Goal: Task Accomplishment & Management: Manage account settings

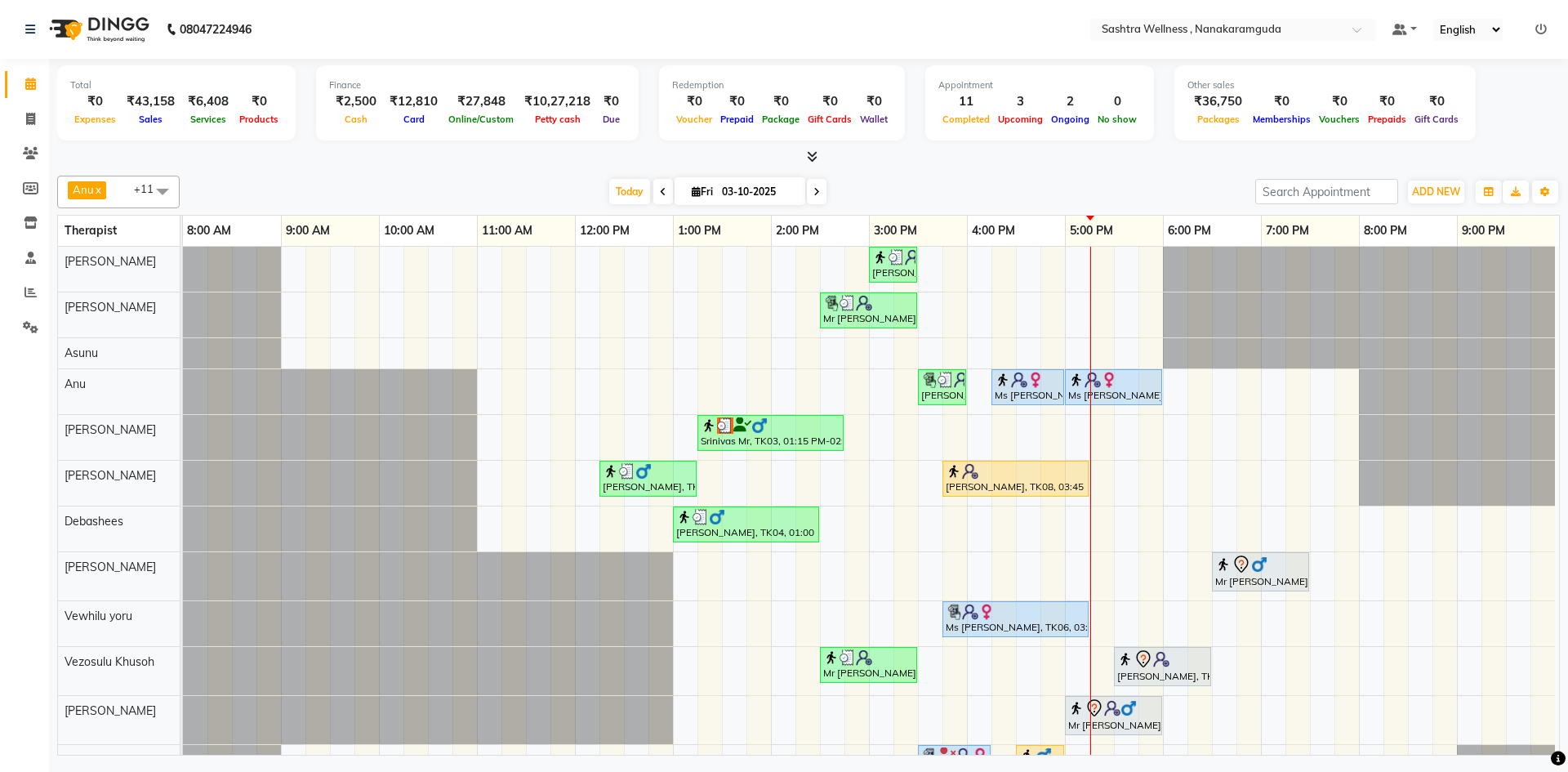
scroll to position [48, 0]
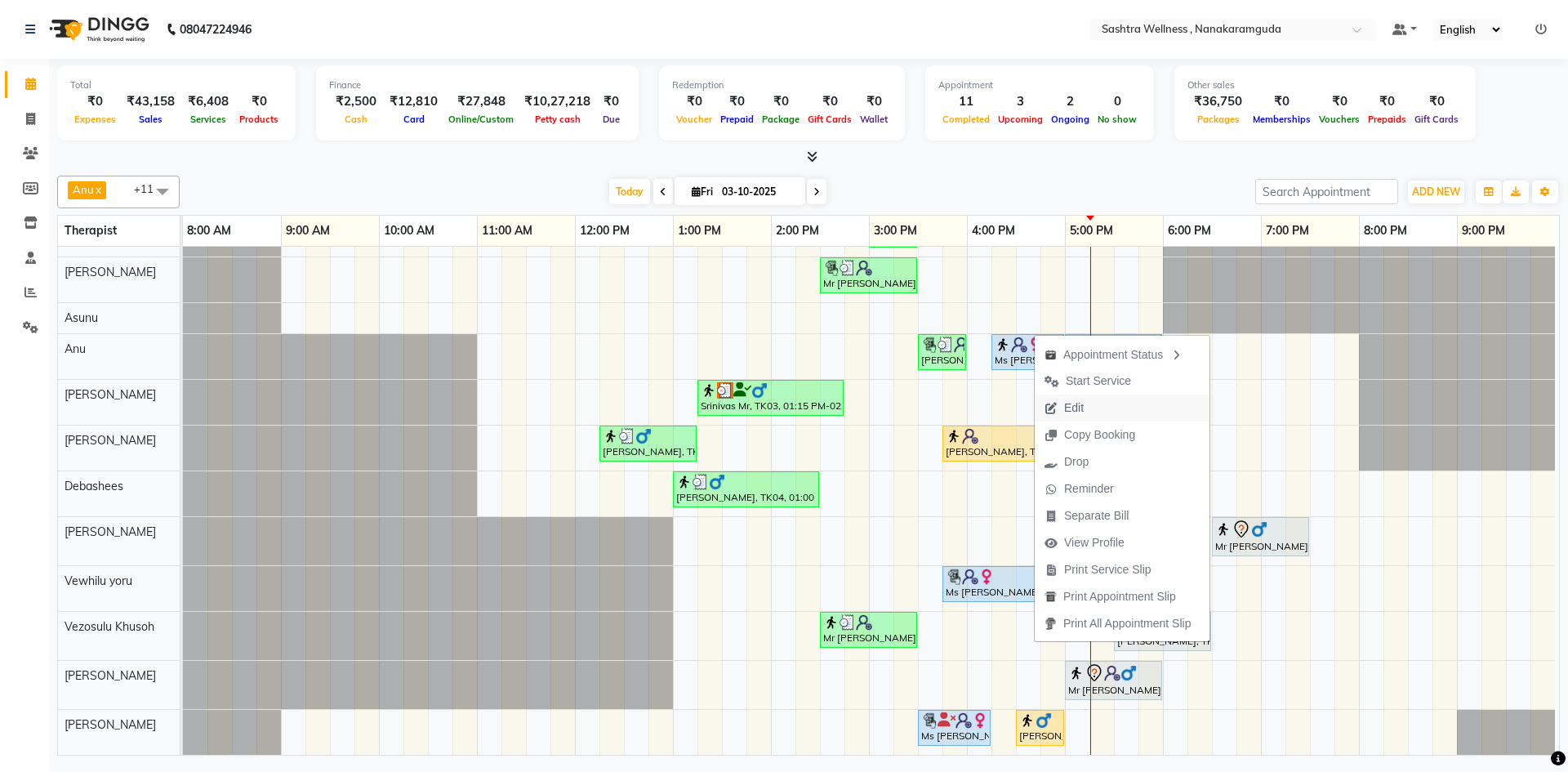
click at [1082, 410] on span "Edit" at bounding box center [1074, 408] width 19 height 17
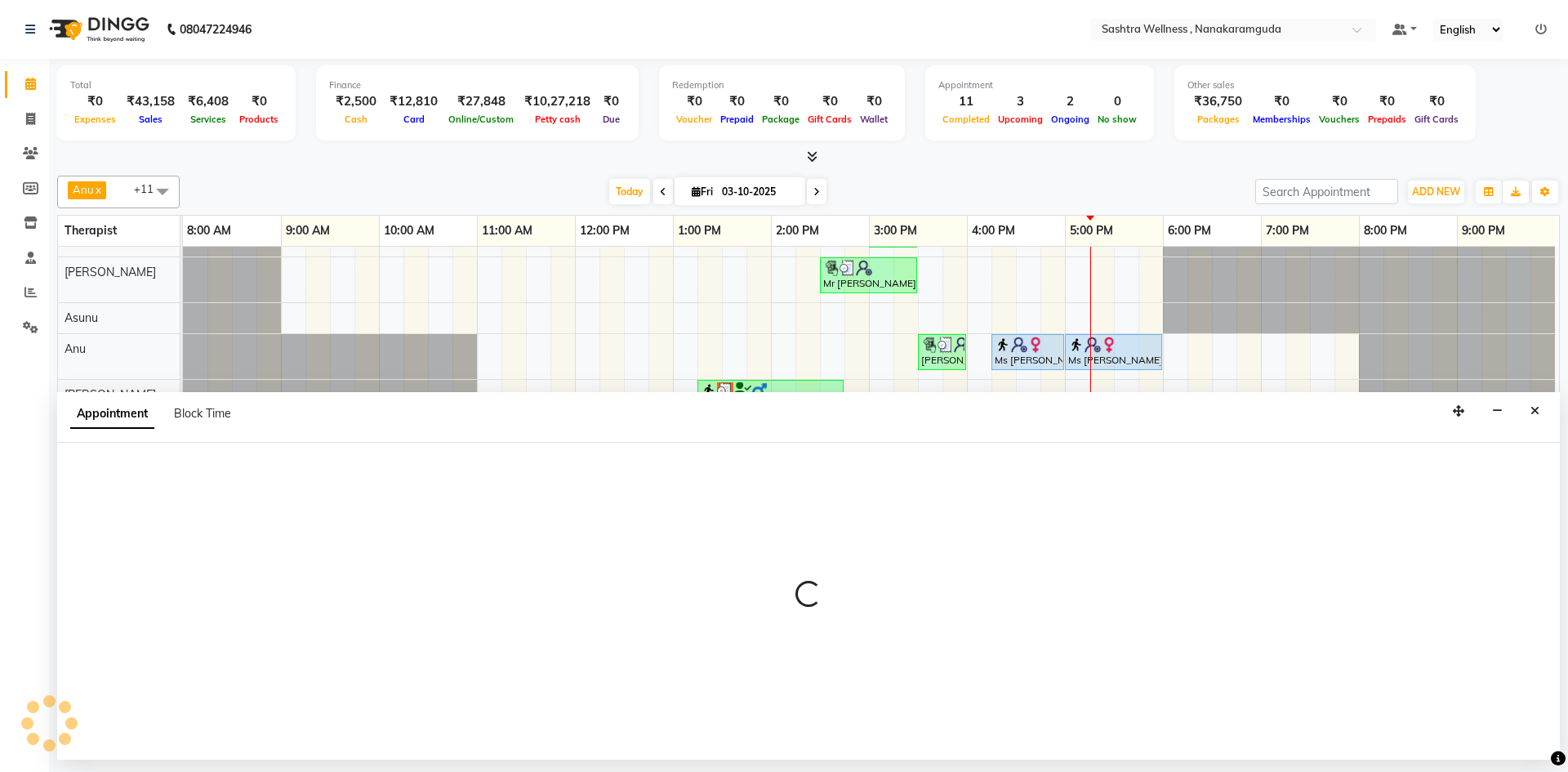
select select "tentative"
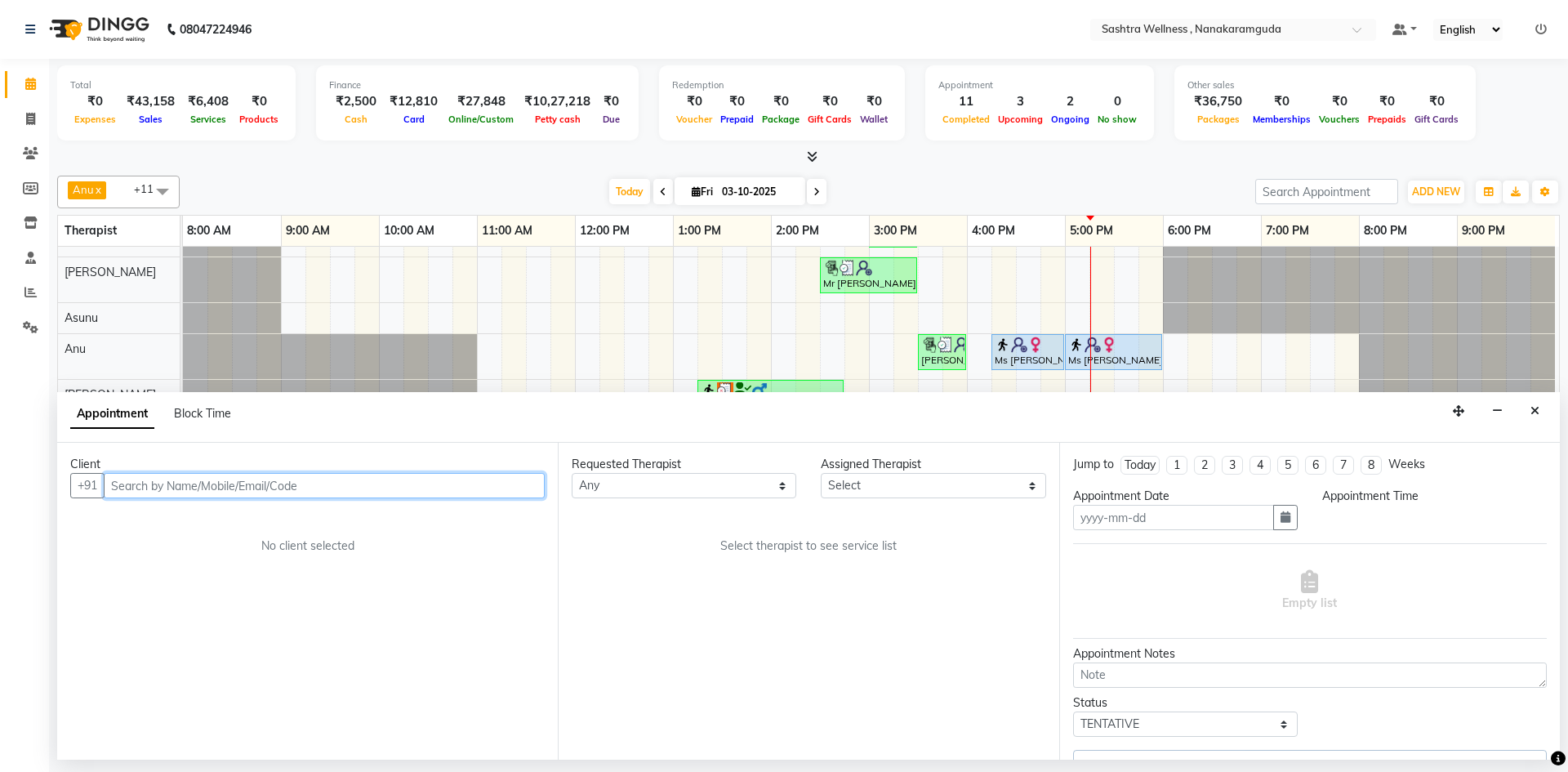
type input "03-10-2025"
select select "upcoming"
select select "930"
select select "88332"
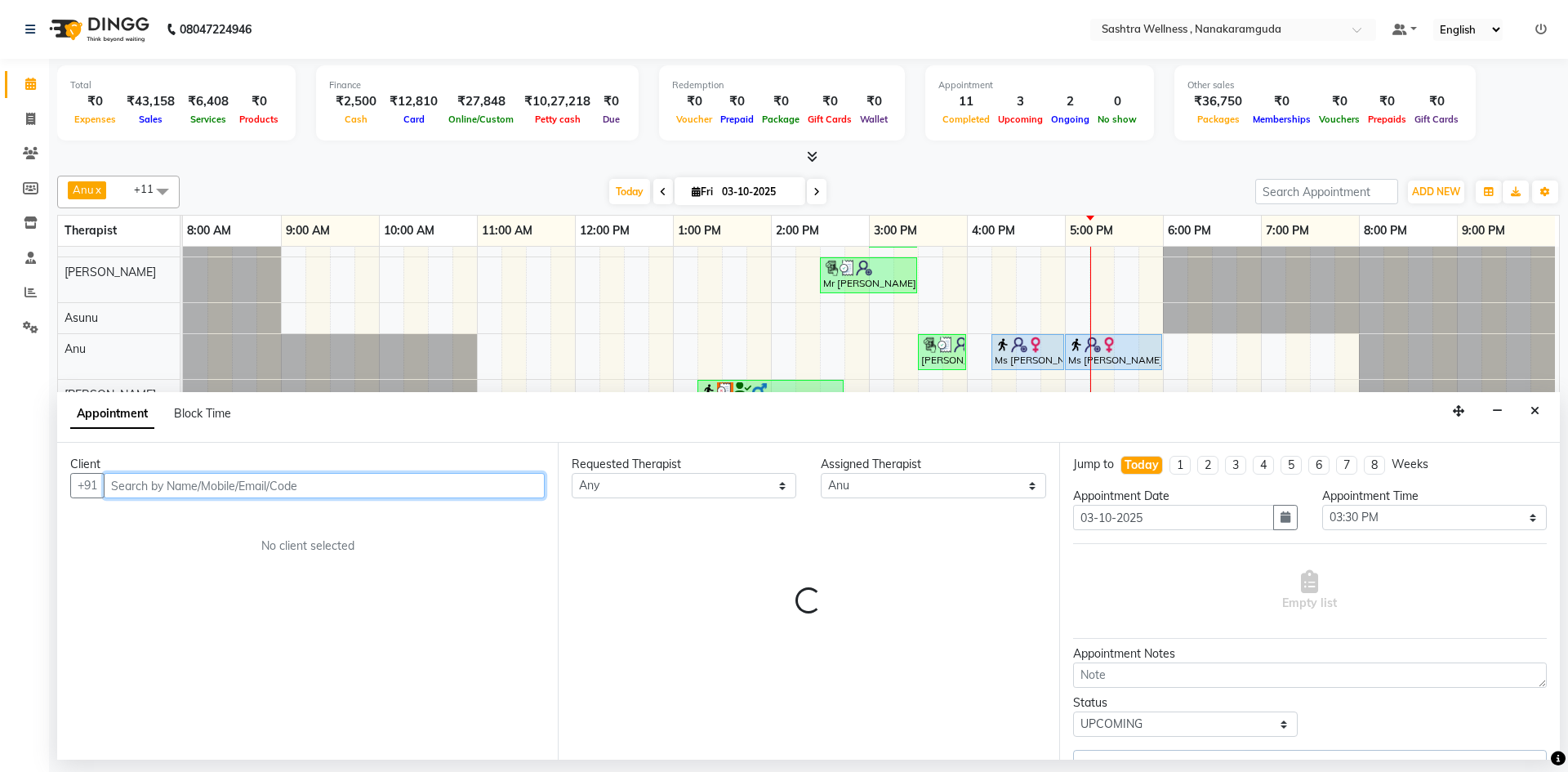
select select "4475"
select select "4469"
select select "4462"
select select "4472"
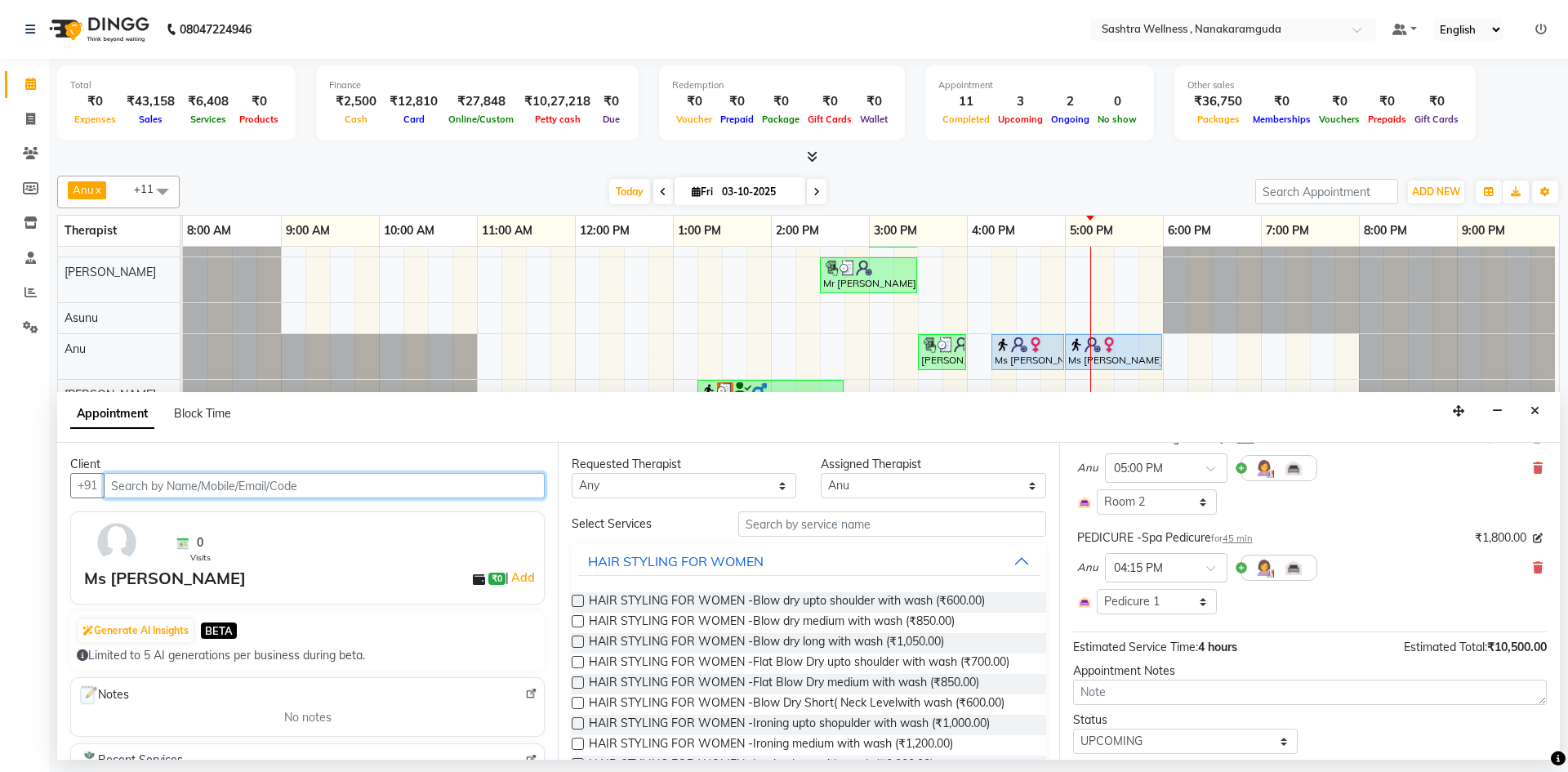
scroll to position [327, 0]
click at [1176, 537] on div "PEDICURE -Spa Pedicure for 45 min" at bounding box center [1165, 535] width 176 height 17
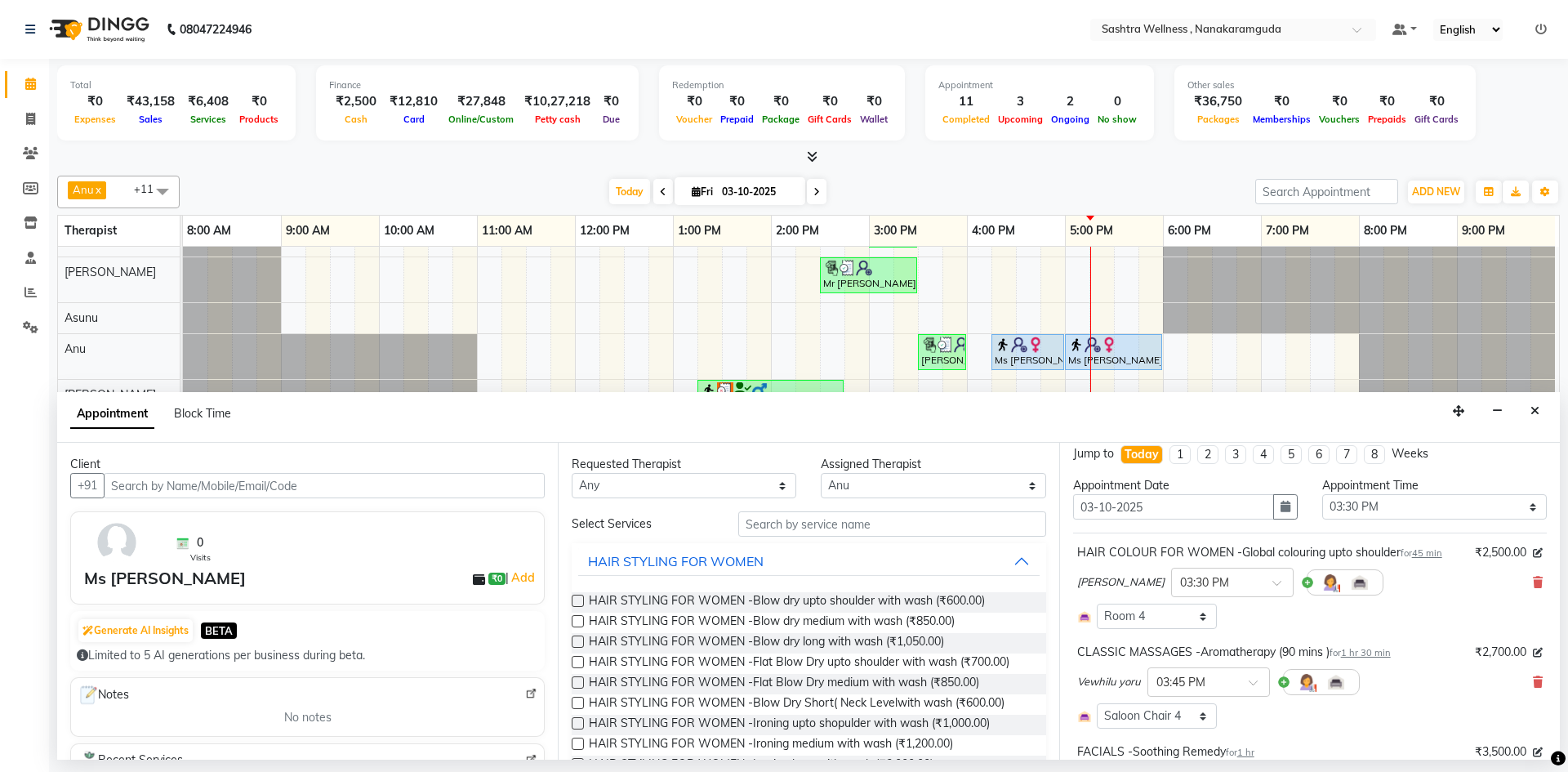
scroll to position [0, 0]
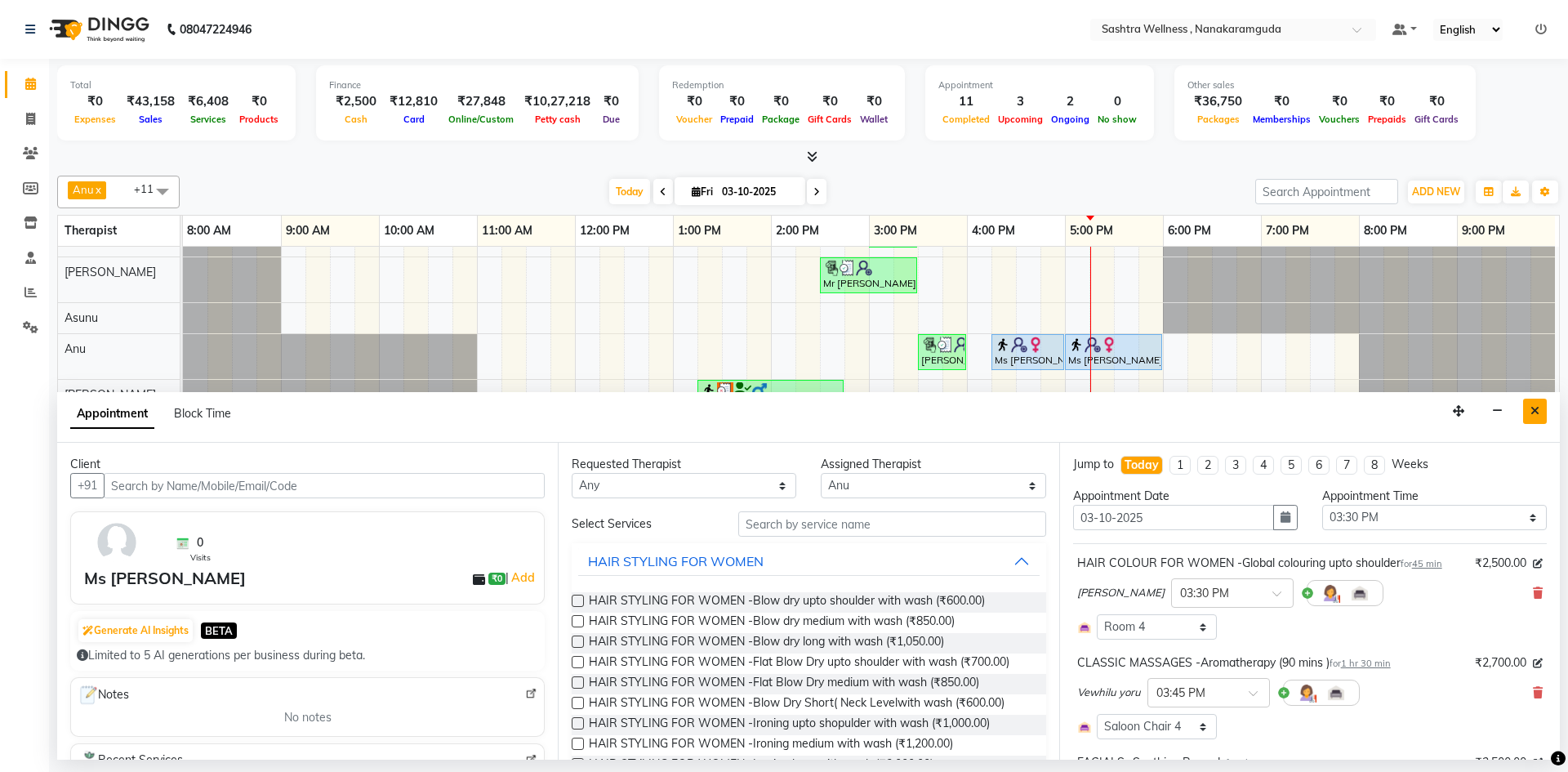
click at [1530, 413] on button "Close" at bounding box center [1534, 411] width 24 height 26
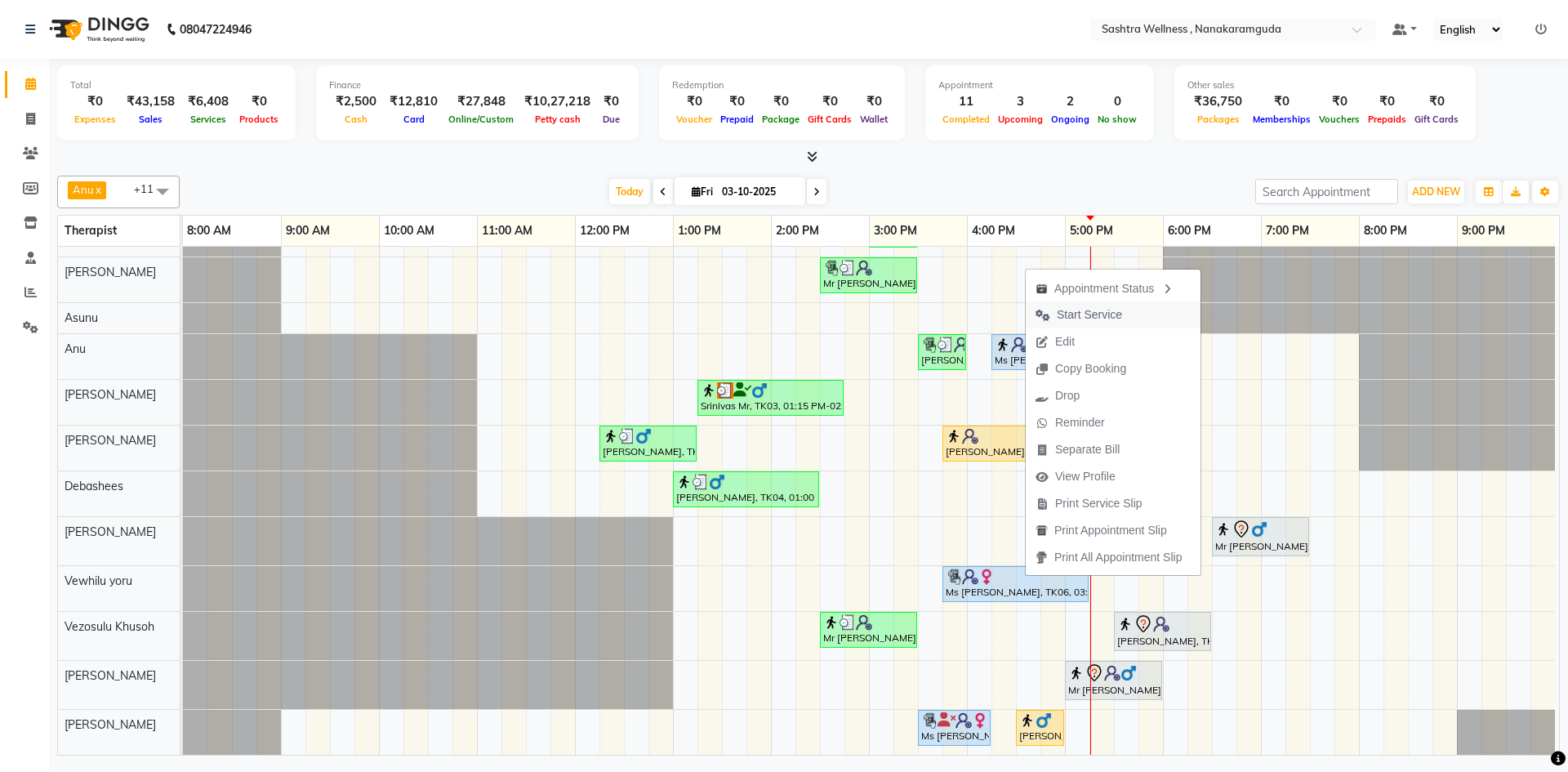
click at [1110, 313] on span "Start Service" at bounding box center [1090, 315] width 65 height 17
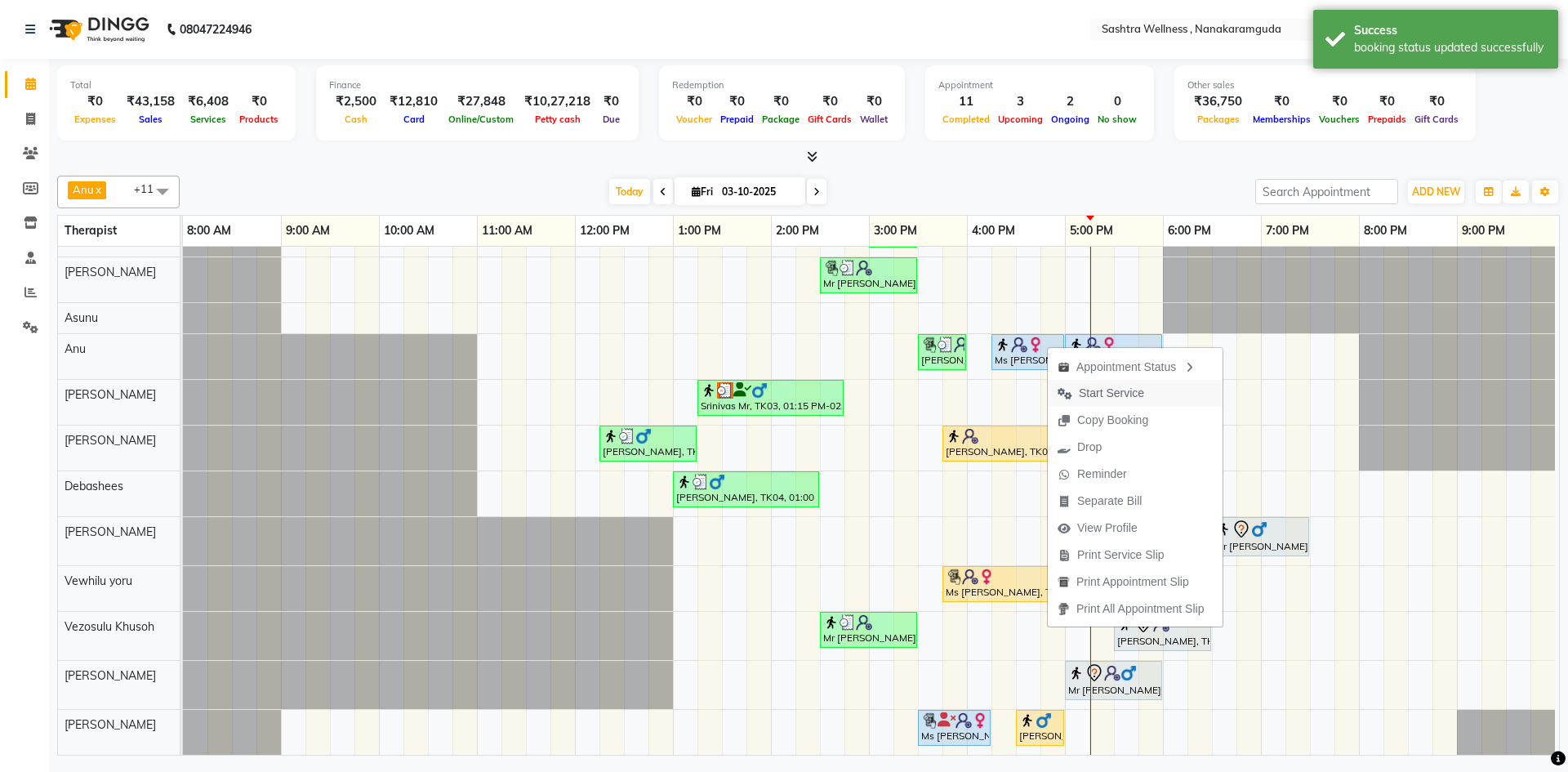
click at [1100, 389] on span "Start Service" at bounding box center [1112, 393] width 65 height 17
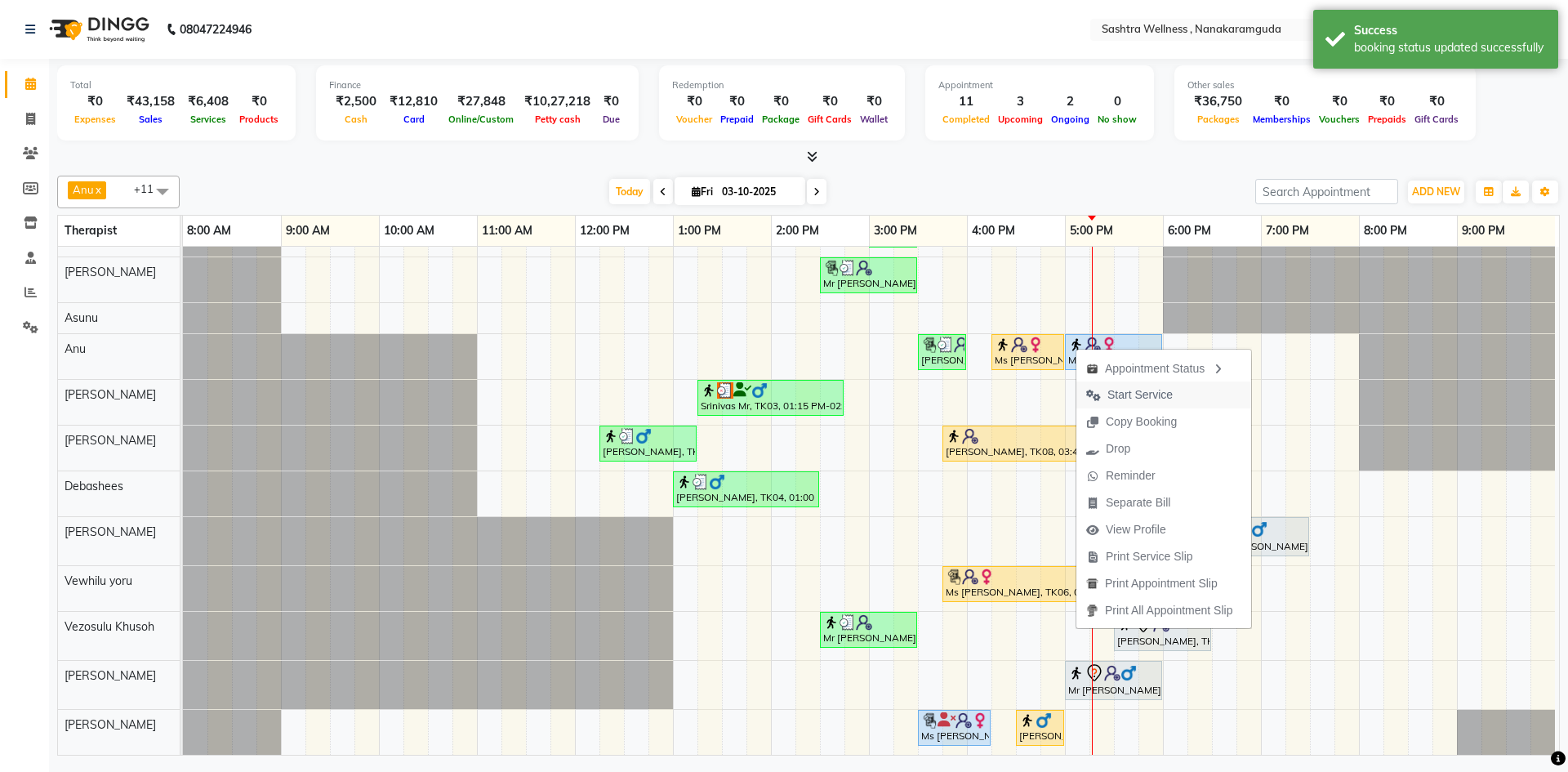
click at [1127, 392] on span "Start Service" at bounding box center [1140, 394] width 65 height 17
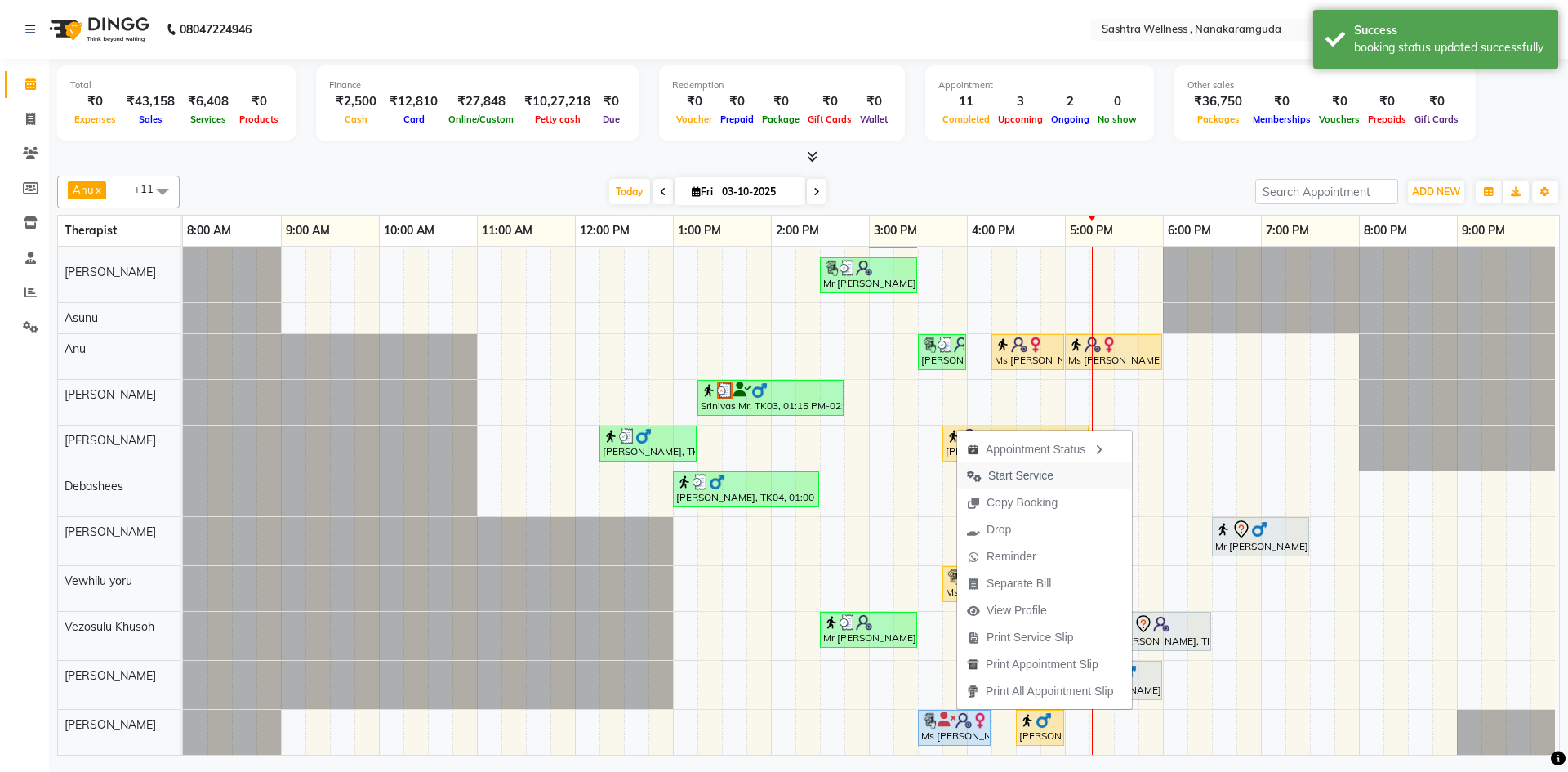
click at [1054, 477] on span "Start Service" at bounding box center [1010, 476] width 106 height 27
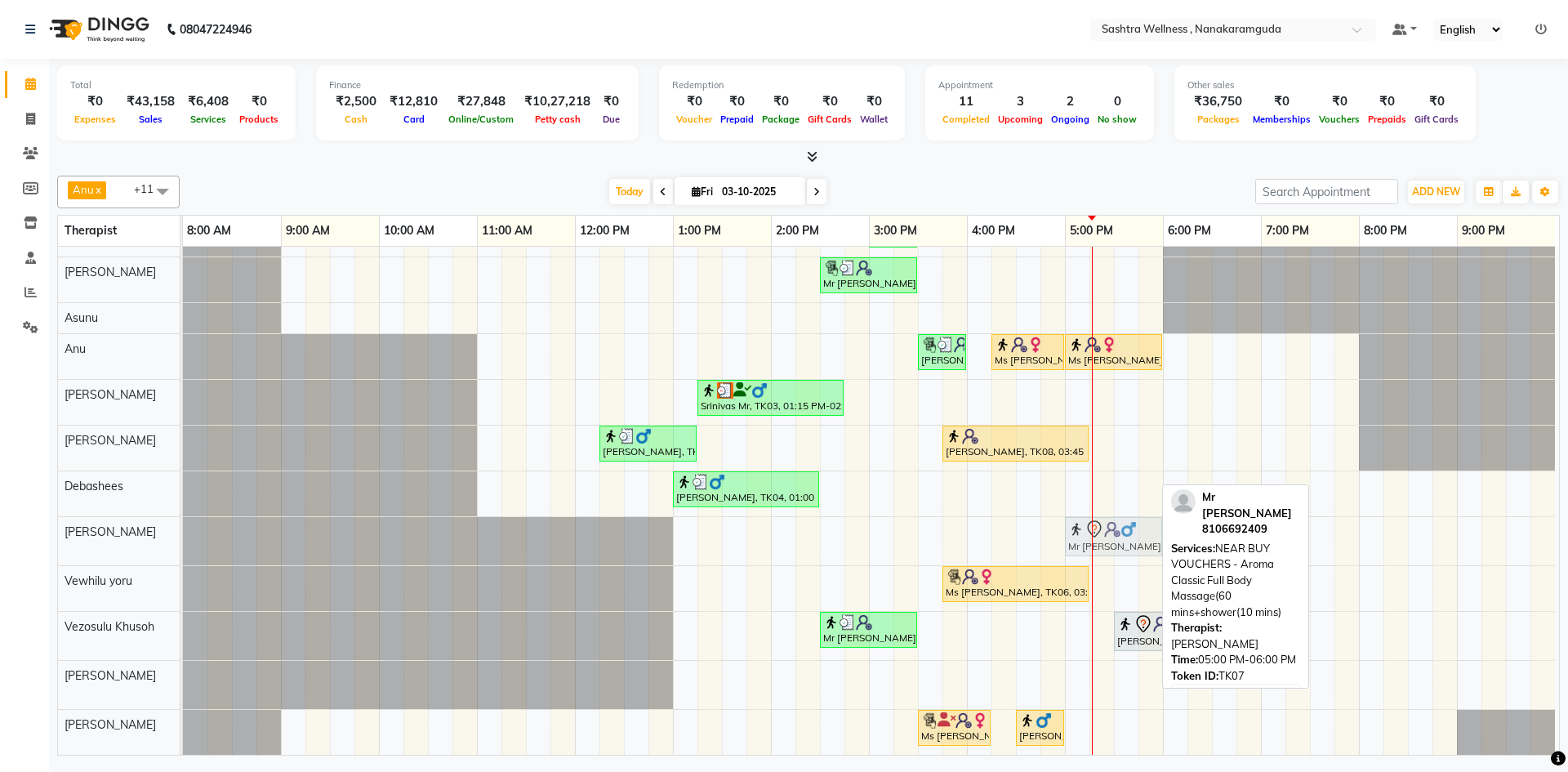
drag, startPoint x: 1072, startPoint y: 667, endPoint x: 1070, endPoint y: 539, distance: 128.0
click at [1070, 539] on tbody "sravanthi, TK01, 03:00 PM-03:30 PM, One Level Hair Cut Mr Vineet, TK05, 02:30 P…" at bounding box center [869, 483] width 1373 height 544
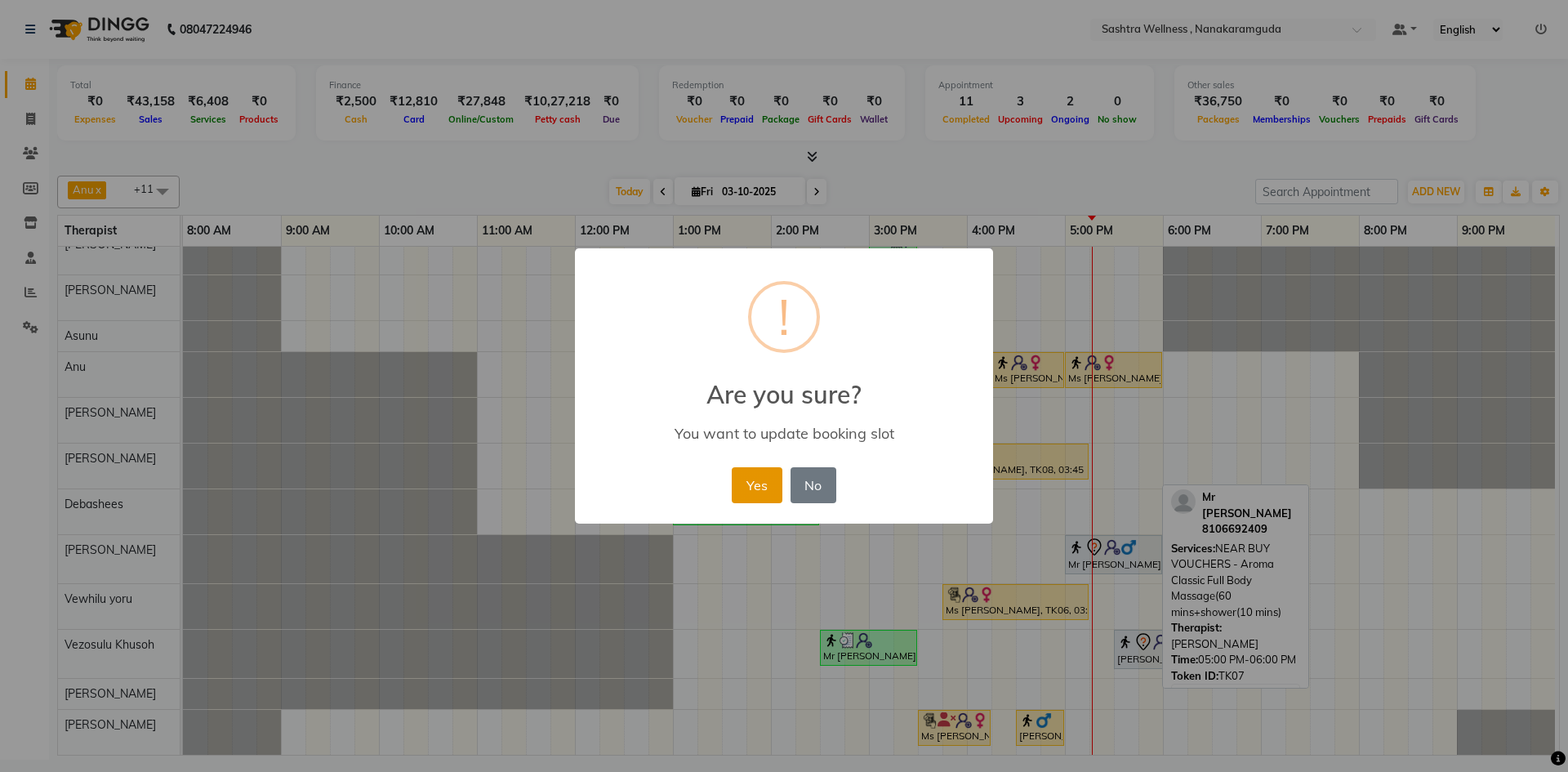
click at [765, 480] on button "Yes" at bounding box center [757, 485] width 49 height 36
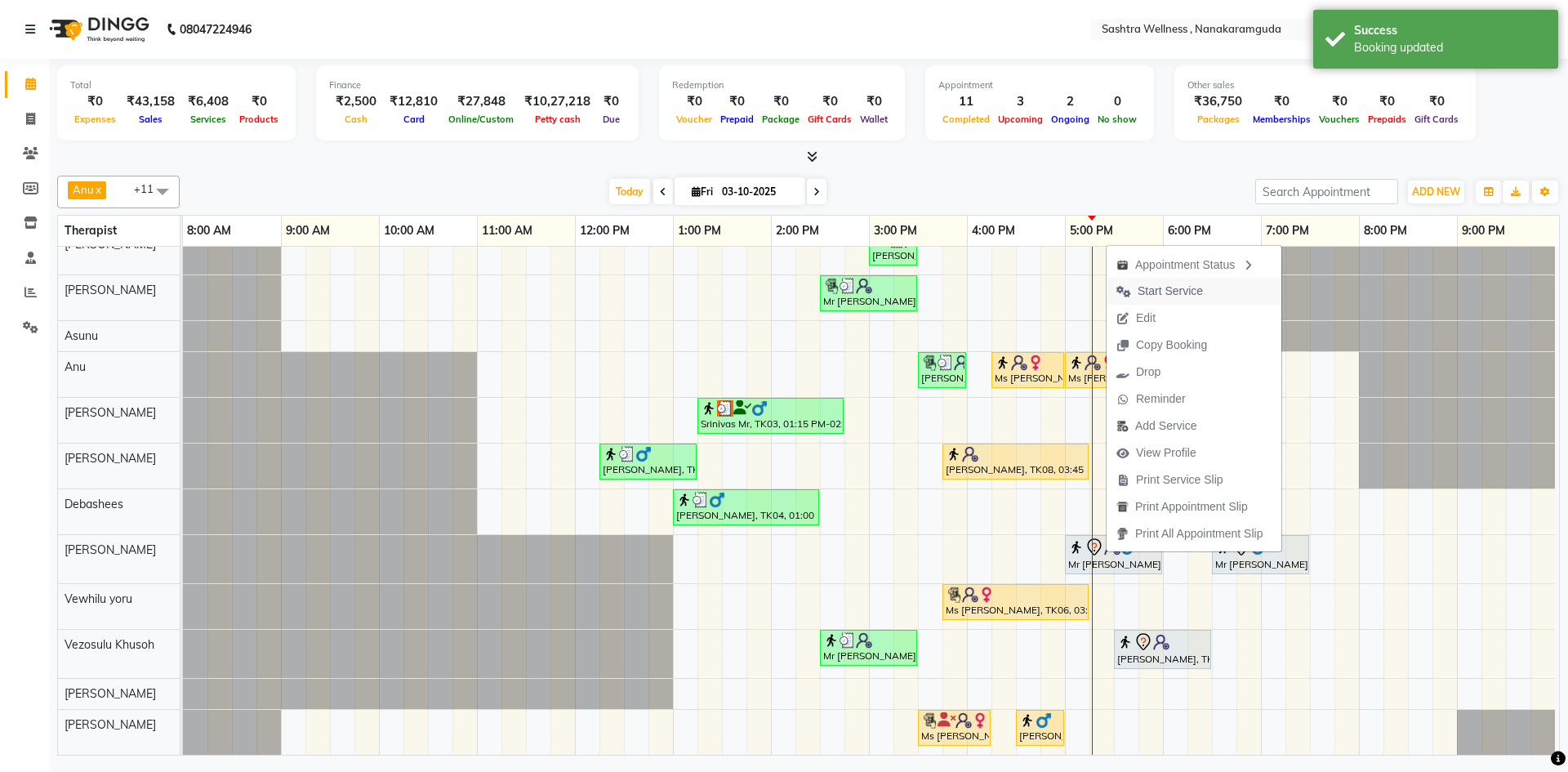
click at [1193, 291] on span "Start Service" at bounding box center [1170, 291] width 65 height 17
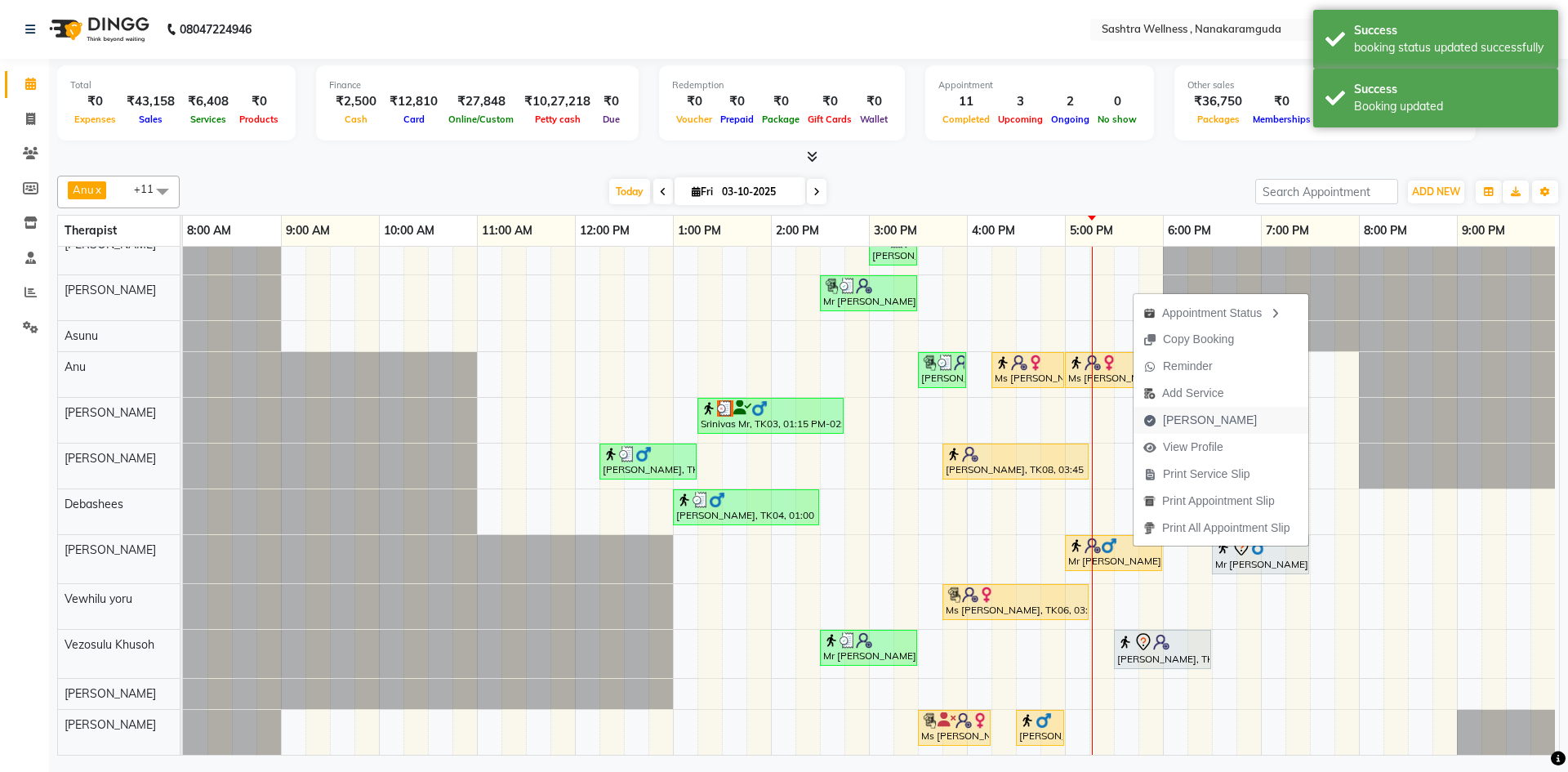
click at [1186, 422] on span "[PERSON_NAME]" at bounding box center [1210, 420] width 94 height 17
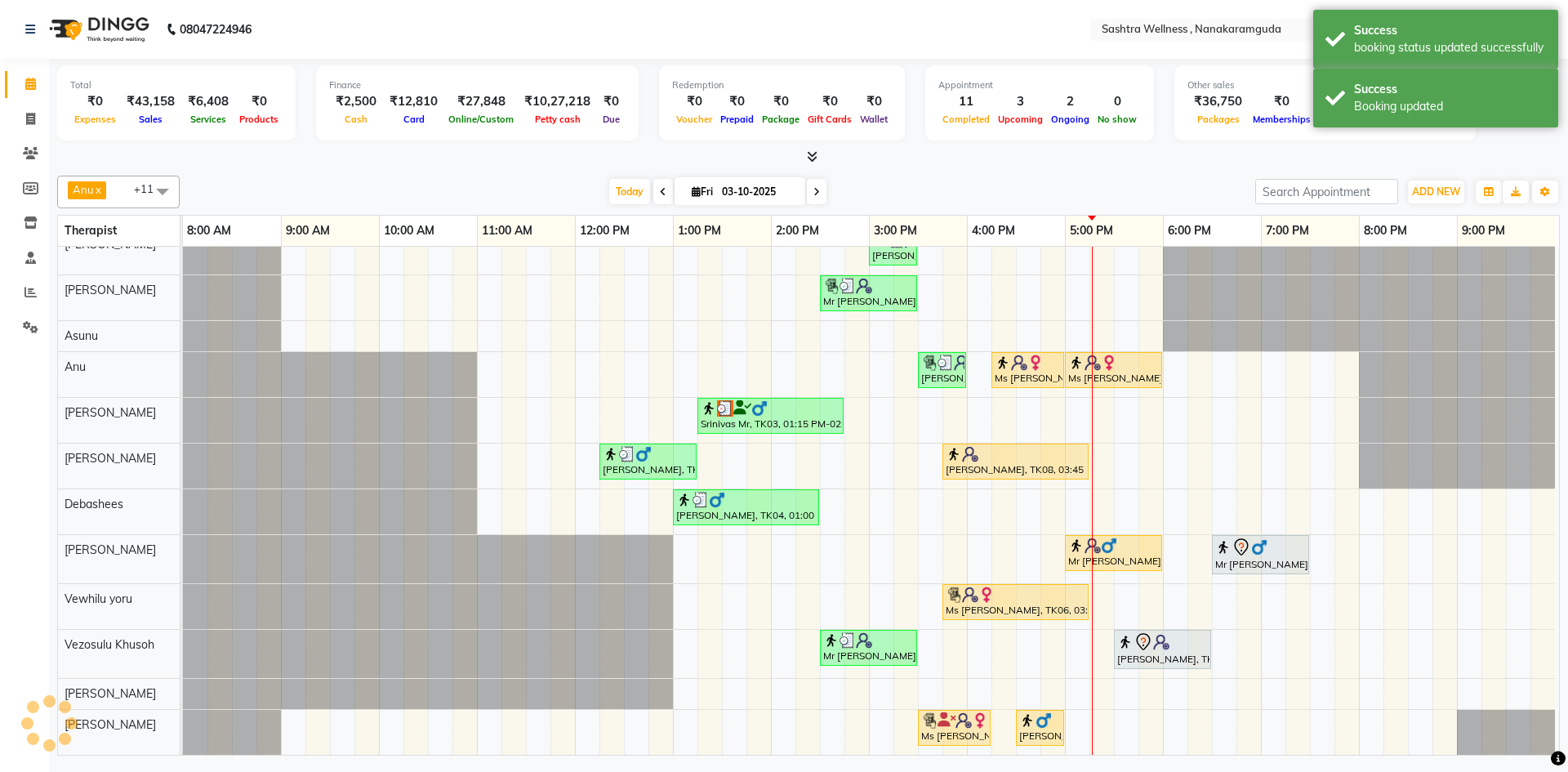
select select "service"
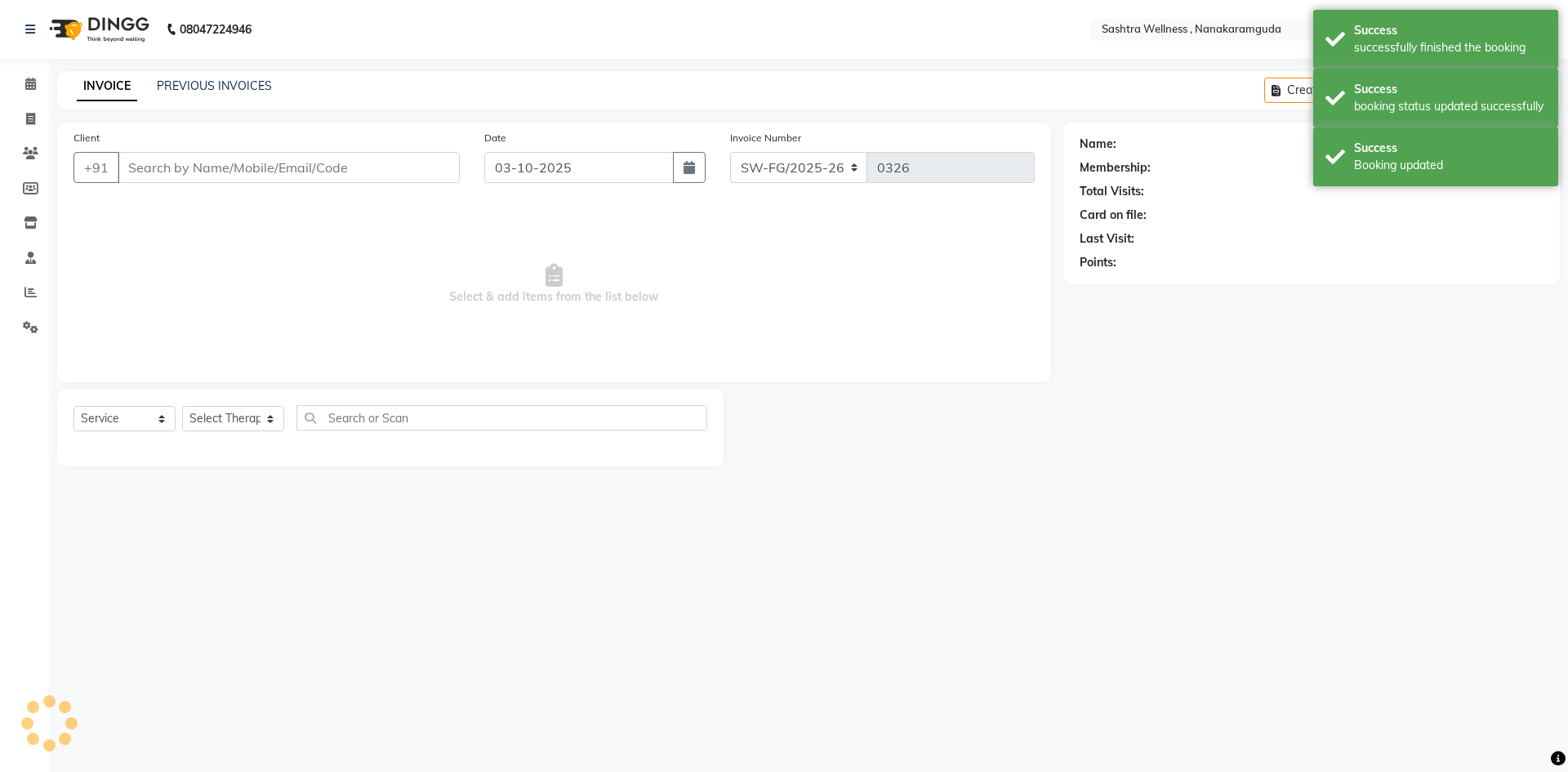
type input "8106692409"
select select "76678"
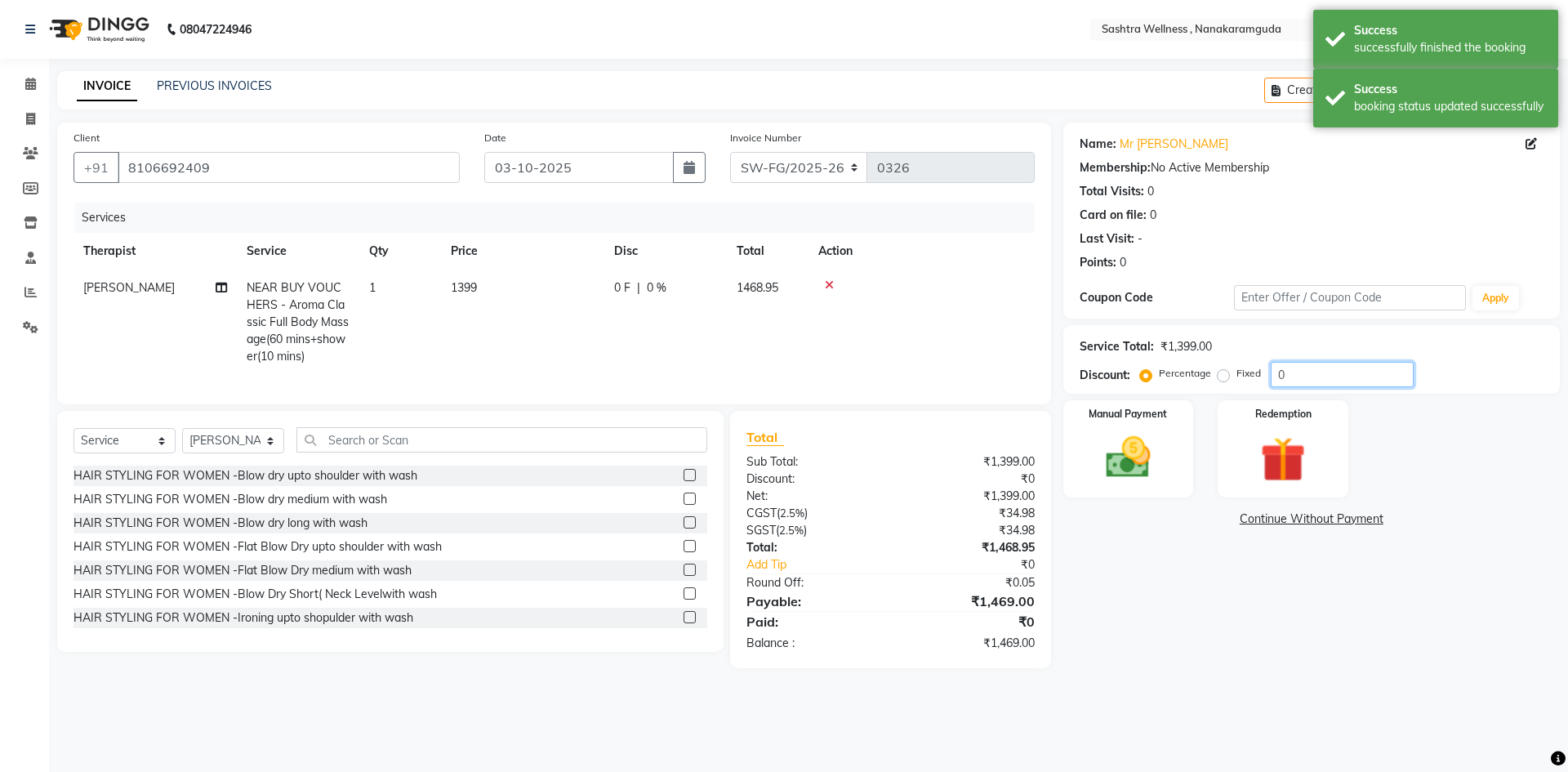
drag, startPoint x: 1289, startPoint y: 380, endPoint x: 1235, endPoint y: 378, distance: 54.0
click at [1235, 378] on div "Percentage Fixed 0" at bounding box center [1279, 374] width 270 height 26
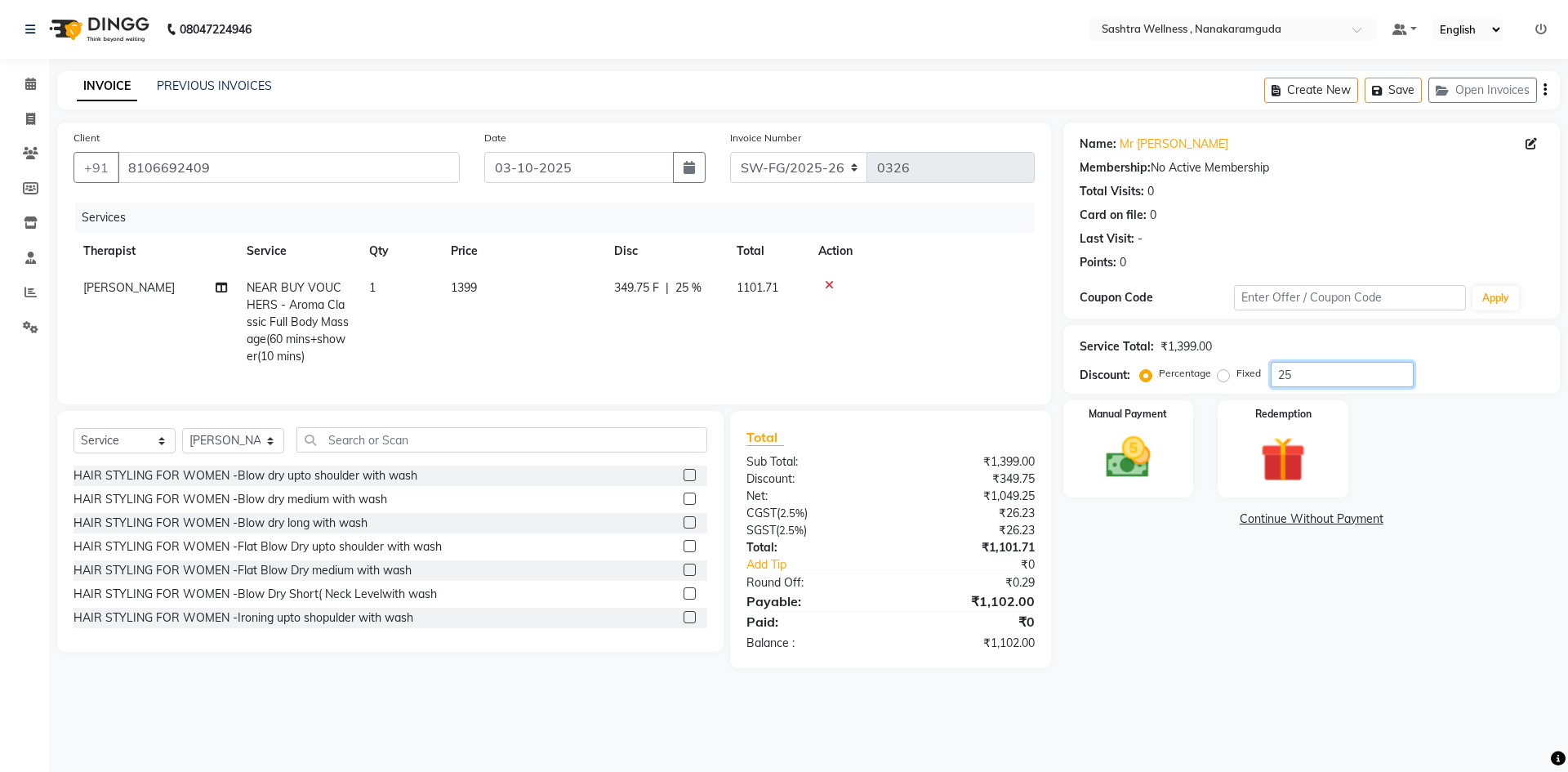
type input "2"
type input "1"
type input "2"
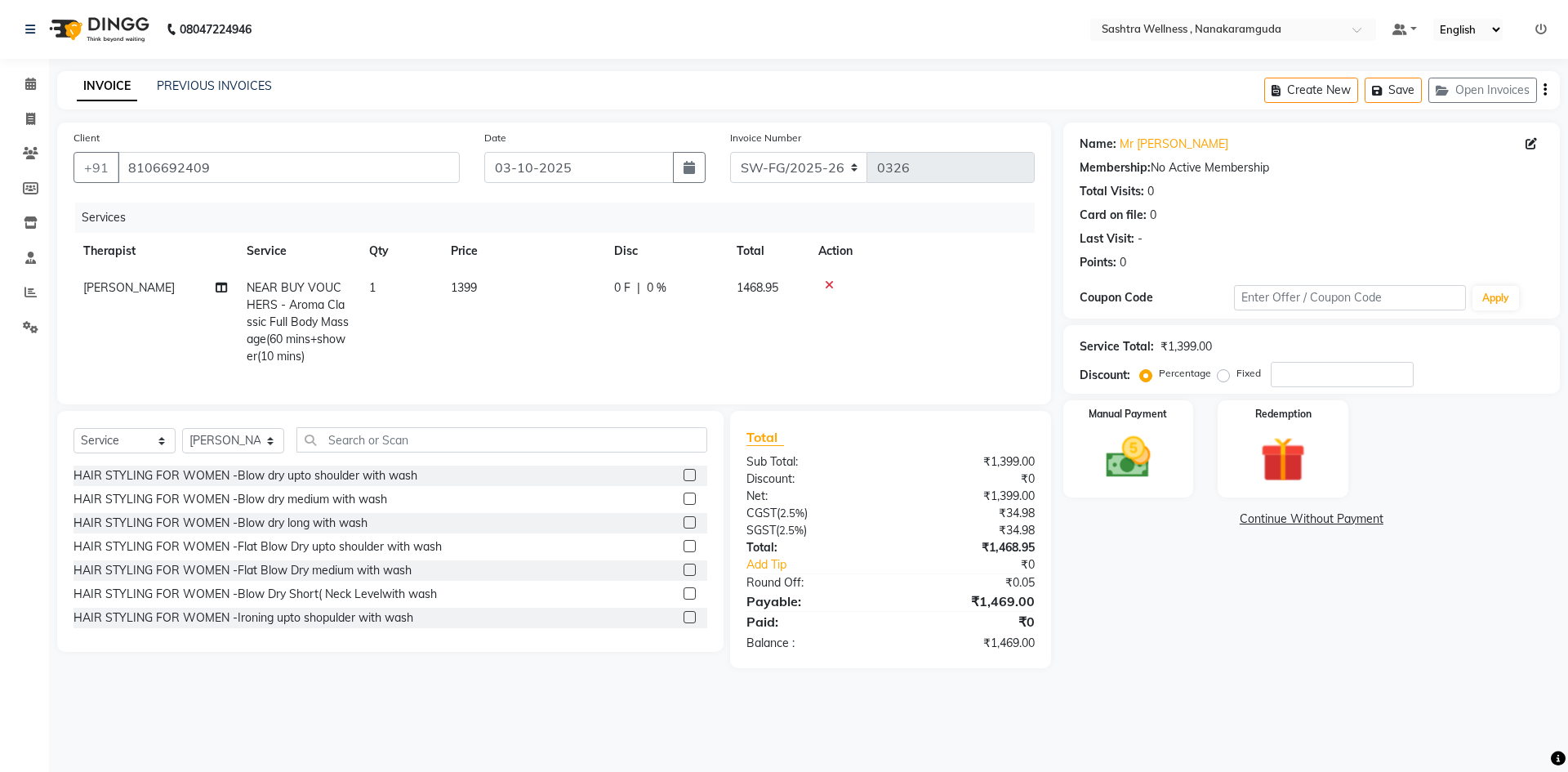
click at [1237, 378] on label "Fixed" at bounding box center [1249, 373] width 25 height 15
click at [1222, 378] on input "Fixed" at bounding box center [1227, 373] width 11 height 11
radio input "true"
click at [1378, 370] on input "number" at bounding box center [1343, 374] width 143 height 26
type input "349"
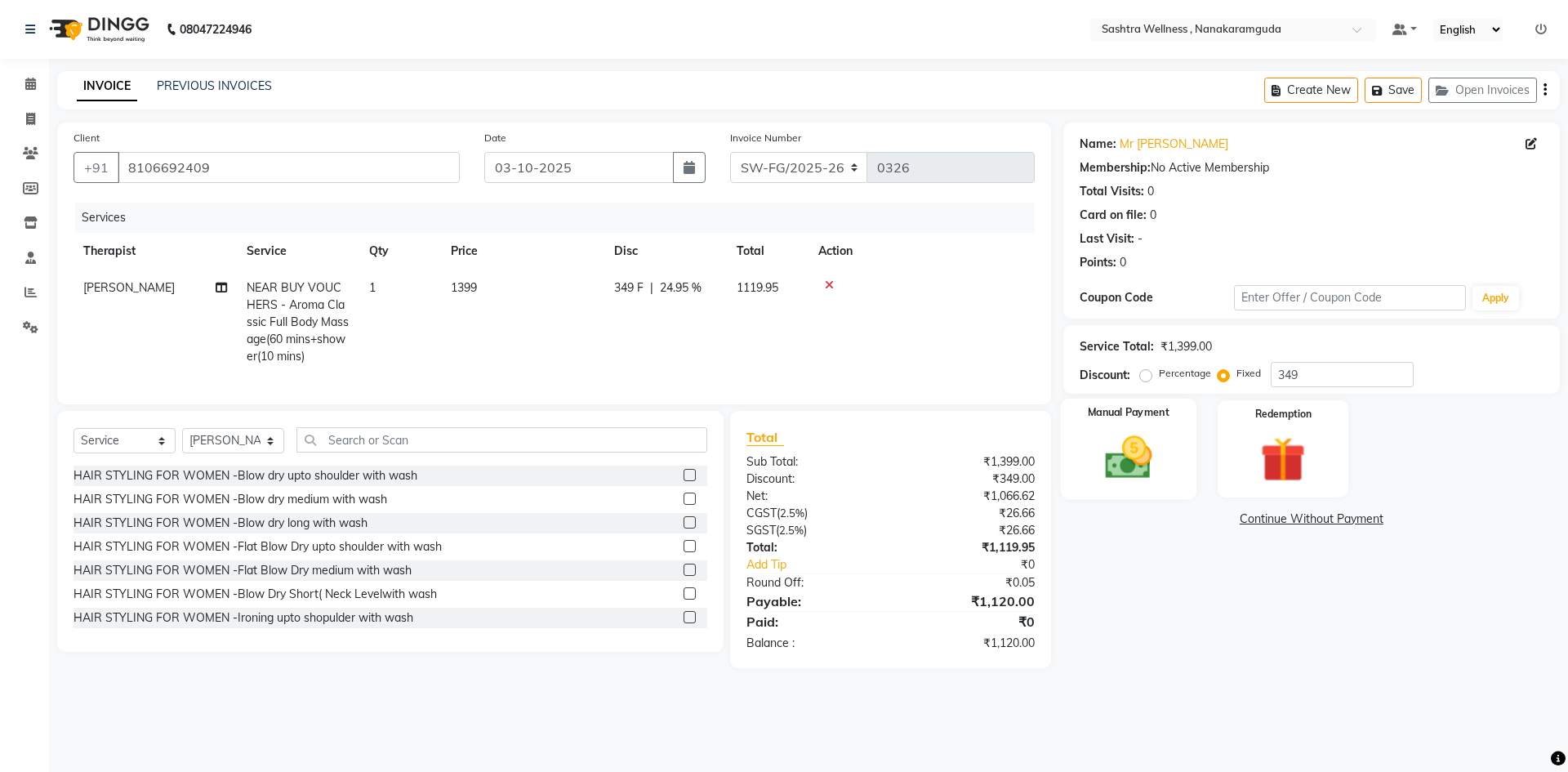
click at [1110, 452] on img at bounding box center [1129, 457] width 76 height 54
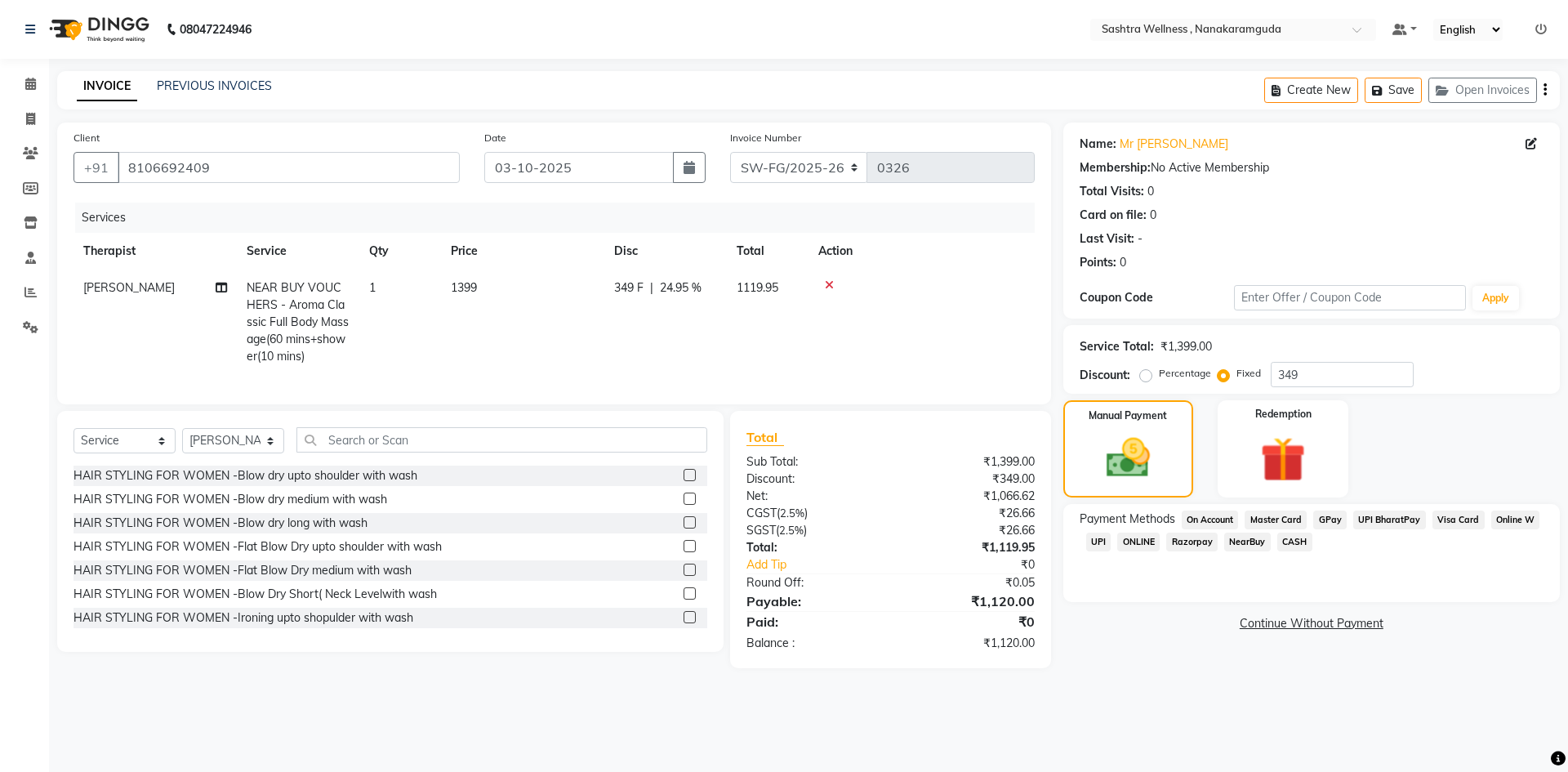
click at [1300, 544] on span "CASH" at bounding box center [1295, 542] width 35 height 19
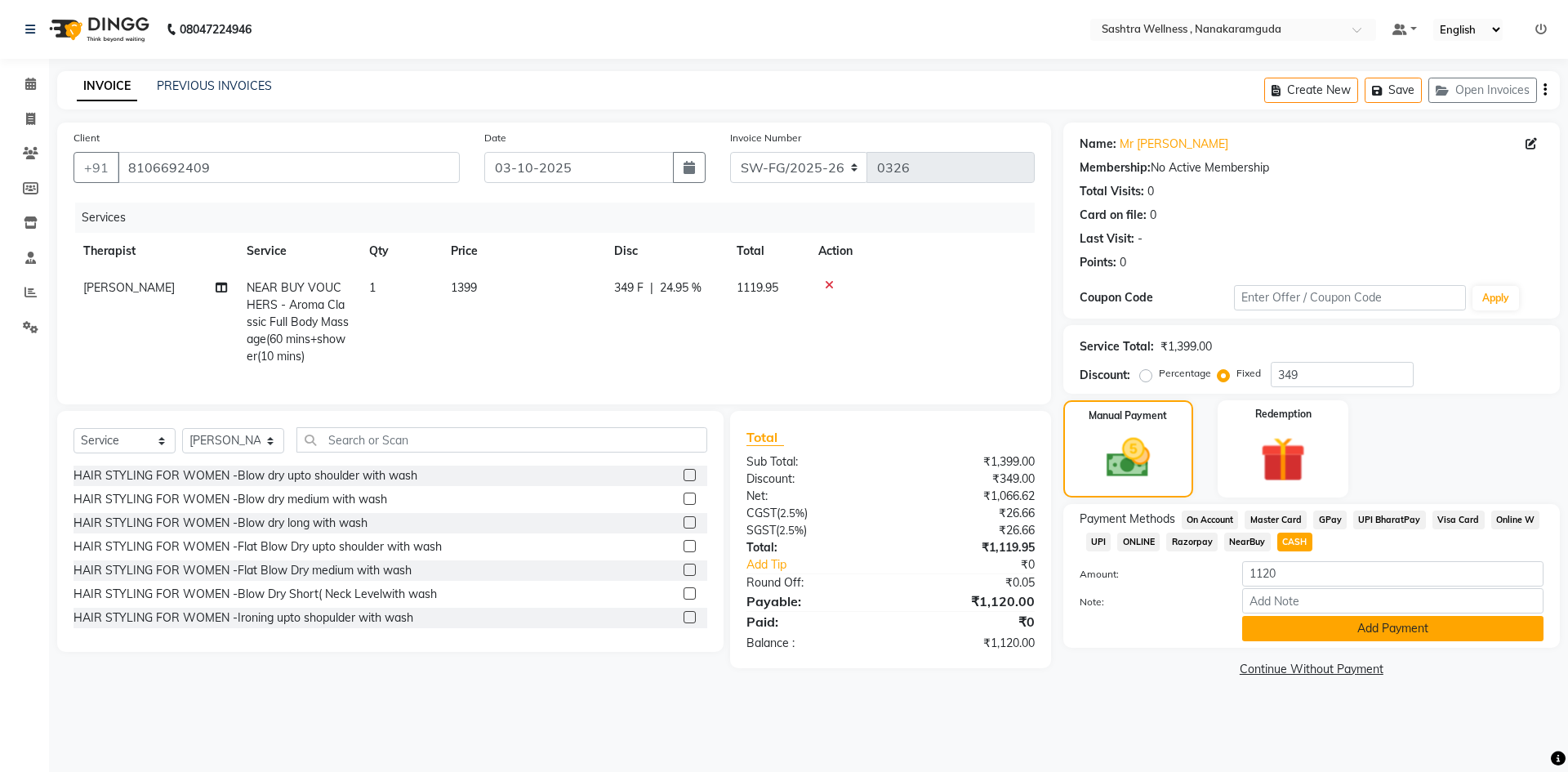
click at [1336, 620] on button "Add Payment" at bounding box center [1393, 629] width 301 height 26
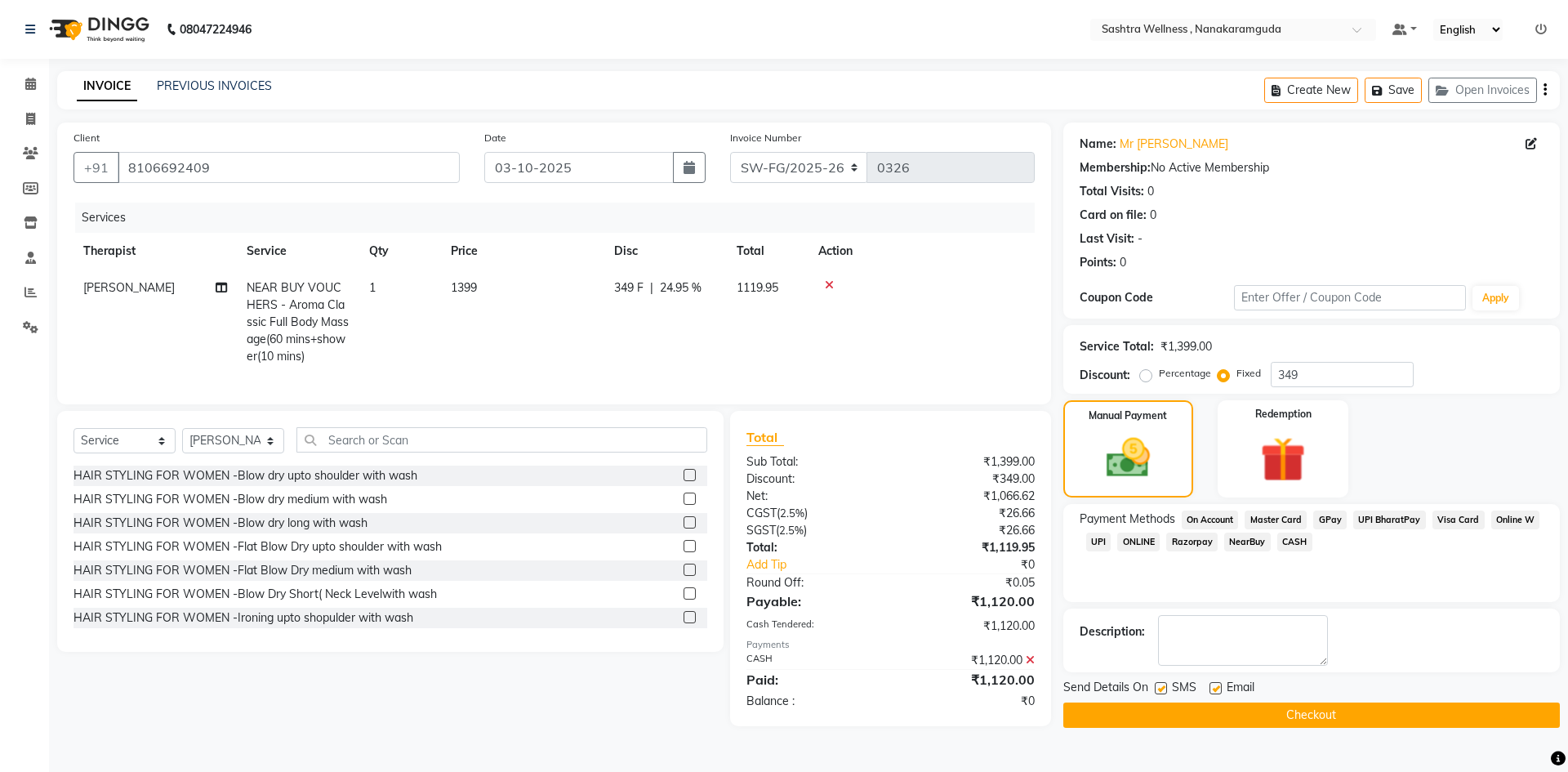
click at [1325, 711] on button "Checkout" at bounding box center [1312, 715] width 497 height 26
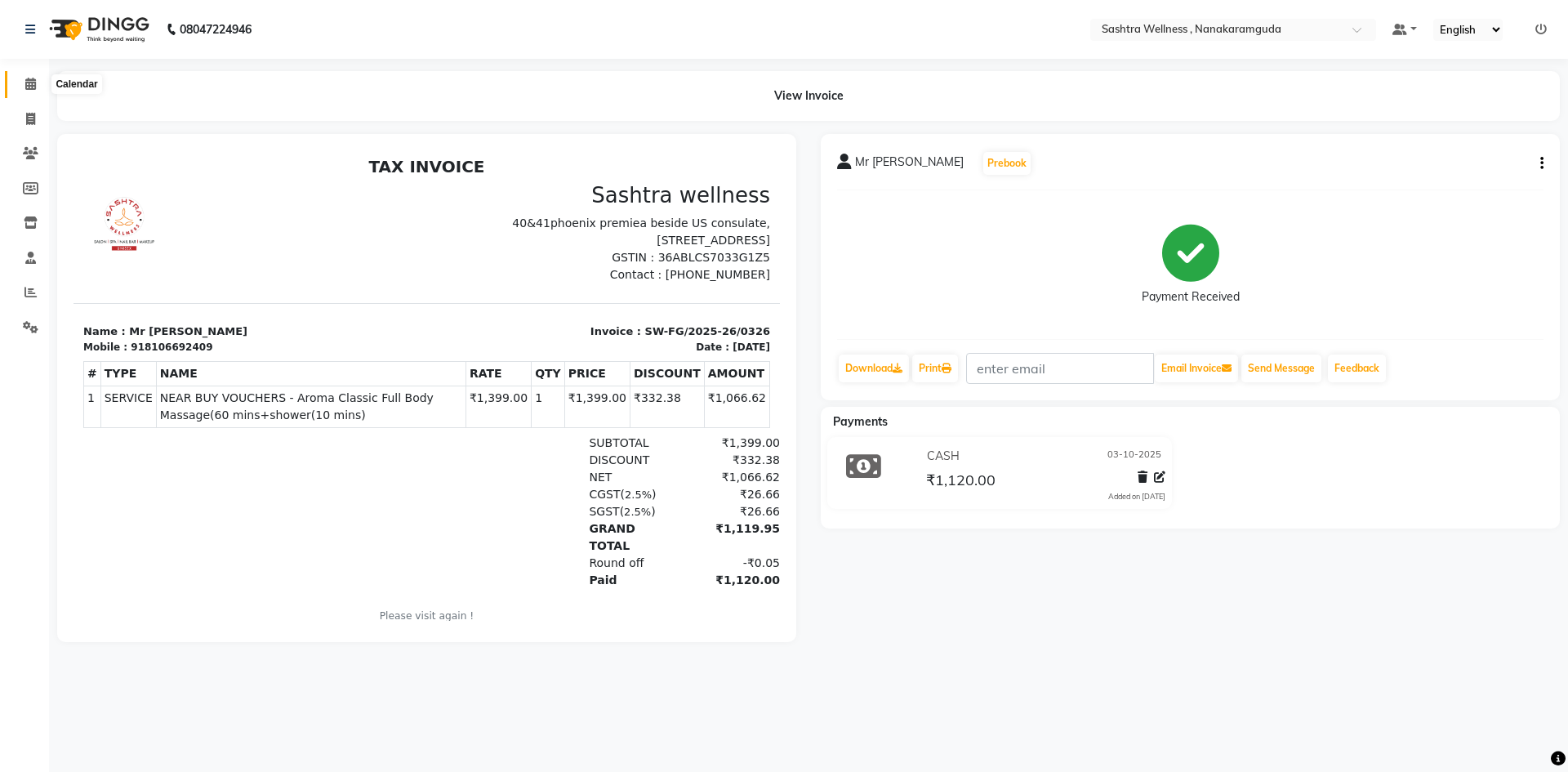
click at [31, 81] on icon at bounding box center [31, 84] width 11 height 12
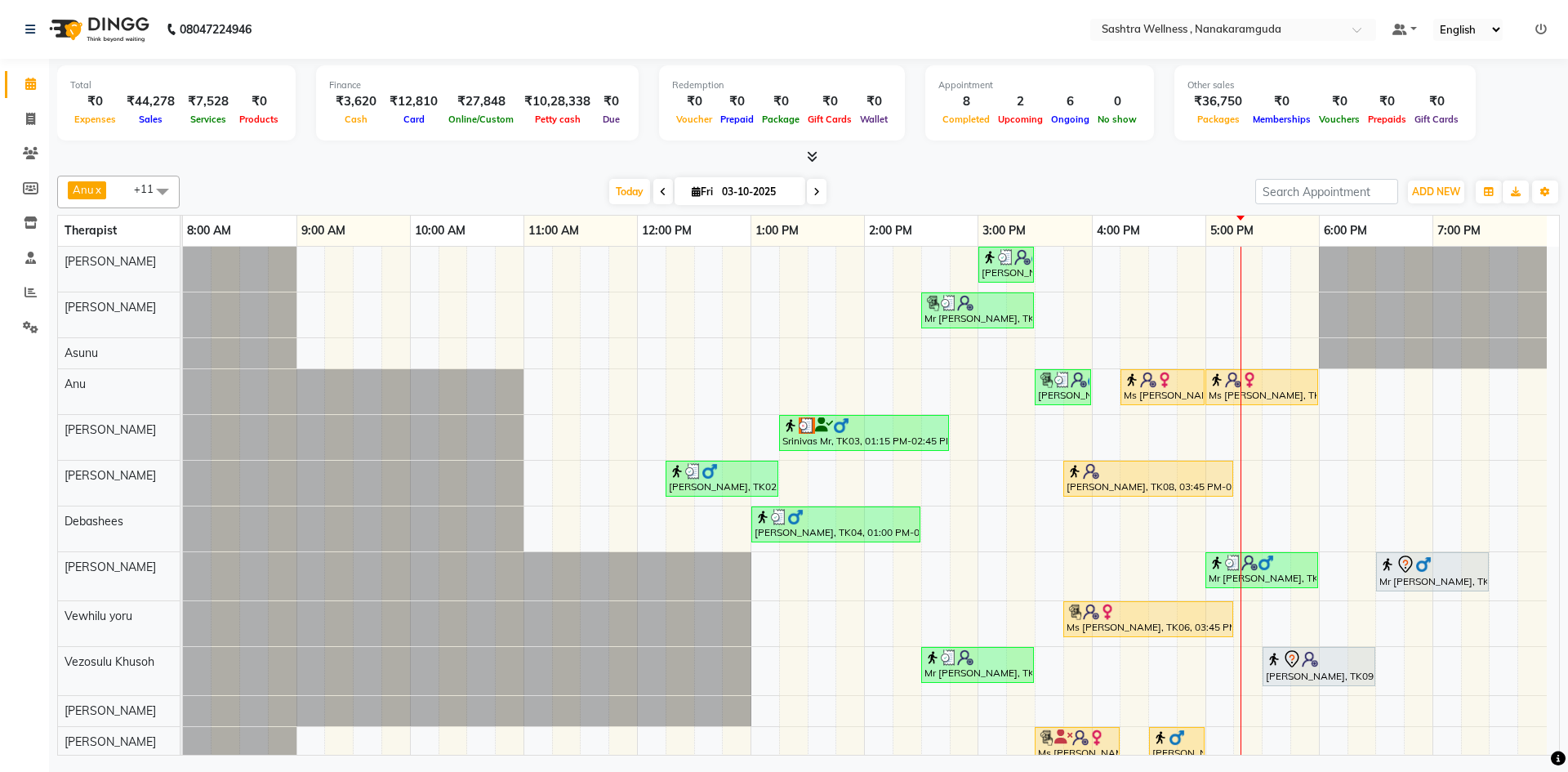
drag, startPoint x: 133, startPoint y: 93, endPoint x: 209, endPoint y: 78, distance: 77.5
click at [172, 80] on div "Total ₹0 Expenses ₹44,278 Sales ₹7,528 Services ₹0 Products" at bounding box center [177, 103] width 239 height 75
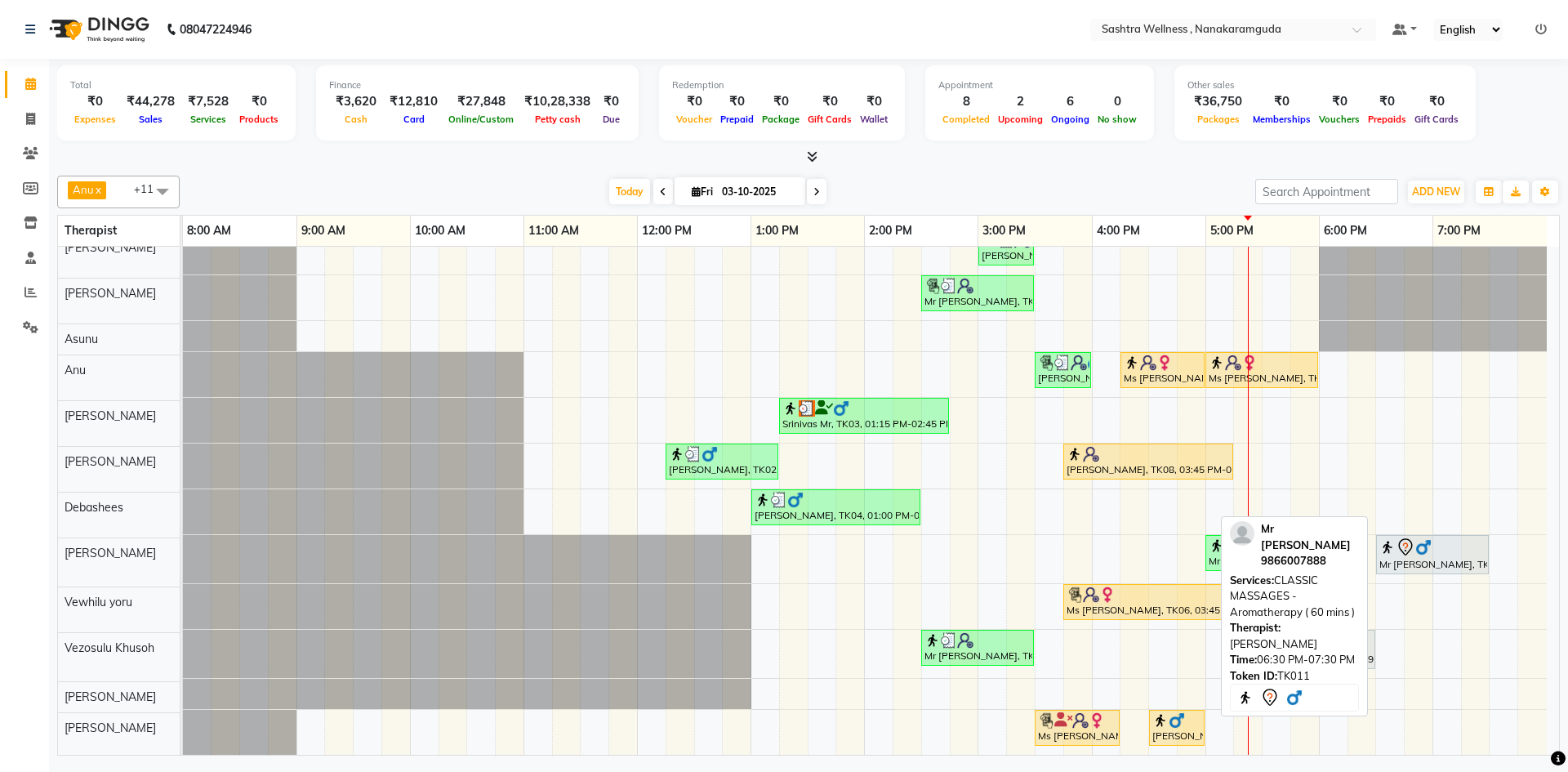
scroll to position [17, 0]
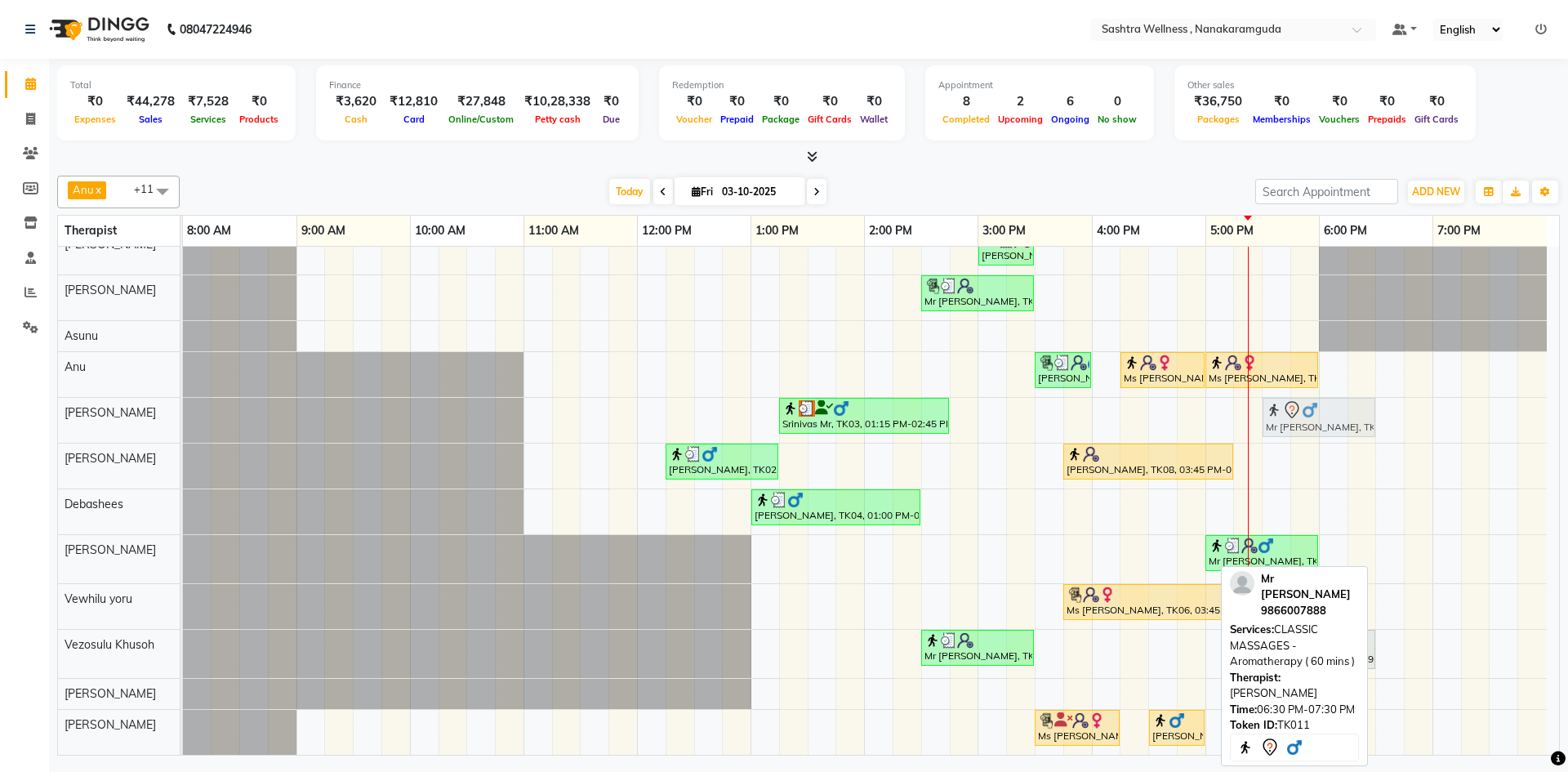
drag, startPoint x: 1435, startPoint y: 543, endPoint x: 1310, endPoint y: 410, distance: 182.5
click at [1310, 410] on tbody "sravanthi, TK01, 03:00 PM-03:30 PM, One Level Hair Cut Mr Vineet, TK05, 02:30 P…" at bounding box center [864, 493] width 1364 height 525
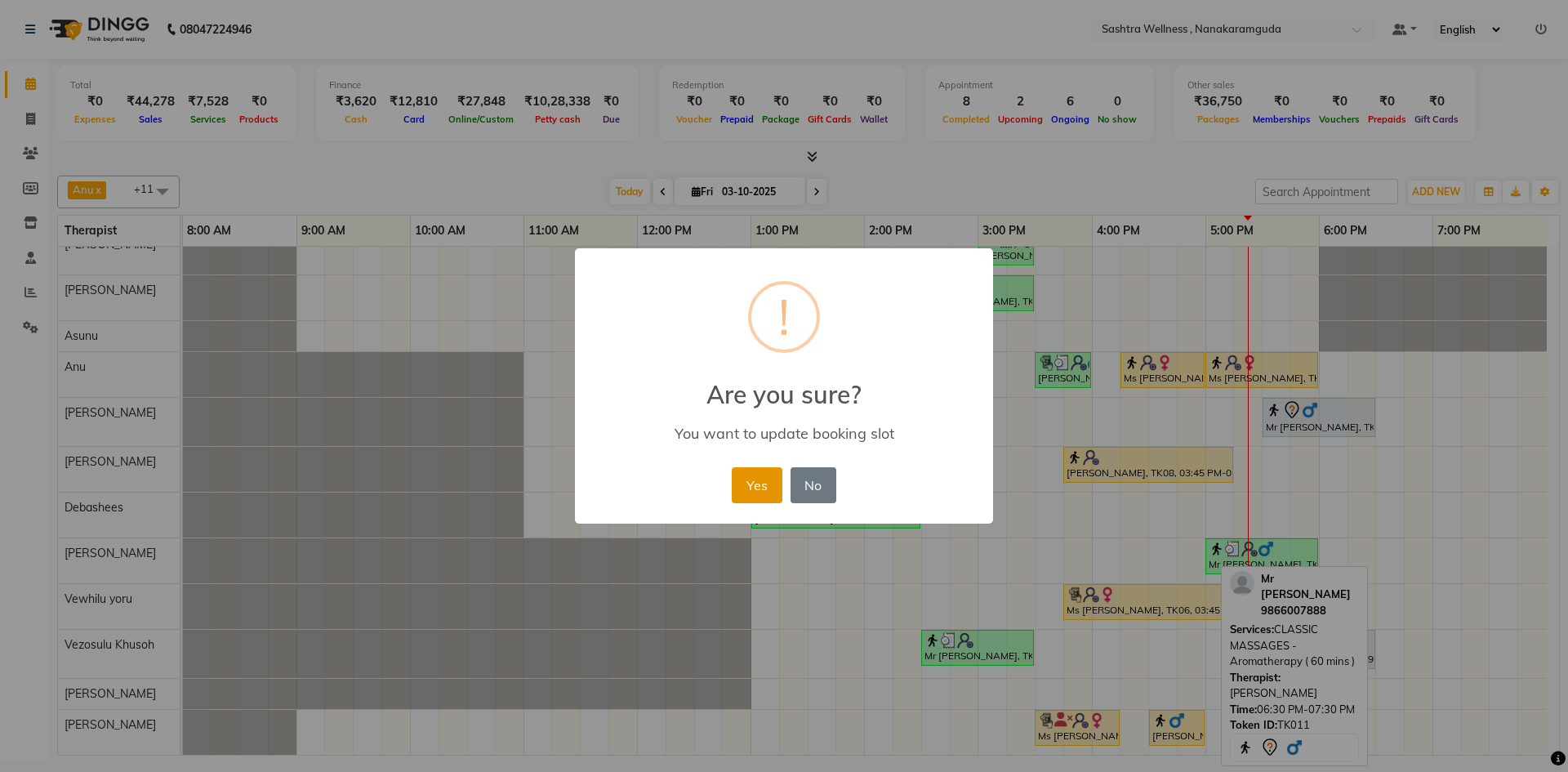
click at [754, 485] on button "Yes" at bounding box center [757, 485] width 49 height 36
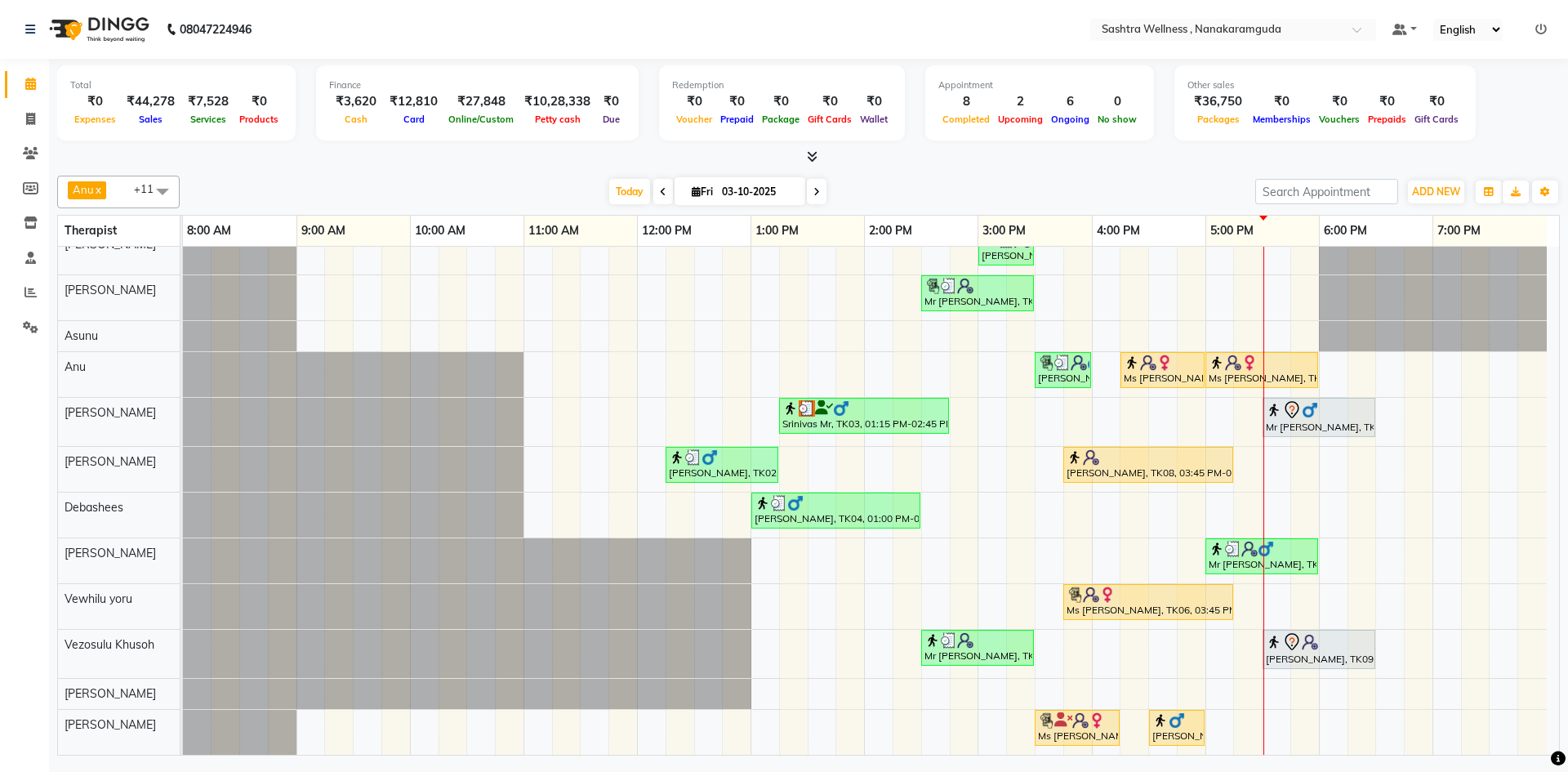
click at [768, 203] on input "03-10-2025" at bounding box center [757, 192] width 81 height 25
select select "10"
select select "2025"
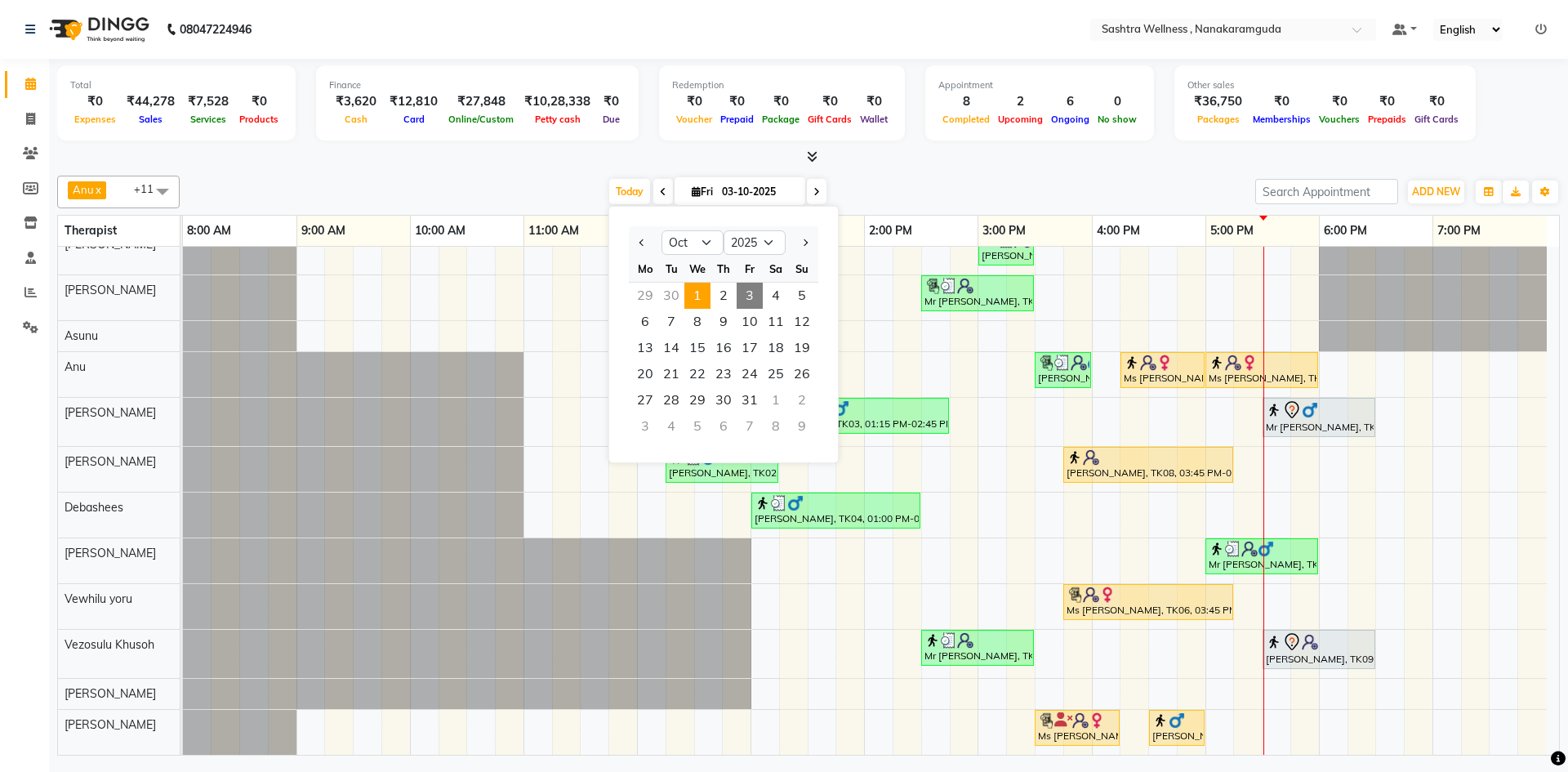
click at [704, 303] on span "1" at bounding box center [697, 296] width 27 height 27
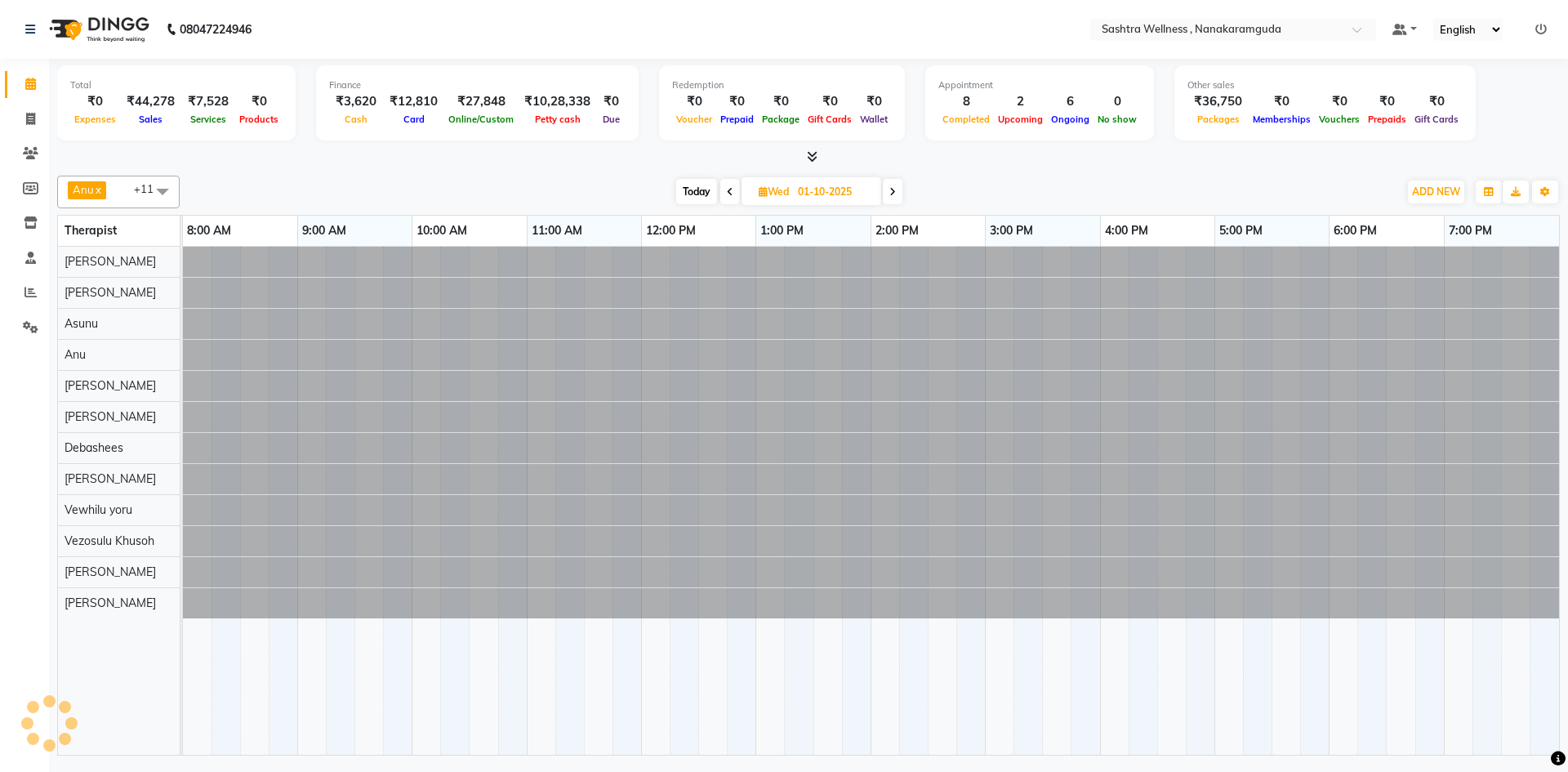
scroll to position [0, 0]
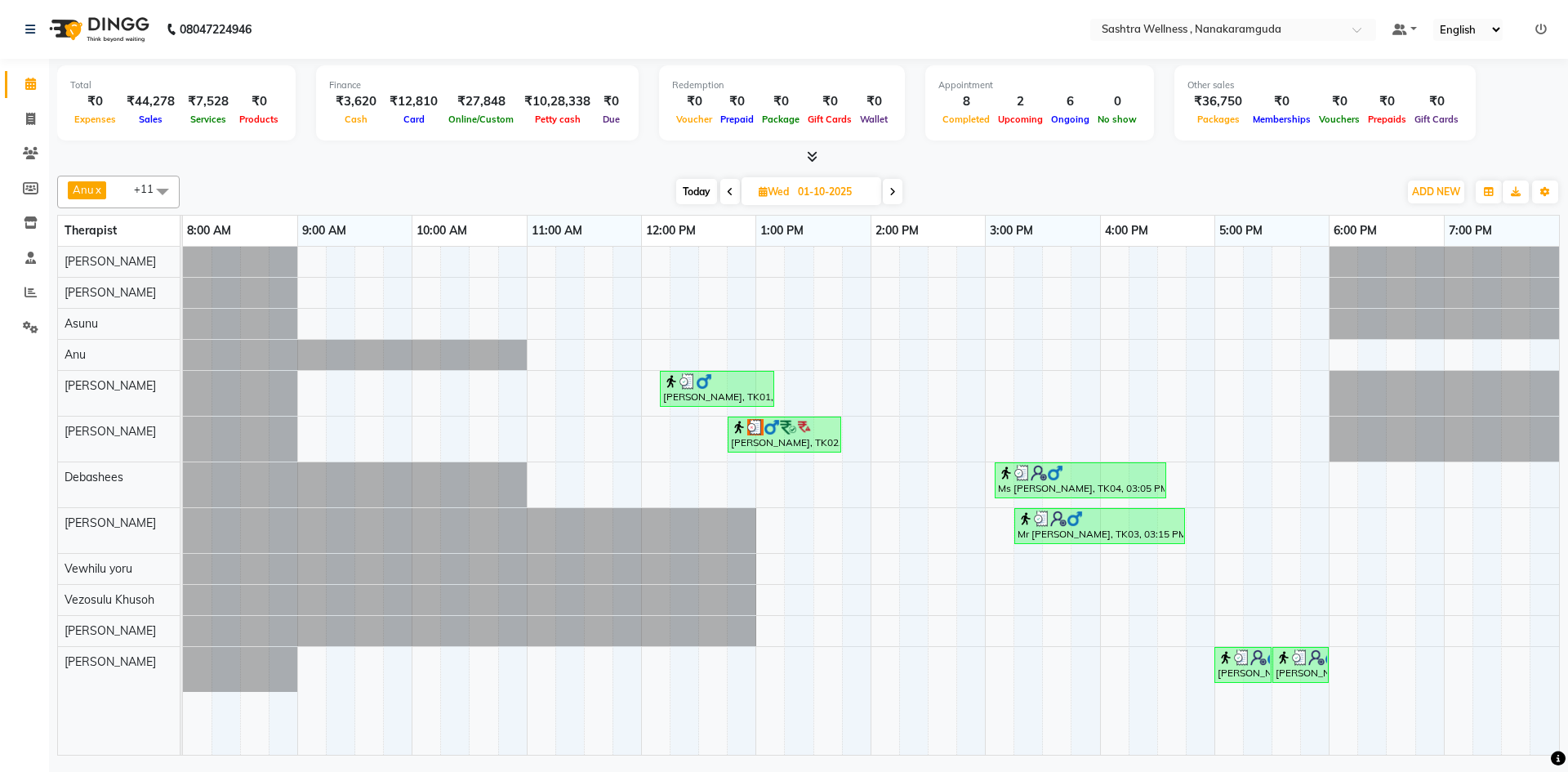
click at [727, 188] on icon at bounding box center [729, 192] width 6 height 10
type input "30-09-2025"
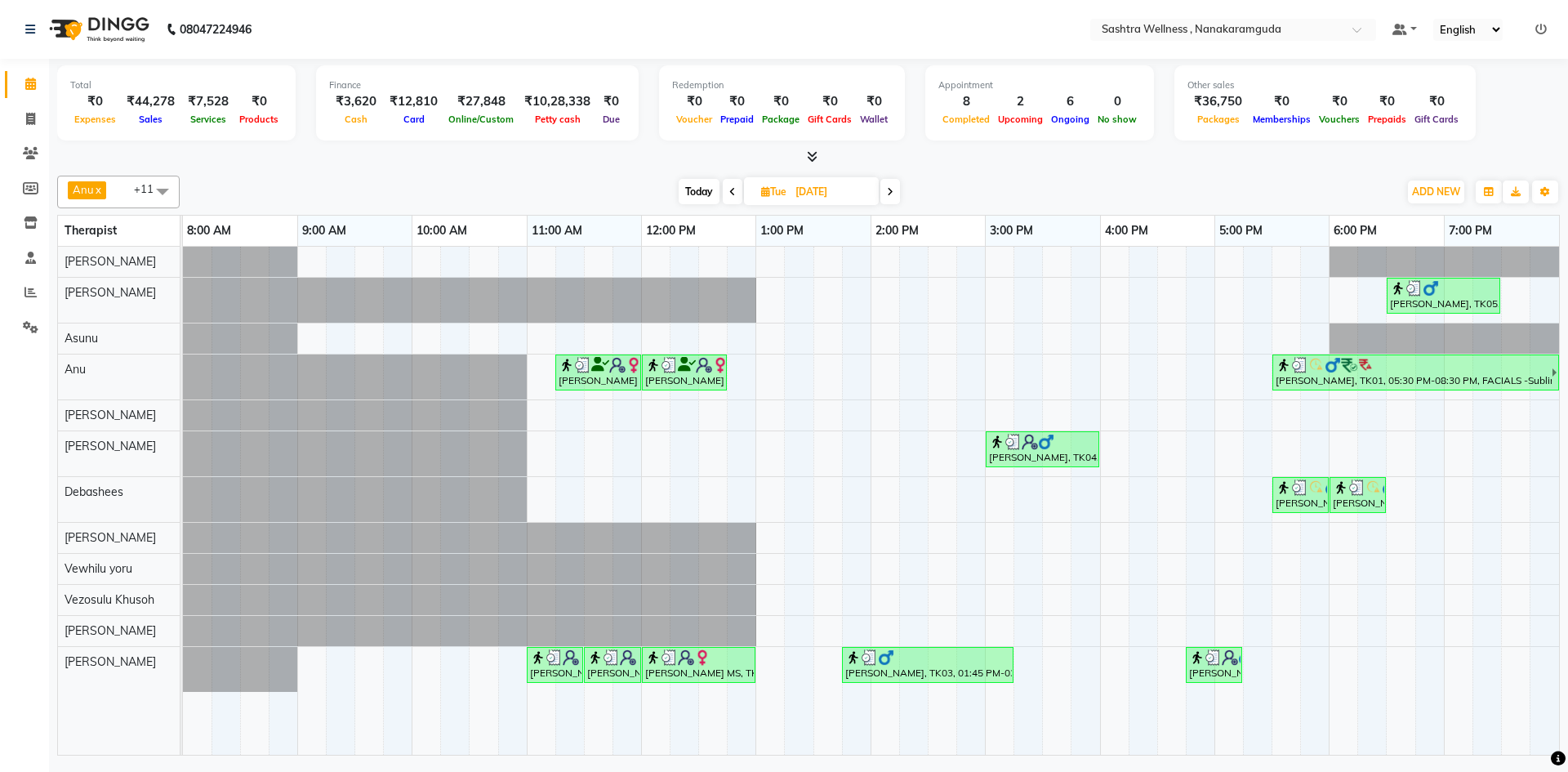
click at [773, 191] on span "Tue" at bounding box center [774, 192] width 34 height 12
select select "9"
select select "2025"
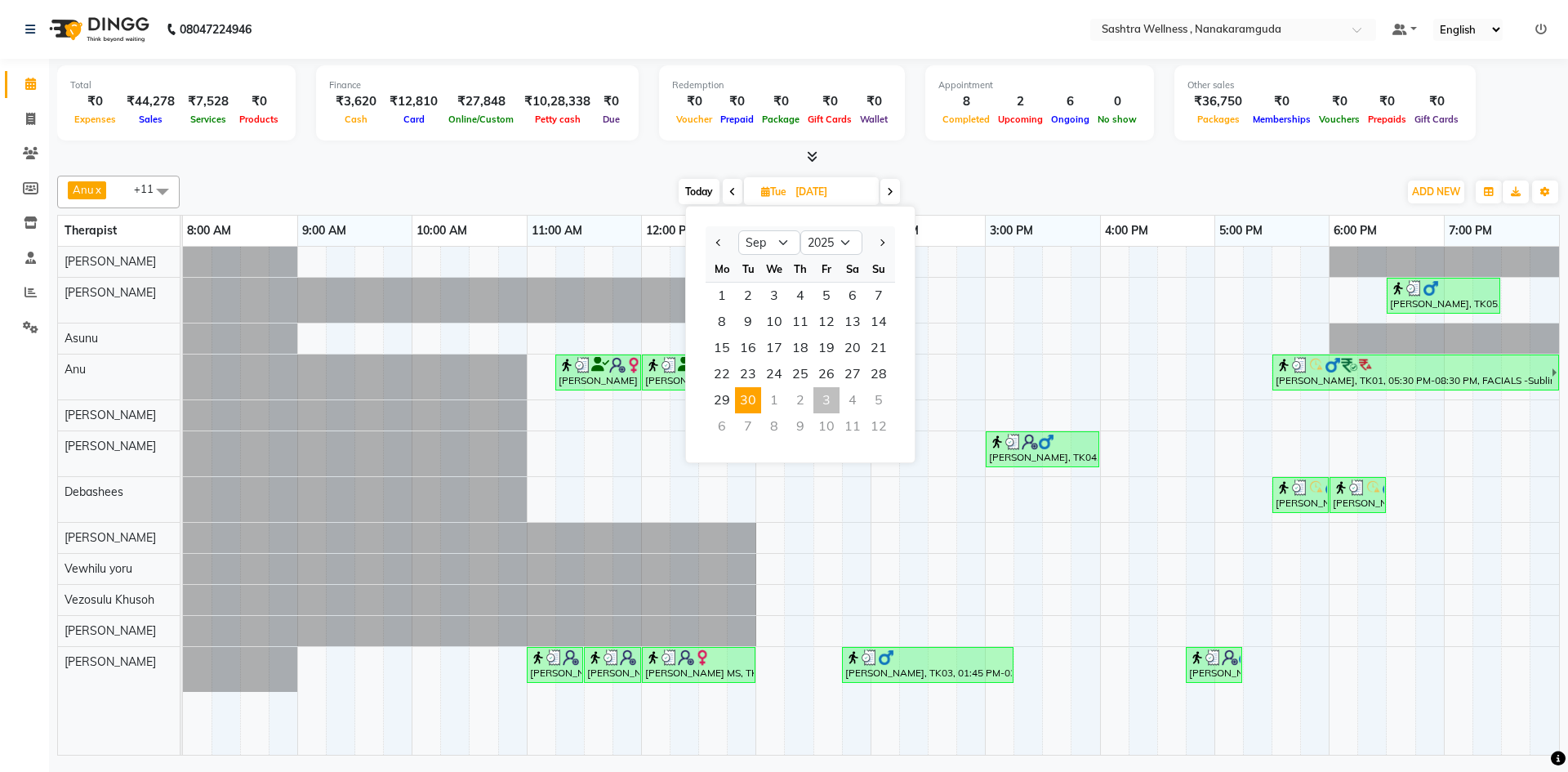
click at [824, 396] on div "3" at bounding box center [826, 401] width 27 height 27
type input "03-10-2025"
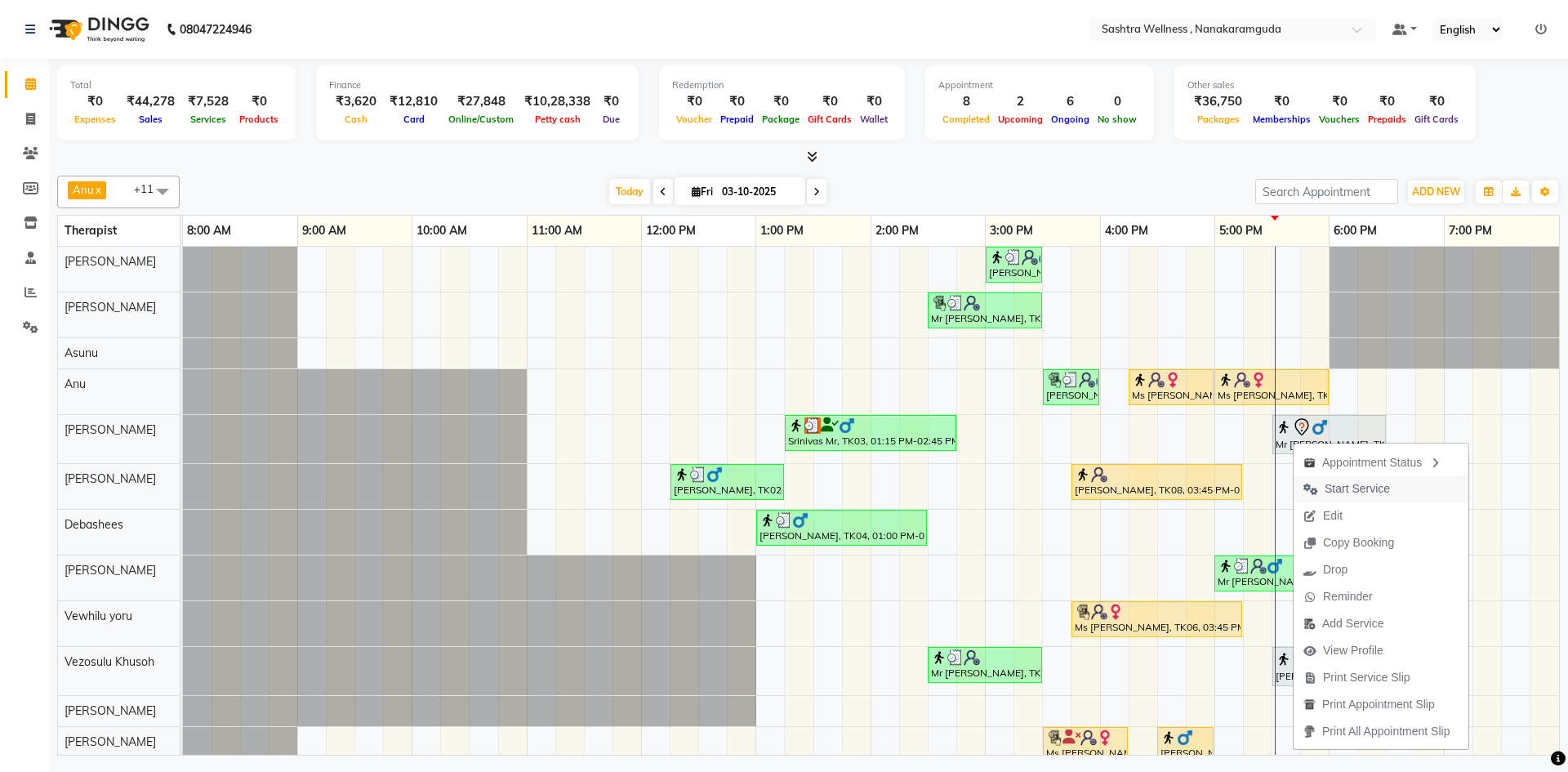
click at [1353, 482] on span "Start Service" at bounding box center [1358, 488] width 65 height 17
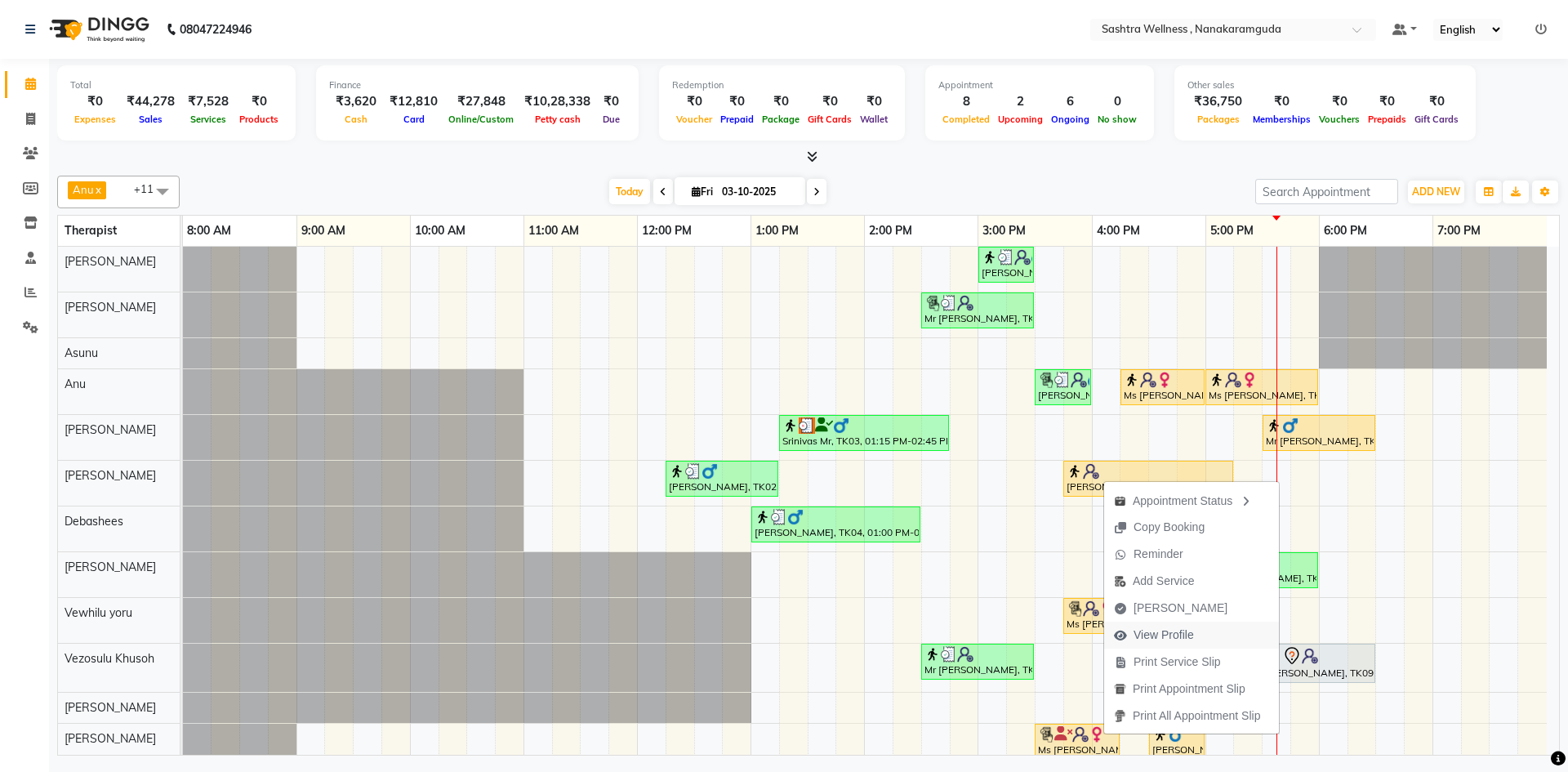
click at [1168, 636] on span "View Profile" at bounding box center [1164, 635] width 60 height 17
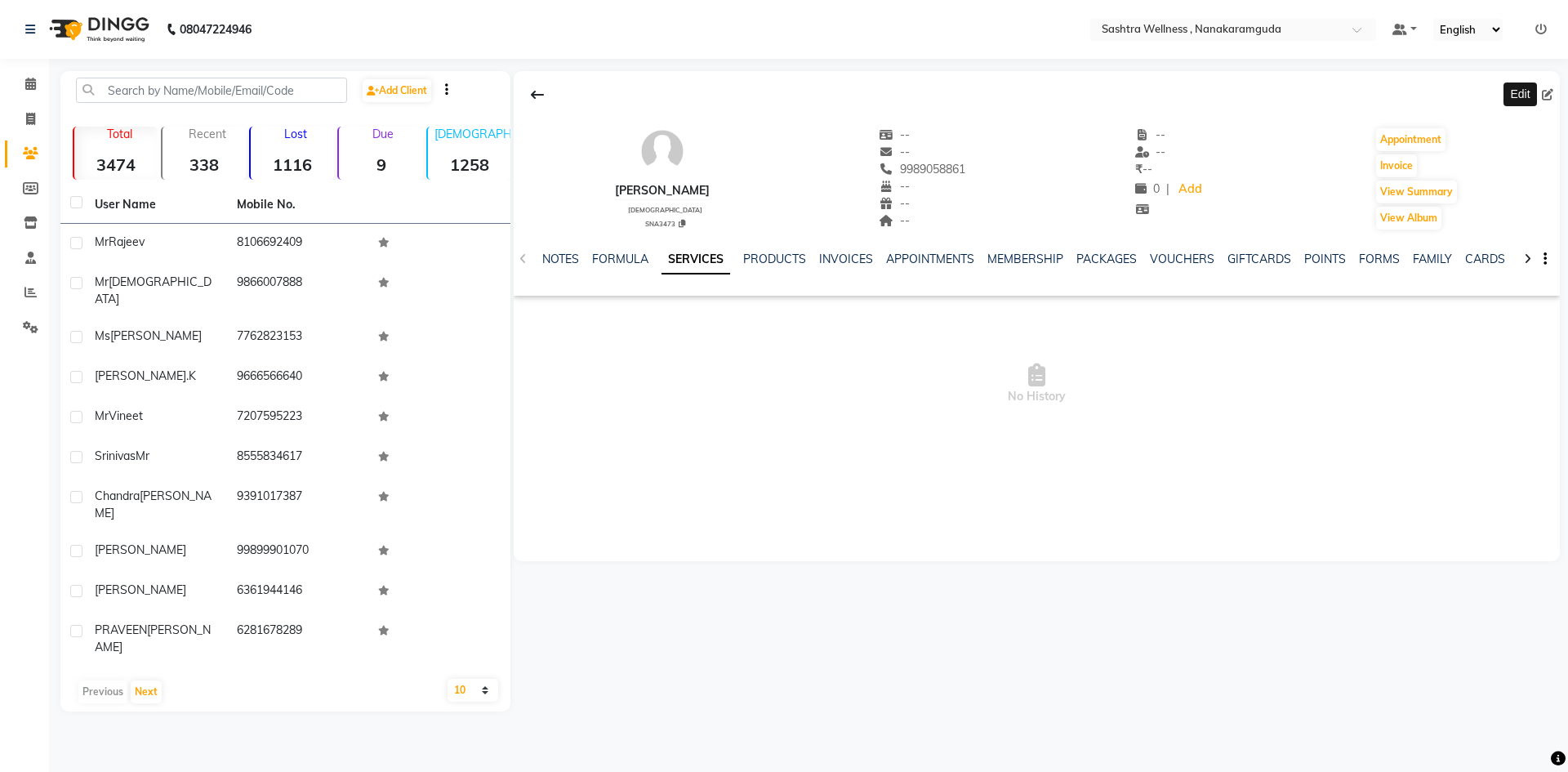
click at [1549, 95] on icon at bounding box center [1548, 95] width 11 height 11
select select "[DEMOGRAPHIC_DATA]"
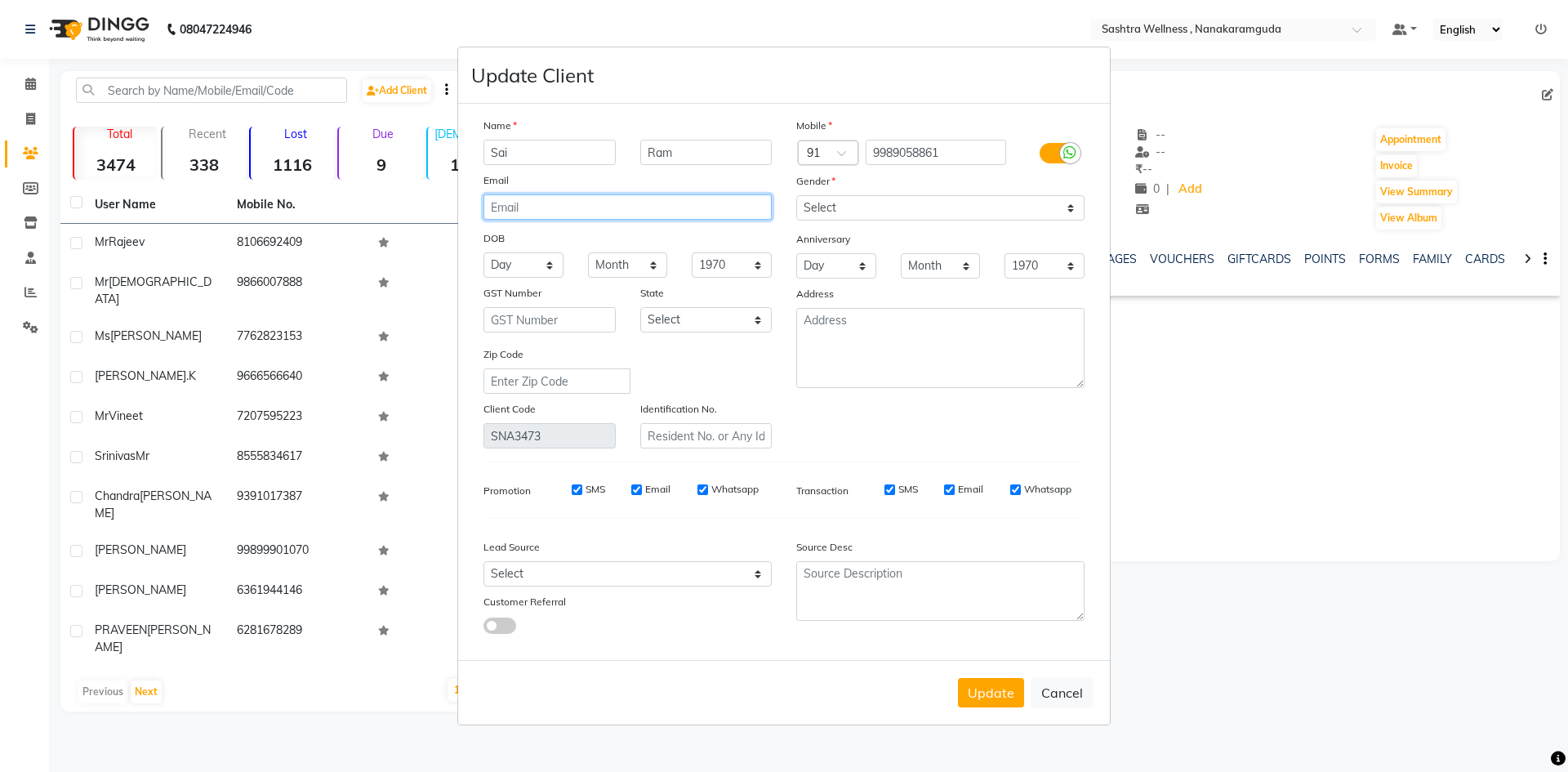
click at [617, 210] on input "email" at bounding box center [628, 207] width 288 height 26
paste input "sv.sairamreddy@gmail.com"
type input "sv.sairamreddy@gmail.com"
click at [998, 697] on button "Update" at bounding box center [991, 692] width 66 height 29
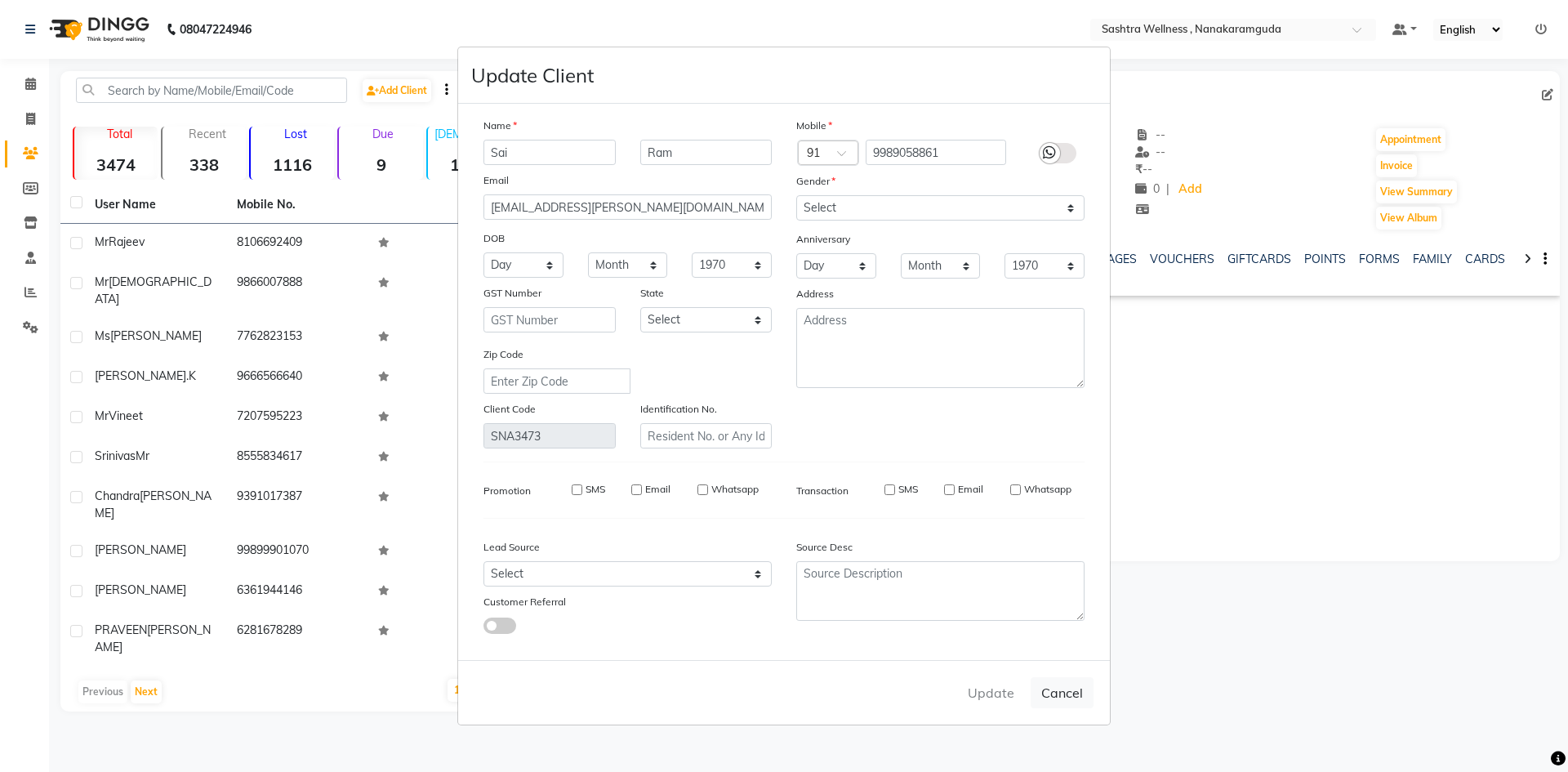
select select
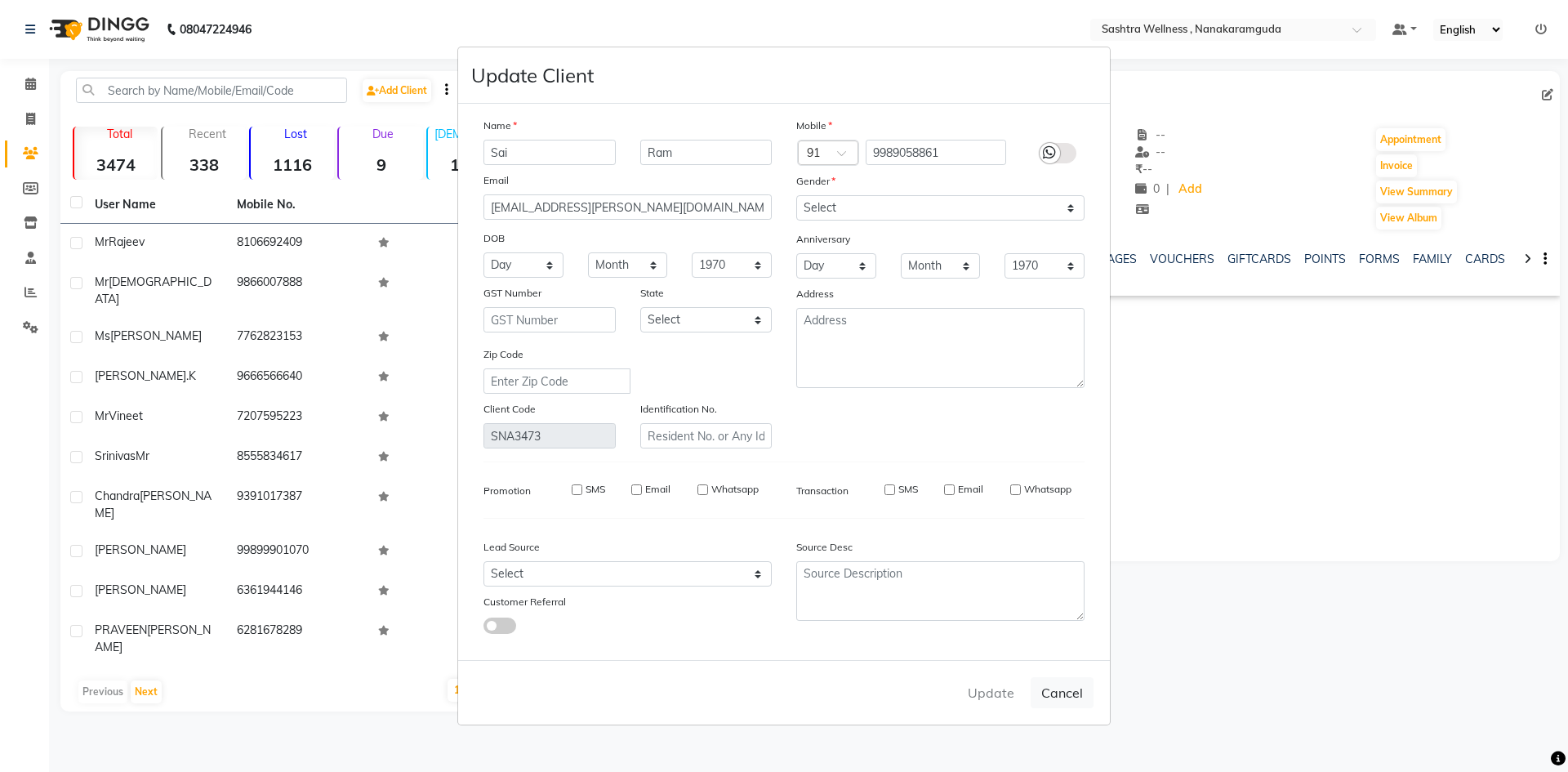
select select
checkbox input "false"
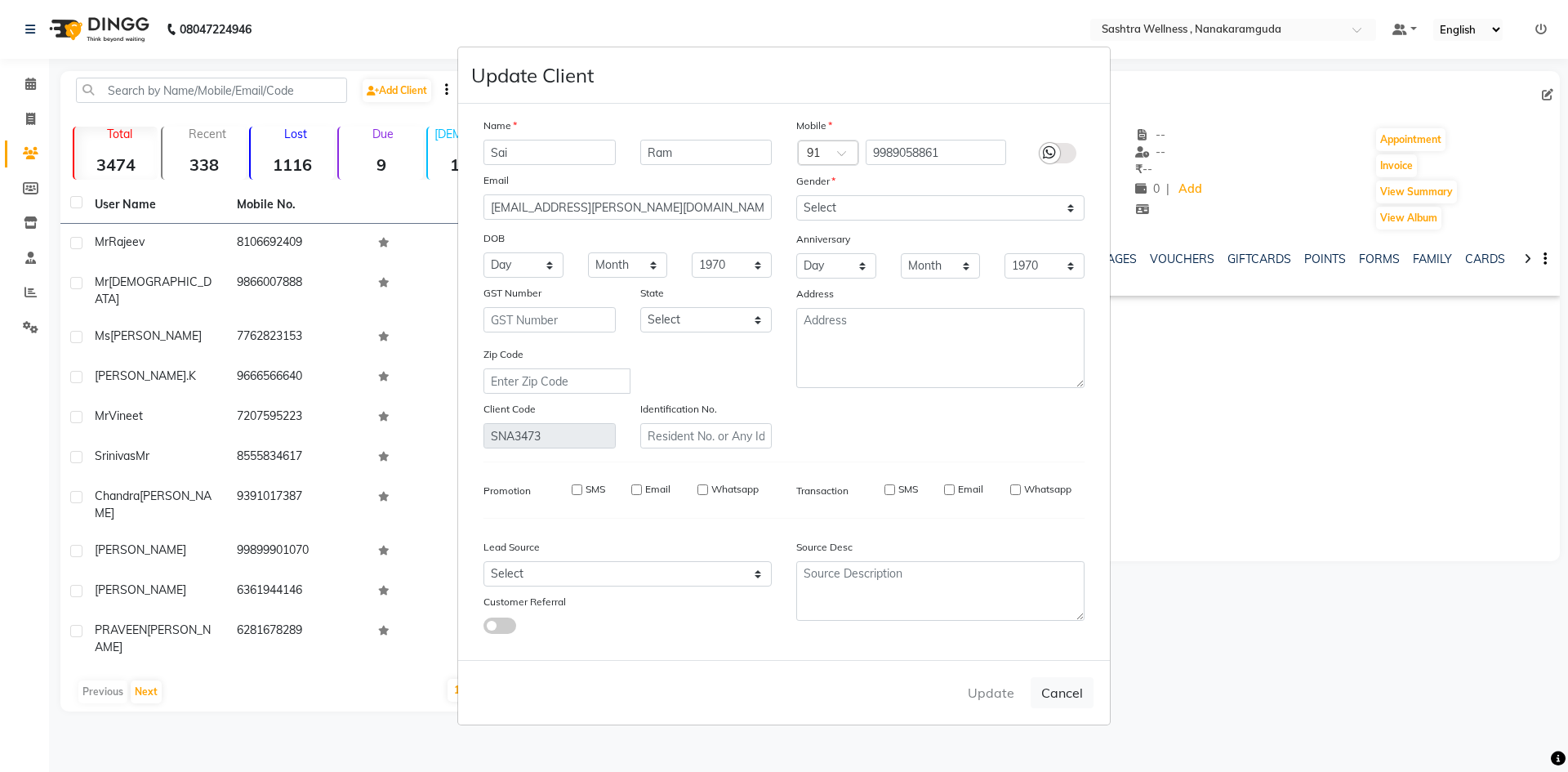
checkbox input "false"
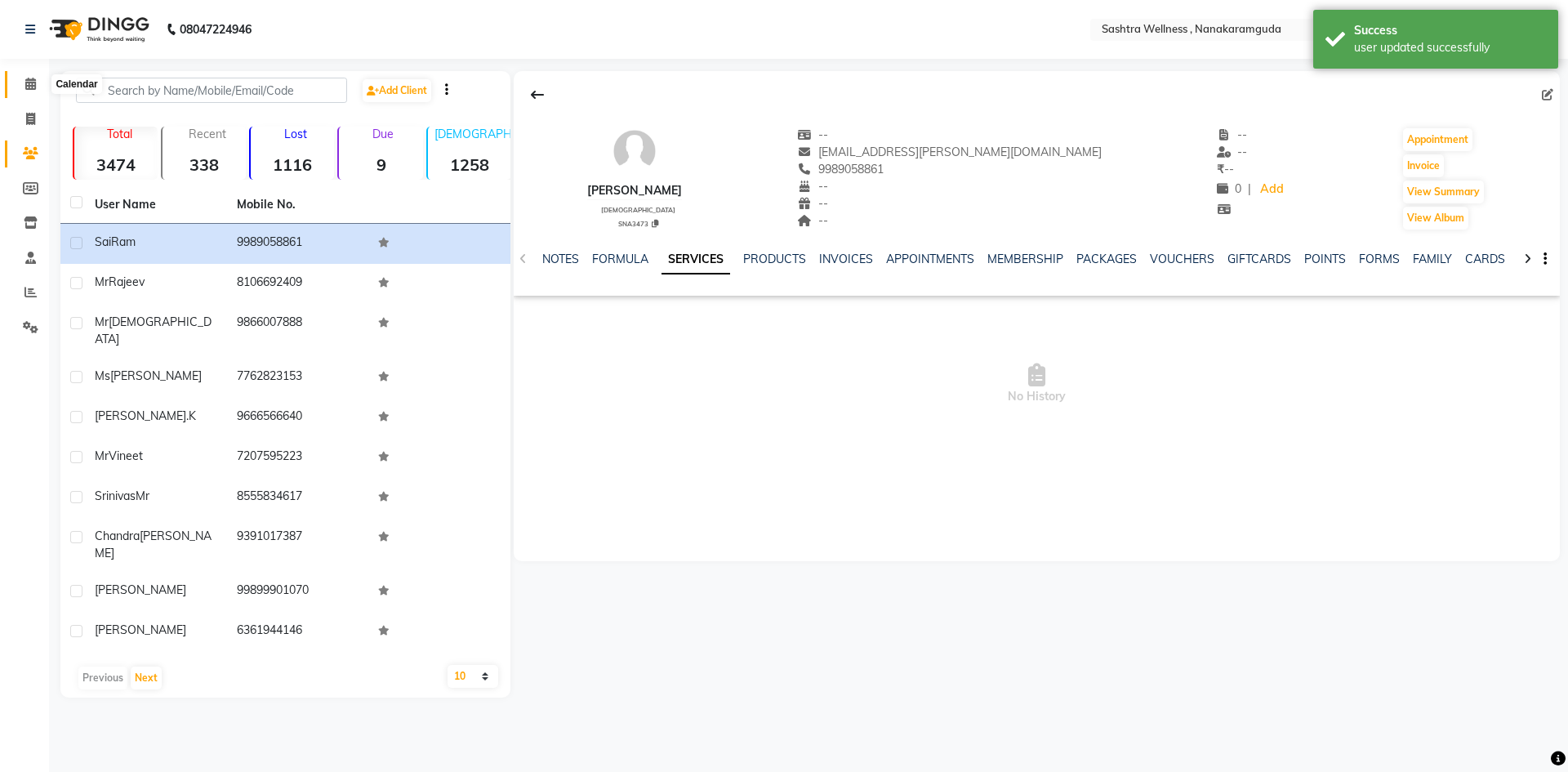
drag, startPoint x: 38, startPoint y: 83, endPoint x: 64, endPoint y: 96, distance: 29.1
click at [38, 83] on span at bounding box center [30, 84] width 28 height 19
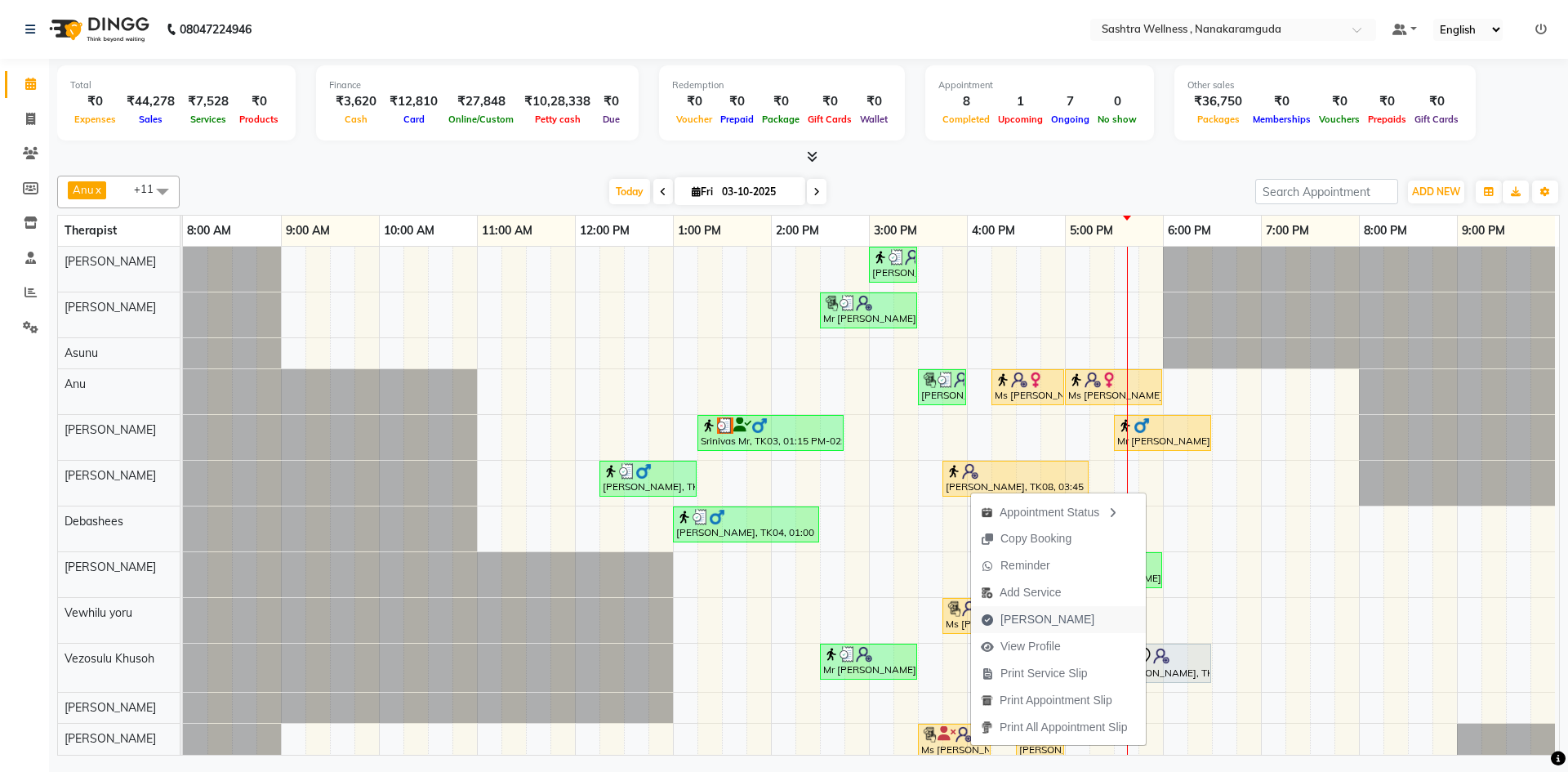
click at [1049, 619] on span "[PERSON_NAME]" at bounding box center [1047, 619] width 94 height 17
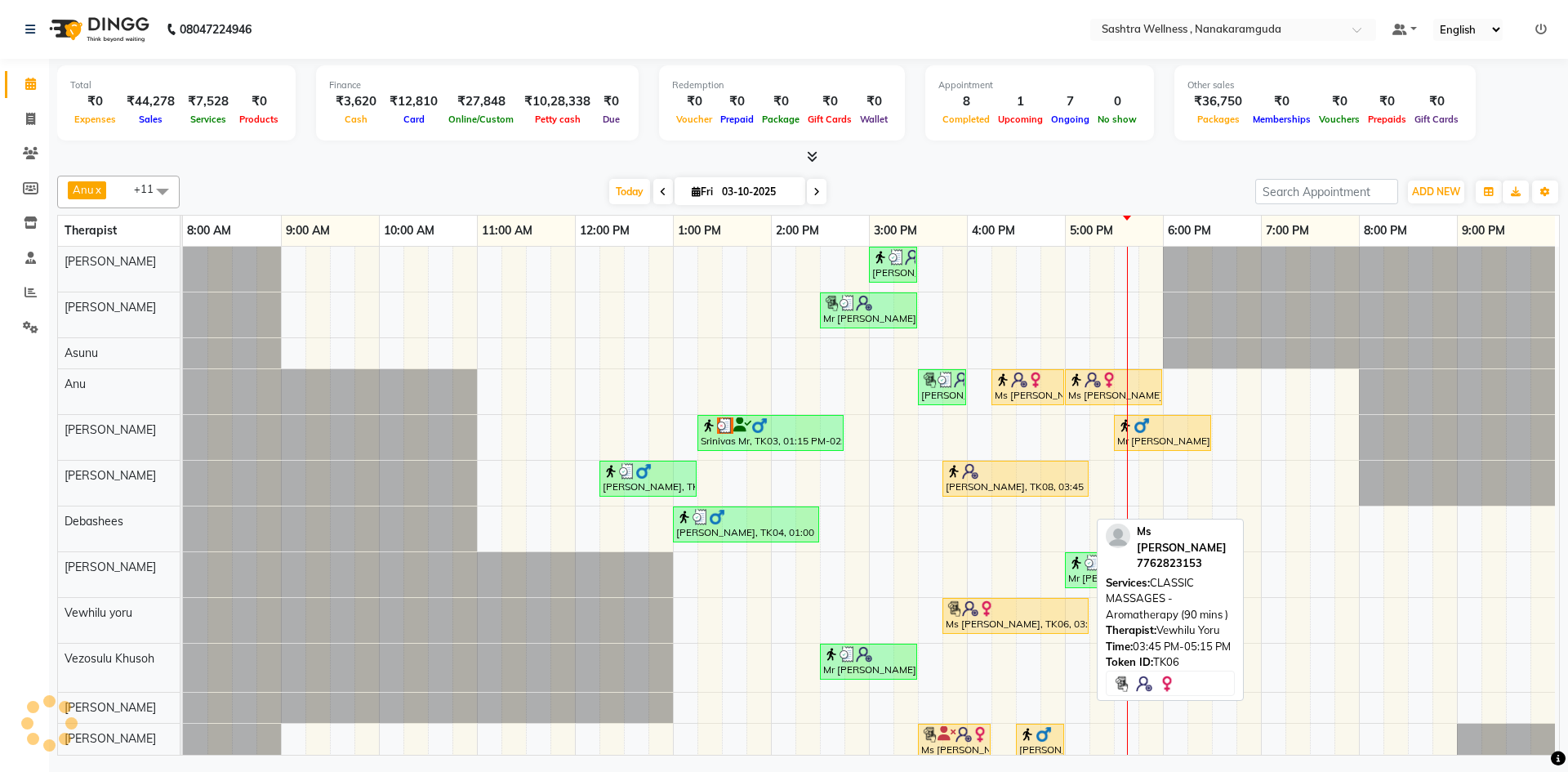
select select "service"
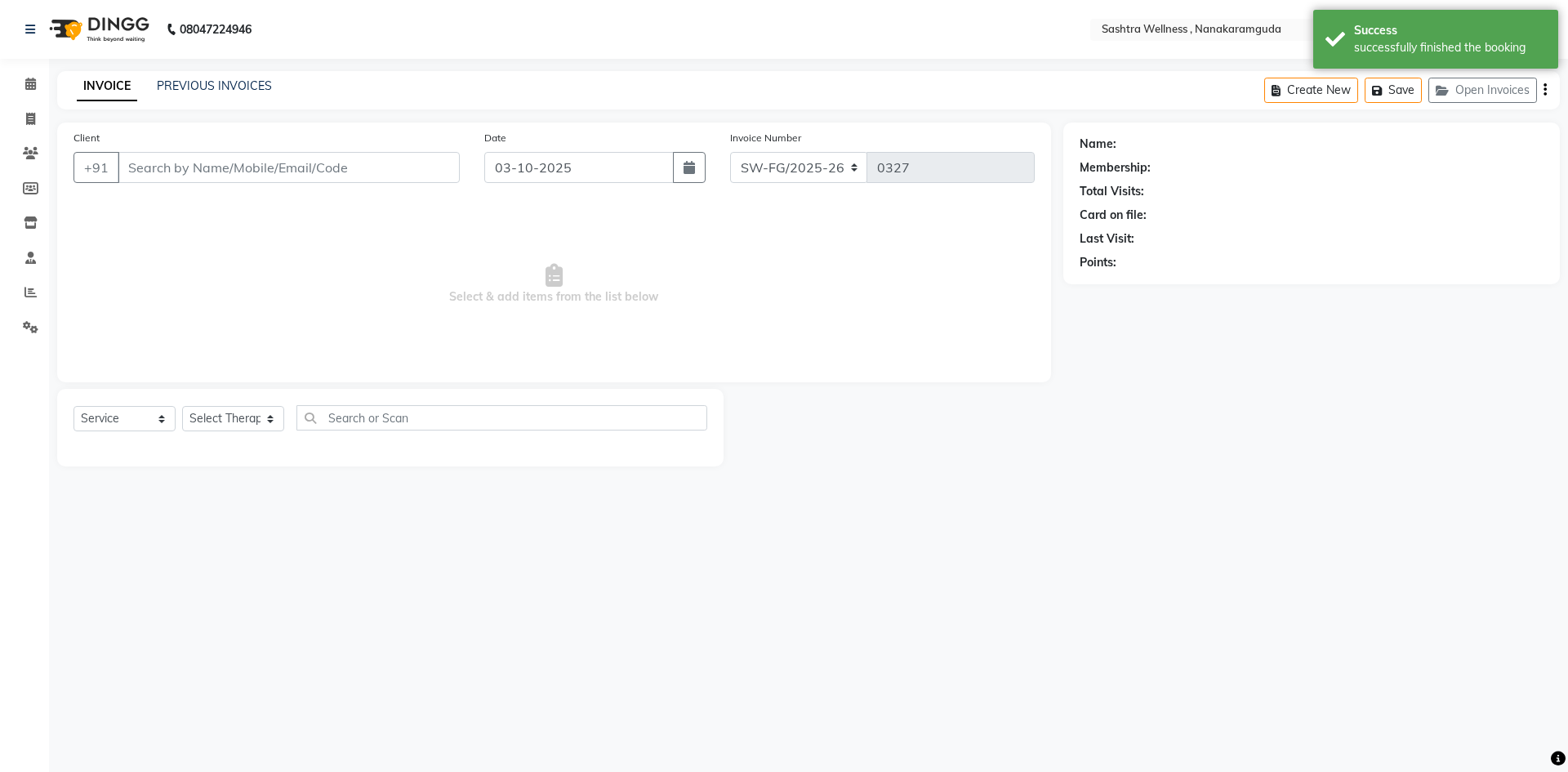
type input "9989058861"
select select "88333"
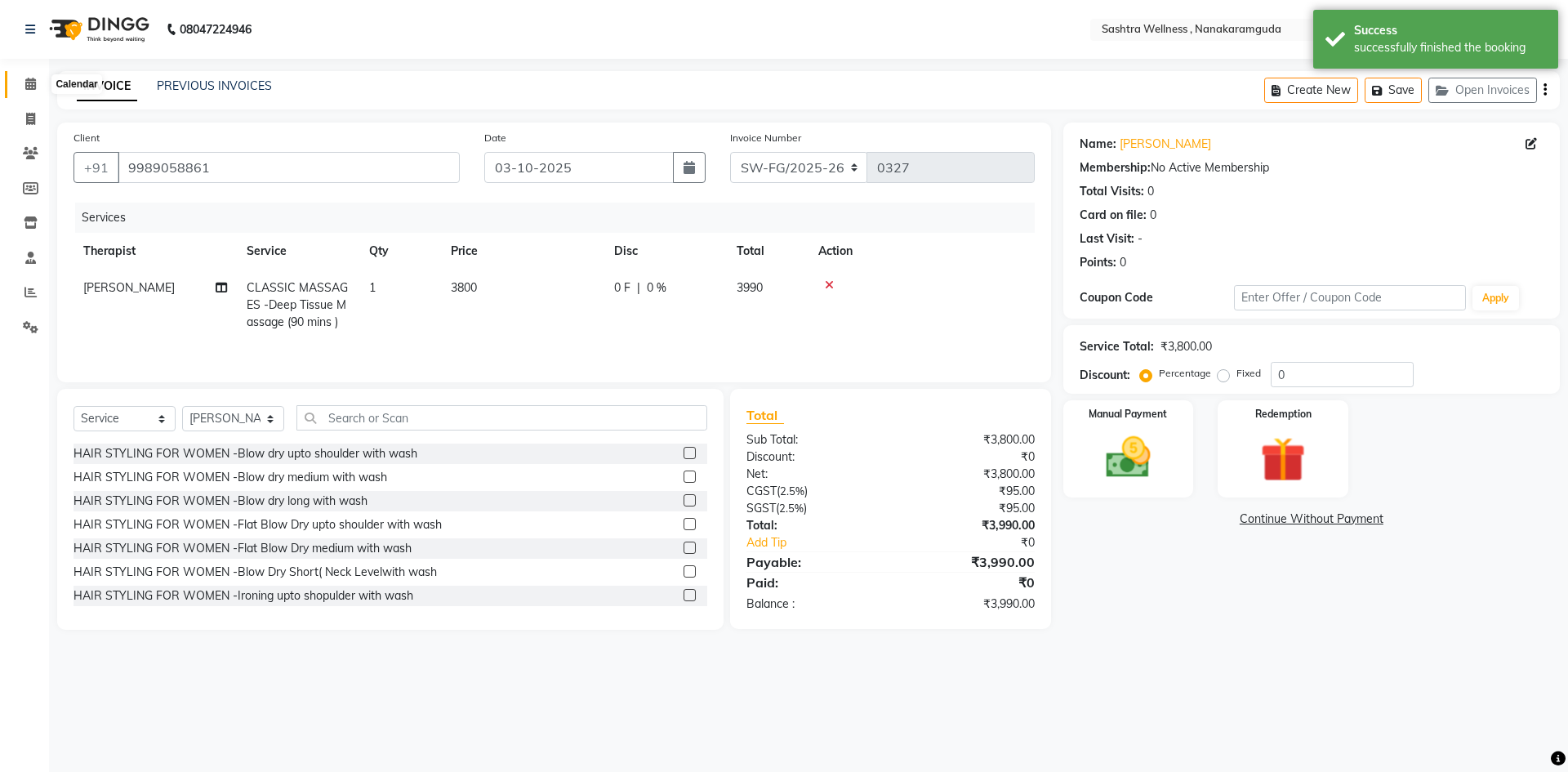
click at [28, 89] on icon at bounding box center [31, 84] width 11 height 12
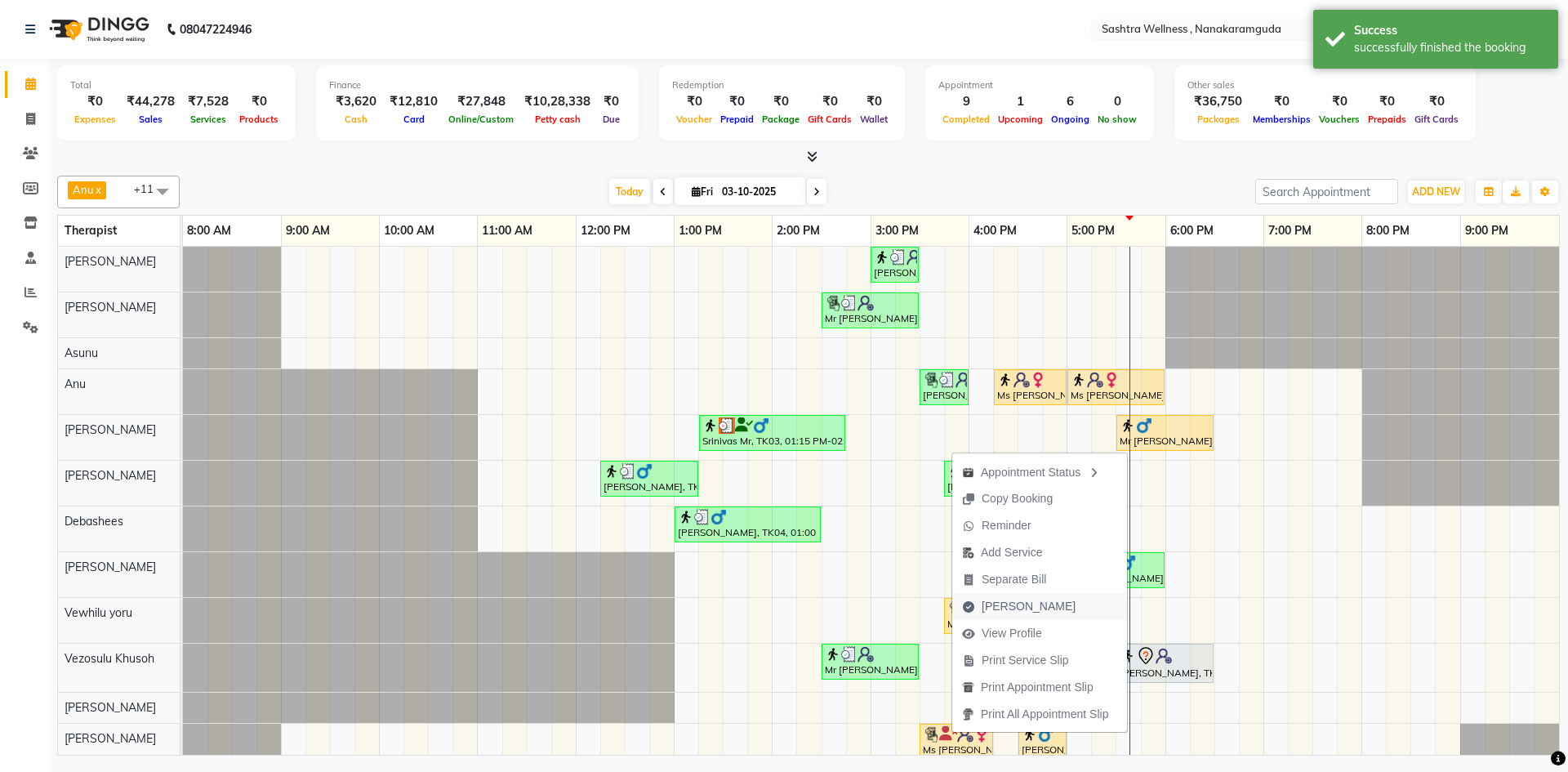
click at [1026, 608] on span "[PERSON_NAME]" at bounding box center [1029, 606] width 94 height 17
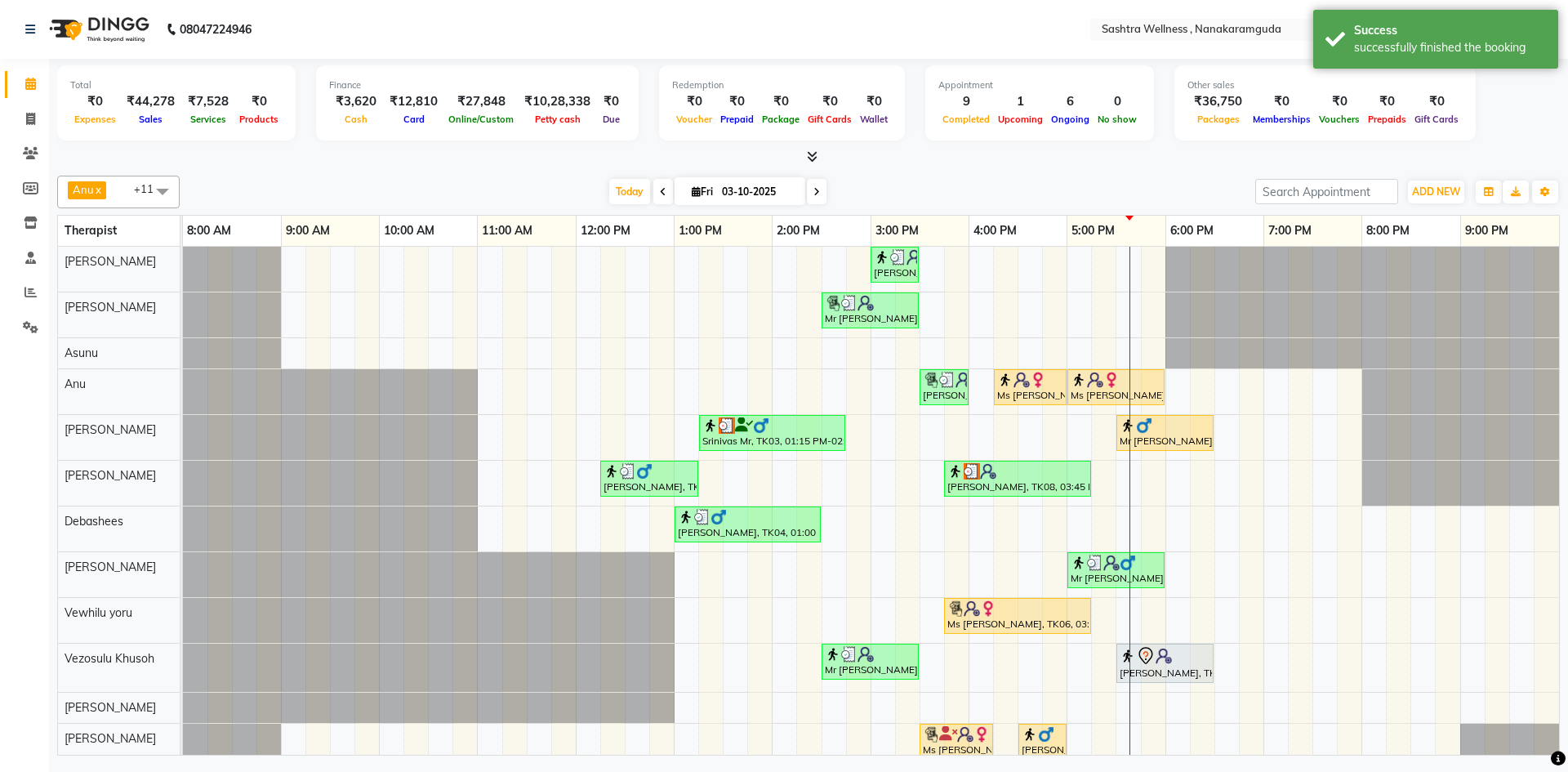
select select "service"
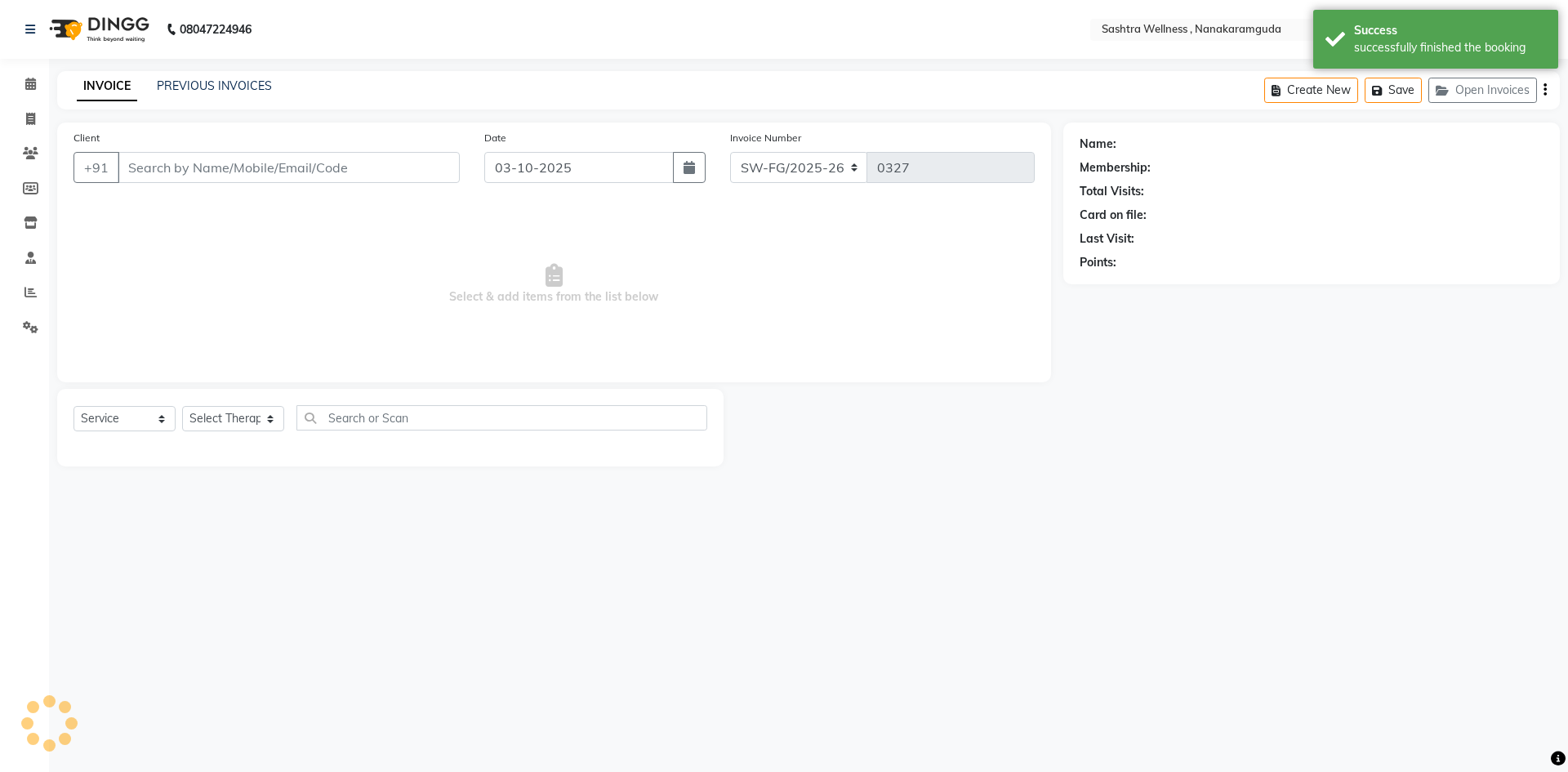
type input "7762823153"
select select "93245"
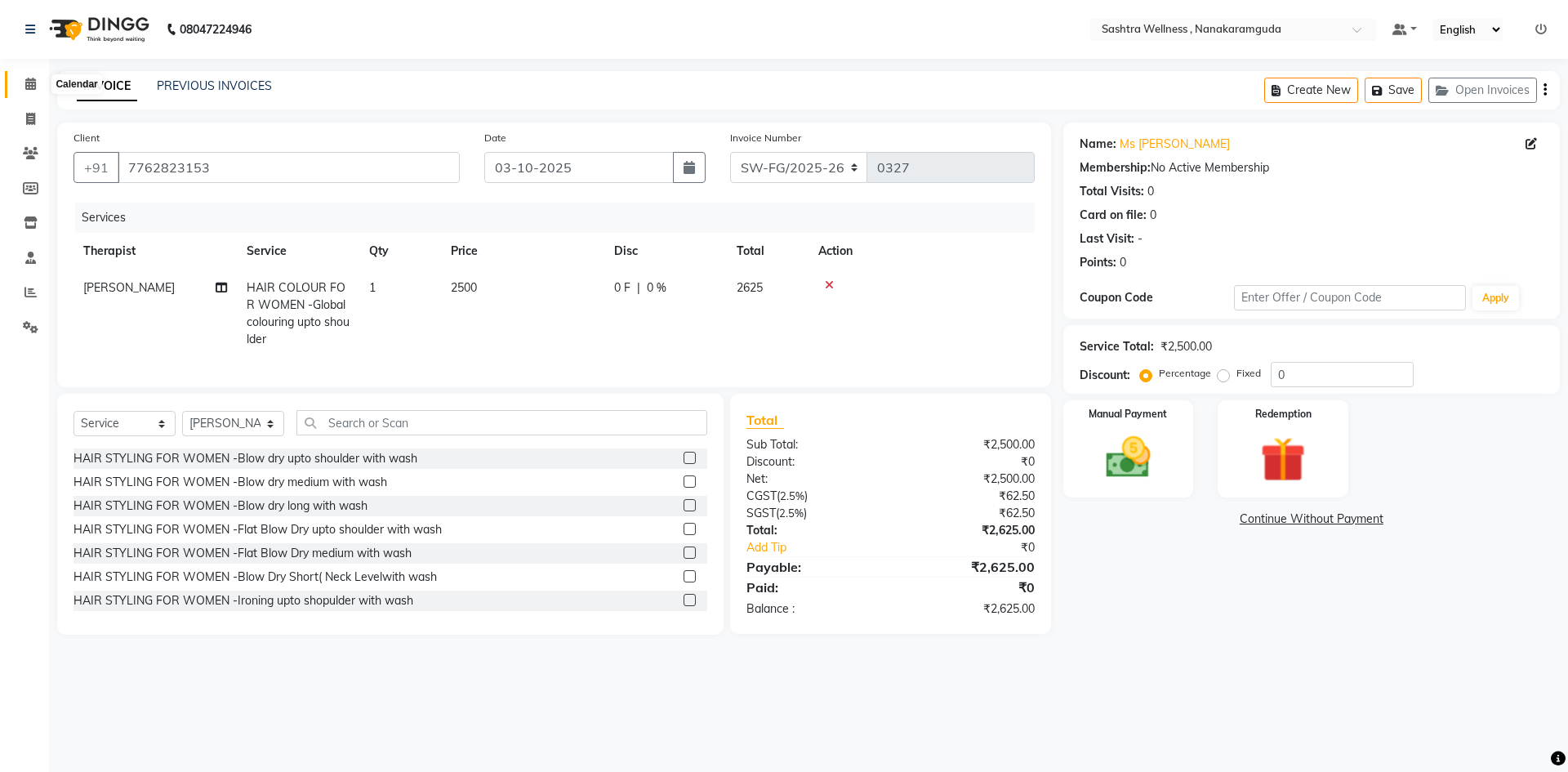
click at [32, 90] on span at bounding box center [30, 84] width 28 height 19
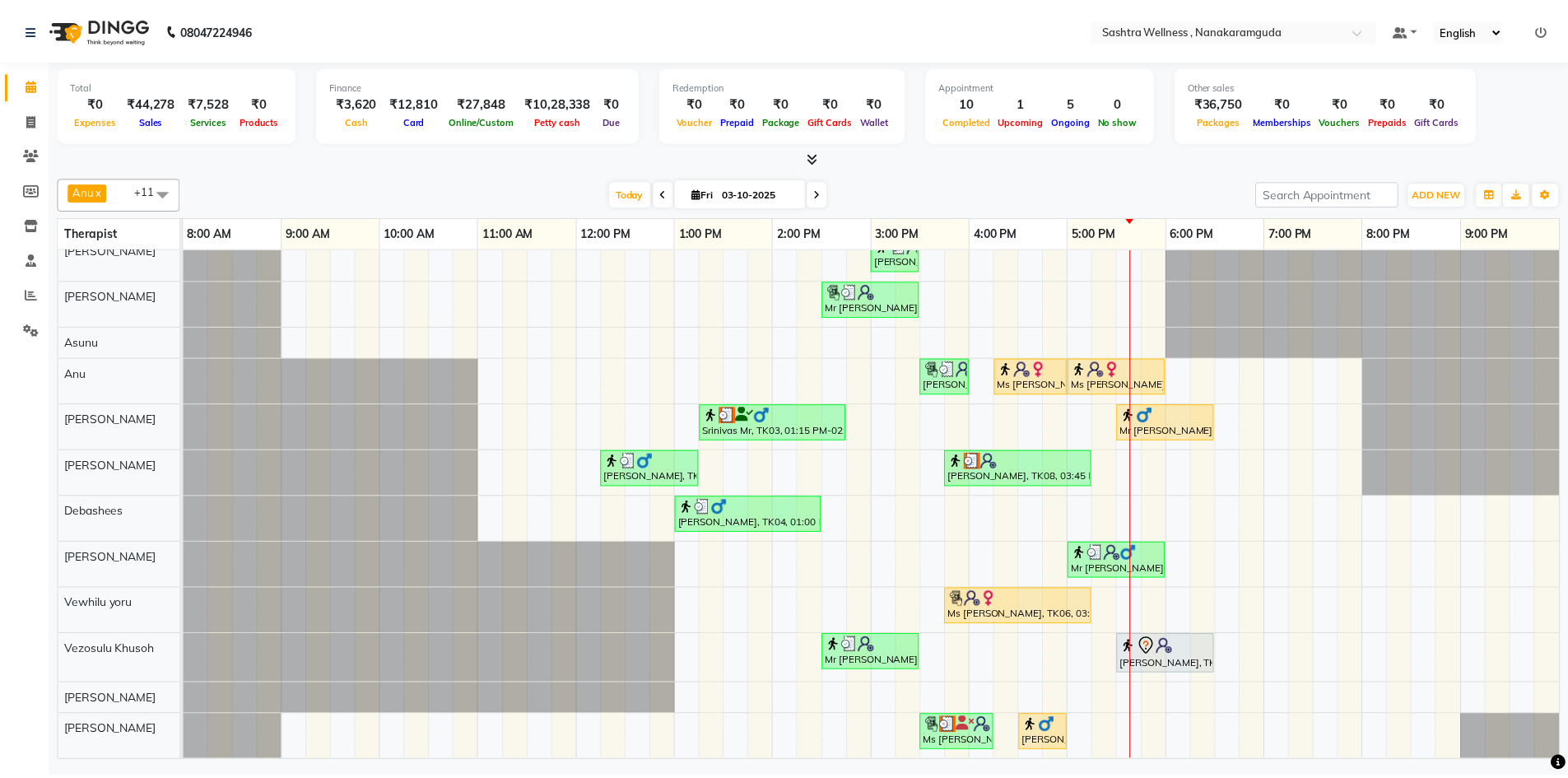
scroll to position [27, 0]
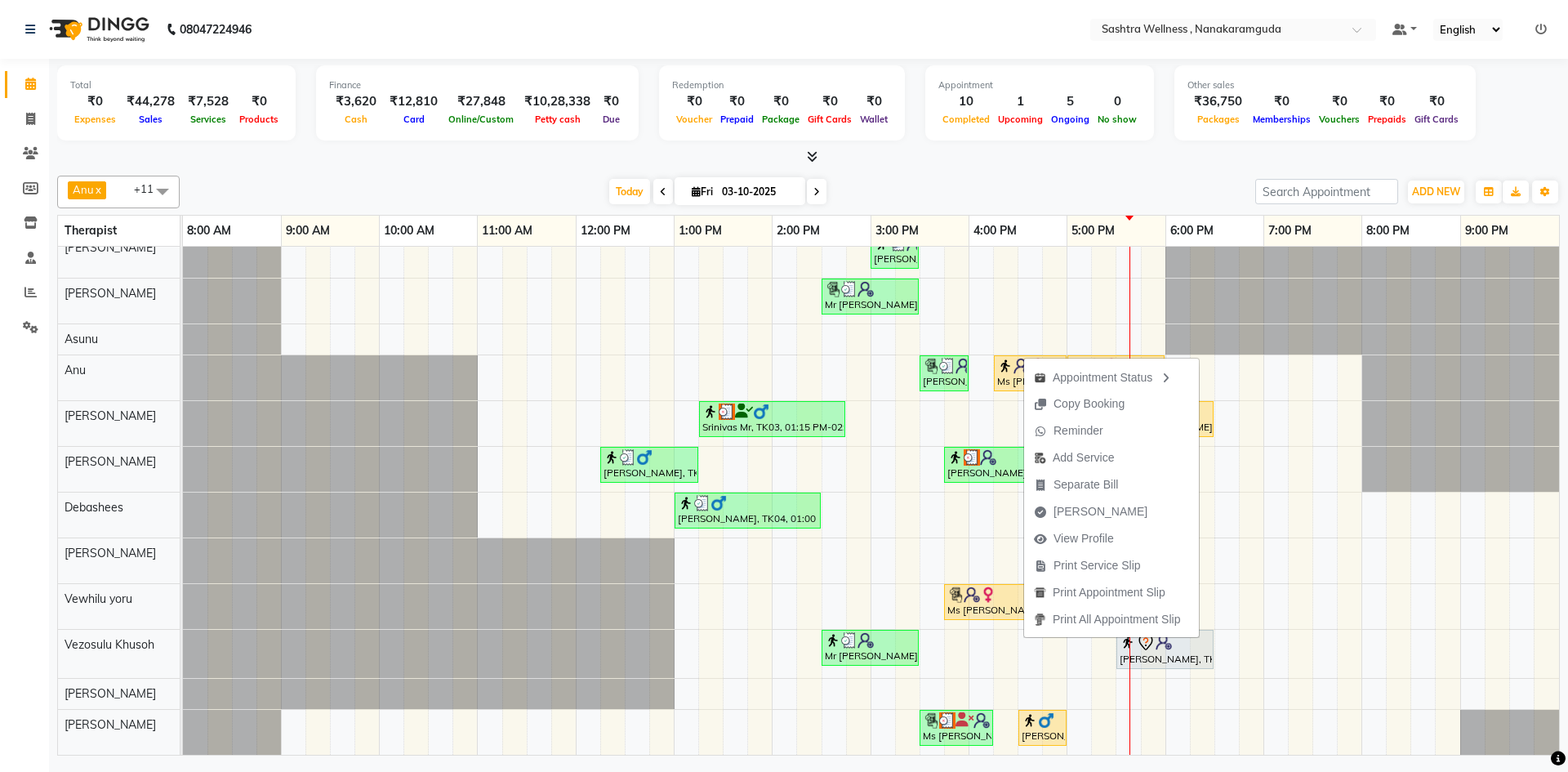
click at [1024, 357] on div "Appointment Status Copy Booking Reminder Add Service Separate Bill Mark Done Vi…" at bounding box center [1112, 497] width 177 height 282
click at [1010, 358] on img at bounding box center [1005, 366] width 16 height 16
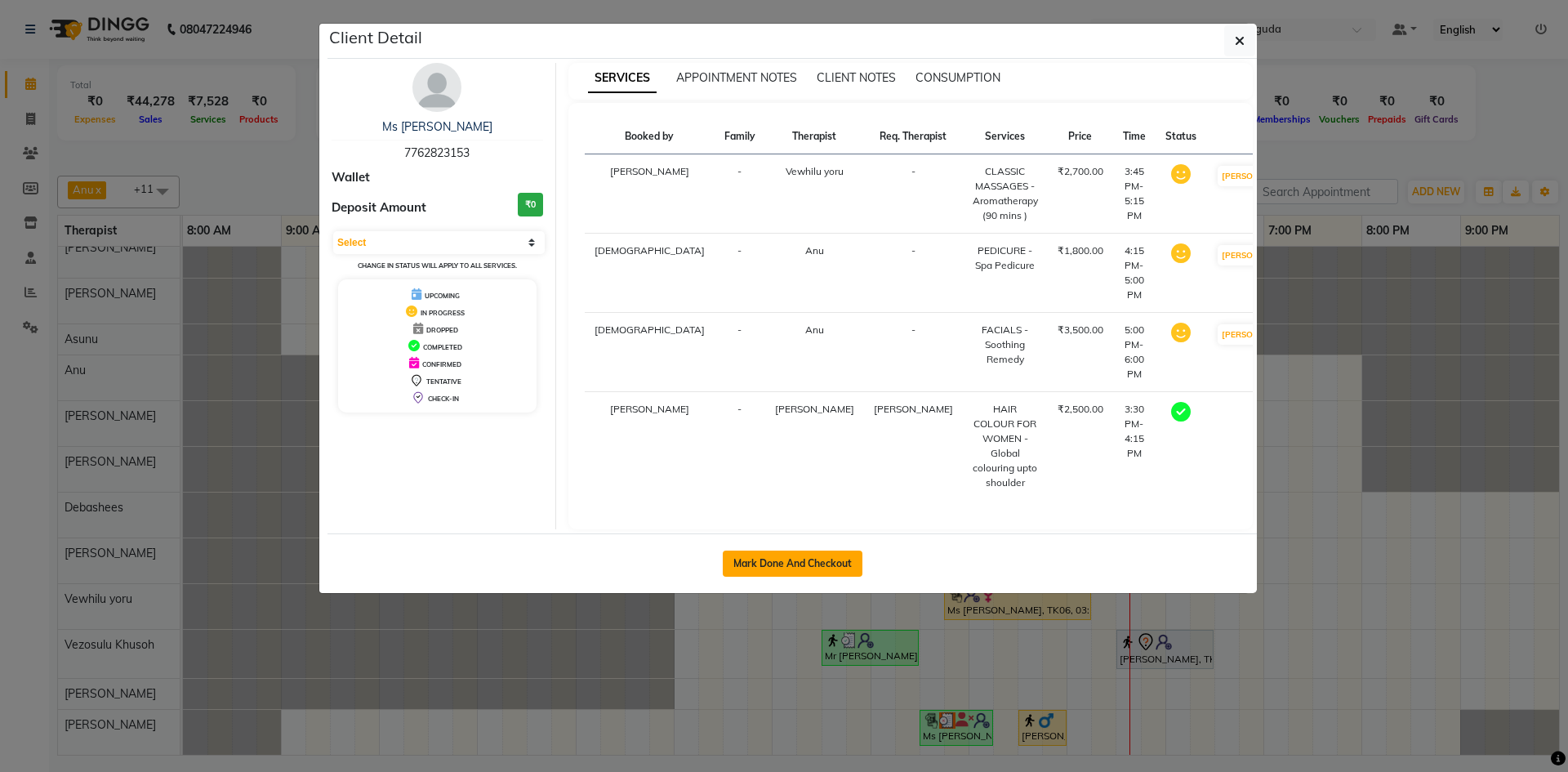
click at [829, 551] on button "Mark Done And Checkout" at bounding box center [793, 564] width 140 height 27
select select "service"
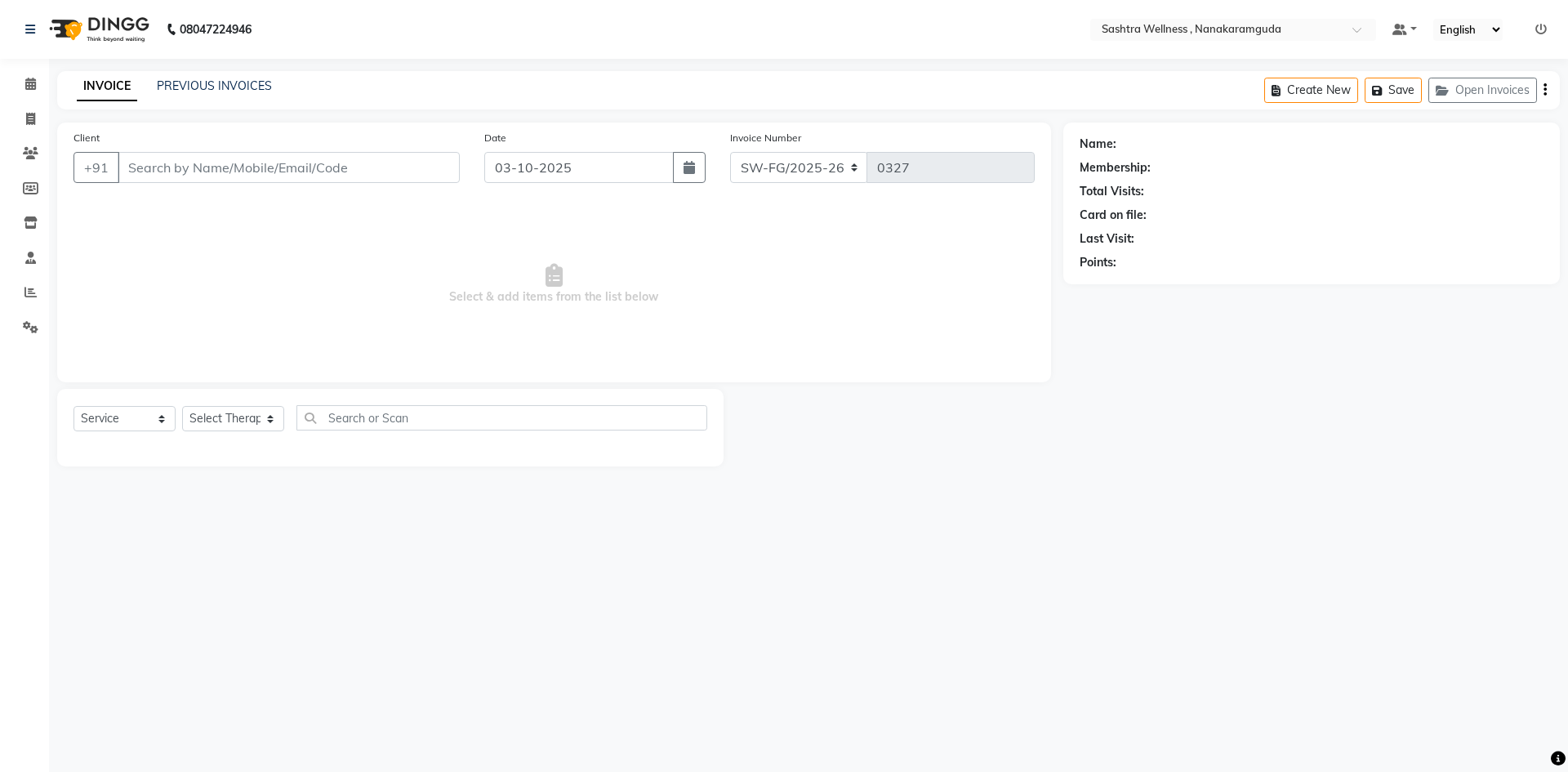
type input "7762823153"
select select "93245"
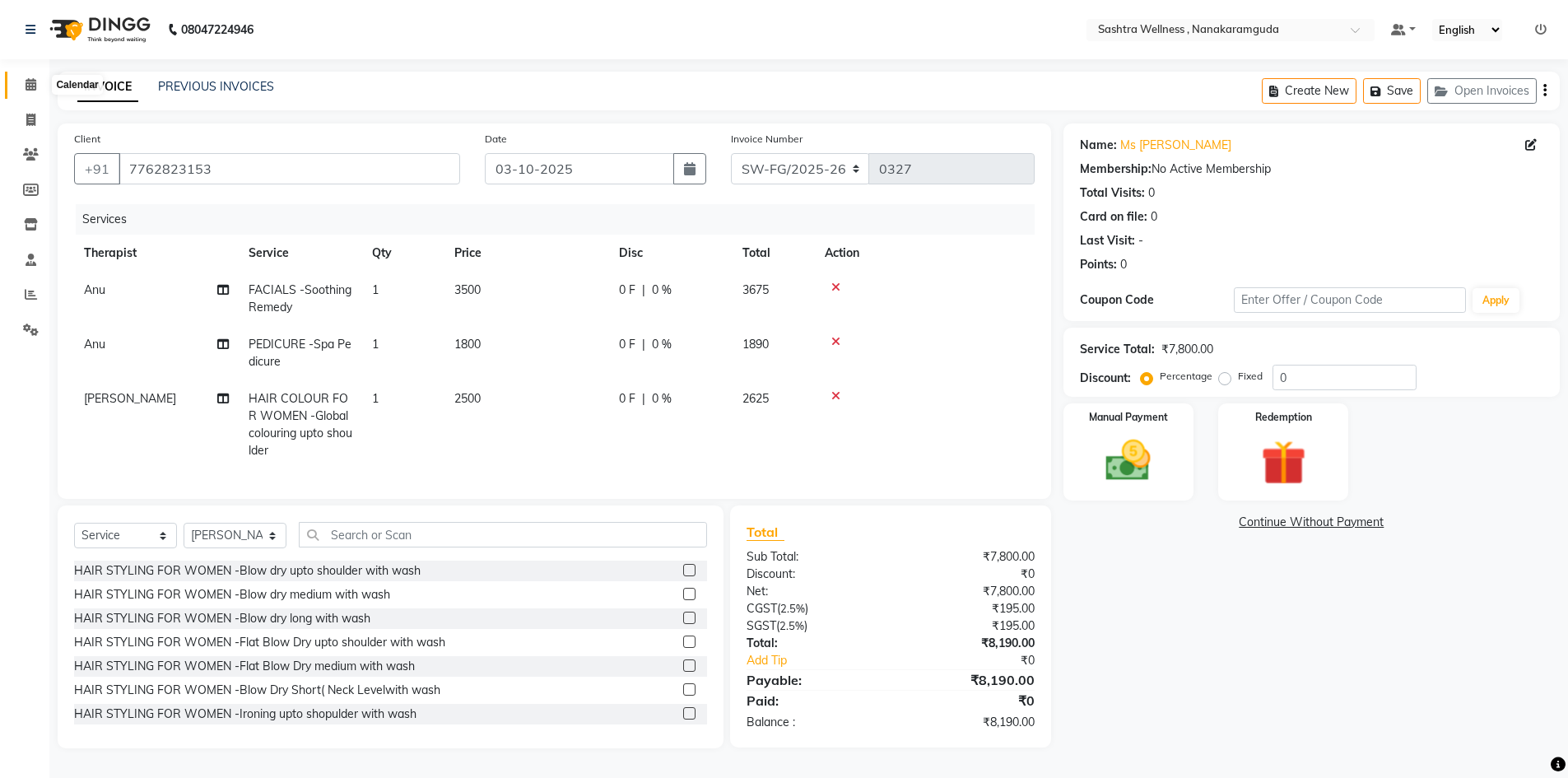
click at [20, 81] on span at bounding box center [30, 85] width 29 height 19
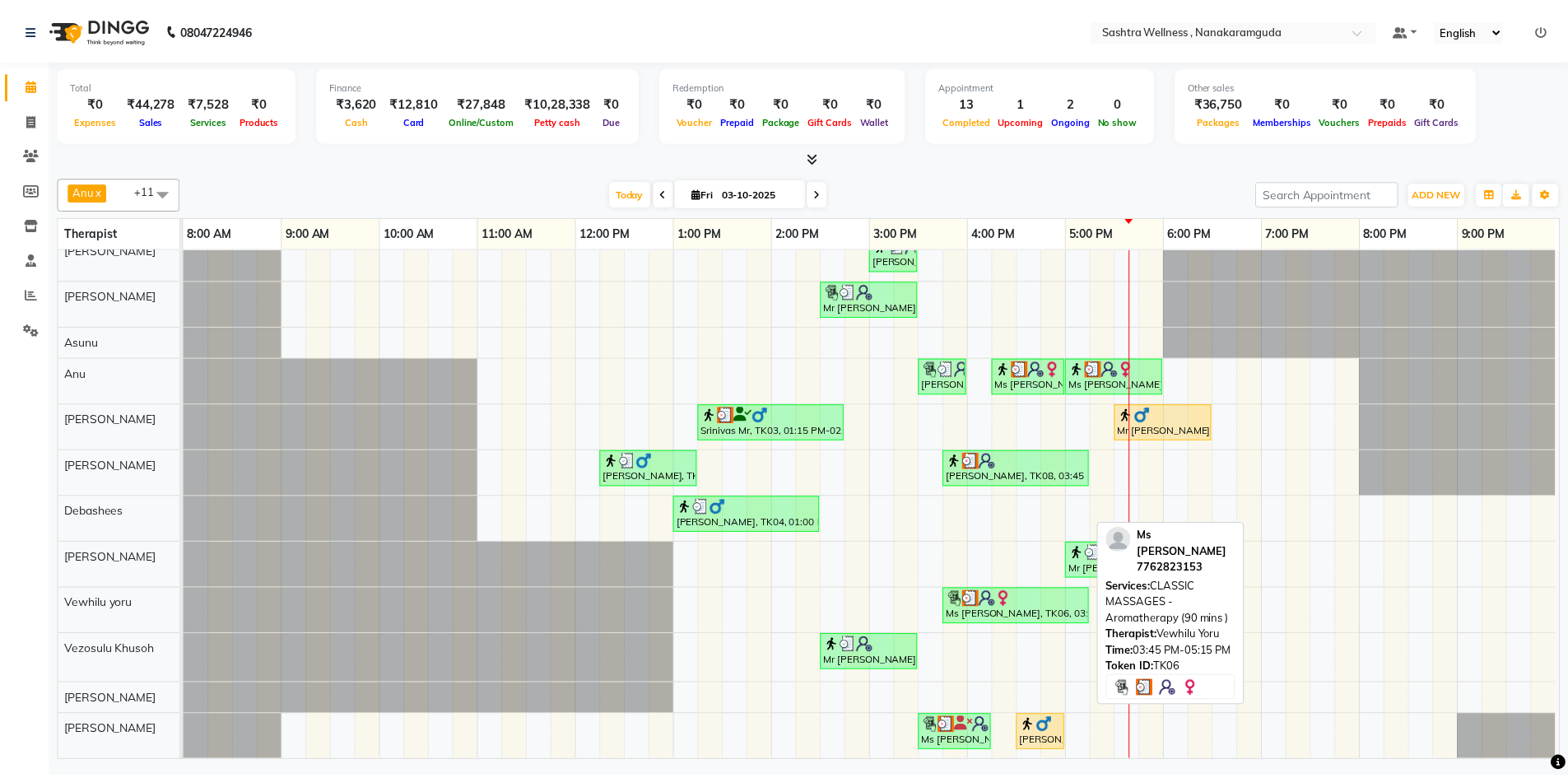
scroll to position [27, 0]
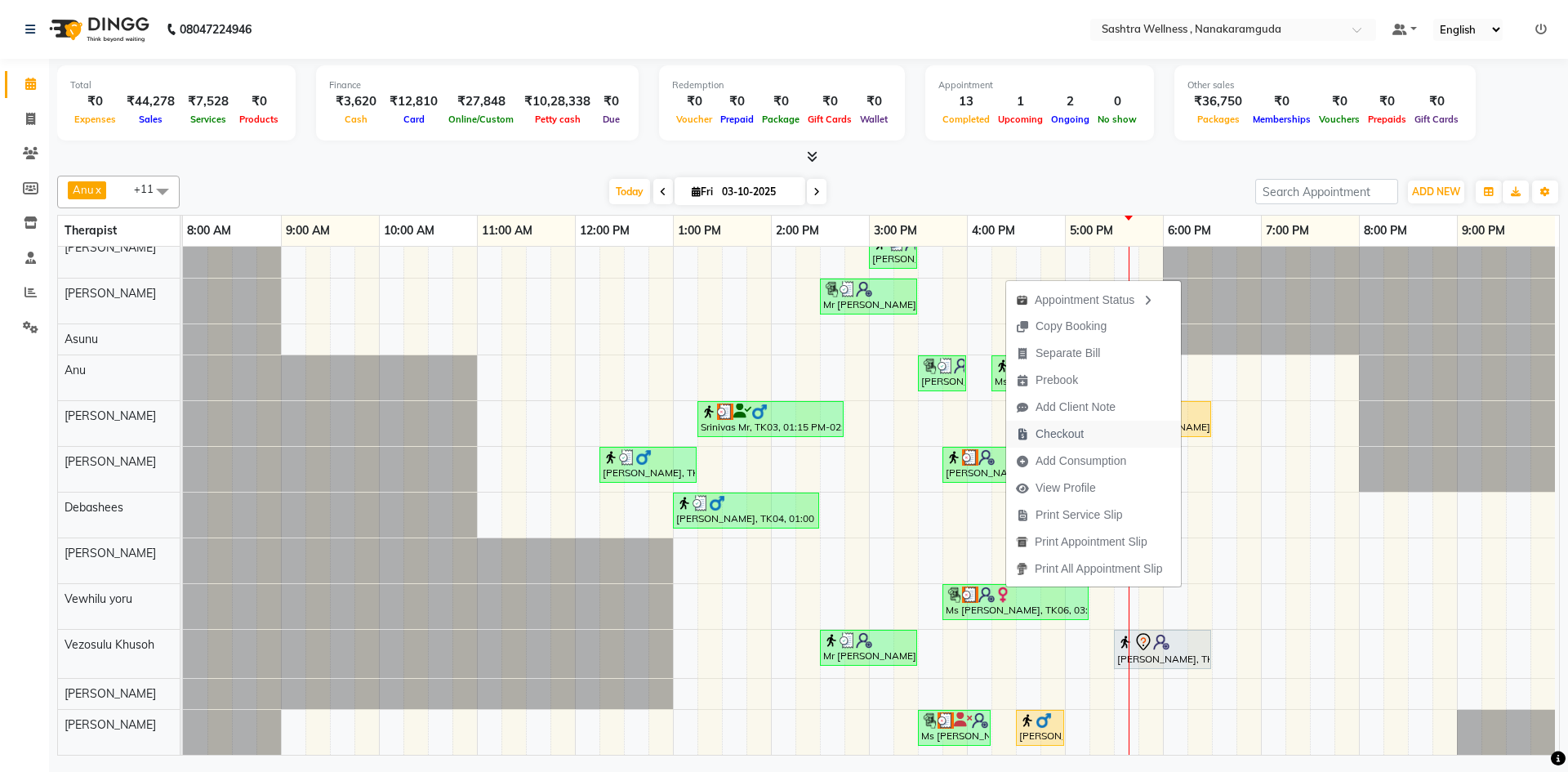
click at [1063, 434] on span "Checkout" at bounding box center [1060, 433] width 49 height 17
select select "service"
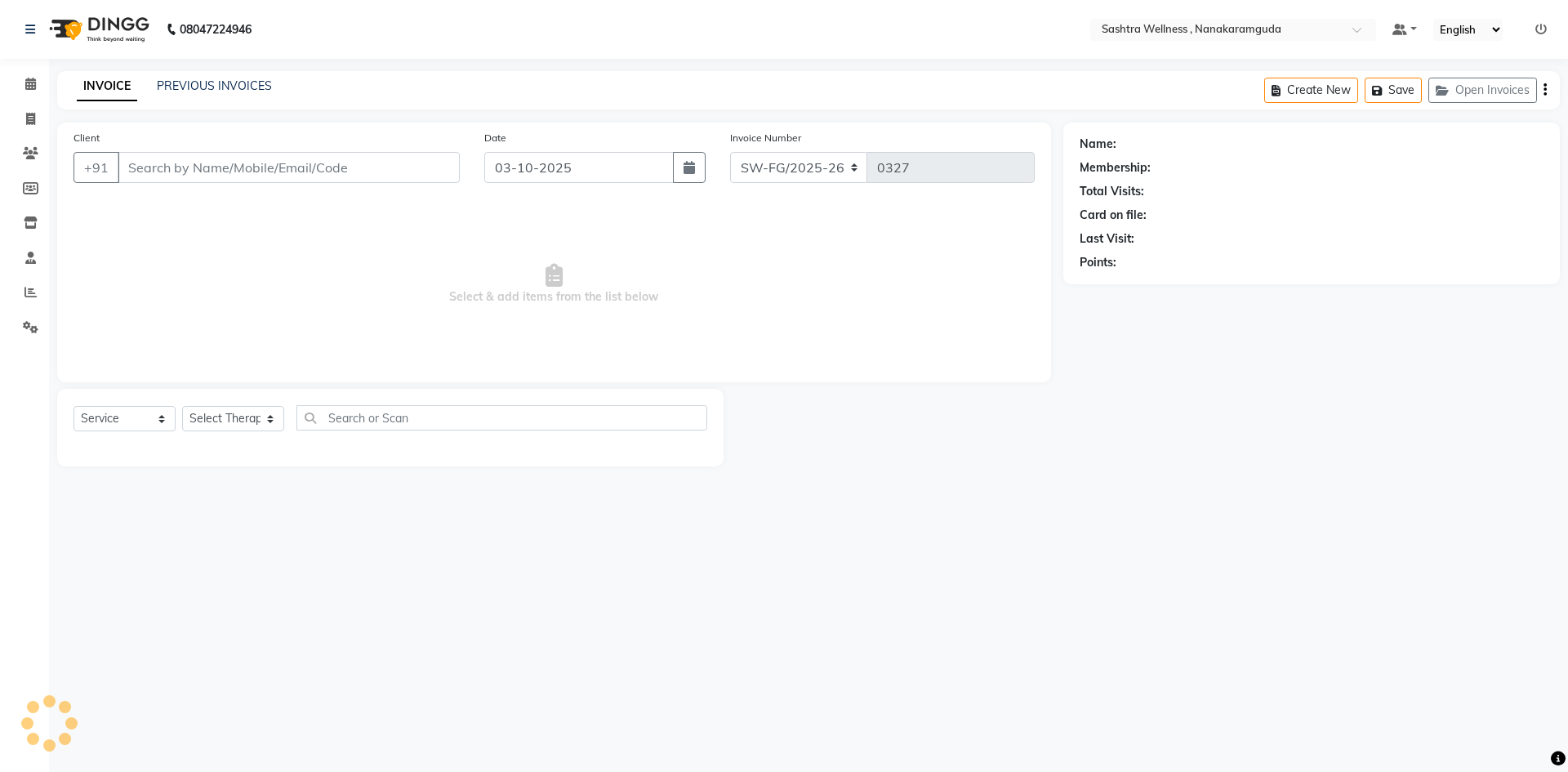
type input "7762823153"
select select "92992"
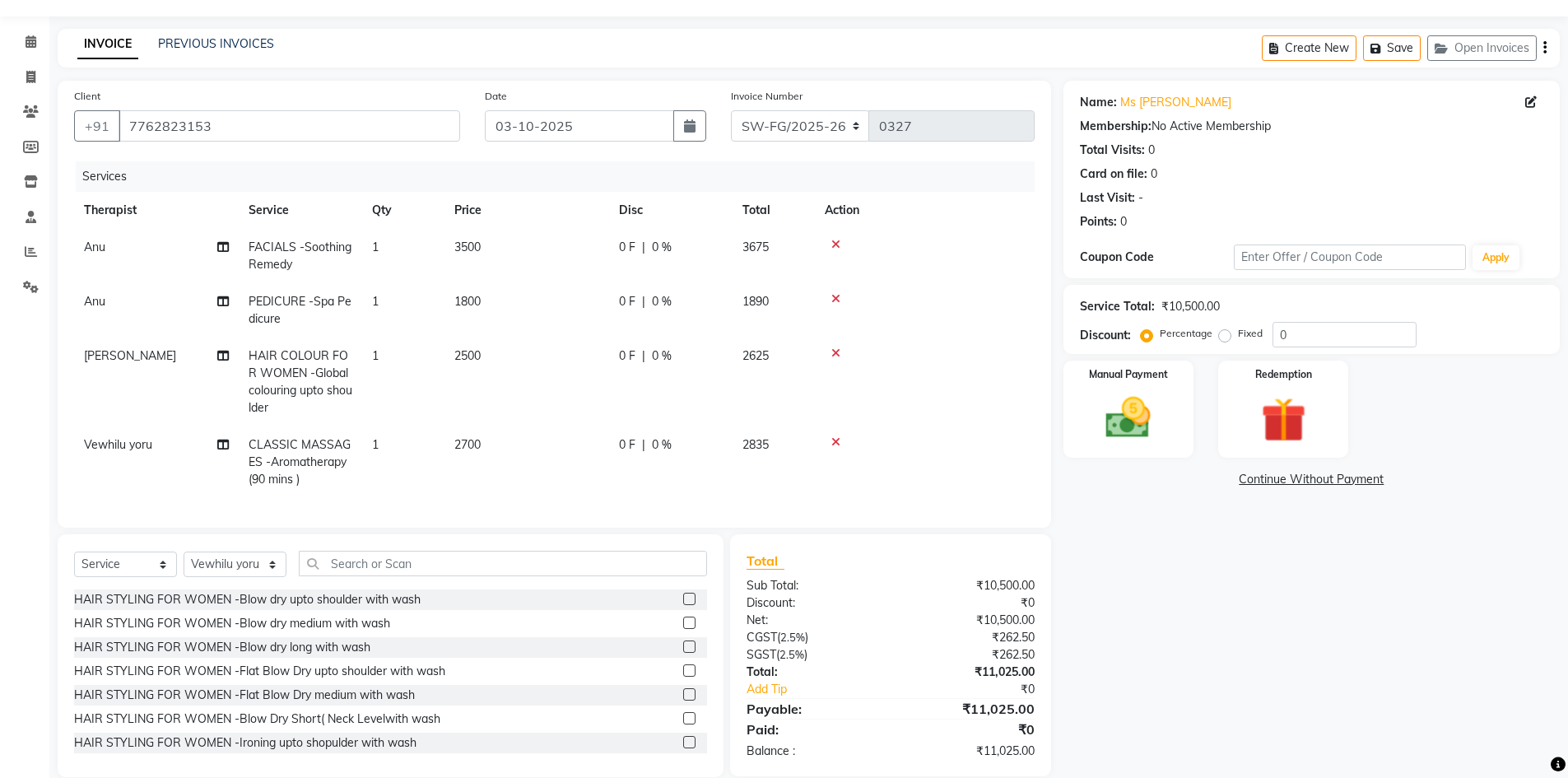
scroll to position [79, 0]
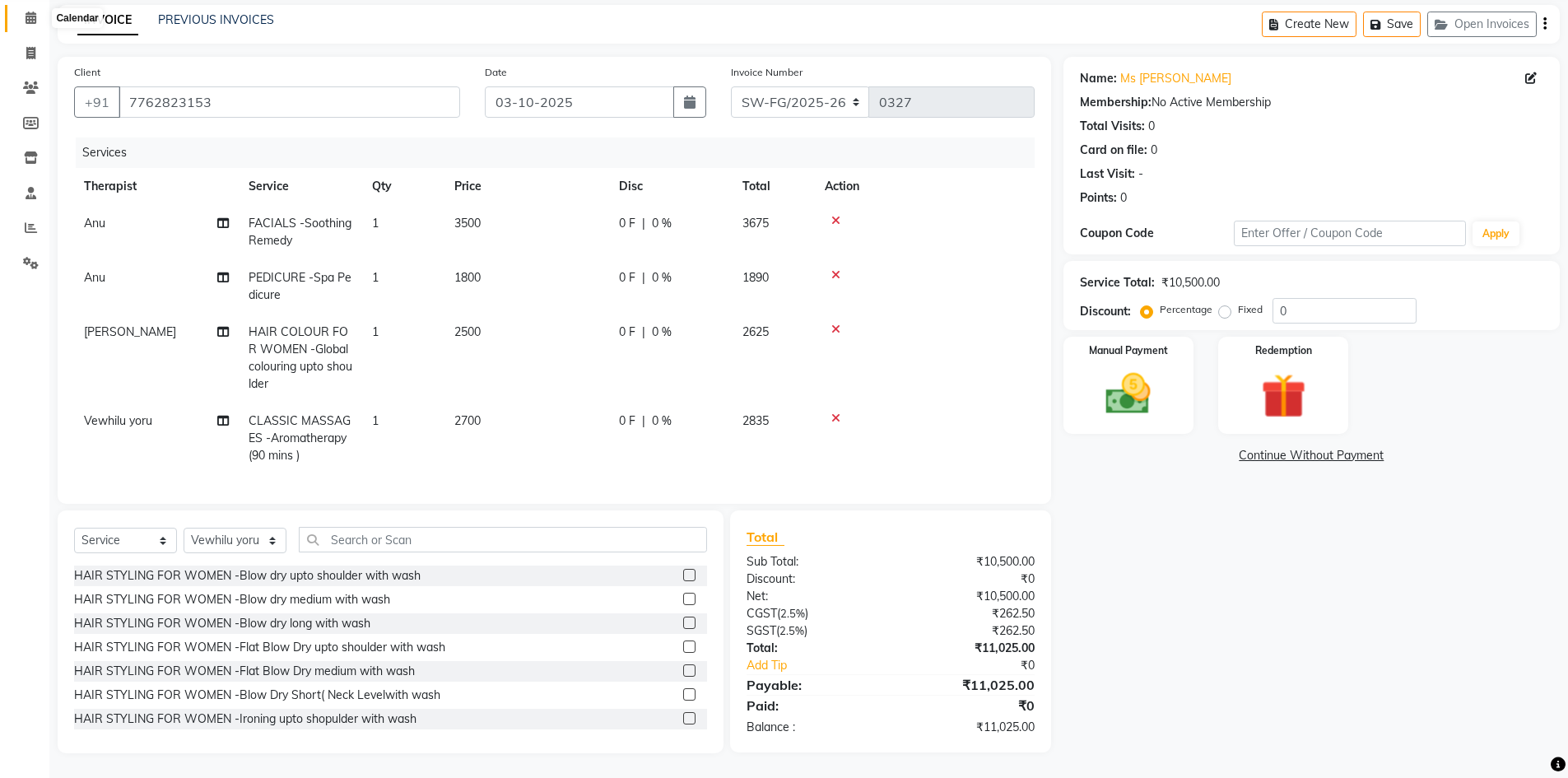
click at [29, 12] on icon at bounding box center [31, 18] width 11 height 12
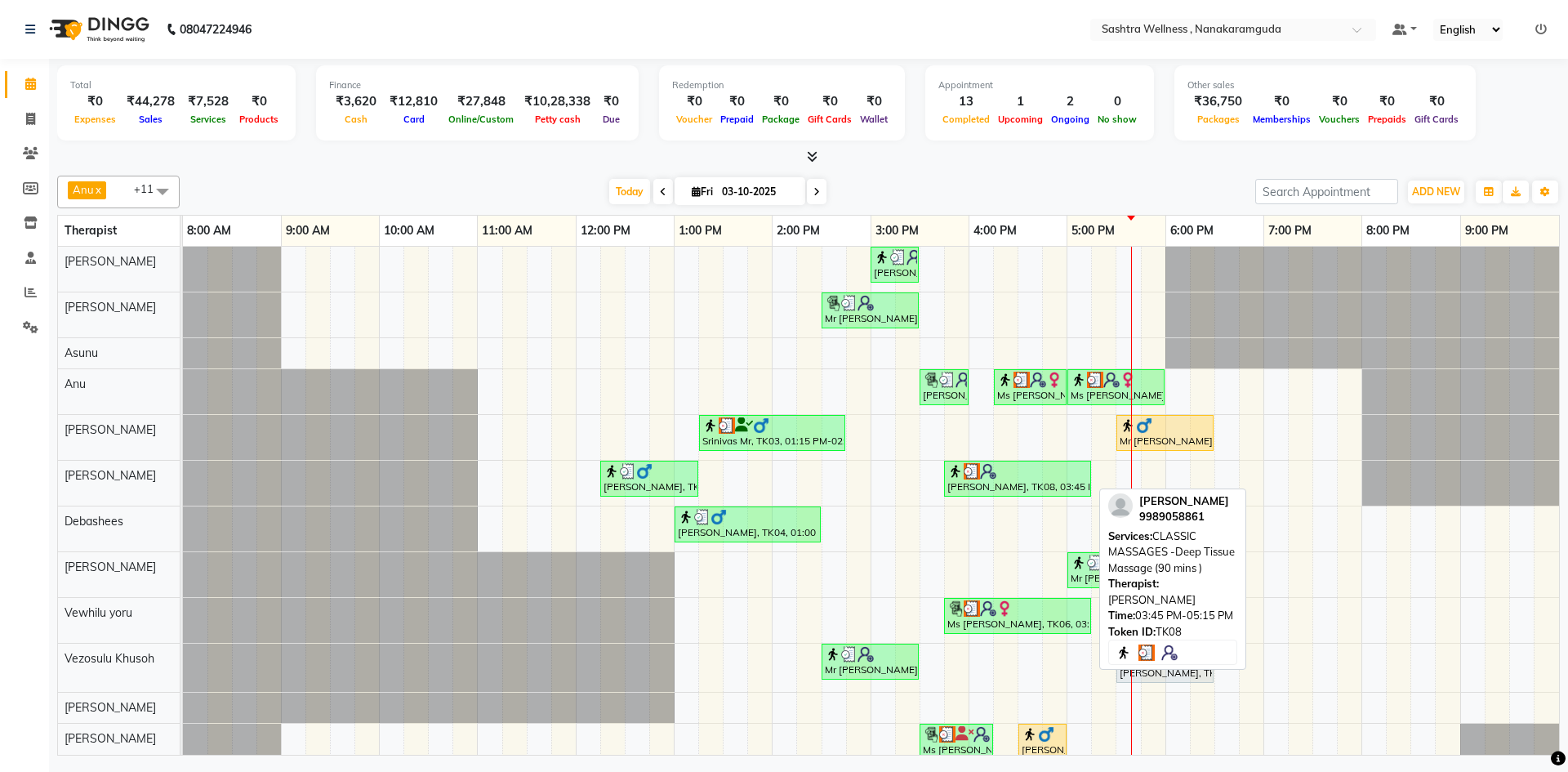
click at [1000, 493] on div "[PERSON_NAME], TK08, 03:45 PM-05:15 PM, CLASSIC MASSAGES -Deep Tissue Massage (…" at bounding box center [1017, 478] width 144 height 31
select select "3"
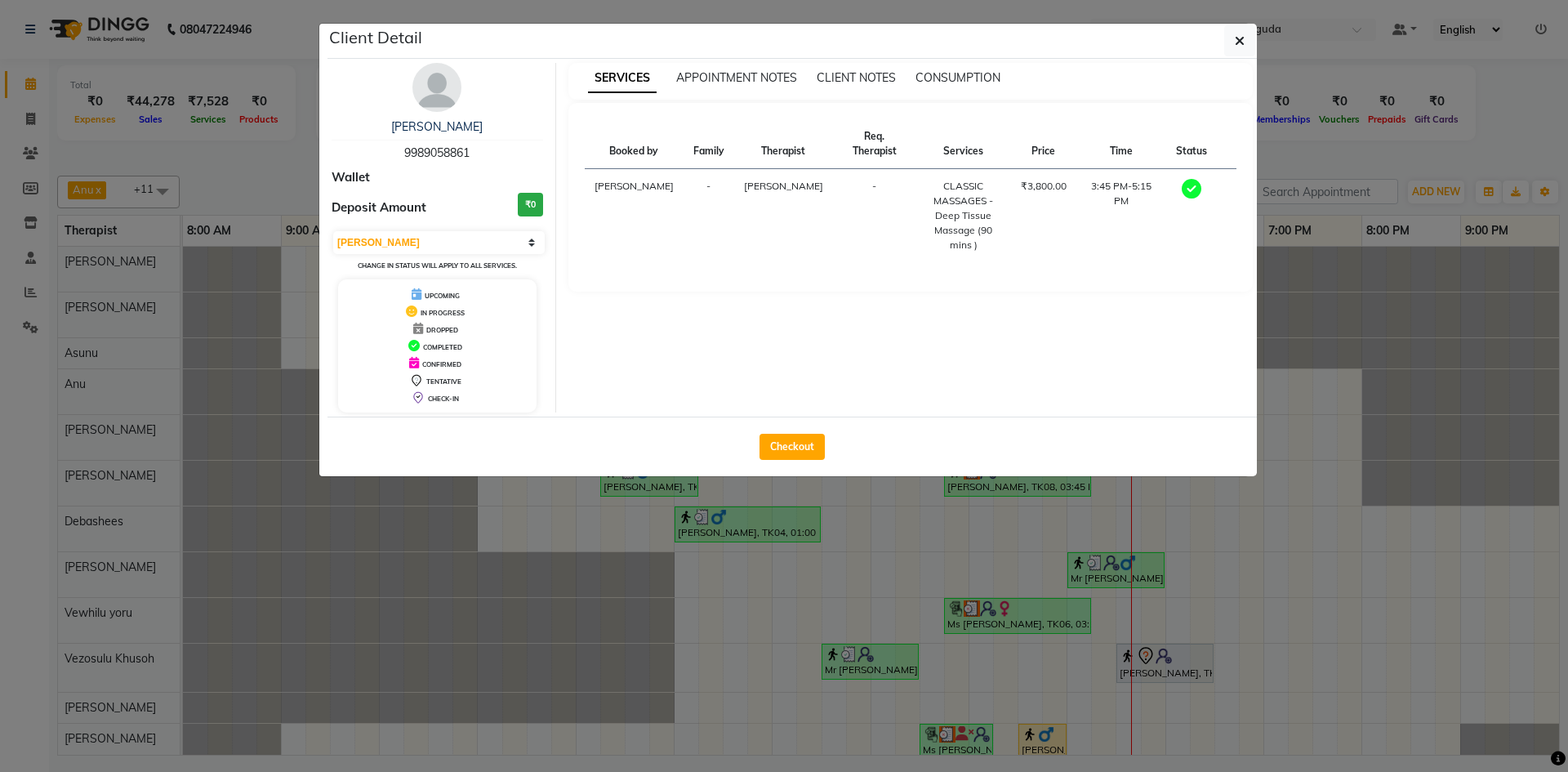
click at [429, 138] on div "Sai Ram 9989058861" at bounding box center [437, 140] width 211 height 43
click at [435, 155] on span "9989058861" at bounding box center [437, 152] width 65 height 15
copy span "9989058861"
click at [1248, 31] on button "button" at bounding box center [1239, 41] width 31 height 31
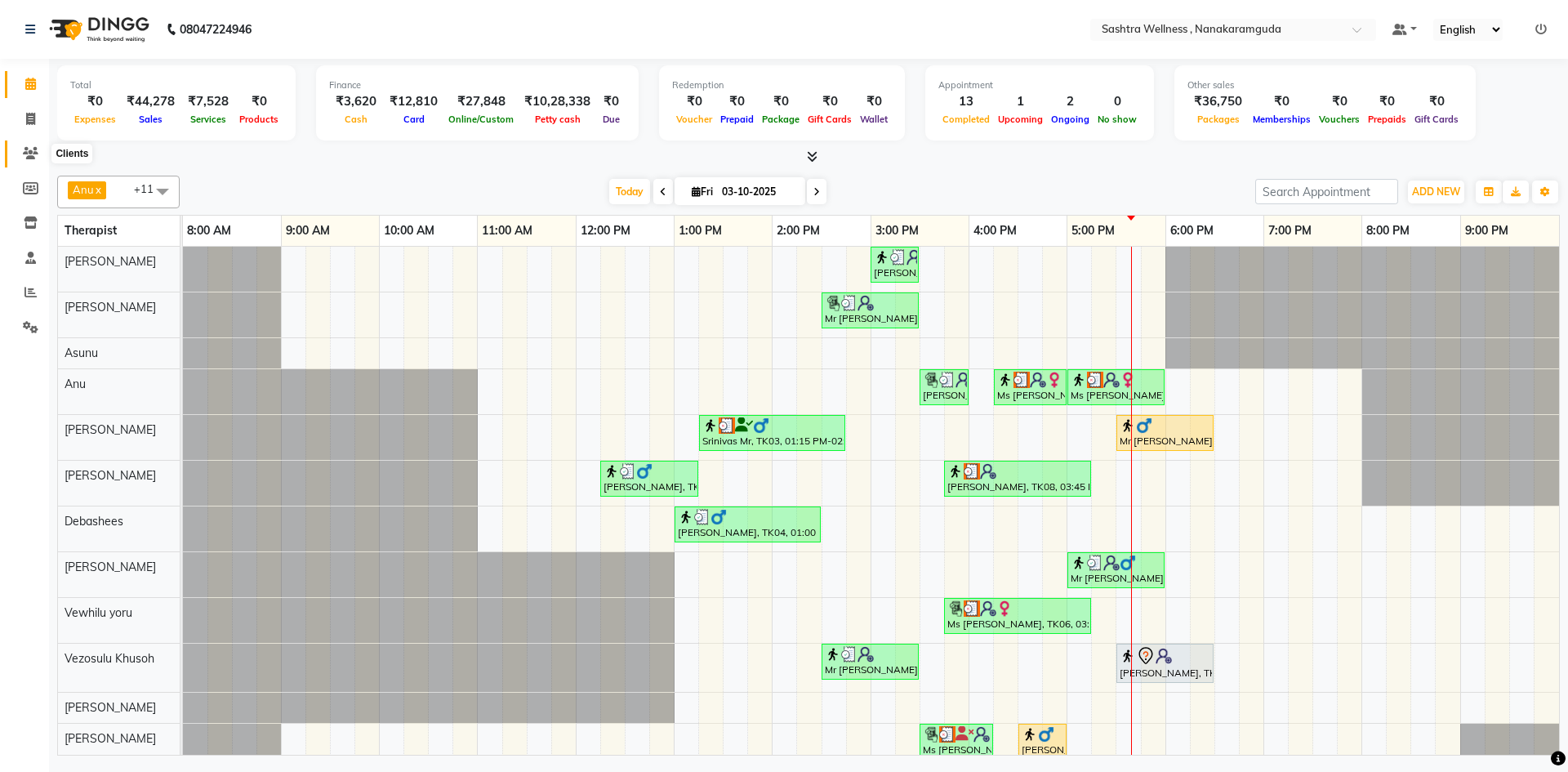
click at [24, 151] on icon at bounding box center [31, 153] width 16 height 12
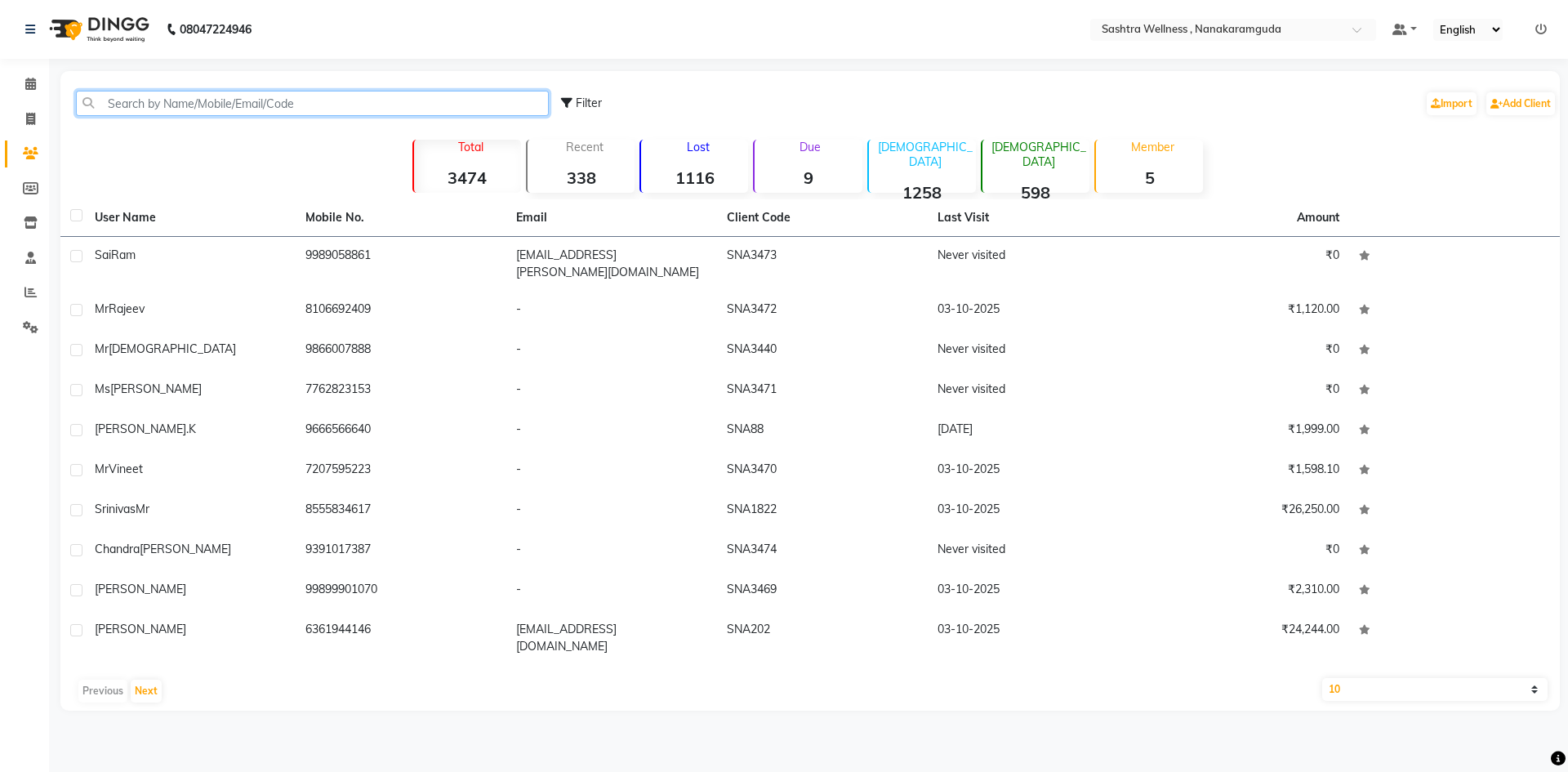
click at [335, 113] on input "text" at bounding box center [312, 103] width 473 height 26
paste input "9989058861"
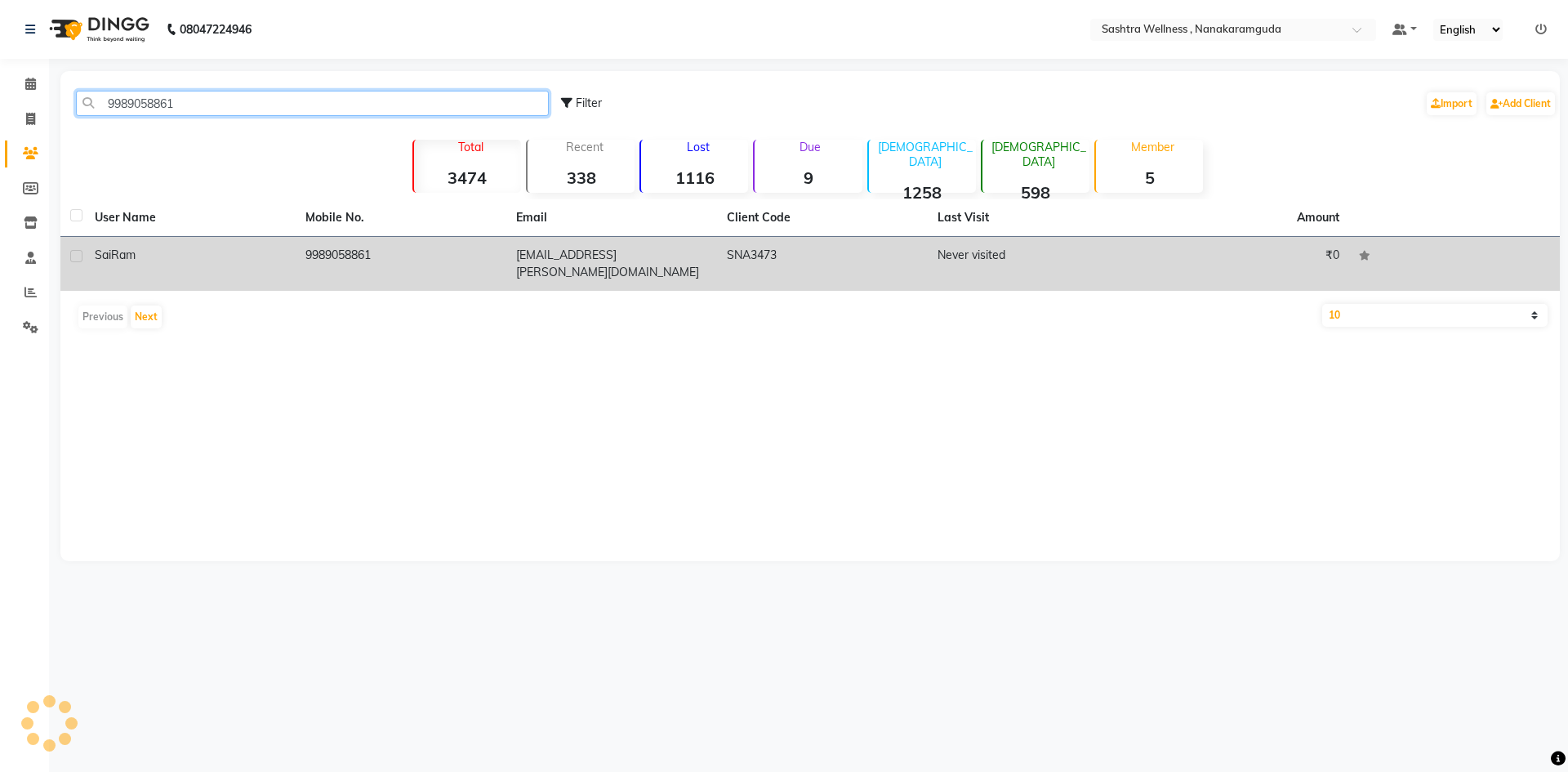
type input "9989058861"
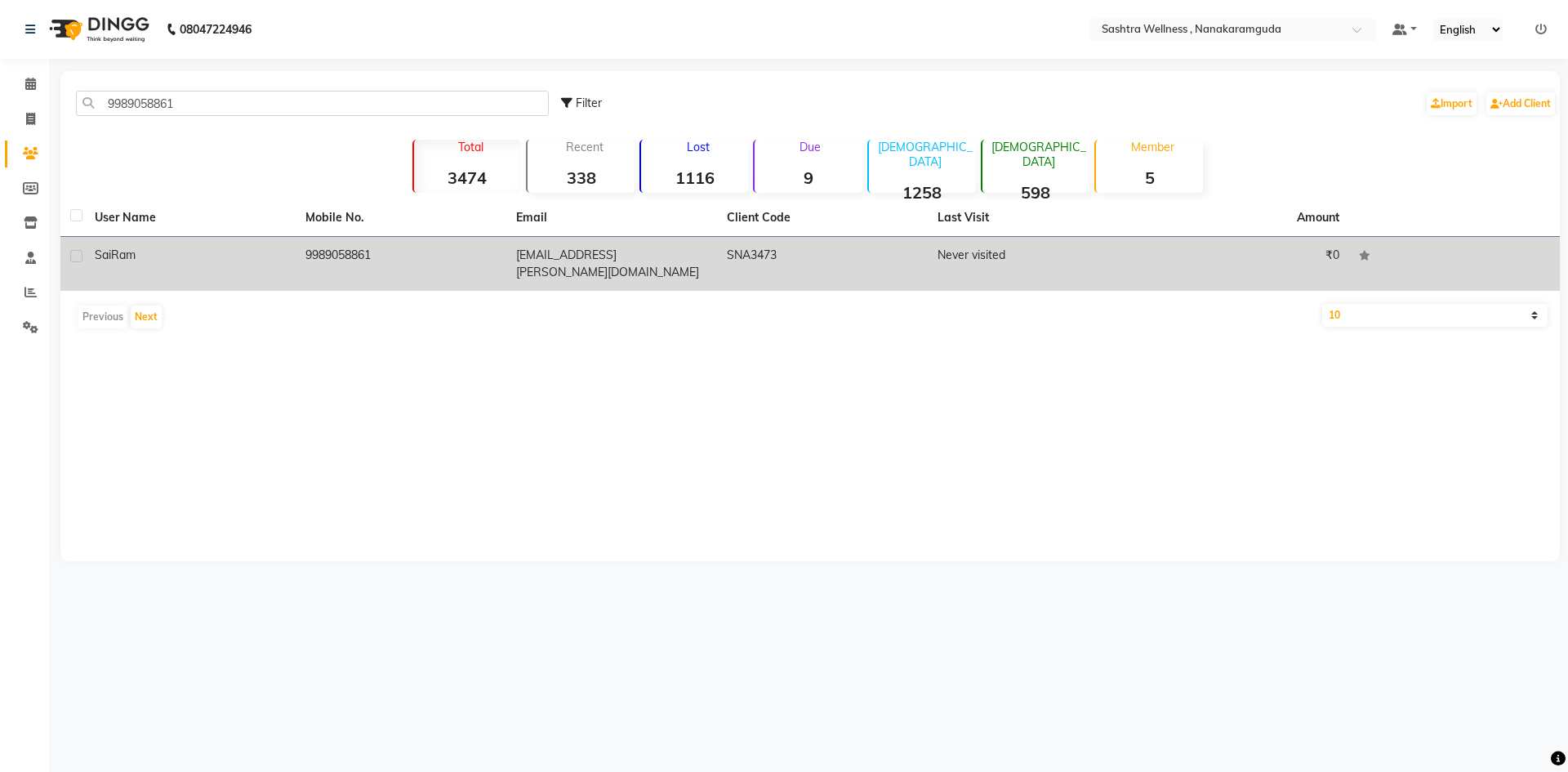
click at [575, 257] on td "sv.sairamreddy@gmail.com" at bounding box center [612, 264] width 210 height 54
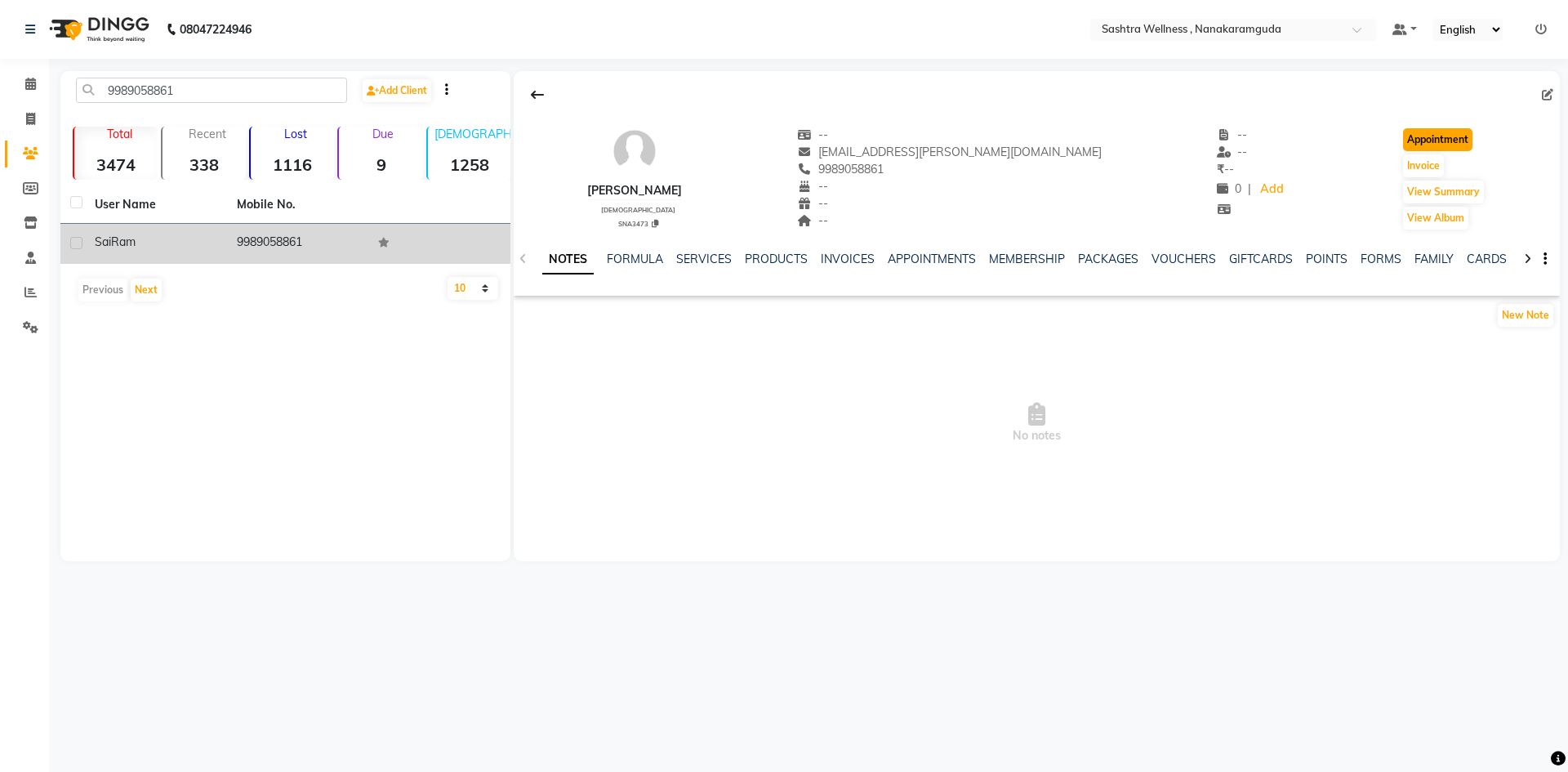
click at [1427, 138] on button "Appointment" at bounding box center [1438, 140] width 70 height 23
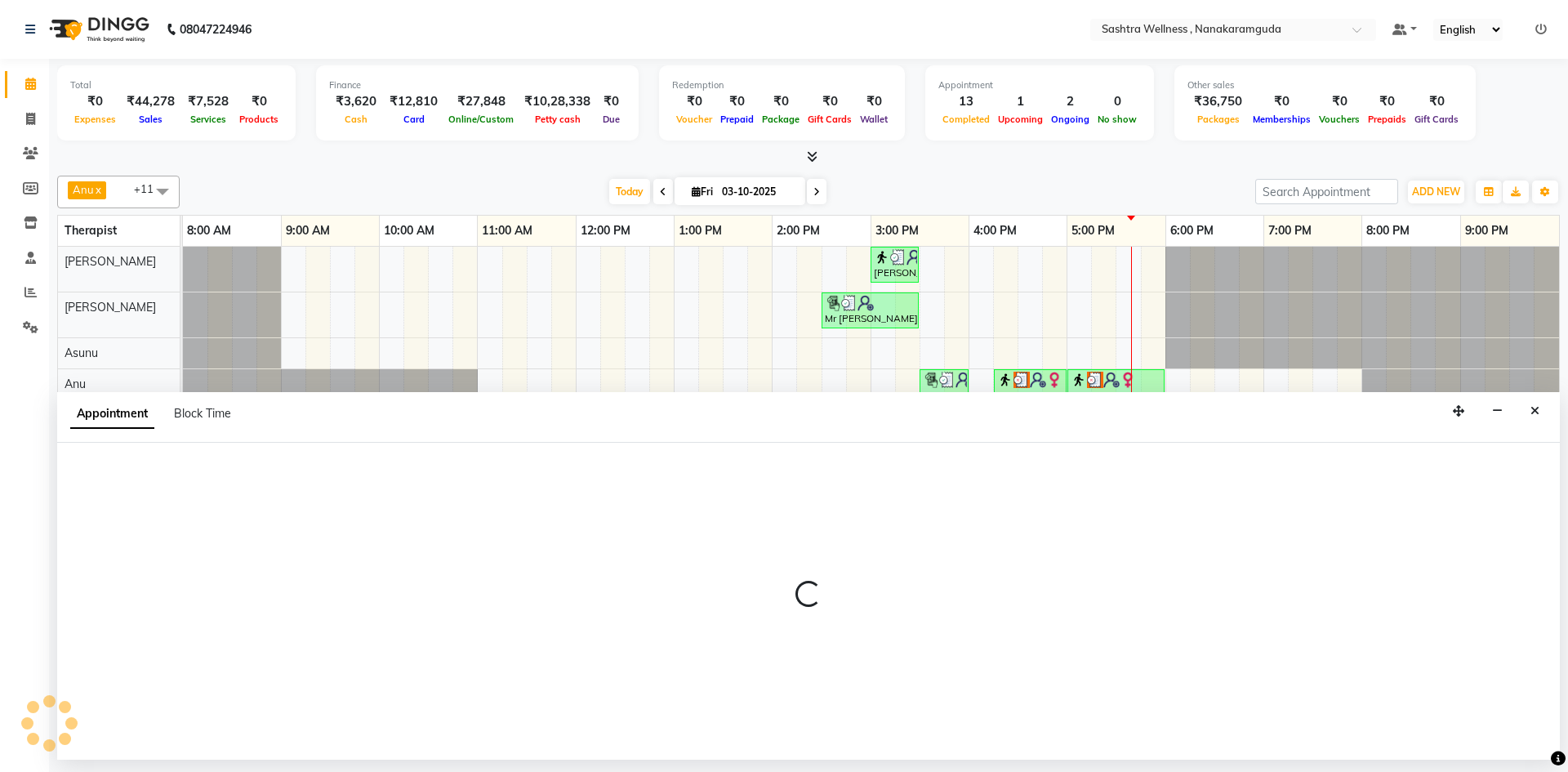
scroll to position [0, 8]
select select "540"
select select "tentative"
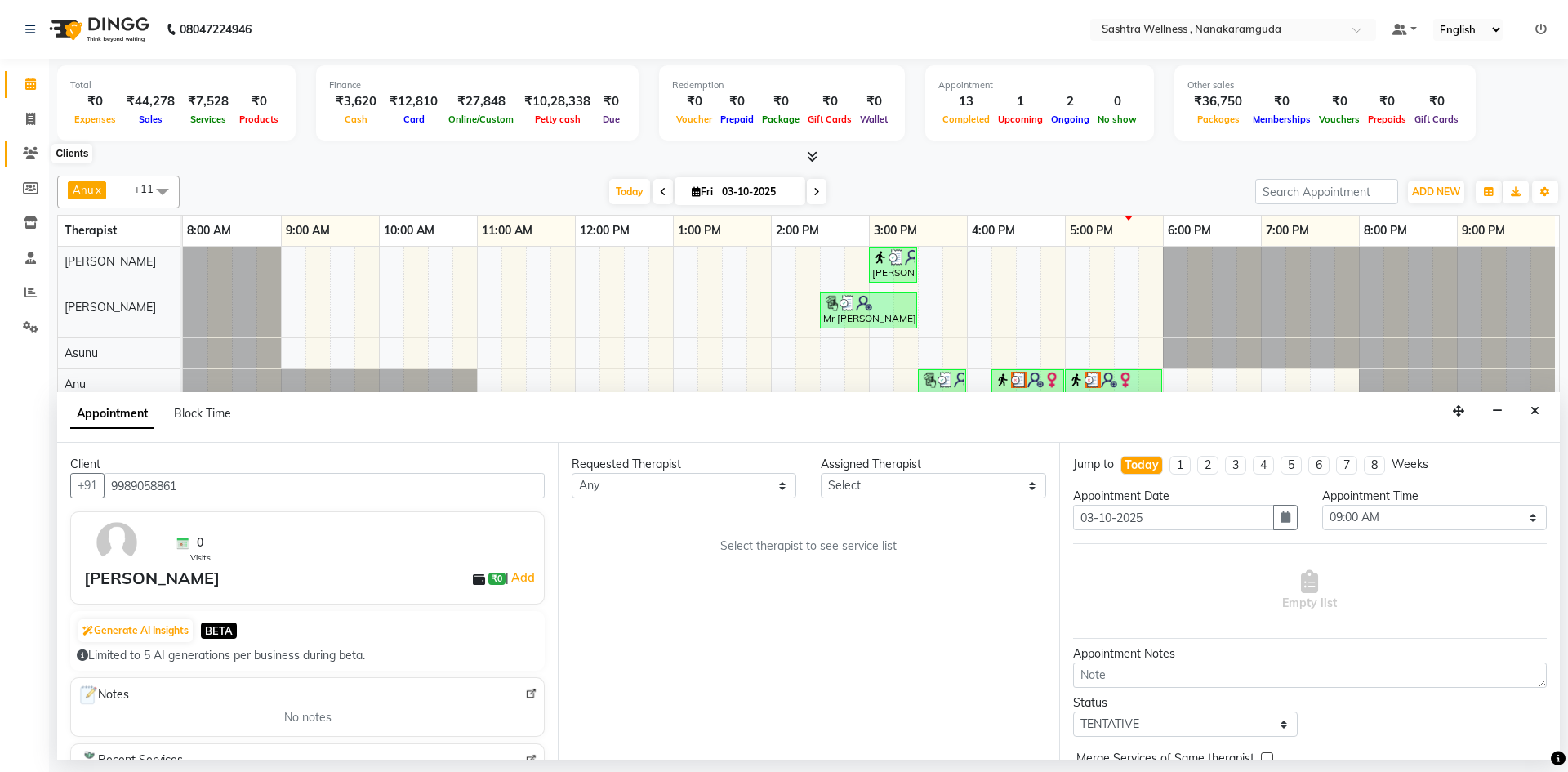
click at [34, 148] on icon at bounding box center [31, 153] width 16 height 12
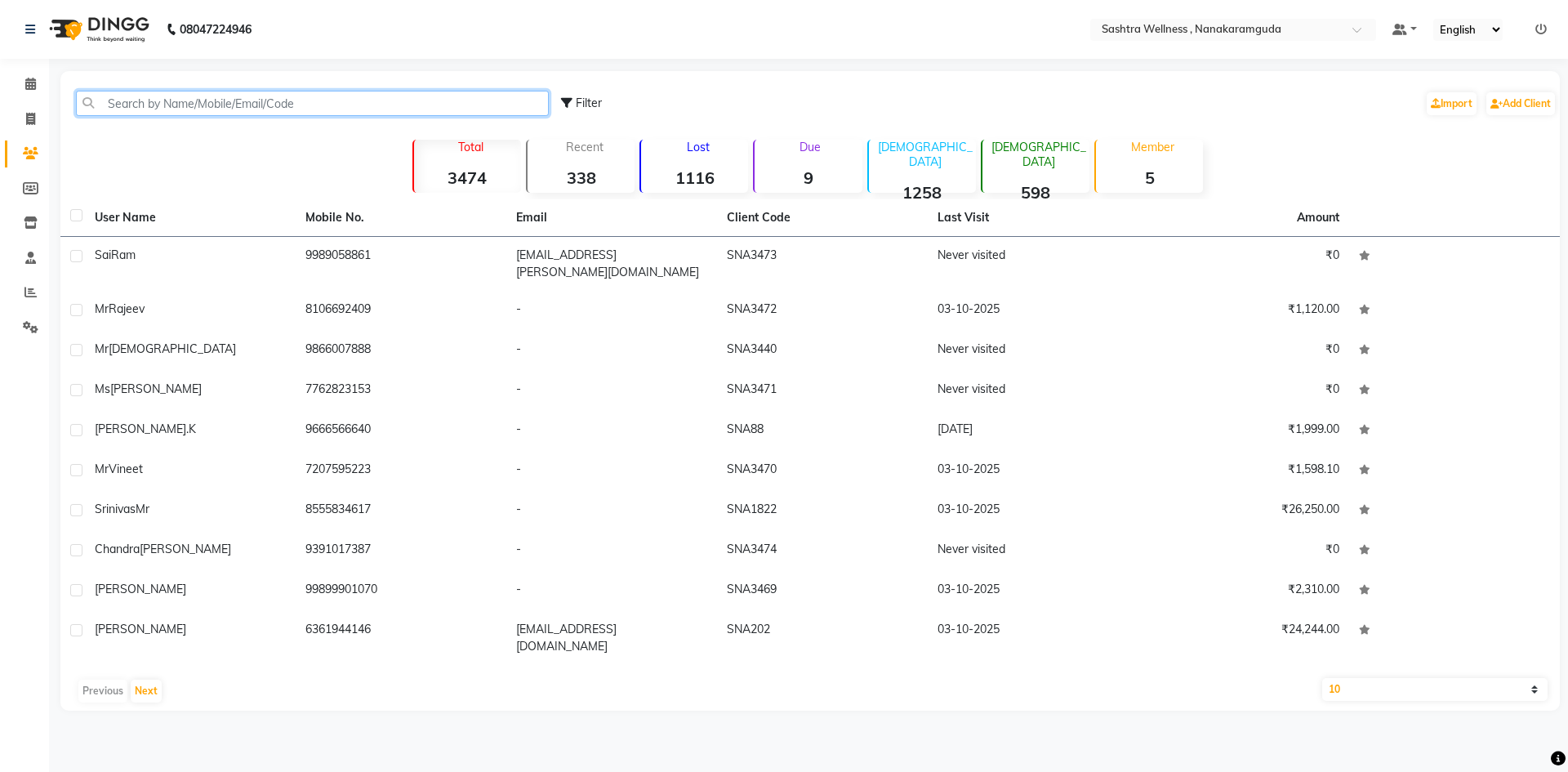
click at [330, 96] on input "text" at bounding box center [312, 103] width 473 height 26
paste input "9989058861"
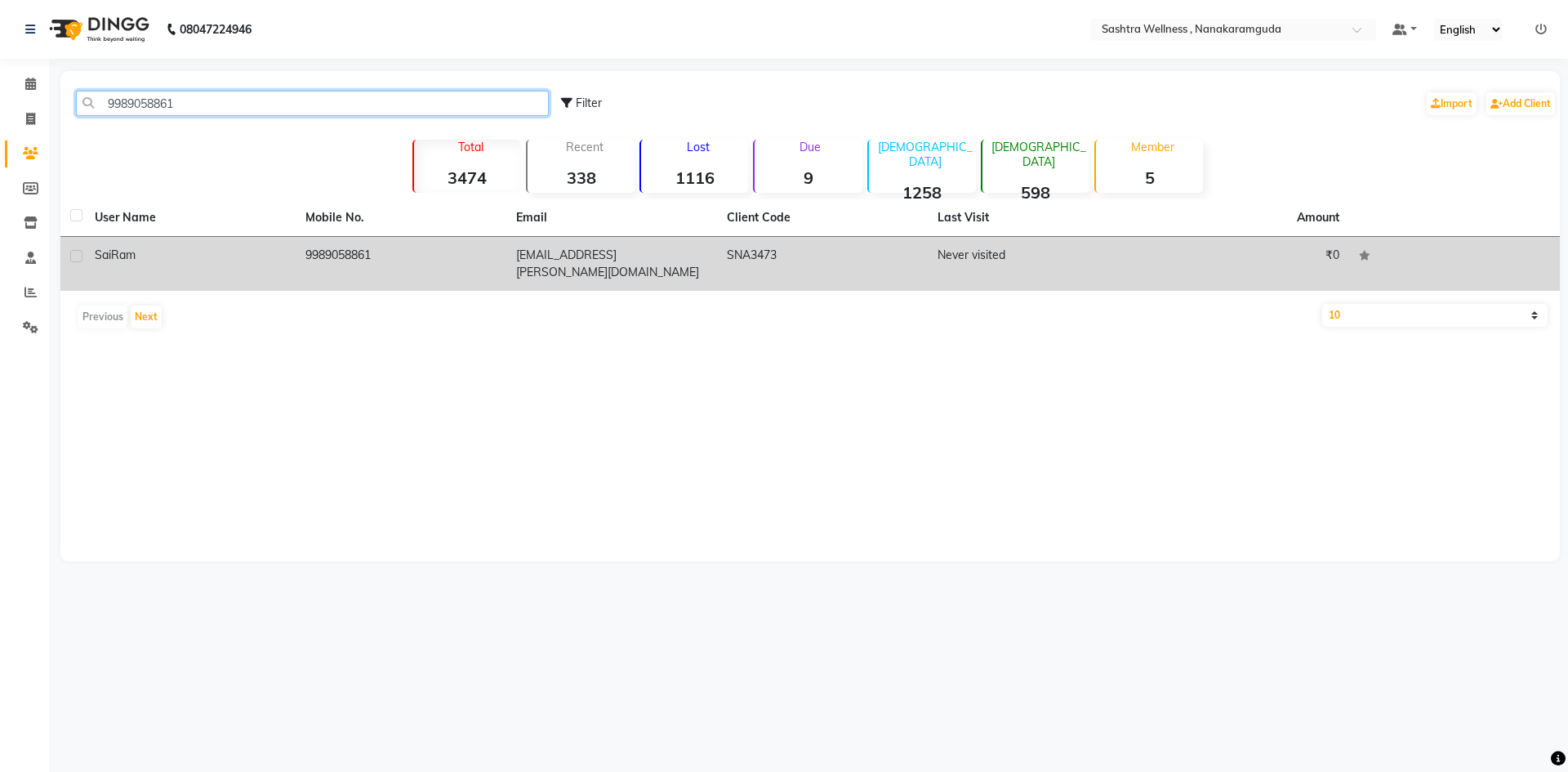
type input "9989058861"
click at [397, 264] on td "9989058861" at bounding box center [401, 264] width 210 height 54
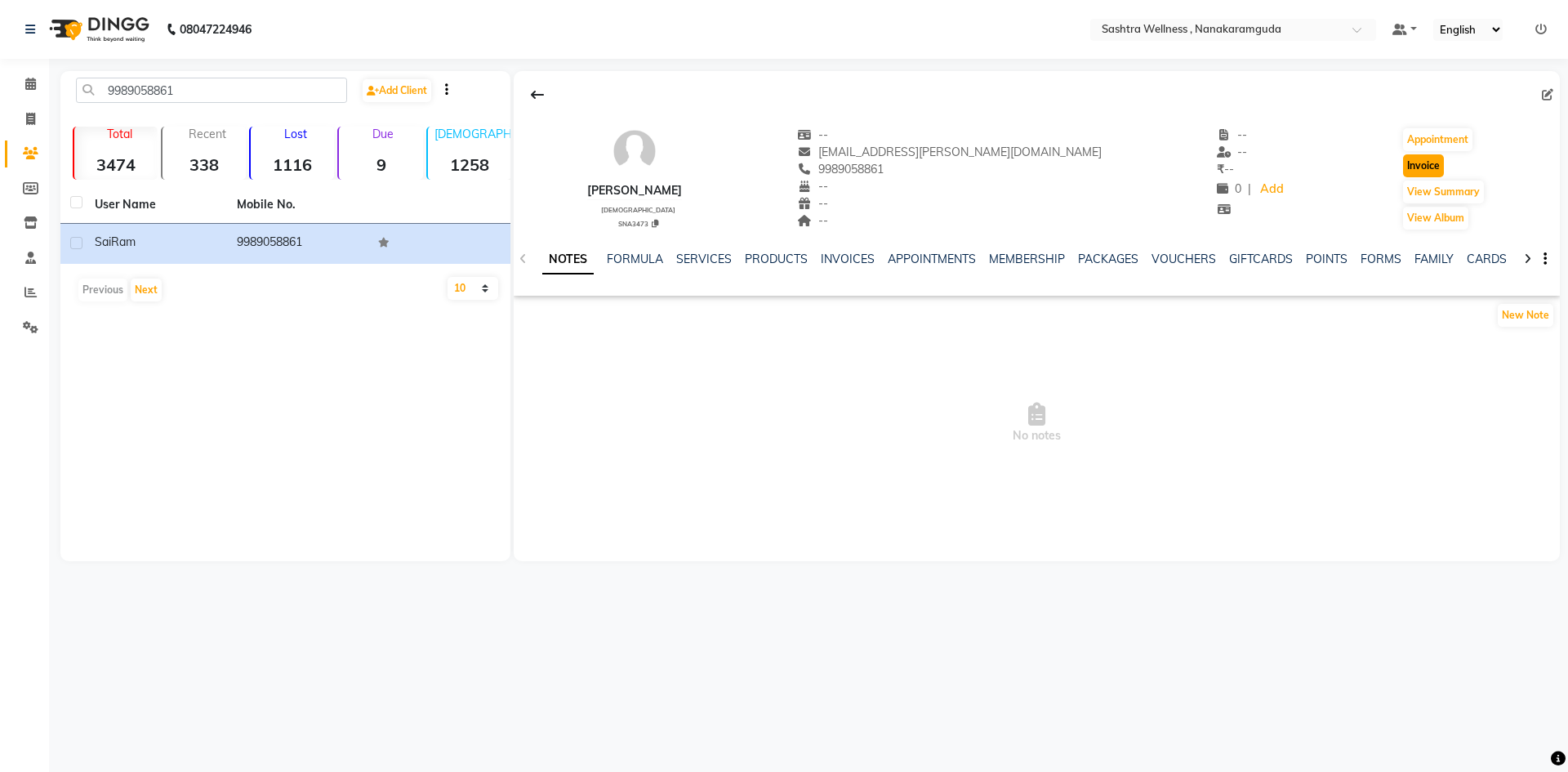
click at [1404, 172] on button "Invoice" at bounding box center [1424, 166] width 41 height 23
select select "service"
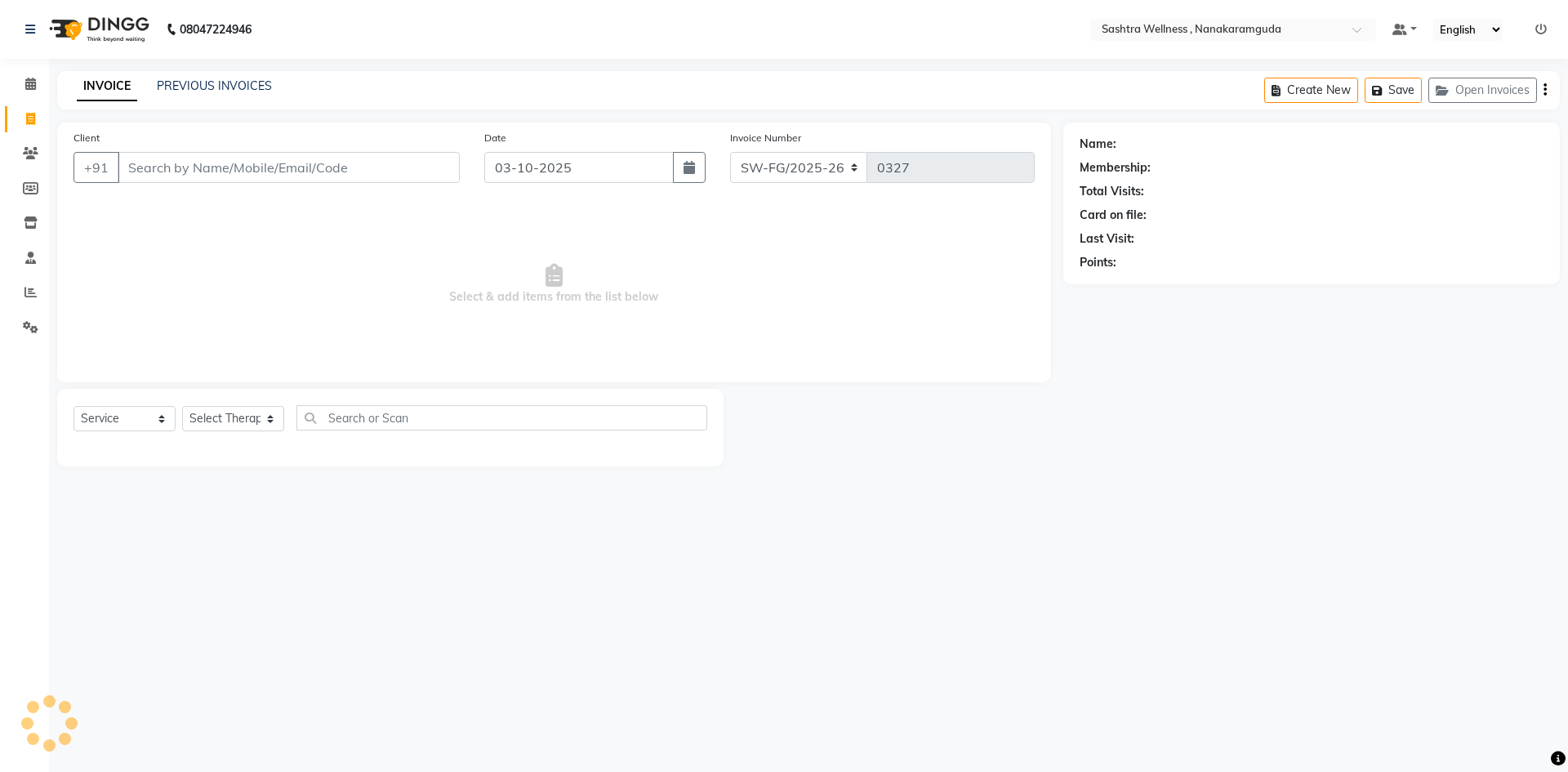
type input "9989058861"
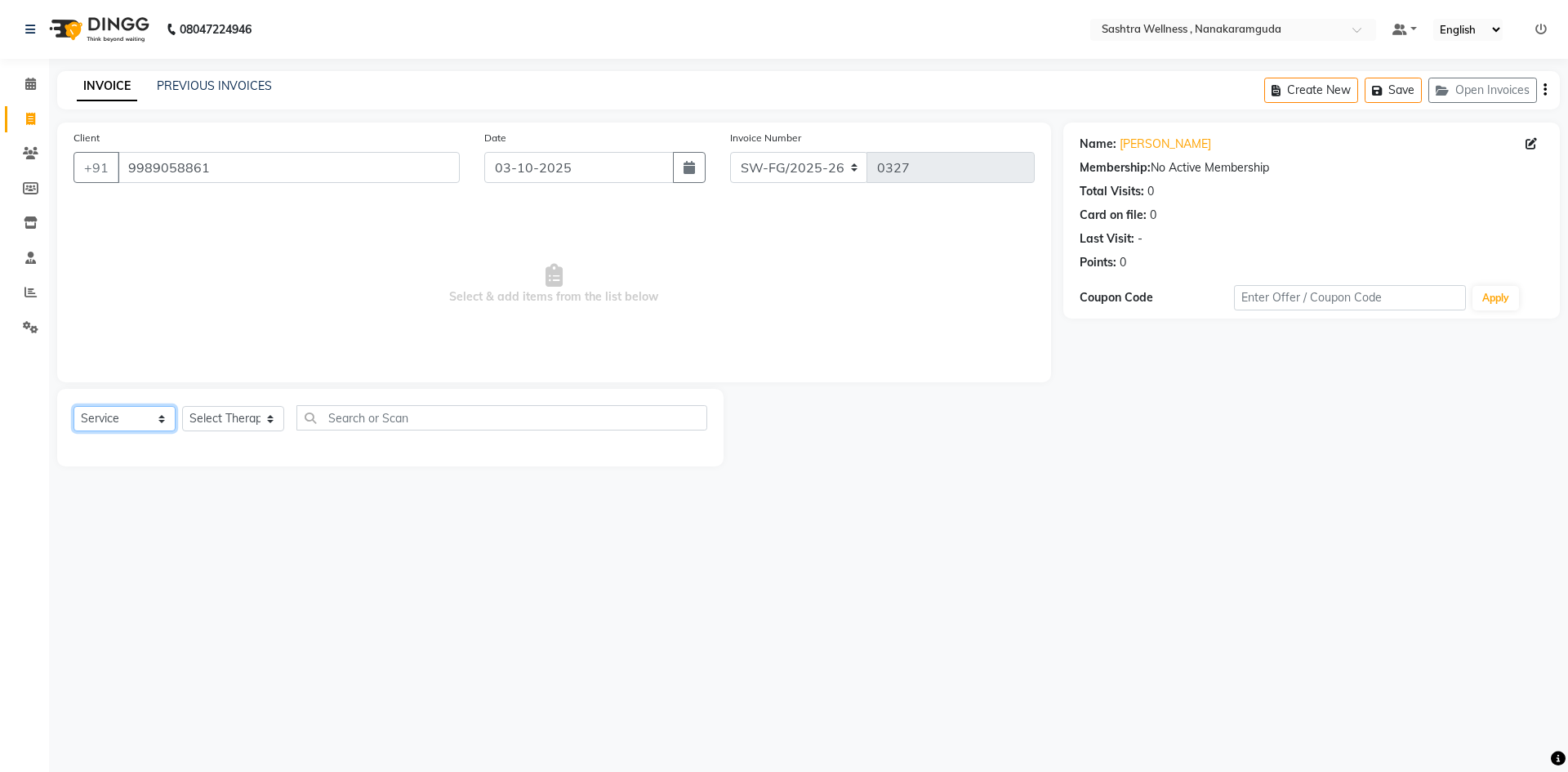
click at [82, 406] on select "Select Service Product Membership Package Voucher Prepaid Gift Card" at bounding box center [125, 418] width 103 height 26
select select "membership"
click at [73, 406] on select "Select Service Product Membership Package Voucher Prepaid Gift Card" at bounding box center [125, 418] width 103 height 26
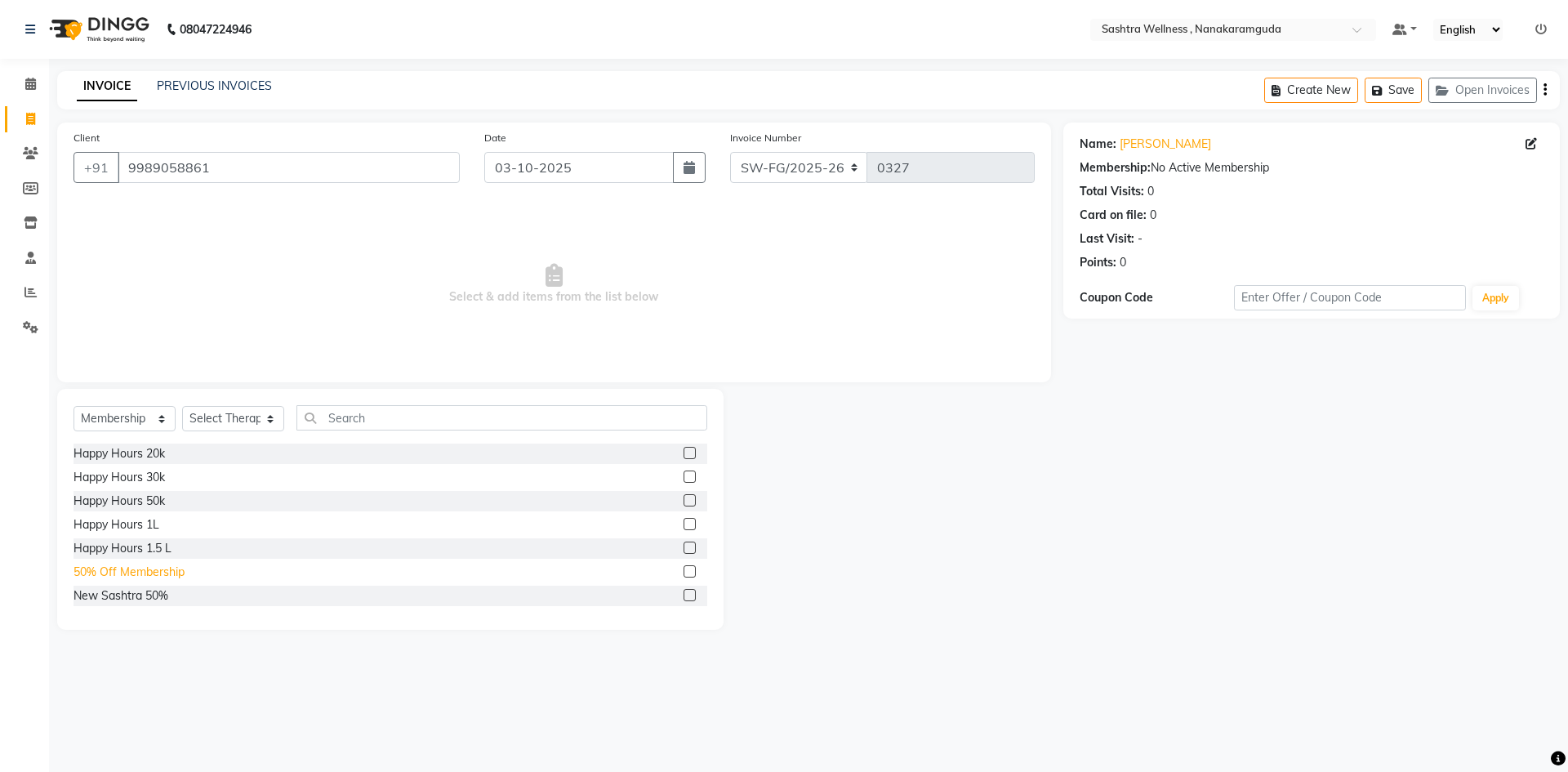
click at [160, 571] on div "50% Off Membership" at bounding box center [129, 572] width 111 height 17
checkbox input "false"
click at [255, 423] on select "Select Therapist Anu Arbaz Khan Asunu Debashees Fatima JAVED Karishma marcy NAN…" at bounding box center [233, 418] width 103 height 26
select select "91031"
click at [182, 406] on select "Select Therapist Anu Arbaz Khan Asunu Debashees Fatima JAVED Karishma marcy NAN…" at bounding box center [233, 418] width 103 height 26
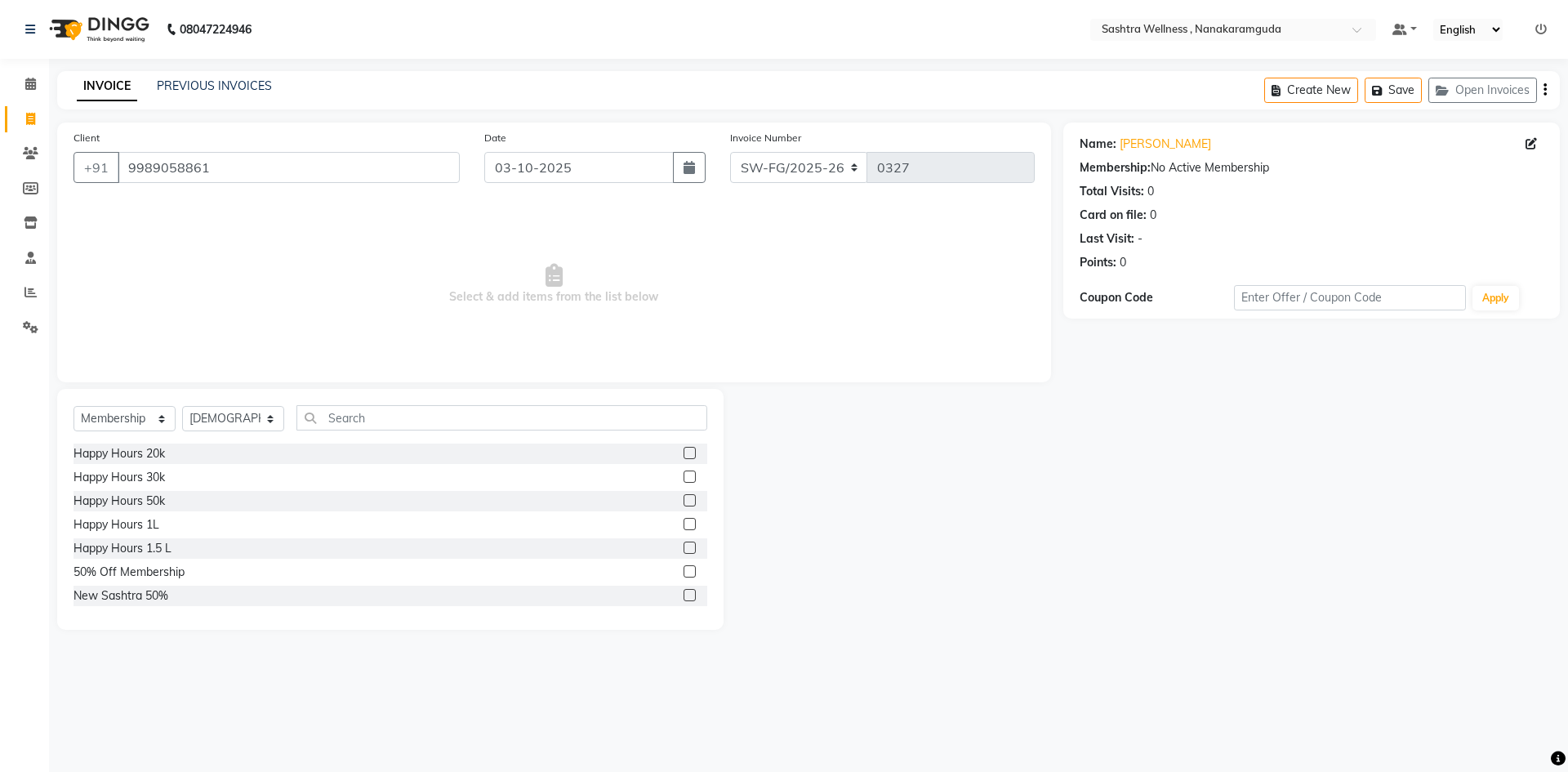
click at [683, 572] on label at bounding box center [689, 571] width 12 height 12
click at [683, 572] on input "checkbox" at bounding box center [689, 572] width 11 height 11
select select "select"
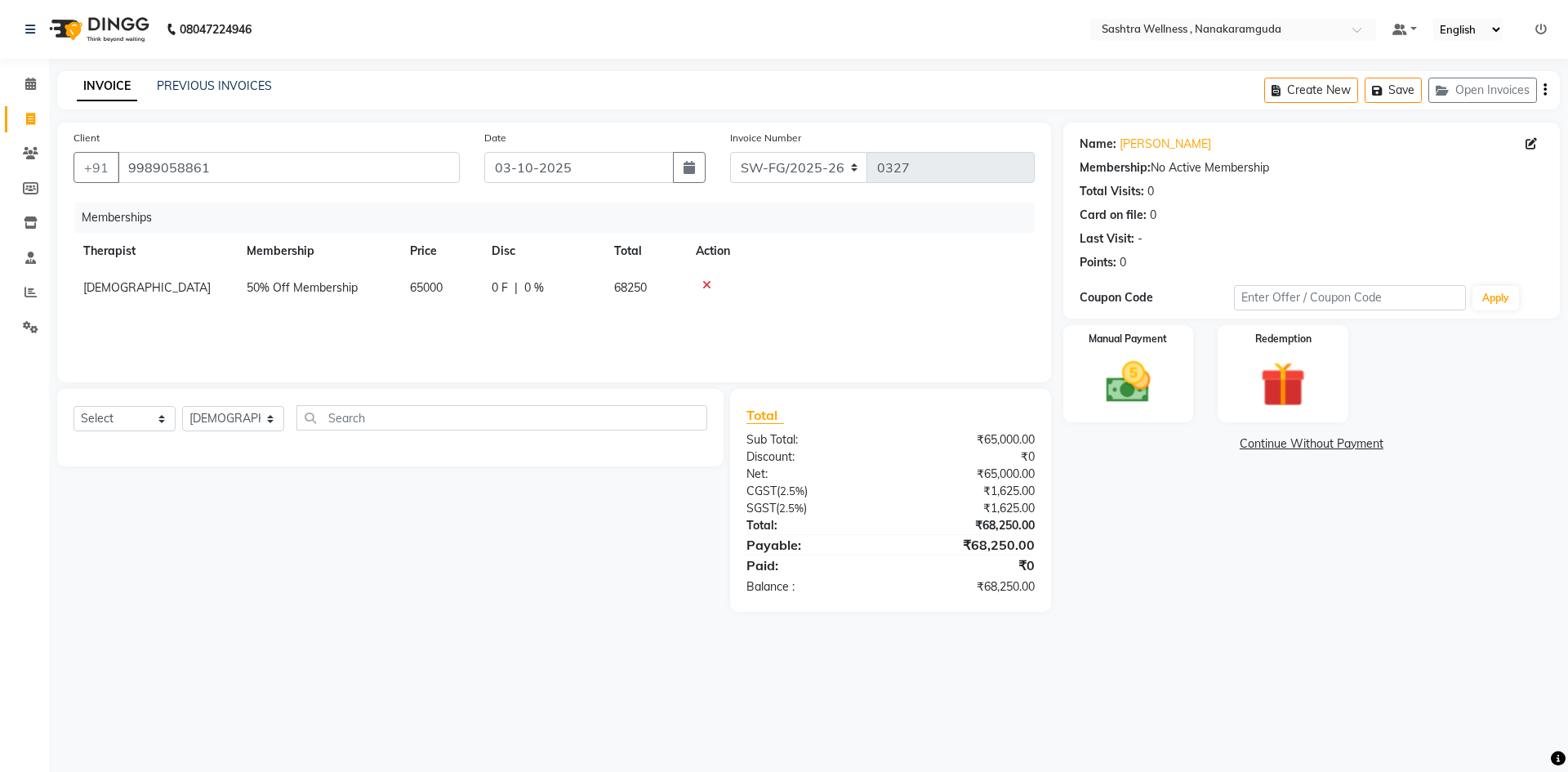
click at [423, 288] on span "65000" at bounding box center [426, 287] width 33 height 15
select select "91031"
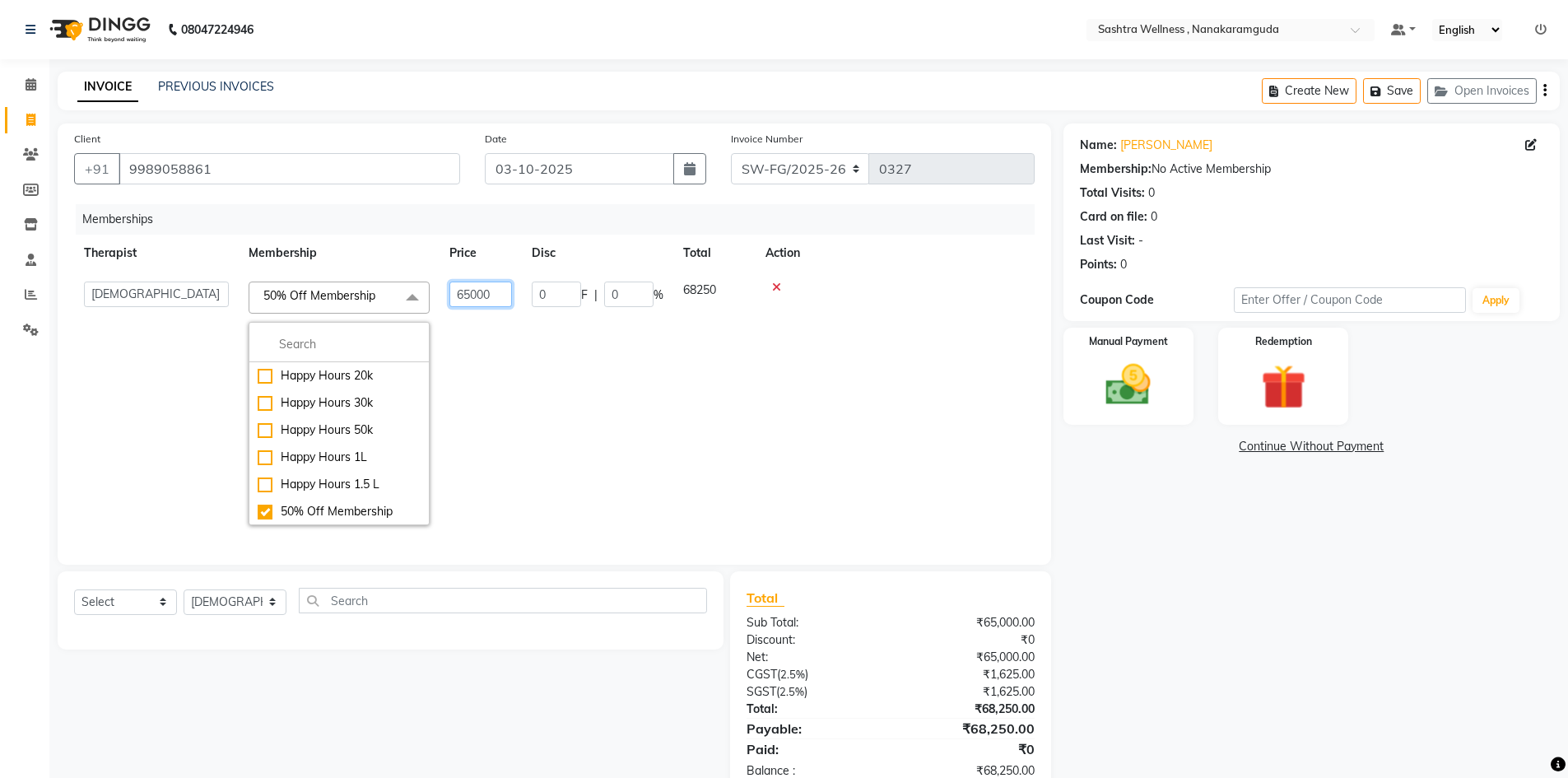
click at [494, 299] on input "65000" at bounding box center [481, 294] width 62 height 26
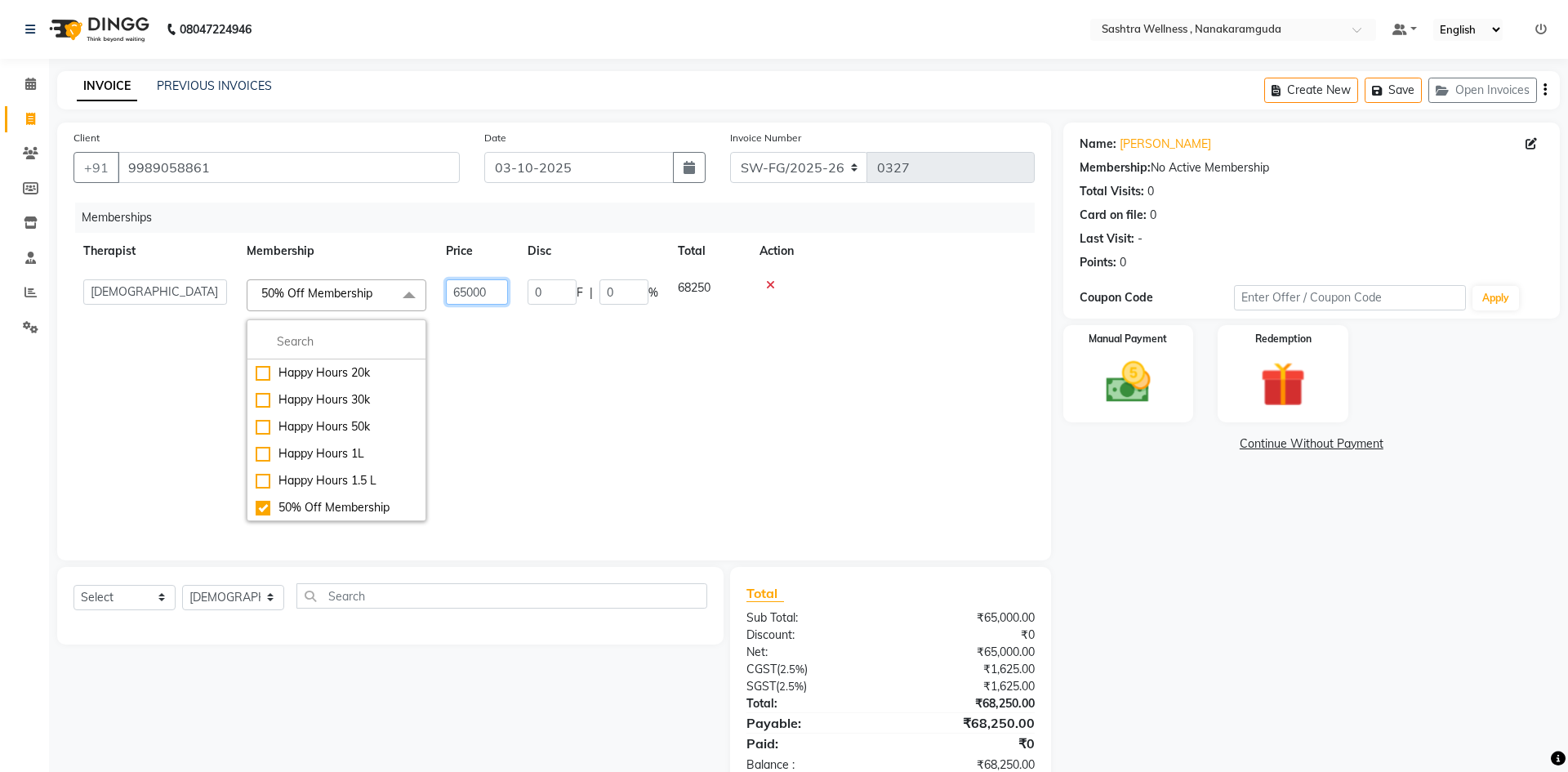
click at [491, 296] on input "65000" at bounding box center [477, 292] width 62 height 26
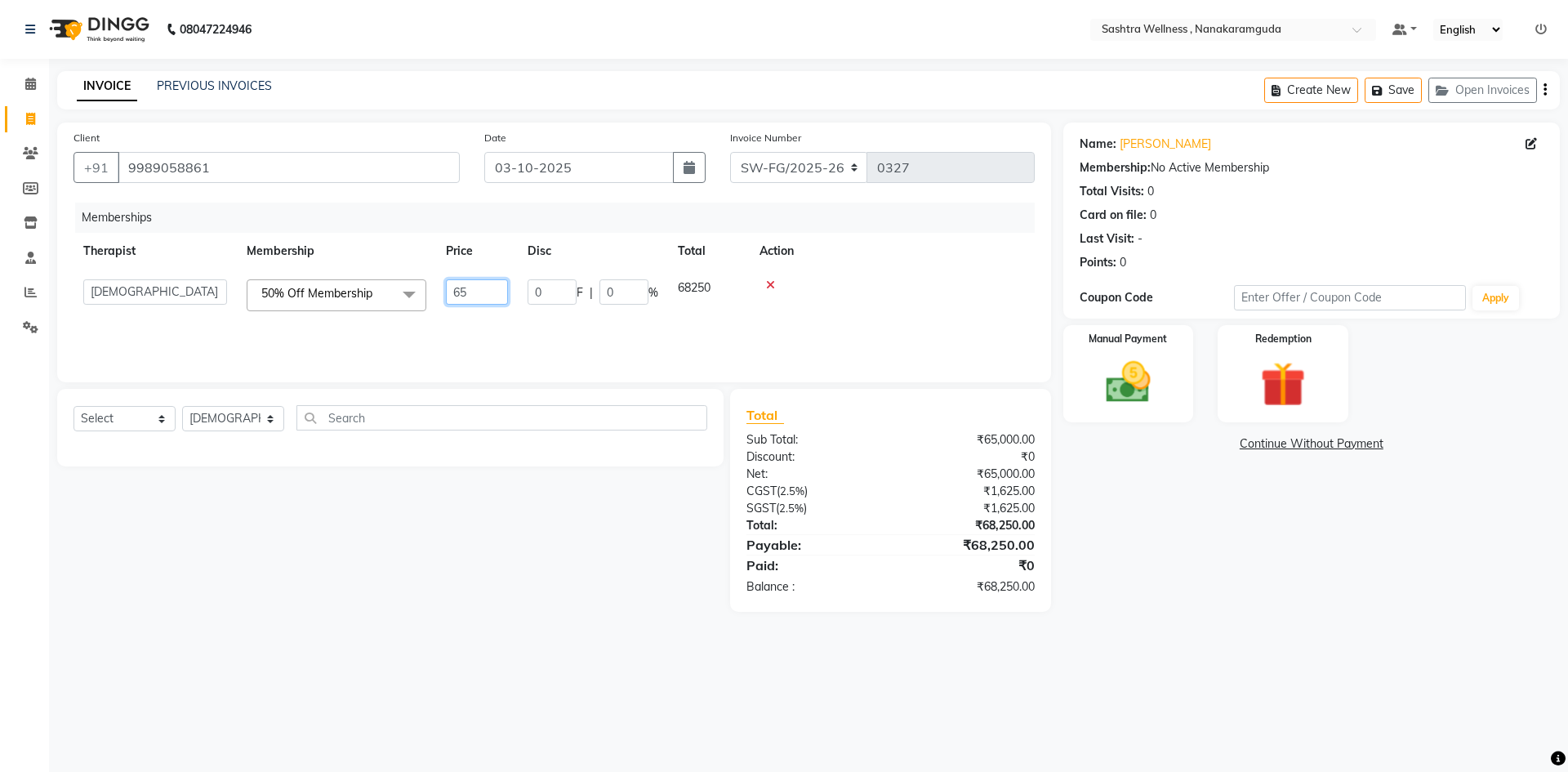
type input "6"
type input "25000"
click at [1125, 347] on div "Manual Payment" at bounding box center [1127, 374] width 135 height 101
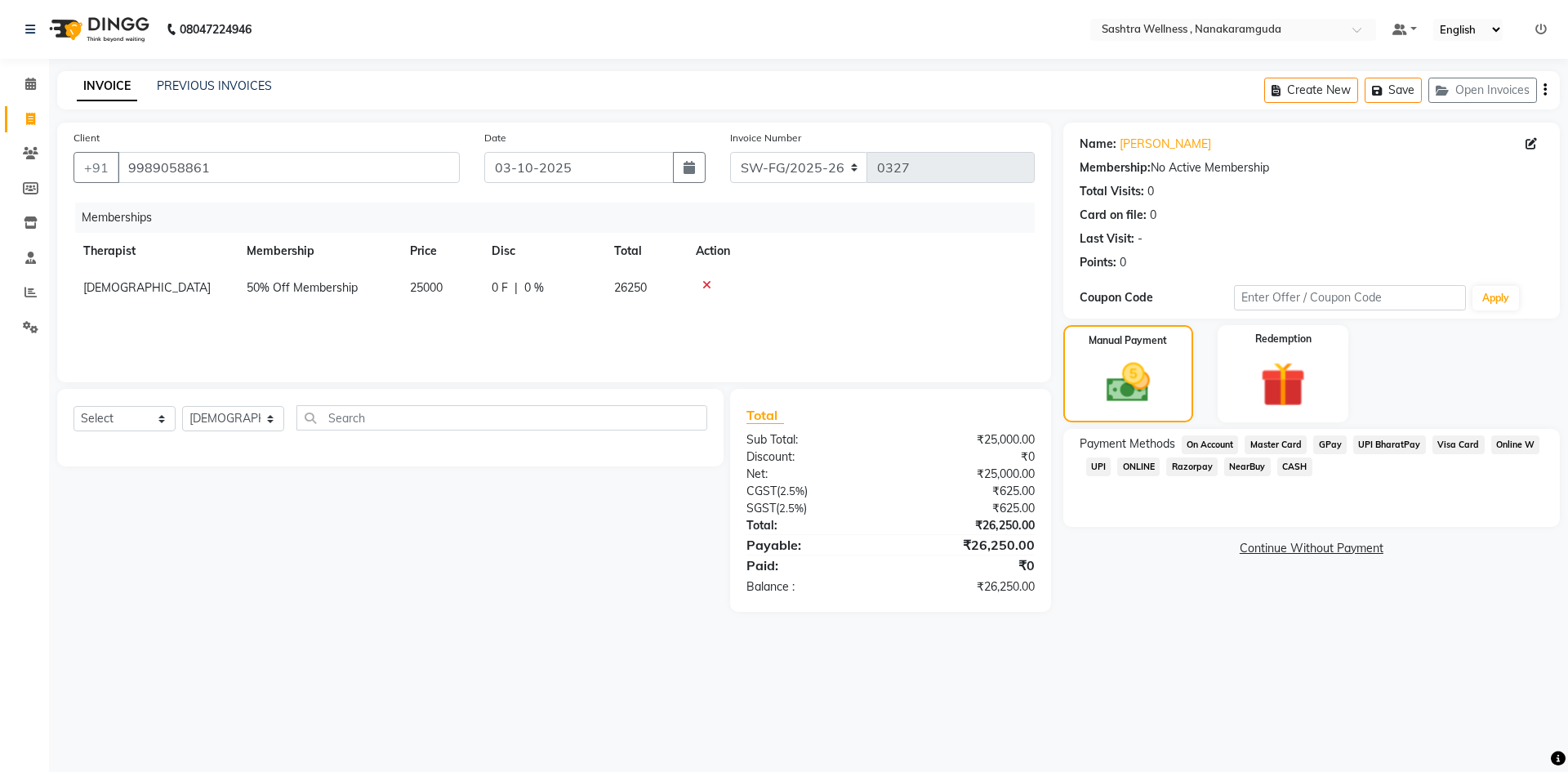
click at [1463, 452] on span "Visa Card" at bounding box center [1458, 445] width 52 height 19
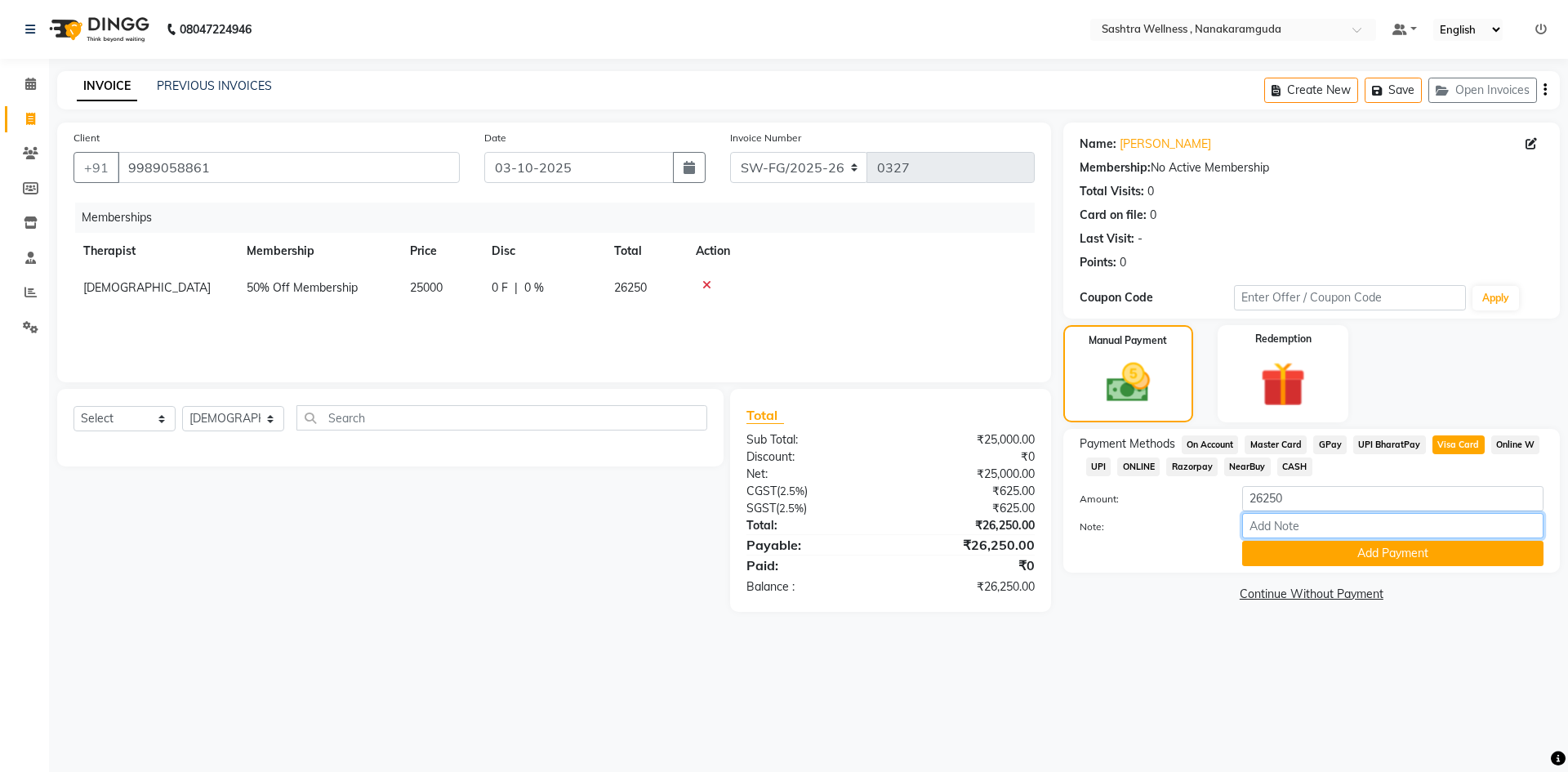
click at [1412, 528] on input "Note:" at bounding box center [1393, 525] width 301 height 26
type input "9077"
click at [1413, 565] on button "Add Payment" at bounding box center [1393, 554] width 301 height 26
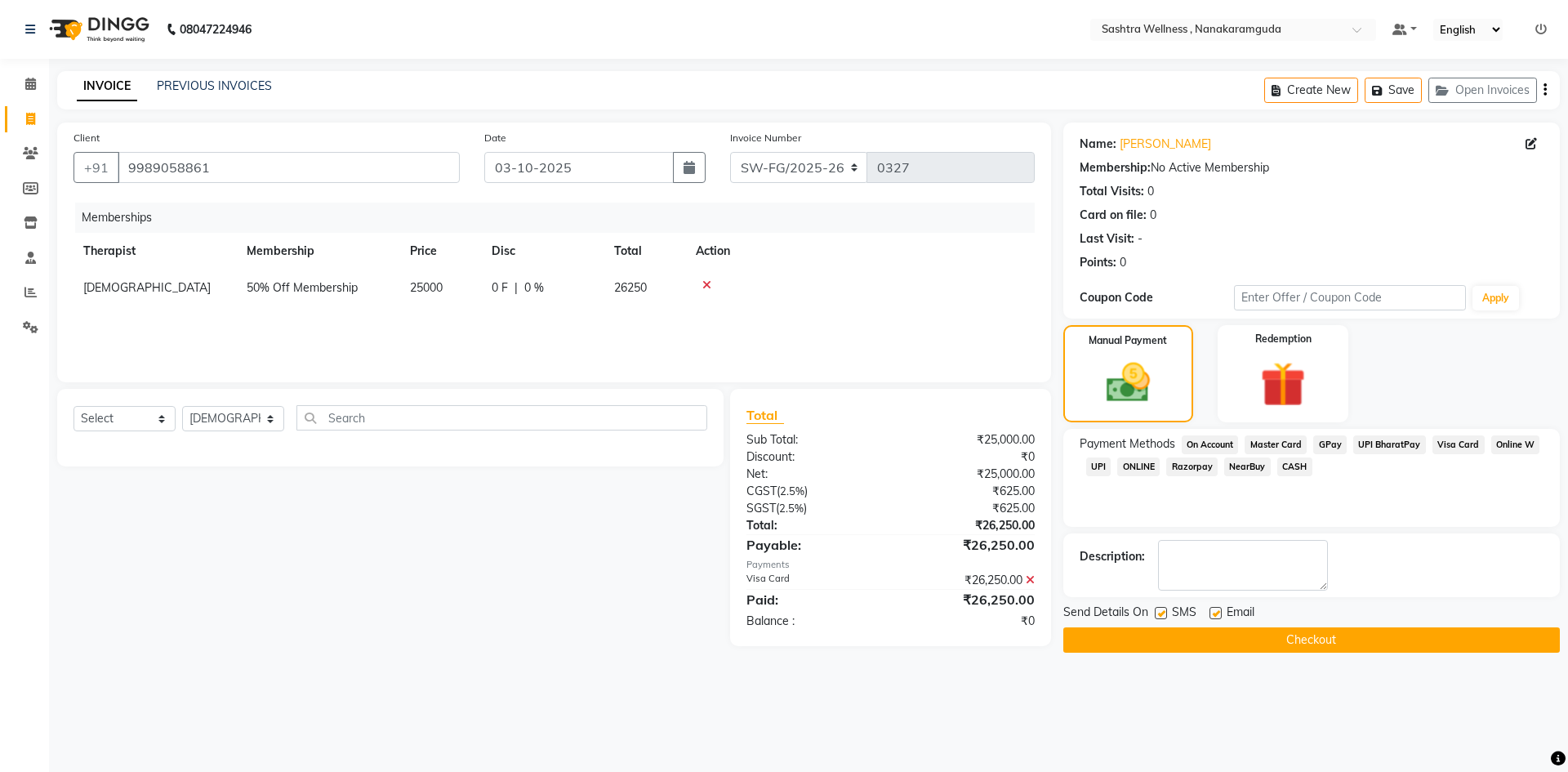
click at [1342, 645] on button "Checkout" at bounding box center [1312, 640] width 497 height 26
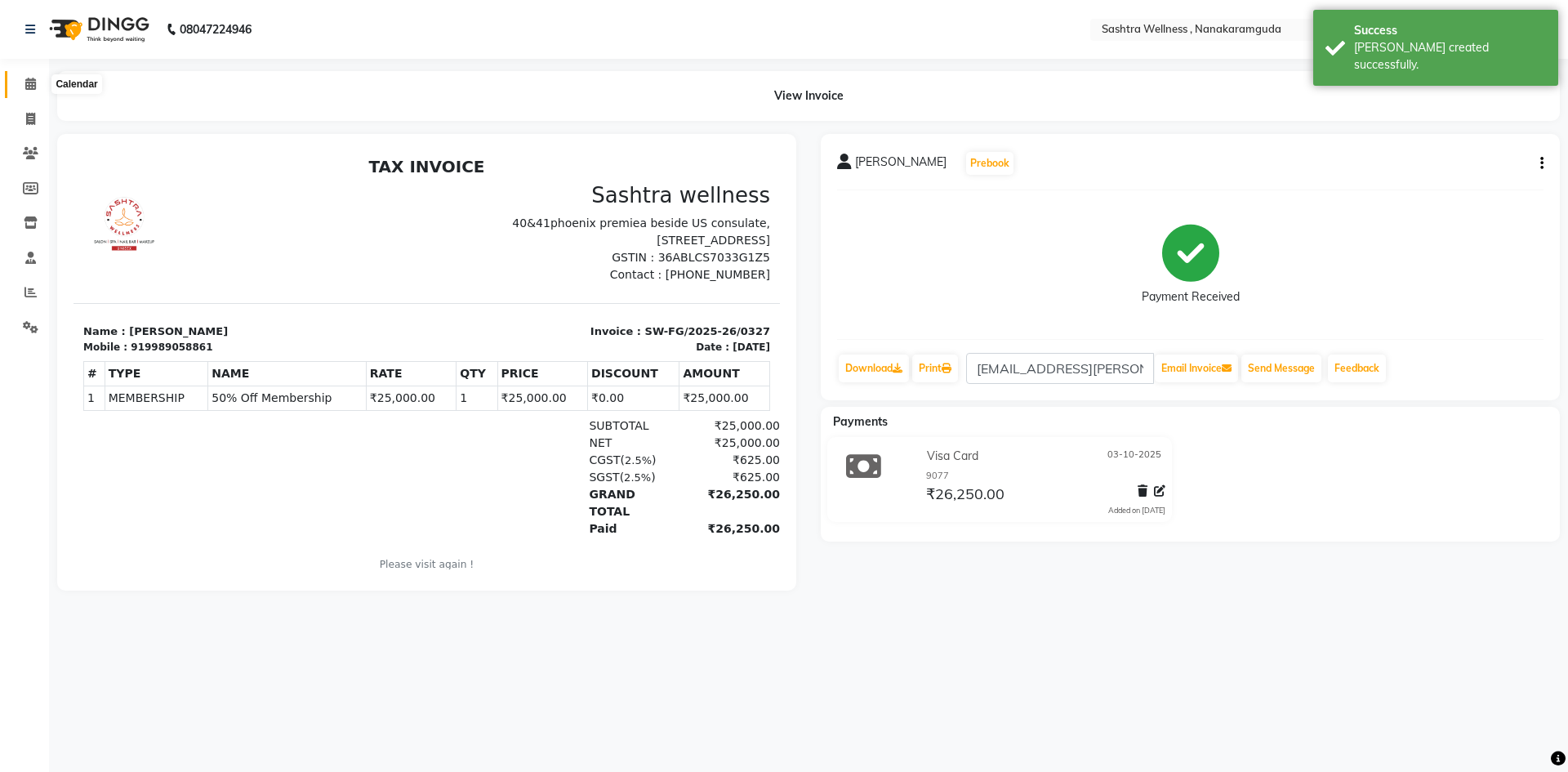
click at [29, 79] on icon at bounding box center [31, 84] width 11 height 12
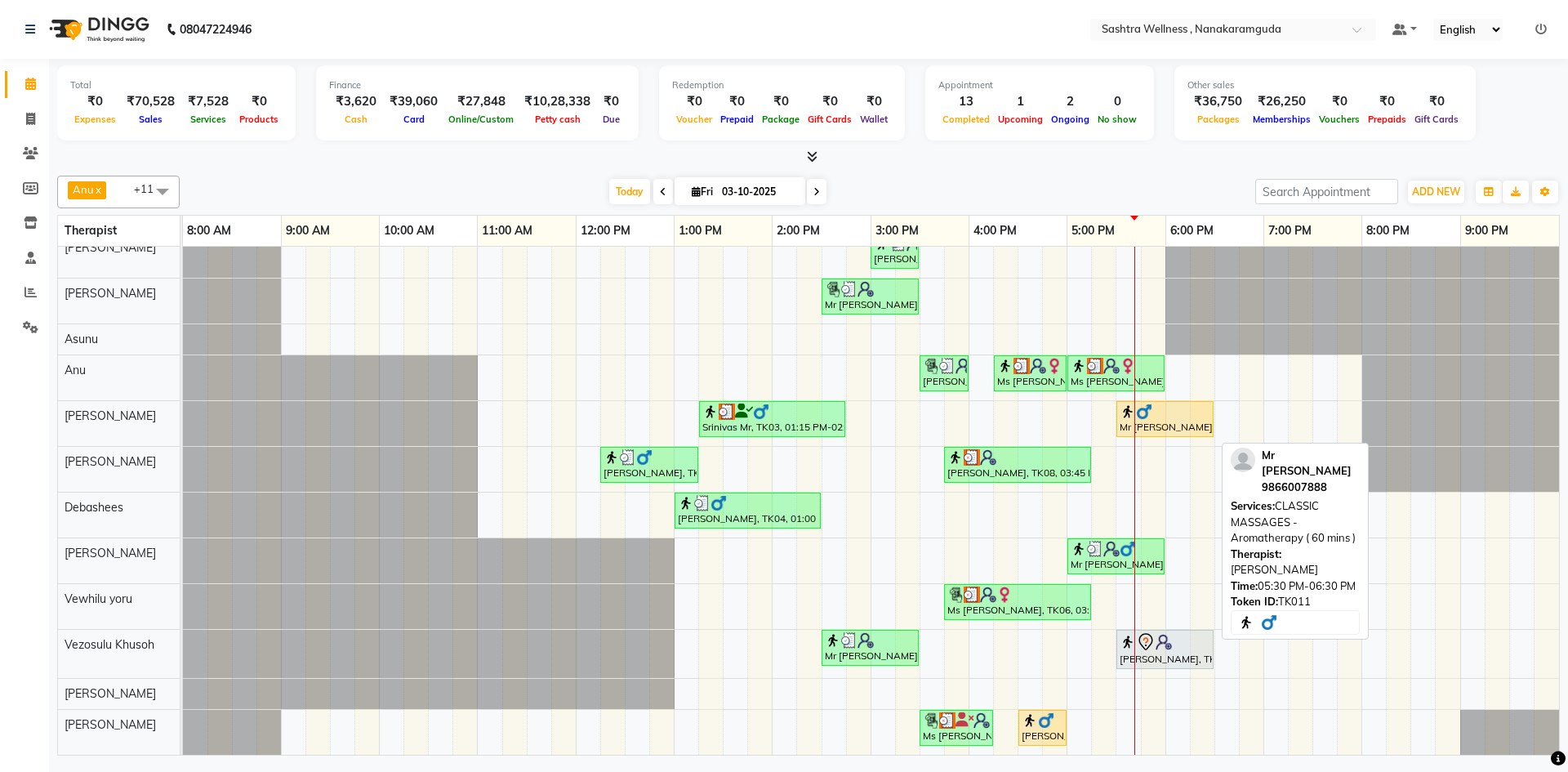
scroll to position [27, 0]
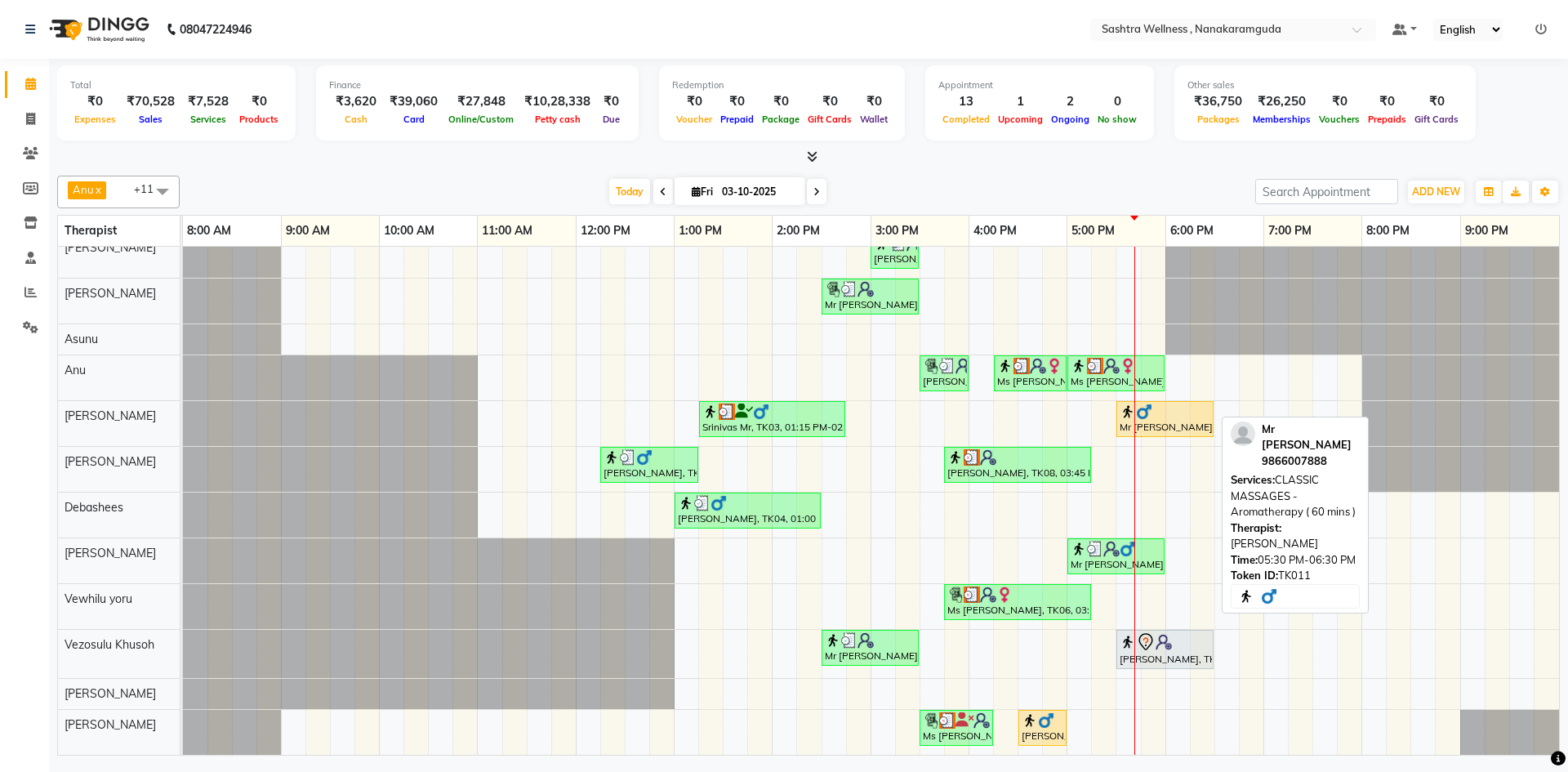
click at [1184, 420] on div "Mr [PERSON_NAME], TK11, 05:30 PM-06:30 PM, CLASSIC MASSAGES -Aromatherapy ( 60 …" at bounding box center [1165, 419] width 94 height 31
select select "1"
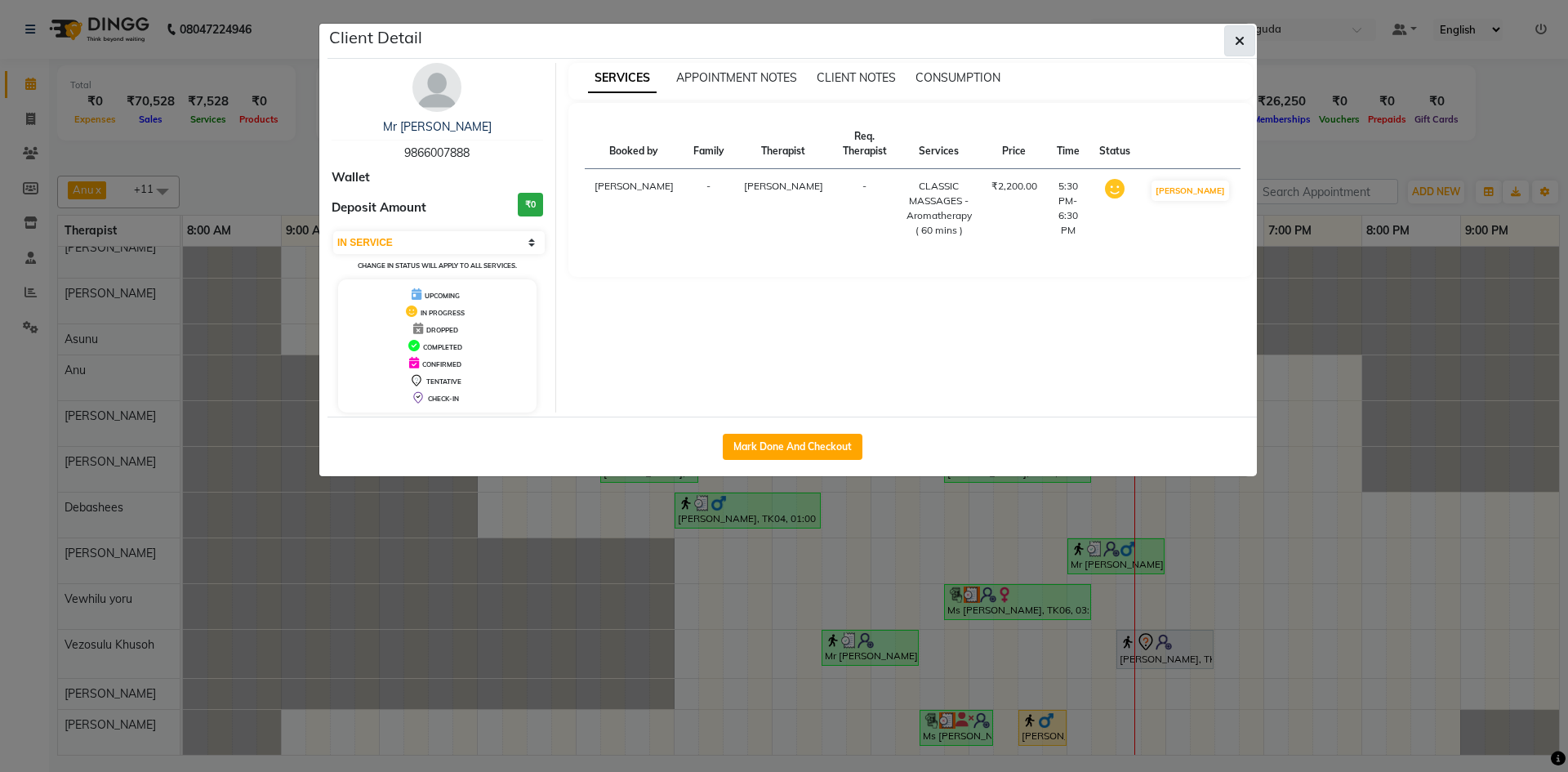
click at [1234, 39] on button "button" at bounding box center [1239, 41] width 31 height 31
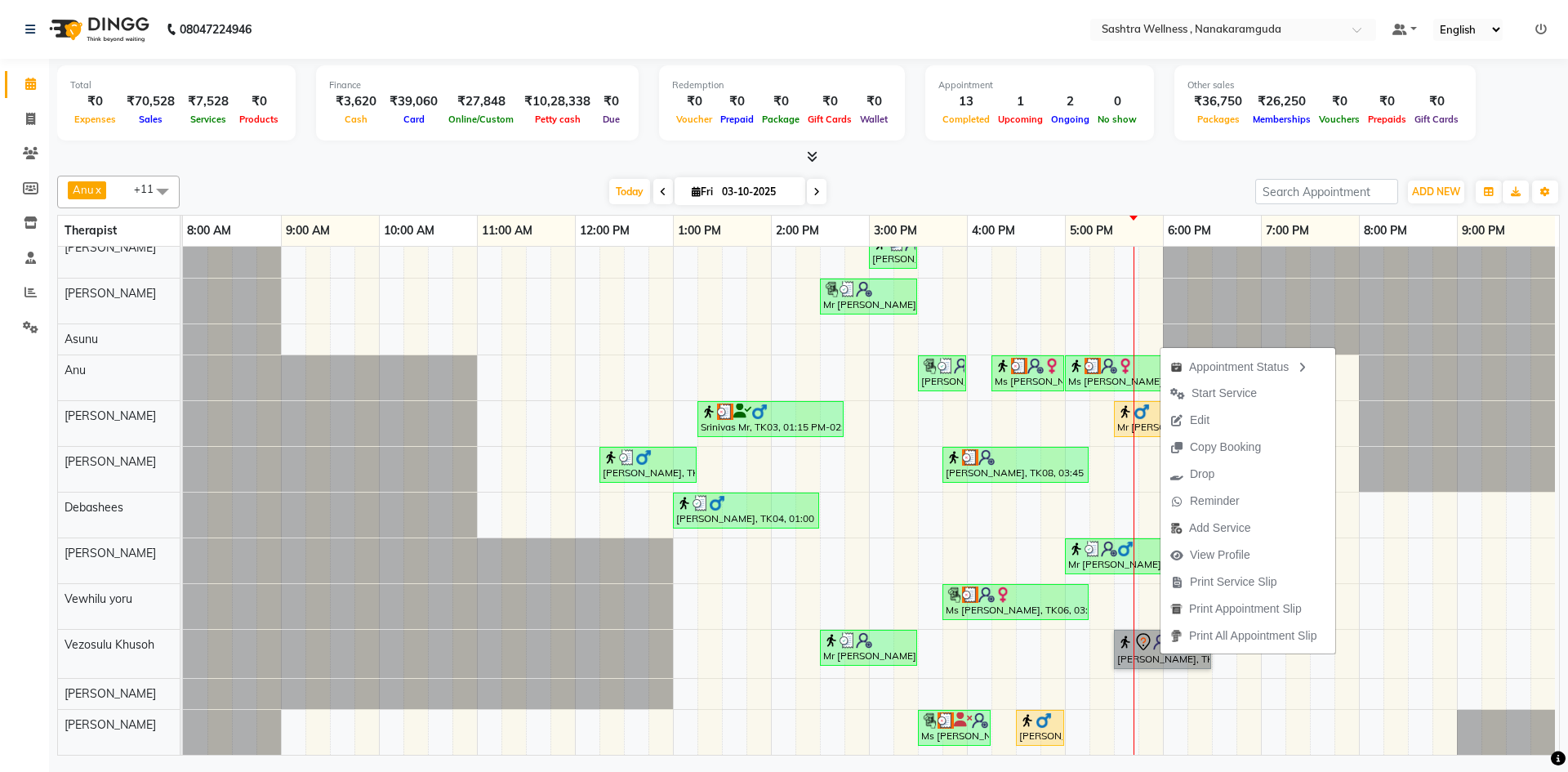
click at [1469, 355] on div at bounding box center [1458, 378] width 196 height 45
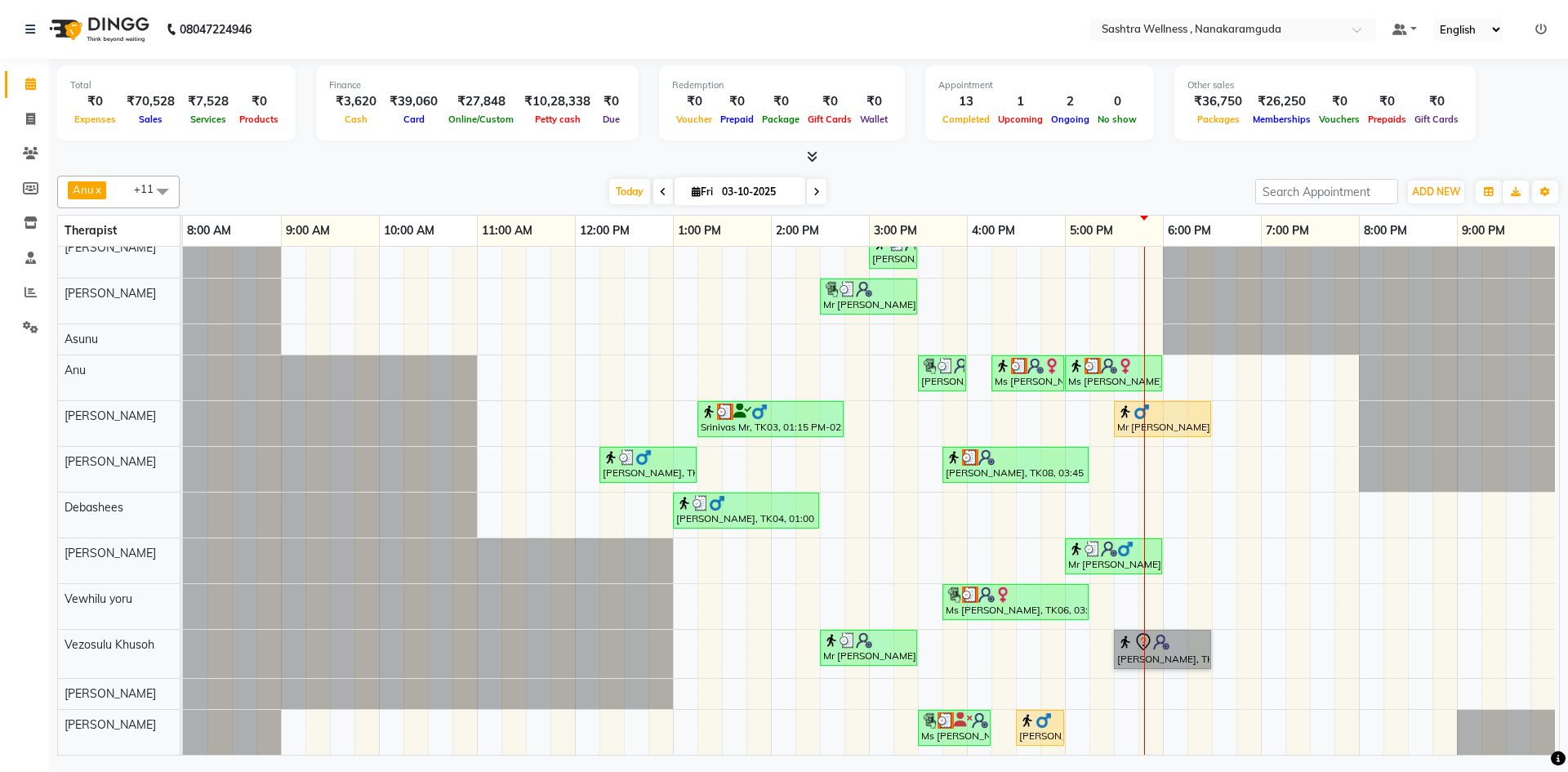
click at [1160, 712] on div "sravanthi, TK01, 03:00 PM-03:30 PM, One Level Hair Cut Mr Vineet, TK05, 02:30 P…" at bounding box center [871, 493] width 1376 height 523
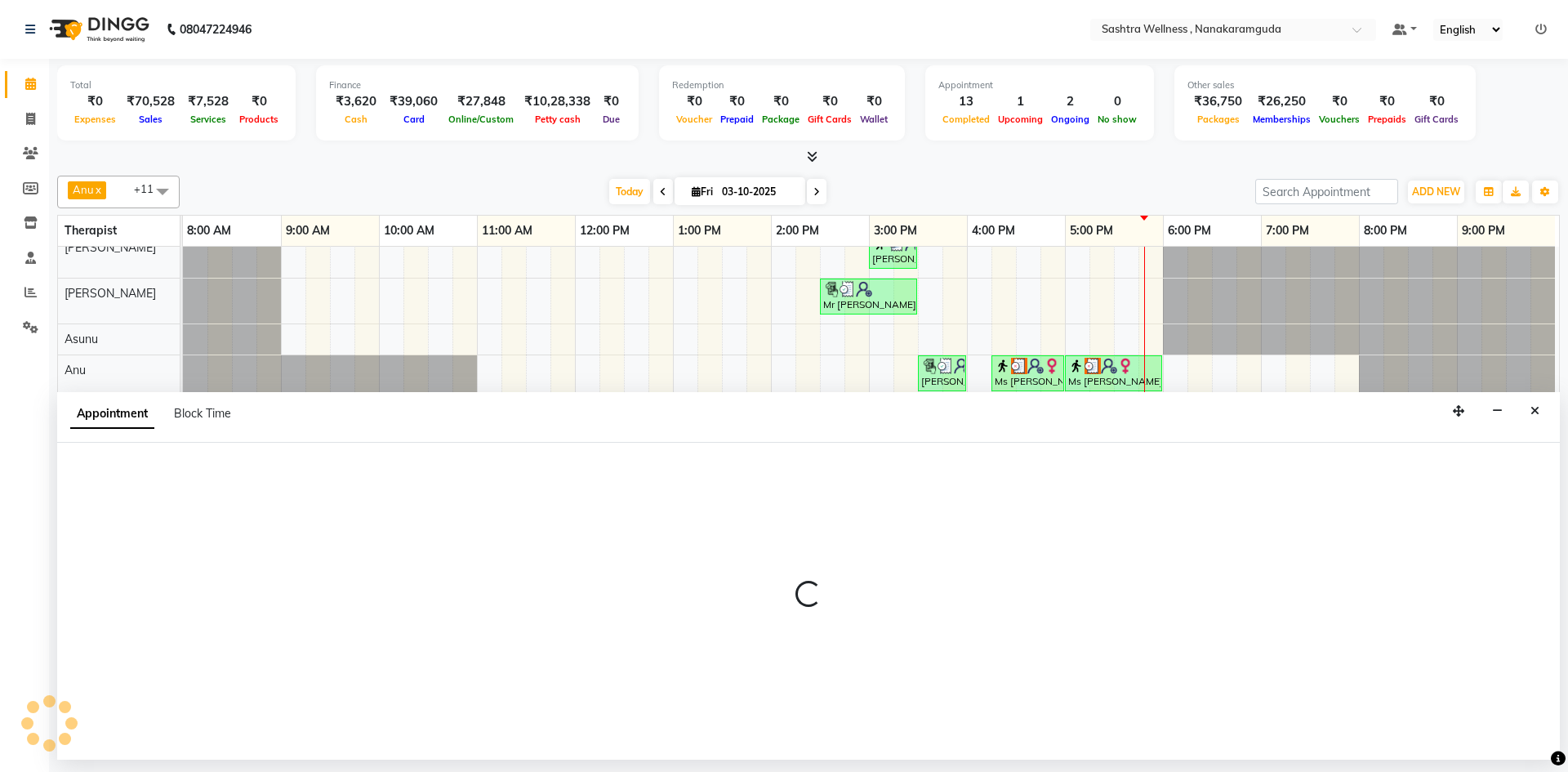
select select "93245"
select select "1065"
select select "tentative"
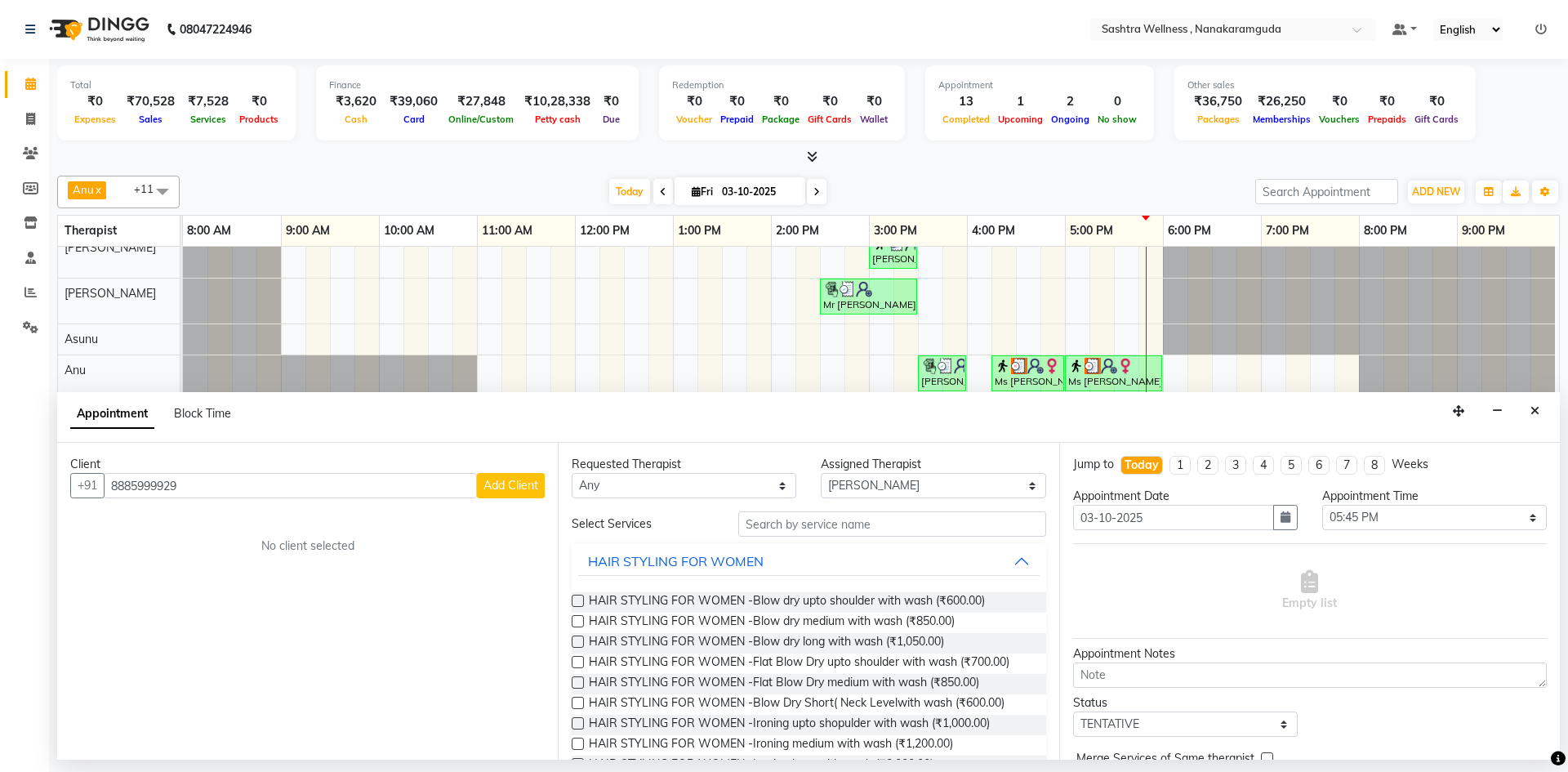
type input "8885999929"
click at [515, 484] on span "Add Client" at bounding box center [511, 485] width 55 height 15
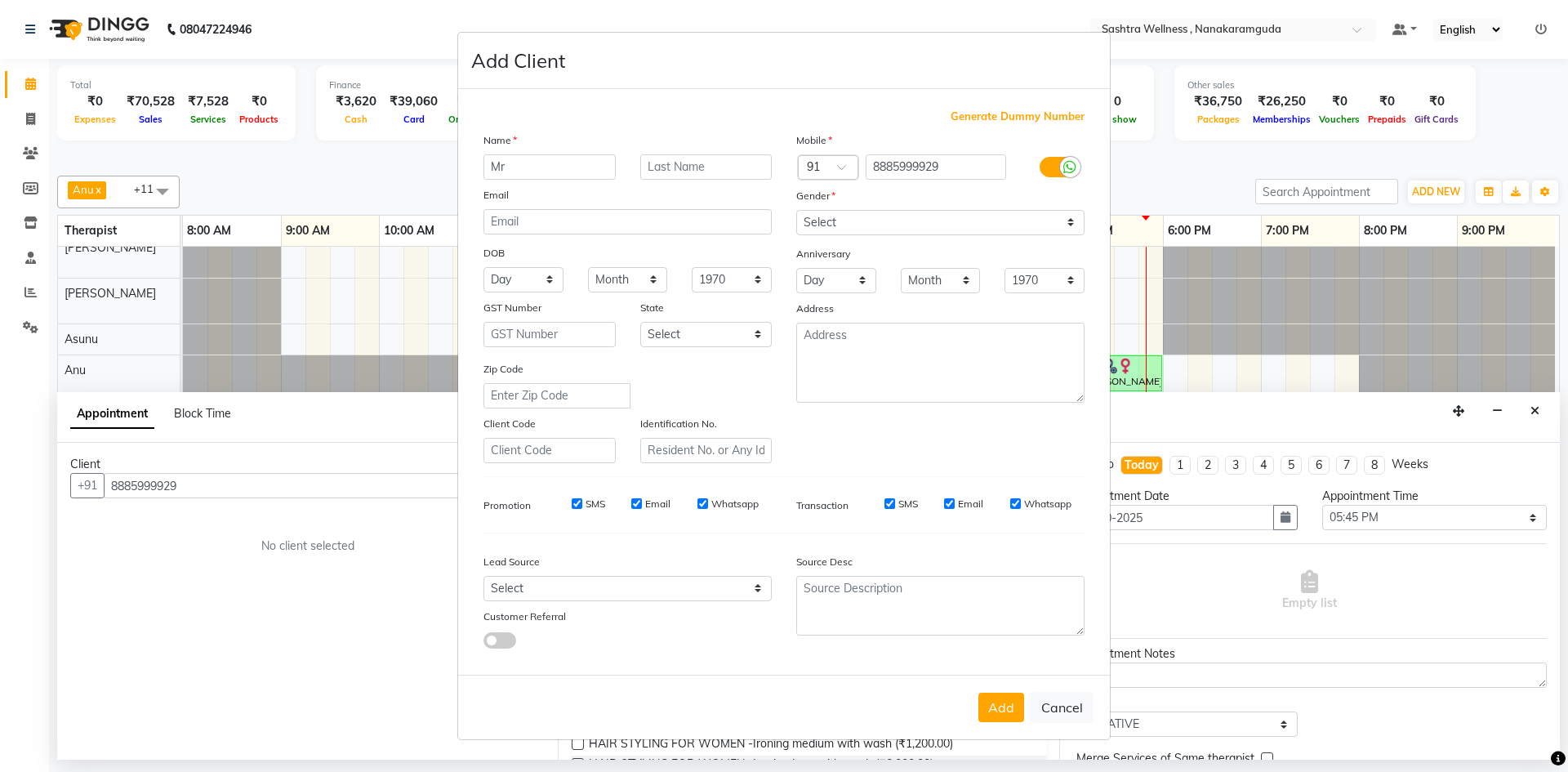
type input "Mr"
type input "Prashanth Sharma"
click at [841, 219] on select "Select [DEMOGRAPHIC_DATA] [DEMOGRAPHIC_DATA] Other Prefer Not To Say" at bounding box center [940, 222] width 288 height 26
select select "[DEMOGRAPHIC_DATA]"
click at [796, 210] on select "Select [DEMOGRAPHIC_DATA] [DEMOGRAPHIC_DATA] Other Prefer Not To Say" at bounding box center [940, 222] width 288 height 26
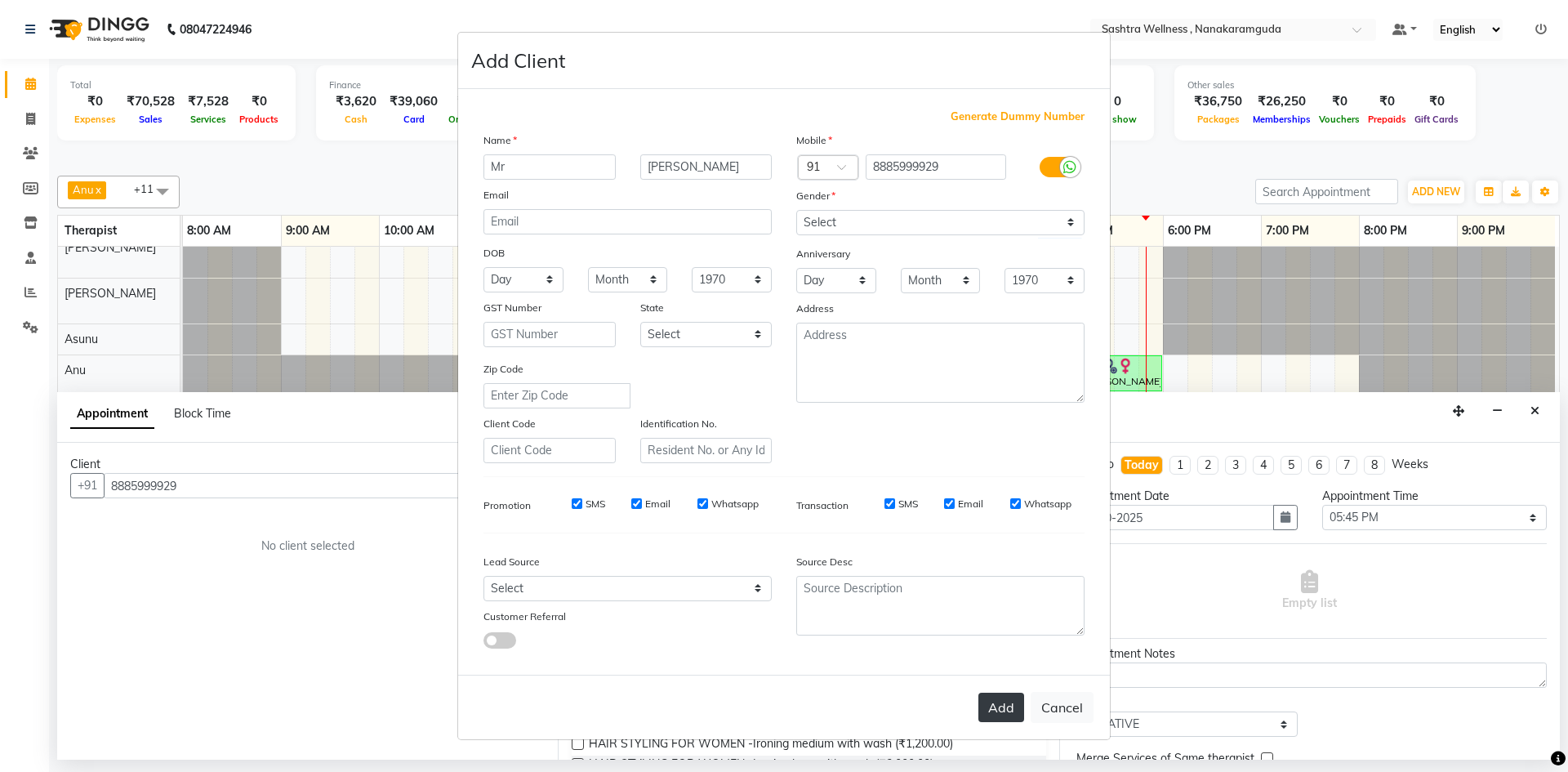
click at [1006, 721] on button "Add" at bounding box center [1001, 707] width 46 height 29
select select
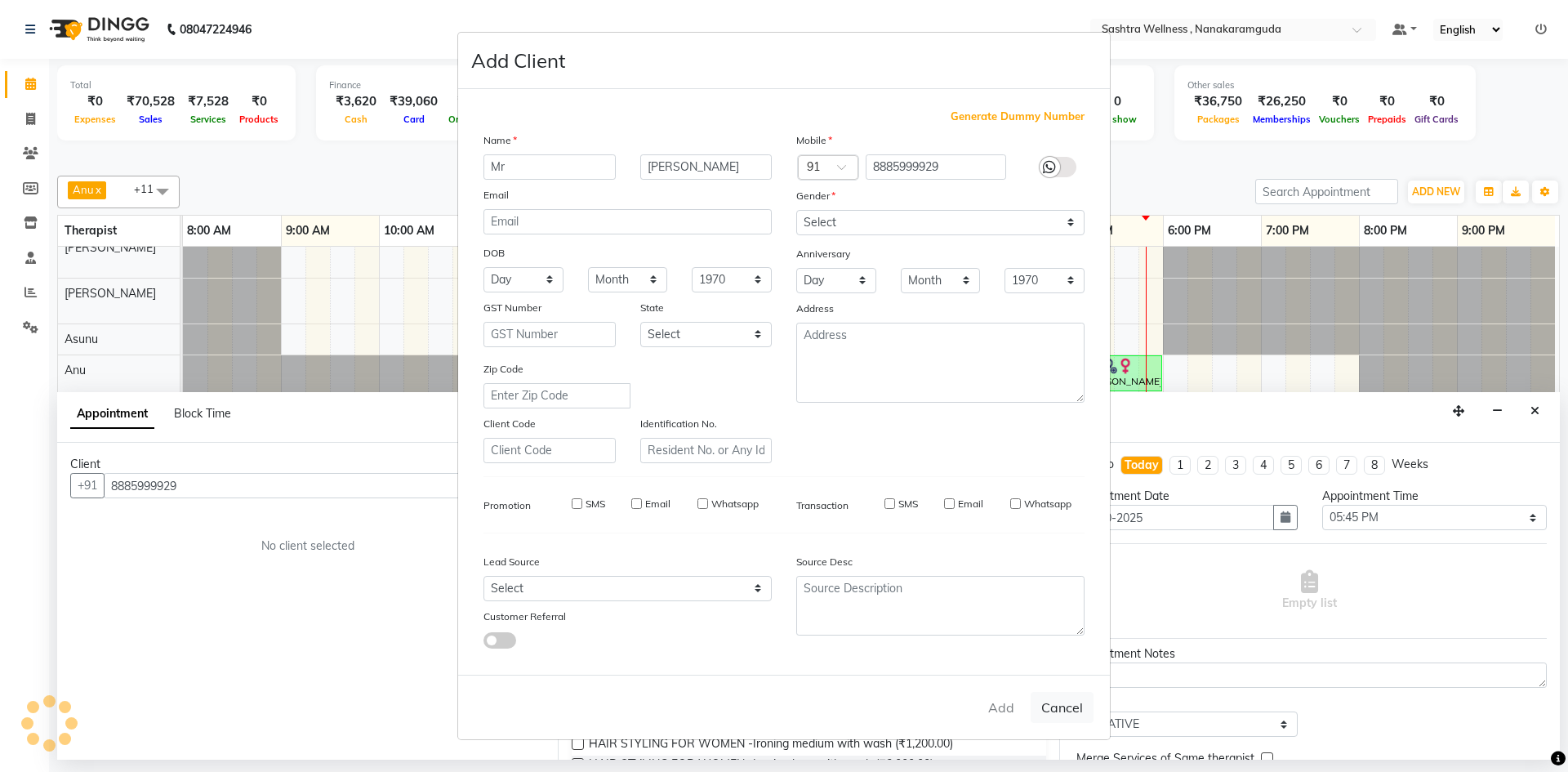
select select
checkbox input "false"
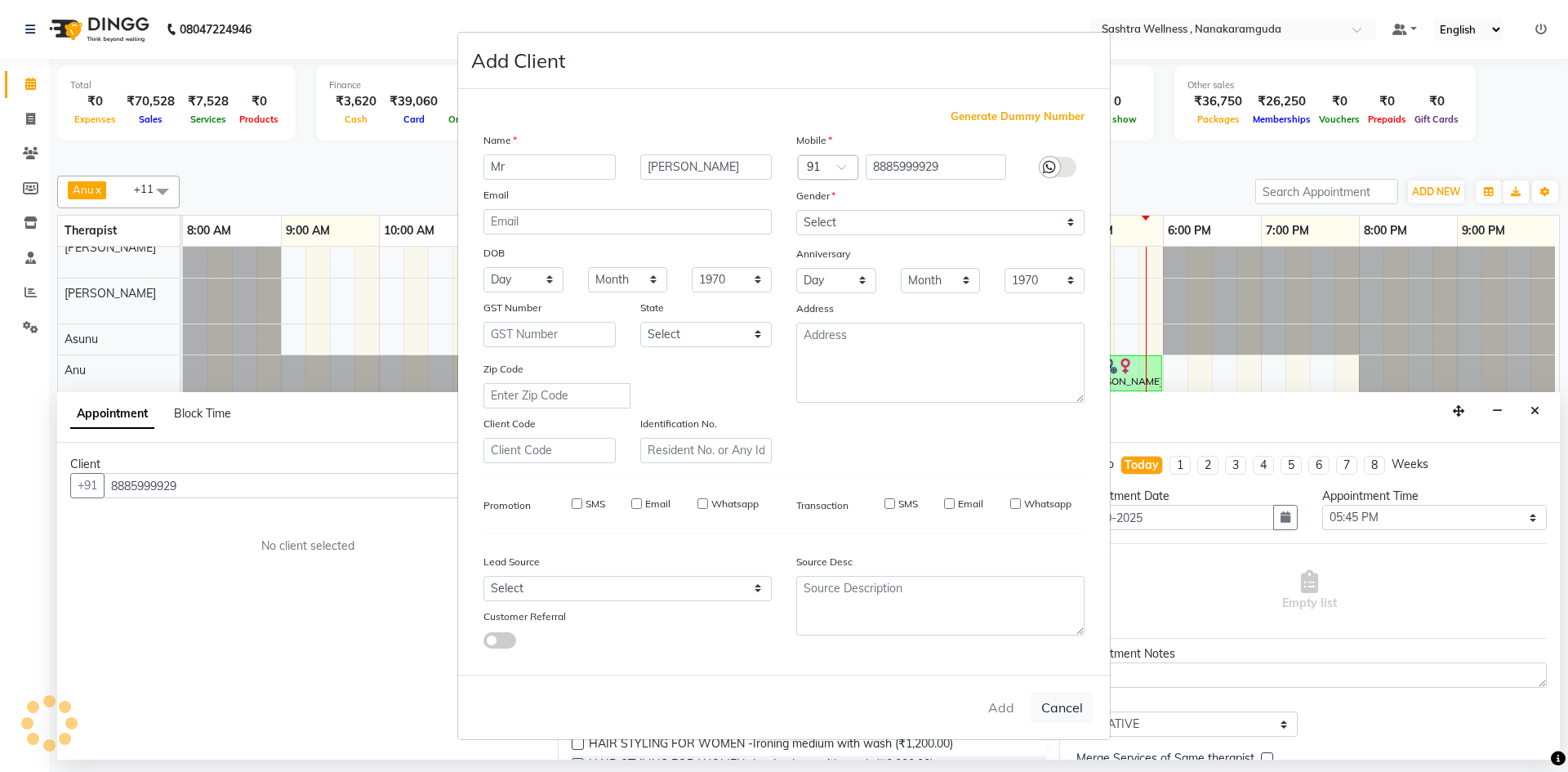
checkbox input "false"
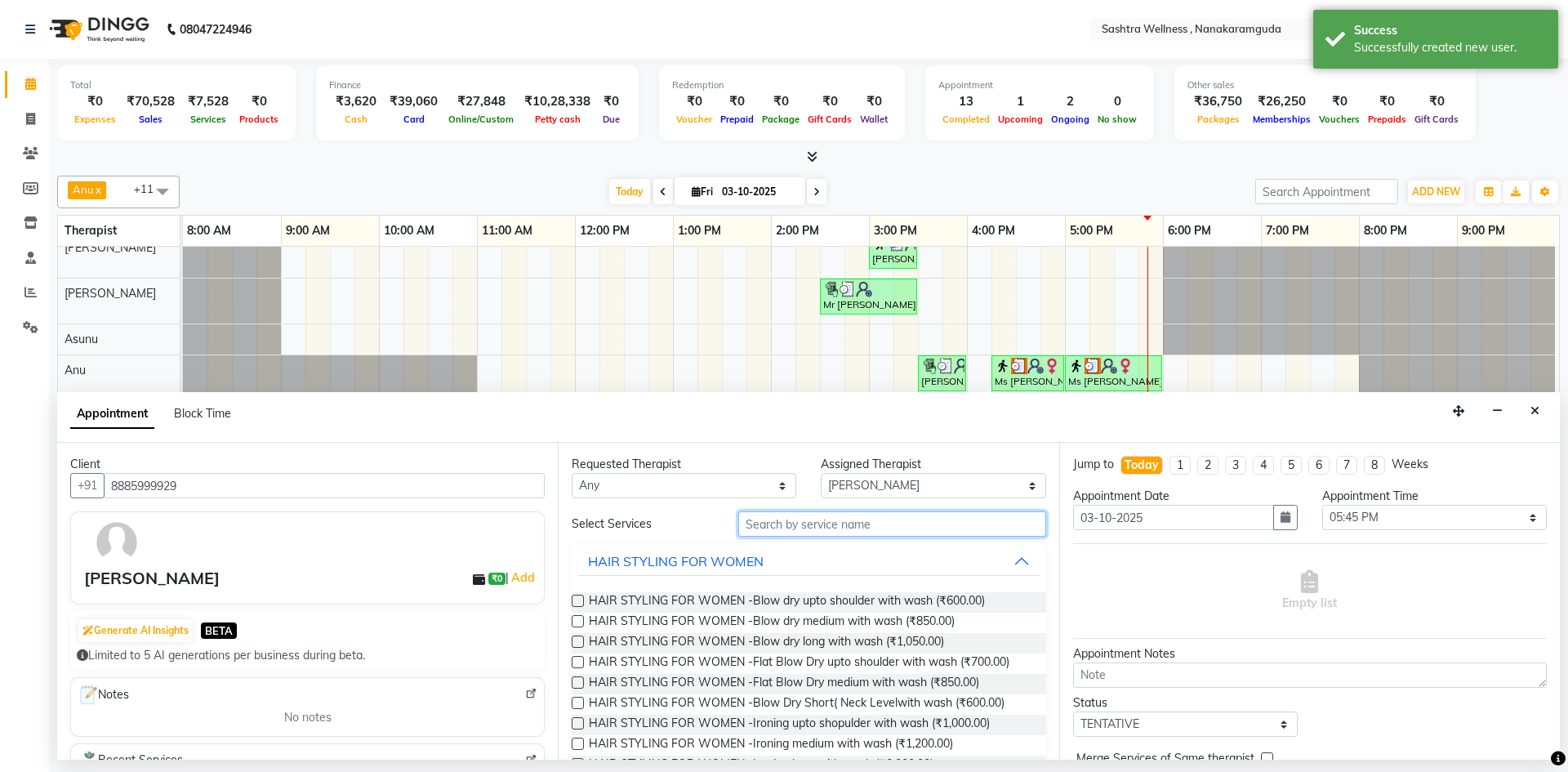
click at [779, 524] on input "text" at bounding box center [892, 524] width 308 height 26
click at [1507, 412] on button "button" at bounding box center [1497, 411] width 26 height 26
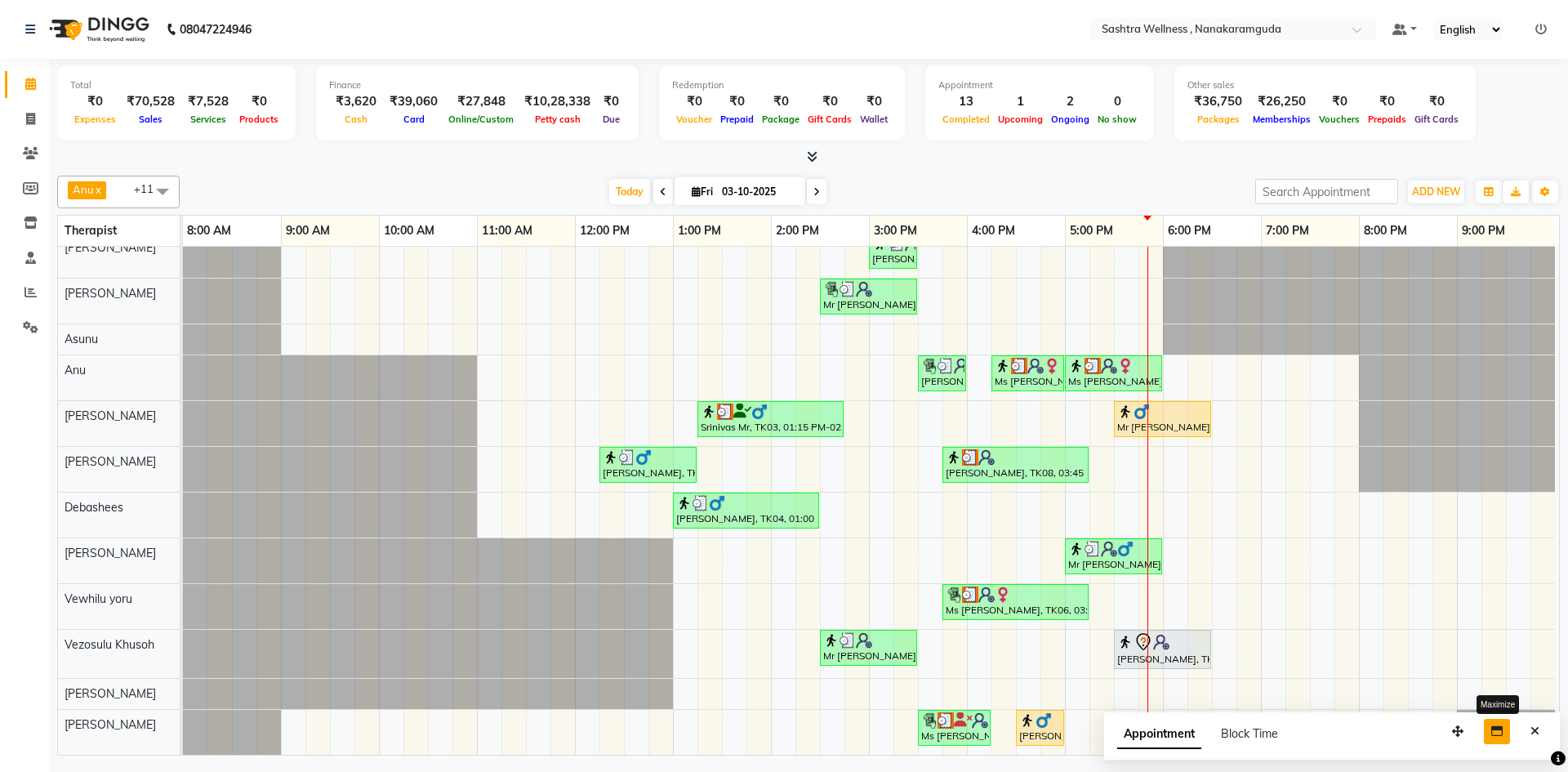
click at [1502, 730] on icon "button" at bounding box center [1496, 731] width 11 height 11
select select "93245"
select select "1065"
select select "tentative"
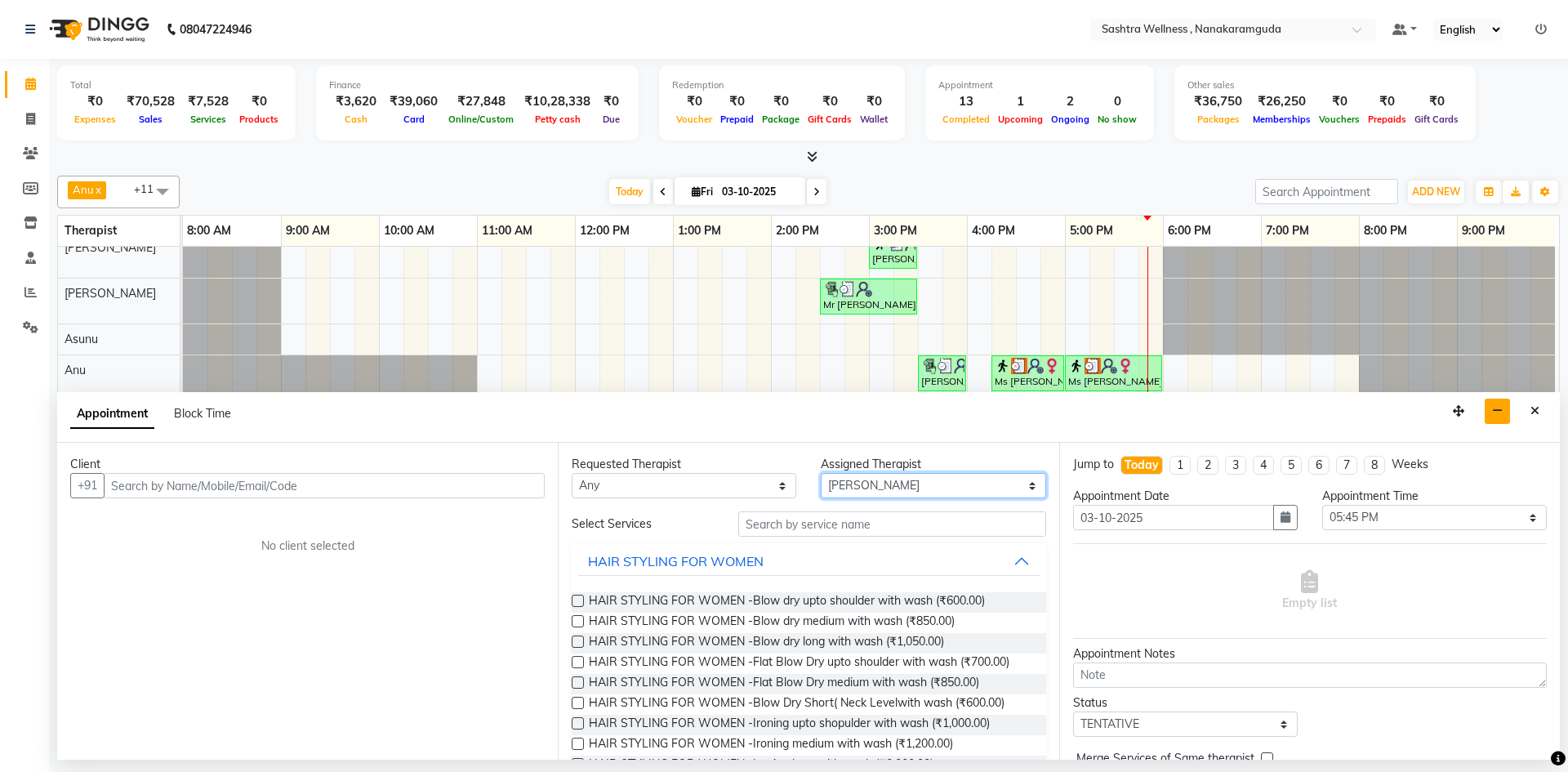
click at [904, 489] on select "Select [PERSON_NAME] [PERSON_NAME] [PERSON_NAME] [PERSON_NAME] [PERSON_NAME] [P…" at bounding box center [933, 485] width 225 height 26
select select "88333"
click at [821, 473] on select "Select [PERSON_NAME] [PERSON_NAME] [PERSON_NAME] [PERSON_NAME] [PERSON_NAME] [P…" at bounding box center [933, 485] width 225 height 26
click at [848, 528] on input "text" at bounding box center [892, 524] width 308 height 26
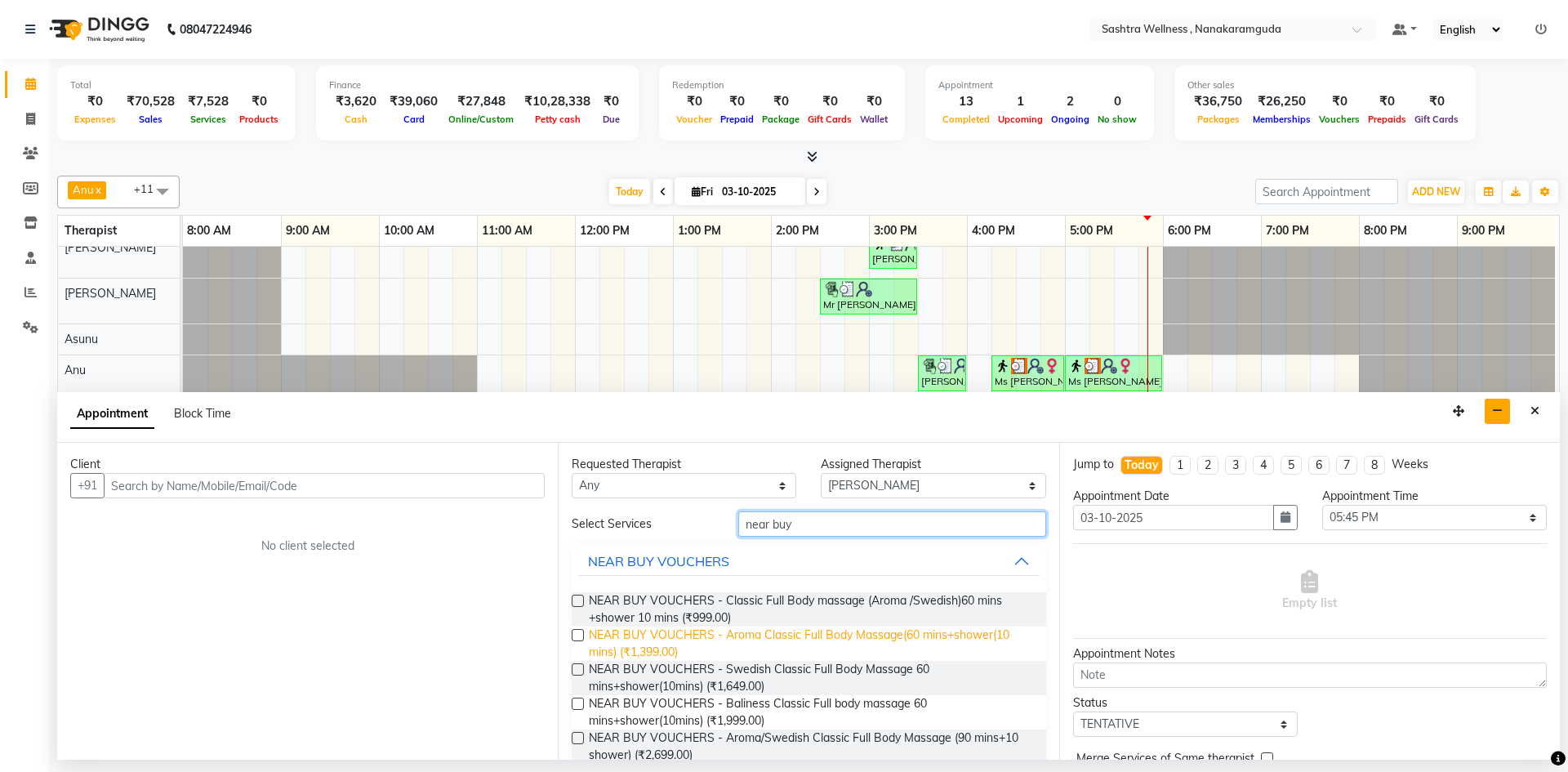
type input "near buy"
click at [736, 639] on span "NEAR BUY VOUCHERS - Aroma Classic Full Body Massage(60 mins+shower(10 mins) (₹1…" at bounding box center [811, 644] width 444 height 34
checkbox input "true"
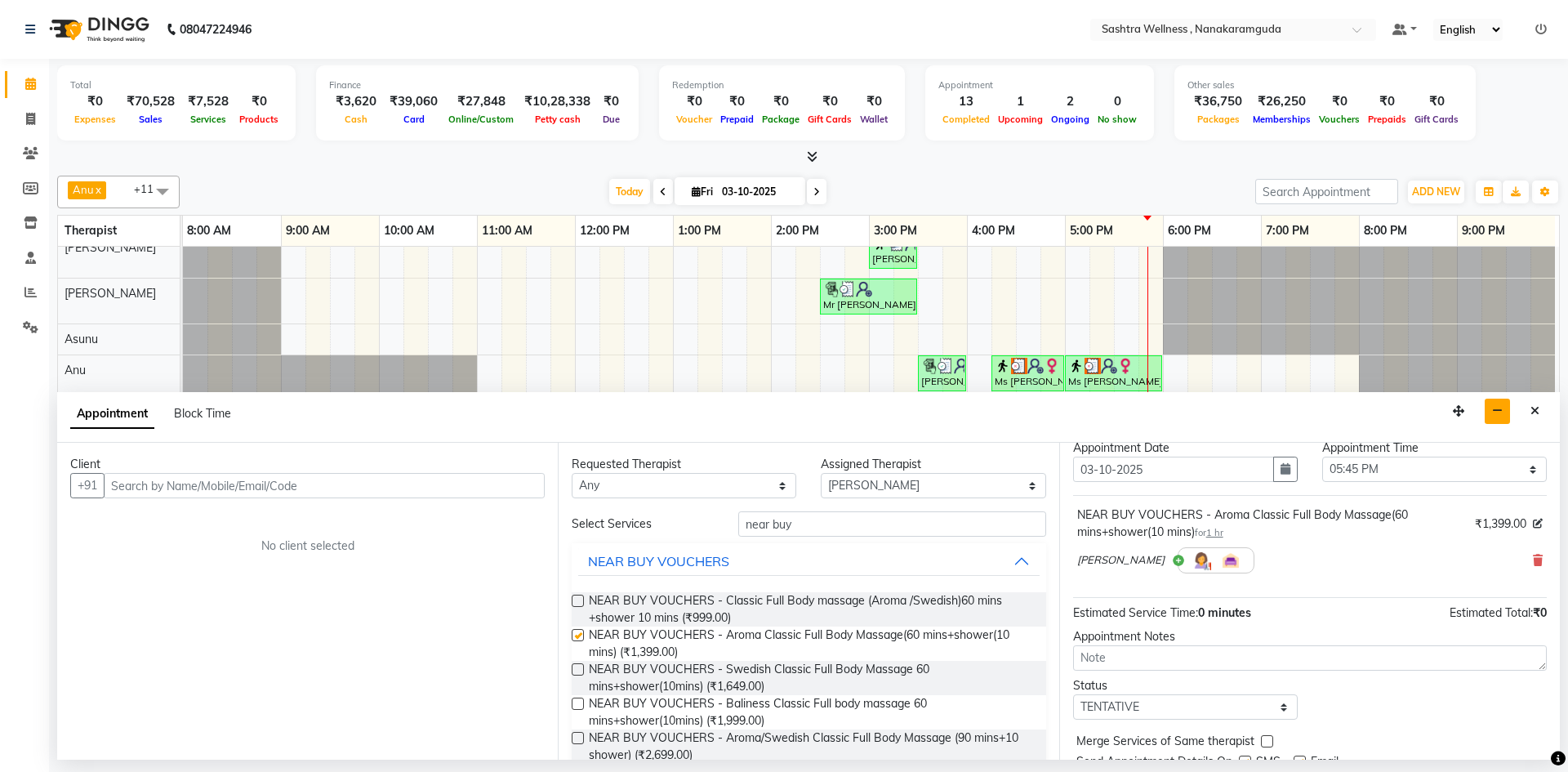
scroll to position [0, 0]
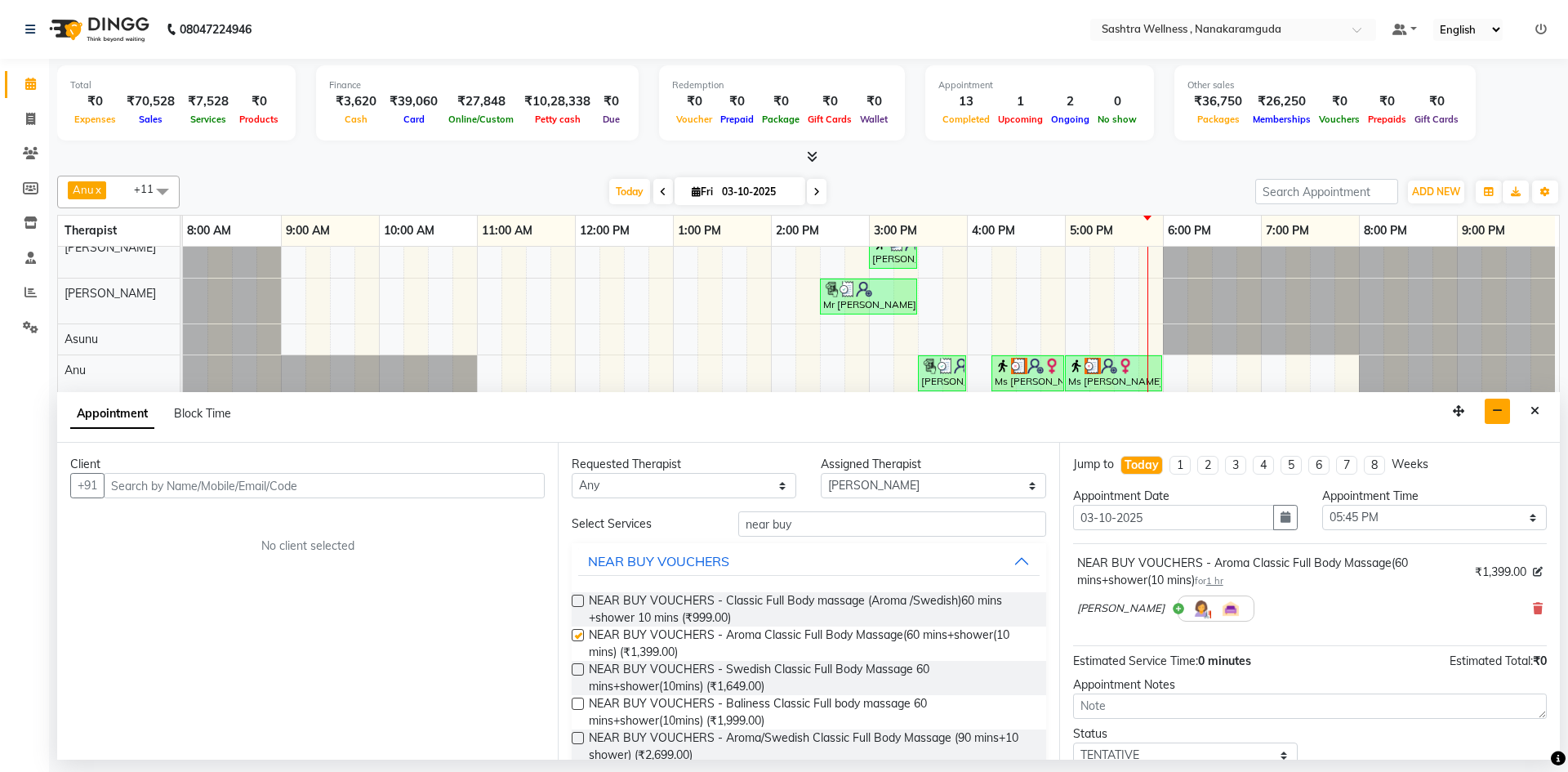
click at [436, 471] on div "Client" at bounding box center [307, 464] width 475 height 17
click at [440, 487] on input "text" at bounding box center [323, 485] width 441 height 26
paste input "9989058861"
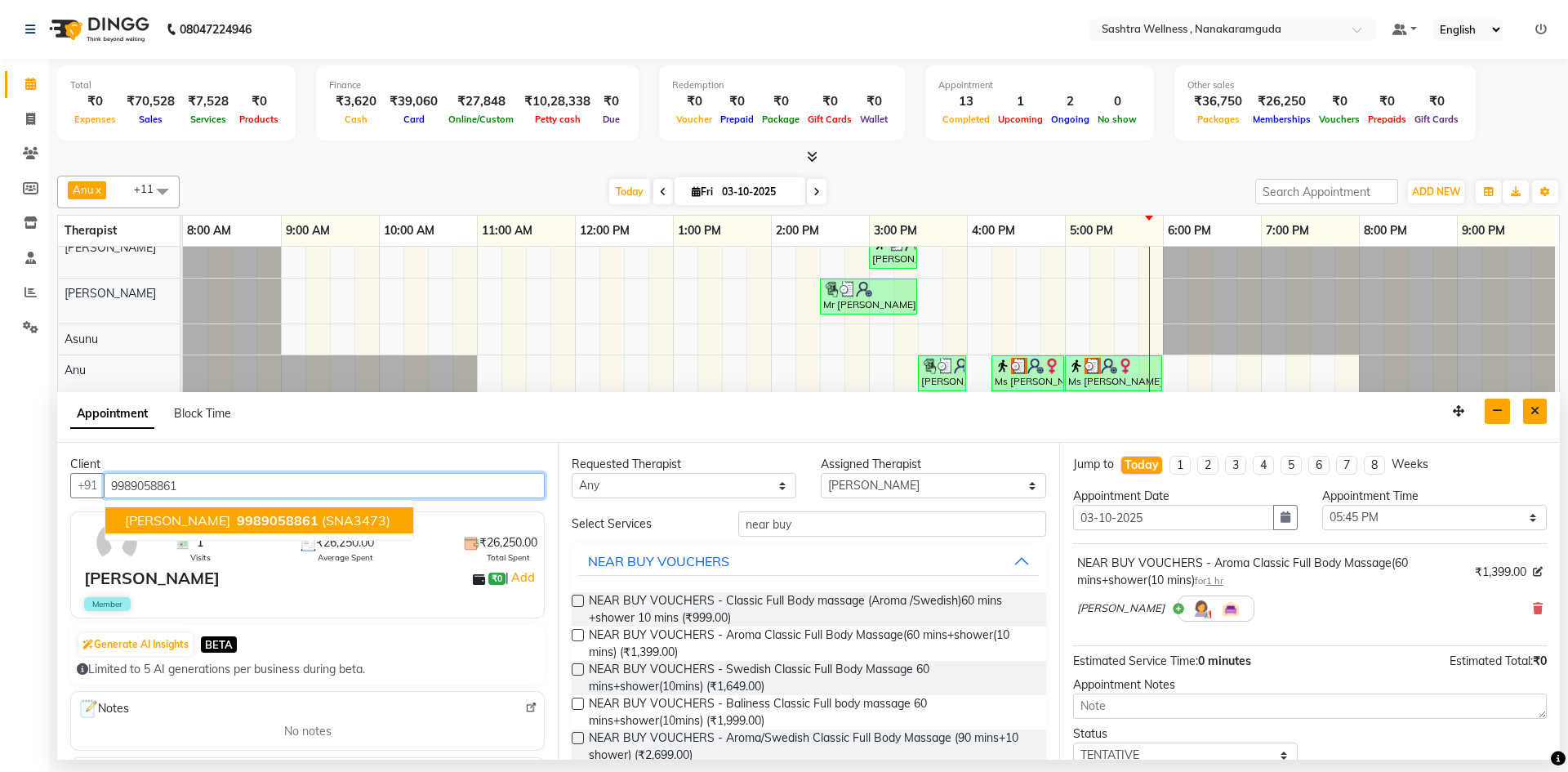
type input "9989058861"
click at [1544, 414] on button "Close" at bounding box center [1534, 411] width 24 height 26
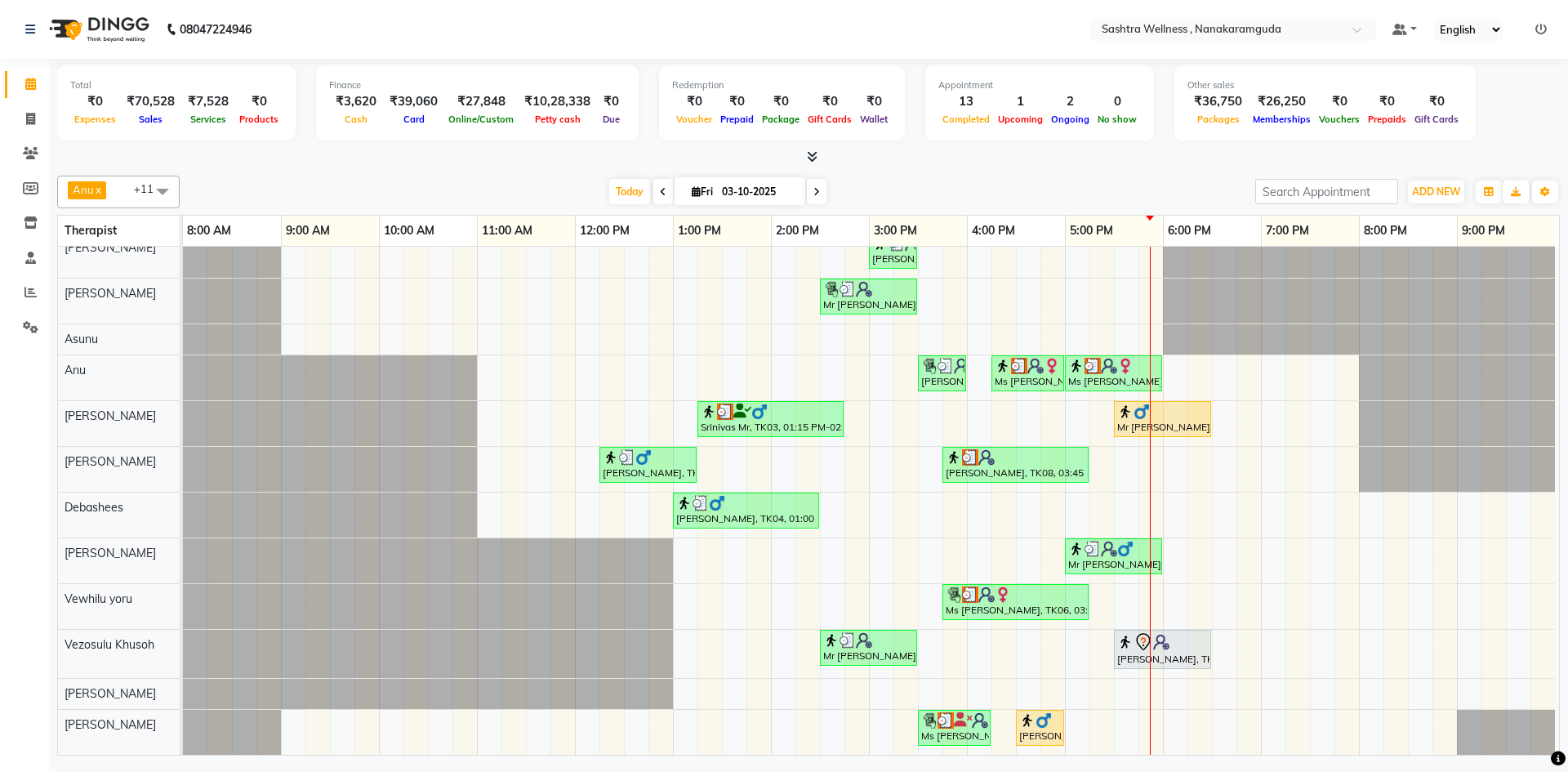
click at [1161, 456] on div "sravanthi, TK01, 03:00 PM-03:30 PM, One Level Hair Cut Mr Vineet, TK05, 02:30 P…" at bounding box center [871, 493] width 1376 height 523
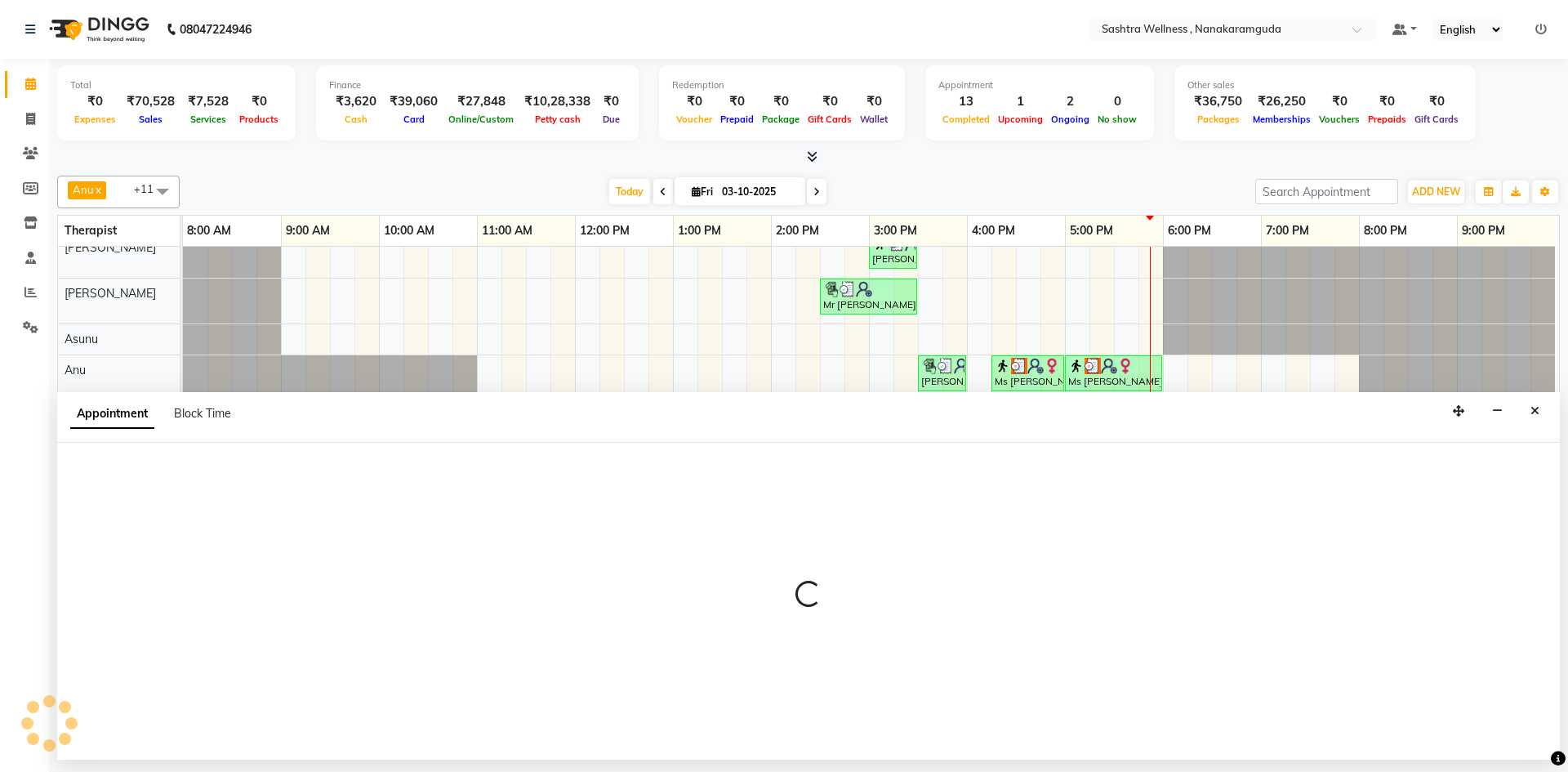
select select "88333"
select select "tentative"
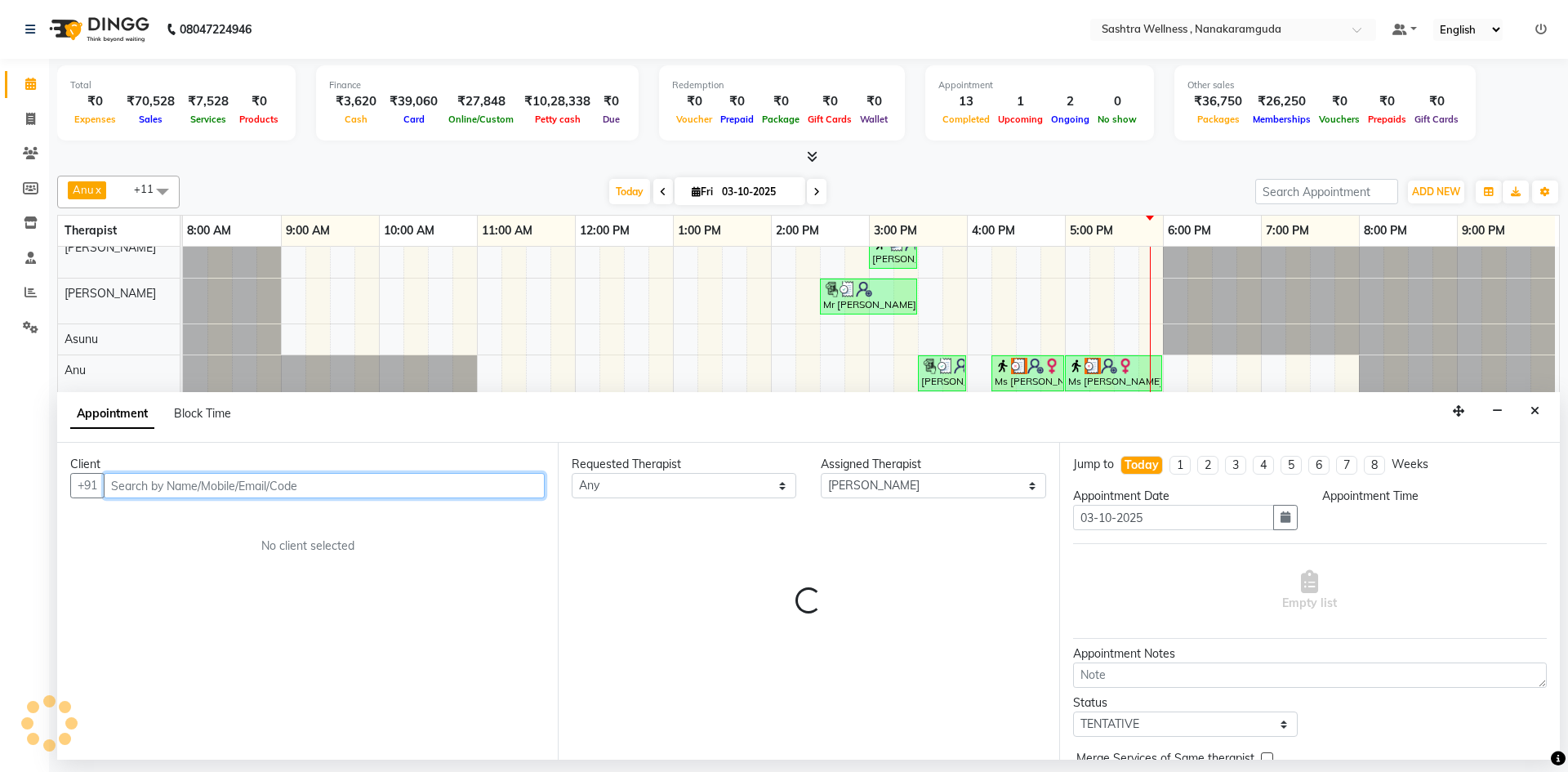
select select "1065"
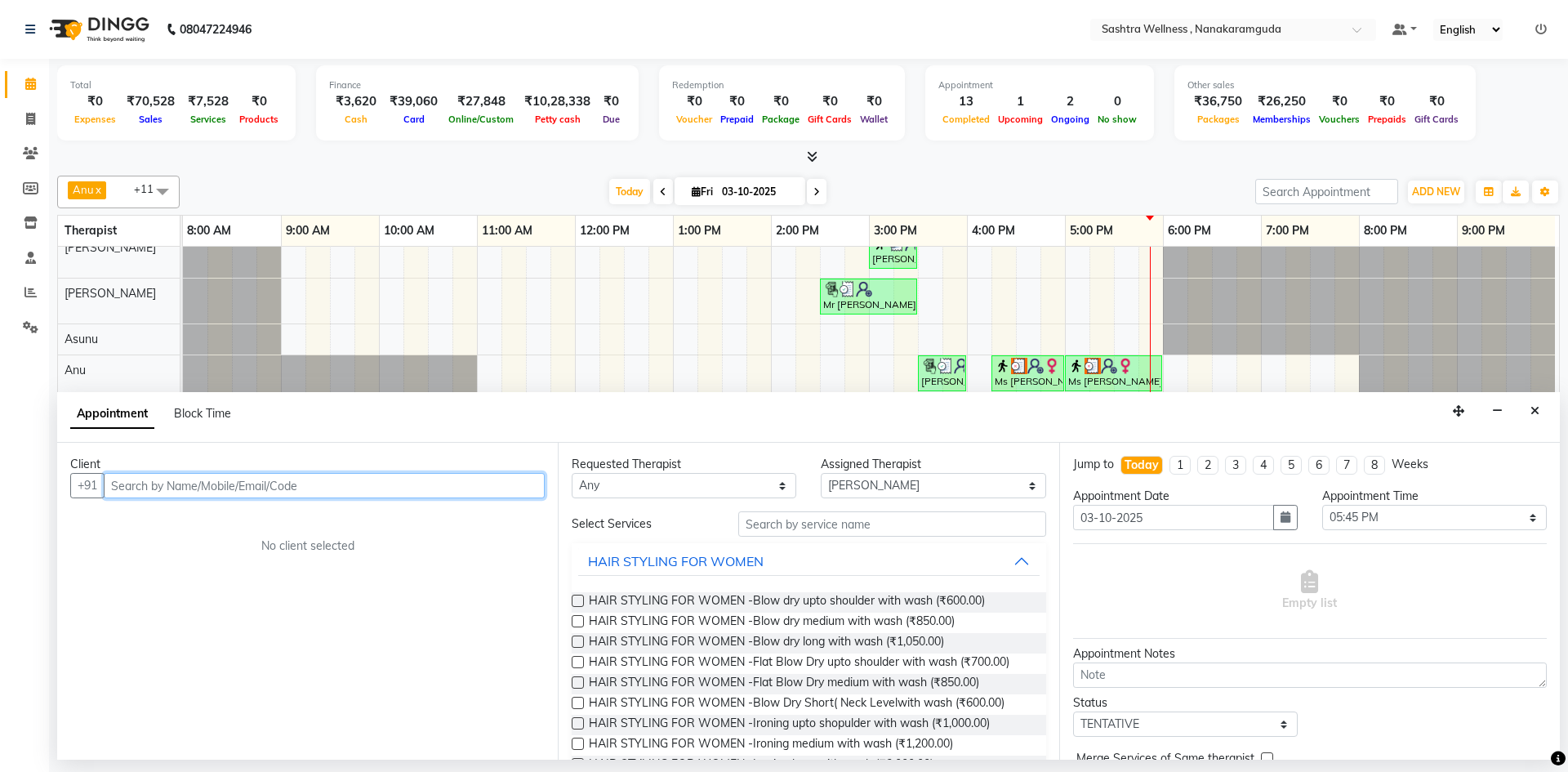
click at [364, 490] on input "text" at bounding box center [323, 485] width 441 height 26
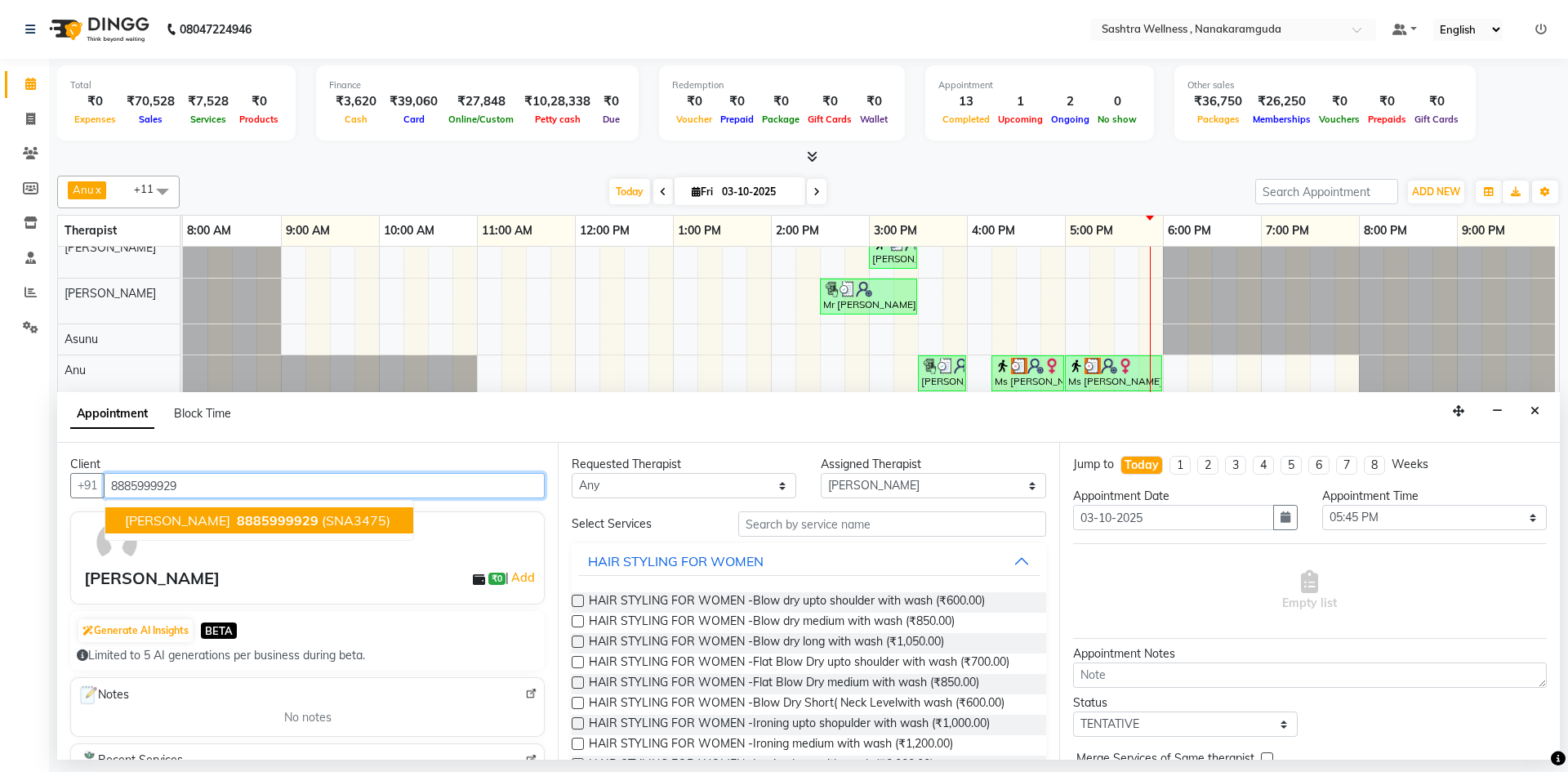
click at [368, 511] on button "Mr Prashanth Sharma 8885999929 (SNA3475)" at bounding box center [259, 521] width 308 height 27
type input "8885999929"
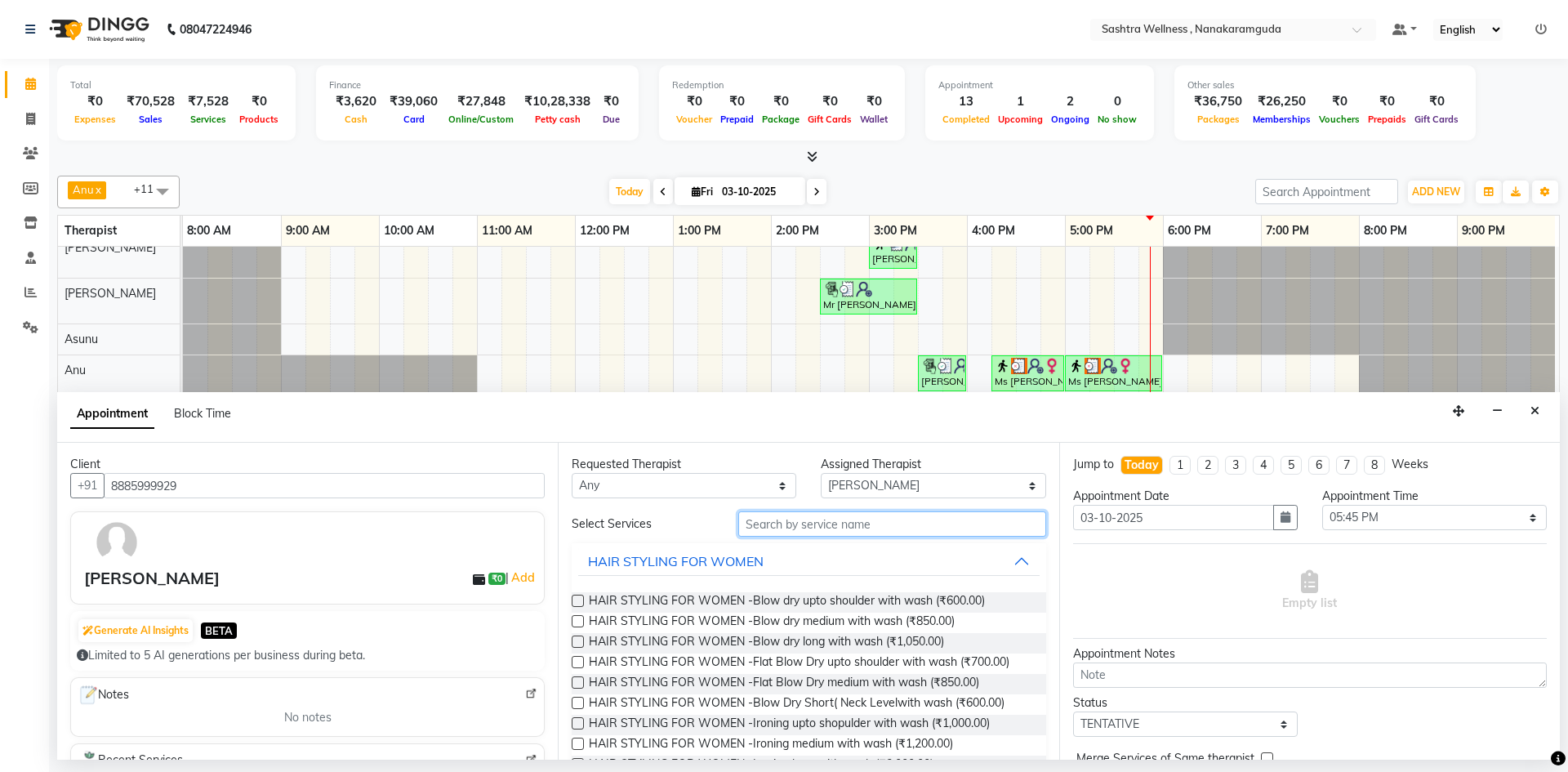
click at [769, 529] on input "text" at bounding box center [892, 524] width 308 height 26
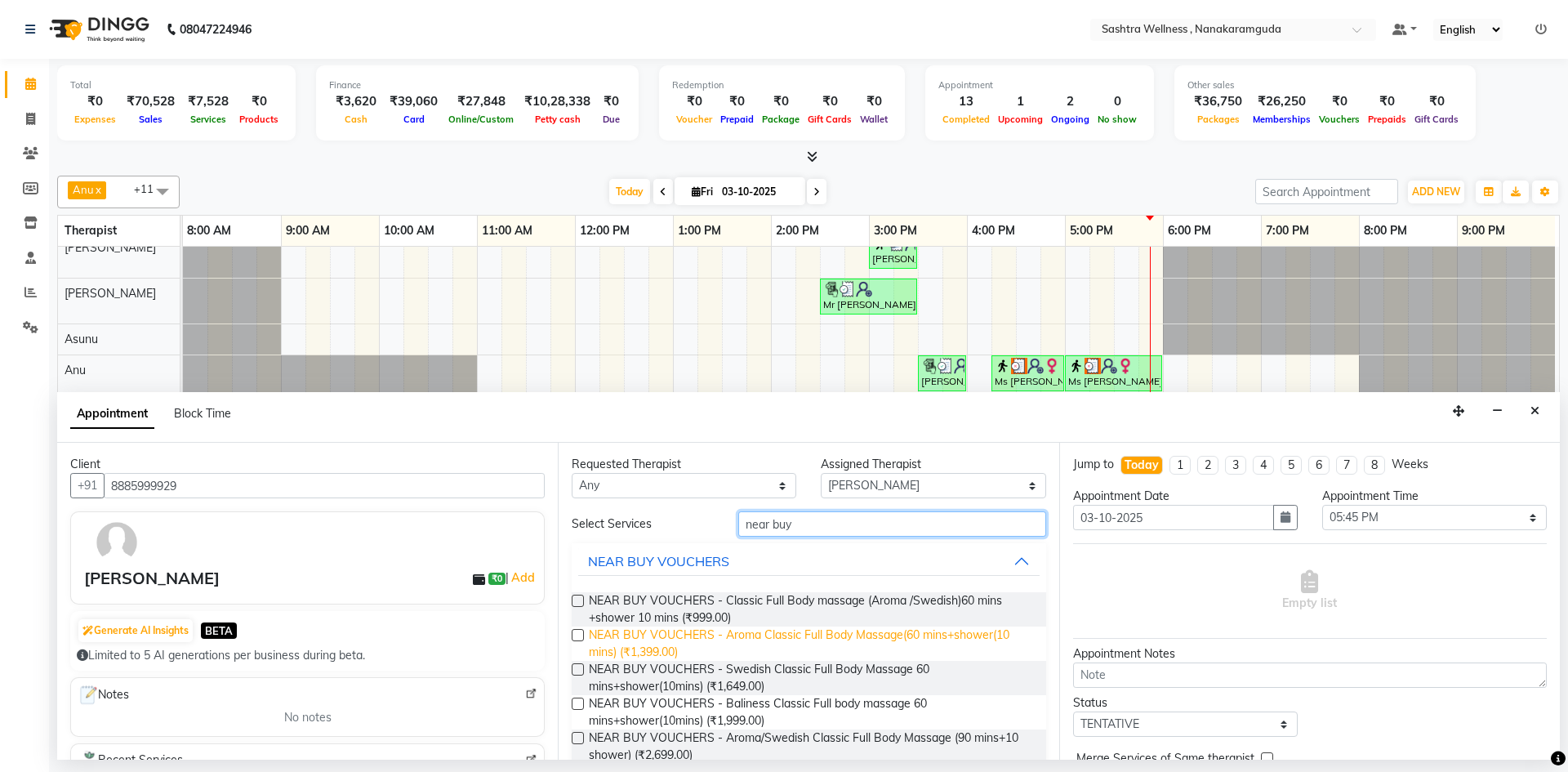
type input "near buy"
click at [623, 641] on span "NEAR BUY VOUCHERS - Aroma Classic Full Body Massage(60 mins+shower(10 mins) (₹1…" at bounding box center [811, 644] width 444 height 34
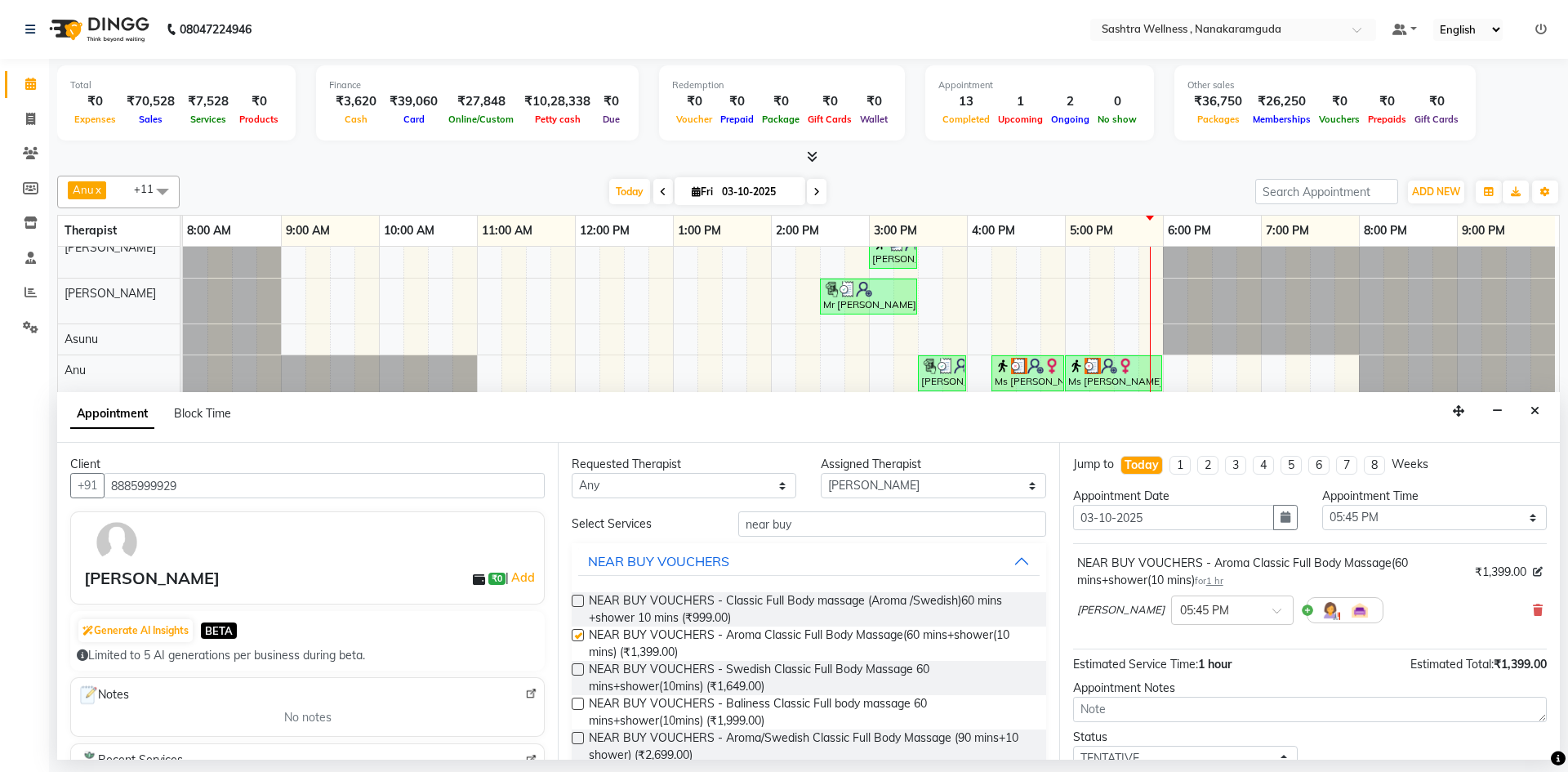
checkbox input "false"
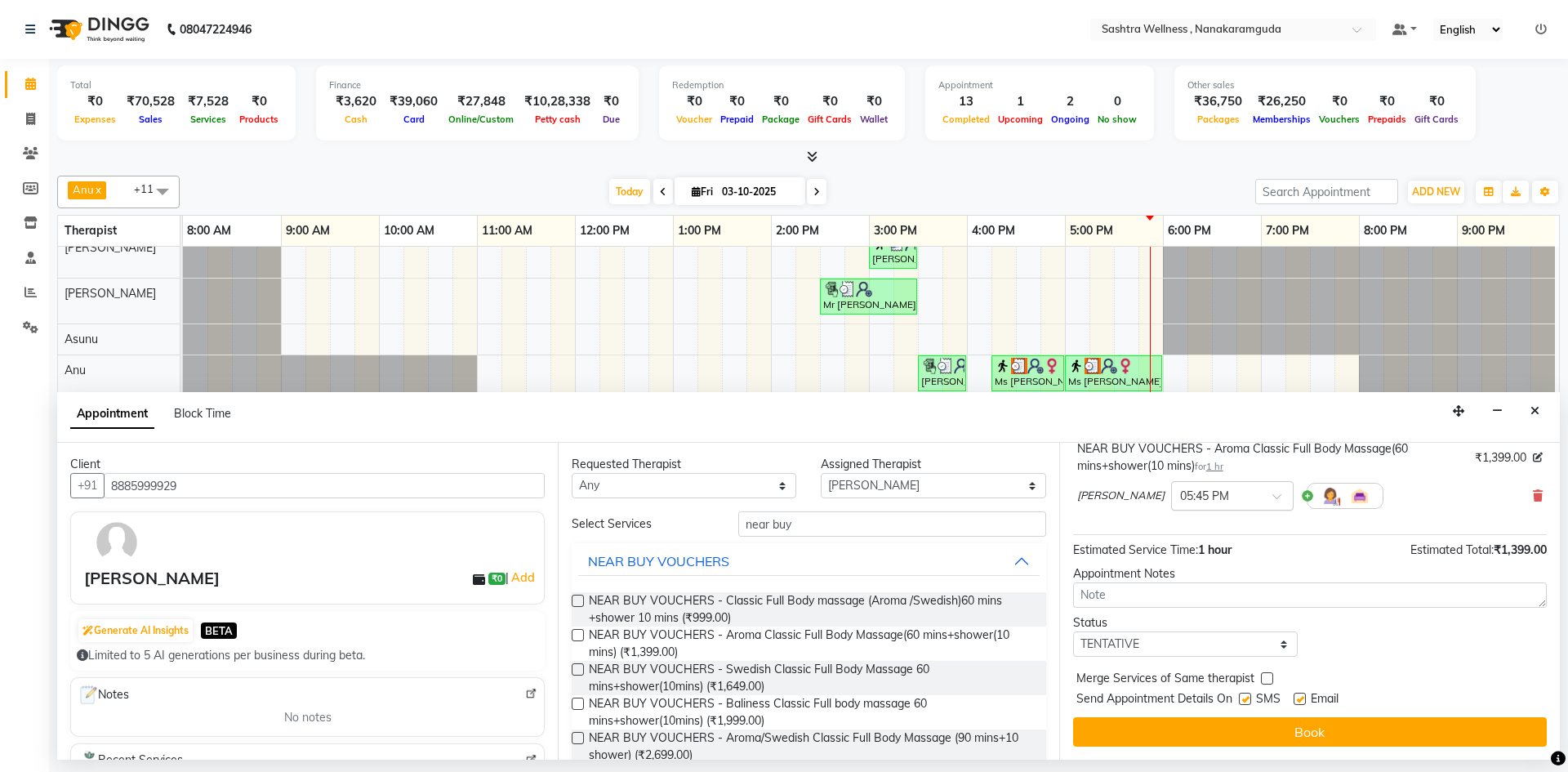
click at [1199, 488] on div at bounding box center [1232, 494] width 121 height 17
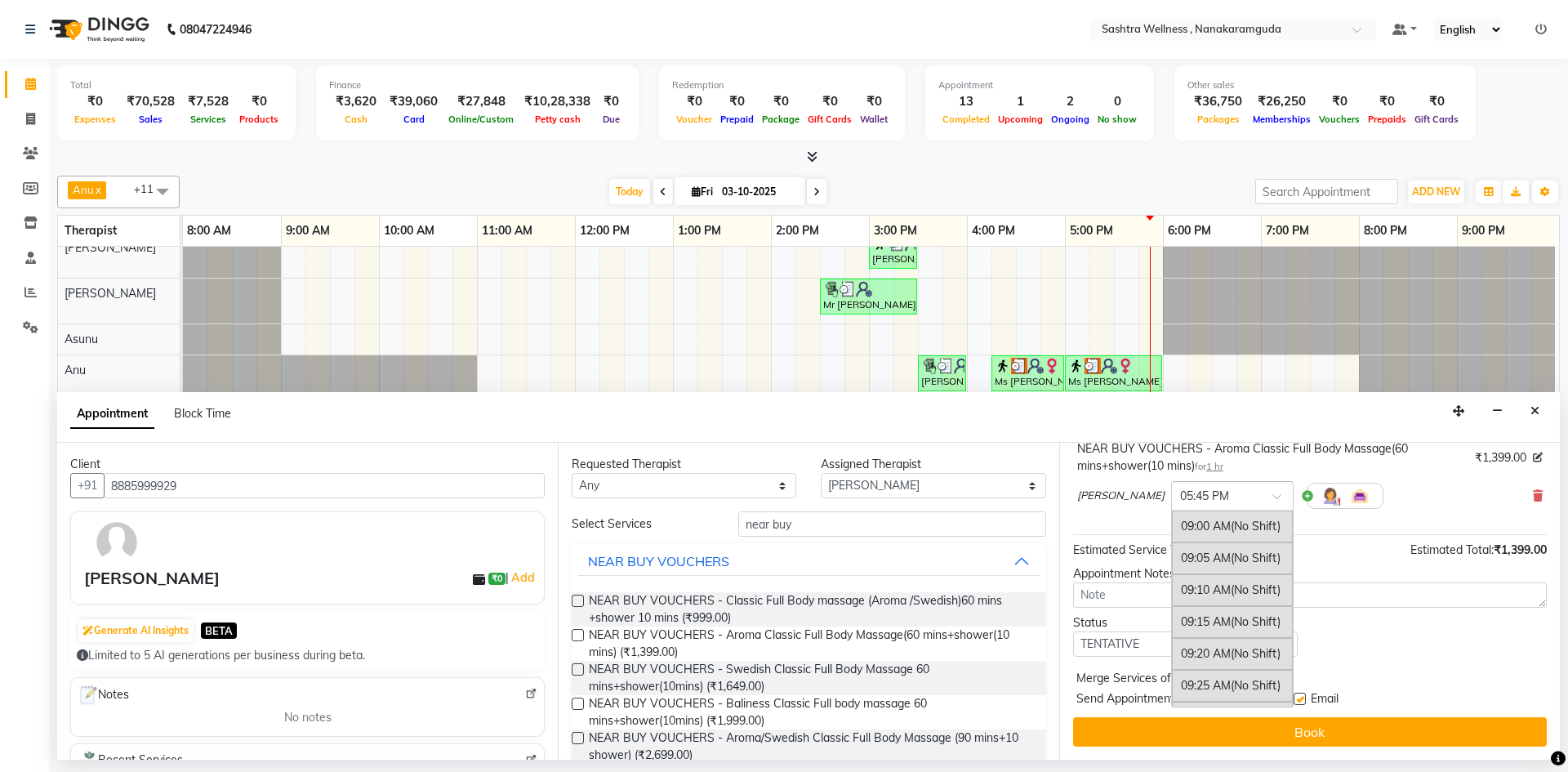
scroll to position [3263, 0]
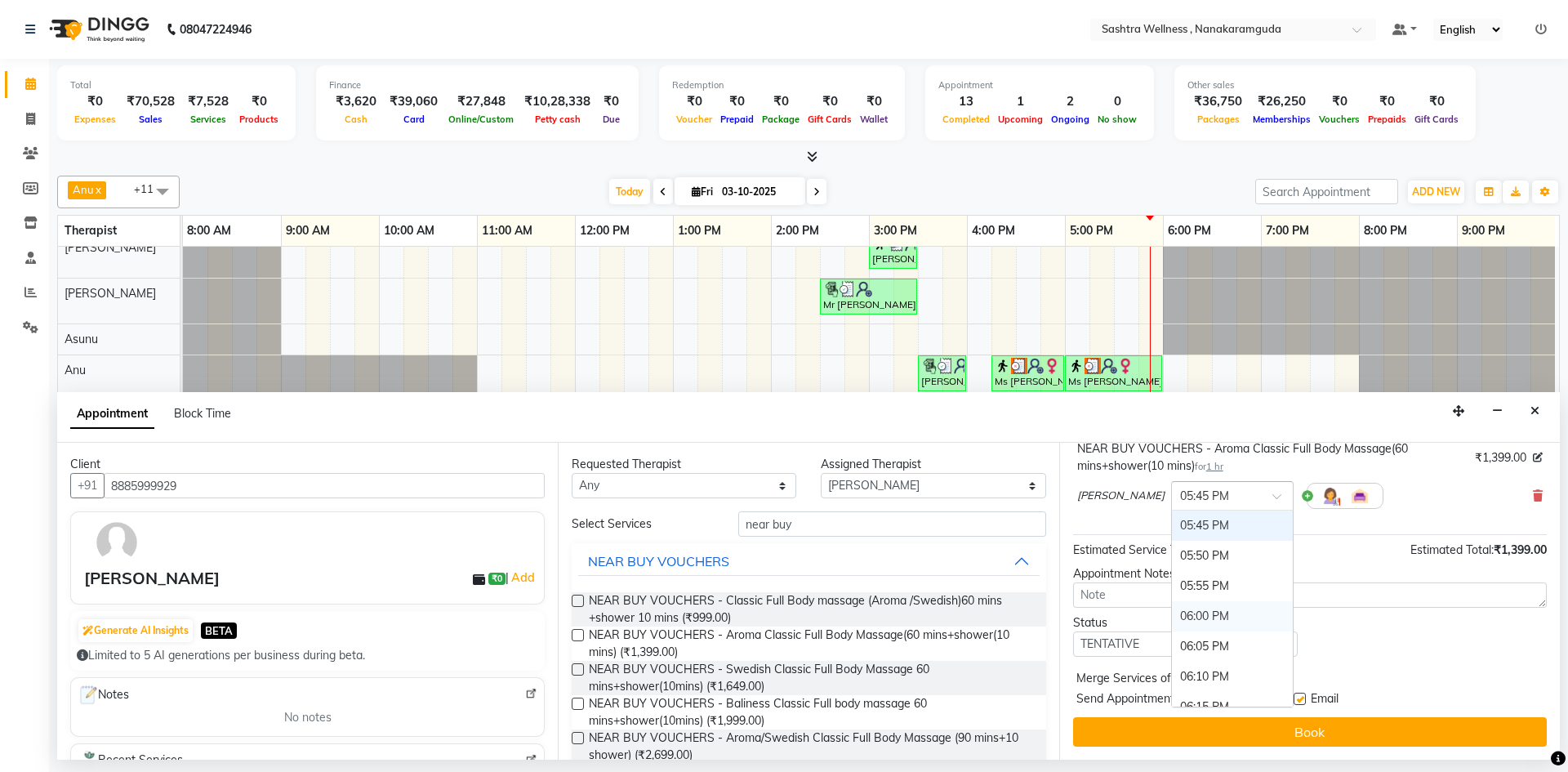
click at [1172, 619] on div "06:00 PM" at bounding box center [1232, 616] width 121 height 30
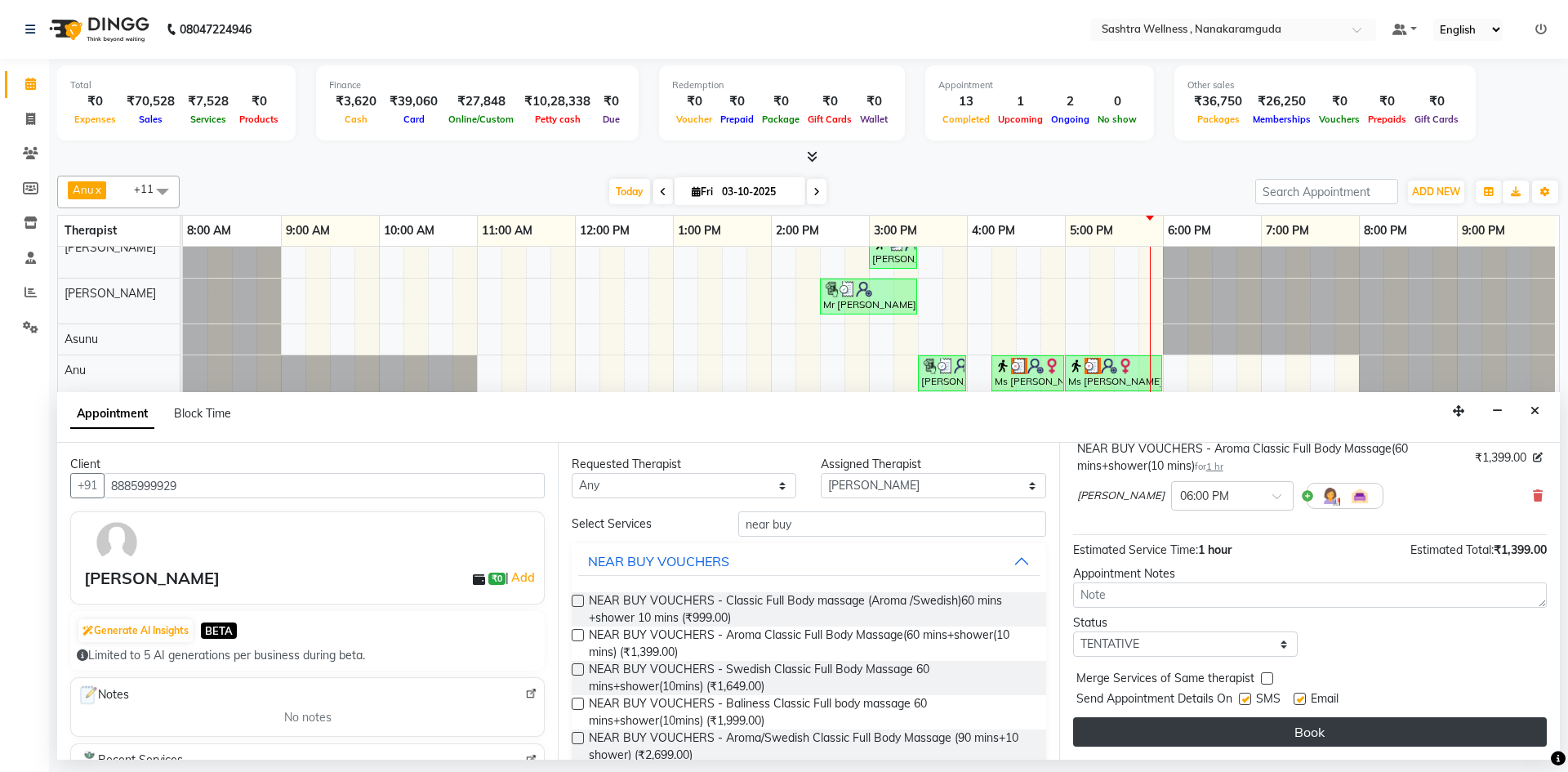
click at [1316, 740] on button "Book" at bounding box center [1310, 731] width 474 height 29
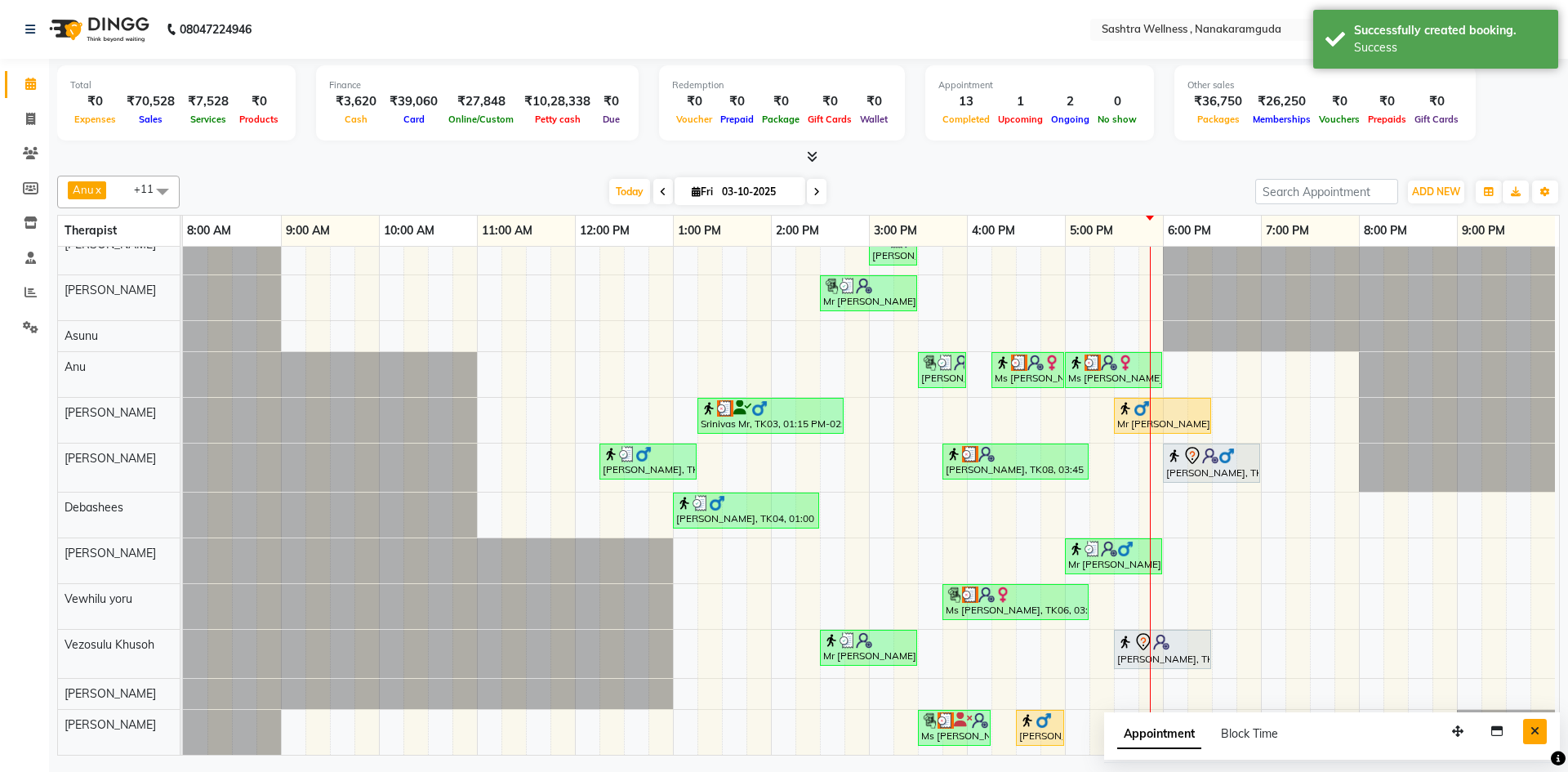
click at [1544, 732] on button "Close" at bounding box center [1534, 731] width 24 height 26
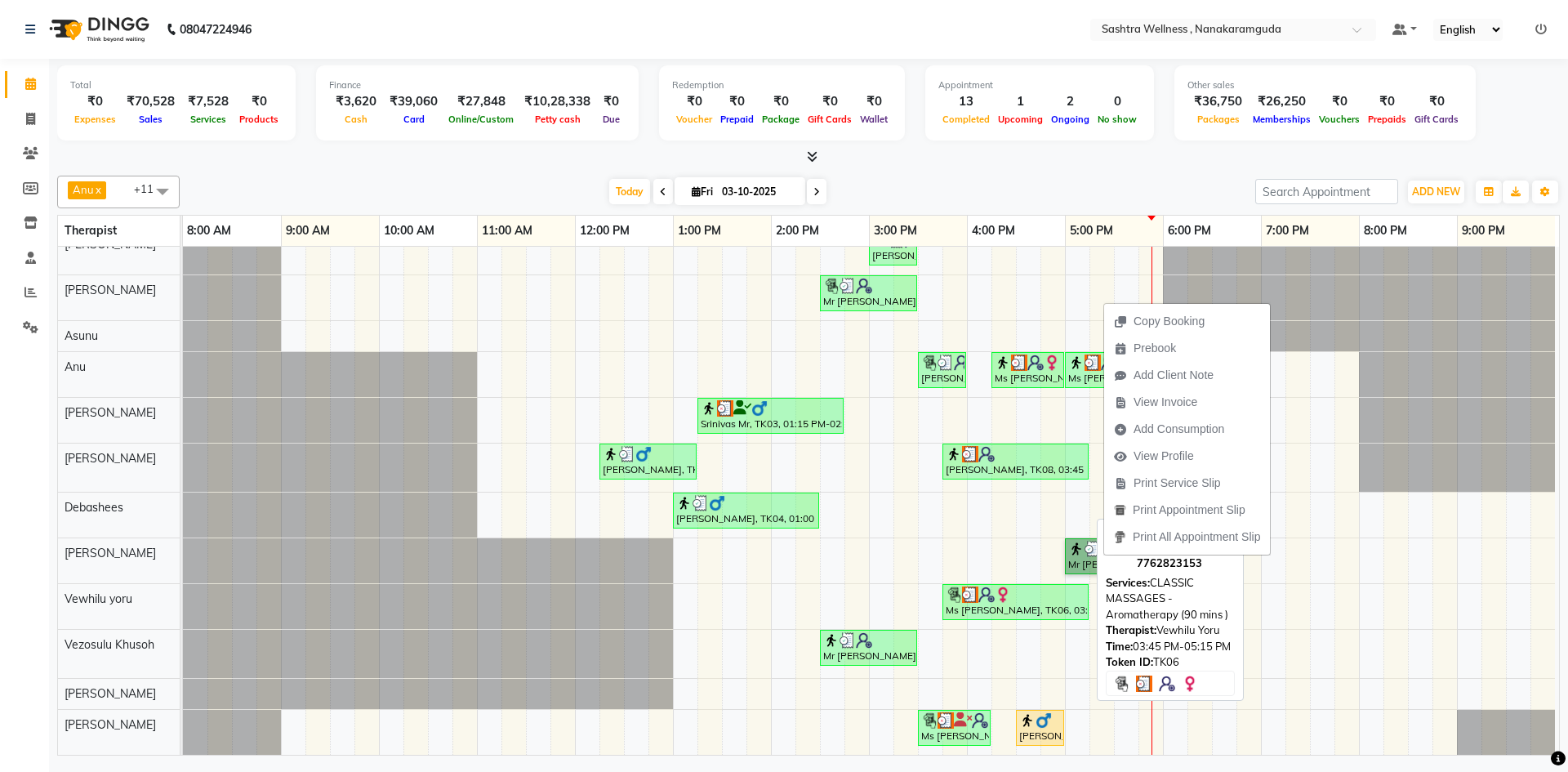
click at [1025, 601] on div "Ms [PERSON_NAME], TK06, 03:45 PM-05:15 PM, CLASSIC MASSAGES -Aromatherapy (90 m…" at bounding box center [1016, 602] width 143 height 31
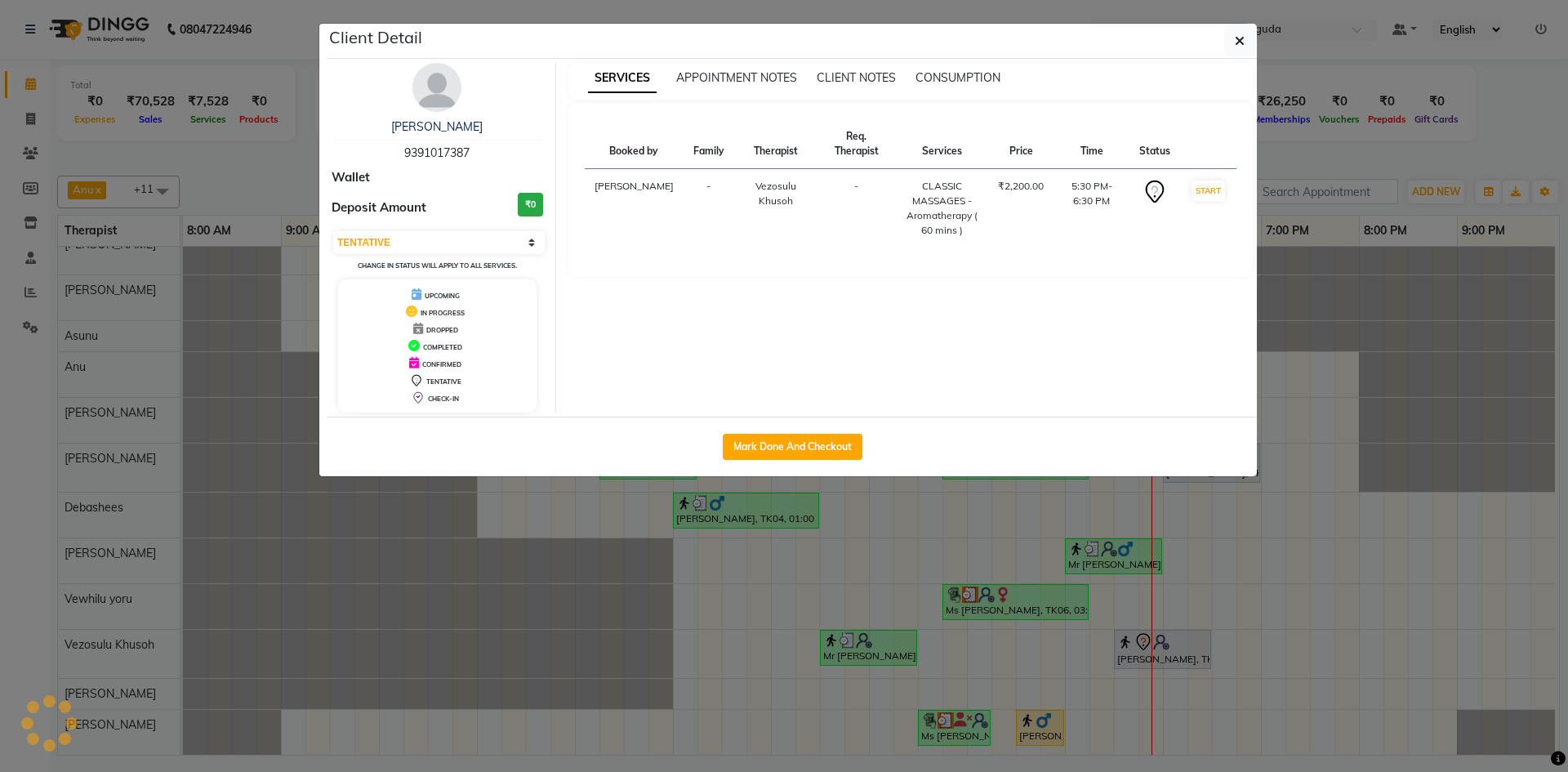
select select "3"
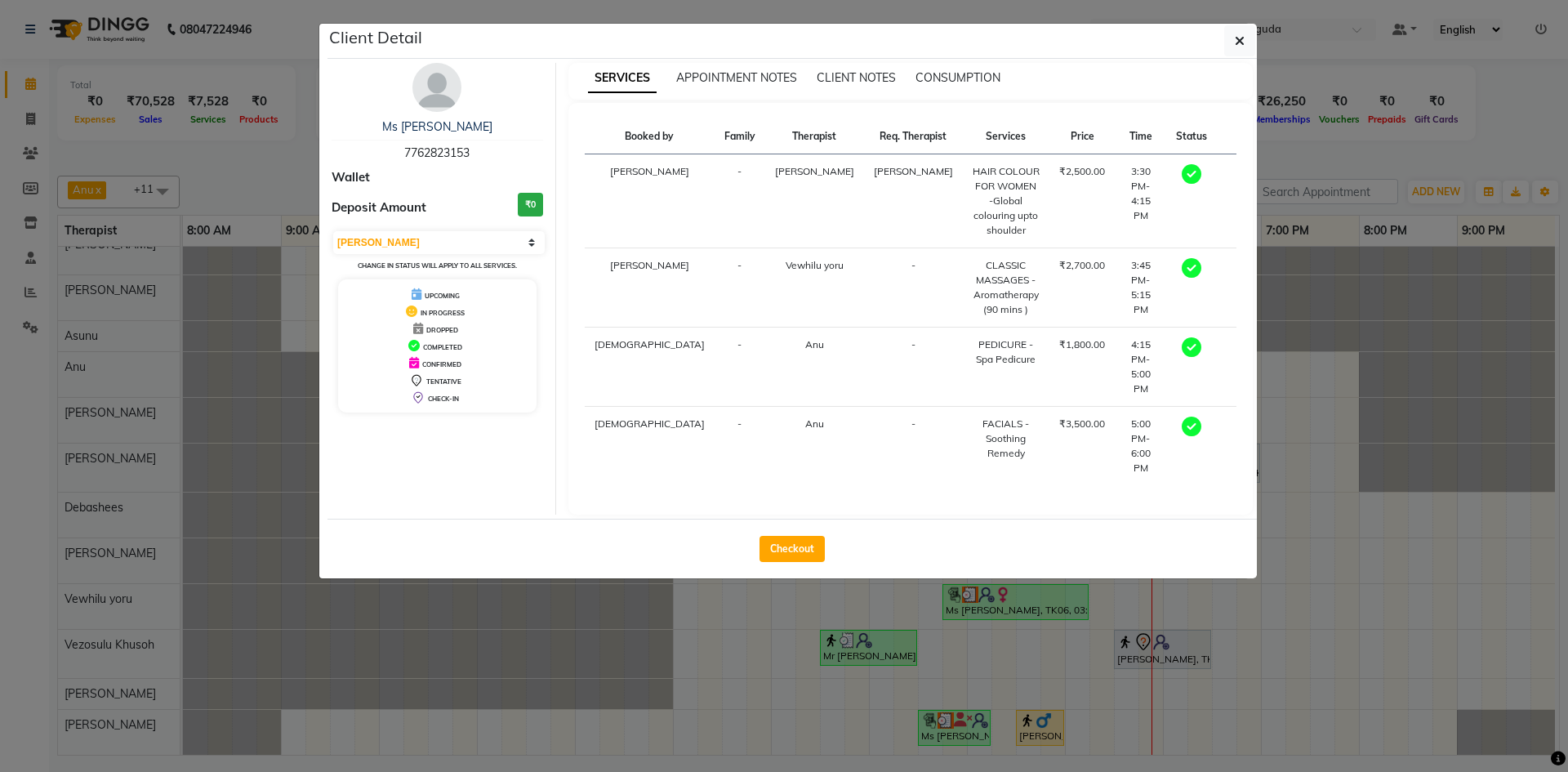
click at [788, 519] on div "Checkout" at bounding box center [793, 548] width 930 height 59
click at [800, 536] on button "Checkout" at bounding box center [792, 549] width 65 height 27
select select "service"
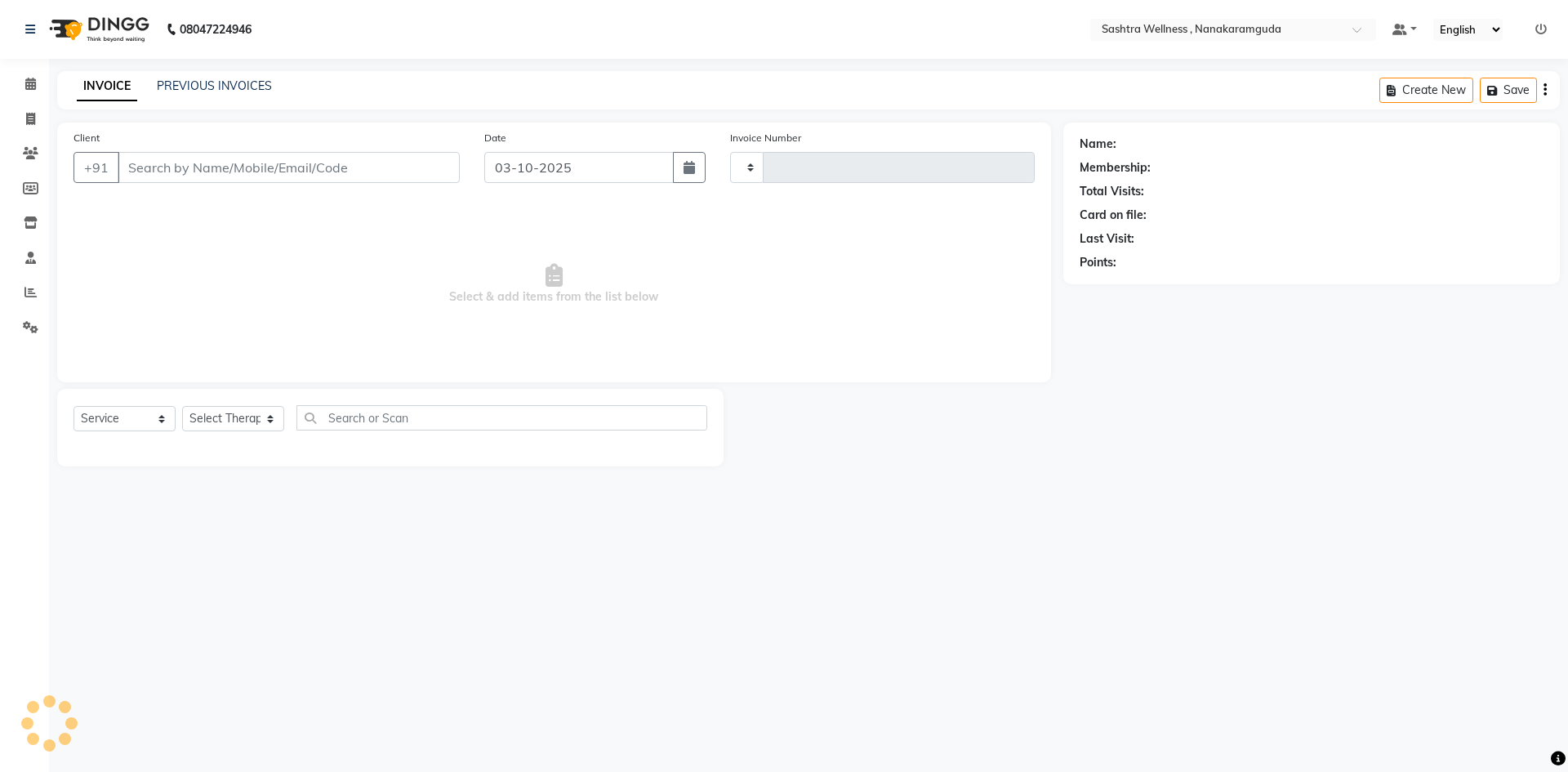
type input "0328"
select select "6669"
type input "7762823153"
select select "92992"
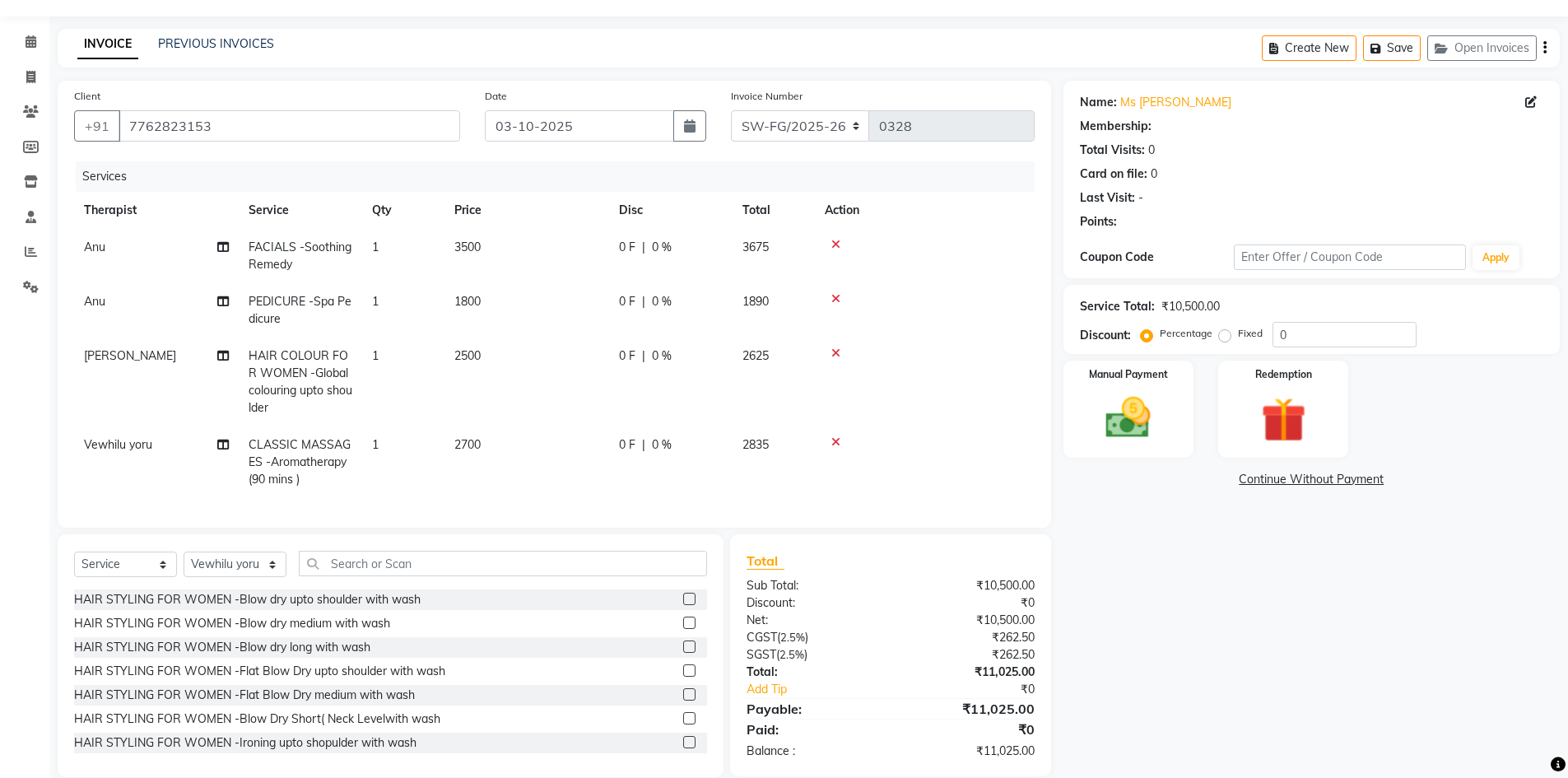
scroll to position [79, 0]
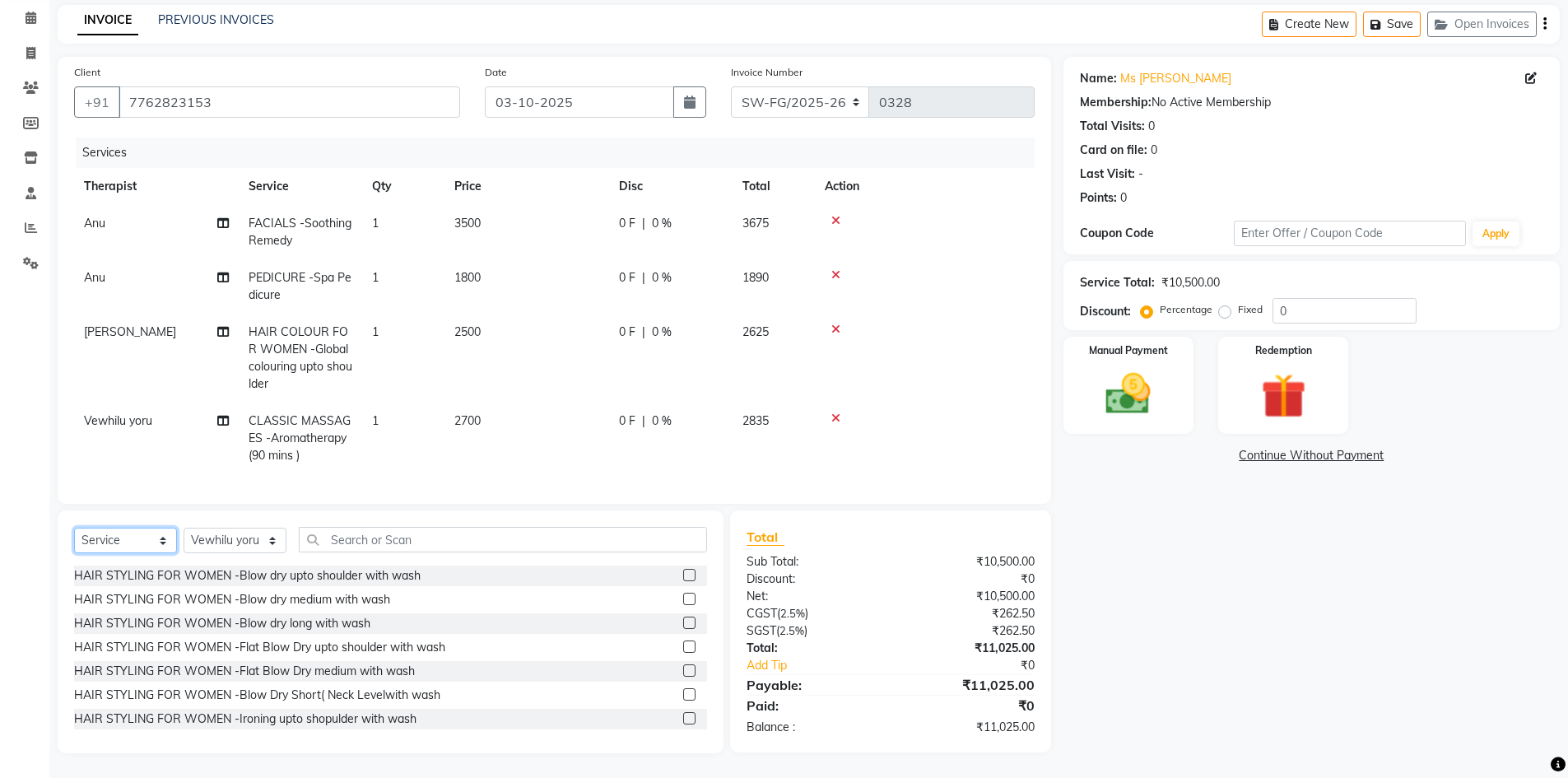
click at [133, 539] on select "Select Service Product Membership Package Voucher Prepaid Gift Card" at bounding box center [126, 540] width 103 height 26
click at [27, 12] on icon at bounding box center [31, 18] width 11 height 12
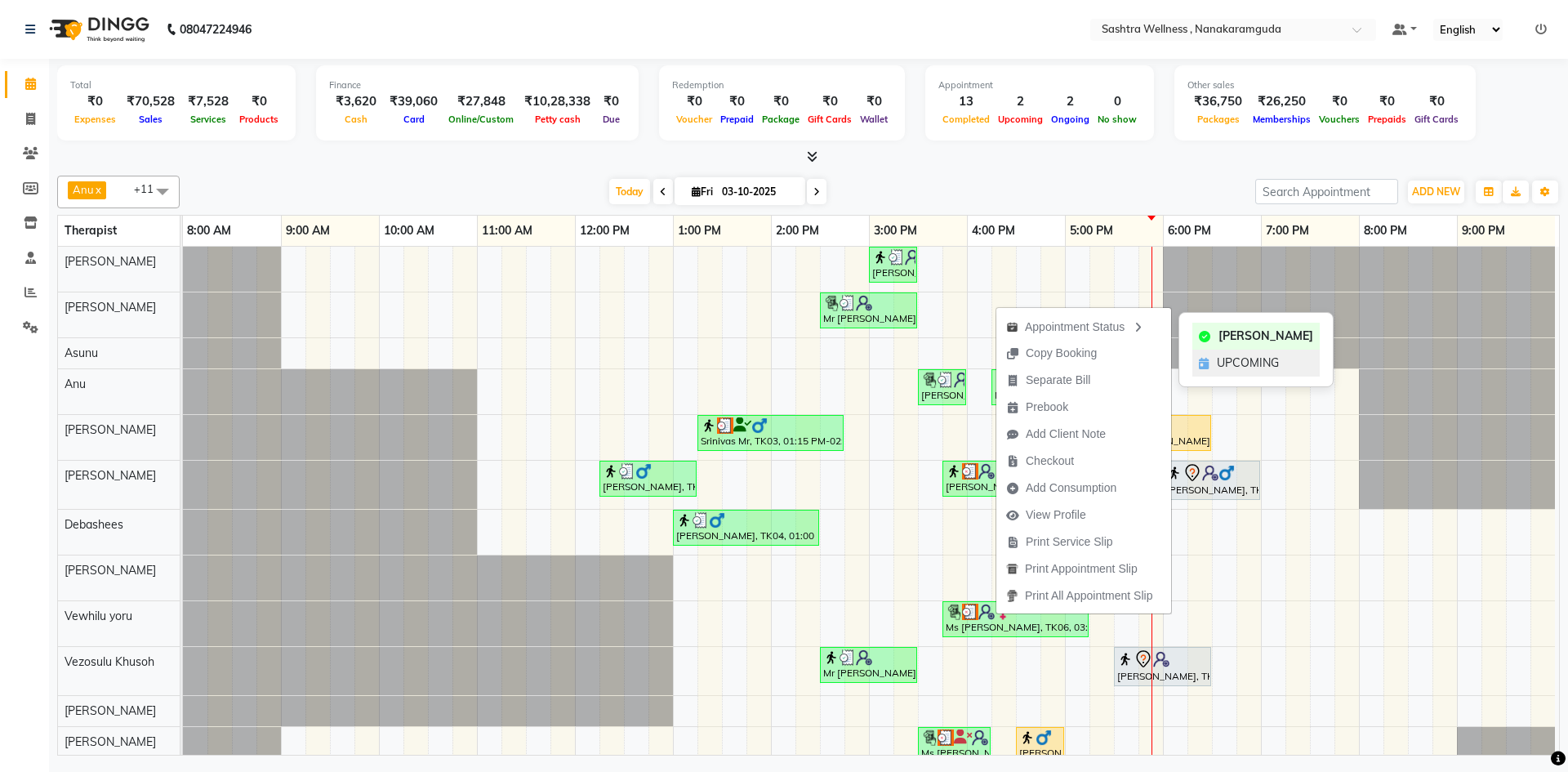
click at [1251, 366] on span "UPCOMING" at bounding box center [1248, 363] width 62 height 17
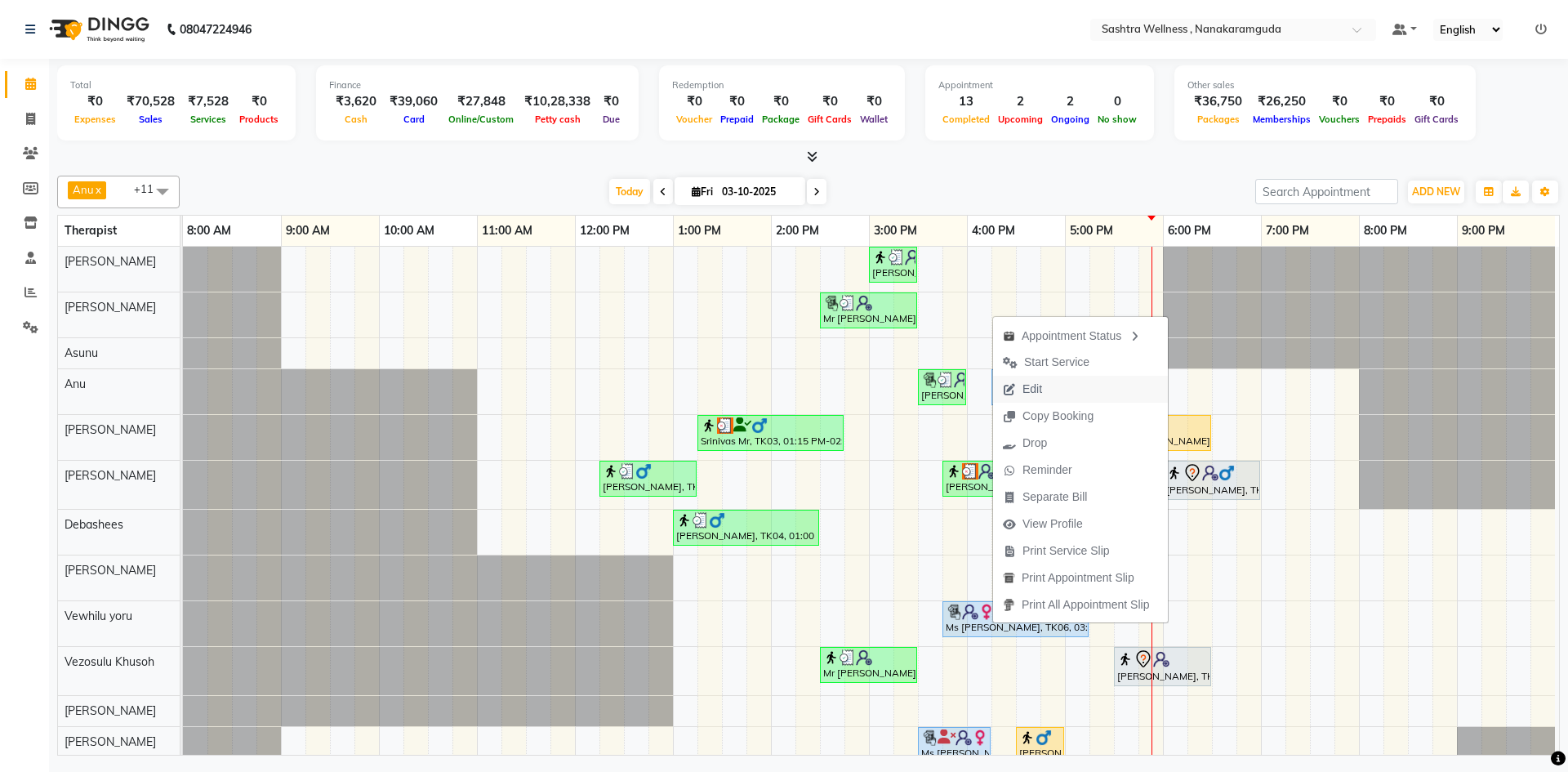
click at [1038, 397] on span "Edit" at bounding box center [1032, 389] width 19 height 17
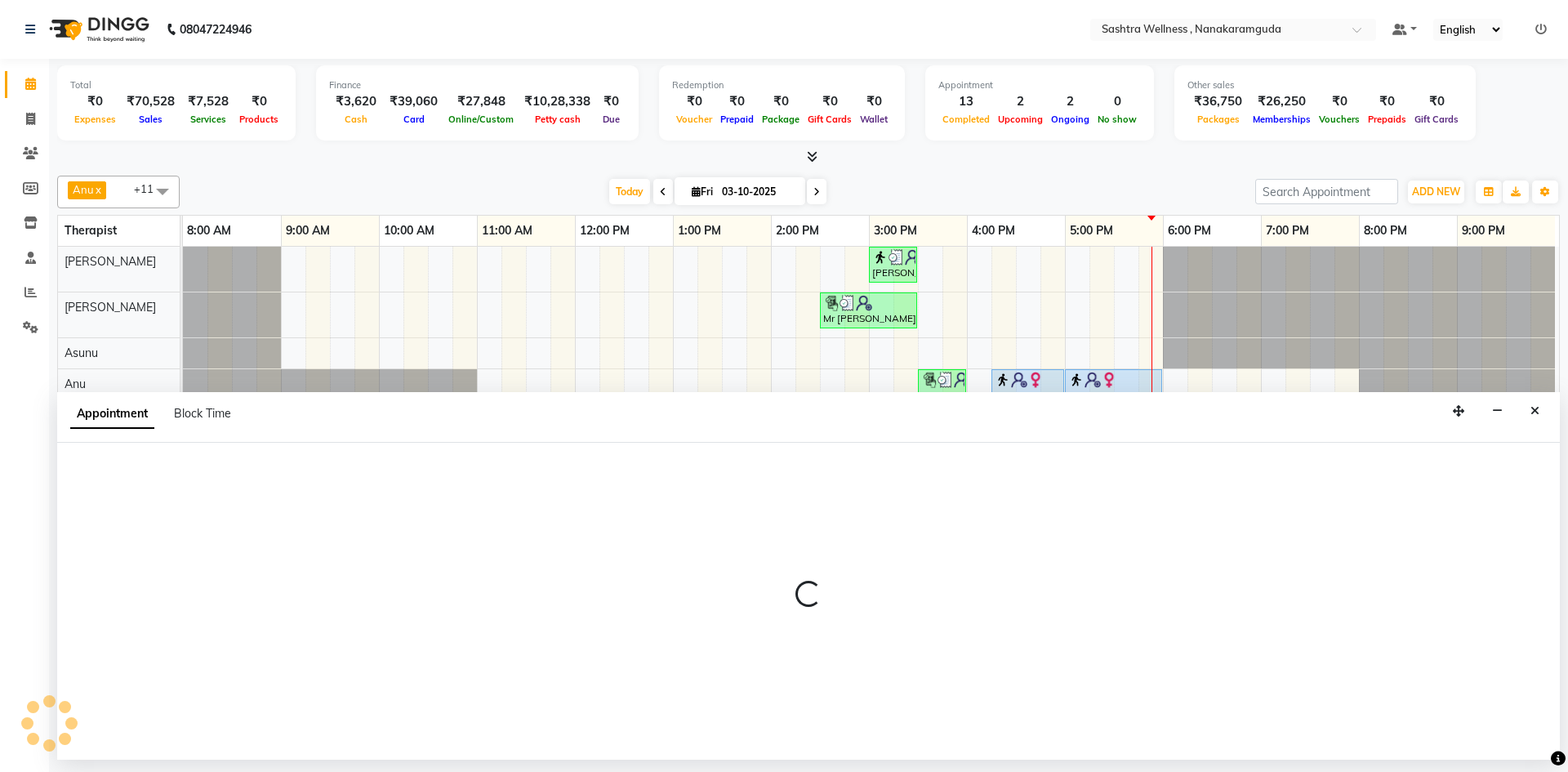
select select "tentative"
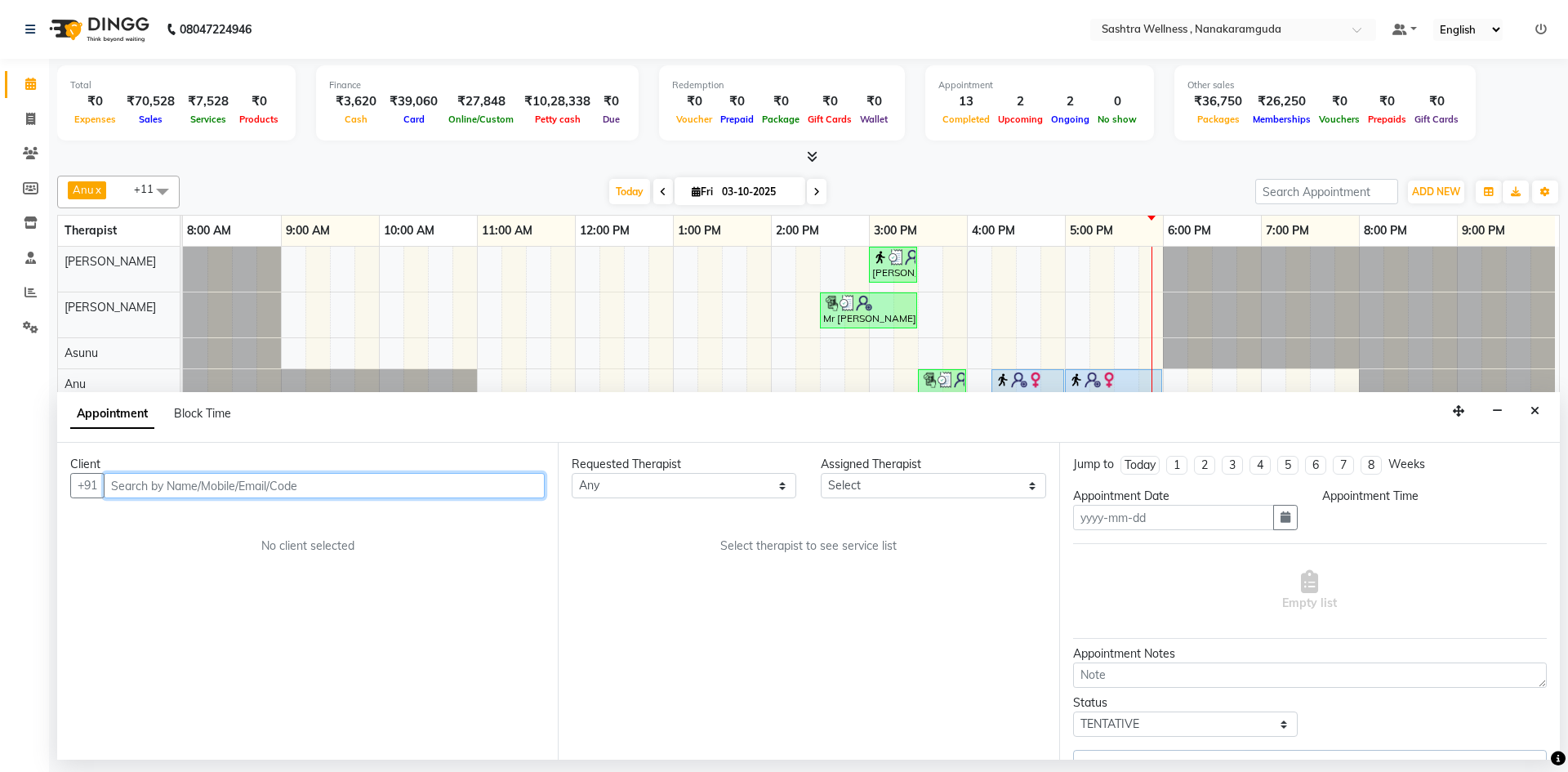
type input "03-10-2025"
select select "upcoming"
select select "930"
select select "88332"
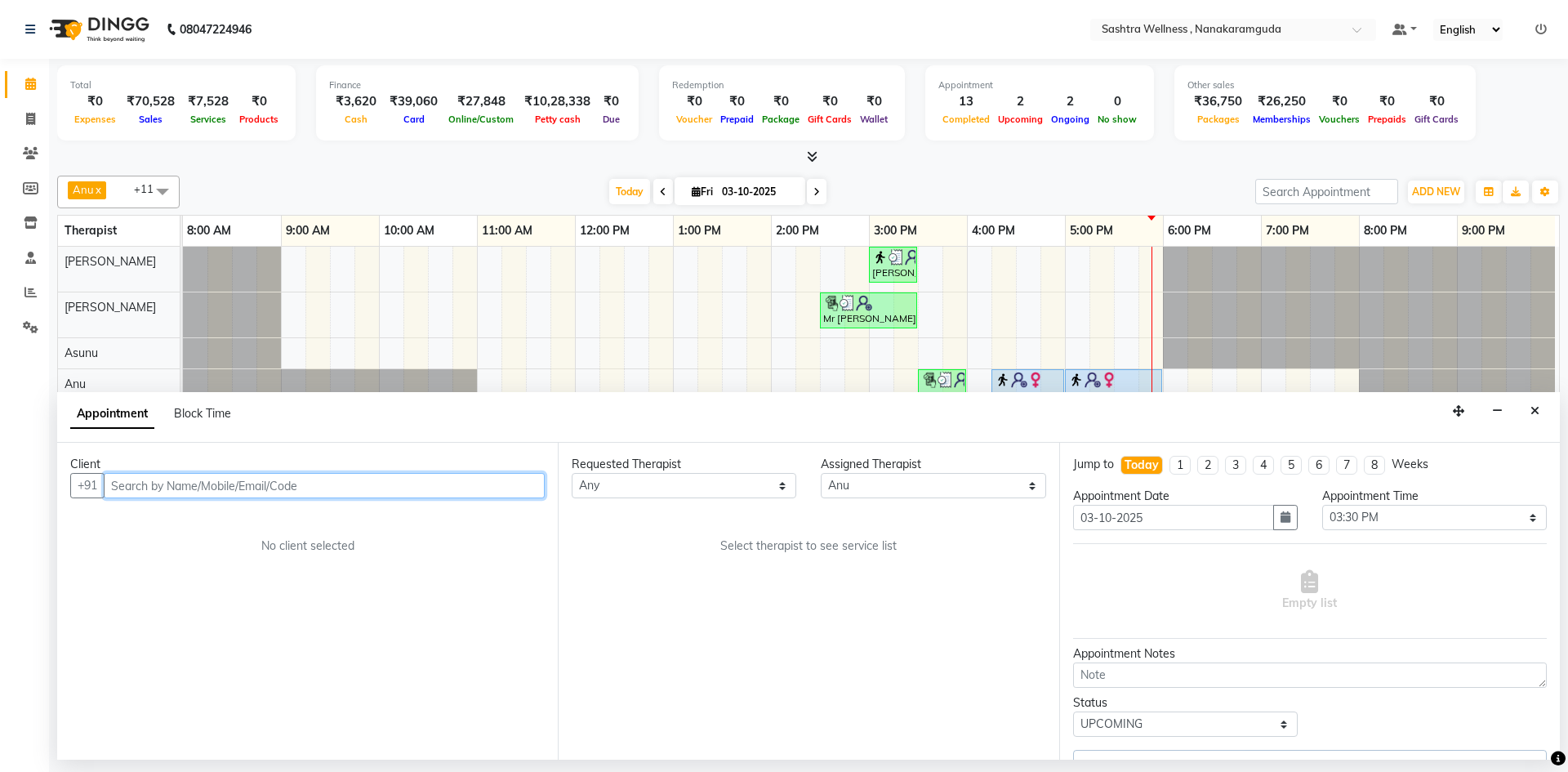
select select "4475"
select select "4469"
select select "4472"
select select "4462"
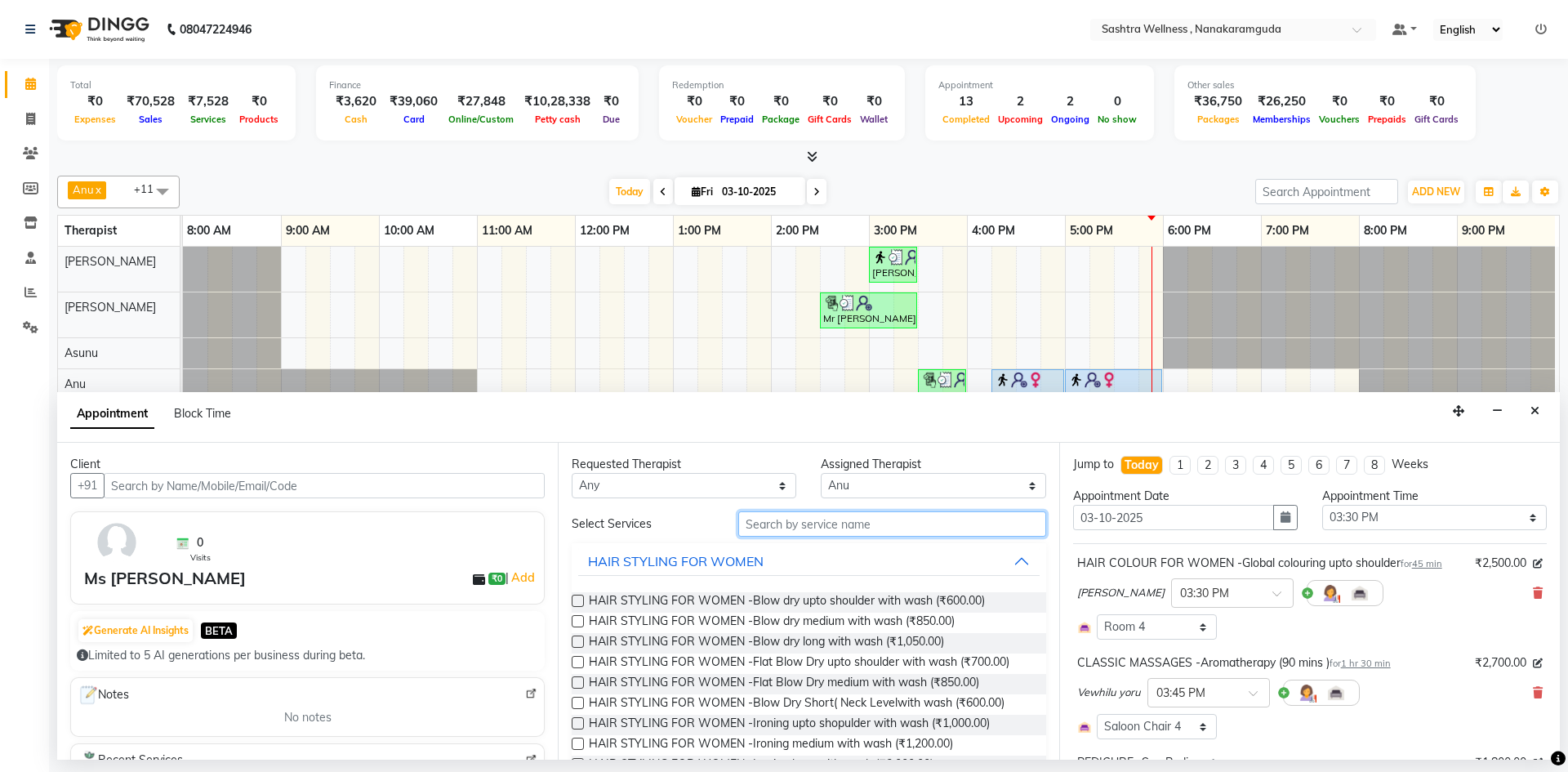
click at [866, 526] on input "text" at bounding box center [892, 524] width 308 height 26
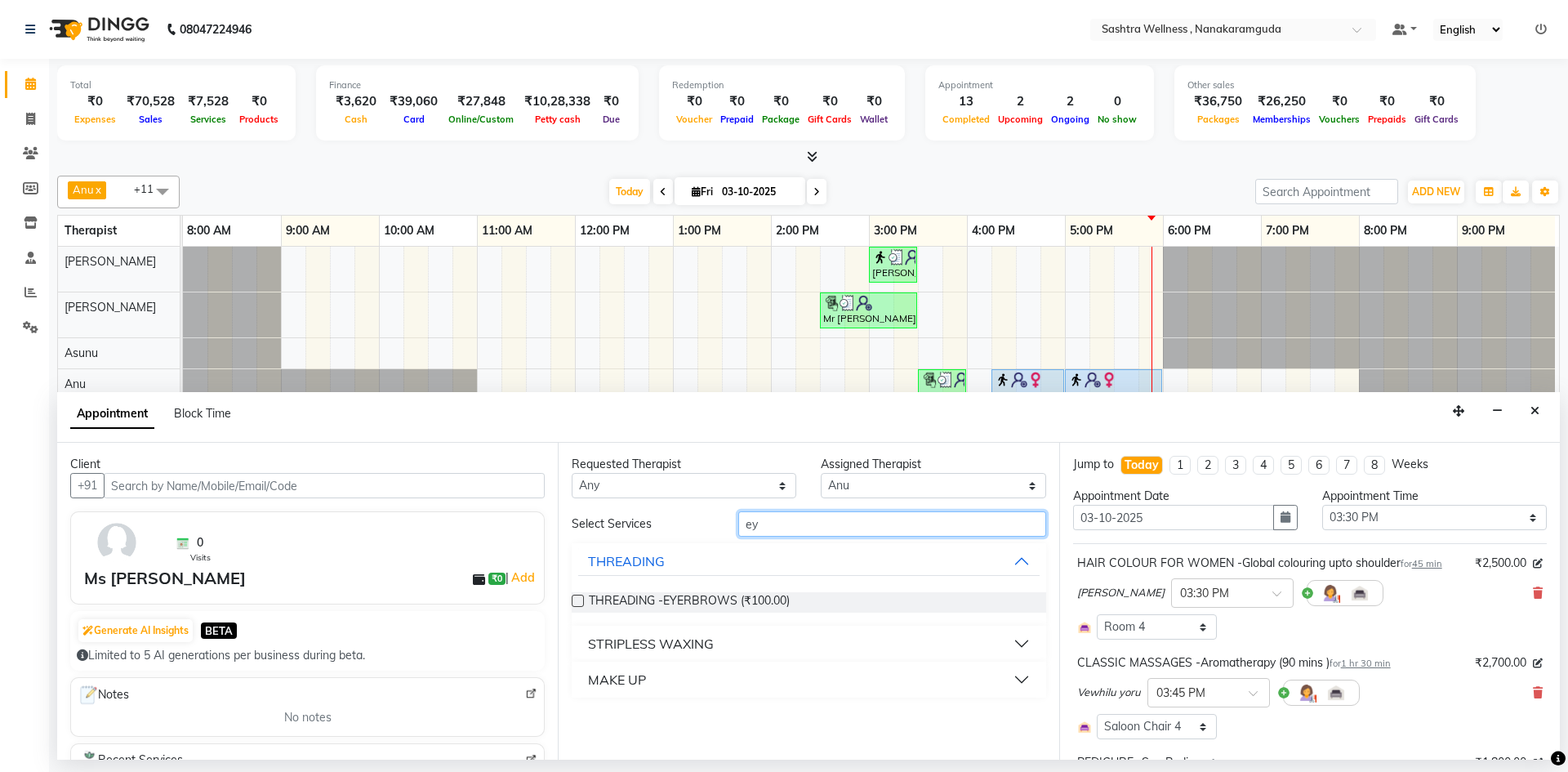
type input "e"
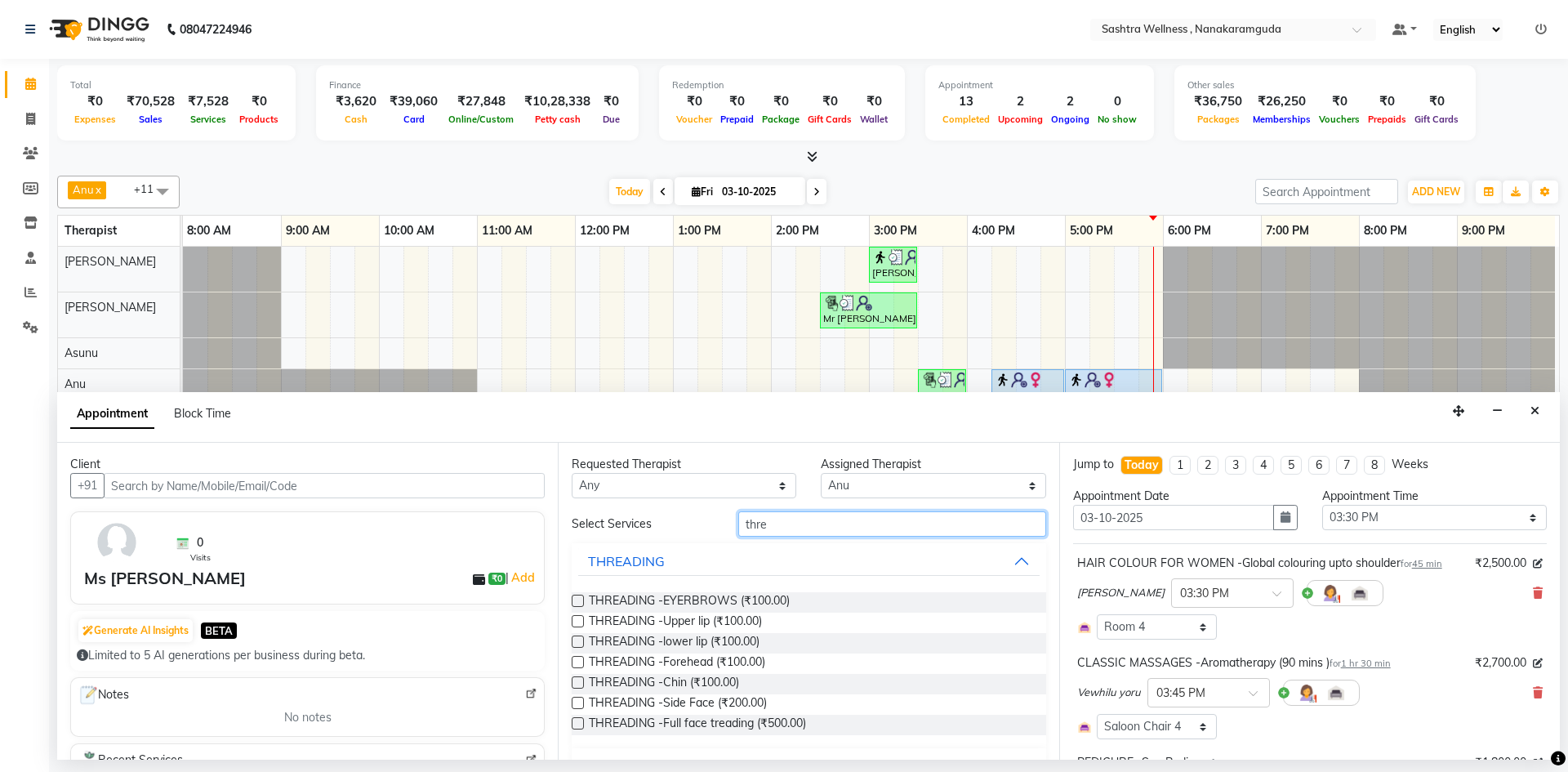
type input "thre"
click at [792, 593] on div "THREADING -EYERBROWS (₹100.00)" at bounding box center [809, 602] width 474 height 20
click at [788, 599] on span "THREADING -EYERBROWS (₹100.00)" at bounding box center [689, 602] width 201 height 20
checkbox input "false"
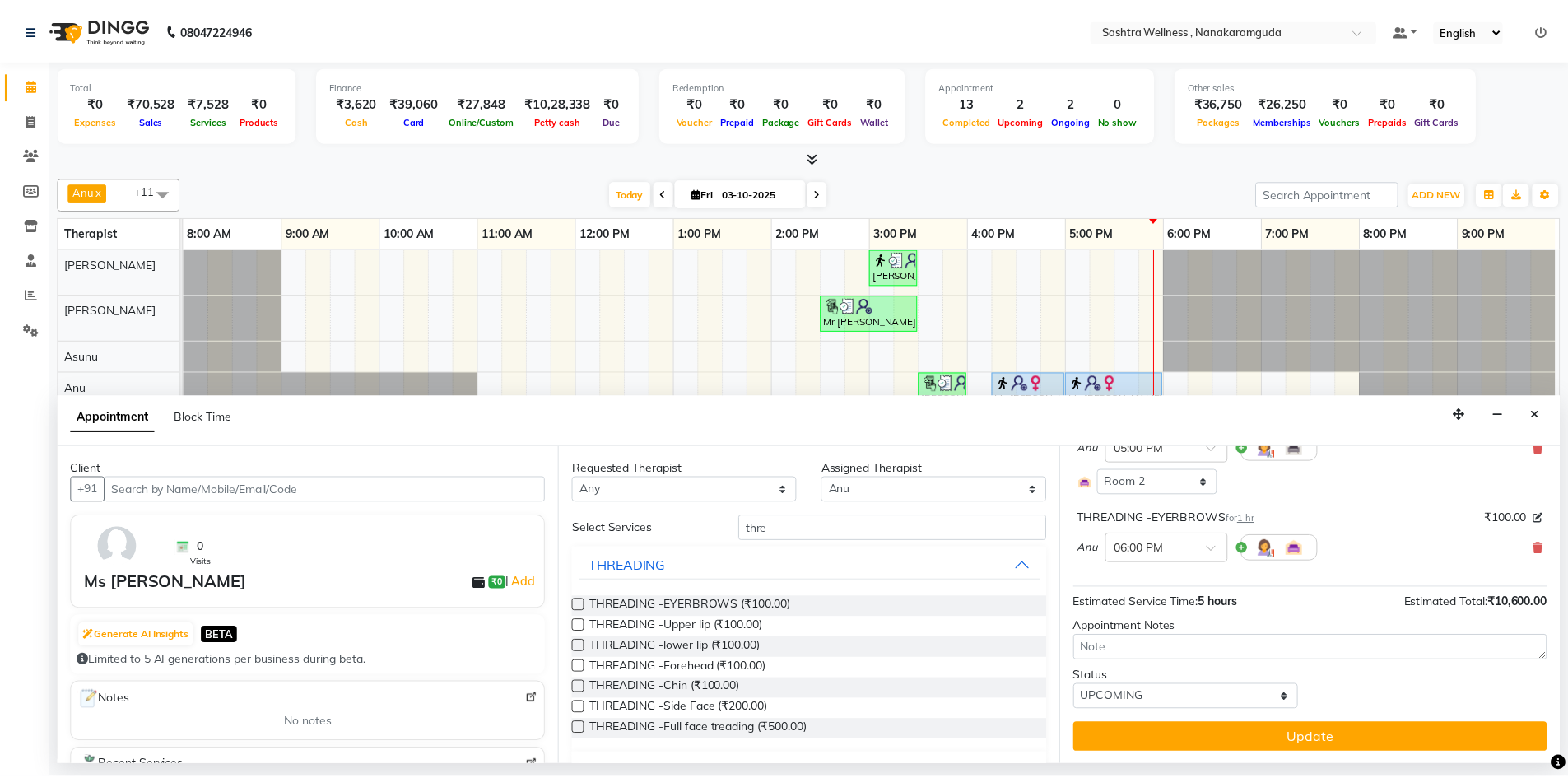
scroll to position [452, 0]
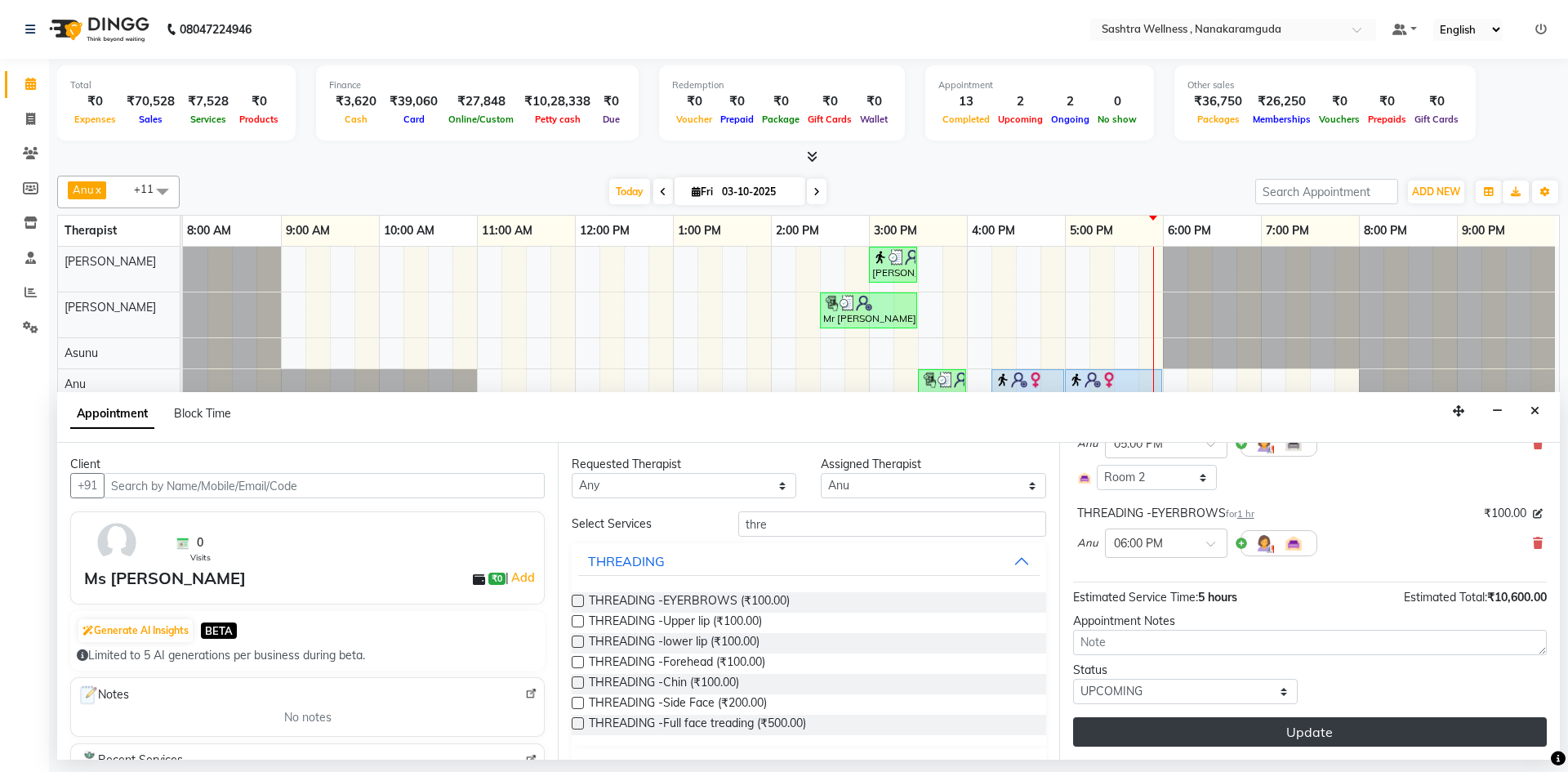
click at [1300, 737] on button "Update" at bounding box center [1310, 731] width 474 height 29
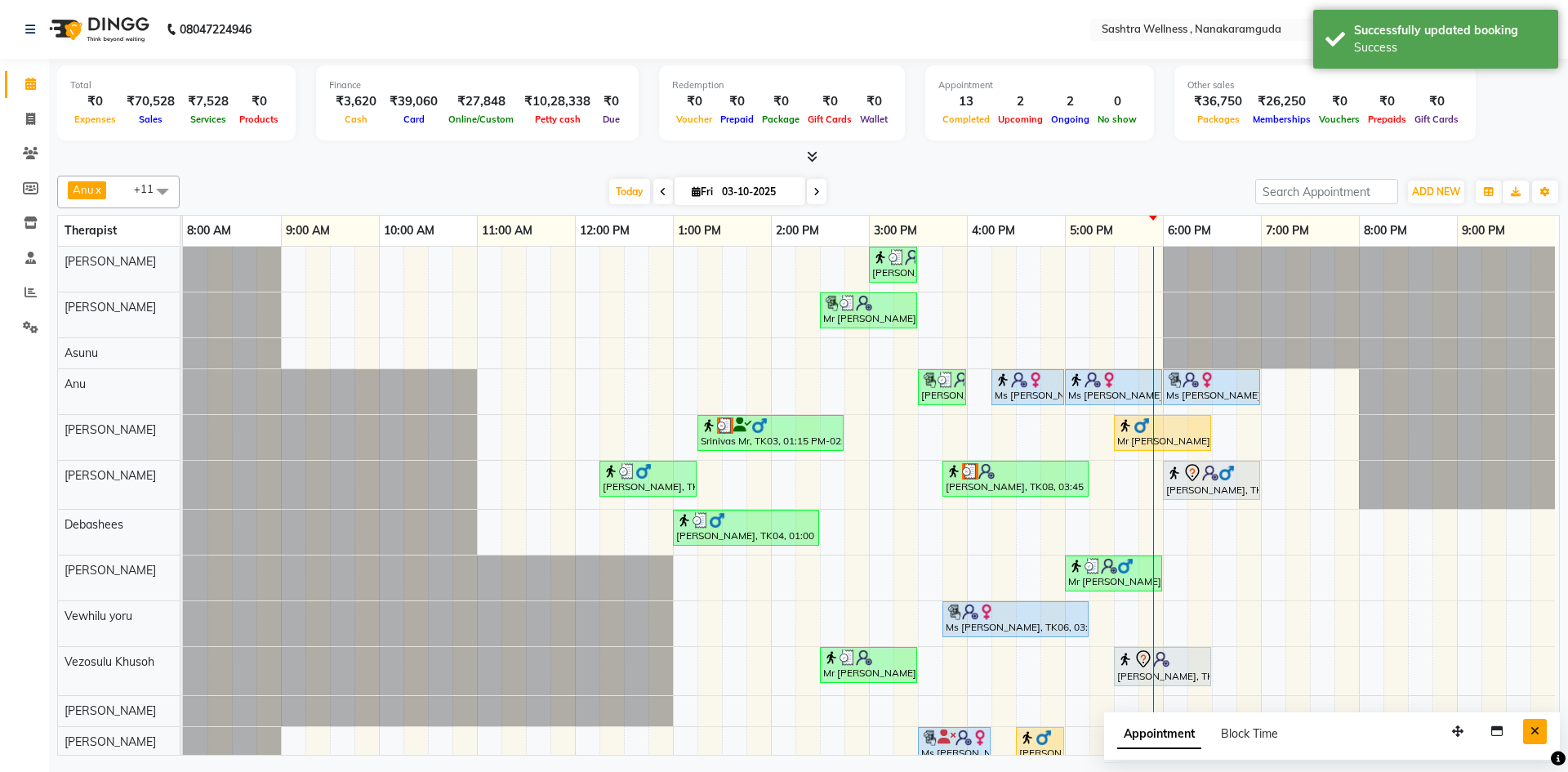
click at [1534, 733] on icon "Close" at bounding box center [1535, 731] width 9 height 11
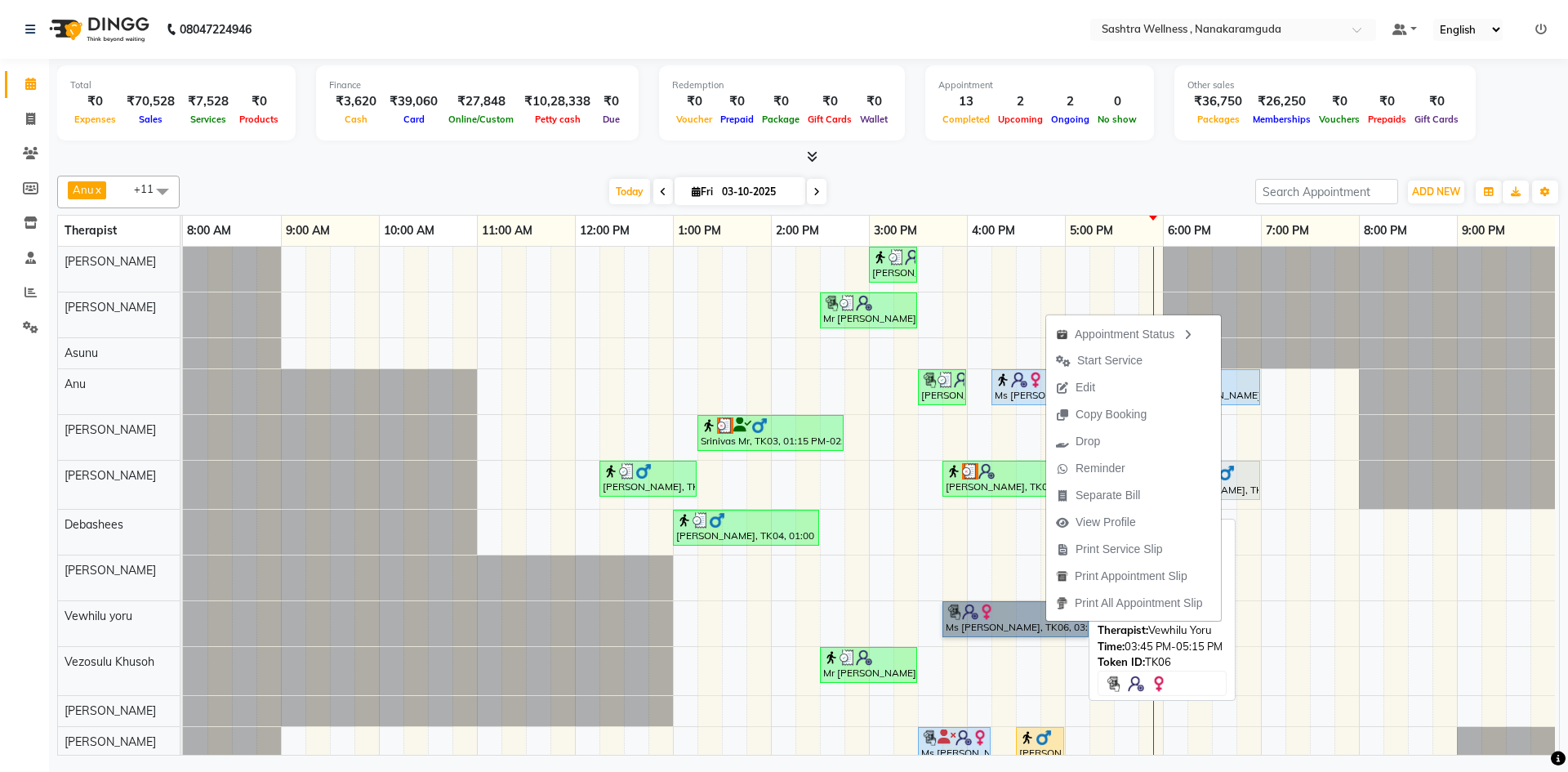
click at [978, 618] on link "Ms [PERSON_NAME], TK06, 03:45 PM-05:15 PM, CLASSIC MASSAGES -Aromatherapy (90 m…" at bounding box center [1015, 619] width 146 height 36
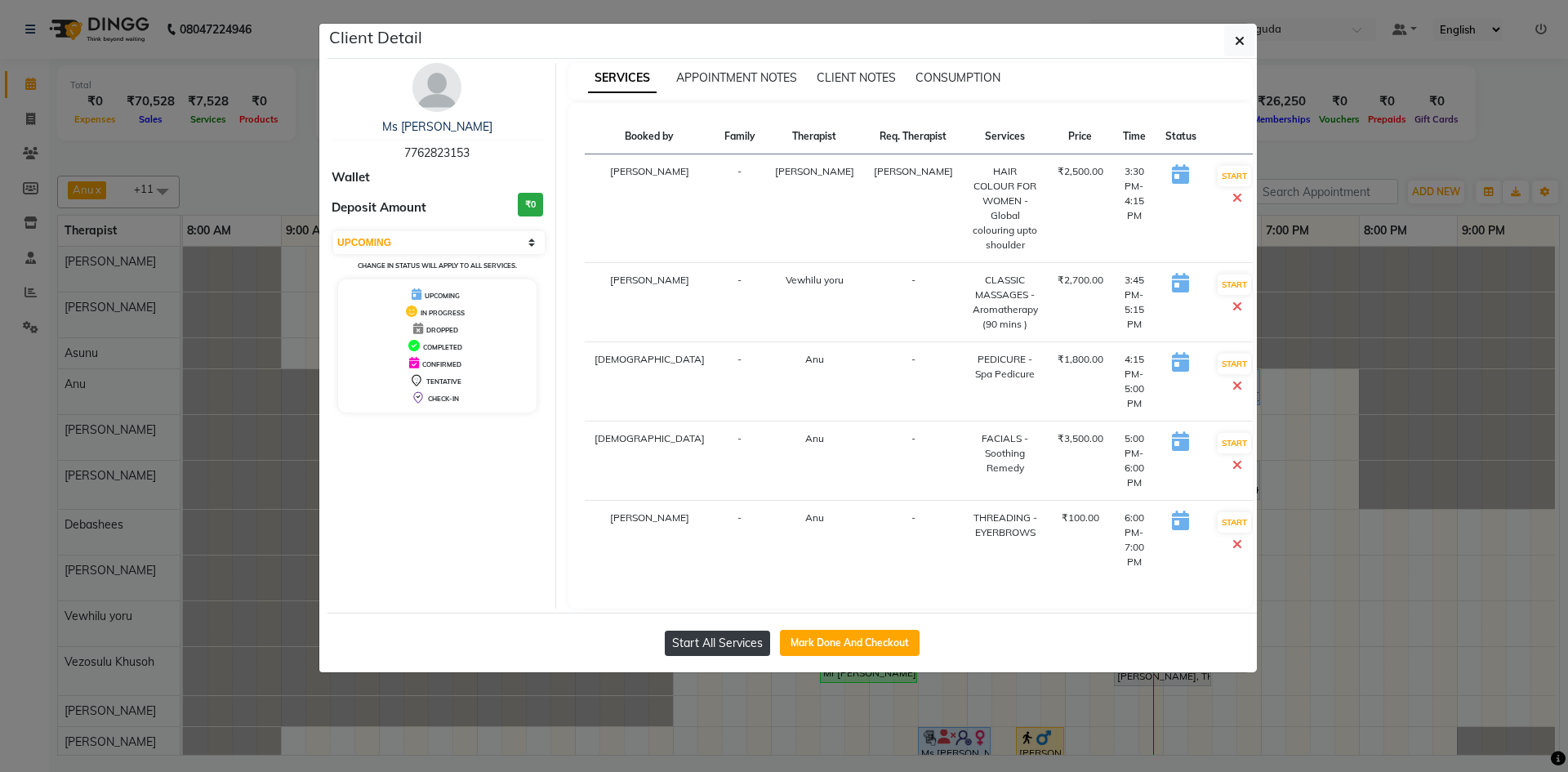
click at [702, 631] on button "Start All Services" at bounding box center [717, 643] width 105 height 26
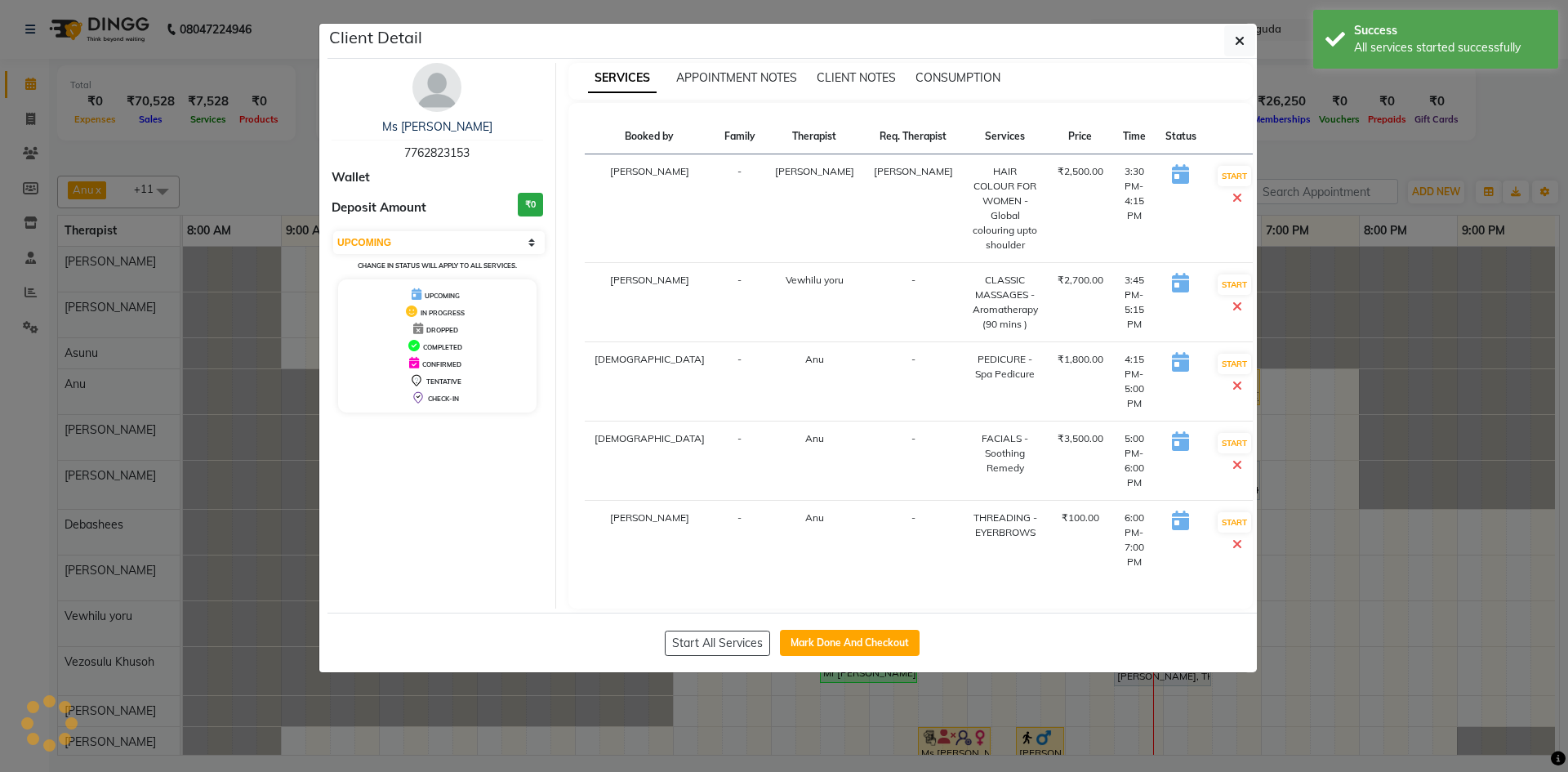
select select "1"
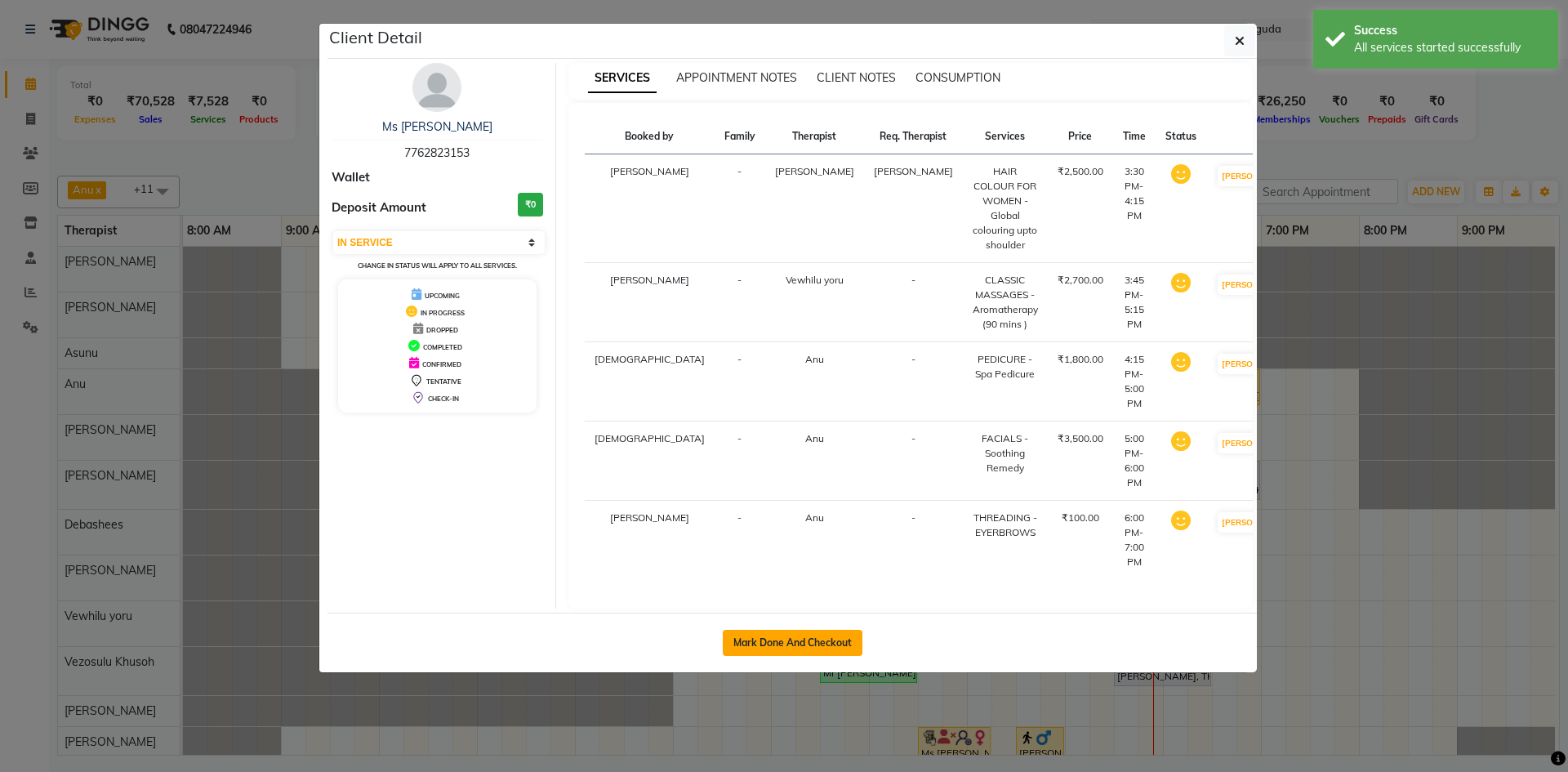
click at [783, 630] on button "Mark Done And Checkout" at bounding box center [793, 643] width 140 height 27
select select "service"
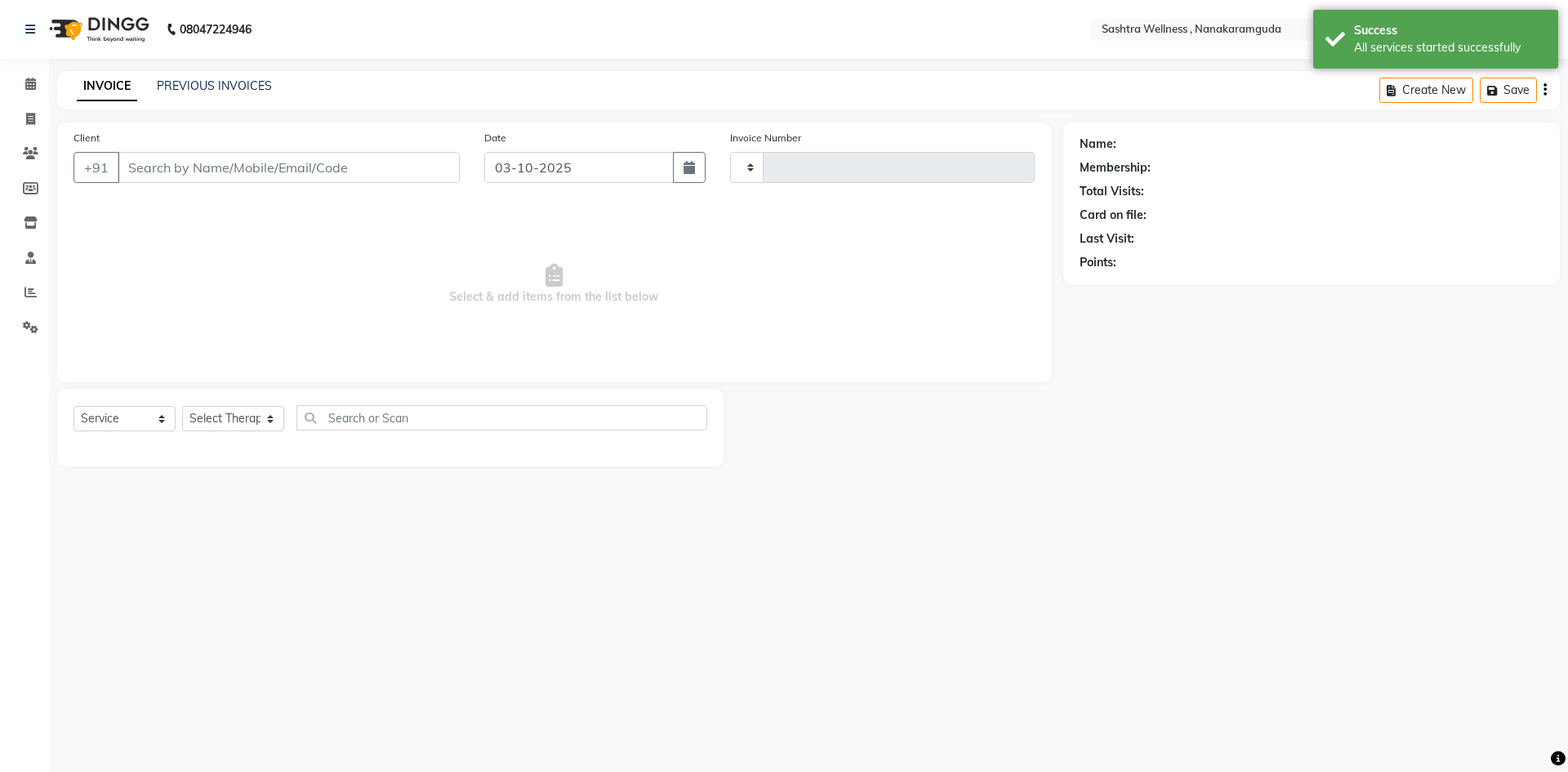
type input "0328"
select select "6669"
type input "7762823153"
select select "88332"
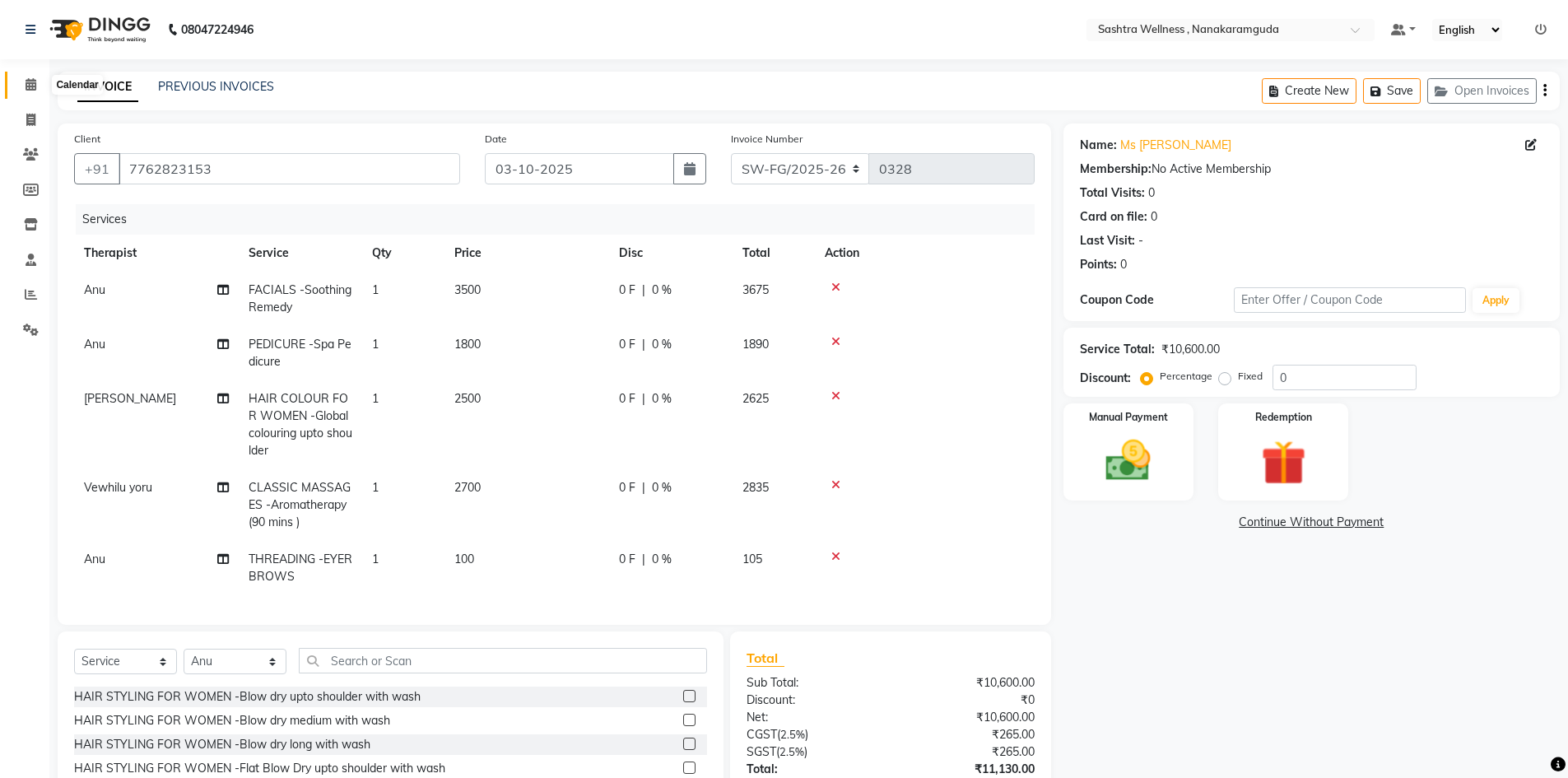
click at [17, 94] on span at bounding box center [30, 85] width 29 height 19
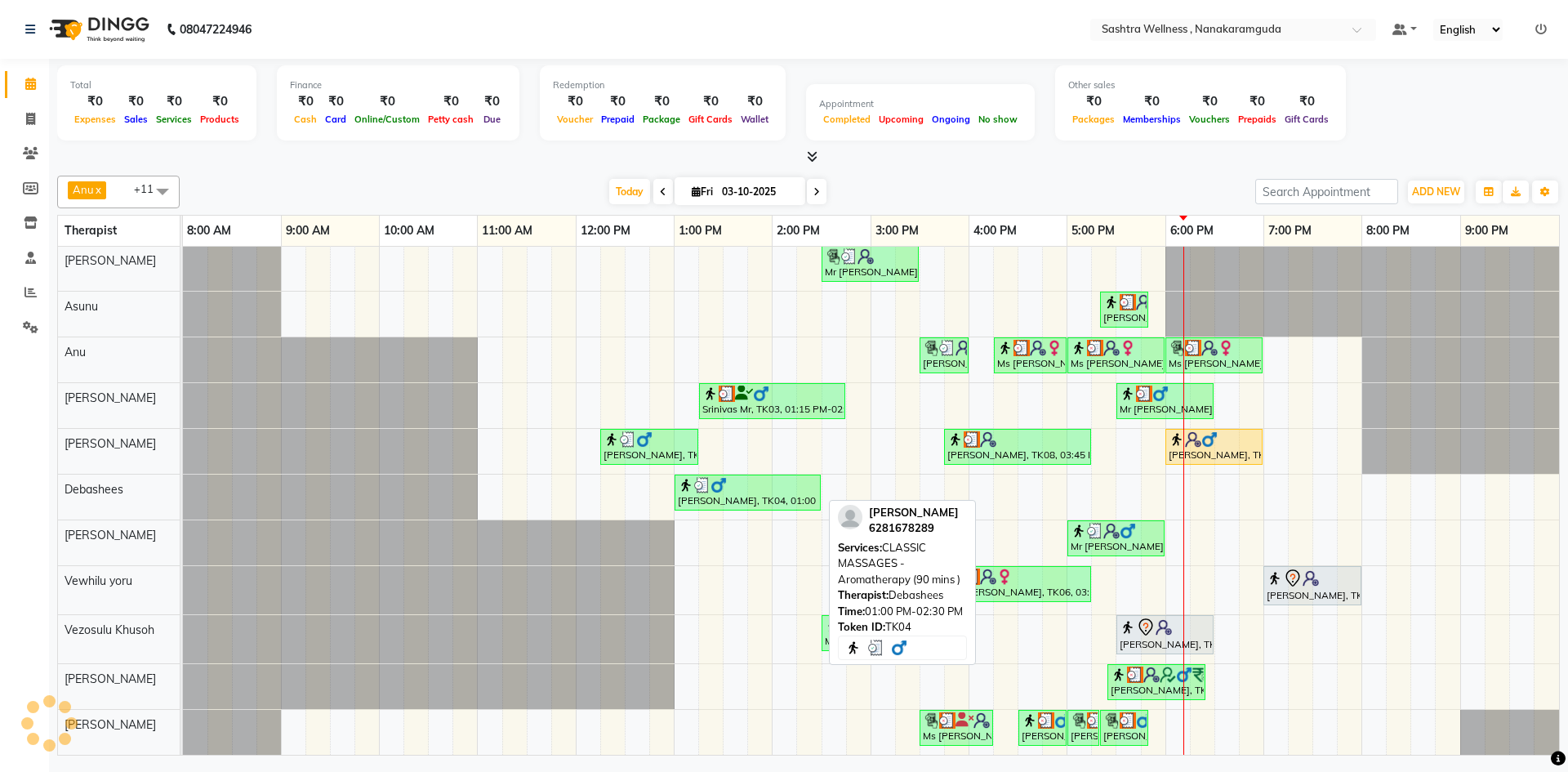
scroll to position [59, 0]
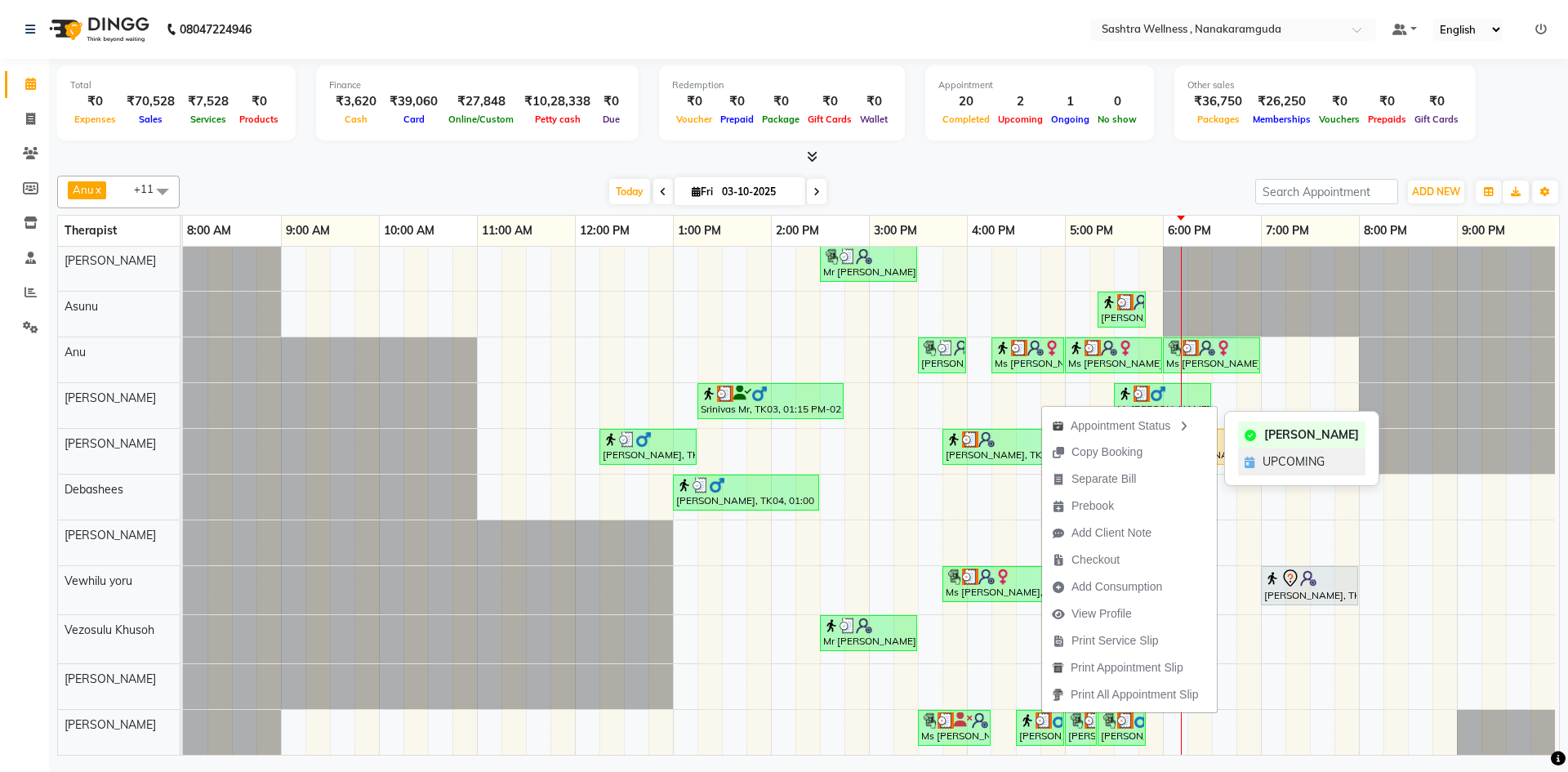
click at [1257, 465] on div "UPCOMING" at bounding box center [1302, 462] width 127 height 27
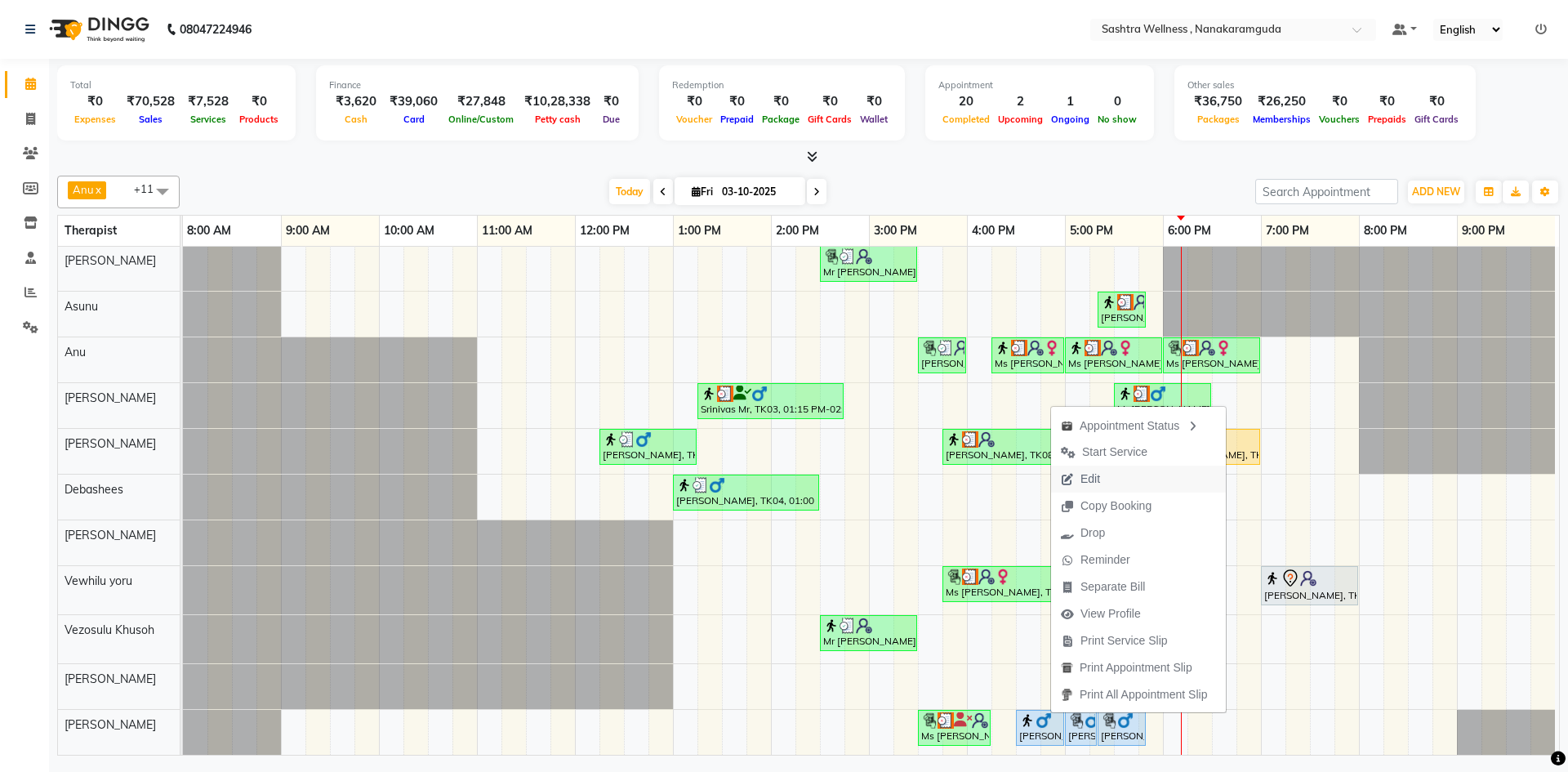
click at [1100, 479] on span "Edit" at bounding box center [1091, 478] width 19 height 17
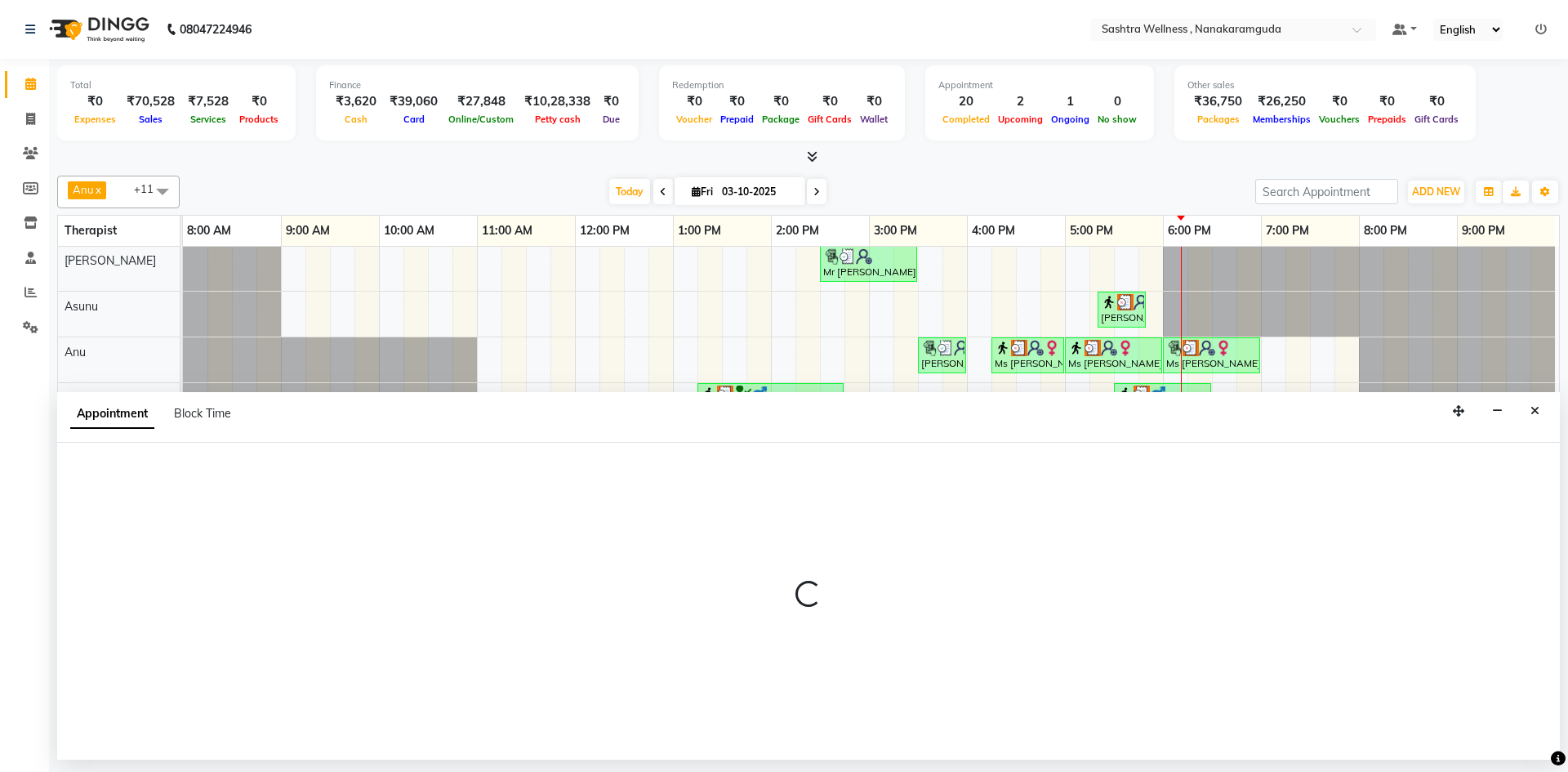
select select "tentative"
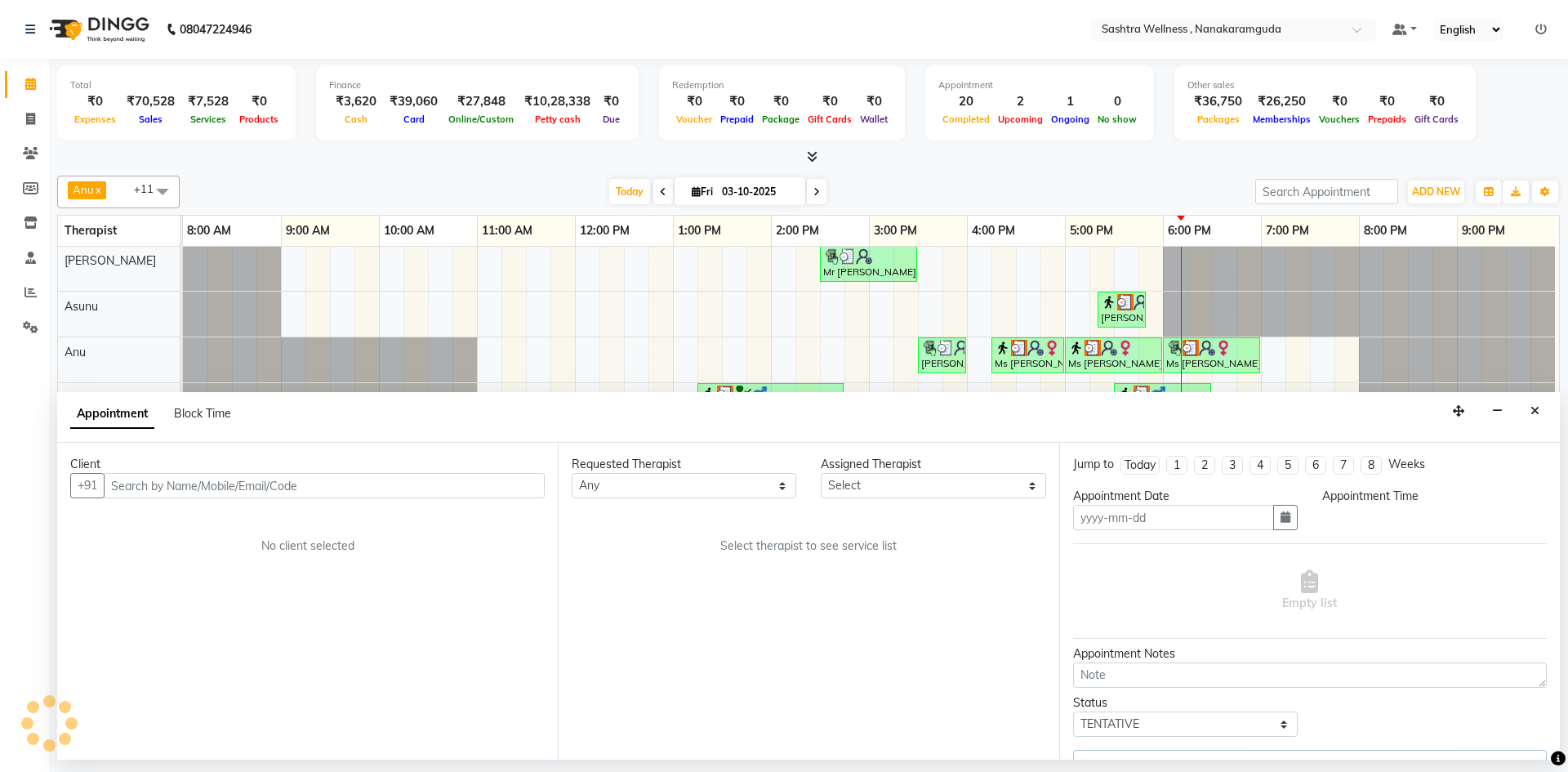
type input "03-10-2025"
select select "93245"
select select "upcoming"
select select "990"
select select "4463"
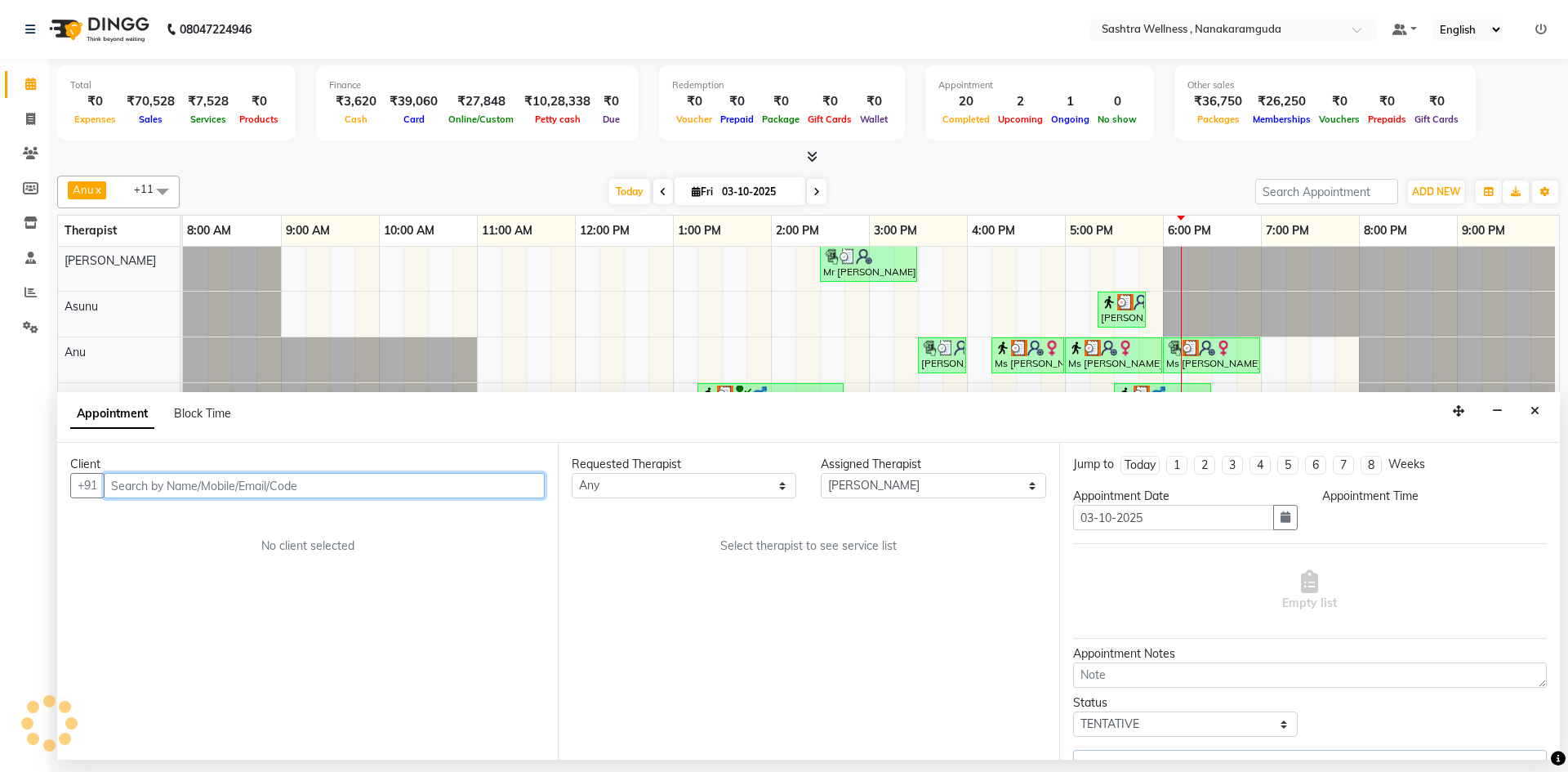
select select "4465"
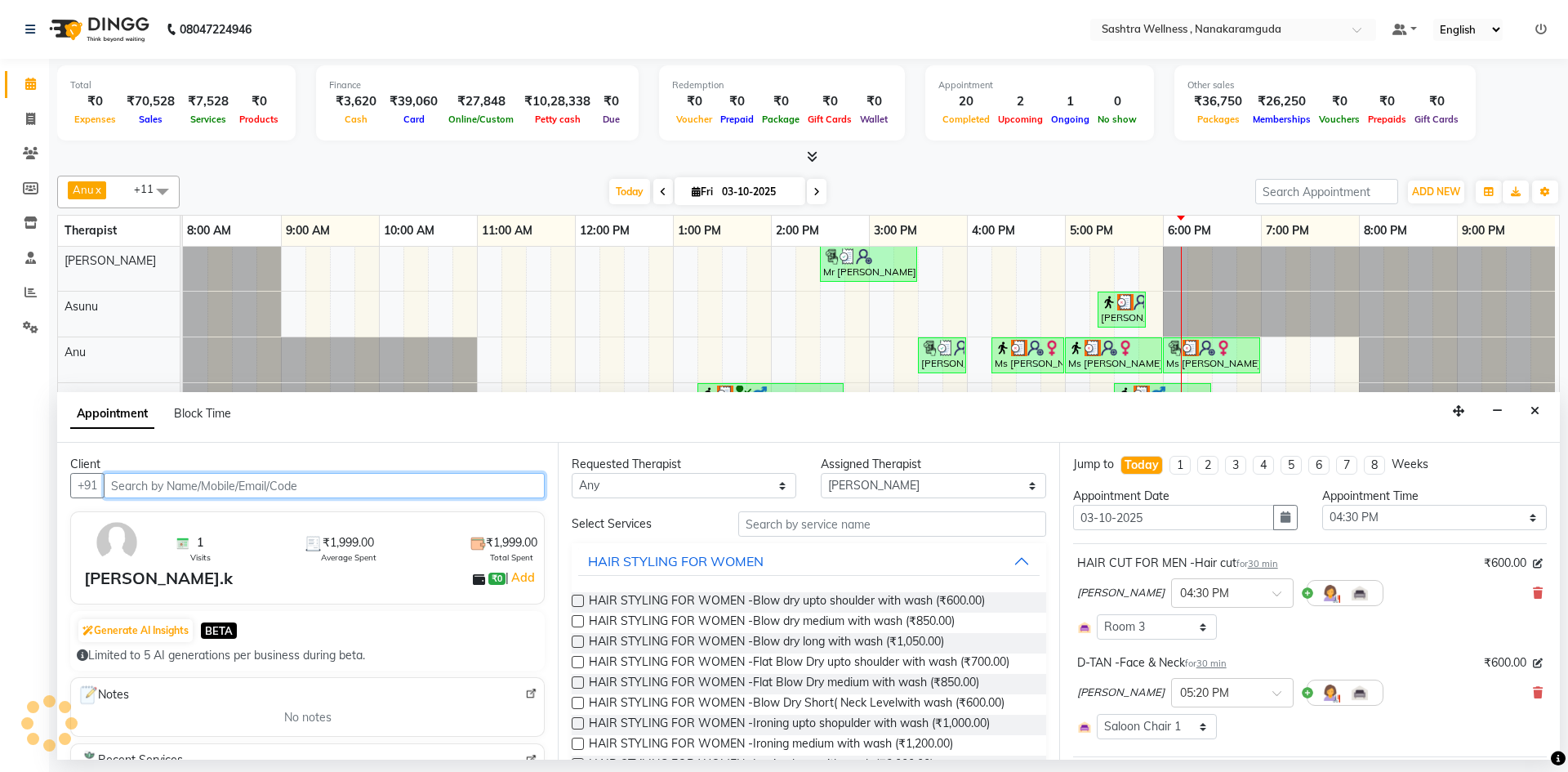
scroll to position [59, 8]
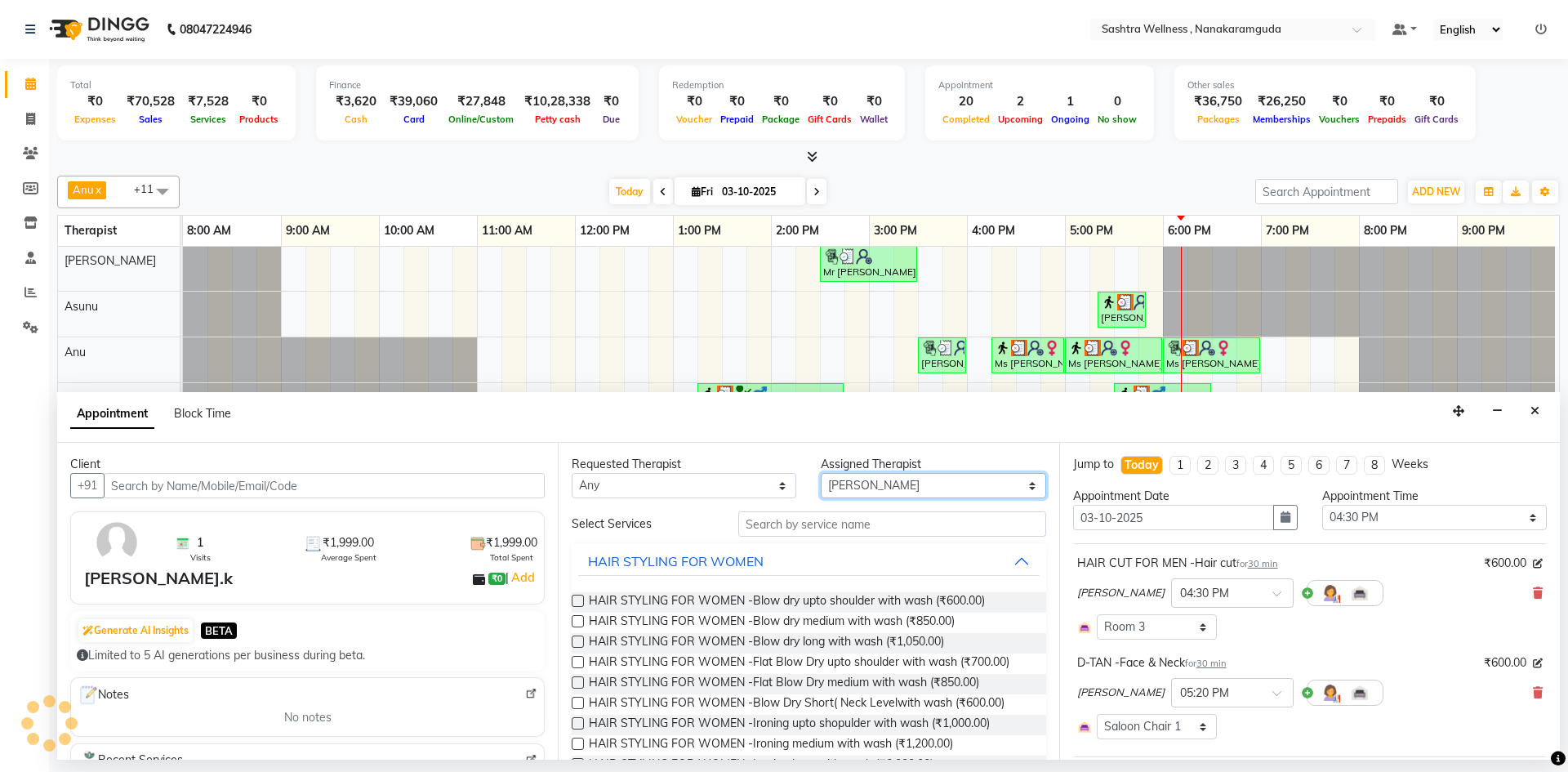
select select "4467"
click at [877, 492] on select "Select [PERSON_NAME] [PERSON_NAME] [PERSON_NAME] [PERSON_NAME] [PERSON_NAME] [P…" at bounding box center [933, 485] width 225 height 26
click at [866, 530] on input "text" at bounding box center [892, 524] width 308 height 26
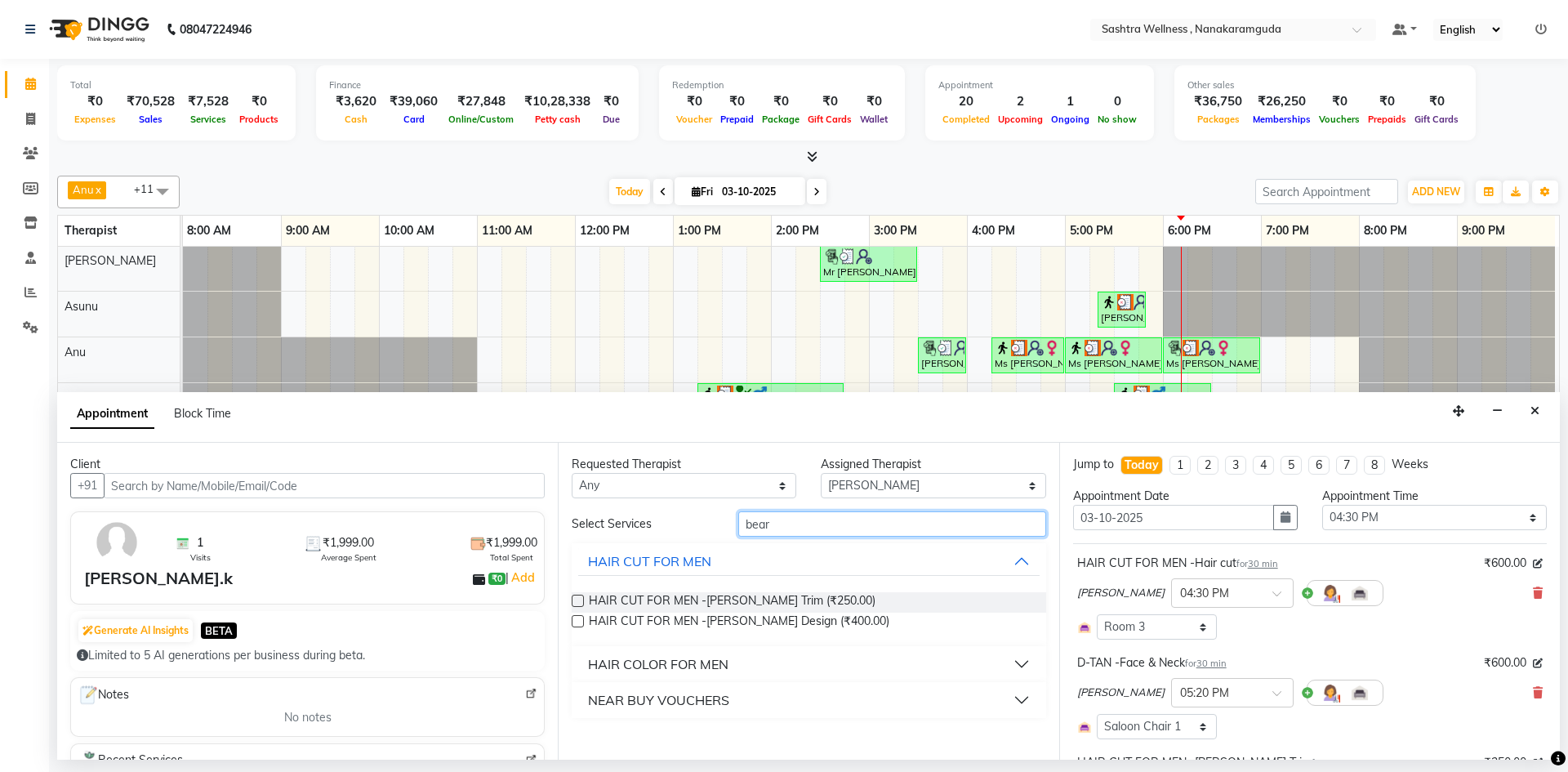
type input "bear"
click at [836, 627] on div "HAIR CUT FOR MEN -[PERSON_NAME] Design (₹400.00)" at bounding box center [809, 623] width 474 height 20
click at [833, 615] on div "HAIR CUT FOR MEN -[PERSON_NAME] Design (₹400.00)" at bounding box center [809, 623] width 474 height 20
click at [565, 619] on div "Requested Therapist Any Anu Arbaz Khan Asunu Debashees Fatima JAVED Karishma ma…" at bounding box center [808, 601] width 500 height 317
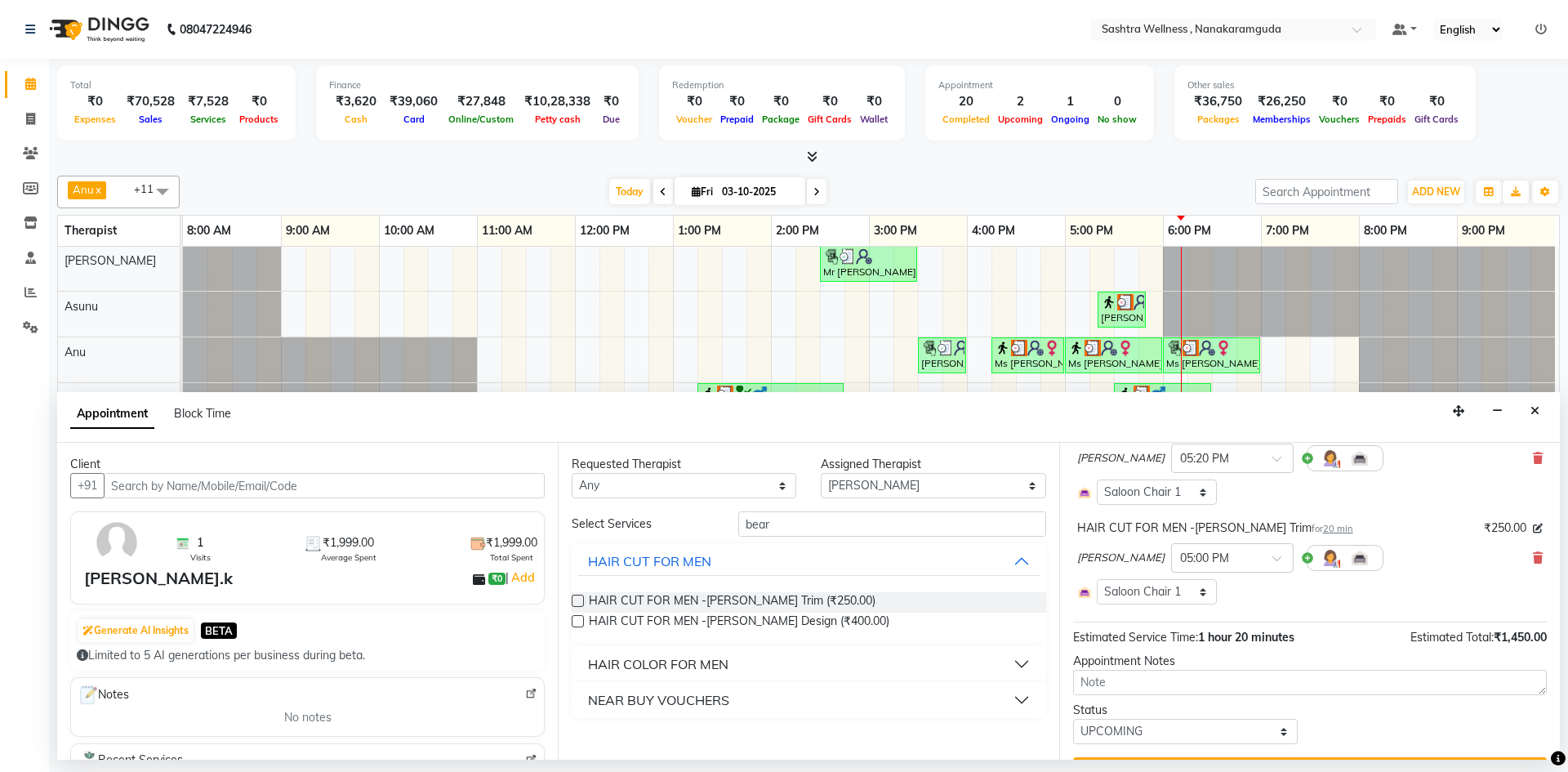
scroll to position [275, 0]
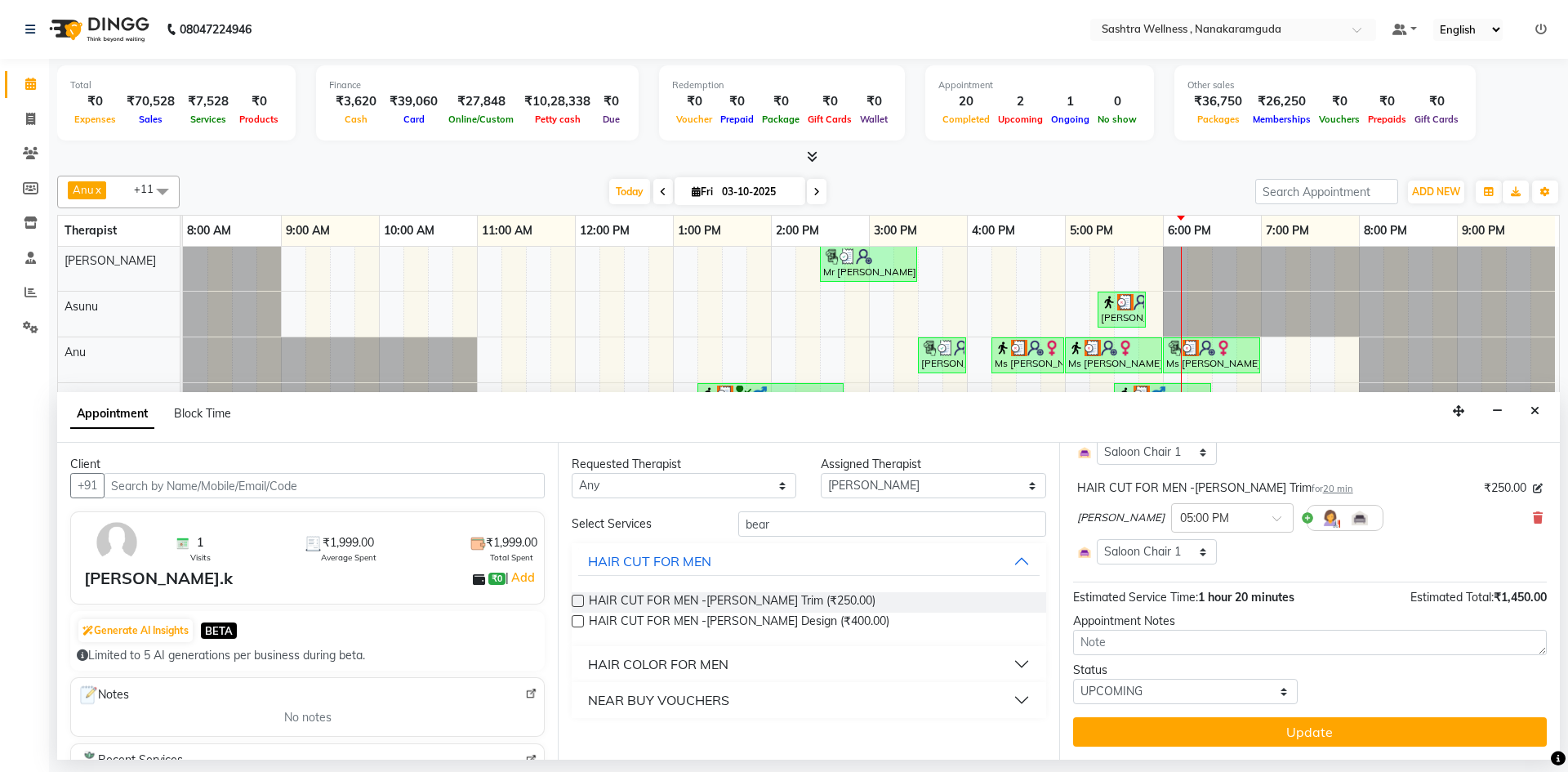
click at [583, 624] on label at bounding box center [578, 622] width 12 height 12
click at [582, 624] on input "checkbox" at bounding box center [577, 623] width 11 height 11
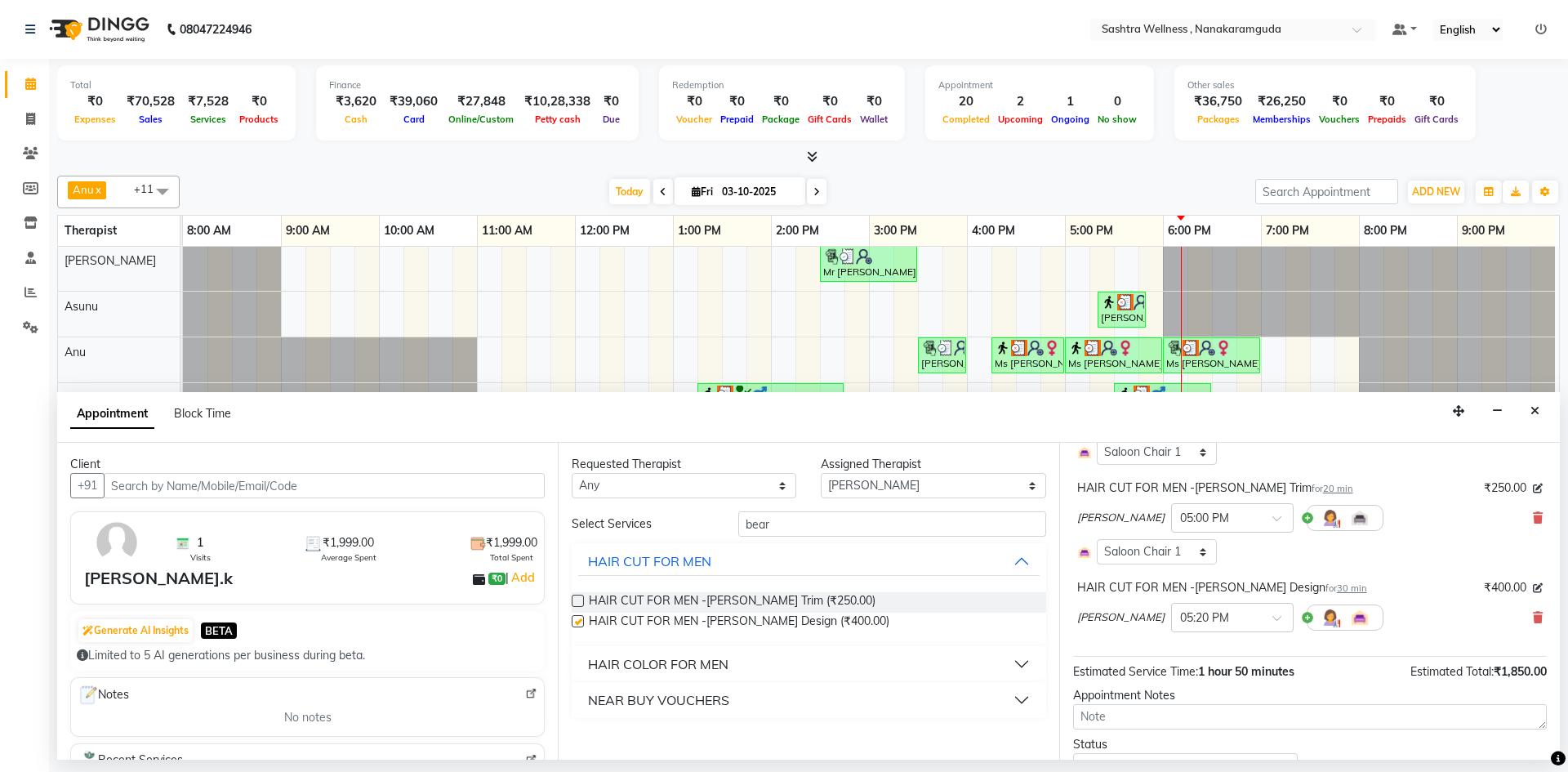
checkbox input "false"
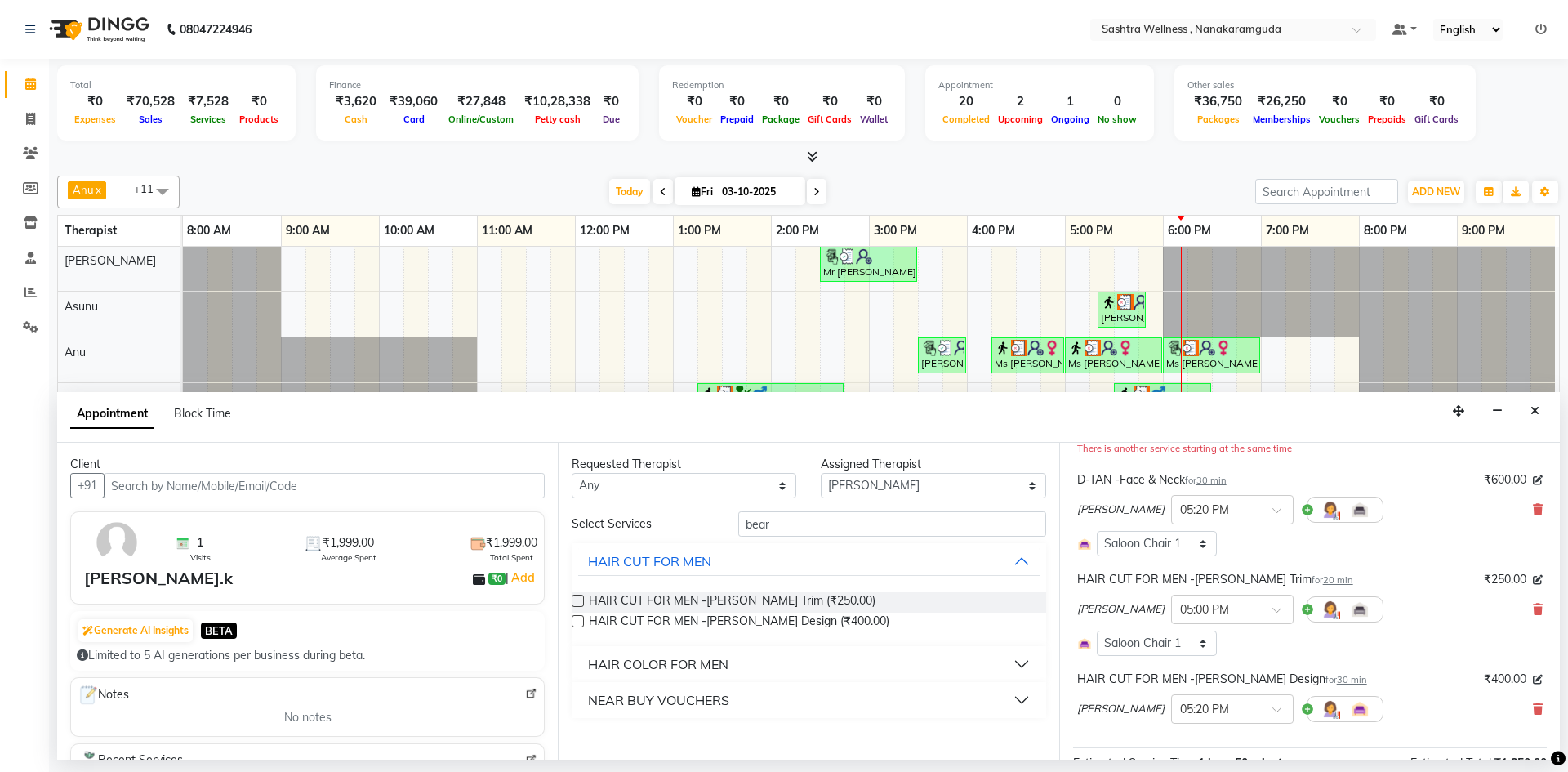
scroll to position [128, 0]
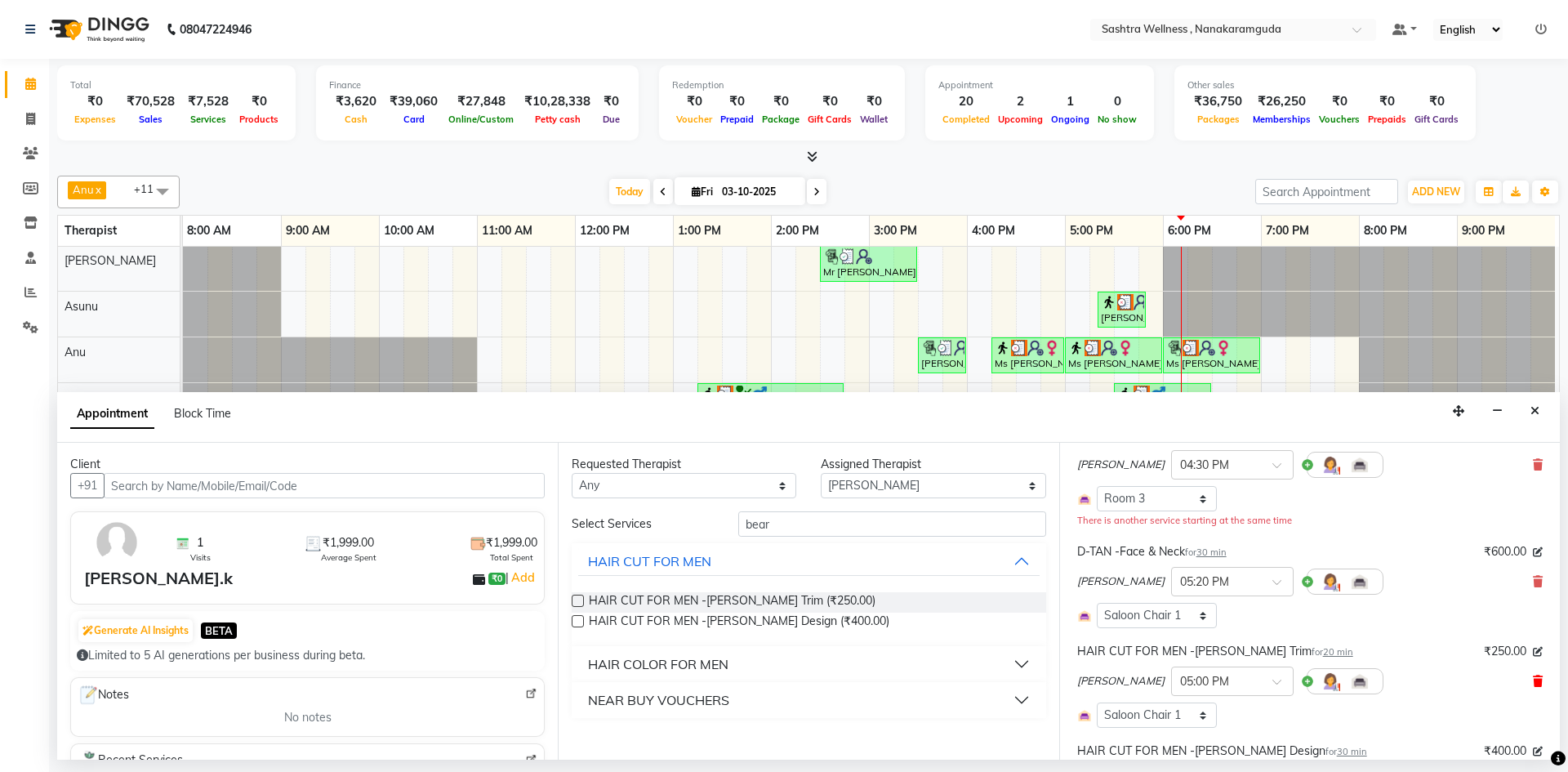
click at [1534, 678] on icon at bounding box center [1538, 681] width 10 height 11
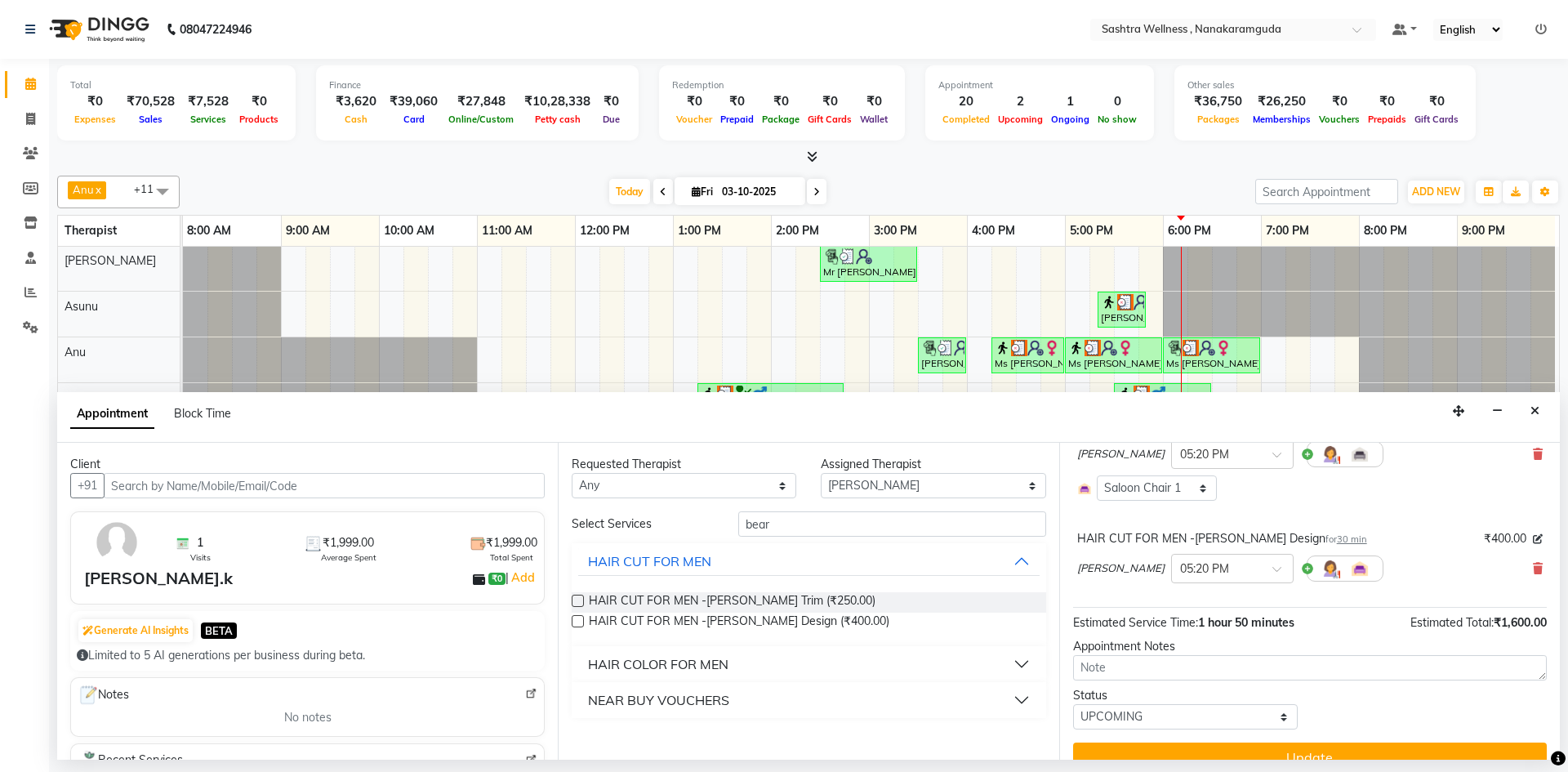
scroll to position [281, 0]
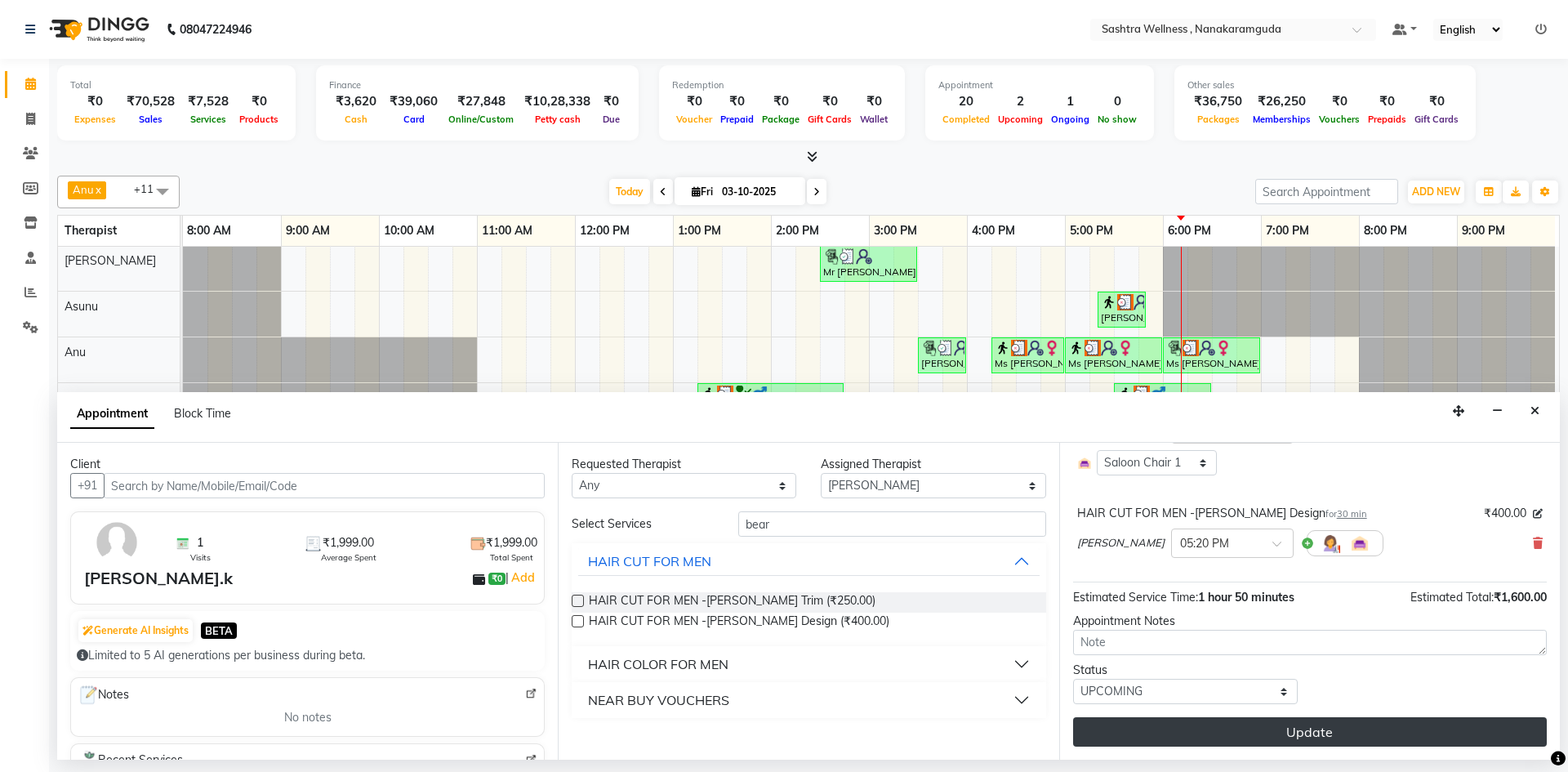
click at [1440, 726] on button "Update" at bounding box center [1310, 731] width 474 height 29
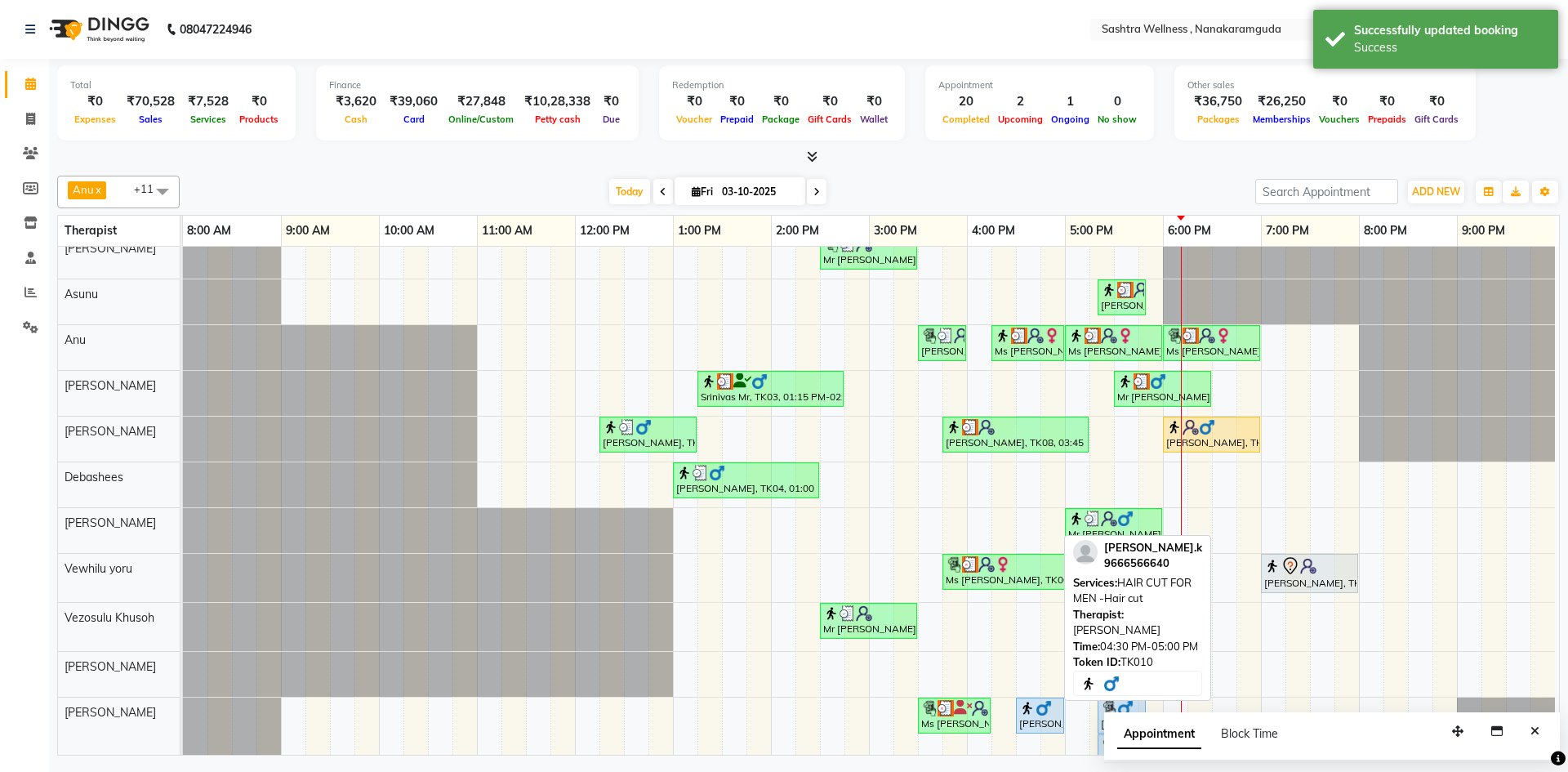
click at [1038, 707] on img at bounding box center [1044, 708] width 16 height 16
select select "5"
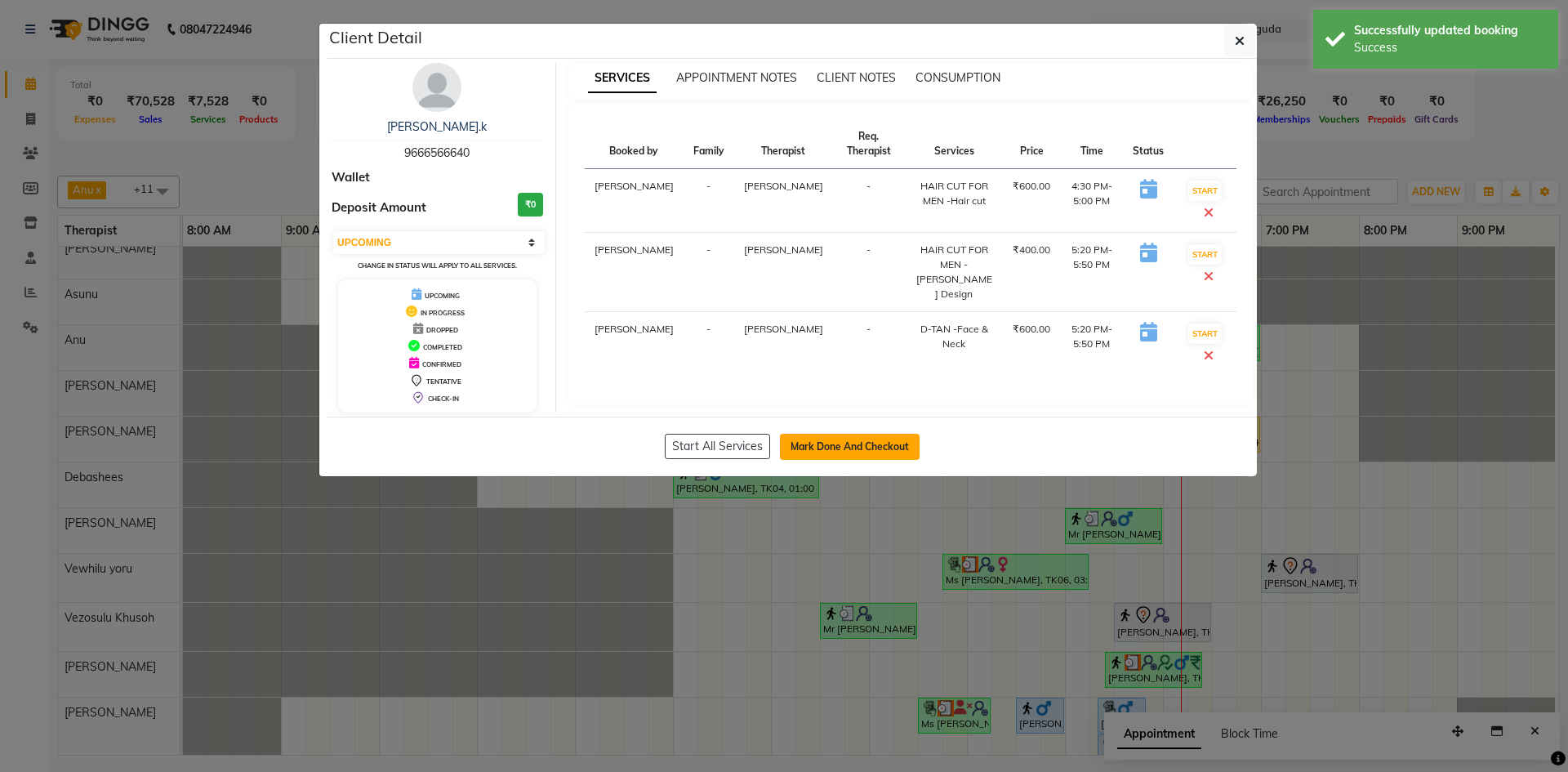
click at [839, 447] on button "Mark Done And Checkout" at bounding box center [850, 447] width 140 height 27
select select "service"
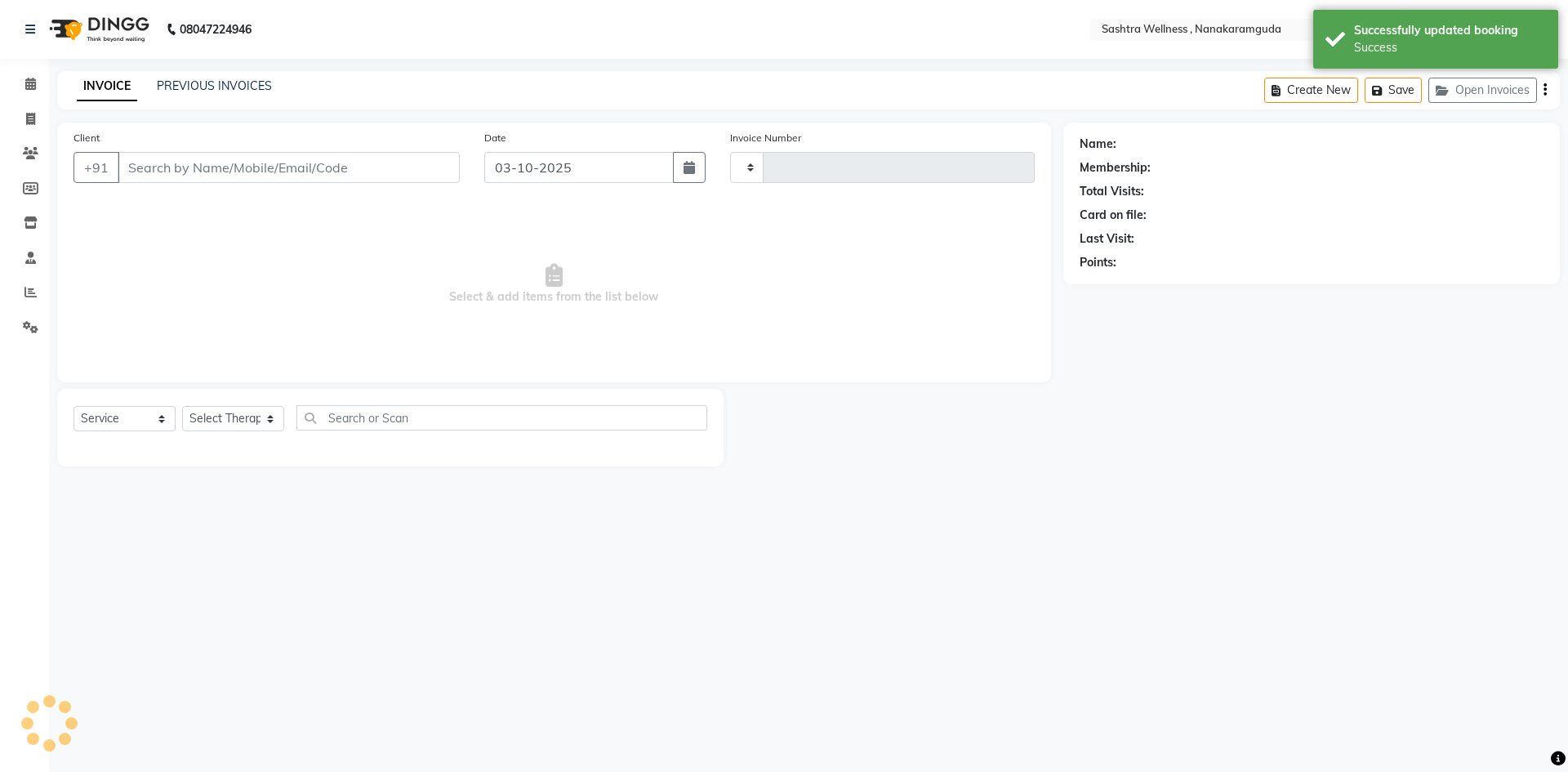
type input "0328"
select select "6669"
type input "9666566640"
select select "93245"
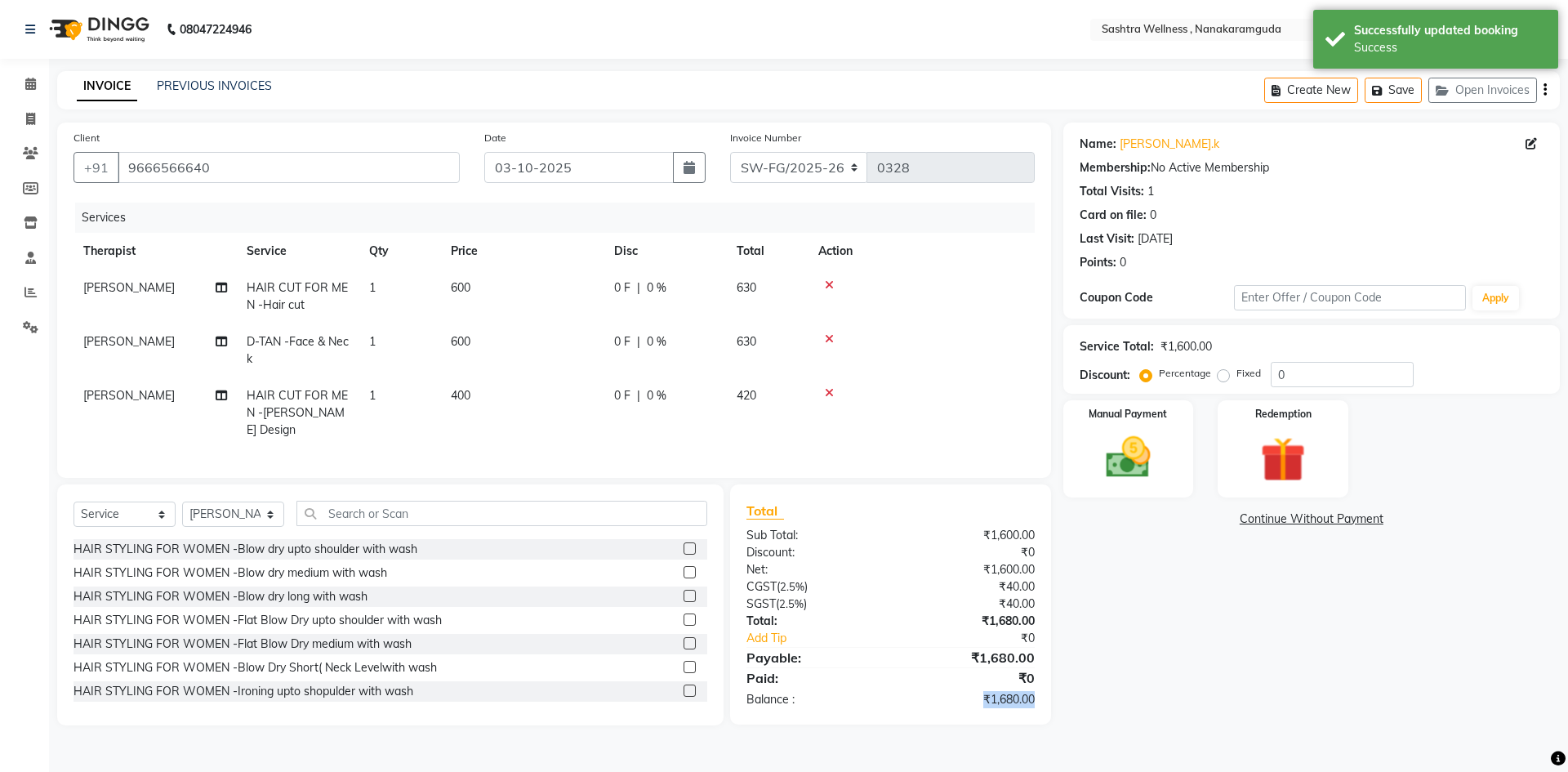
drag, startPoint x: 981, startPoint y: 698, endPoint x: 1063, endPoint y: 693, distance: 82.2
click at [1062, 693] on div "Client +91 9666566640 Date 03-10-2025 Invoice Number SW-FG/2025-26 V/2025 V/202…" at bounding box center [809, 424] width 1527 height 603
click at [1167, 690] on div "Name: Karthik.k Membership: No Active Membership Total Visits: 1 Card on file: …" at bounding box center [1318, 424] width 509 height 603
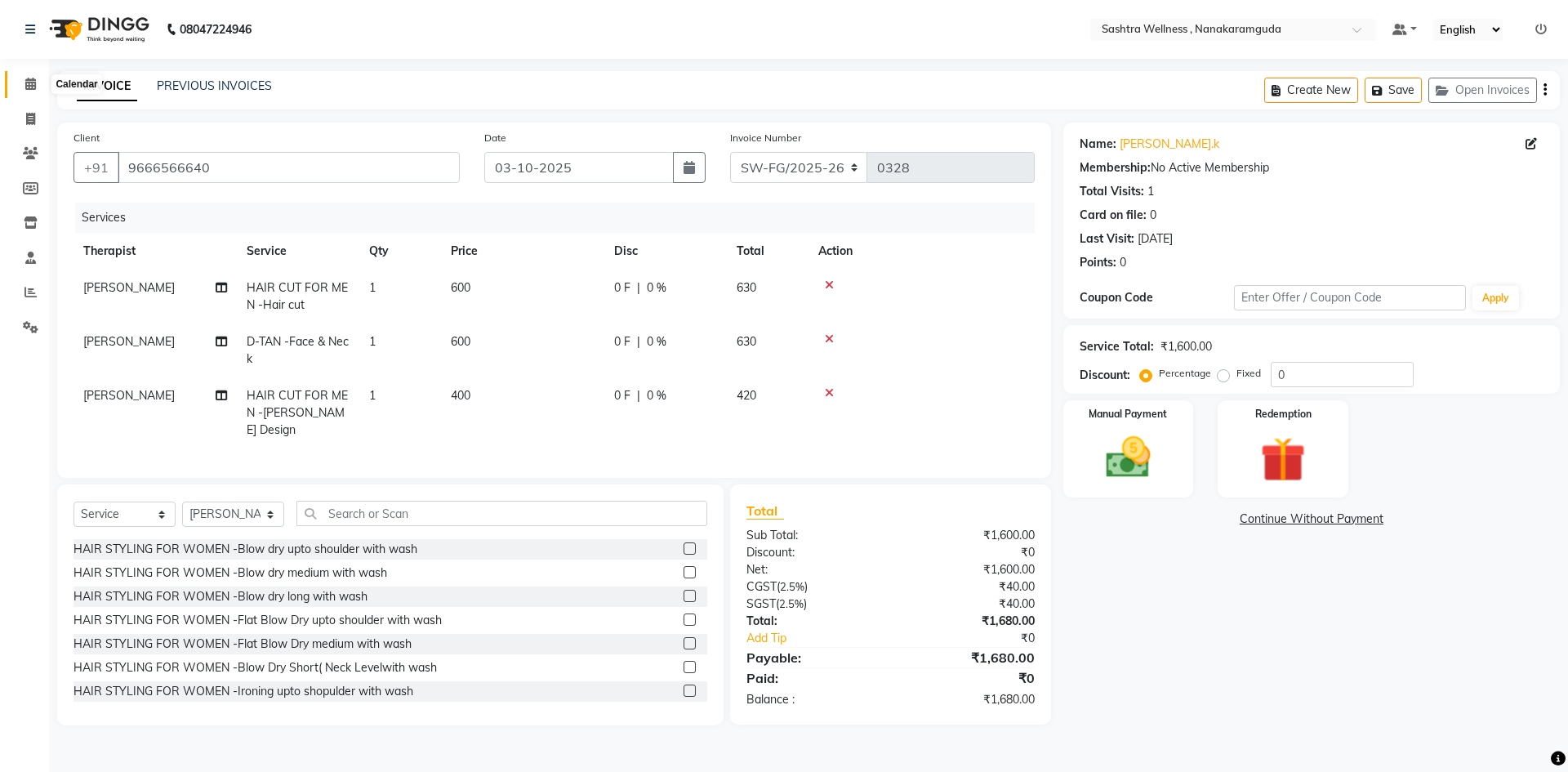
click at [31, 85] on icon at bounding box center [31, 84] width 11 height 12
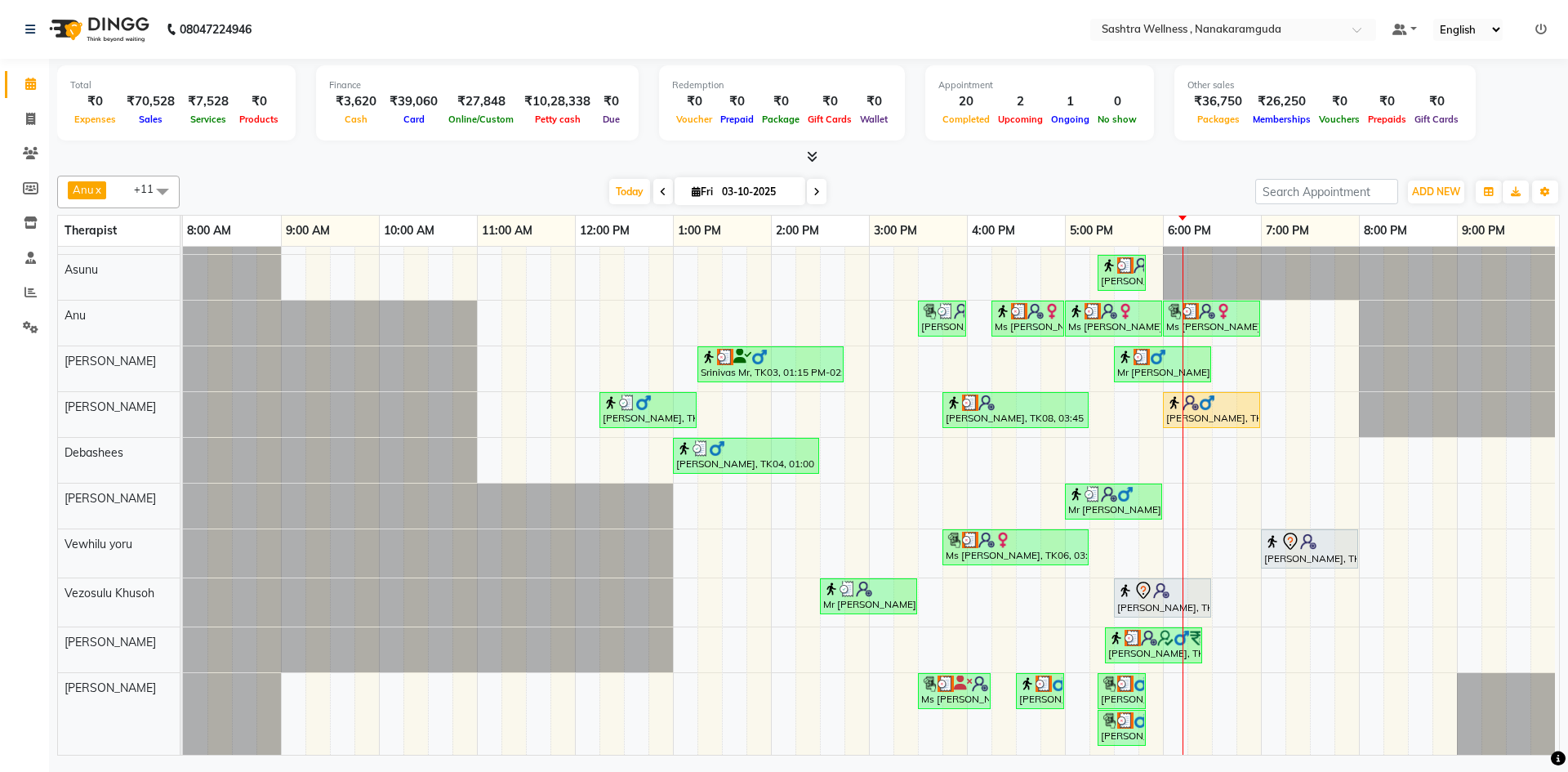
scroll to position [96, 0]
drag, startPoint x: 1107, startPoint y: 723, endPoint x: 1137, endPoint y: 694, distance: 41.7
click at [1175, 688] on div "sravanthi, TK01, 03:00 PM-03:30 PM, One Level Hair Cut Mr Vineet, TK05, 02:30 P…" at bounding box center [871, 459] width 1376 height 592
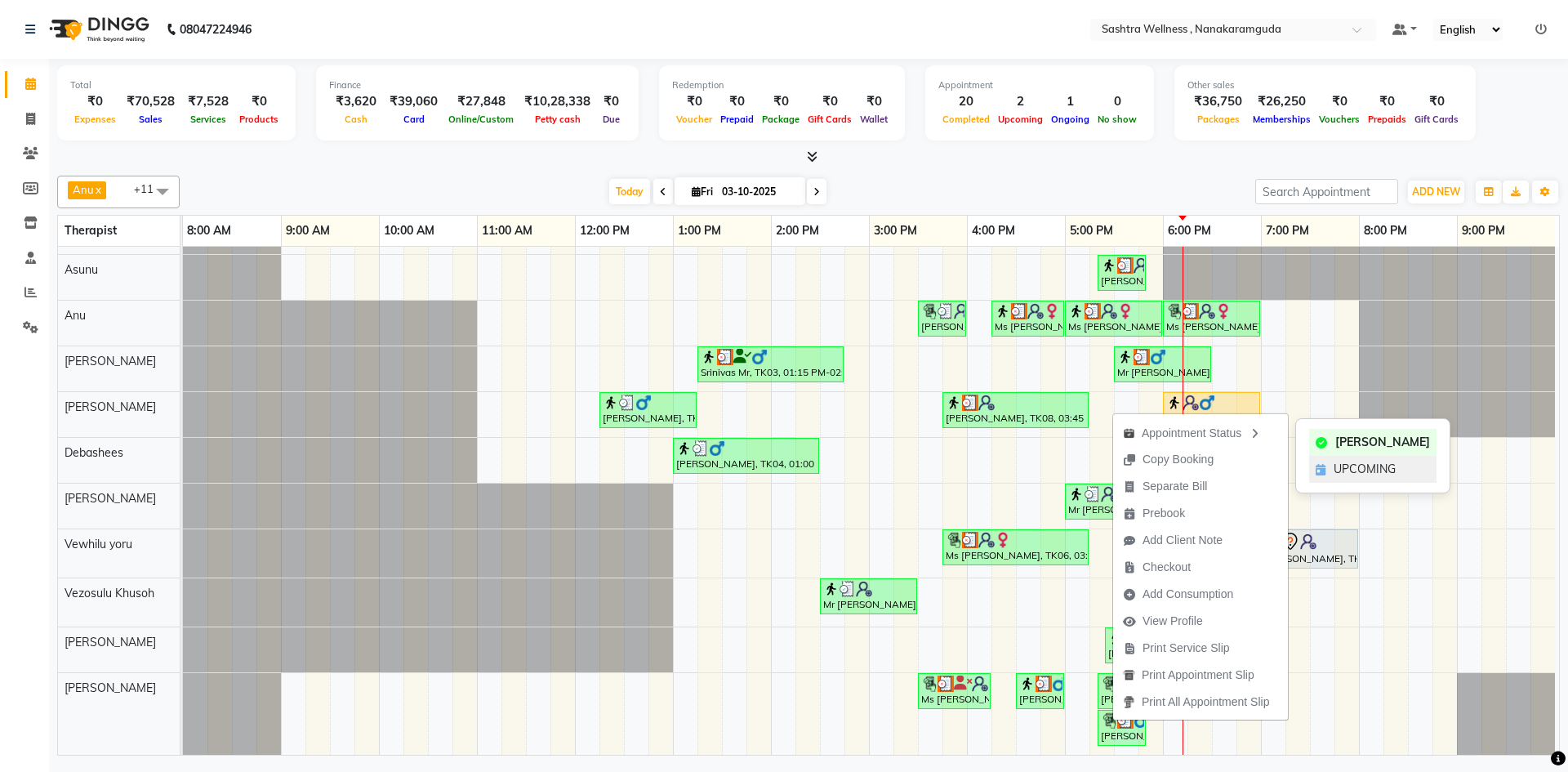
click at [1356, 470] on span "UPCOMING" at bounding box center [1365, 469] width 62 height 17
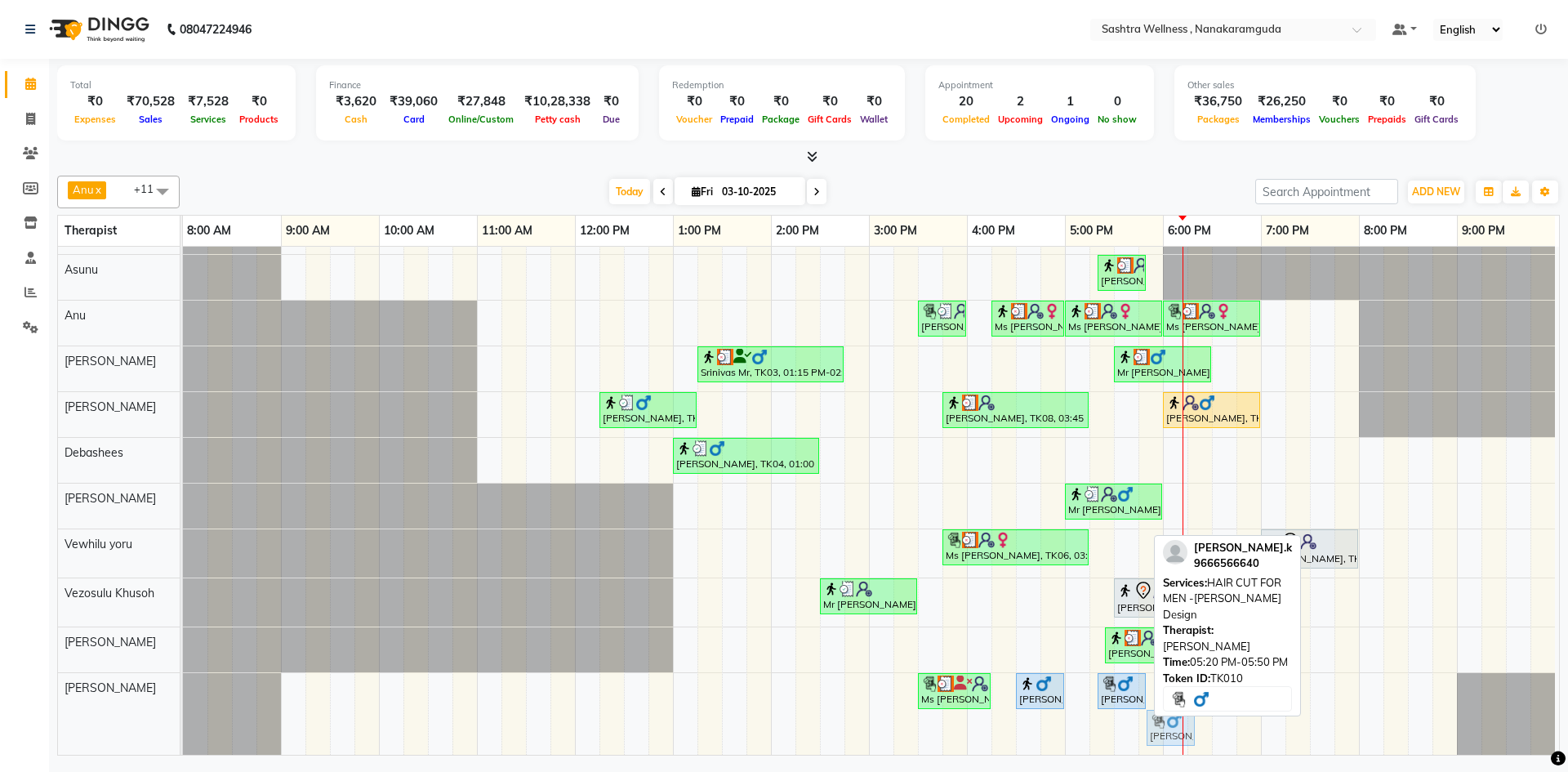
drag, startPoint x: 1120, startPoint y: 712, endPoint x: 1166, endPoint y: 667, distance: 64.4
click at [1166, 667] on div "Anu x Arbaz Khan x Asunu x Debashees x Karishma x marcy x NANCY x Rosie x sophi…" at bounding box center [809, 462] width 1503 height 587
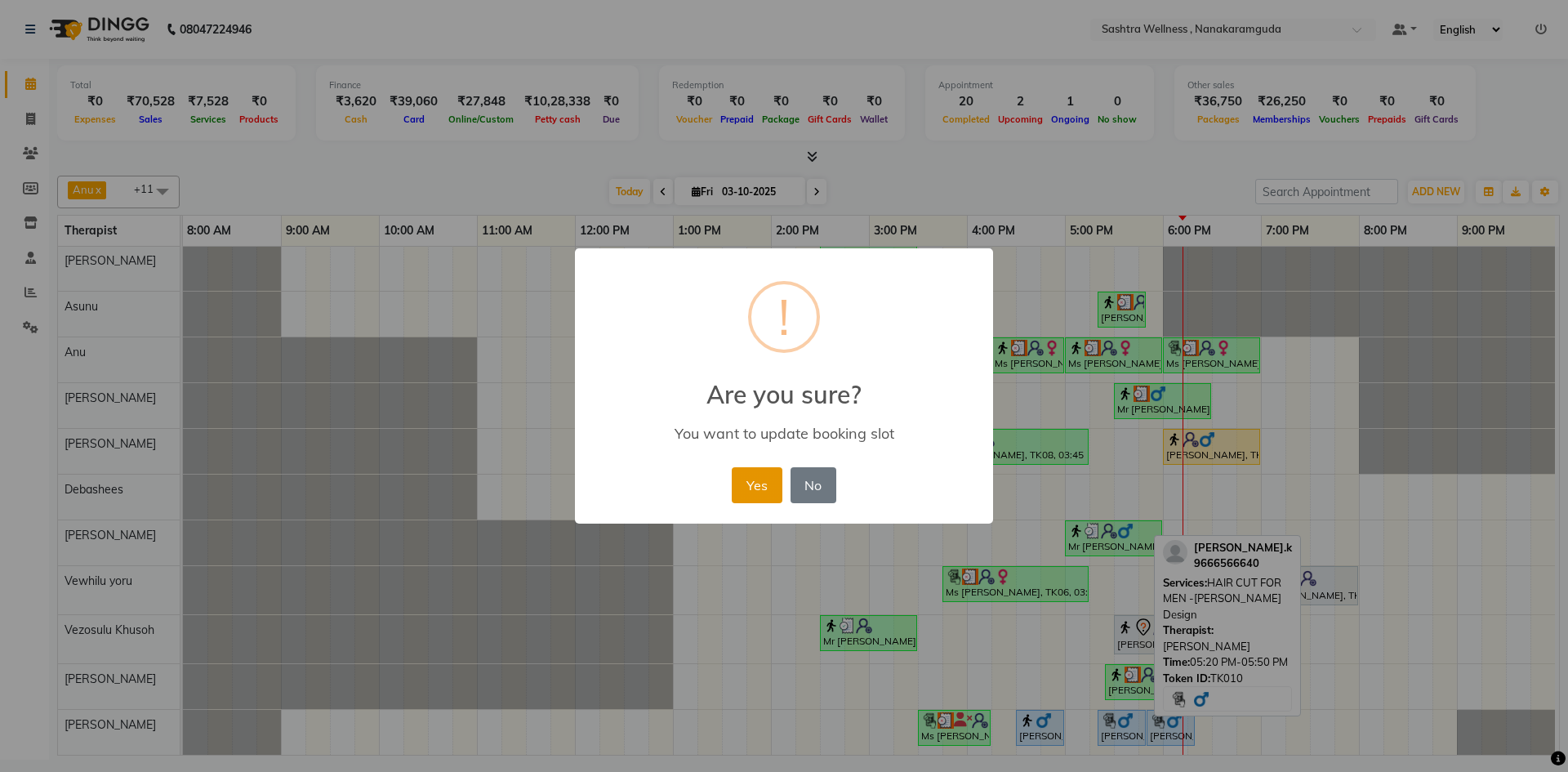
click at [773, 485] on button "Yes" at bounding box center [757, 485] width 49 height 36
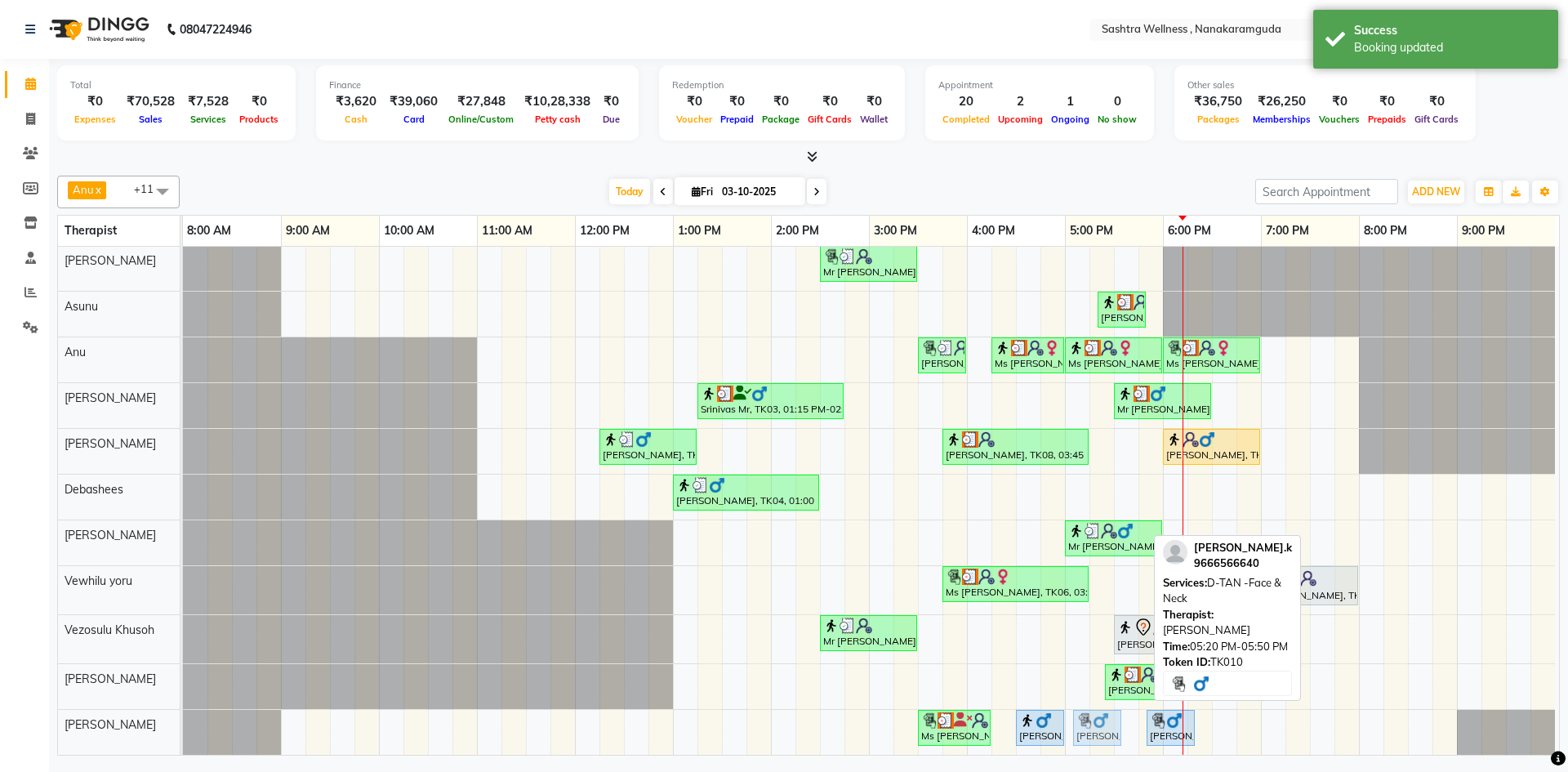
drag, startPoint x: 1108, startPoint y: 715, endPoint x: 1091, endPoint y: 715, distance: 17.0
click at [183, 715] on div "Ms Vibha, TK06, 03:30 PM-04:15 PM, HAIR COLOUR FOR WOMEN -Global colouring upto…" at bounding box center [183, 732] width 0 height 45
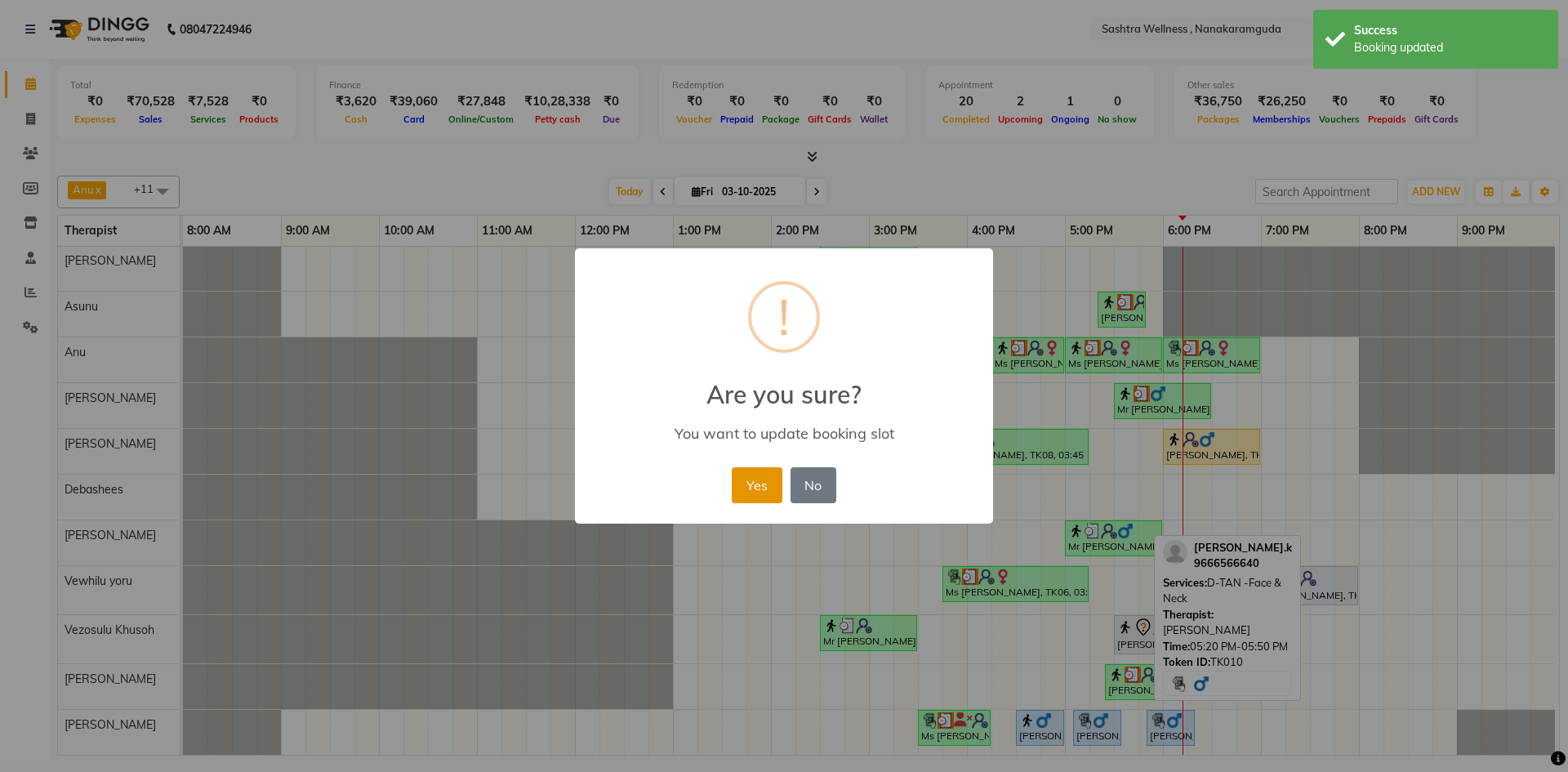
click at [745, 485] on button "Yes" at bounding box center [757, 485] width 49 height 36
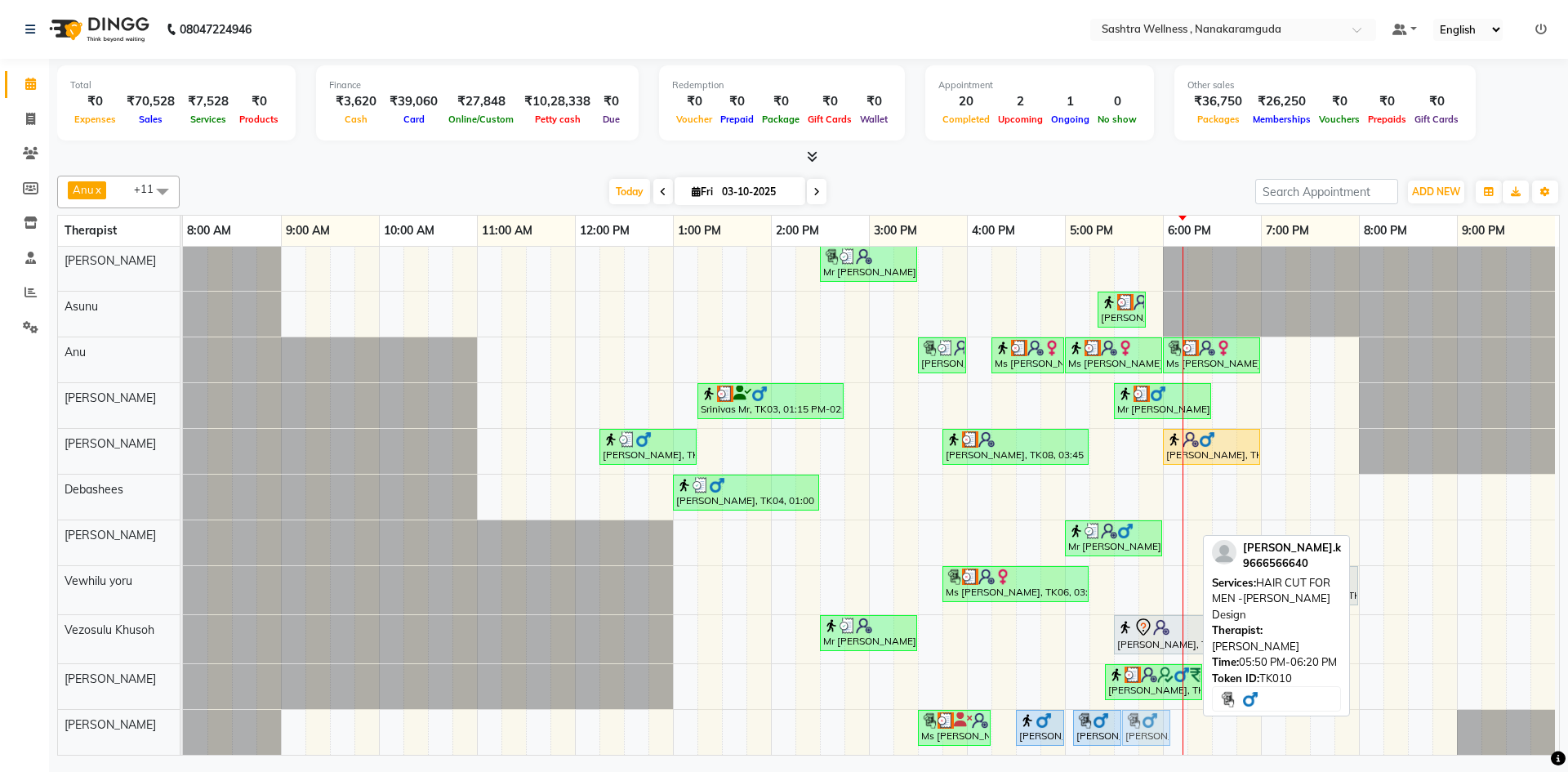
drag, startPoint x: 1166, startPoint y: 711, endPoint x: 1146, endPoint y: 713, distance: 20.1
click at [183, 713] on div "Ms Vibha, TK06, 03:30 PM-04:15 PM, HAIR COLOUR FOR WOMEN -Global colouring upto…" at bounding box center [183, 732] width 0 height 45
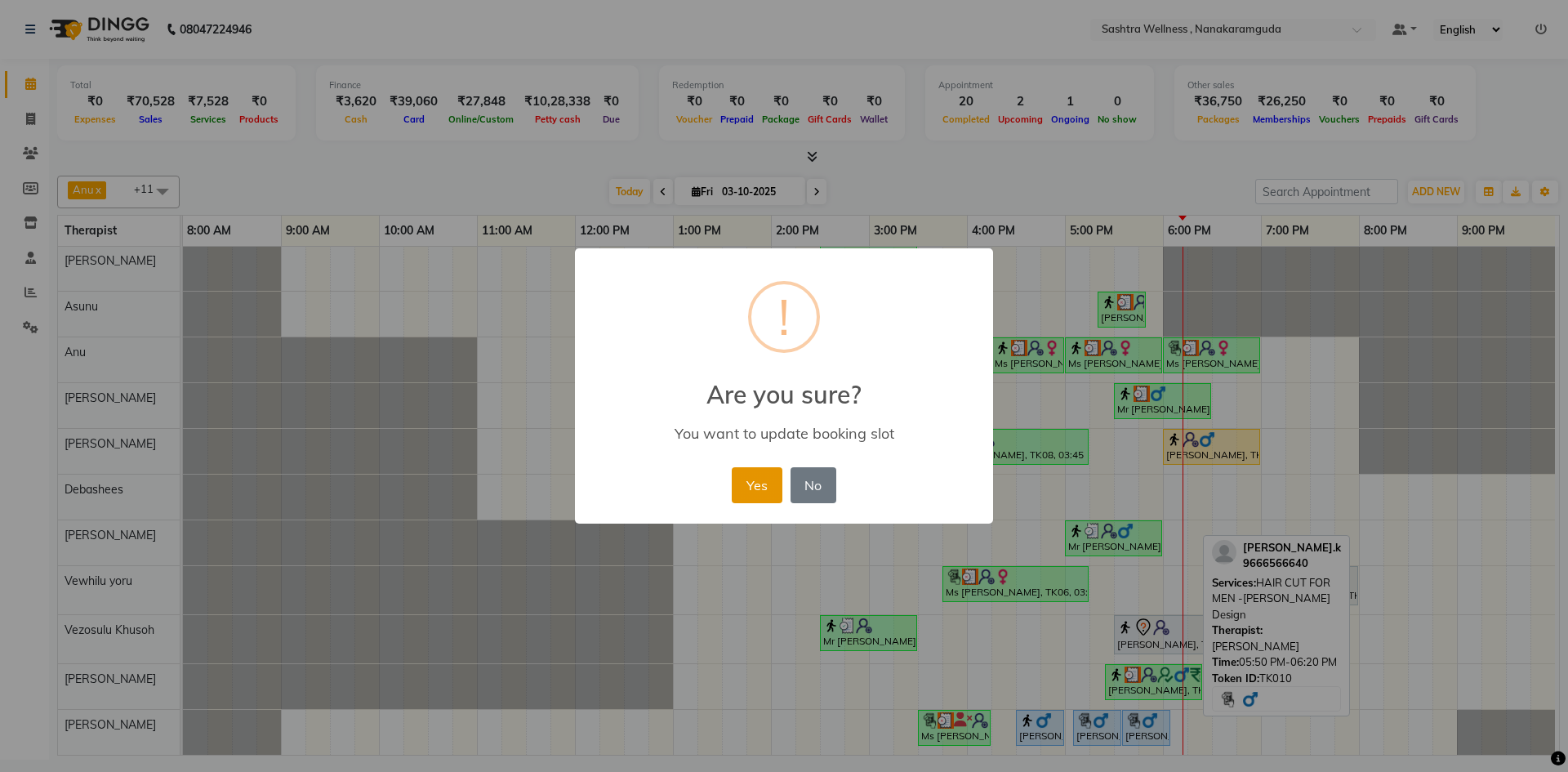
click at [757, 485] on button "Yes" at bounding box center [757, 485] width 49 height 36
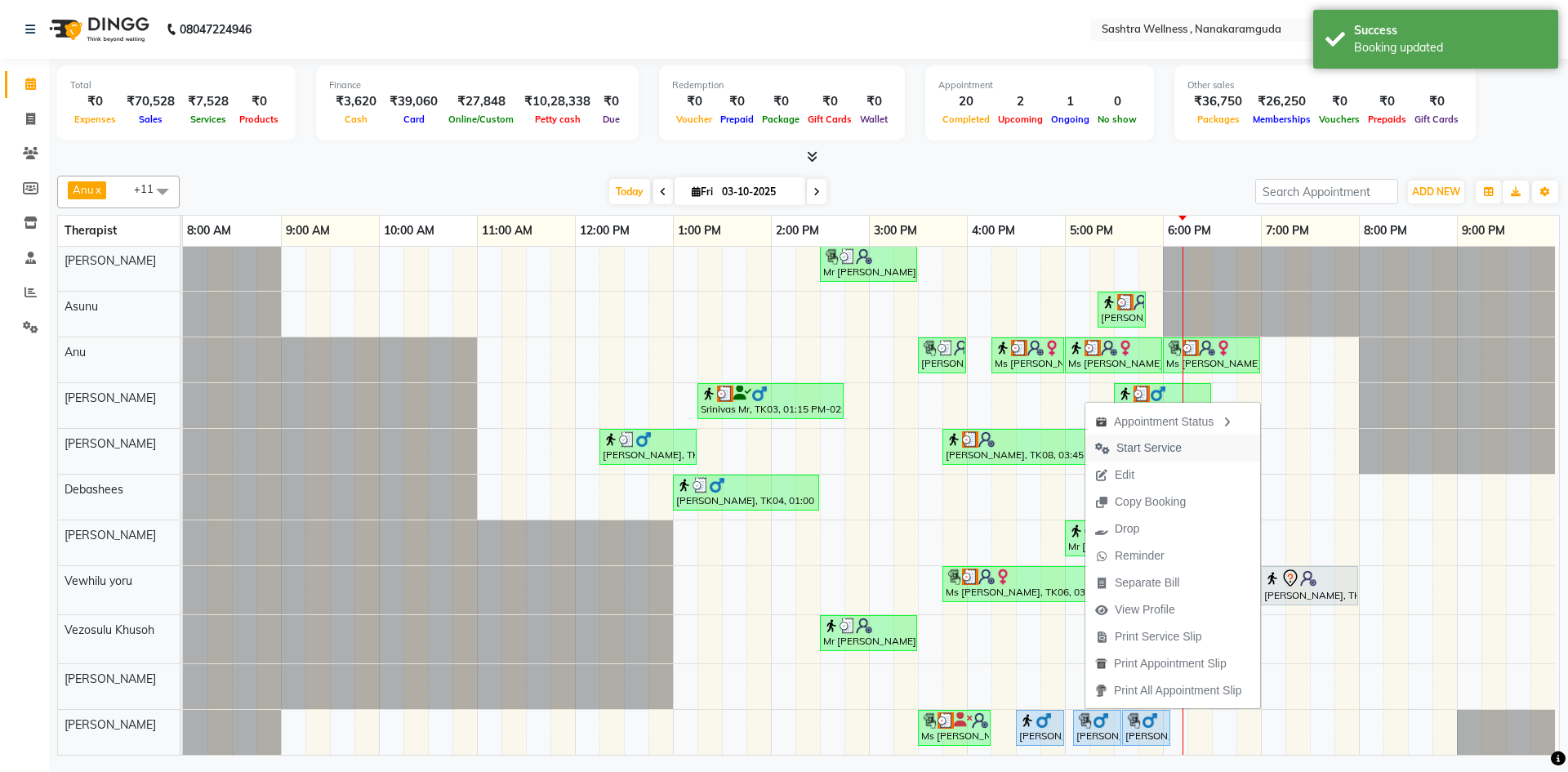
click at [1143, 450] on span "Start Service" at bounding box center [1149, 447] width 65 height 17
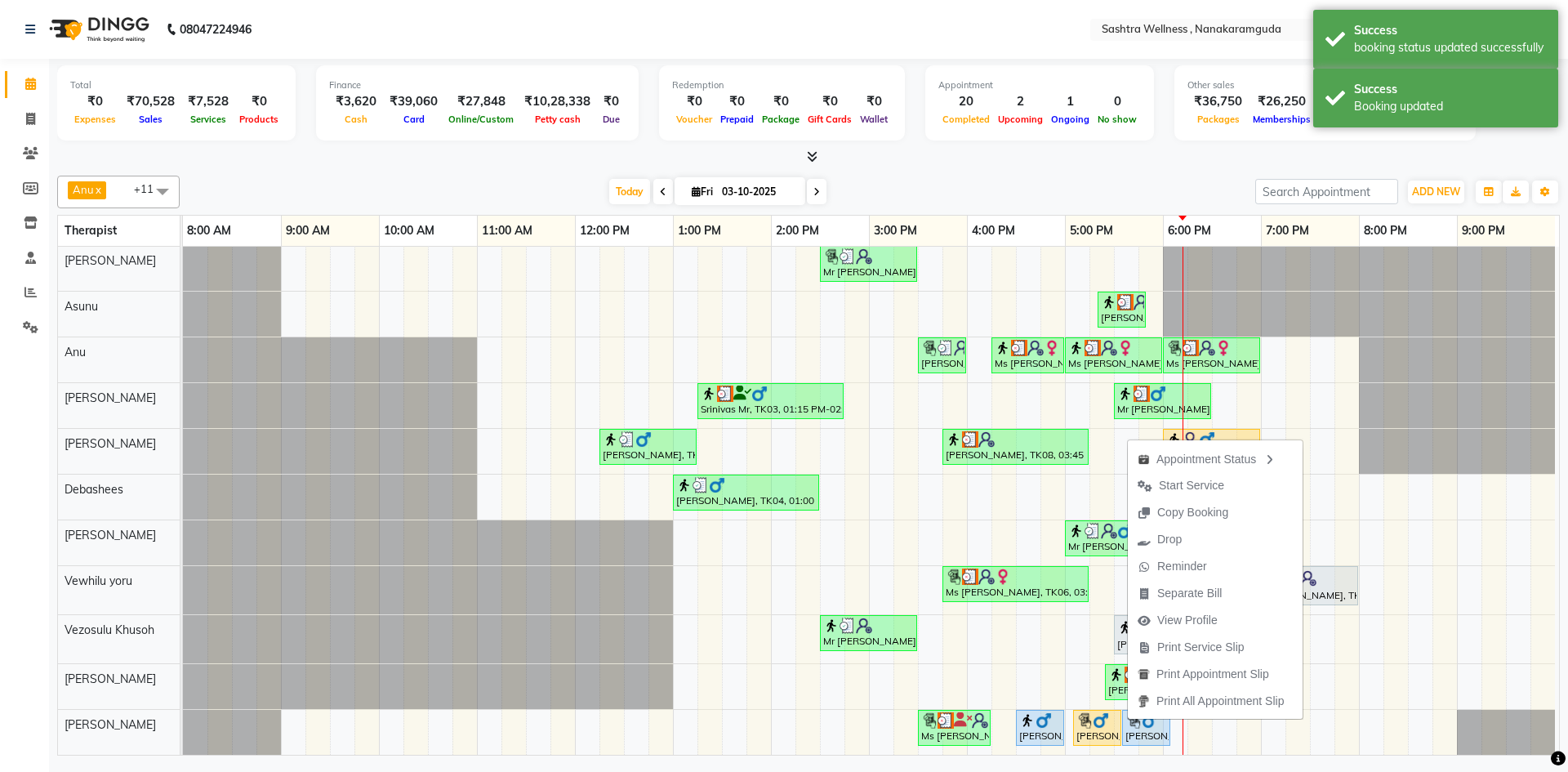
click at [1143, 717] on ul "Appointment Status Start Service Copy Booking Drop Reminder Separate Bill View …" at bounding box center [1215, 579] width 177 height 280
click at [1132, 729] on div "Karthik.k, TK10, 05:35 PM-06:05 PM, HAIR CUT FOR MEN -Beard Design" at bounding box center [1146, 728] width 45 height 31
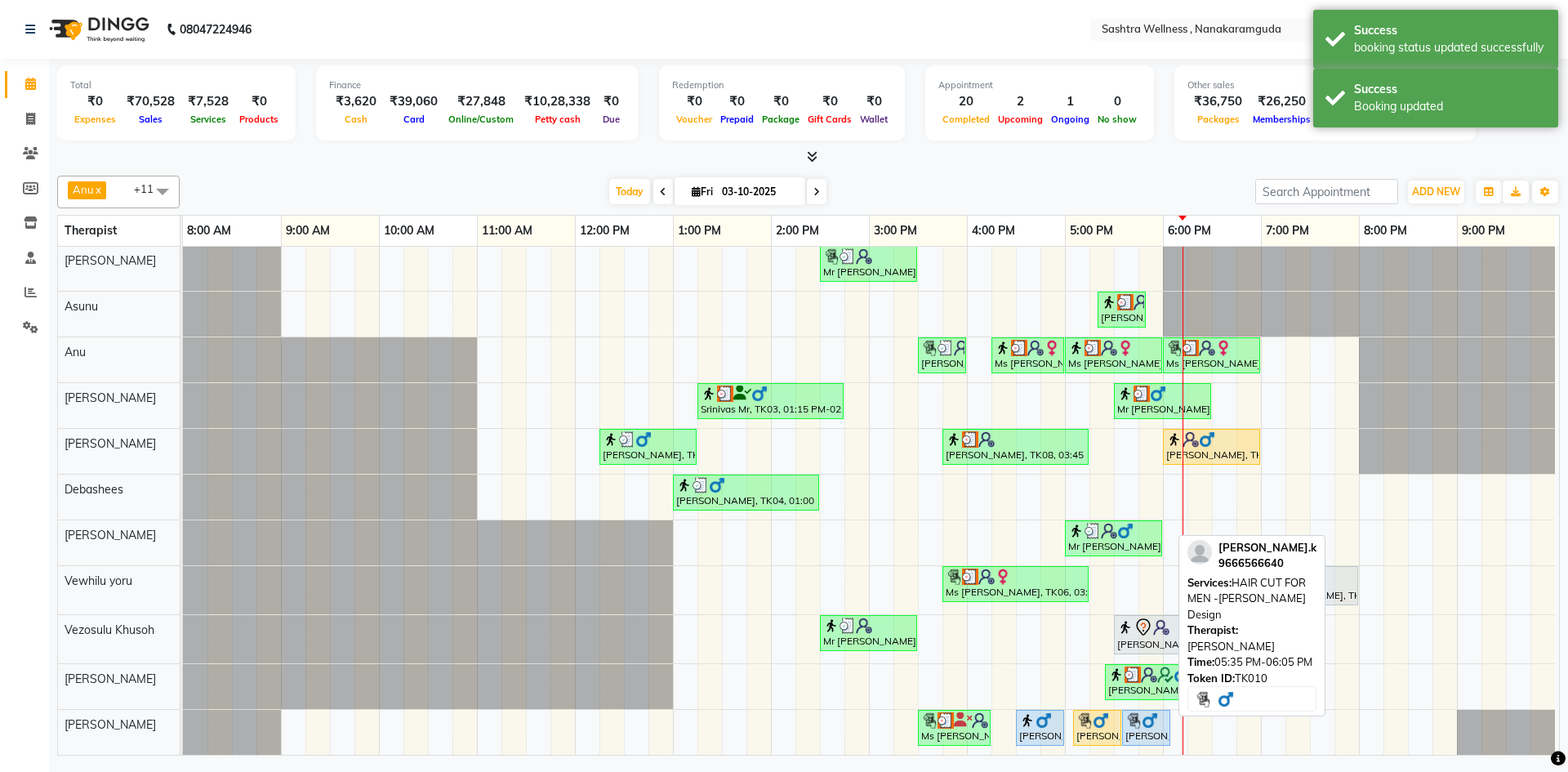
click at [1132, 714] on img at bounding box center [1133, 721] width 16 height 16
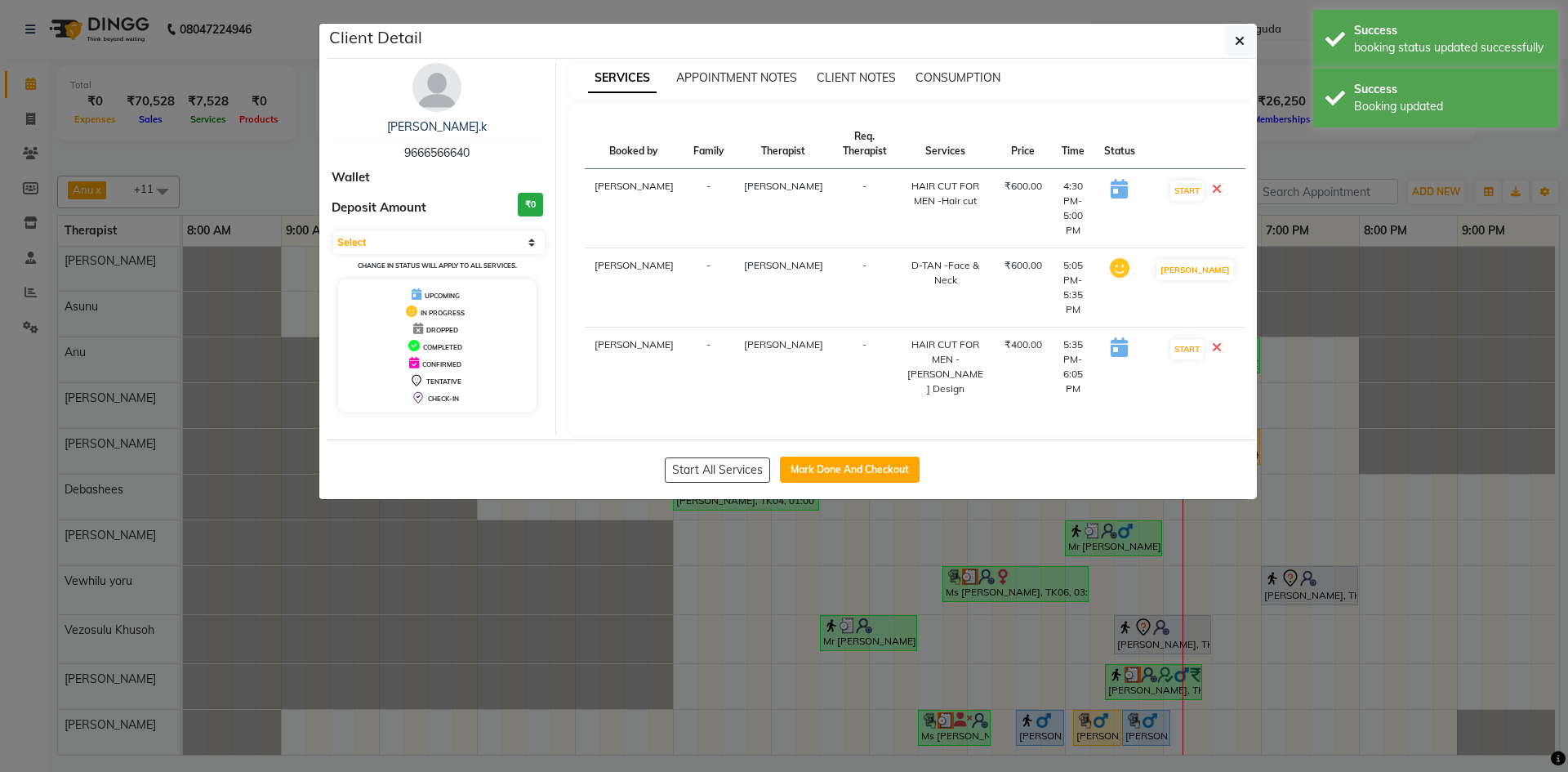
click at [855, 440] on div "Start All Services Mark Done And Checkout" at bounding box center [793, 469] width 930 height 59
click at [856, 457] on button "Mark Done And Checkout" at bounding box center [850, 470] width 140 height 27
select select "service"
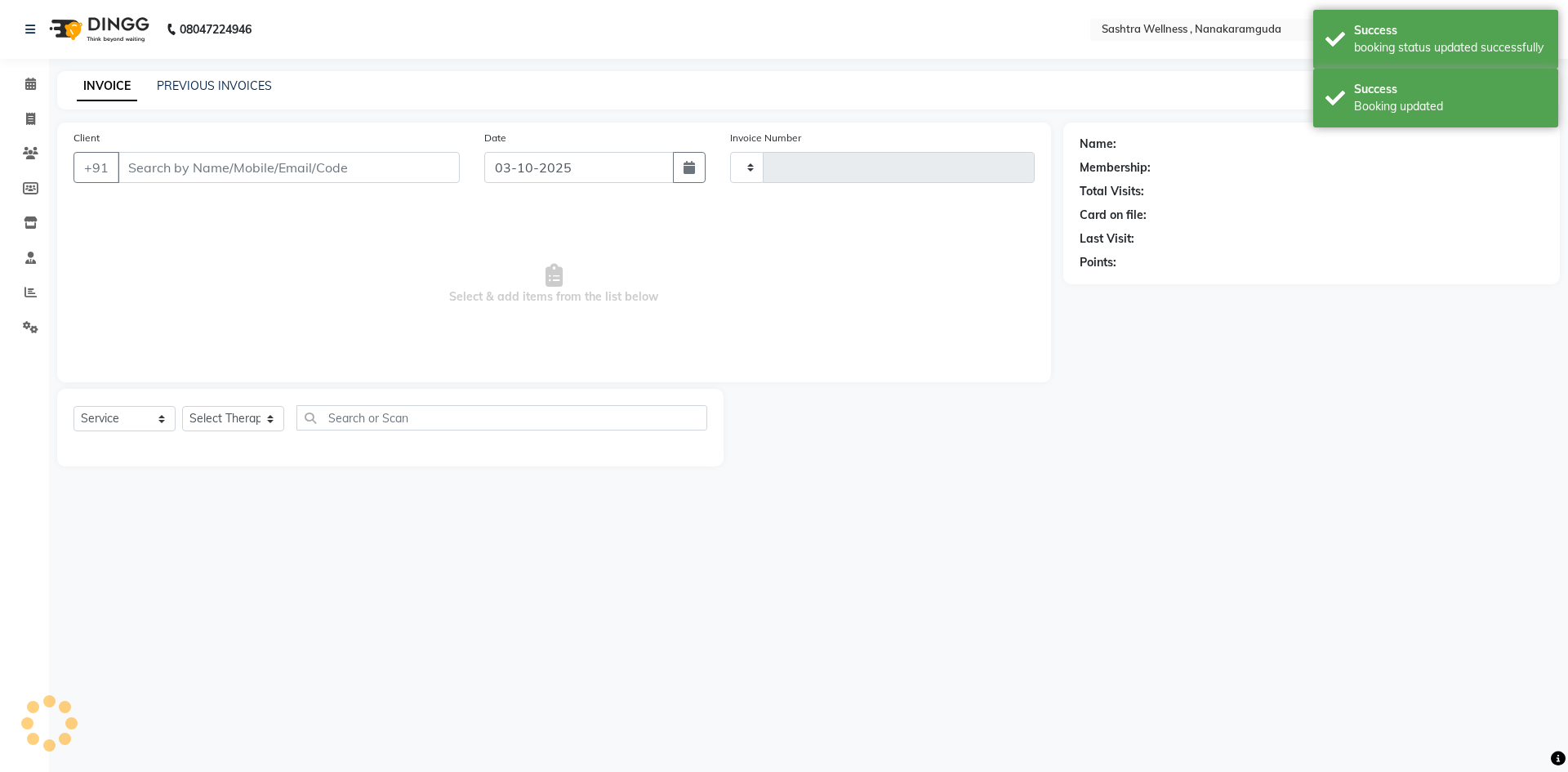
type input "0328"
select select "6669"
type input "9666566640"
select select "93245"
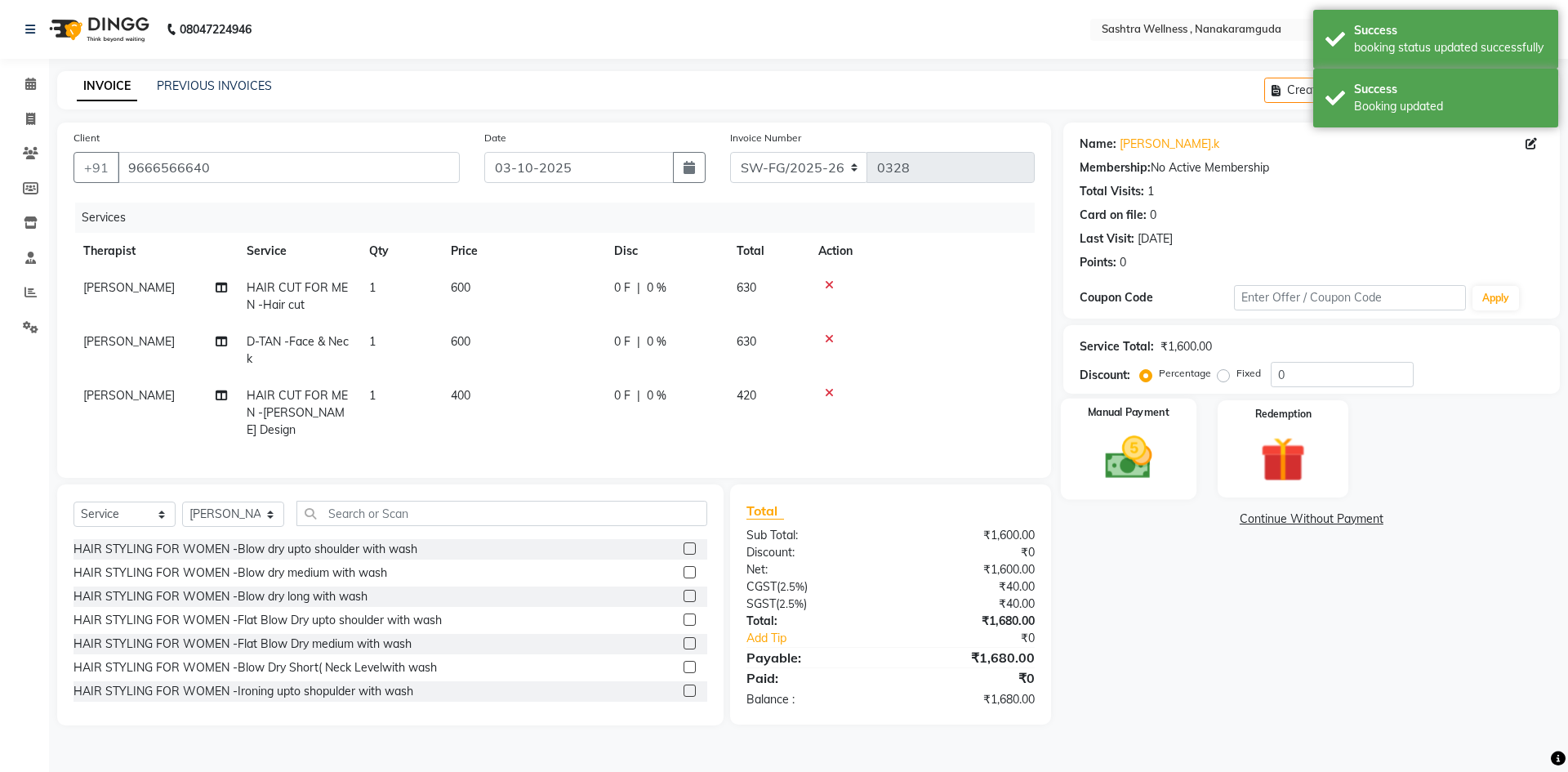
click at [1153, 453] on img at bounding box center [1129, 457] width 76 height 54
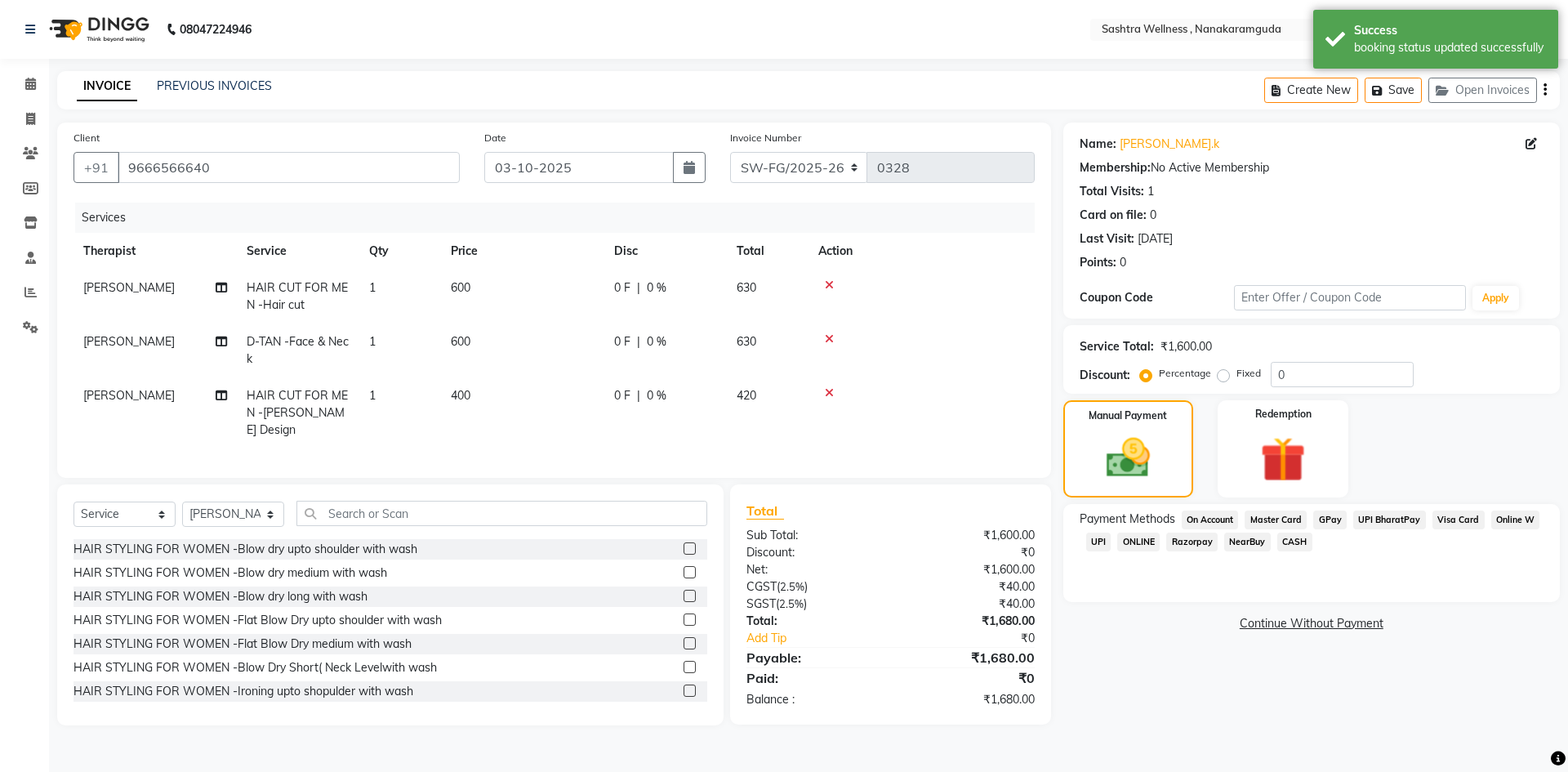
click at [1103, 542] on span "UPI" at bounding box center [1099, 542] width 26 height 19
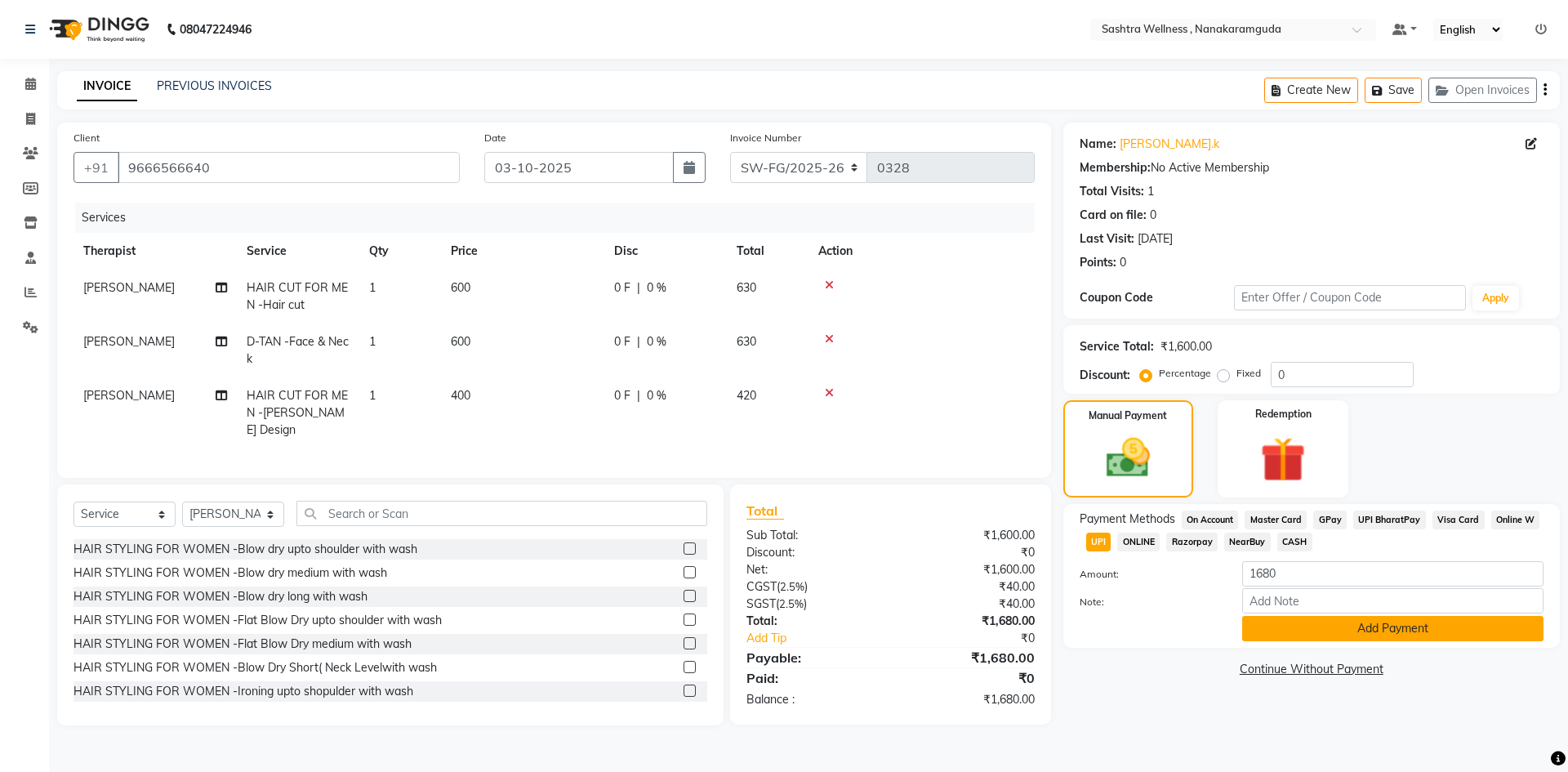
click at [1428, 632] on button "Add Payment" at bounding box center [1393, 629] width 301 height 26
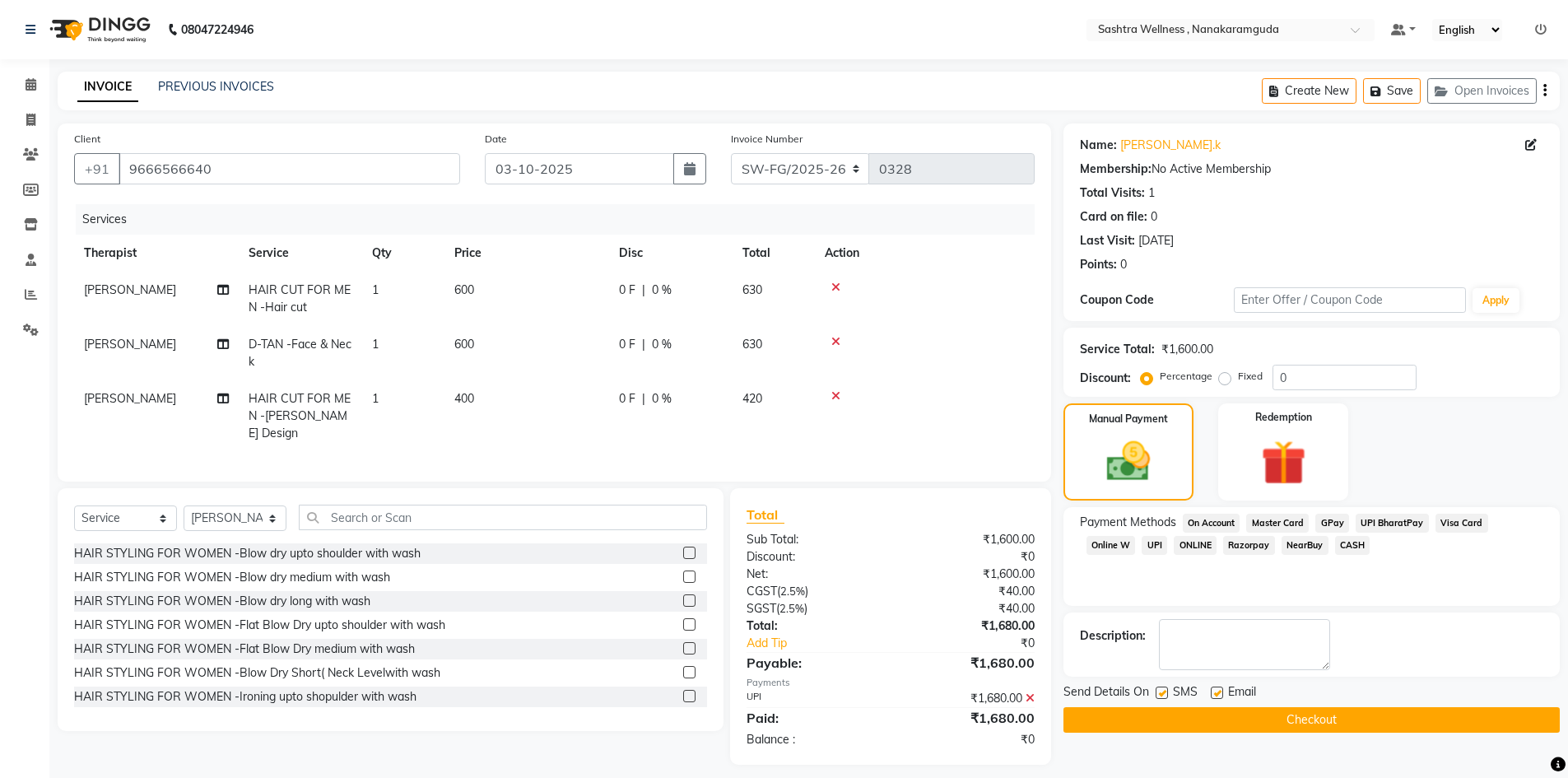
click at [1324, 716] on button "Checkout" at bounding box center [1311, 720] width 496 height 26
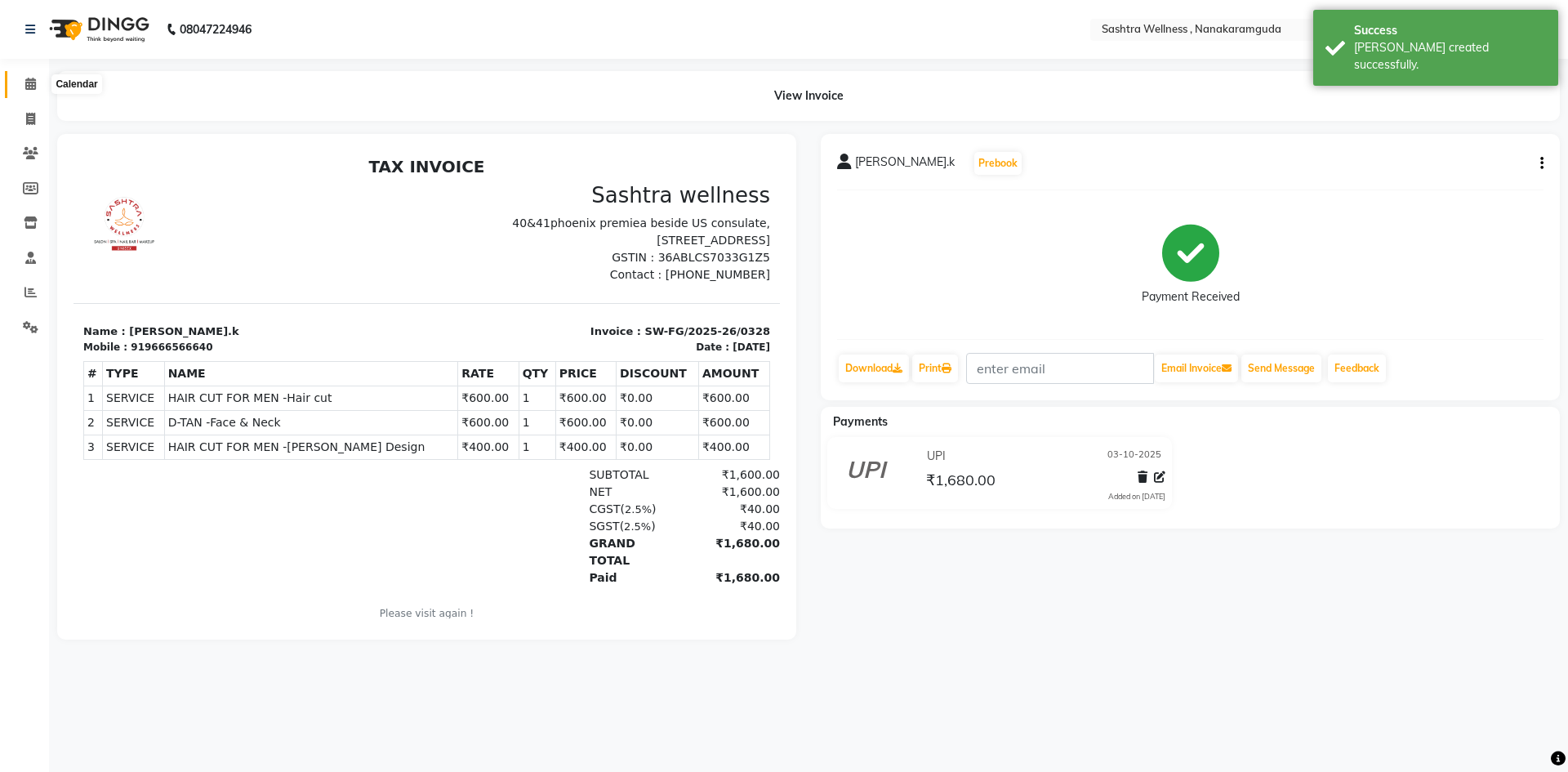
click at [26, 76] on span at bounding box center [30, 84] width 28 height 19
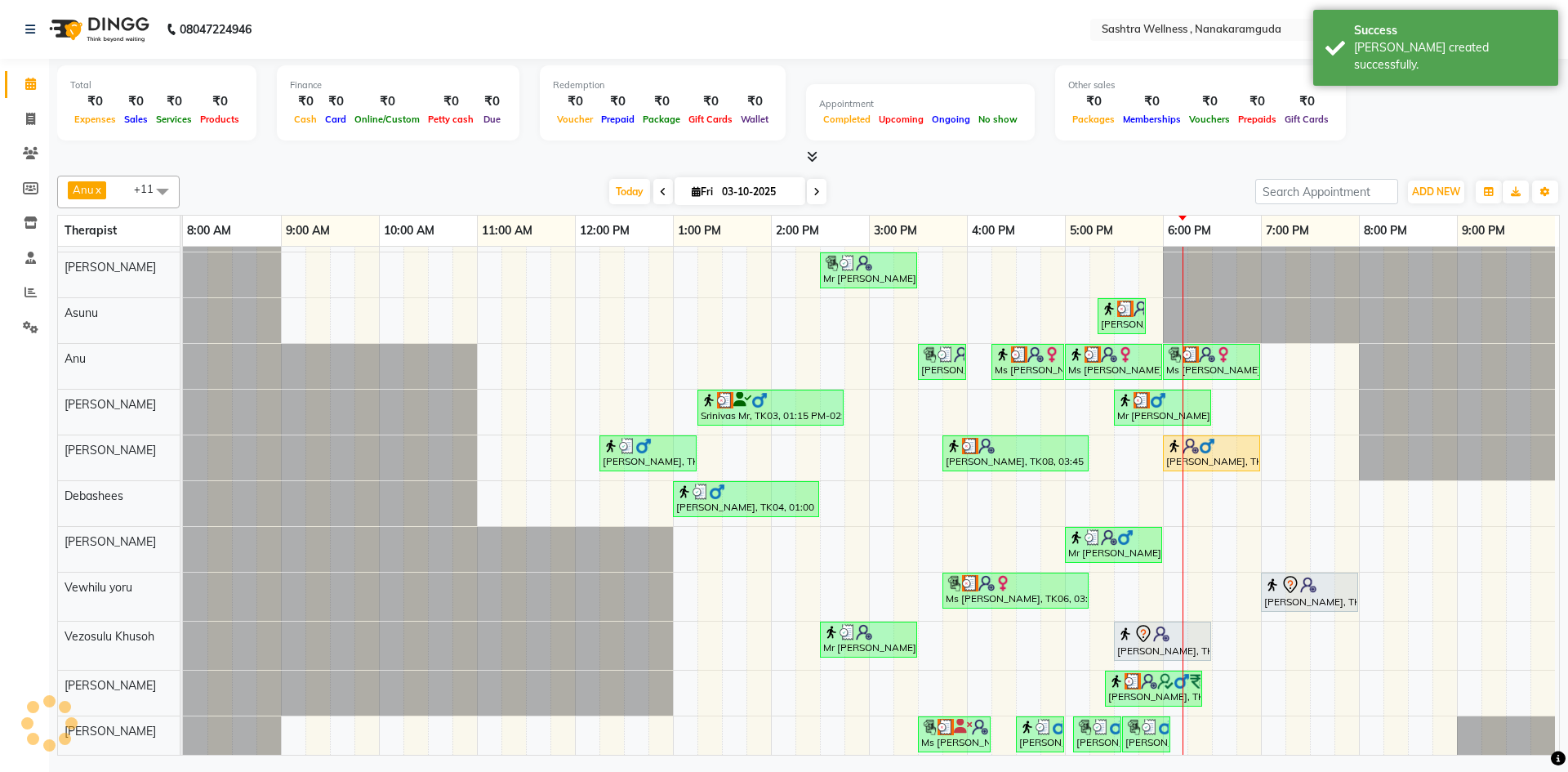
scroll to position [59, 0]
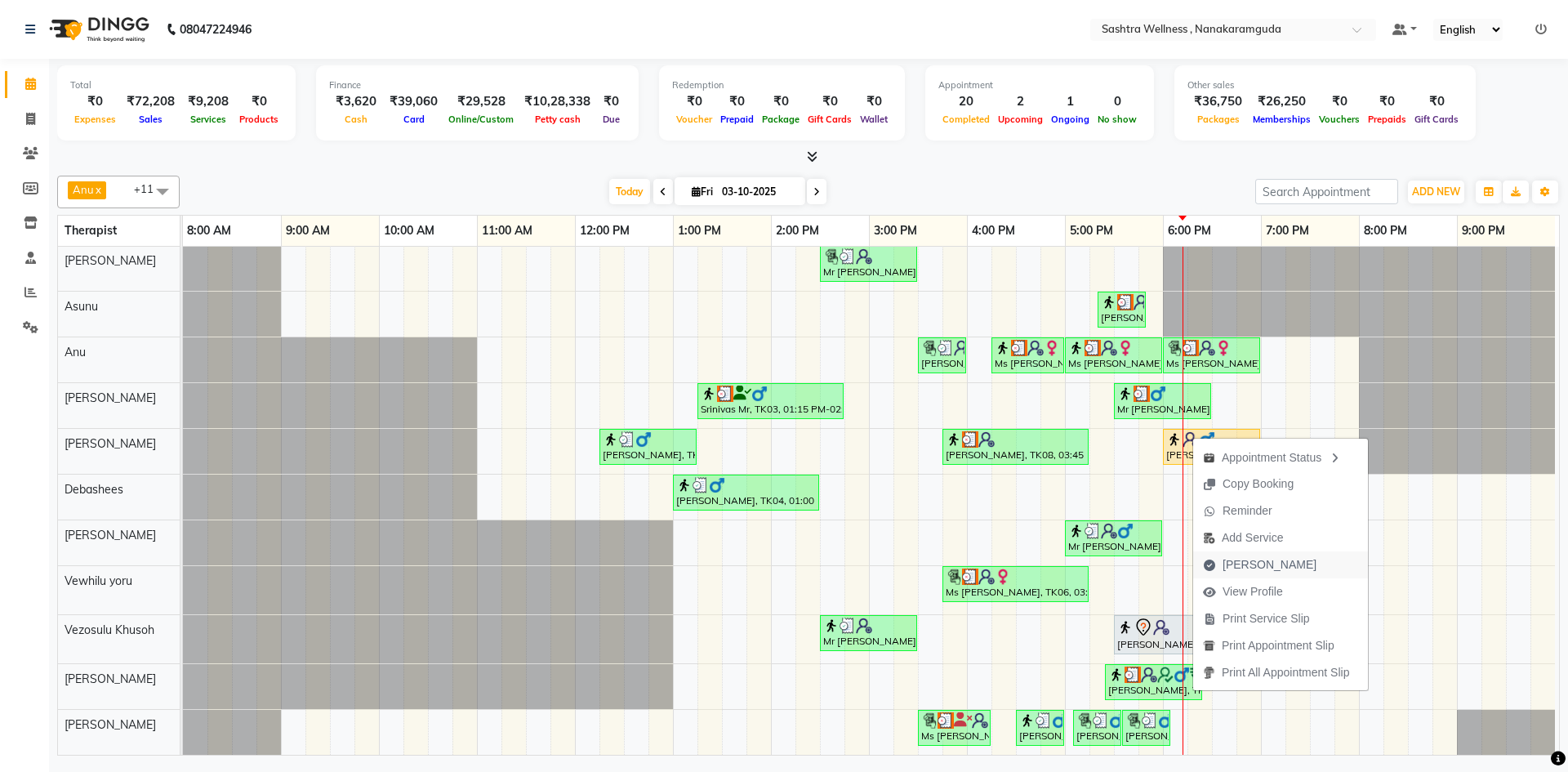
click at [1259, 552] on span "[PERSON_NAME]" at bounding box center [1260, 565] width 133 height 27
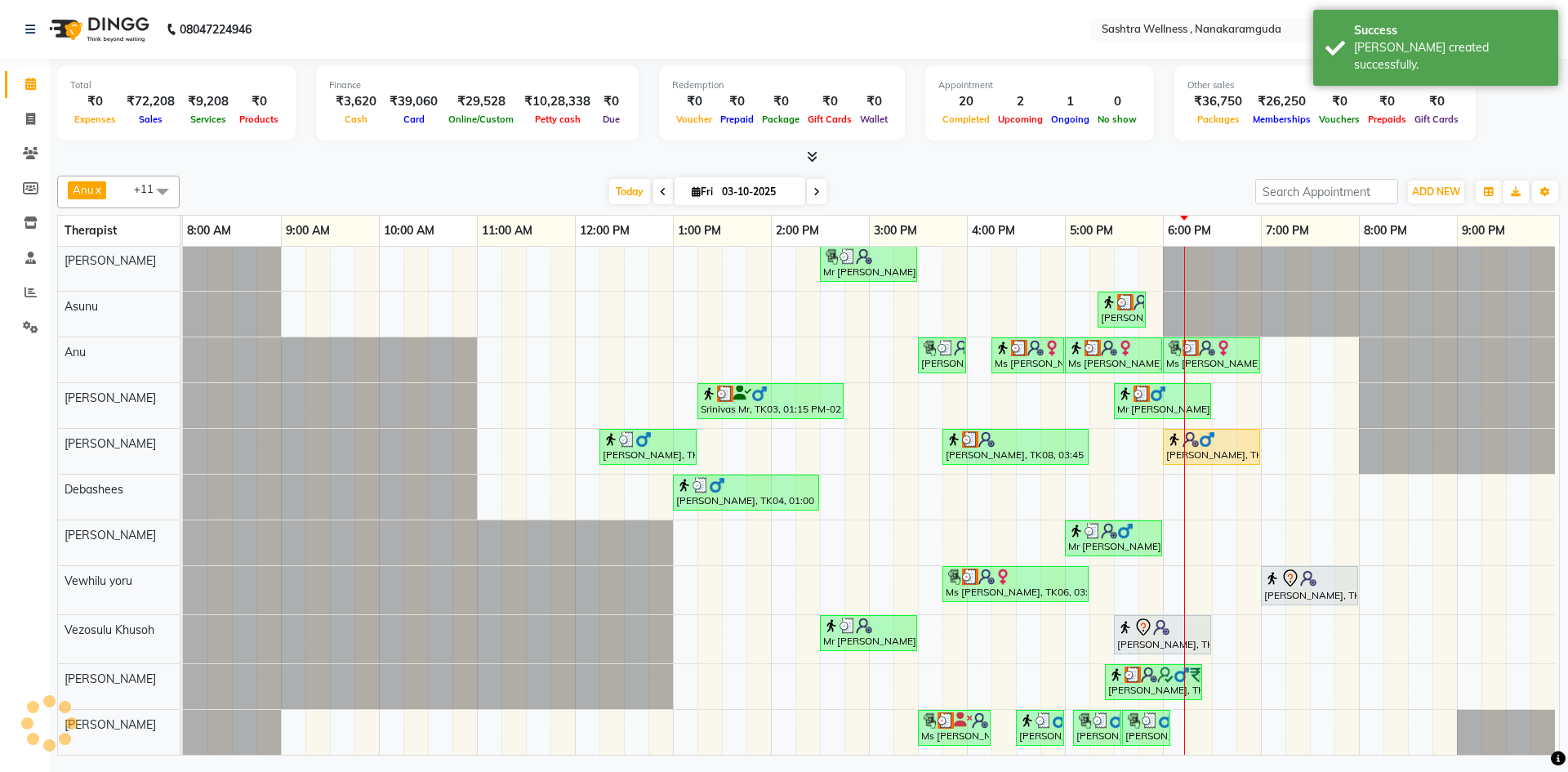
select select "service"
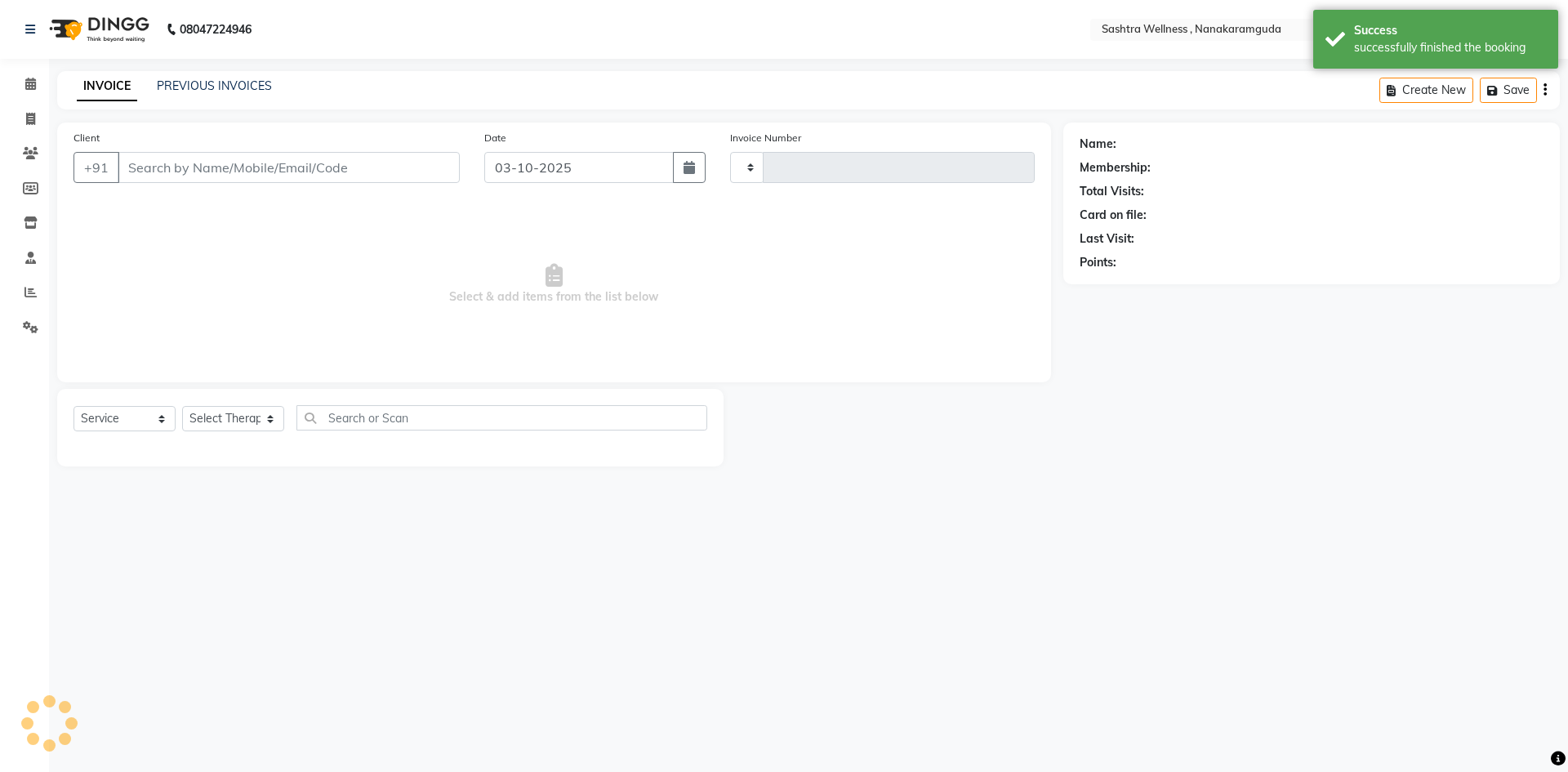
type input "0329"
select select "6669"
type input "8885999929"
select select "88333"
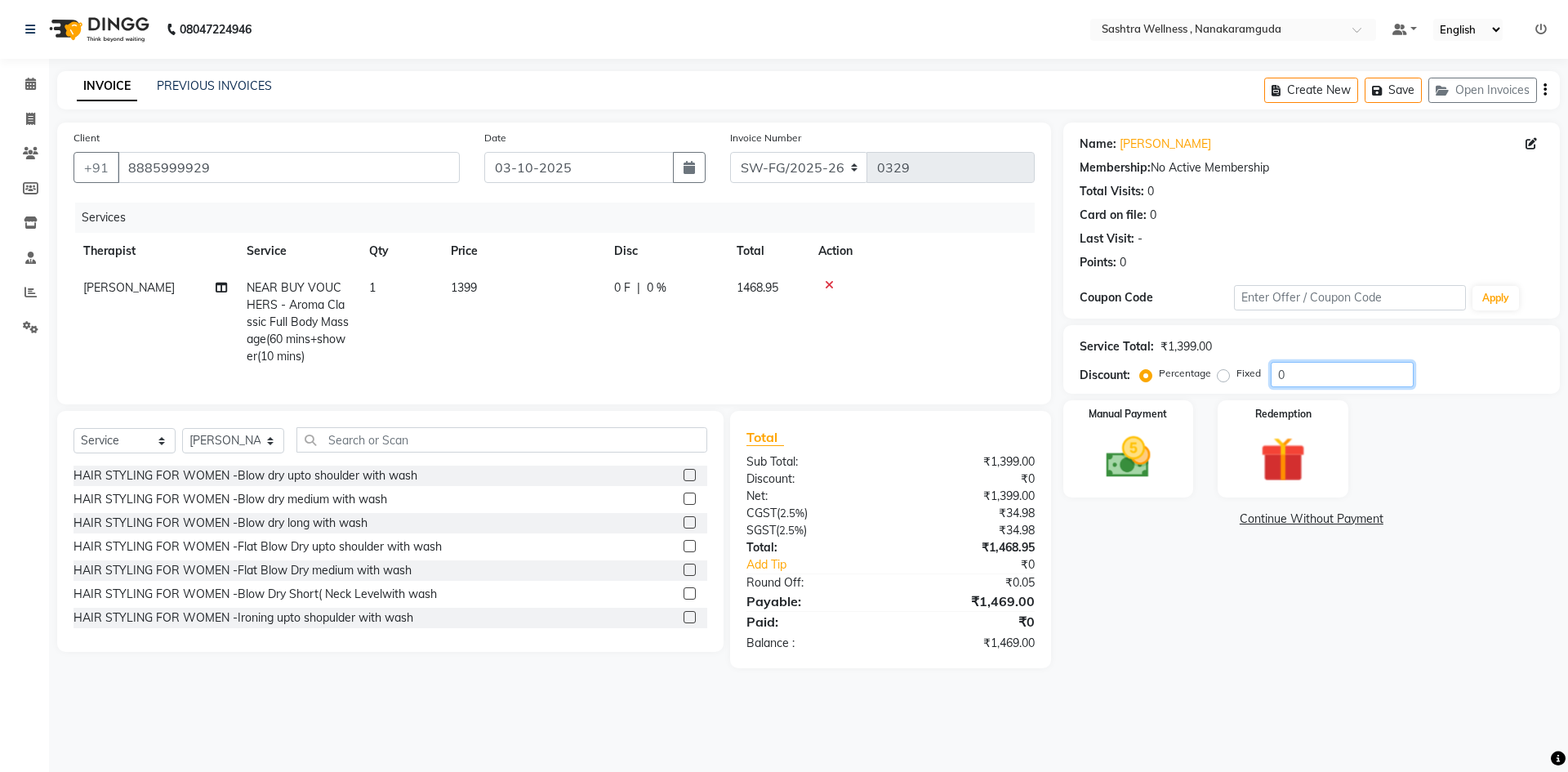
drag, startPoint x: 1298, startPoint y: 385, endPoint x: 1233, endPoint y: 319, distance: 92.6
click at [1233, 319] on div "Name: Mr Prashanth Sharma Membership: No Active Membership Total Visits: 0 Card…" at bounding box center [1318, 395] width 509 height 546
type input "5"
type input "4.75"
click at [1159, 424] on div "Manual Payment" at bounding box center [1127, 449] width 135 height 101
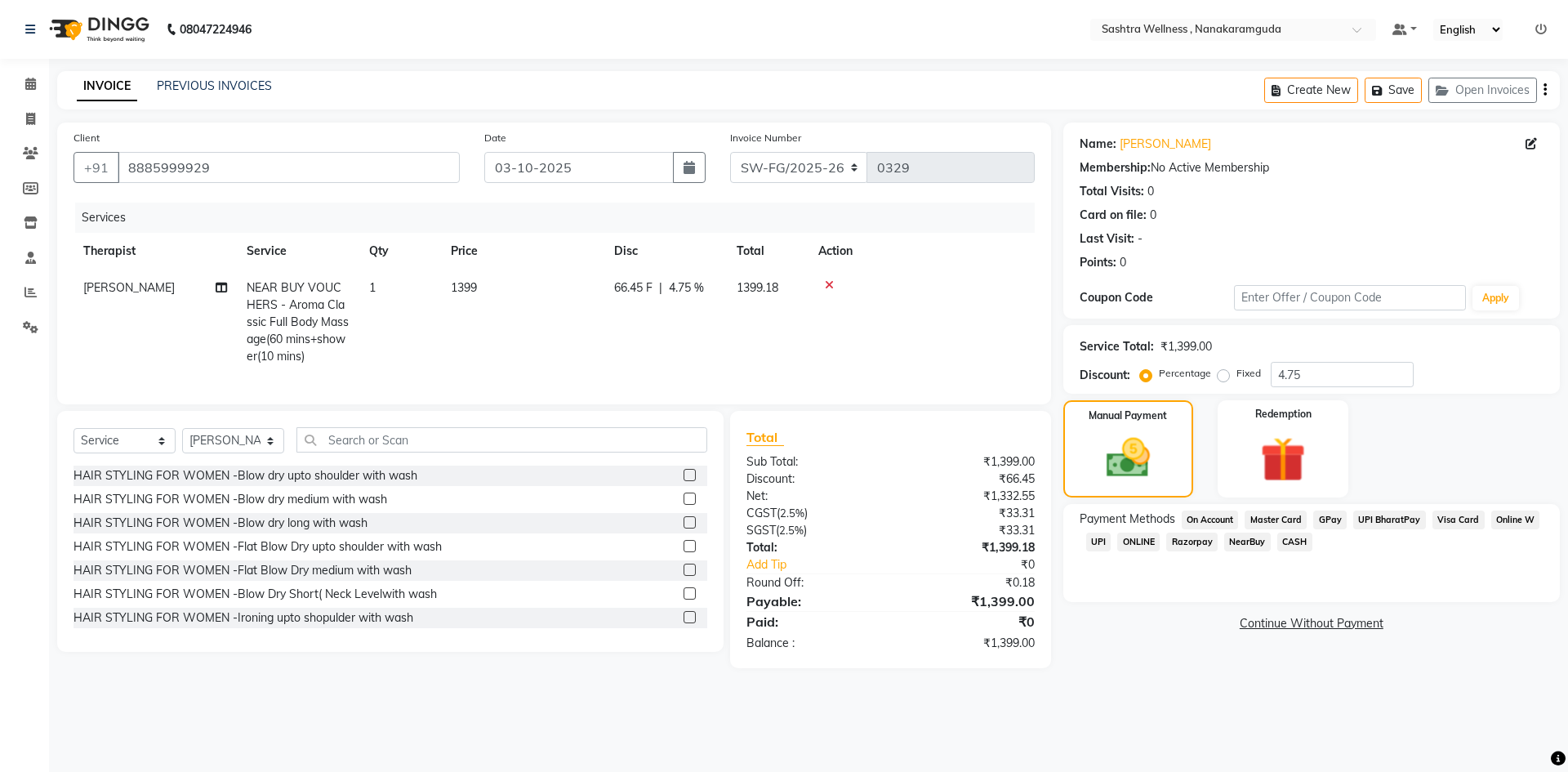
click at [1254, 540] on span "NearBuy" at bounding box center [1247, 542] width 47 height 19
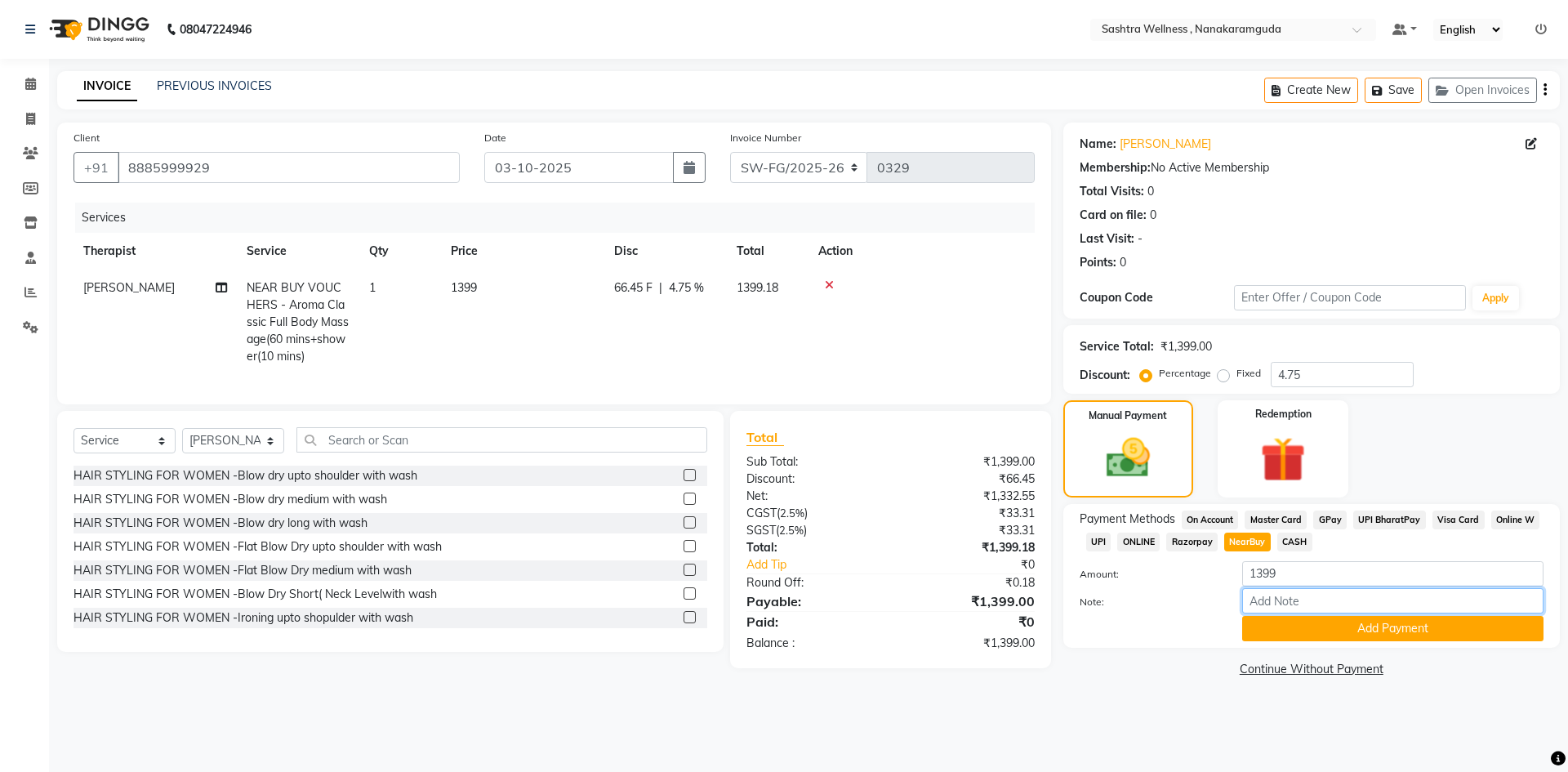
click at [1290, 595] on input "Note:" at bounding box center [1393, 600] width 301 height 26
click at [1298, 600] on input "N5PPK<W" at bounding box center [1393, 600] width 301 height 26
type input "N5PPKMW"
click at [1336, 619] on button "Add Payment" at bounding box center [1393, 629] width 301 height 26
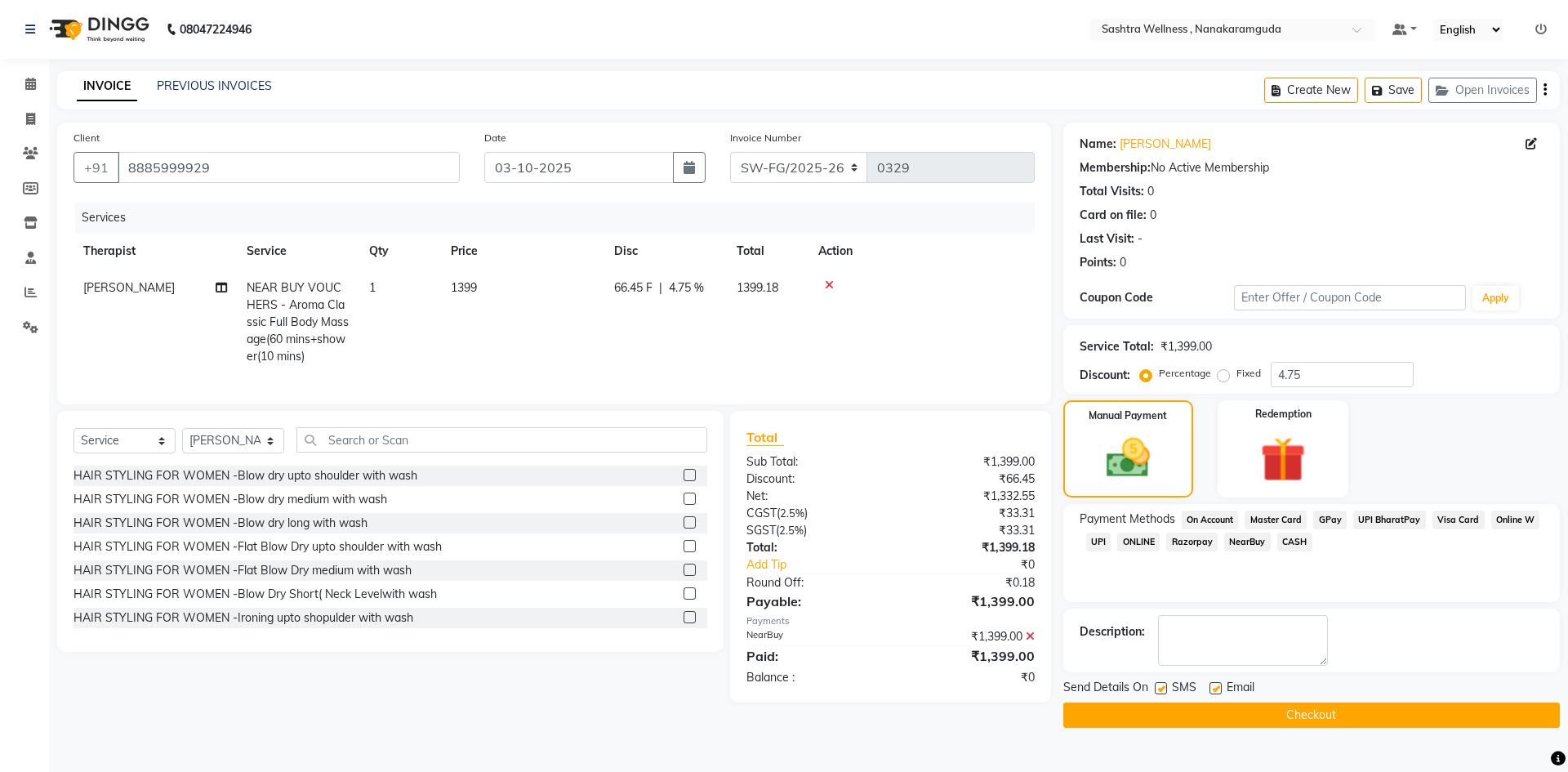
click at [1367, 720] on button "Checkout" at bounding box center [1312, 715] width 497 height 26
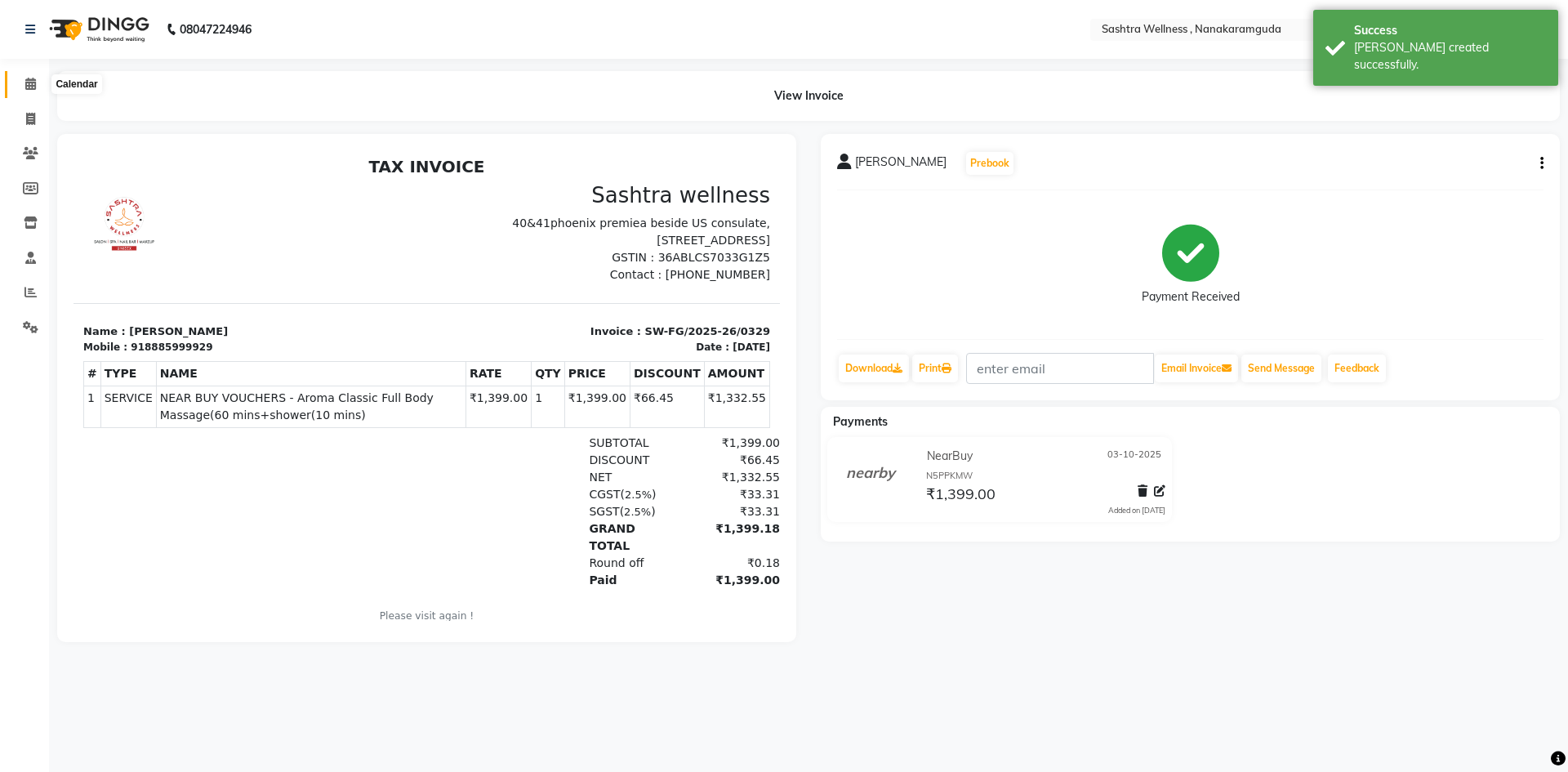
click at [31, 80] on icon at bounding box center [31, 84] width 11 height 12
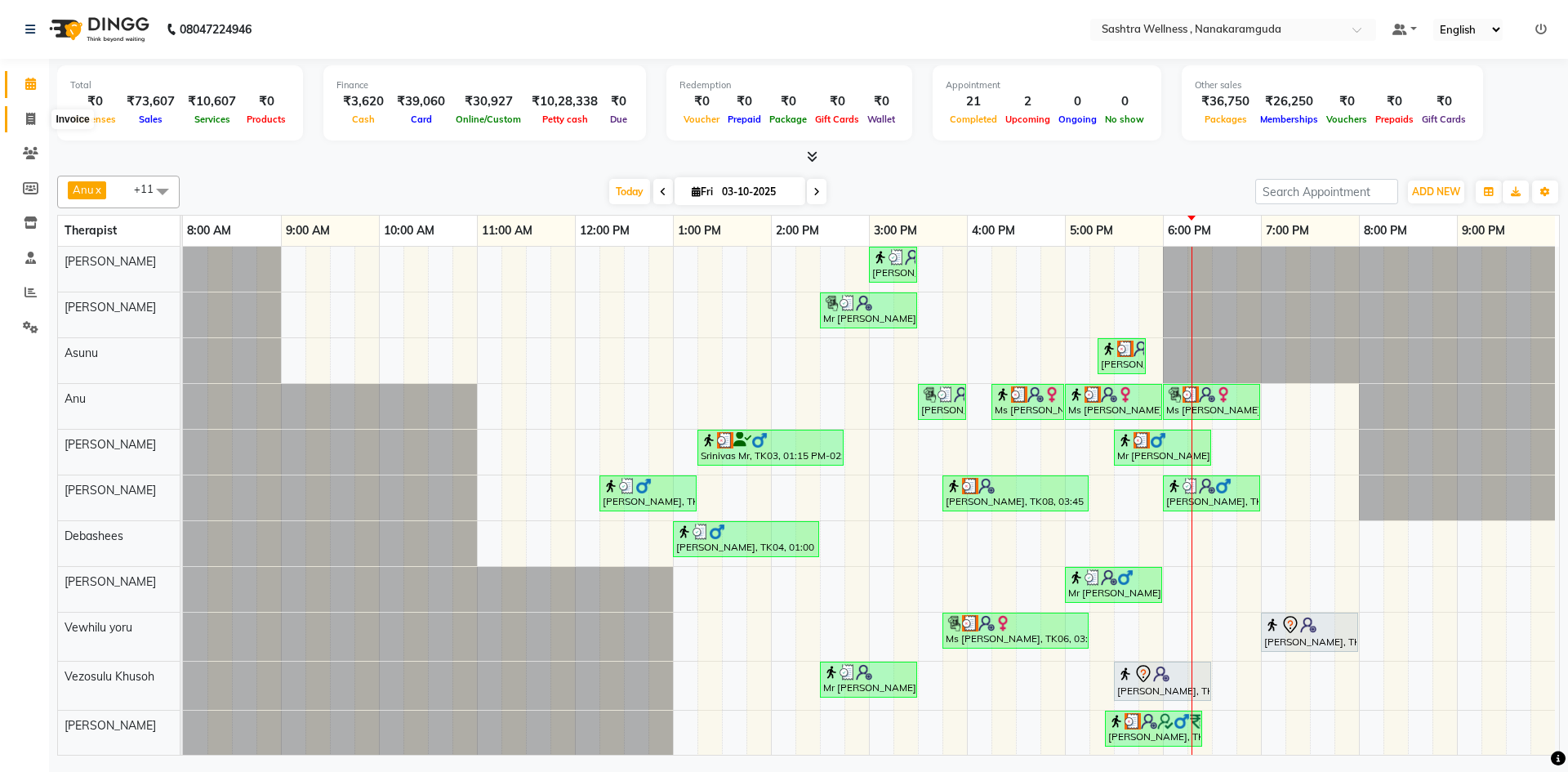
click at [34, 120] on icon at bounding box center [31, 119] width 9 height 12
select select "service"
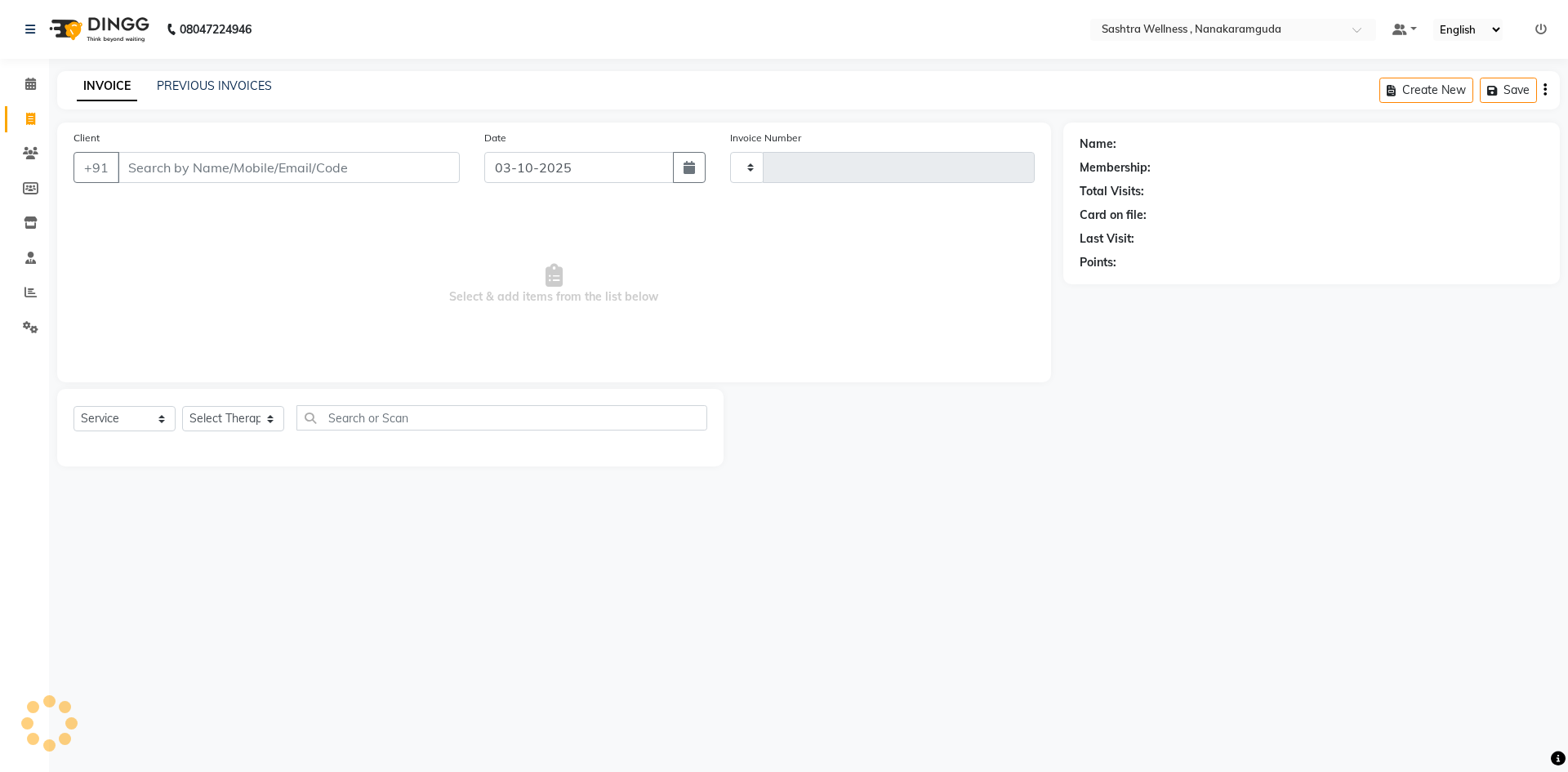
type input "0330"
select select "6669"
click at [237, 83] on link "PREVIOUS INVOICES" at bounding box center [214, 86] width 115 height 15
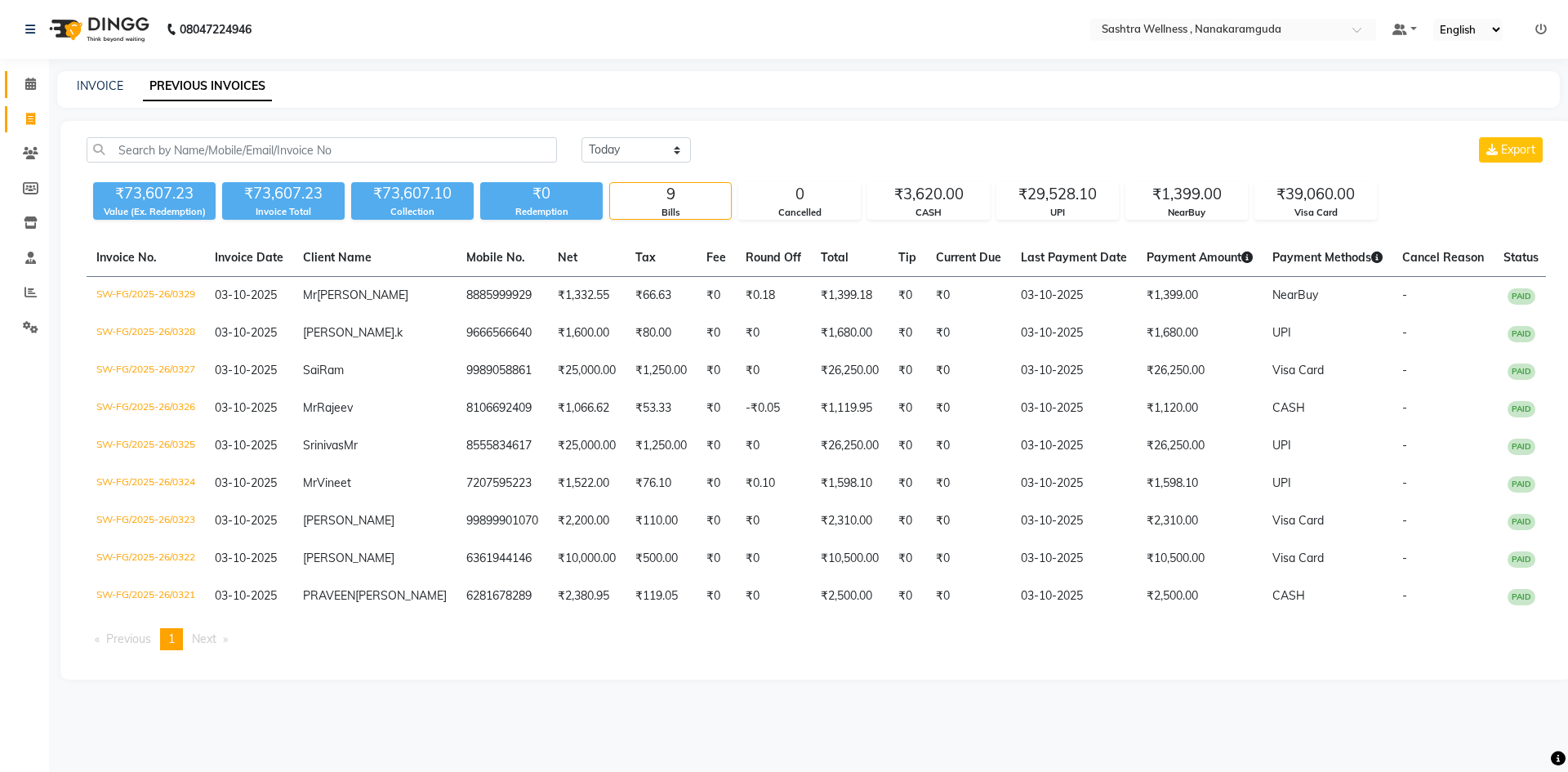
click at [42, 94] on link "Calendar" at bounding box center [25, 84] width 39 height 27
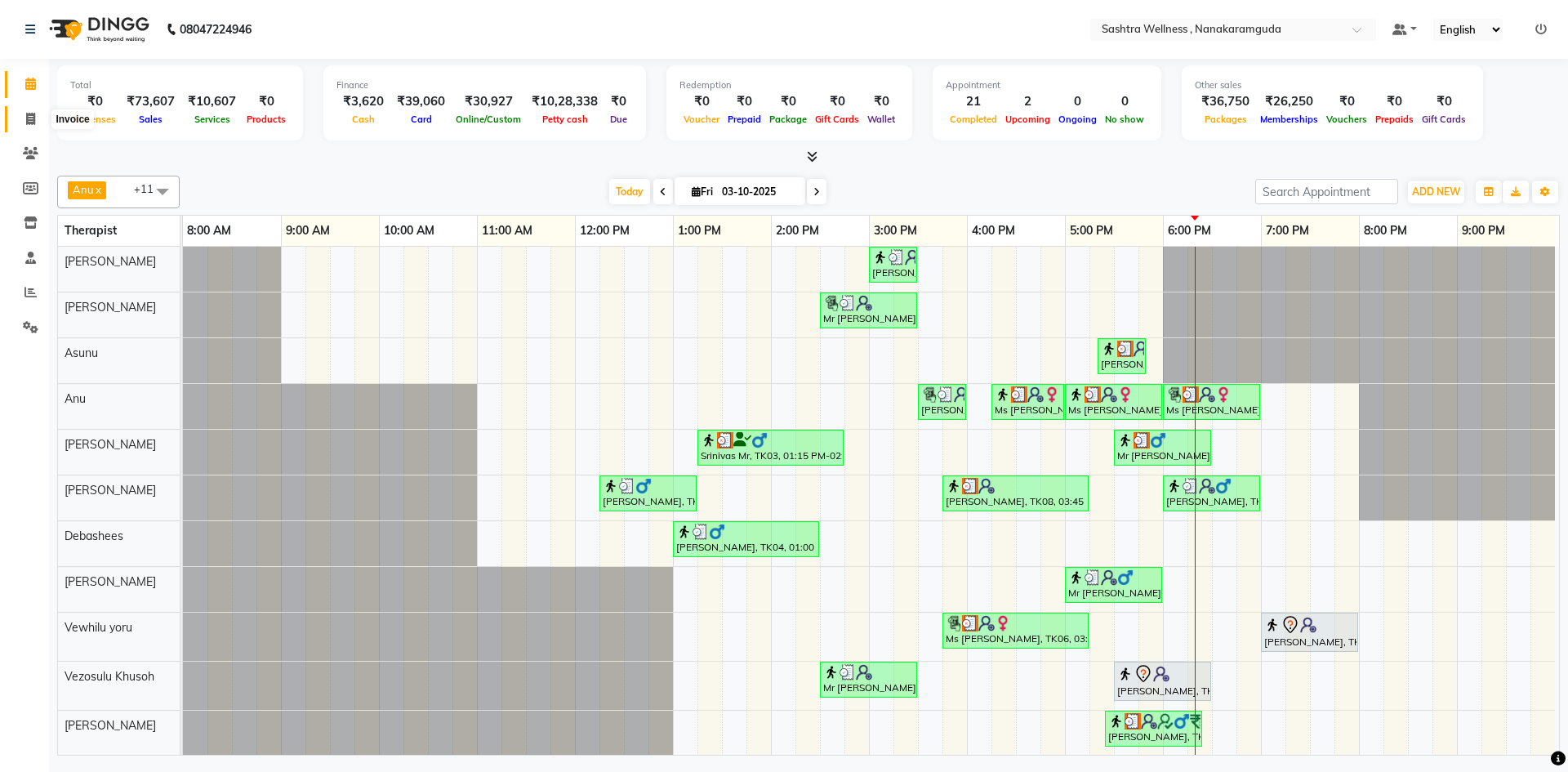
click at [40, 120] on span at bounding box center [30, 119] width 28 height 19
select select "service"
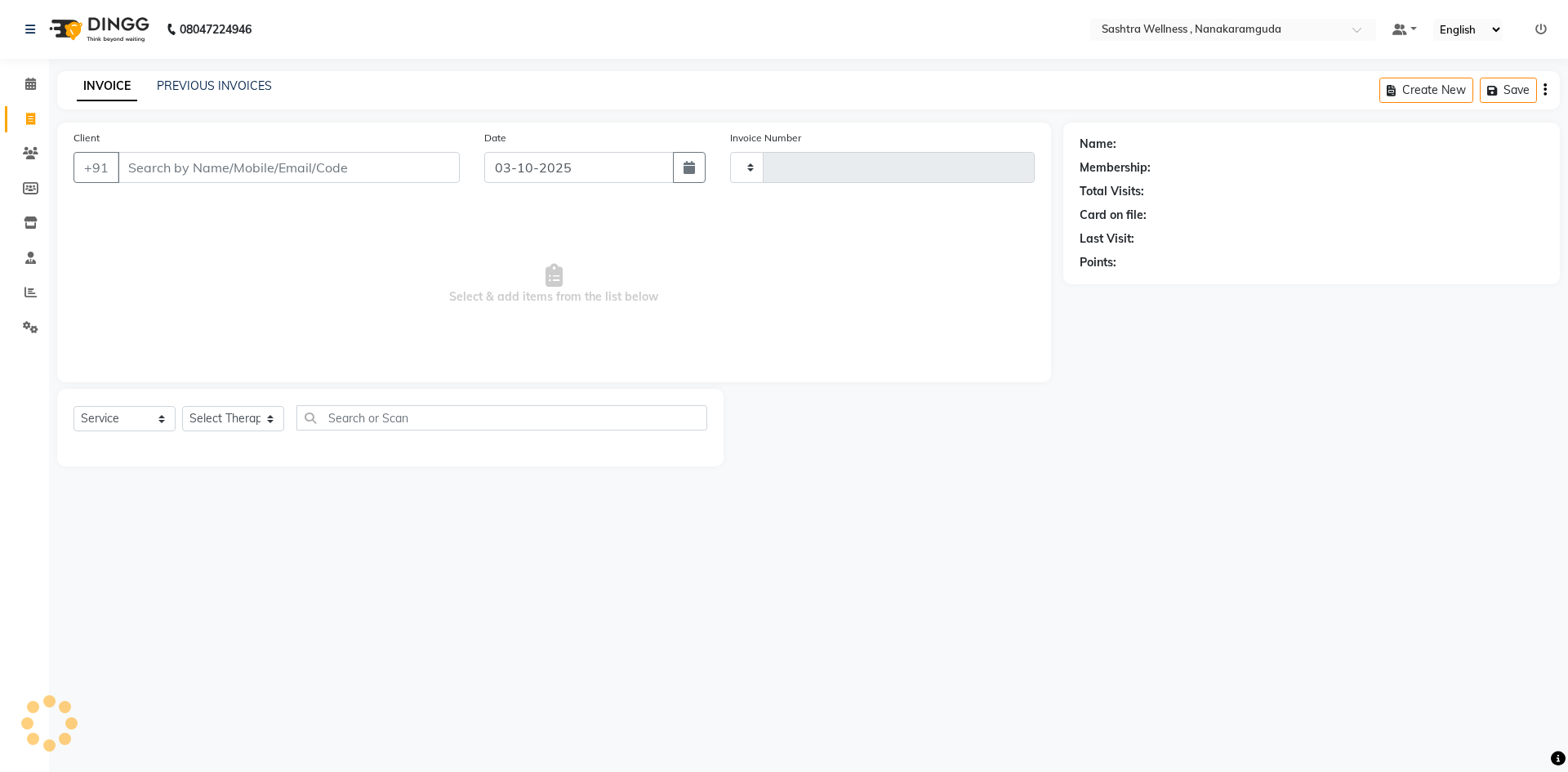
type input "0330"
select select "6669"
click at [183, 90] on link "PREVIOUS INVOICES" at bounding box center [214, 86] width 115 height 15
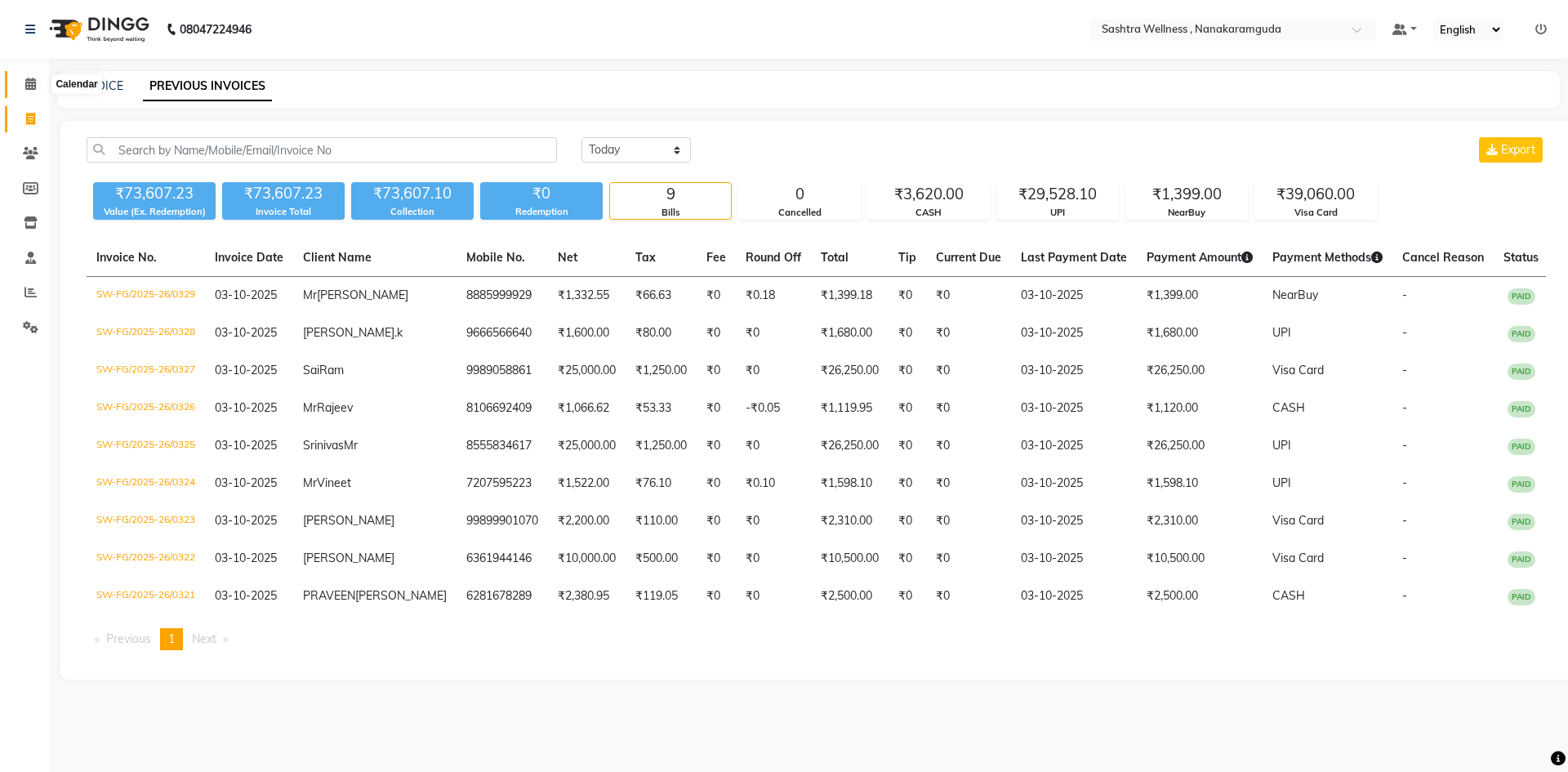
click at [34, 82] on icon at bounding box center [31, 84] width 11 height 12
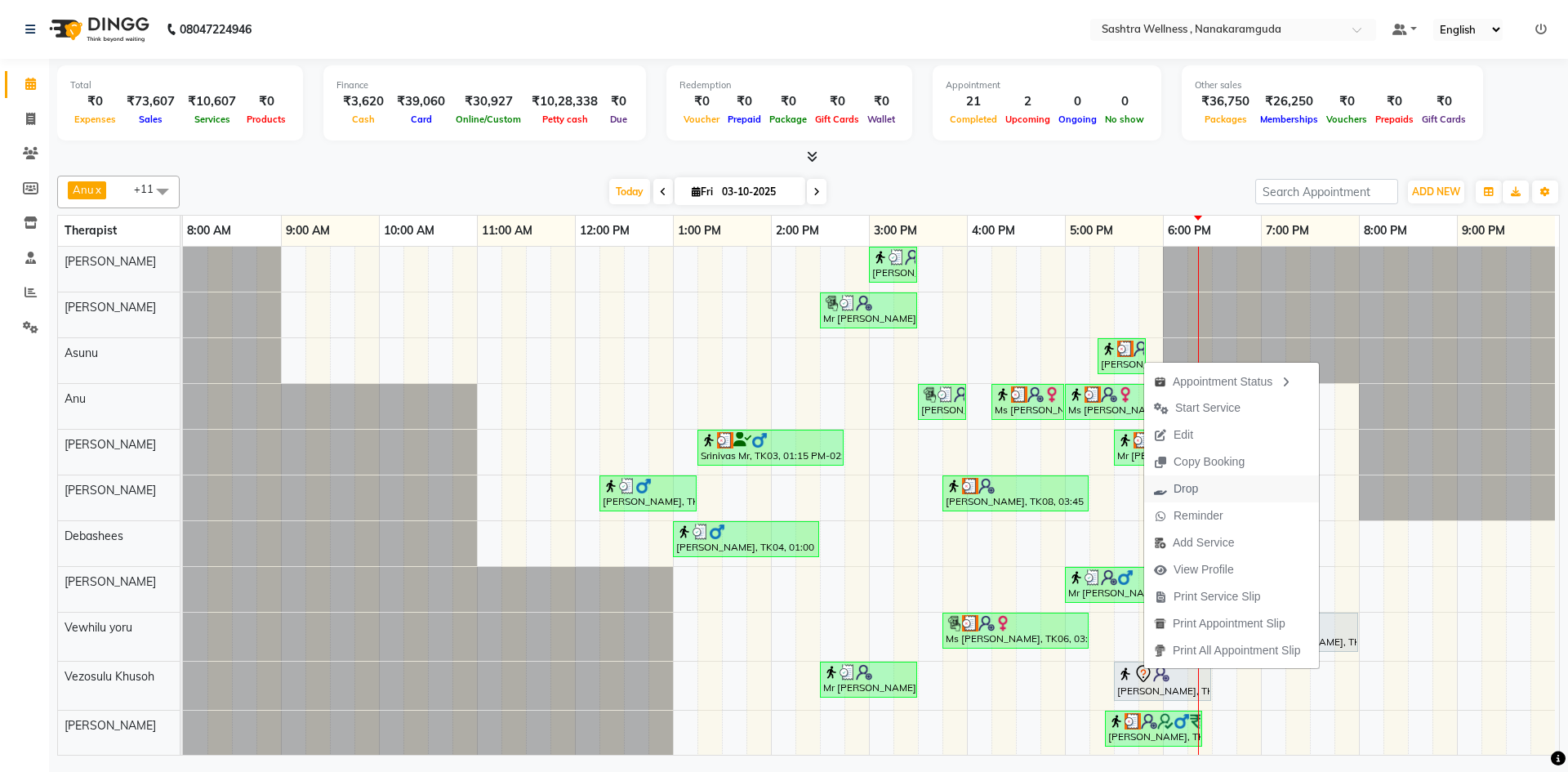
click at [1199, 499] on span "Drop" at bounding box center [1176, 489] width 64 height 27
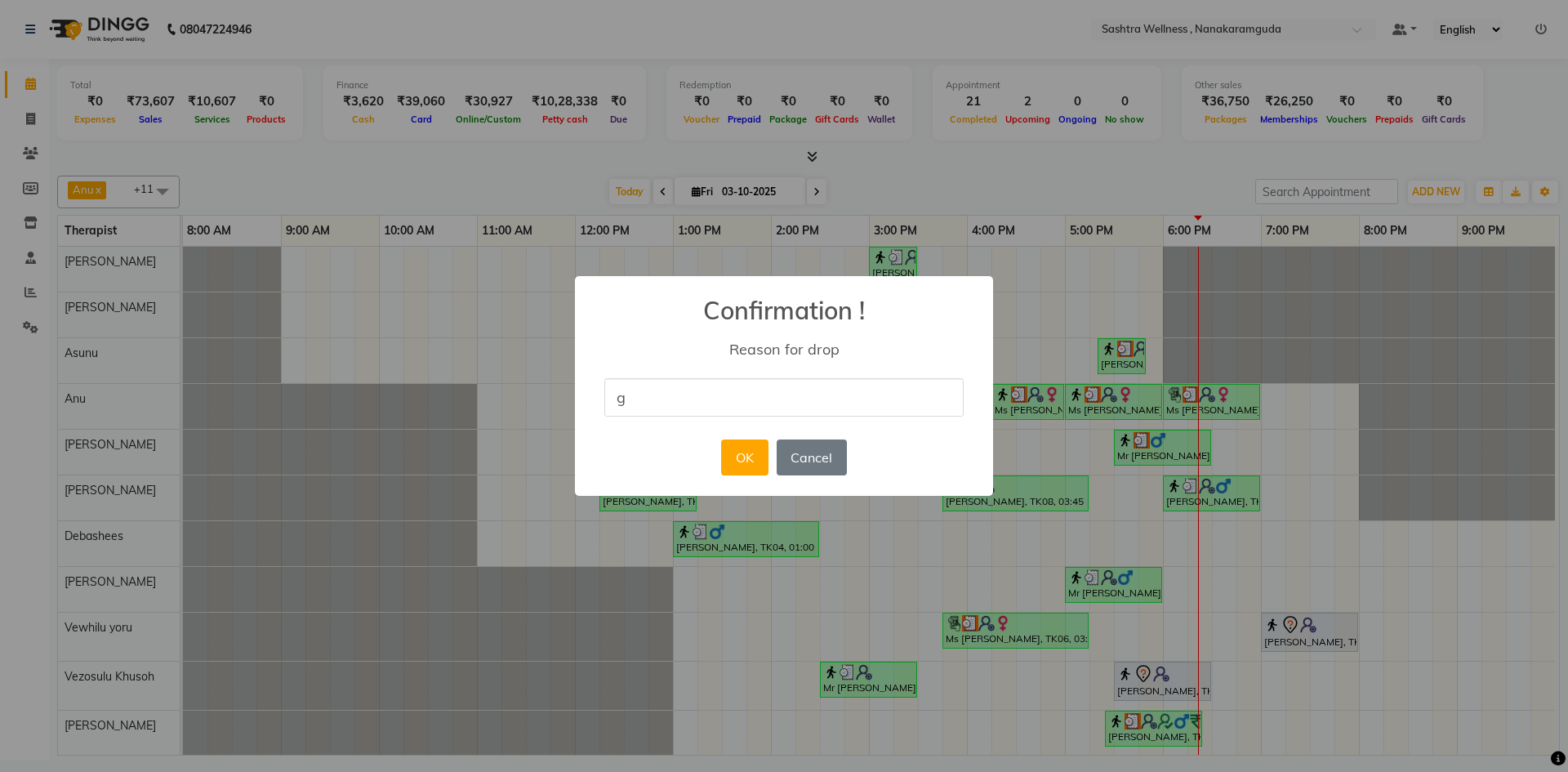
type input "got some work"
click at [761, 458] on button "OK" at bounding box center [744, 457] width 47 height 36
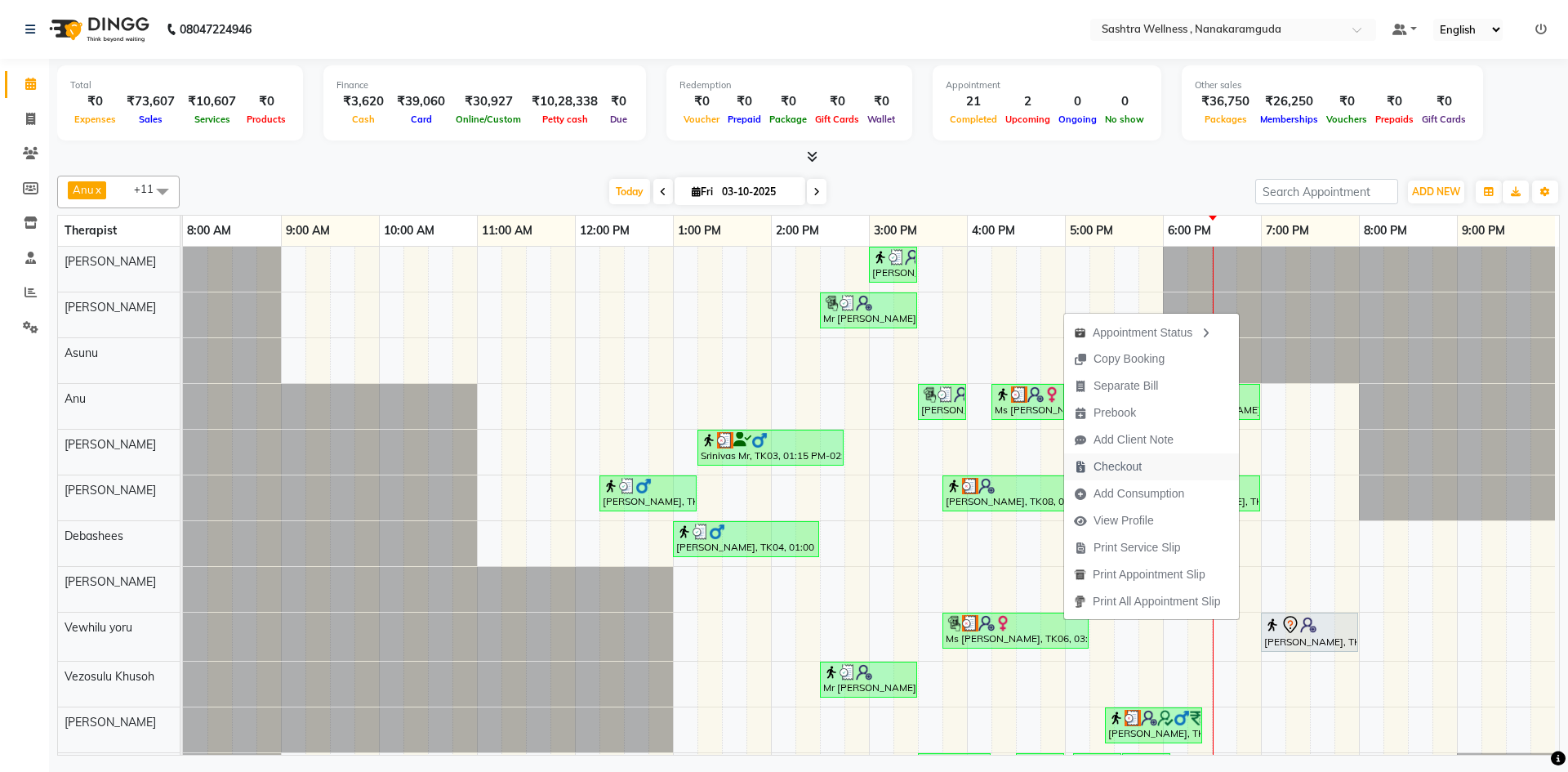
click at [1123, 468] on span "Checkout" at bounding box center [1117, 466] width 49 height 17
select select "service"
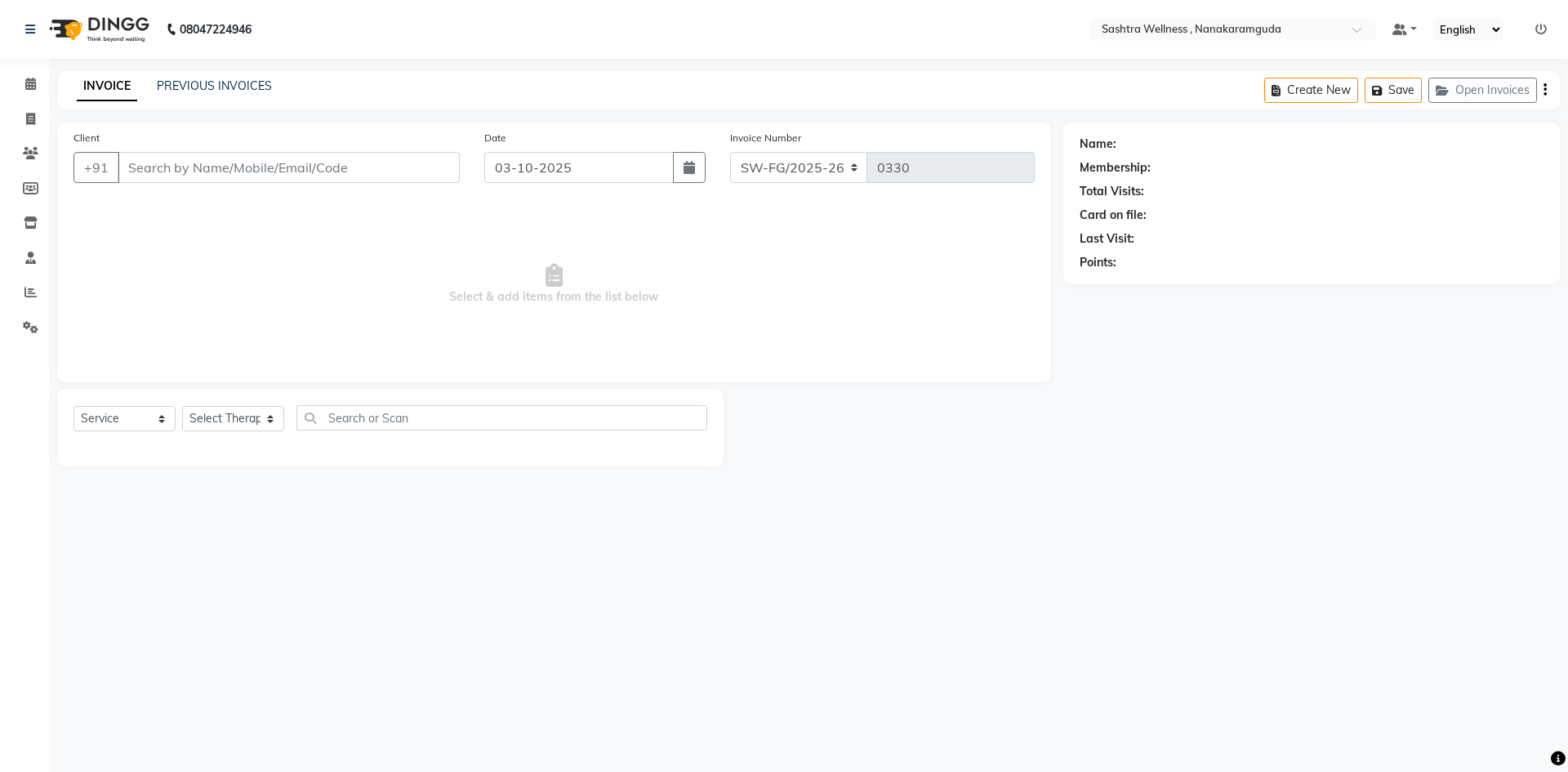
type input "7762823153"
select select "88332"
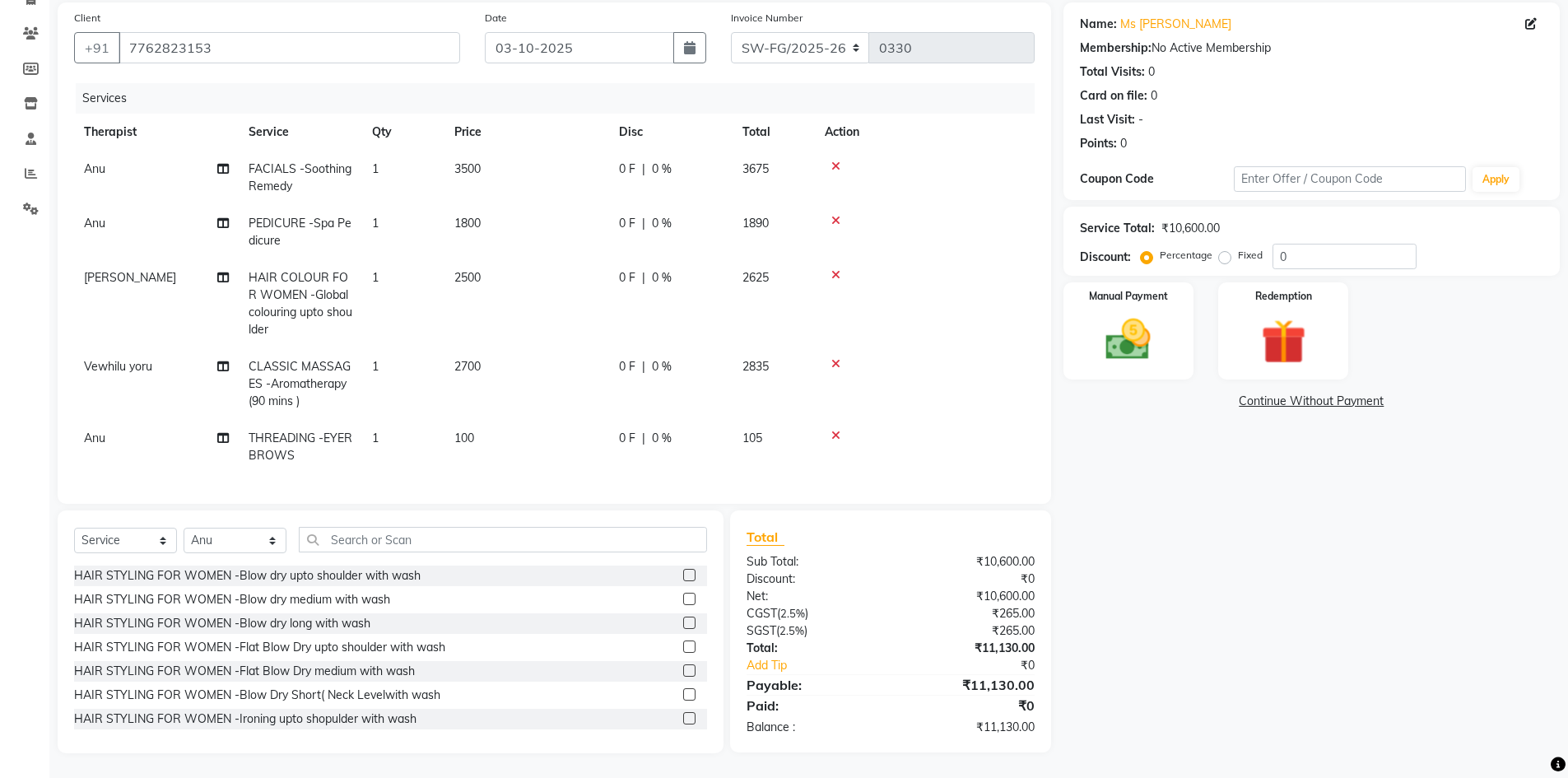
scroll to position [128, 0]
drag, startPoint x: 1307, startPoint y: 257, endPoint x: 1170, endPoint y: 258, distance: 137.0
click at [1170, 258] on div "Percentage Fixed 0" at bounding box center [1281, 257] width 273 height 26
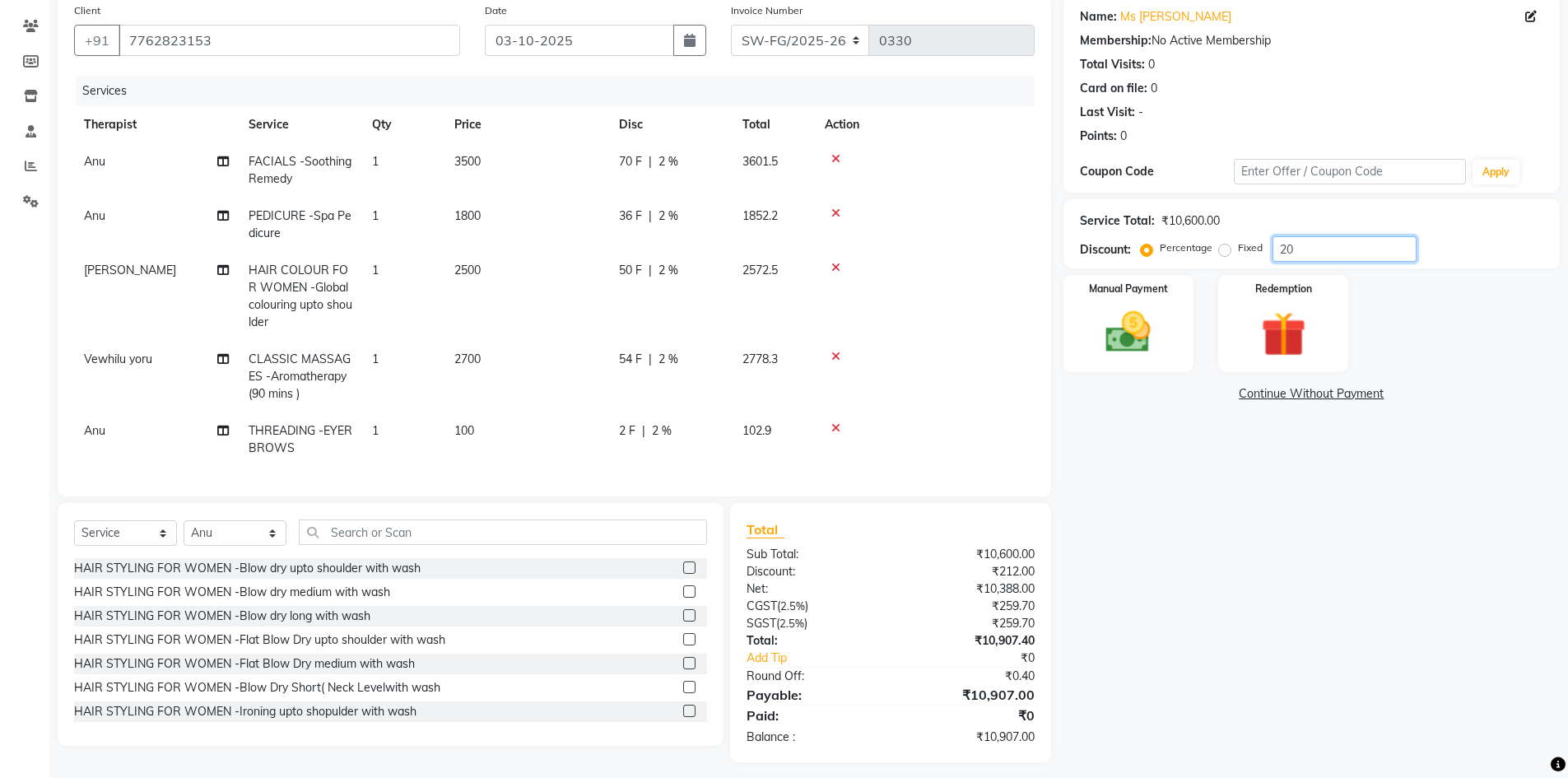
scroll to position [121, 0]
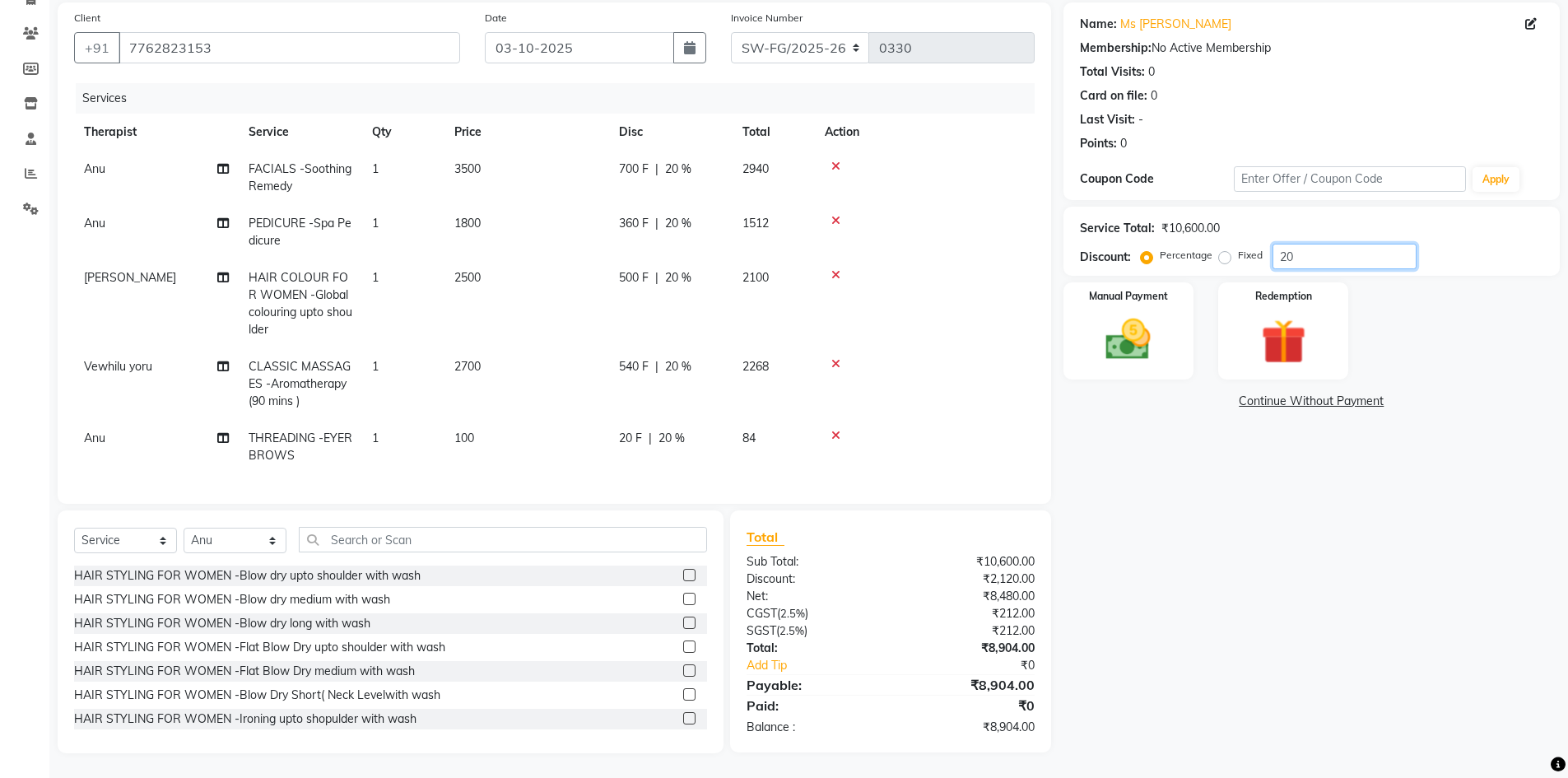
type input "20"
click at [472, 162] on span "3500" at bounding box center [468, 168] width 27 height 15
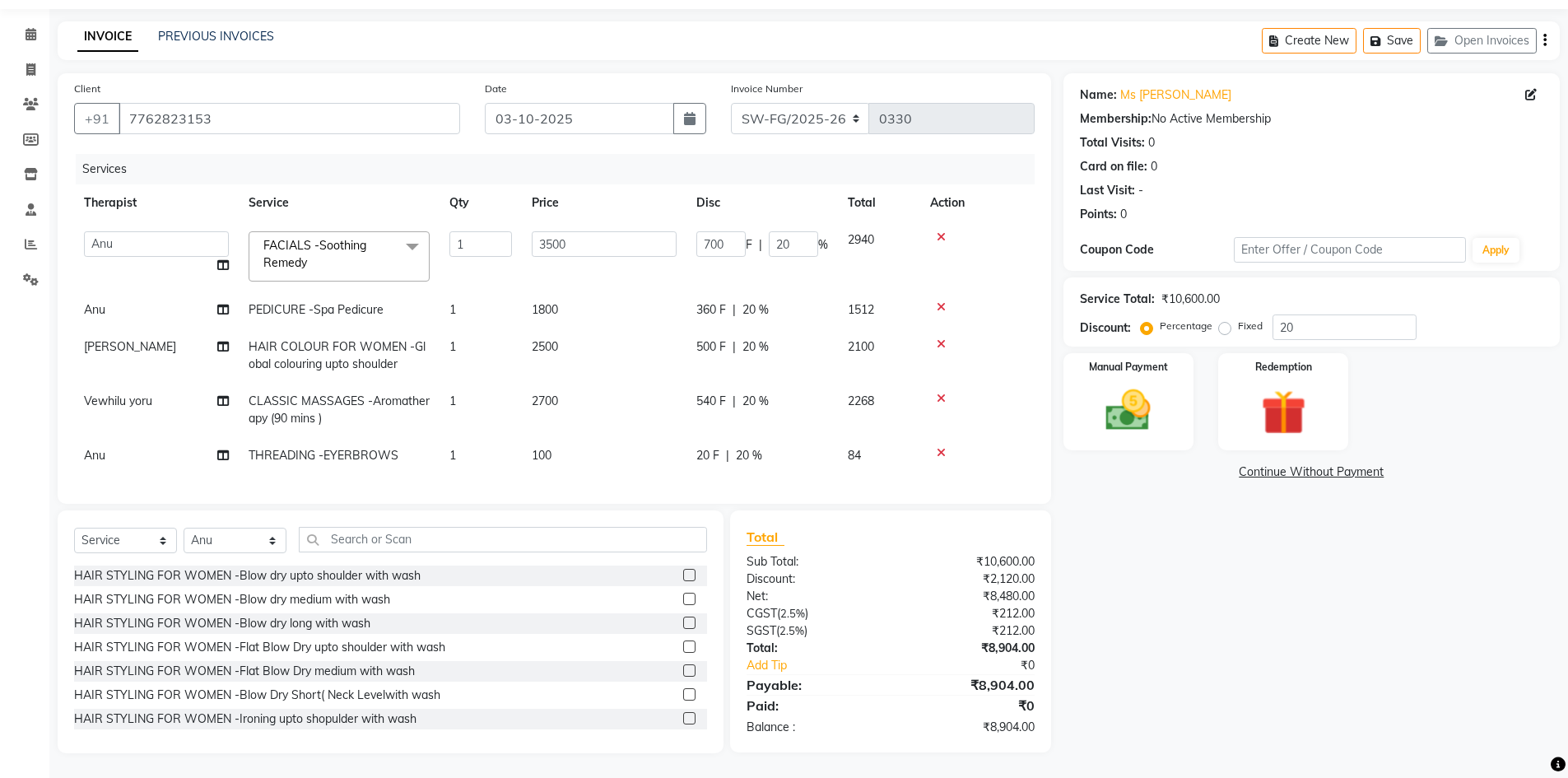
scroll to position [62, 0]
click at [472, 162] on div "Services" at bounding box center [561, 169] width 971 height 30
drag, startPoint x: 588, startPoint y: 233, endPoint x: 493, endPoint y: 233, distance: 95.0
click at [493, 233] on tr "Anu Arbaz Khan Asunu Debashees Fatima JAVED Karishma marcy NANCY REHAN Rosie Sh…" at bounding box center [554, 257] width 960 height 70
type input "1800"
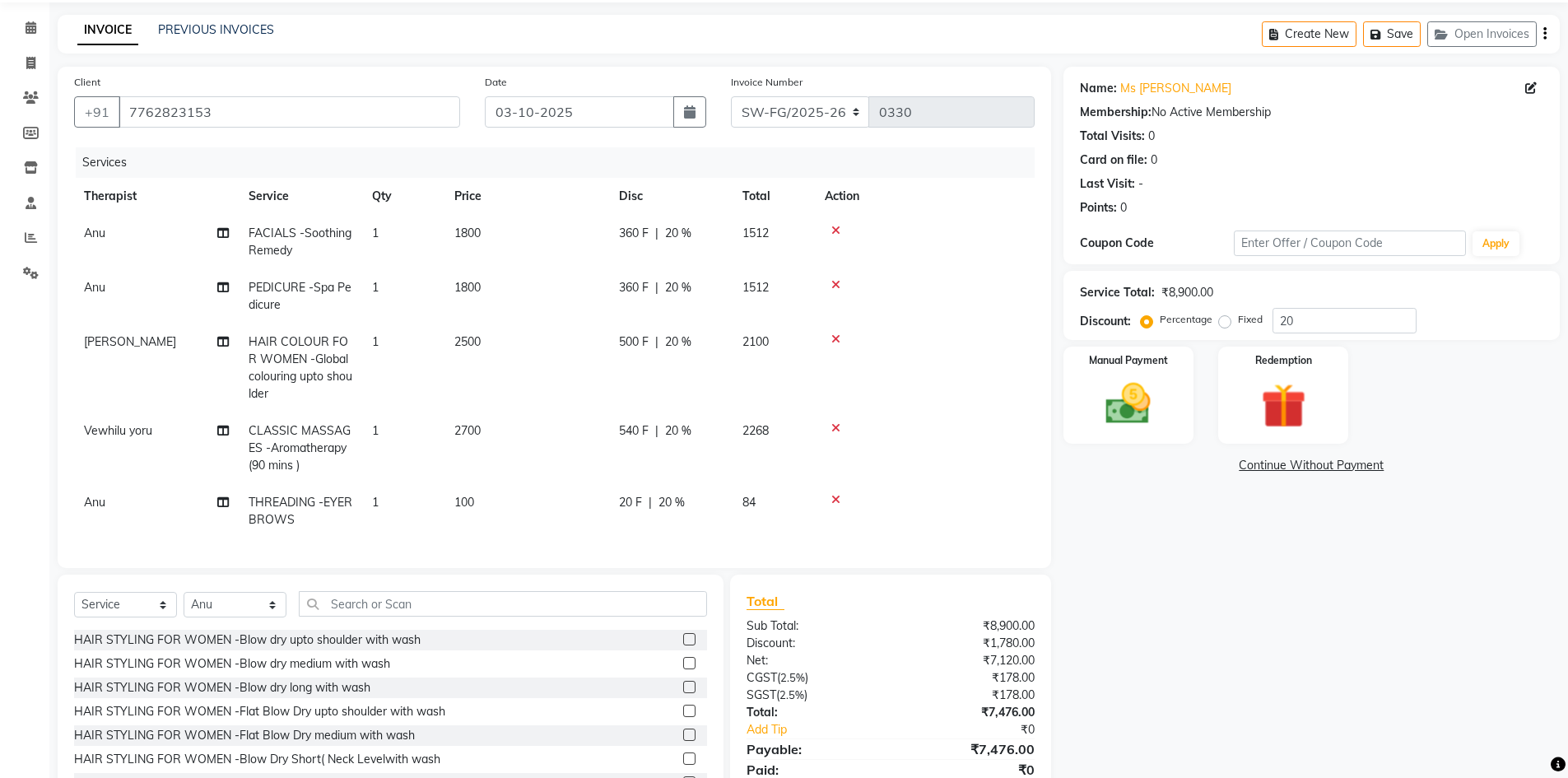
scroll to position [128, 0]
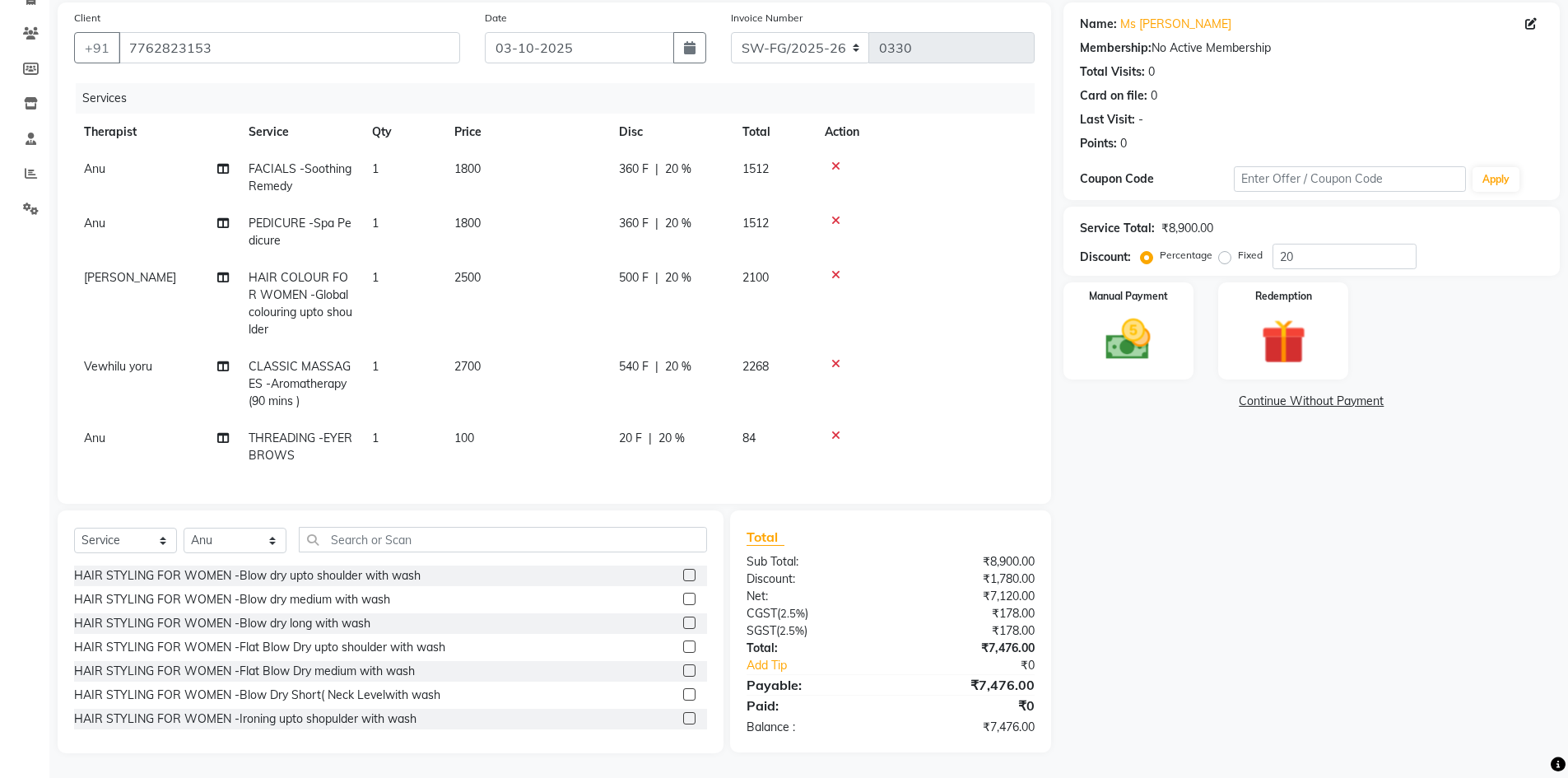
drag, startPoint x: 1028, startPoint y: 472, endPoint x: 1312, endPoint y: 561, distance: 297.6
click at [1312, 561] on div "Name: Ms Vibha Membership: No Active Membership Total Visits: 0 Card on file: 0…" at bounding box center [1318, 378] width 509 height 751
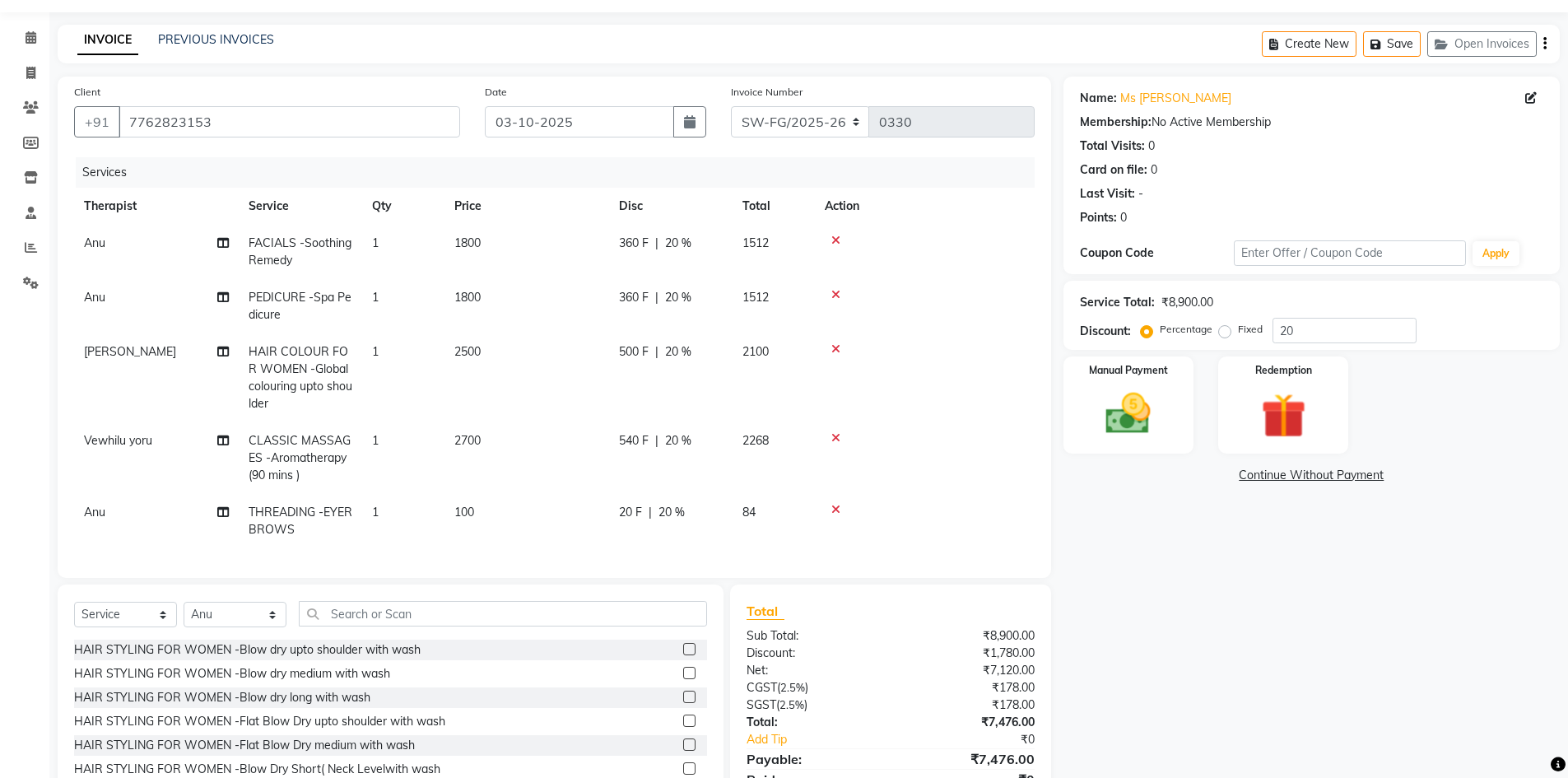
scroll to position [46, 0]
click at [1318, 342] on input "20" at bounding box center [1345, 332] width 144 height 26
type input "2"
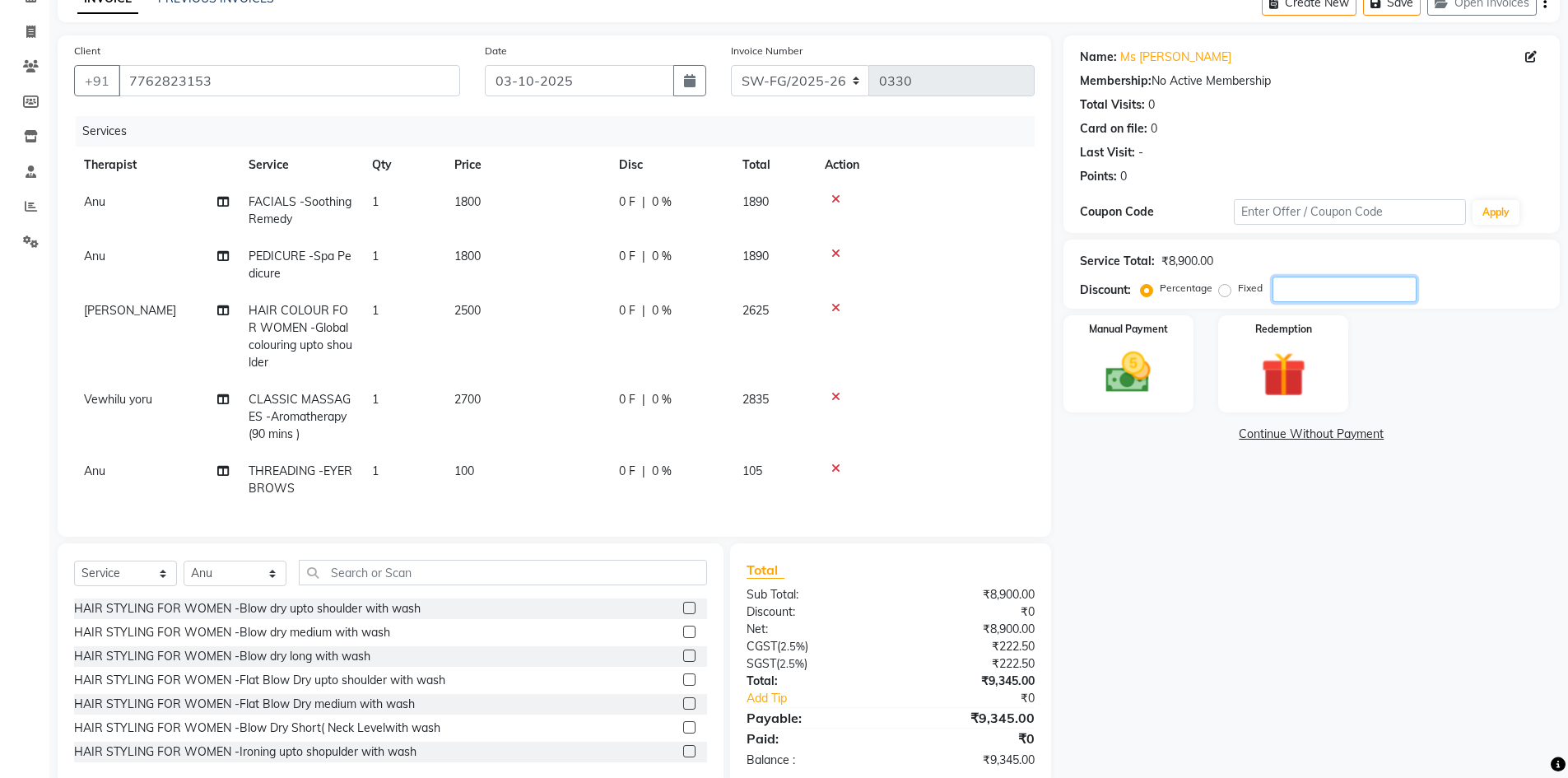
scroll to position [128, 0]
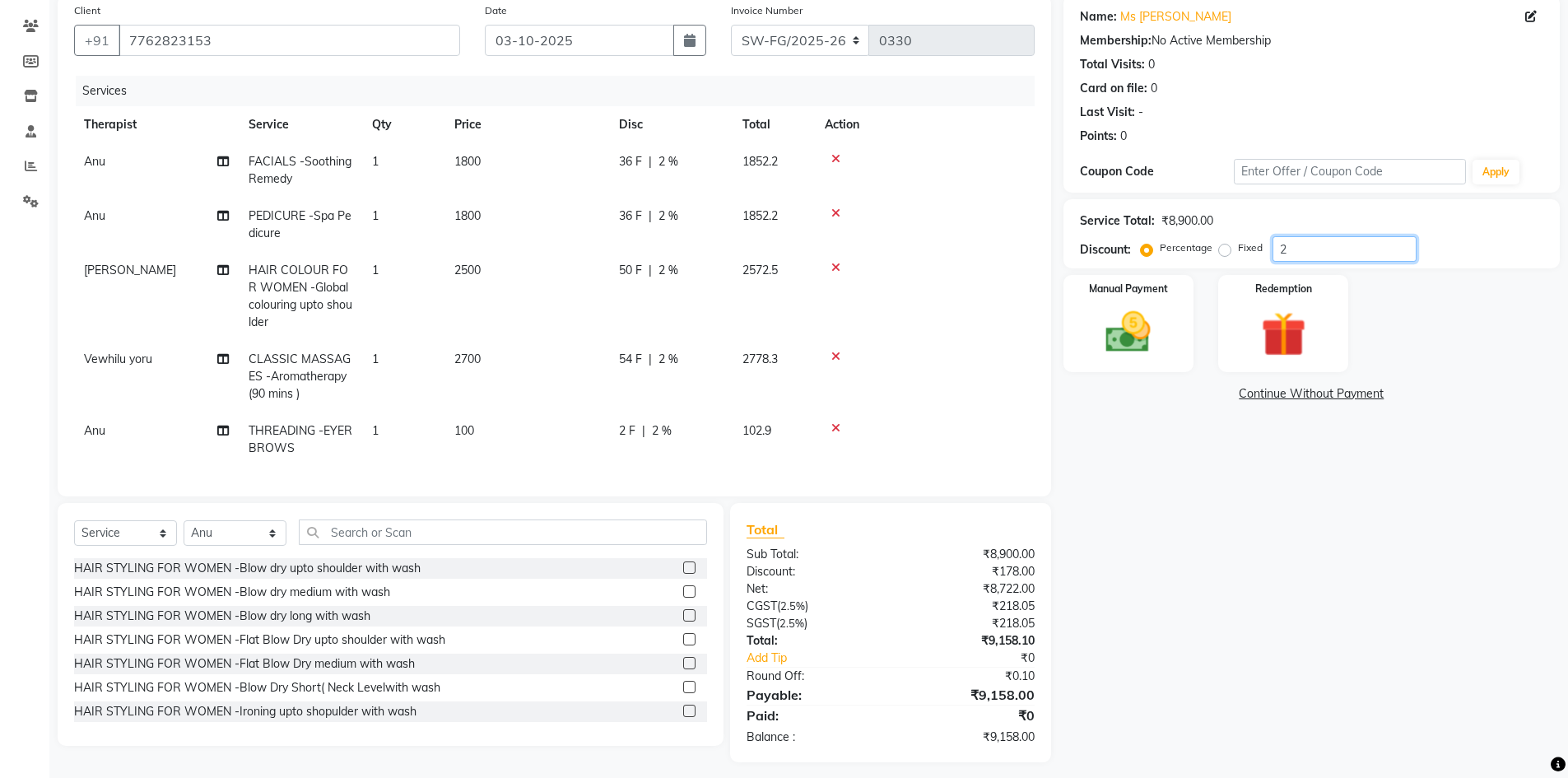
type input "20"
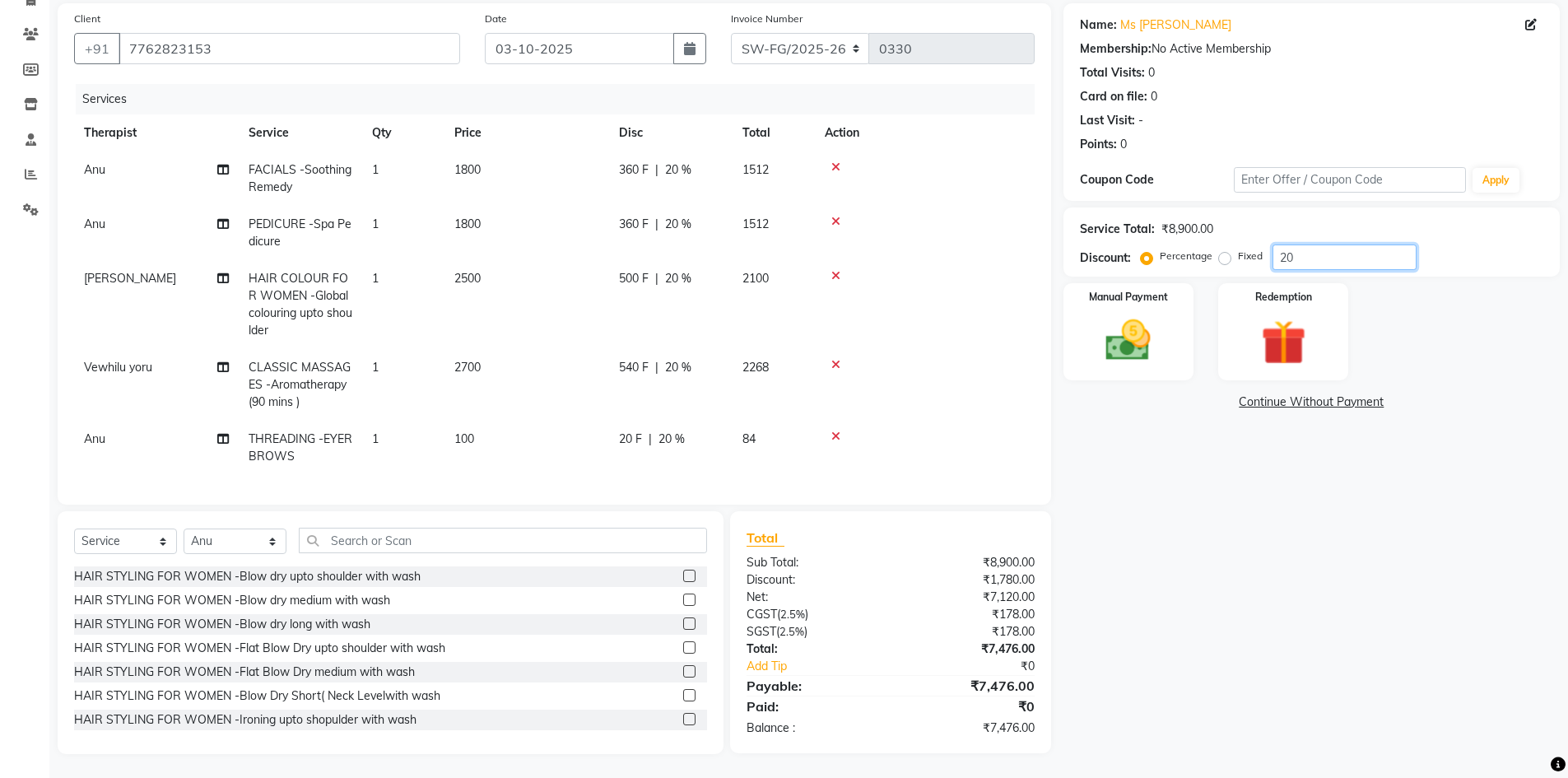
scroll to position [121, 0]
click at [1150, 329] on img at bounding box center [1128, 340] width 76 height 53
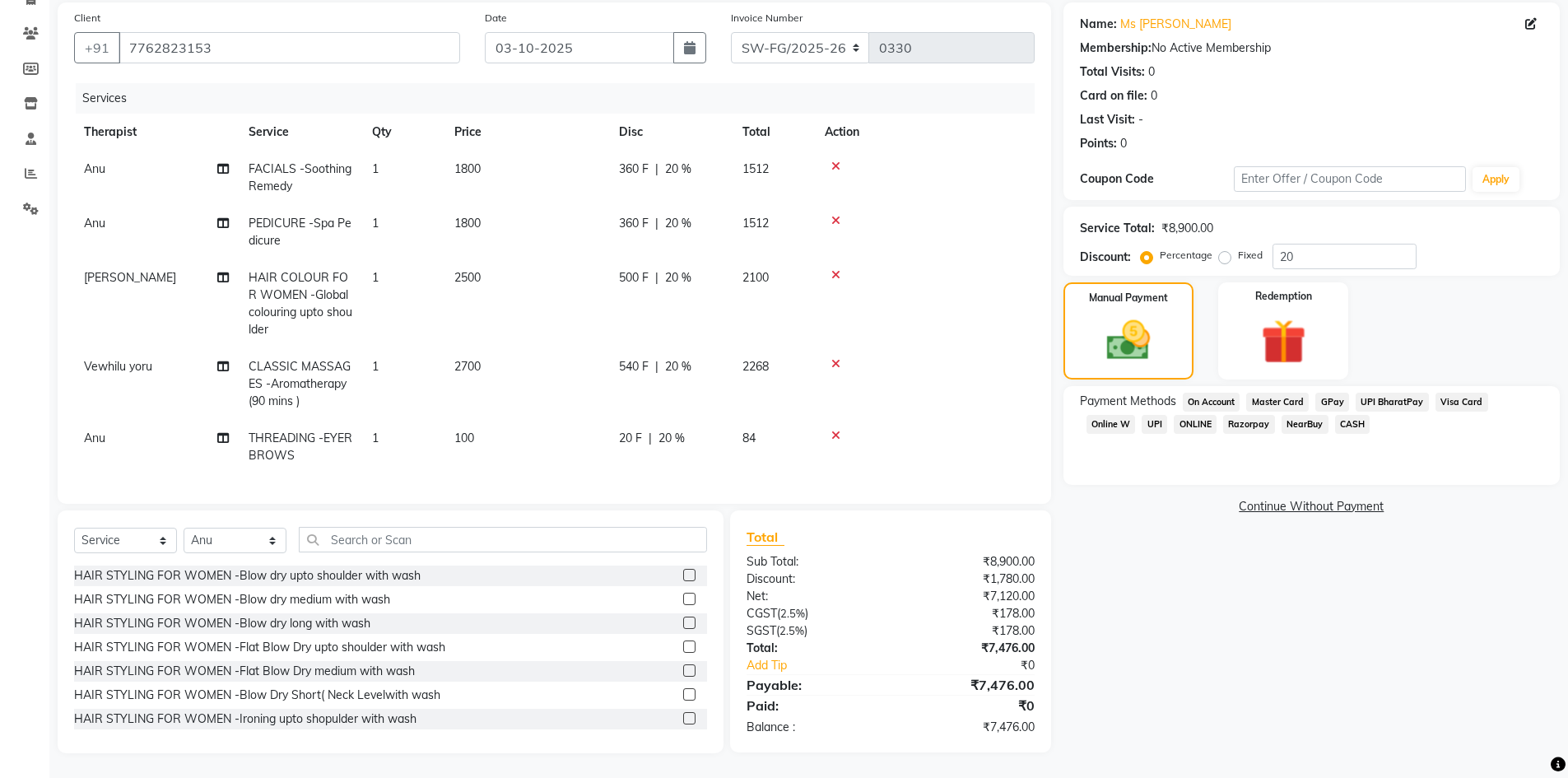
click at [1470, 407] on span "Visa Card" at bounding box center [1462, 402] width 53 height 19
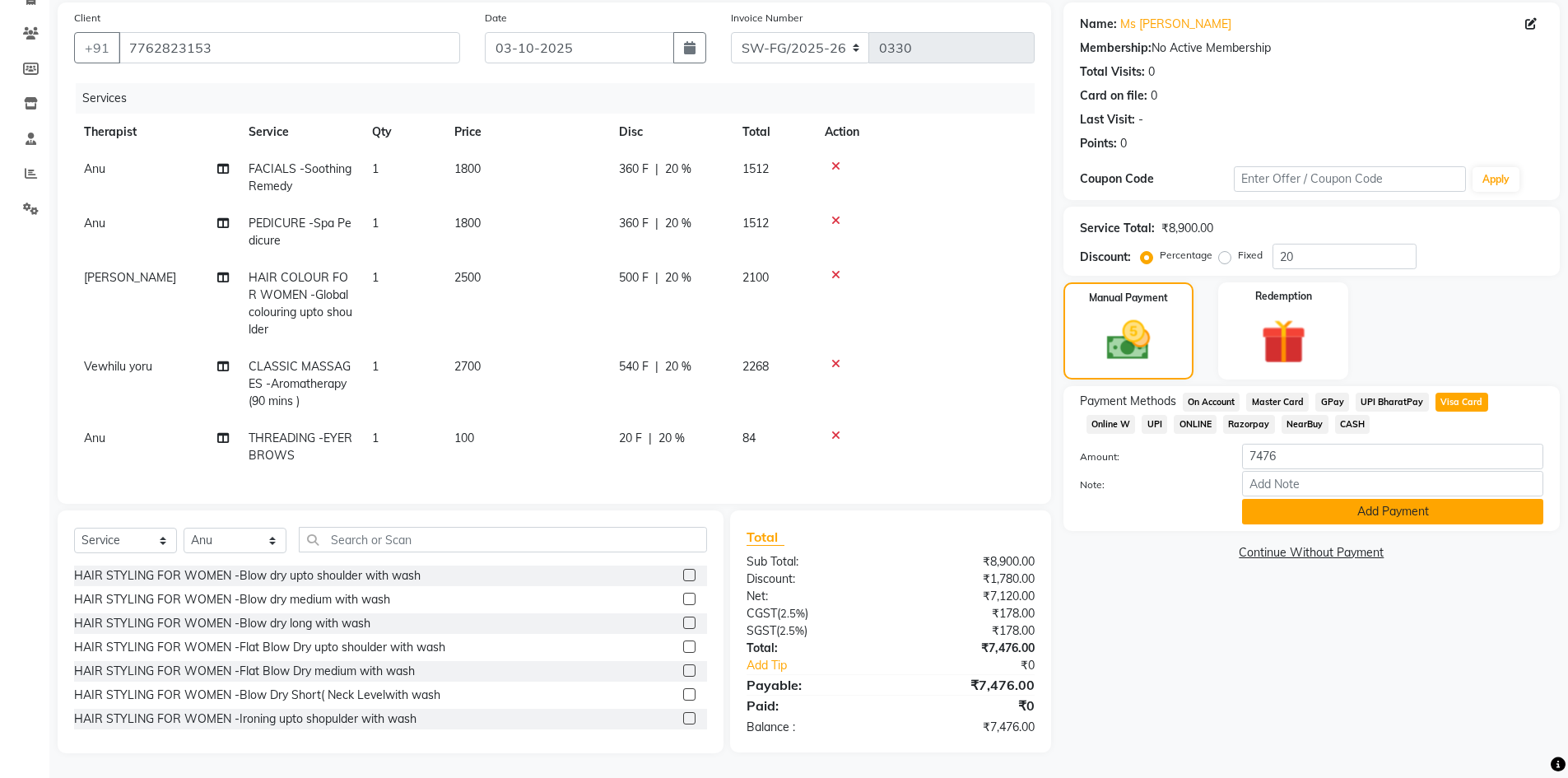
click at [1346, 512] on button "Add Payment" at bounding box center [1392, 512] width 301 height 26
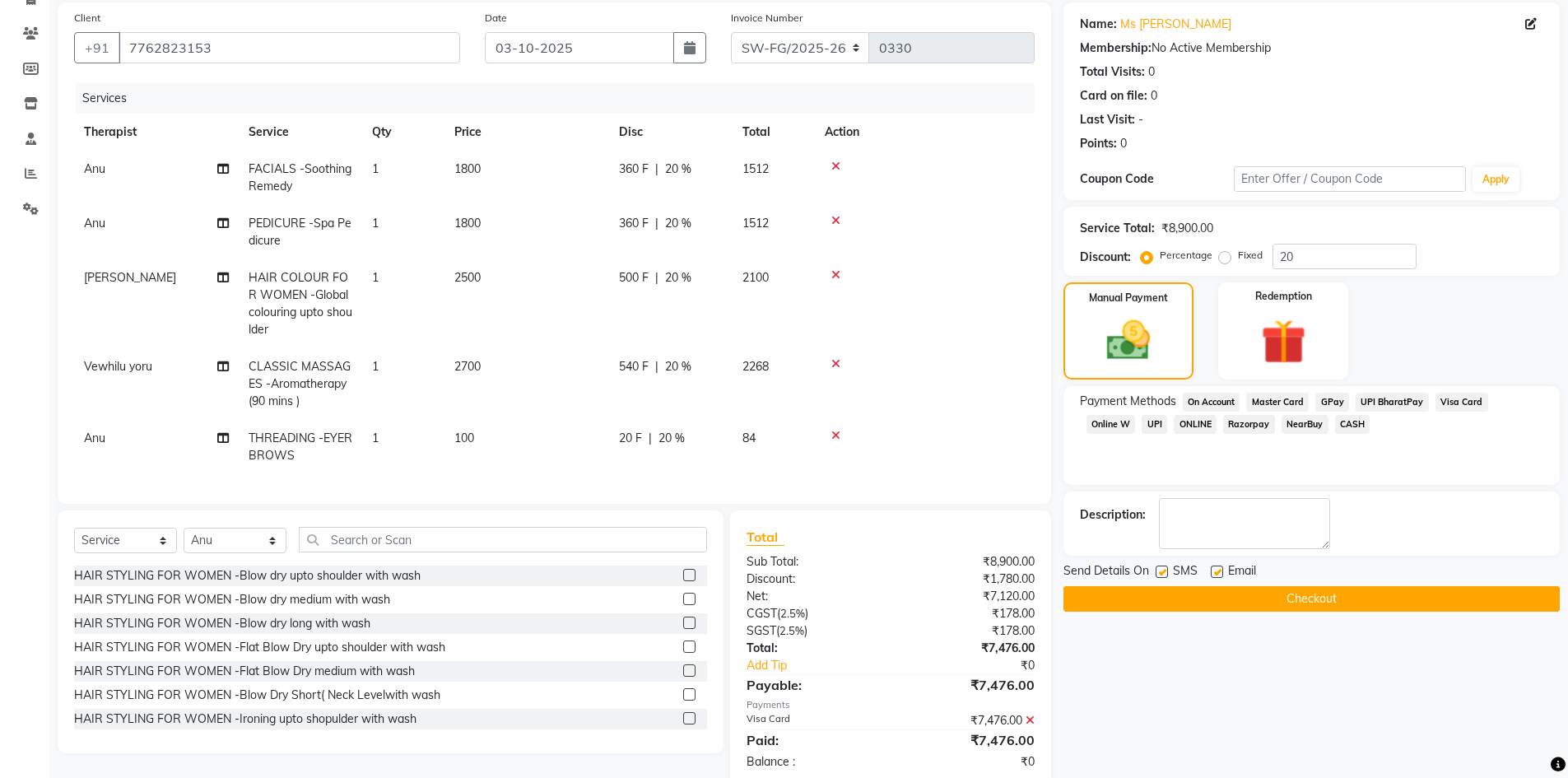
click at [1345, 609] on button "Checkout" at bounding box center [1311, 599] width 496 height 26
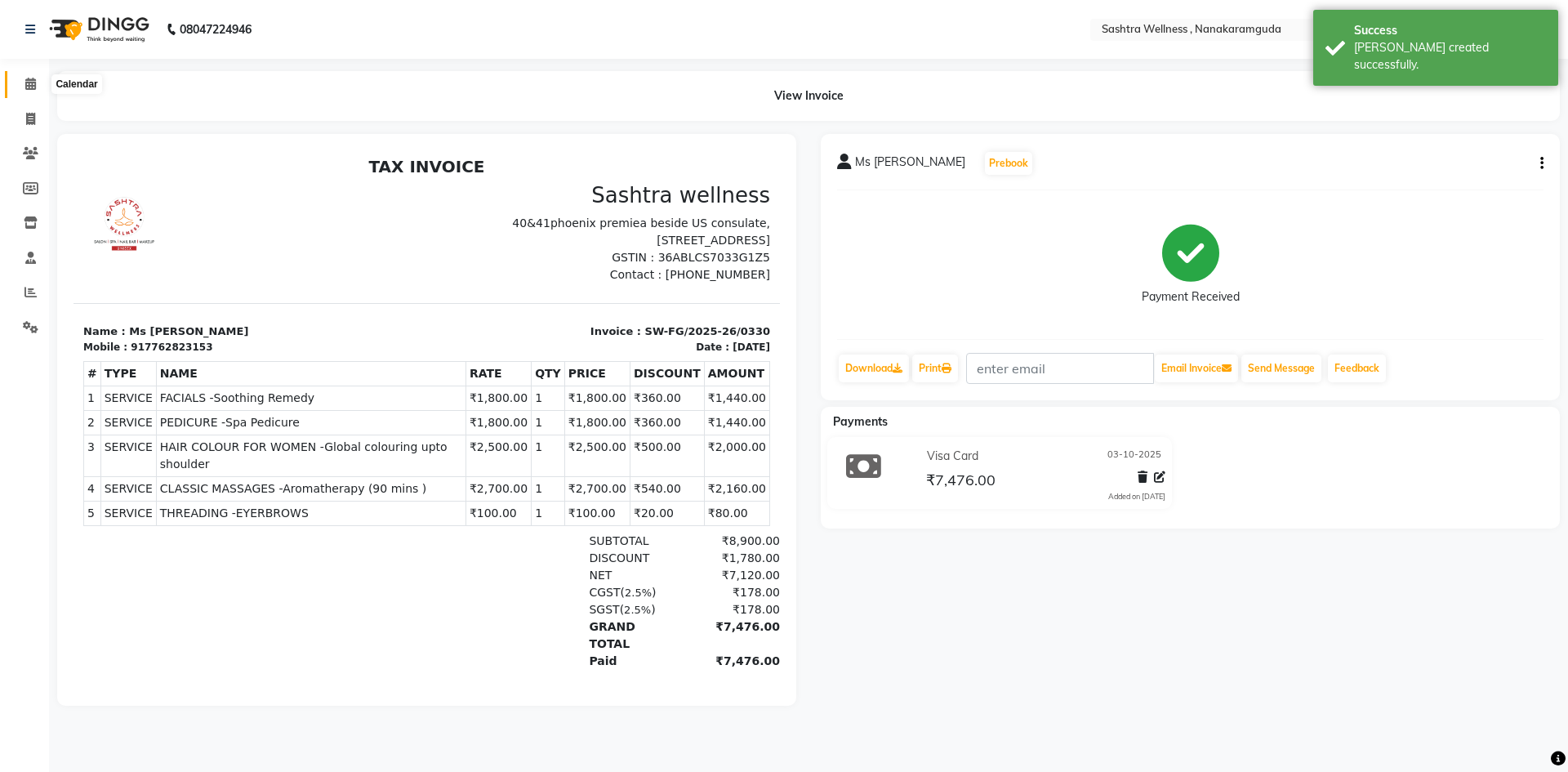
click at [26, 88] on icon at bounding box center [31, 84] width 11 height 12
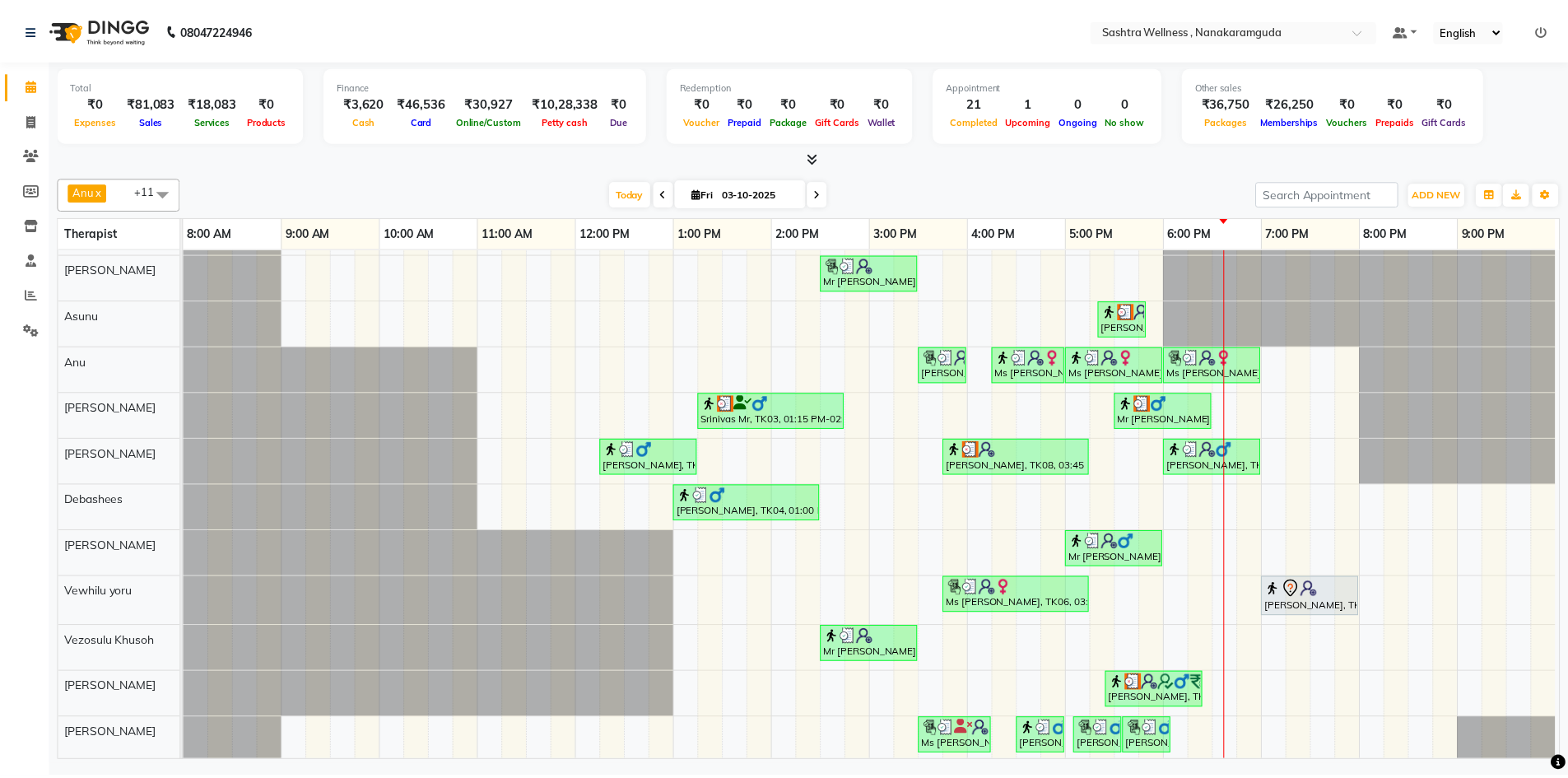
scroll to position [56, 0]
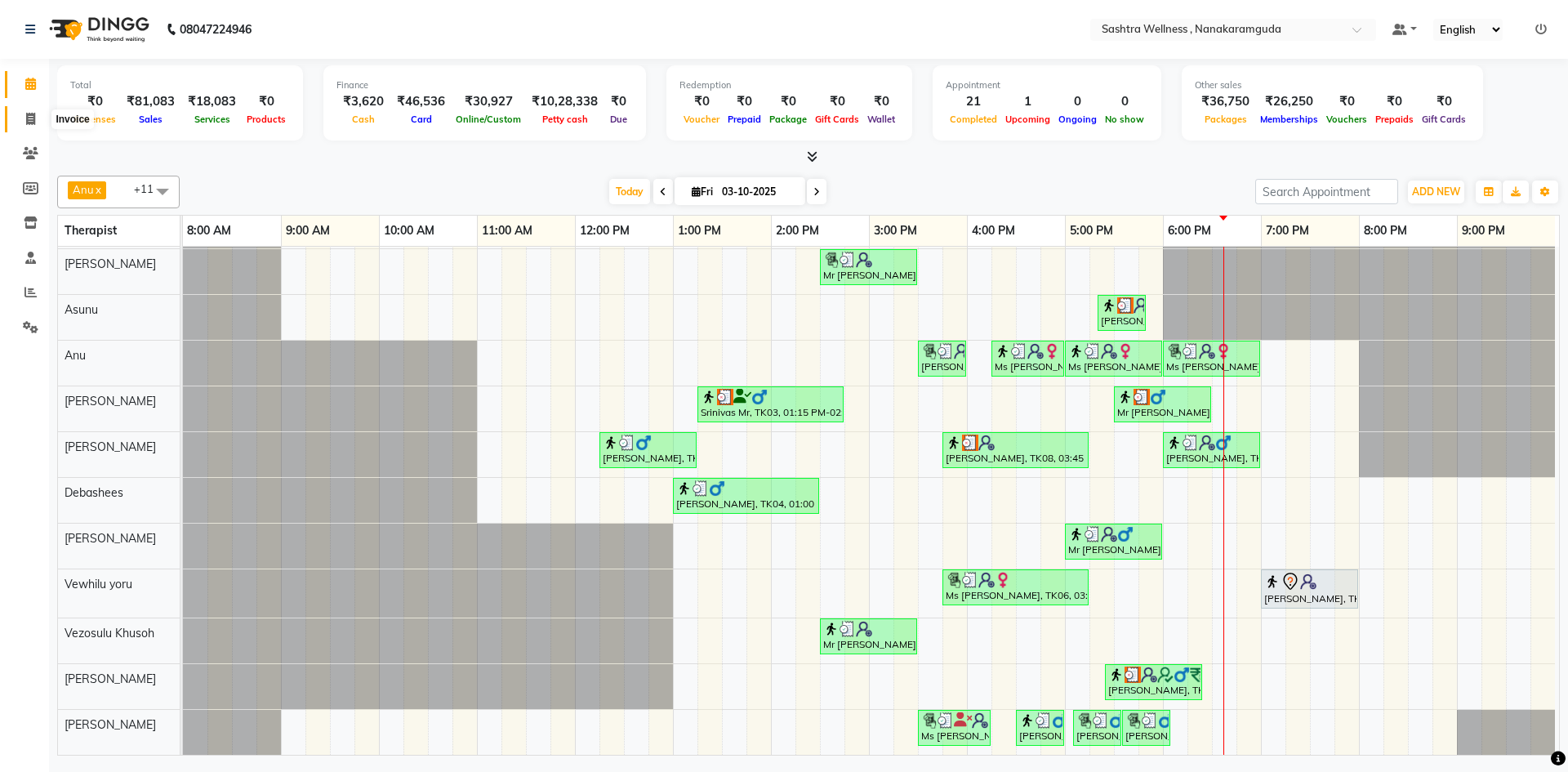
click at [42, 113] on span at bounding box center [30, 119] width 28 height 19
select select "service"
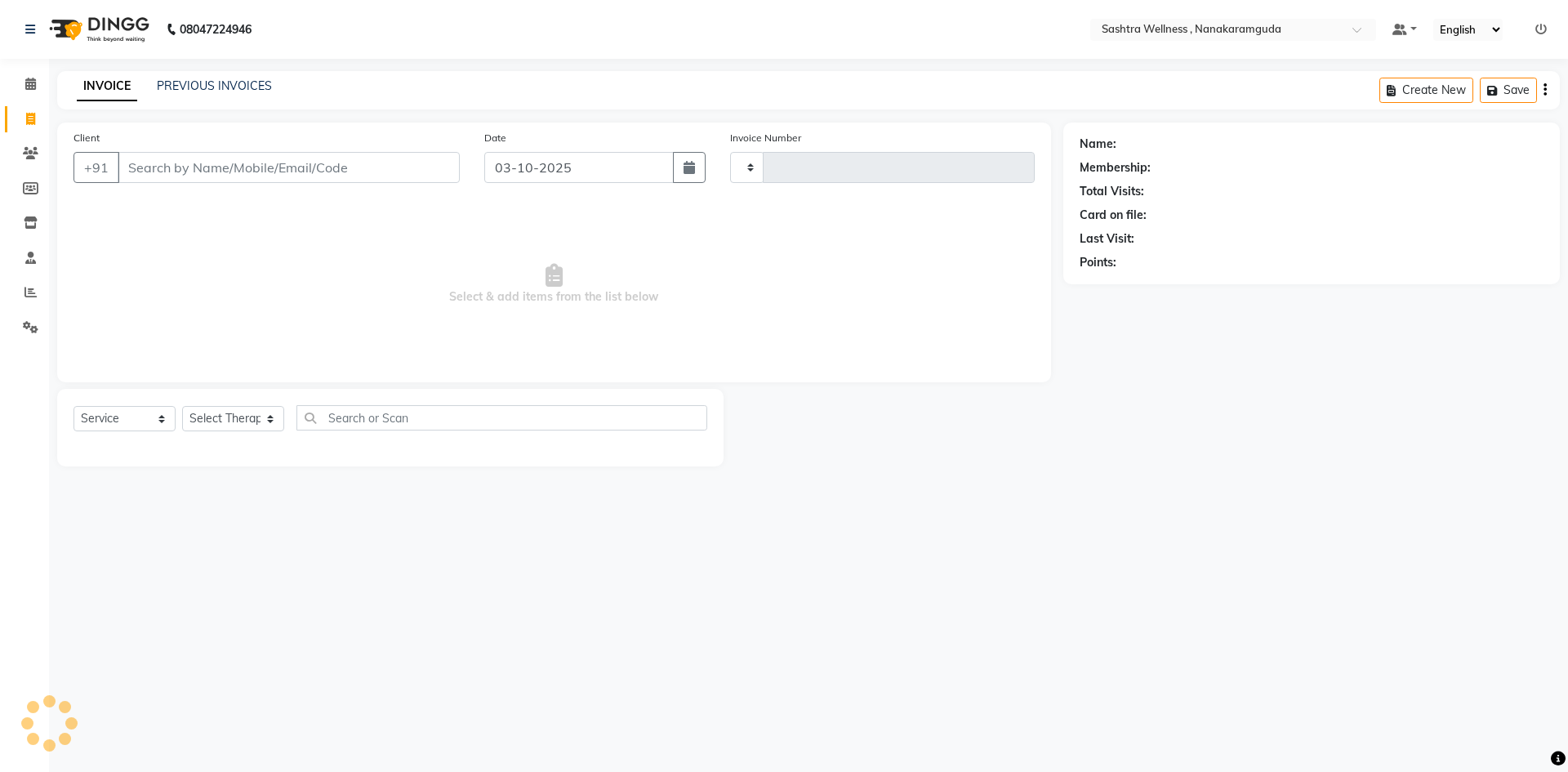
type input "0331"
select select "6669"
click at [181, 93] on div "PREVIOUS INVOICES" at bounding box center [214, 86] width 115 height 17
click at [192, 81] on link "PREVIOUS INVOICES" at bounding box center [214, 86] width 115 height 15
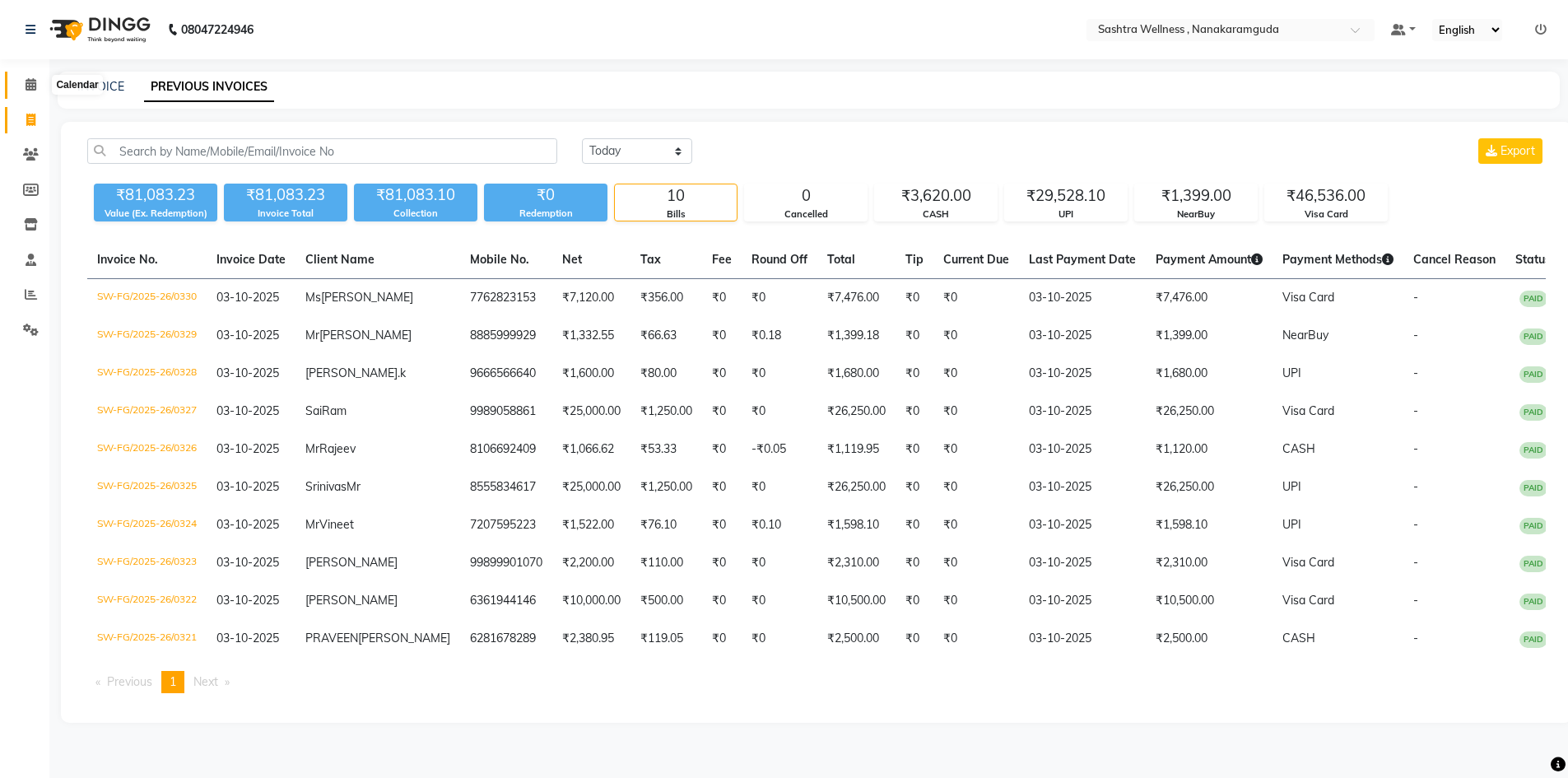
click at [19, 82] on span at bounding box center [30, 85] width 29 height 19
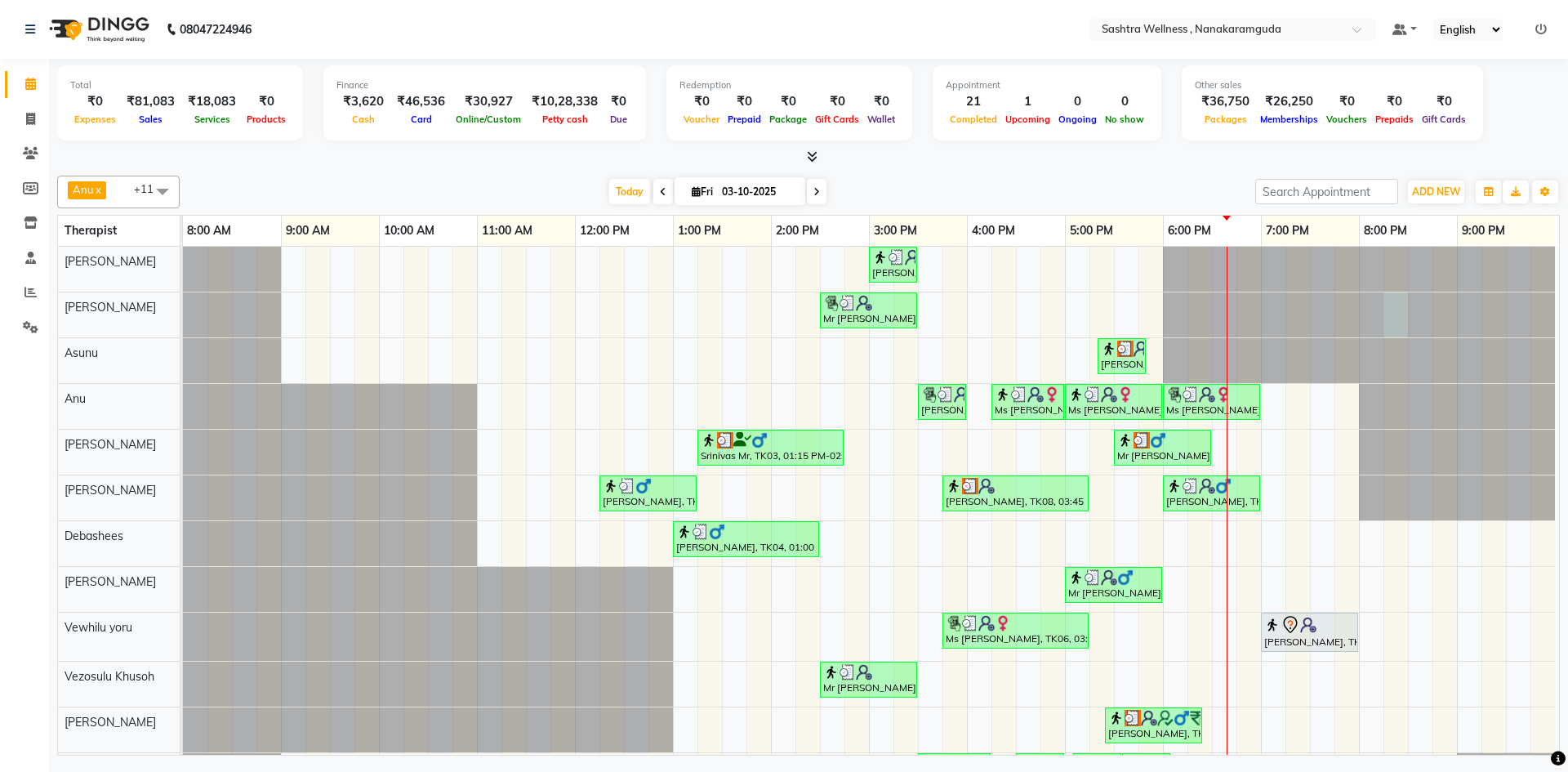
click at [183, 293] on div at bounding box center [183, 315] width 0 height 45
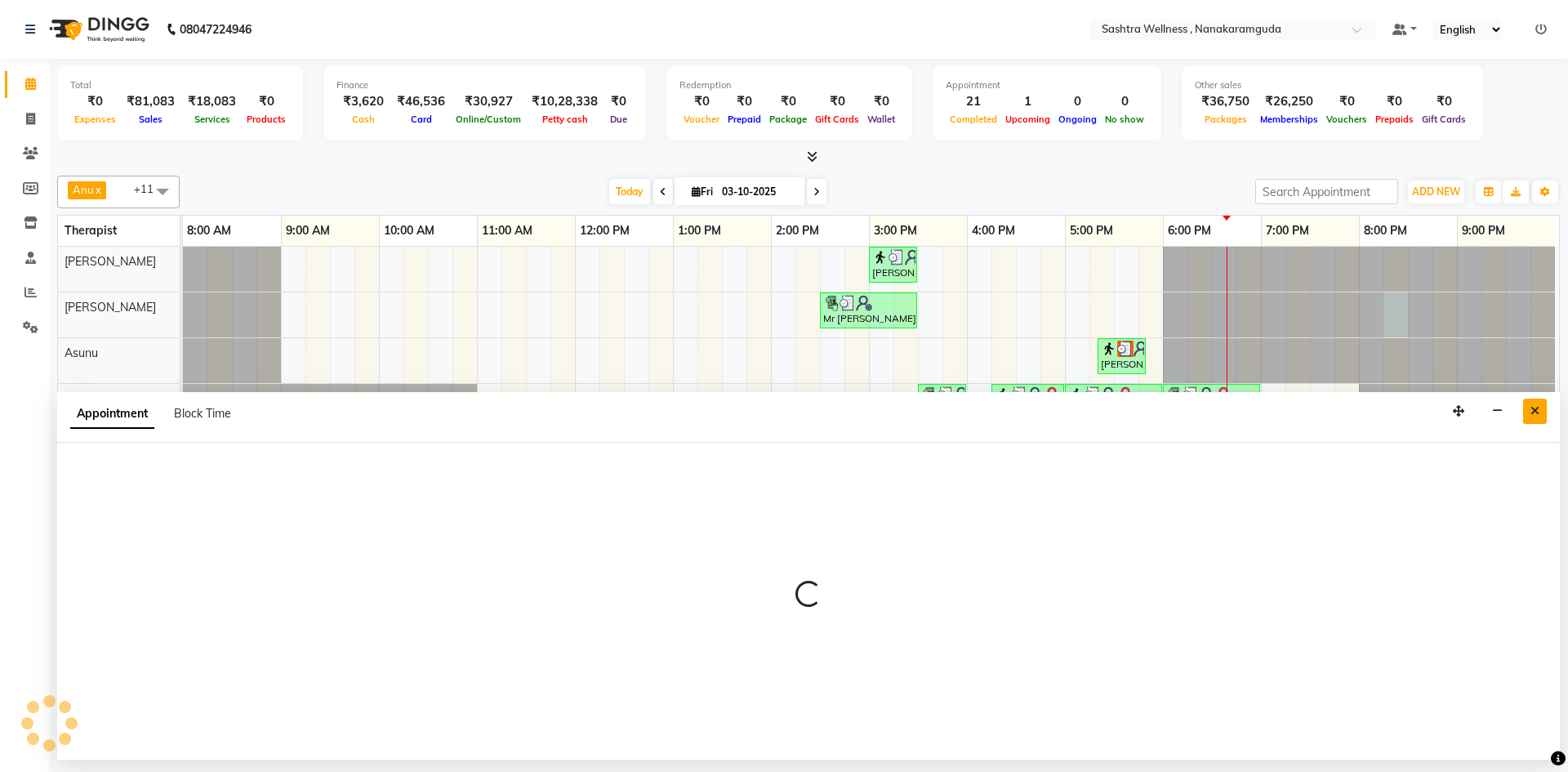
select select "66853"
select select "1215"
select select "tentative"
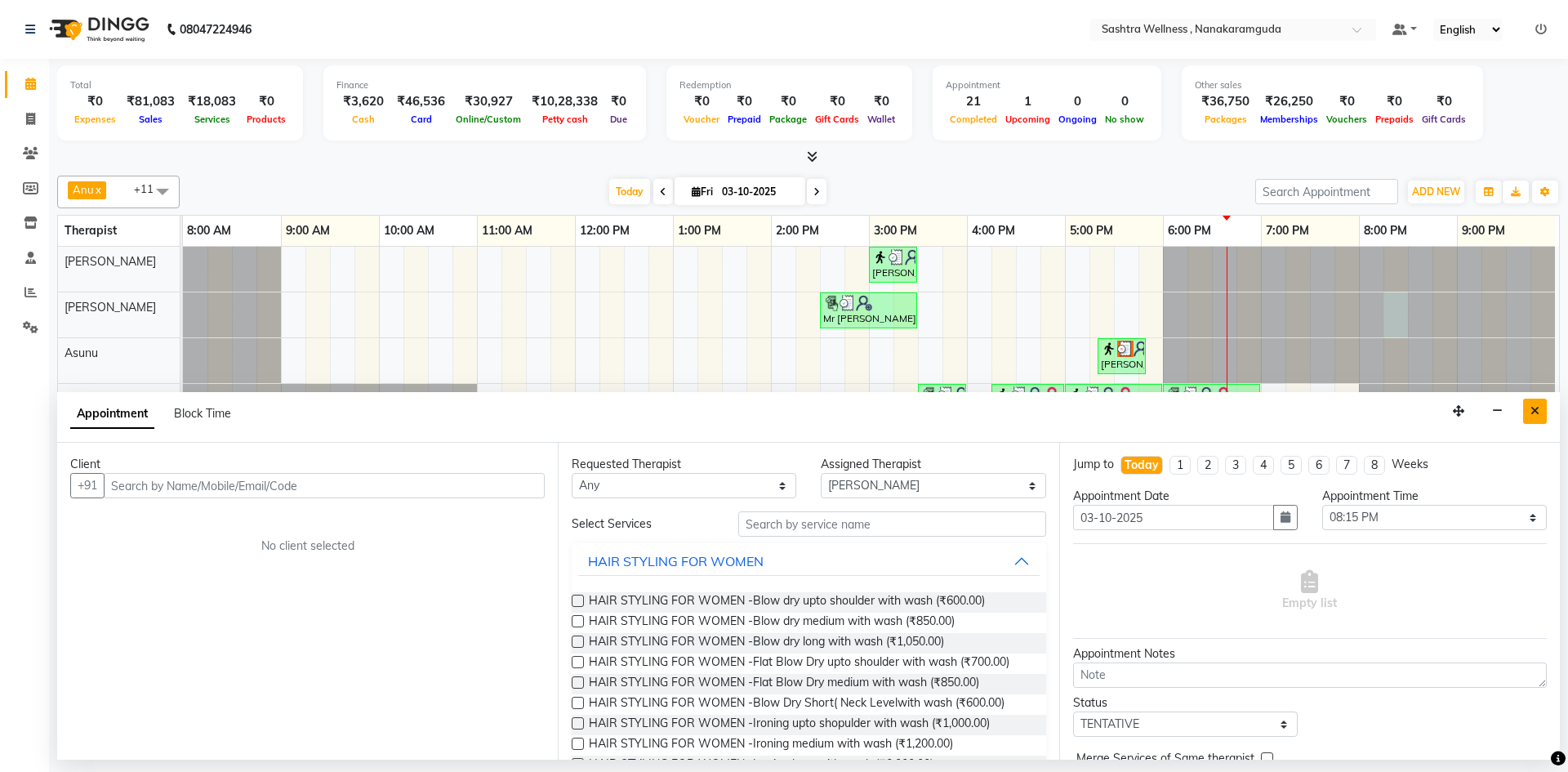
click at [1542, 411] on button "Close" at bounding box center [1534, 411] width 24 height 26
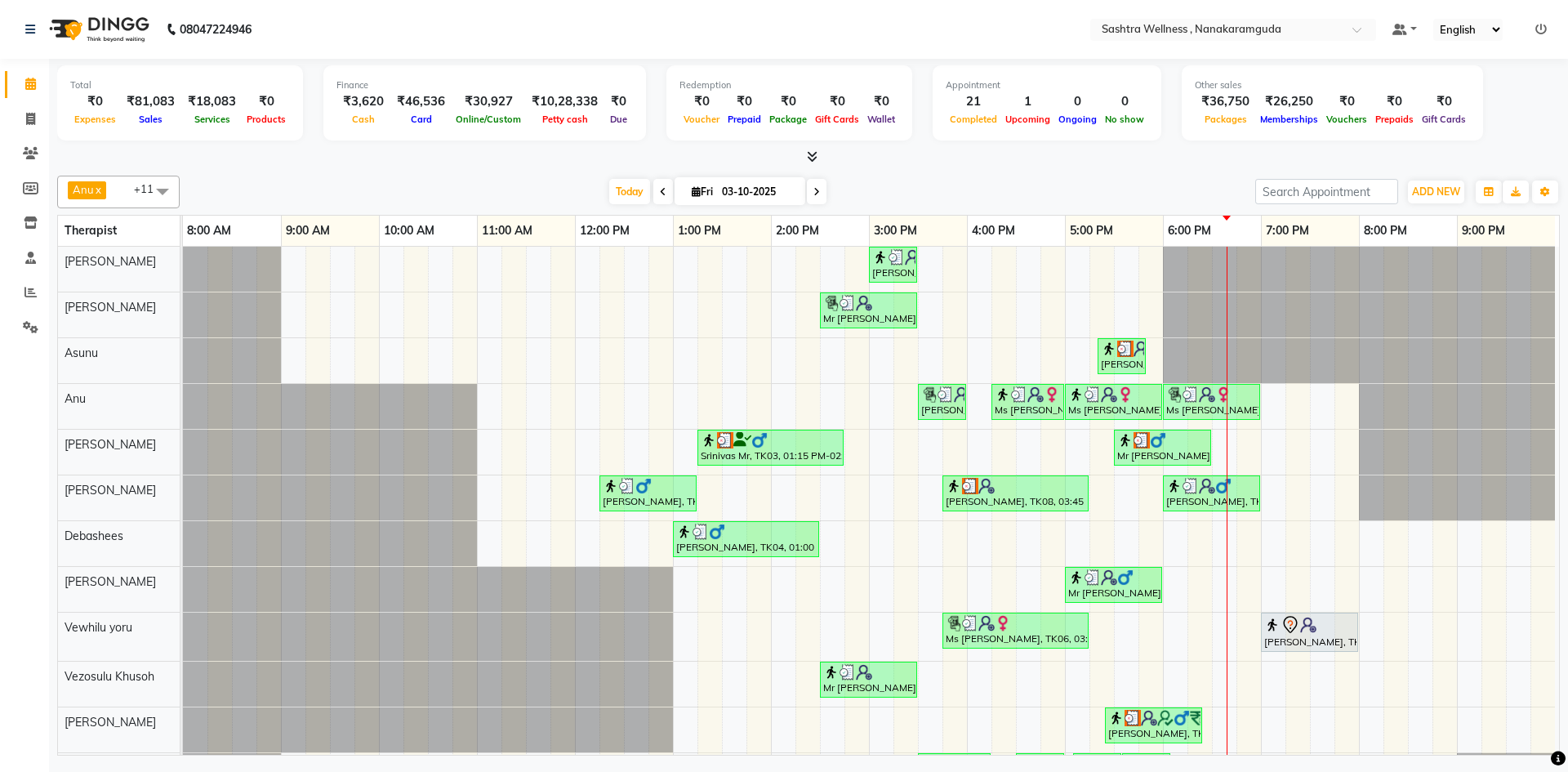
click at [1480, 376] on div at bounding box center [1359, 361] width 392 height 45
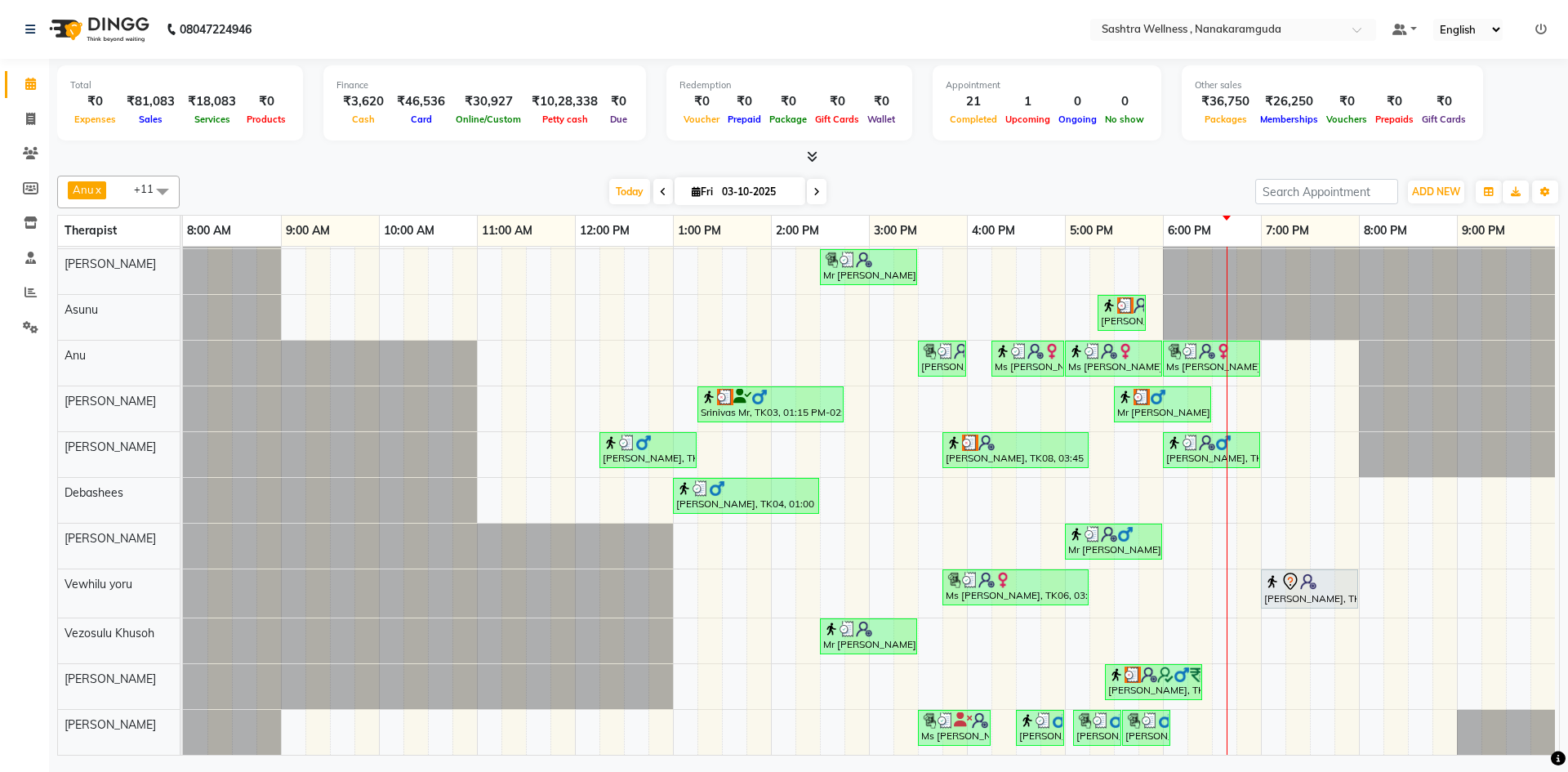
click at [1261, 638] on div "sravanthi, TK01, 03:00 PM-03:30 PM, One Level Hair Cut Mr Vineet, TK05, 02:30 P…" at bounding box center [871, 479] width 1376 height 552
select select "92991"
select select "1140"
select select "tentative"
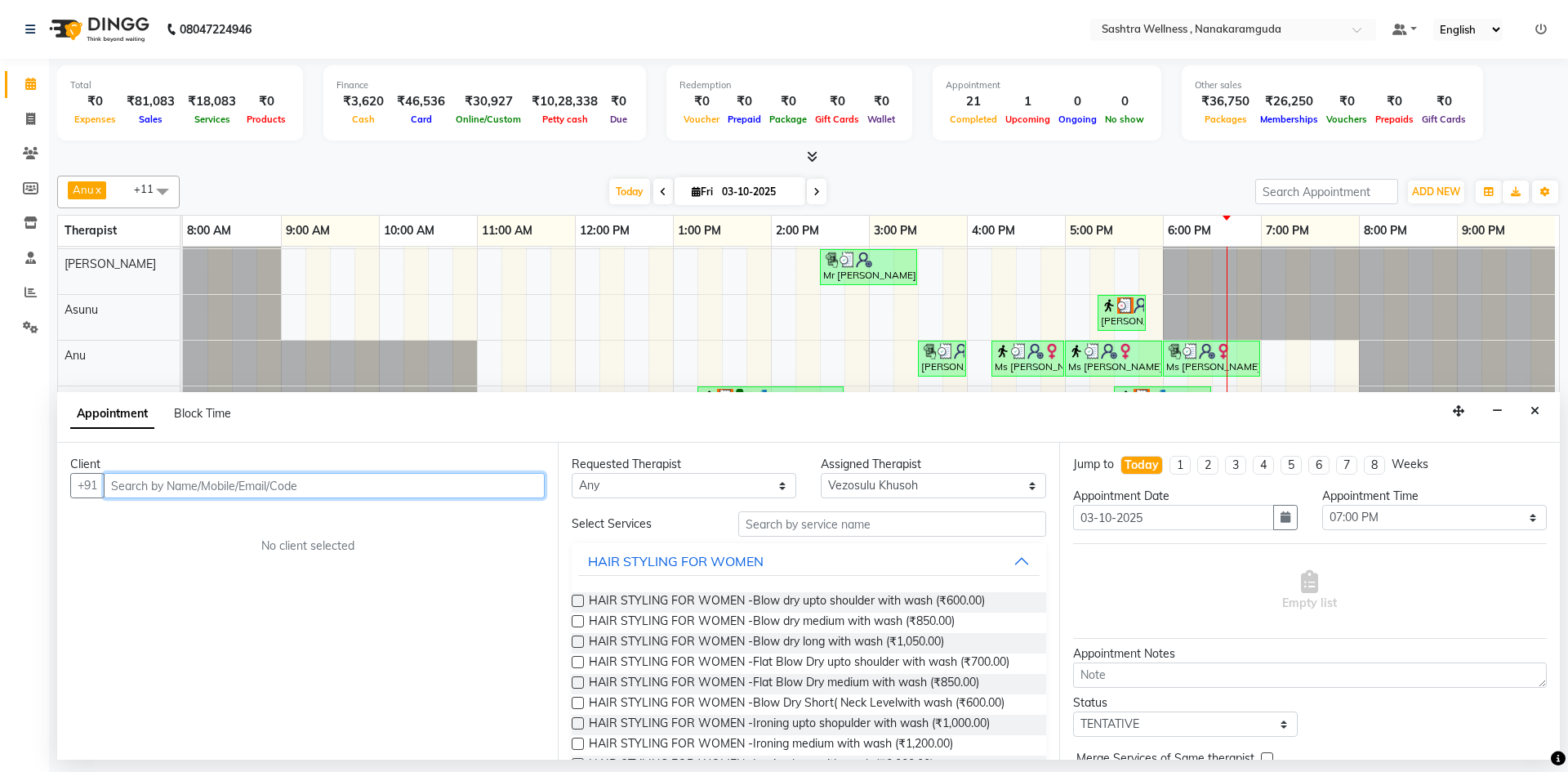
click at [285, 491] on input "text" at bounding box center [323, 485] width 441 height 26
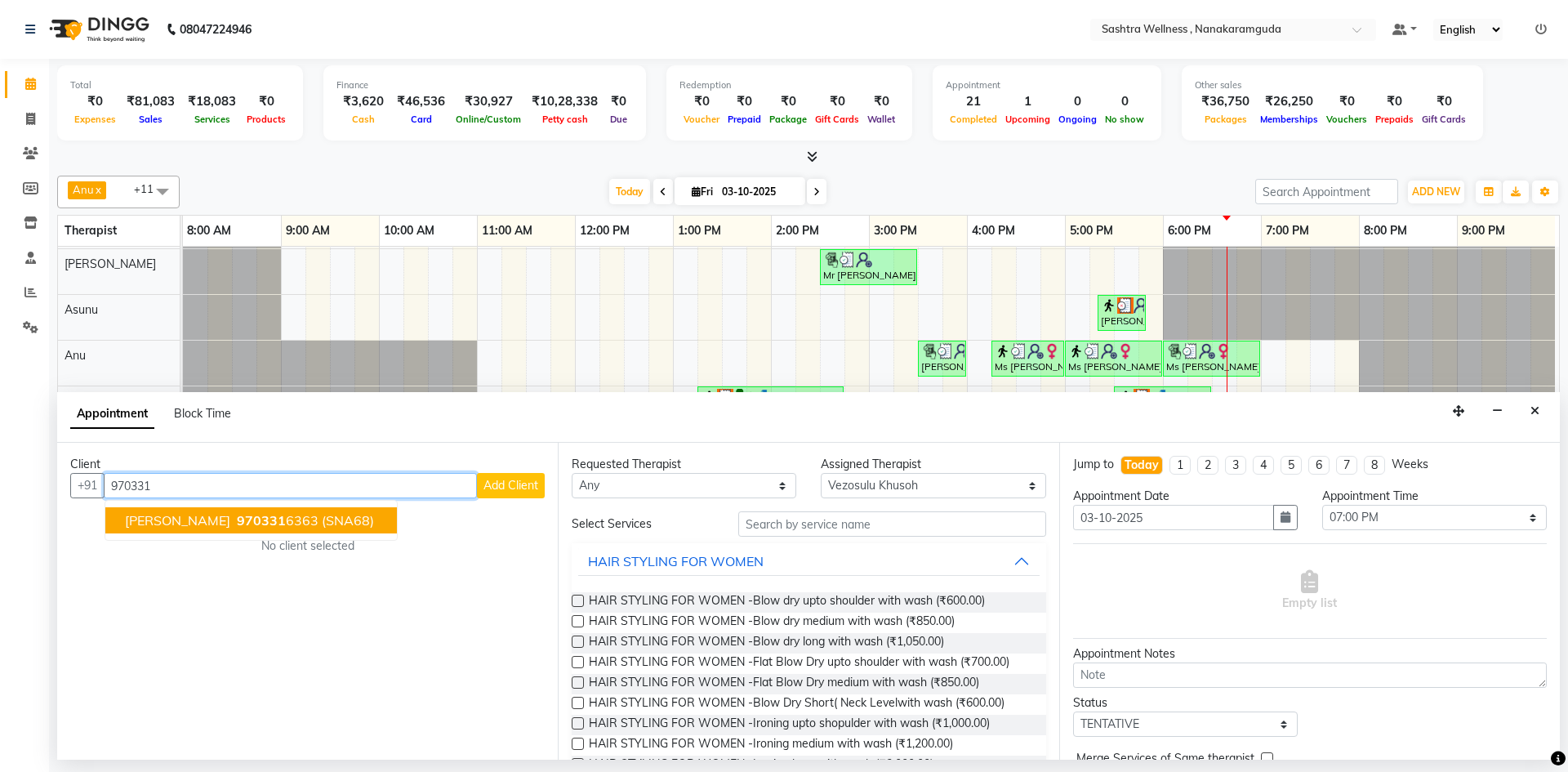
click at [322, 516] on span "(SNA68)" at bounding box center [347, 520] width 52 height 16
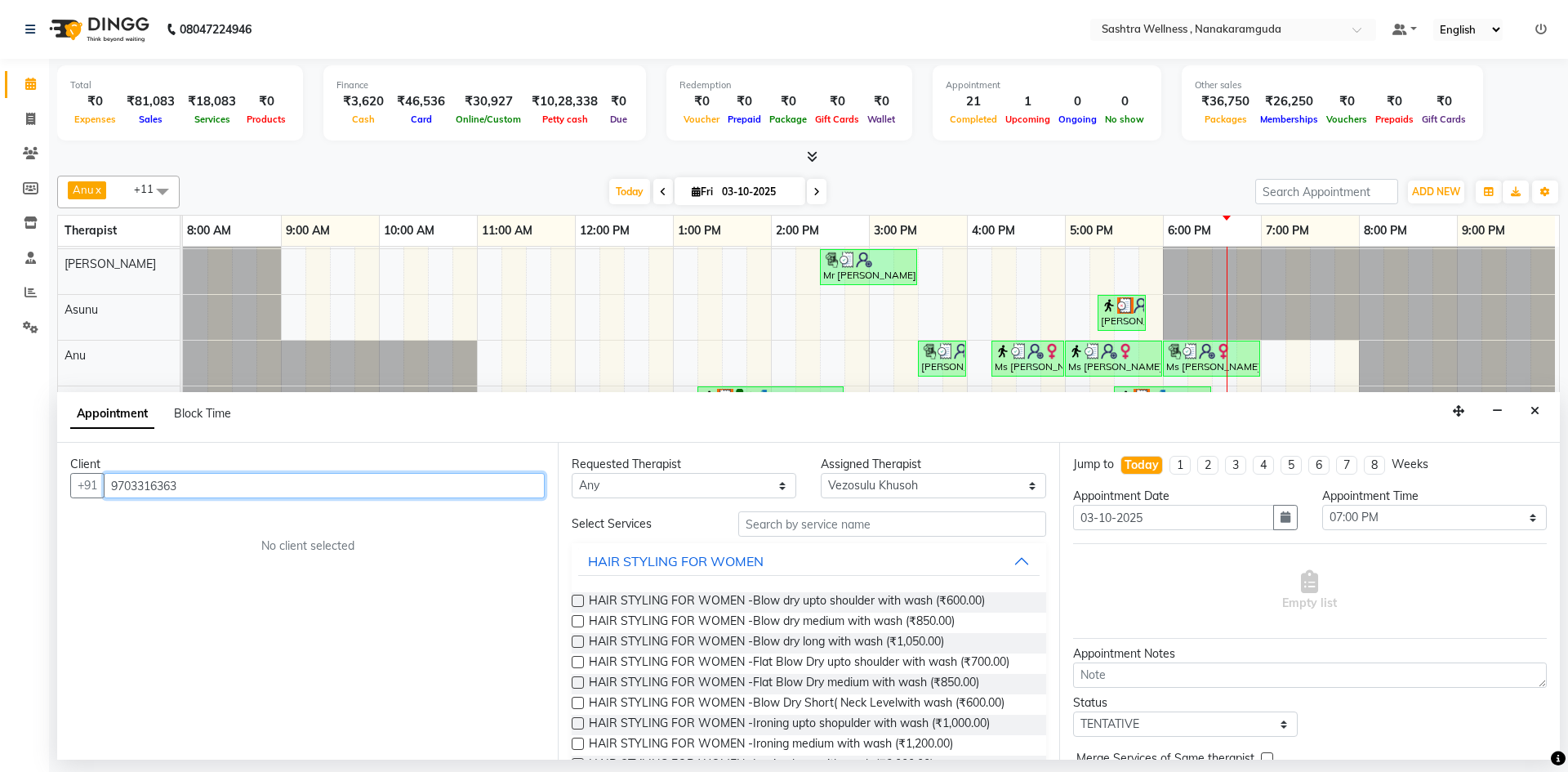
type input "9703316363"
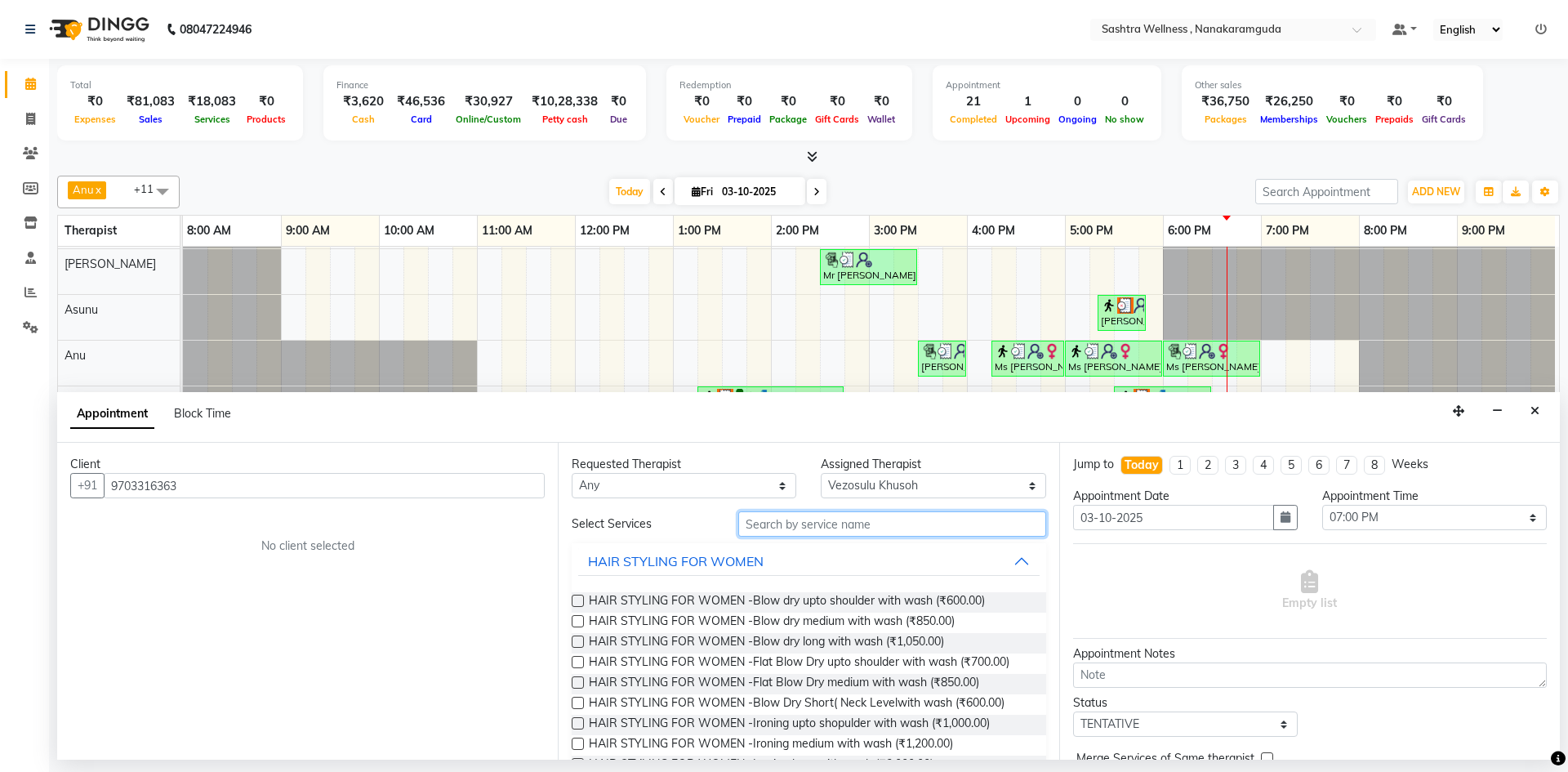
click at [833, 532] on input "text" at bounding box center [892, 524] width 308 height 26
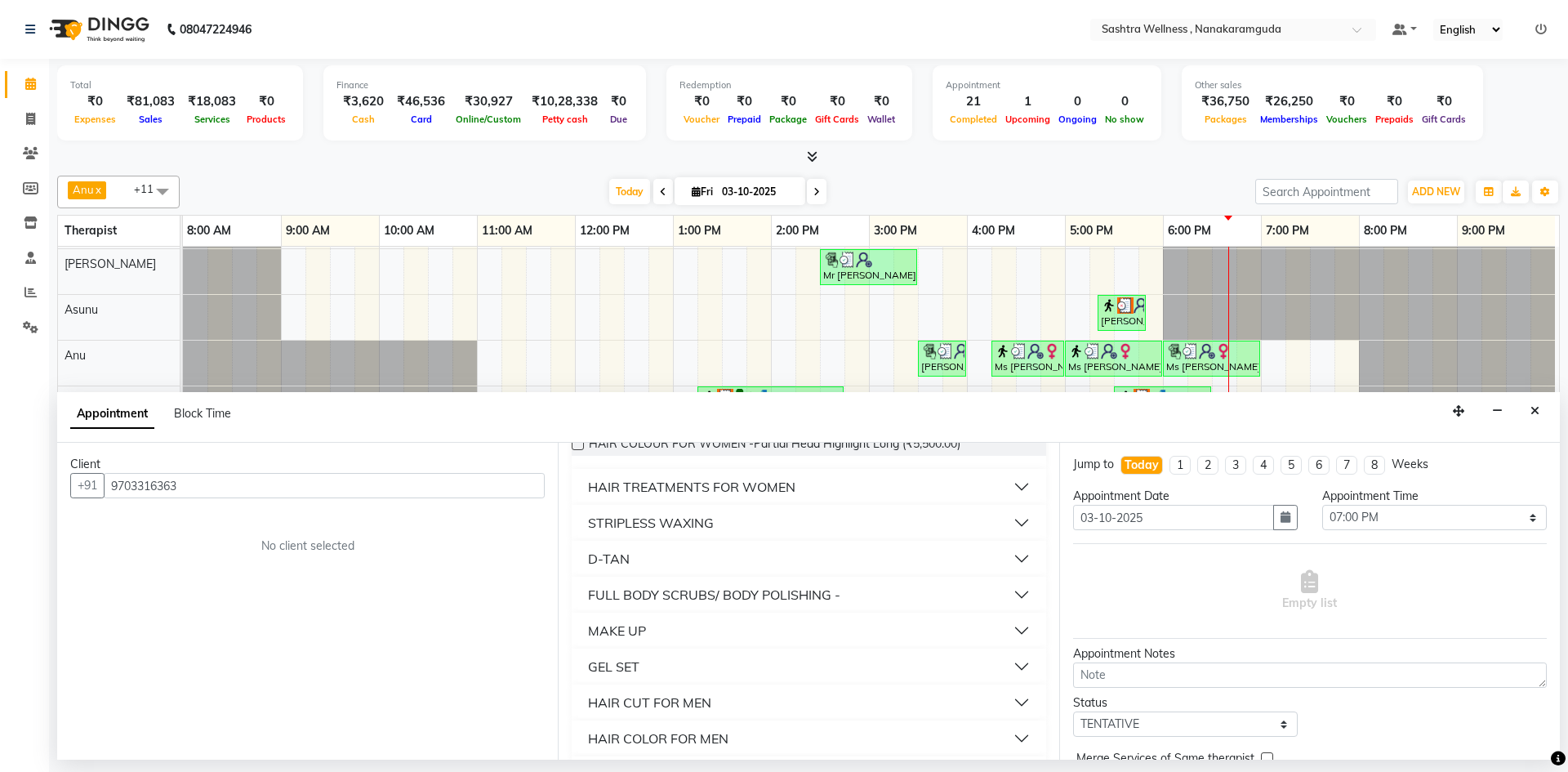
scroll to position [279, 0]
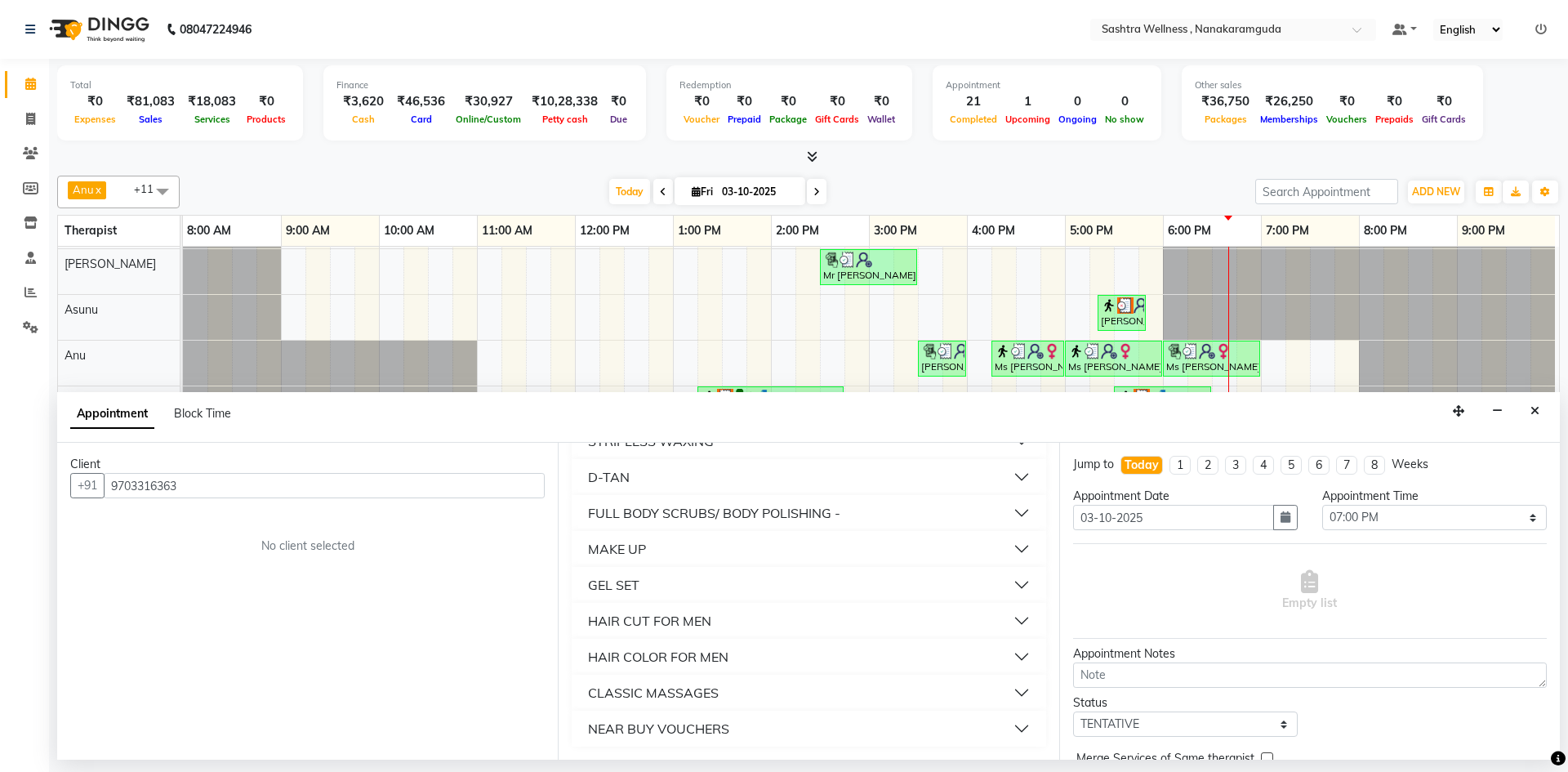
type input "ar"
click at [705, 689] on div "CLASSIC MASSAGES" at bounding box center [653, 693] width 131 height 19
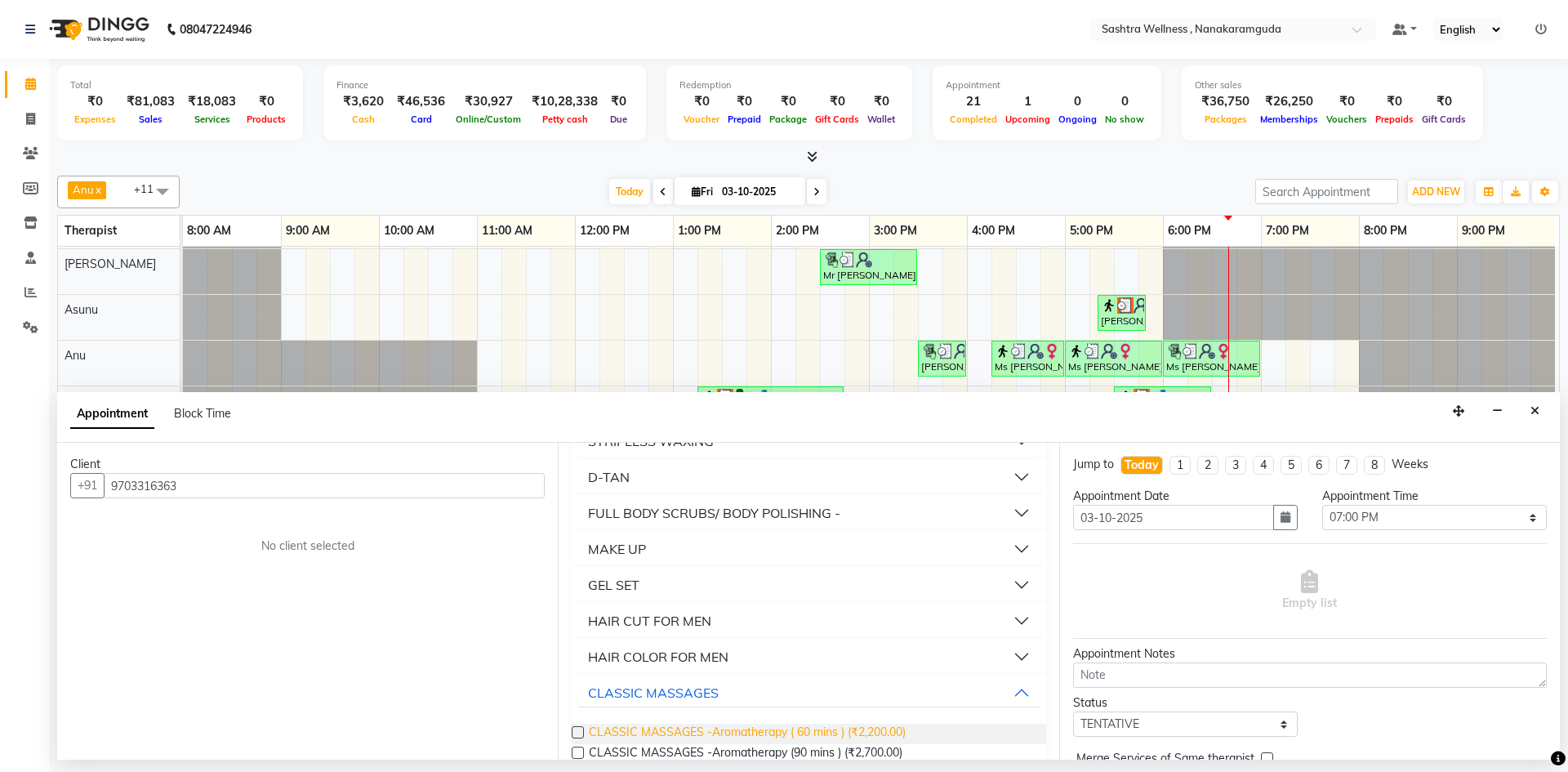
click at [711, 726] on span "CLASSIC MASSAGES -Aromatherapy ( 60 mins ) (₹2,200.00)" at bounding box center [747, 734] width 317 height 20
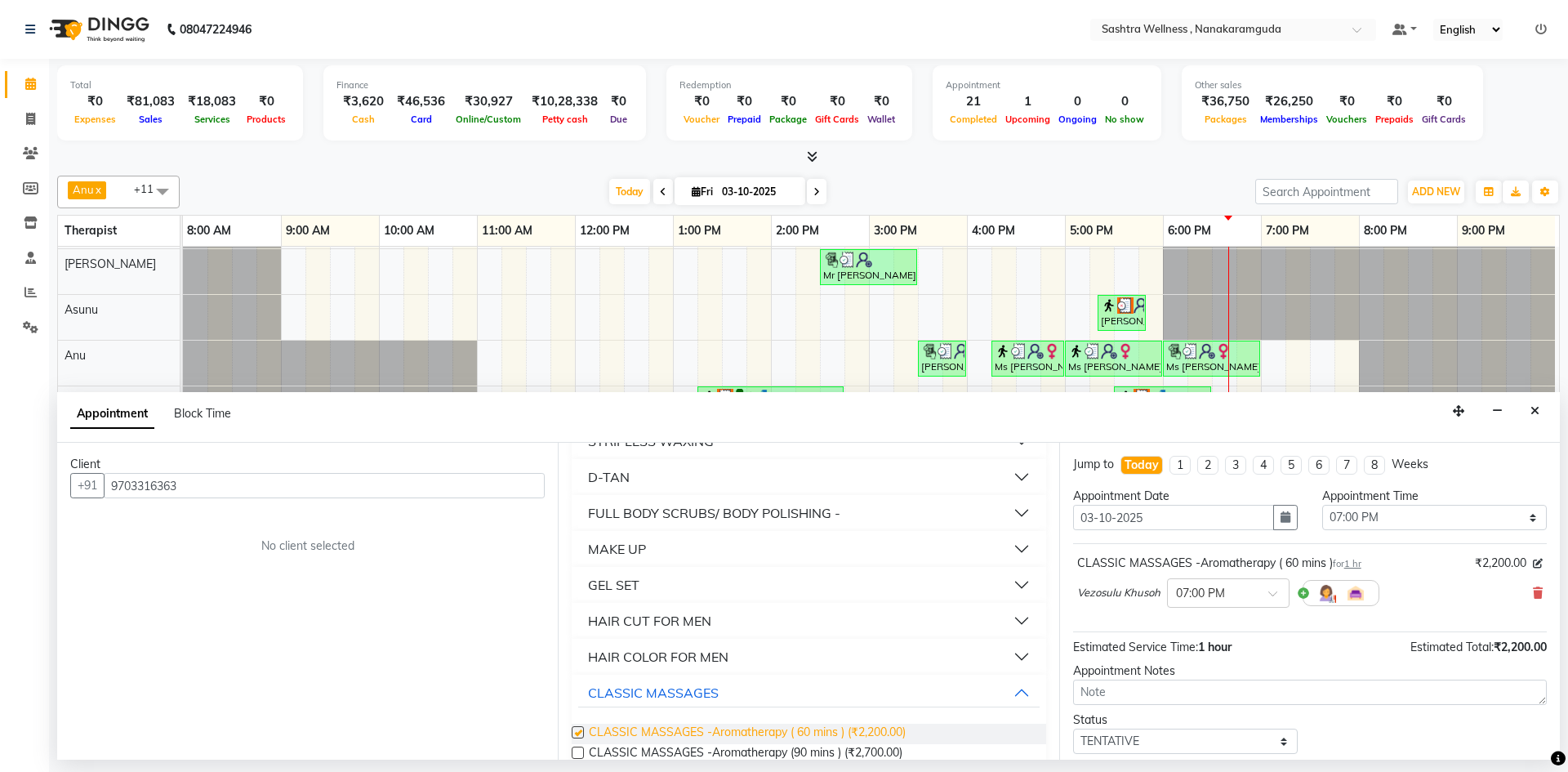
checkbox input "false"
click at [1205, 598] on input "text" at bounding box center [1212, 592] width 72 height 17
click at [1215, 715] on div "07:30 PM" at bounding box center [1228, 722] width 121 height 30
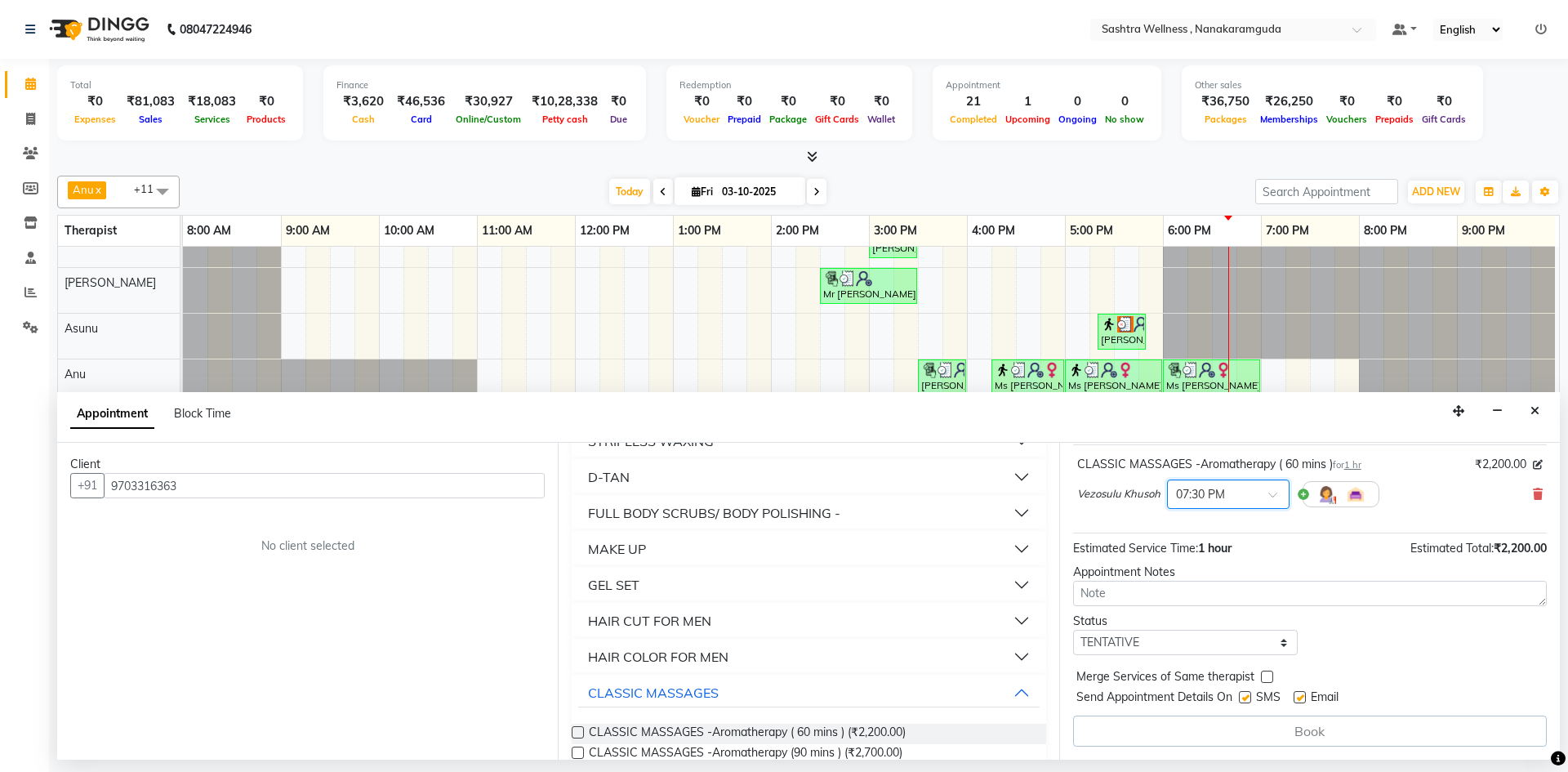
scroll to position [0, 0]
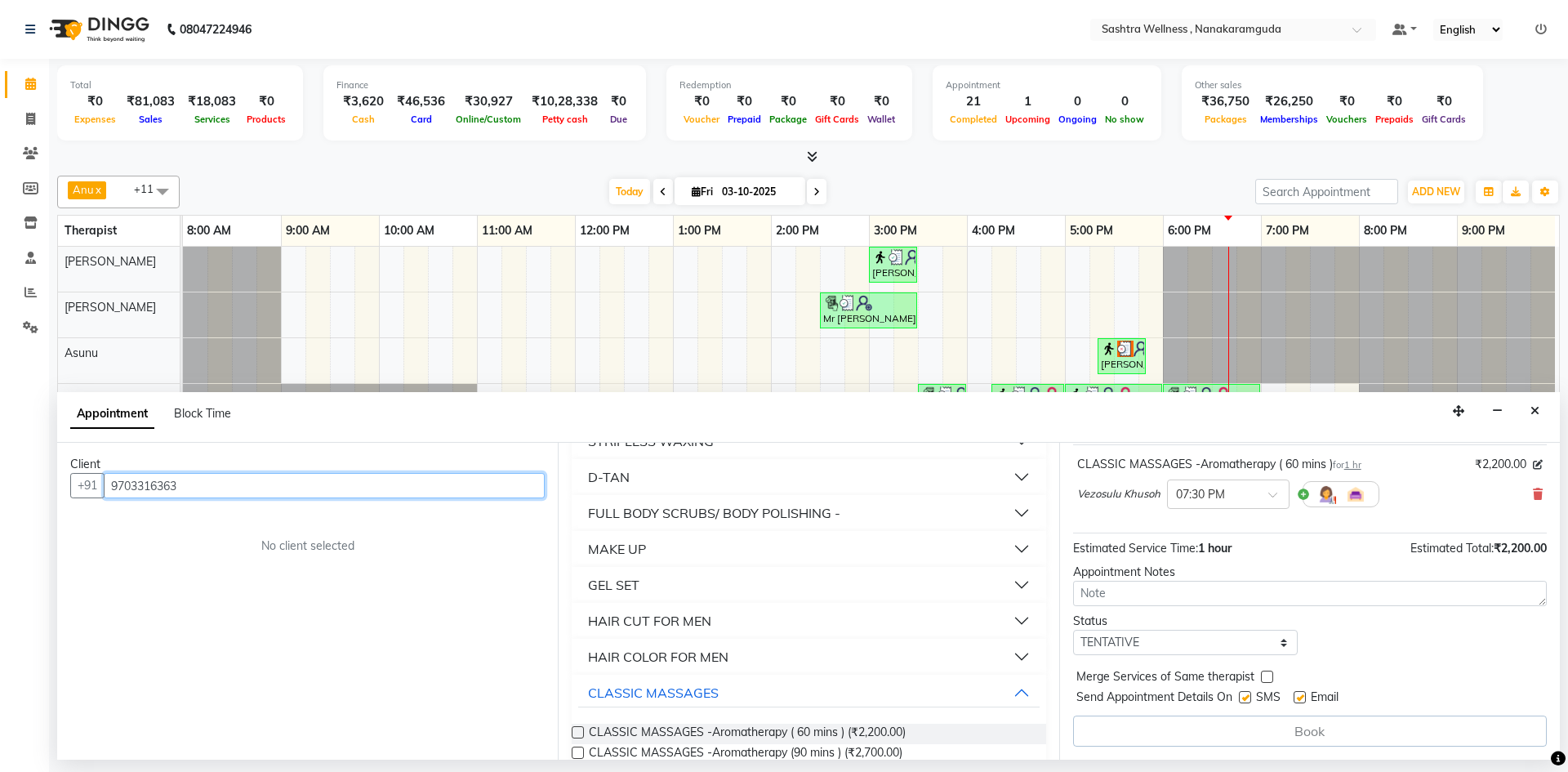
click at [317, 486] on input "9703316363" at bounding box center [323, 485] width 441 height 26
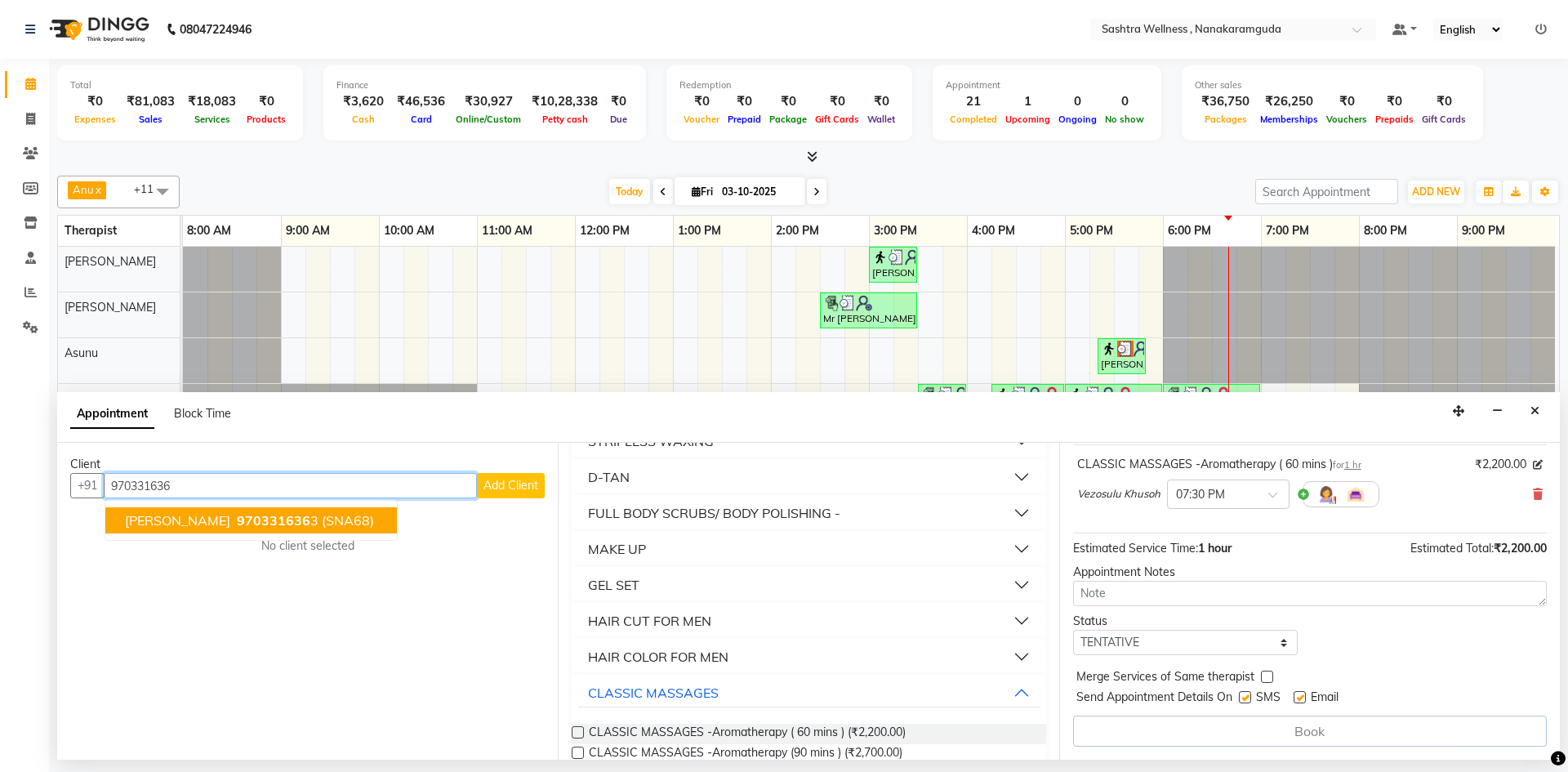
type input "9703316363"
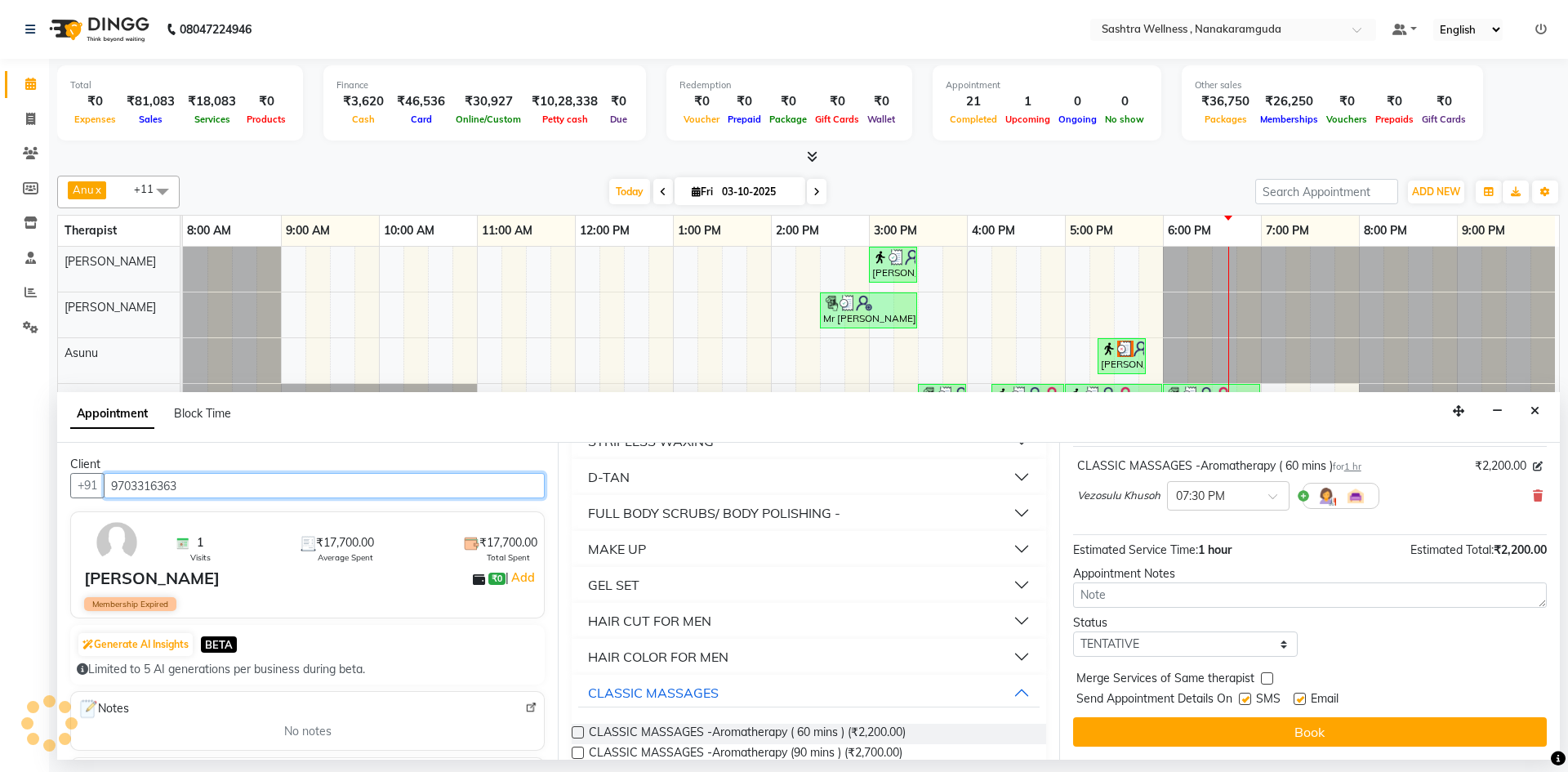
scroll to position [97, 0]
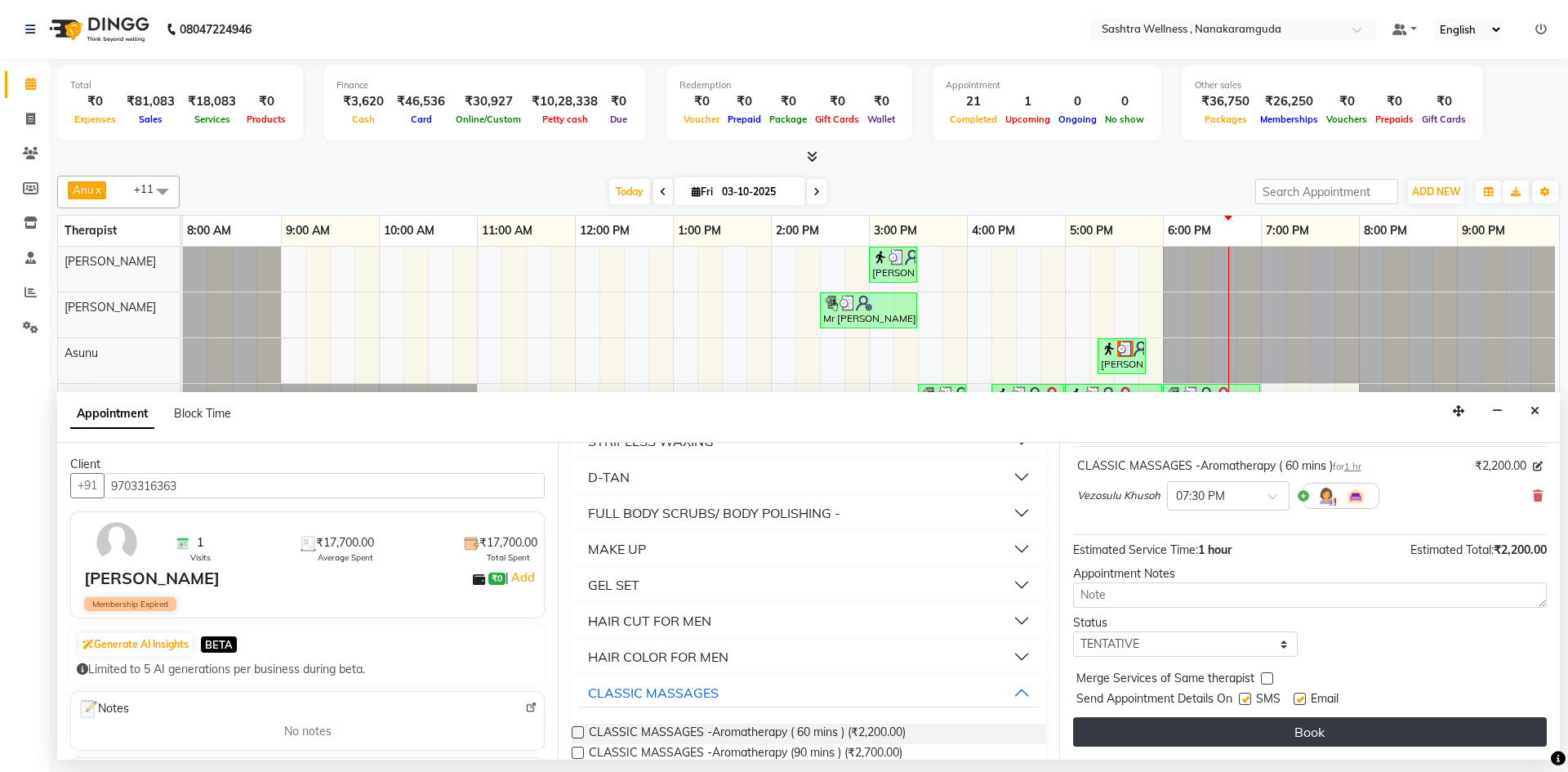
click at [1198, 733] on button "Book" at bounding box center [1310, 731] width 474 height 29
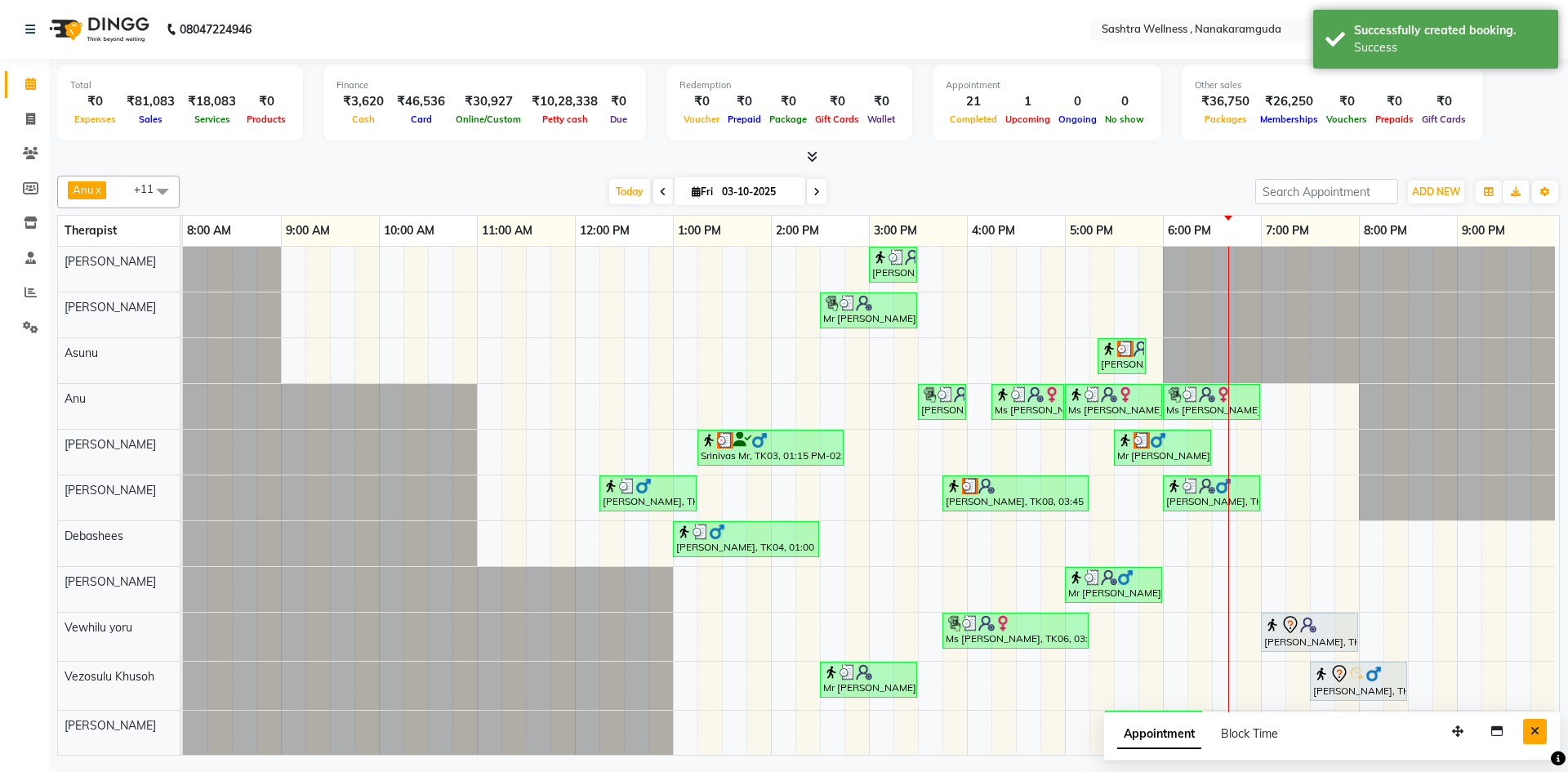
click at [1534, 737] on icon "Close" at bounding box center [1535, 731] width 9 height 11
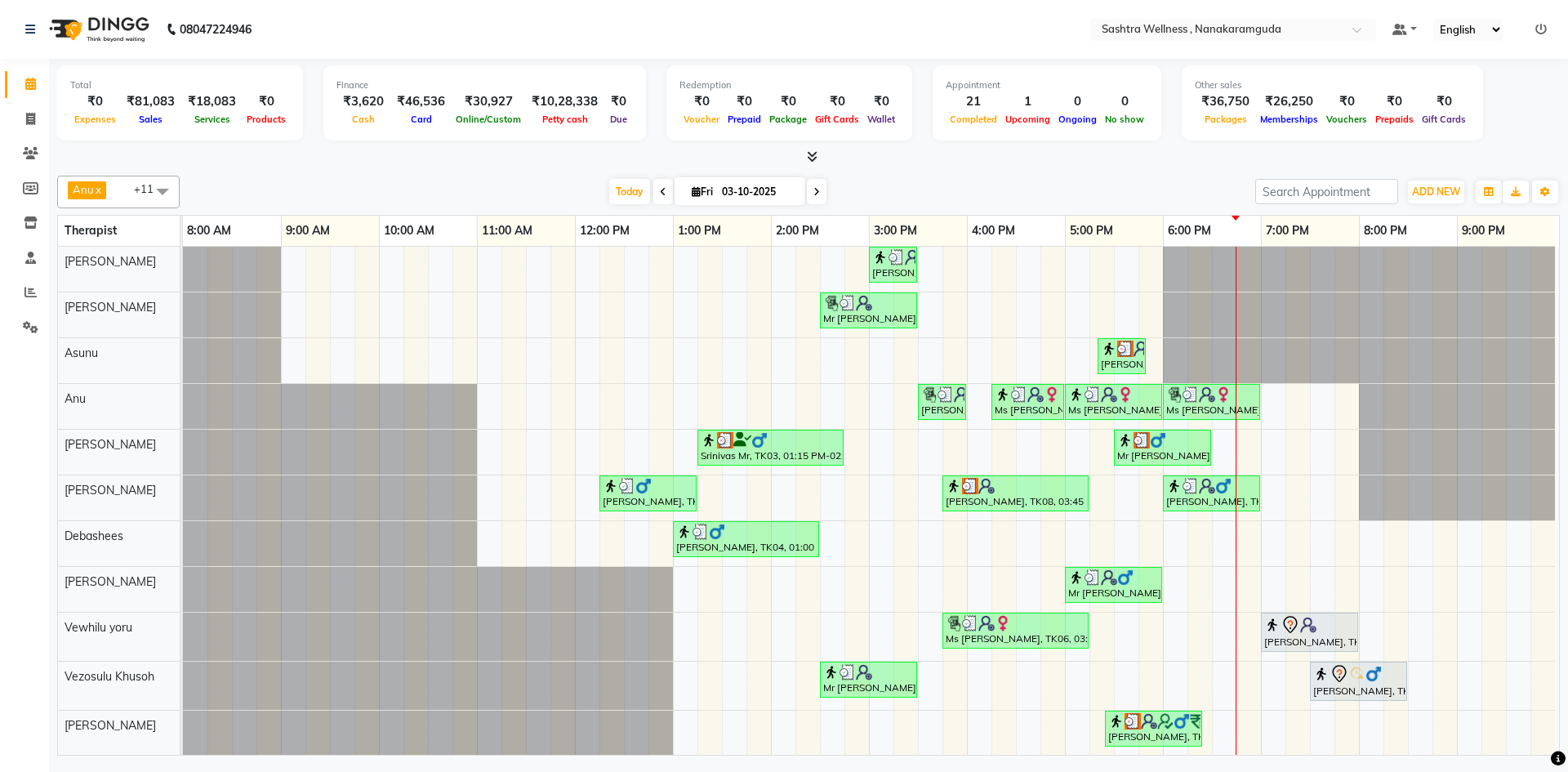
scroll to position [59, 0]
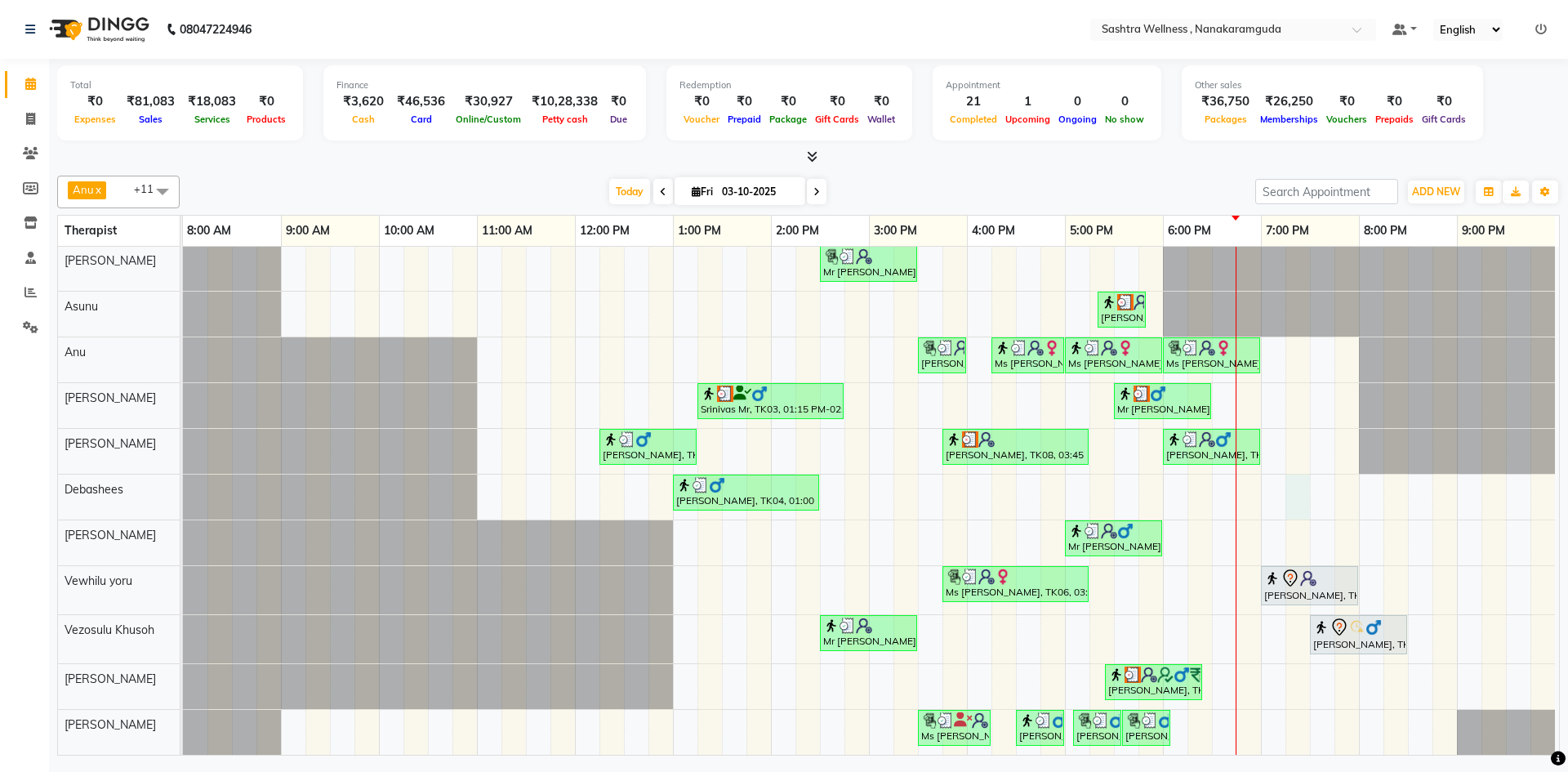
click at [1299, 485] on div "sravanthi, TK01, 03:00 PM-03:30 PM, One Level Hair Cut Mr Vineet, TK05, 02:30 P…" at bounding box center [871, 477] width 1376 height 554
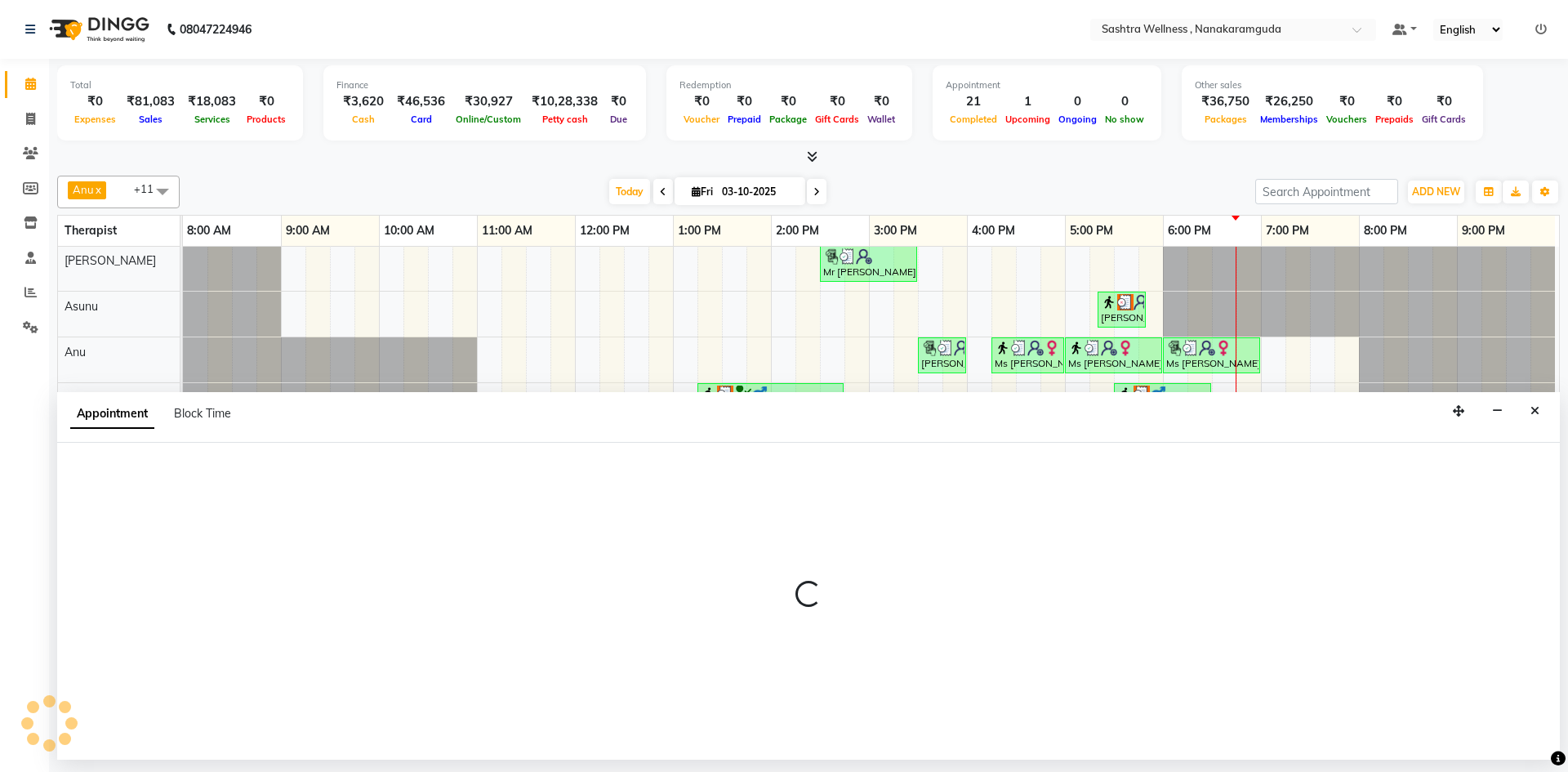
select select "75739"
select select "tentative"
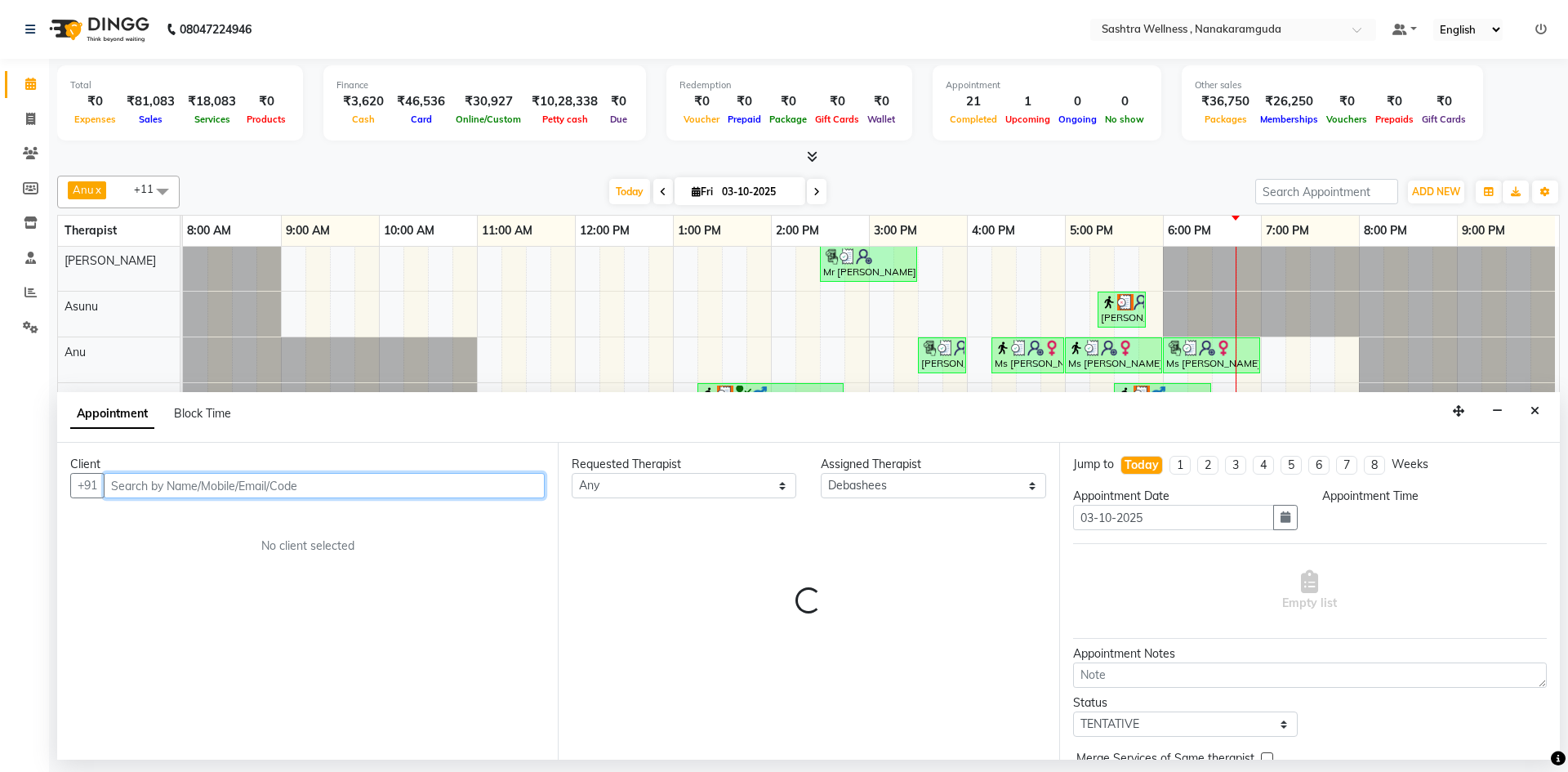
select select "1155"
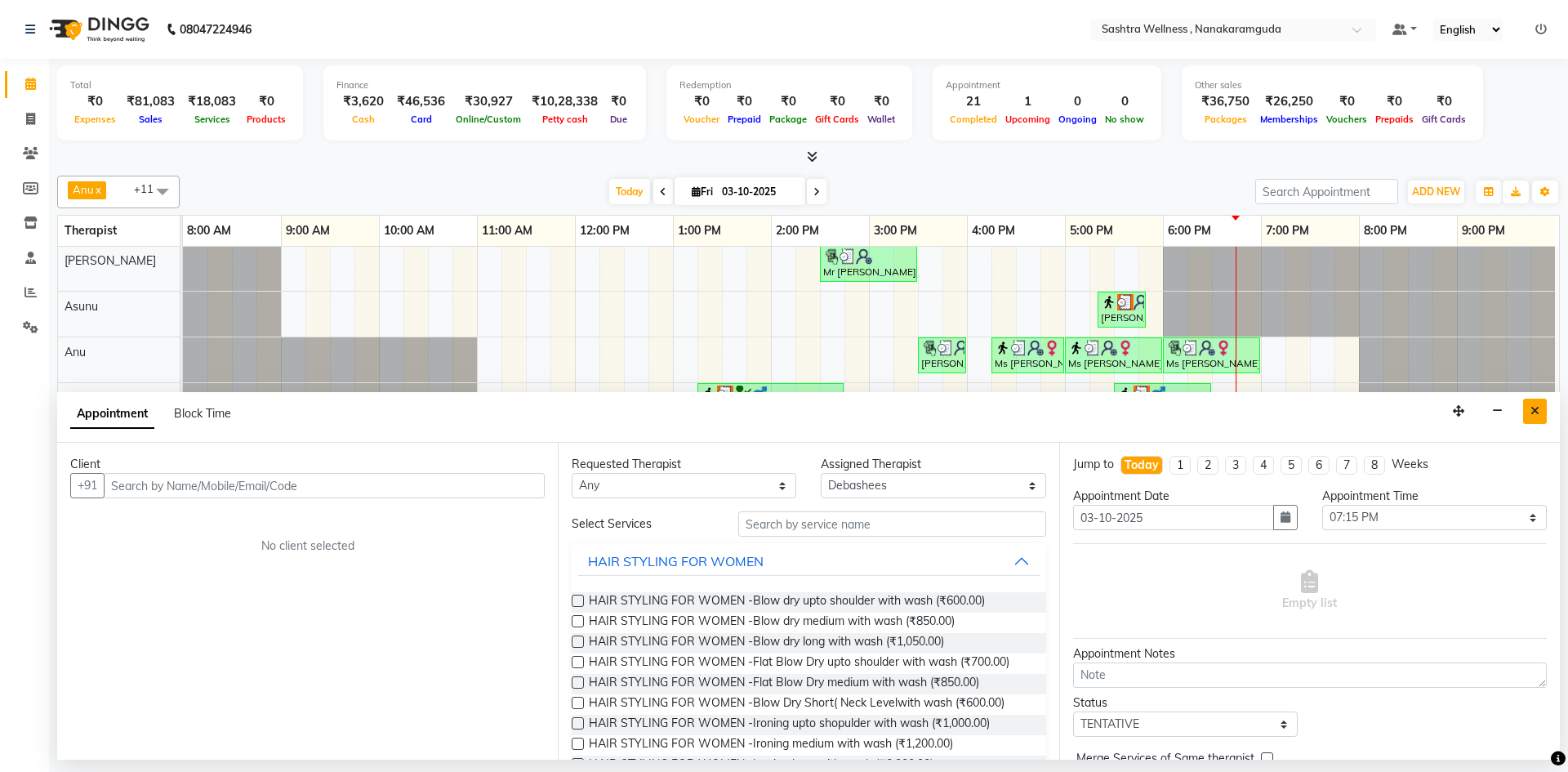
click at [1537, 421] on button "Close" at bounding box center [1534, 411] width 24 height 26
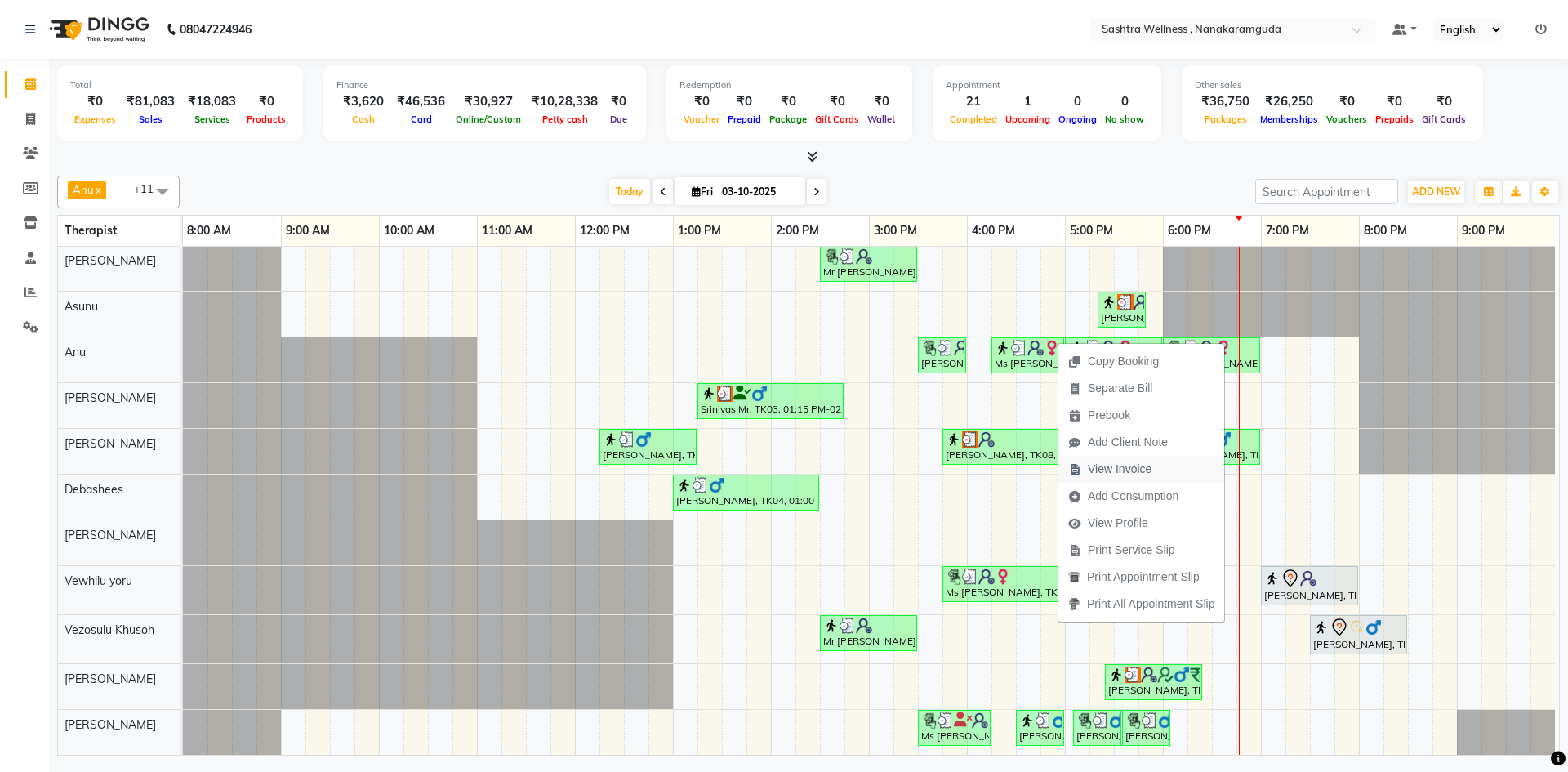
click at [1120, 469] on span "View Invoice" at bounding box center [1120, 469] width 64 height 17
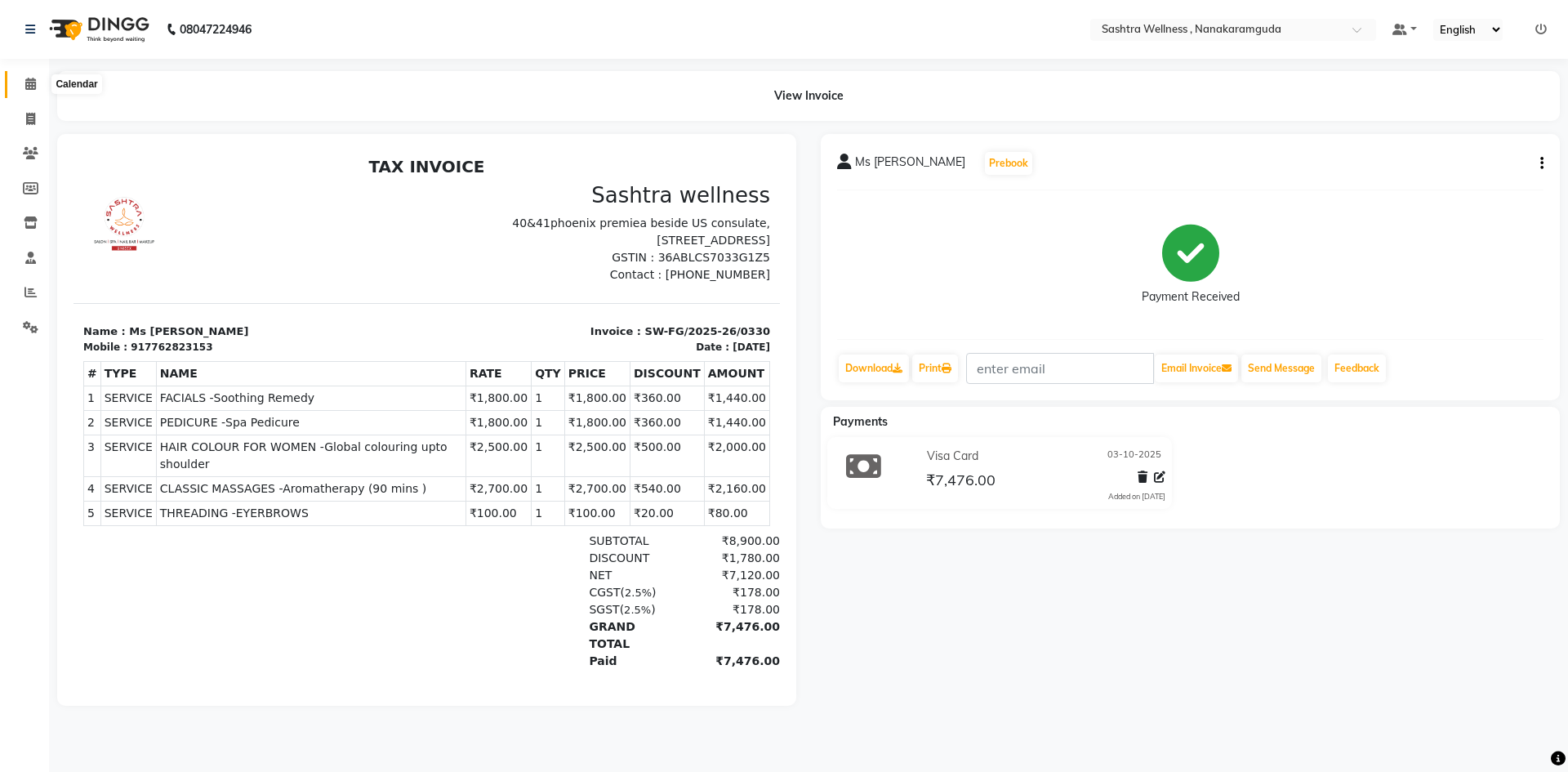
click at [38, 79] on span at bounding box center [30, 84] width 28 height 19
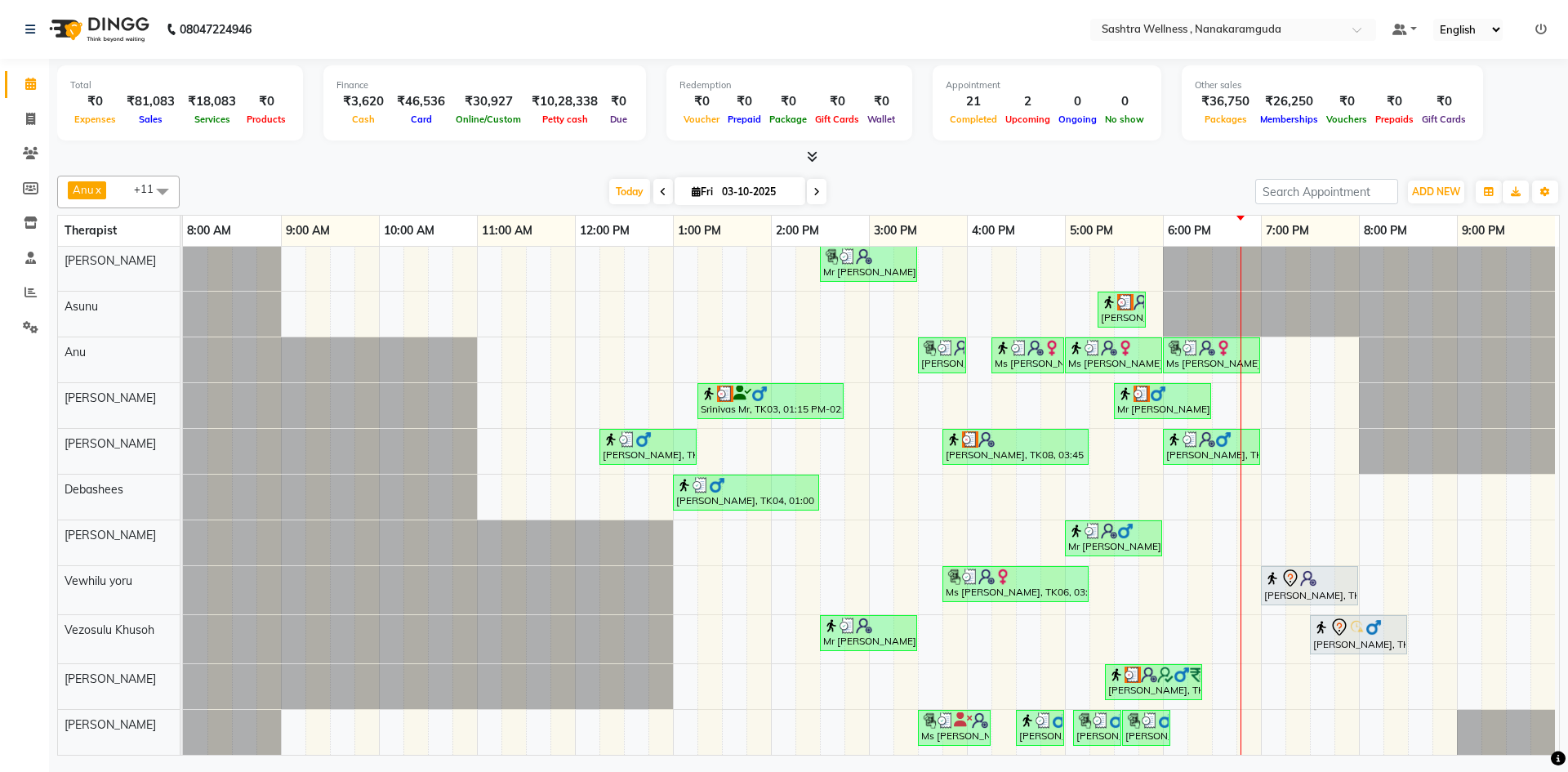
scroll to position [59, 0]
click at [1270, 437] on div "sravanthi, TK01, 03:00 PM-03:30 PM, One Level Hair Cut Mr Vineet, TK05, 02:30 P…" at bounding box center [871, 477] width 1376 height 554
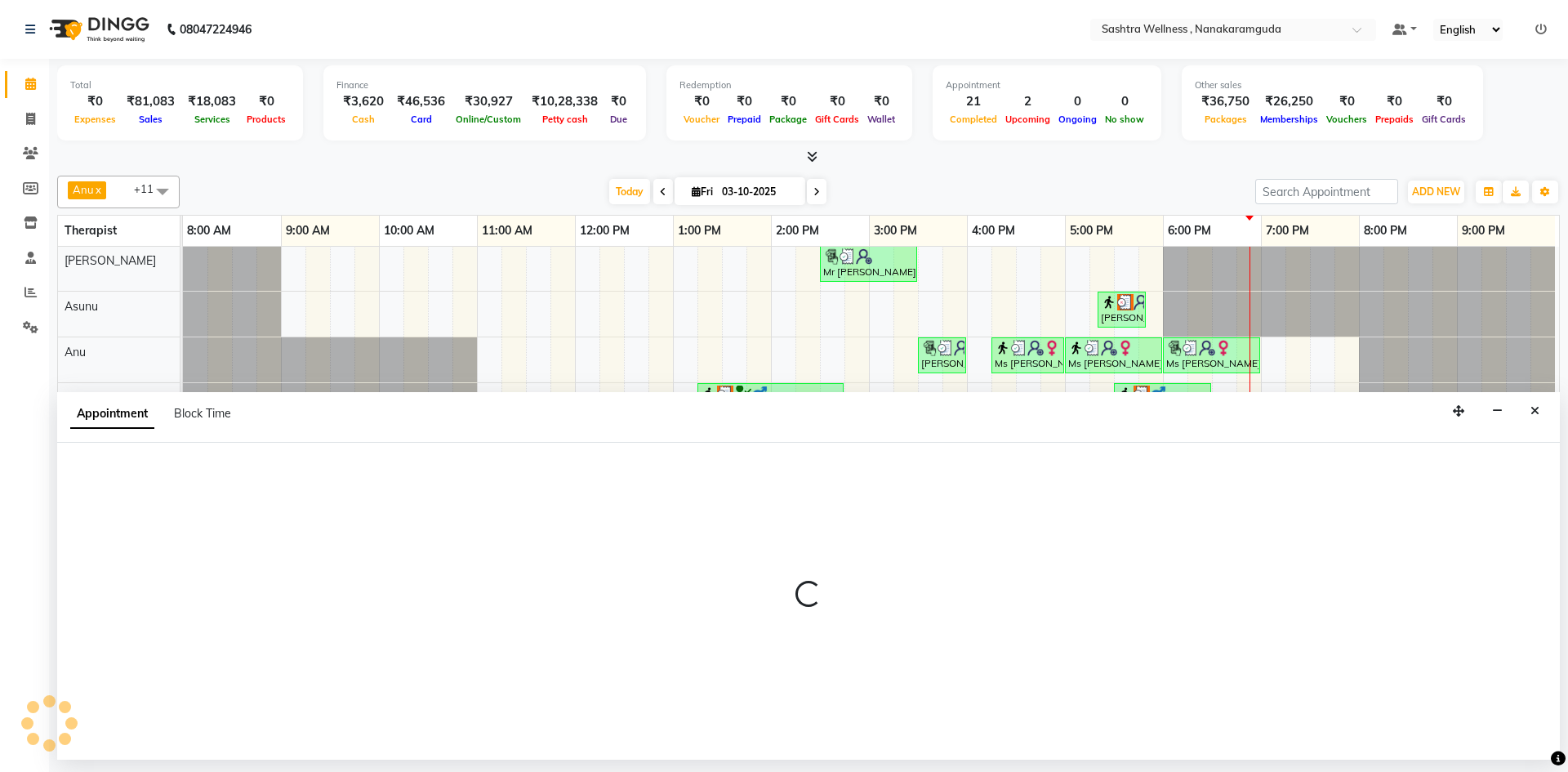
select select "88333"
select select "1140"
select select "tentative"
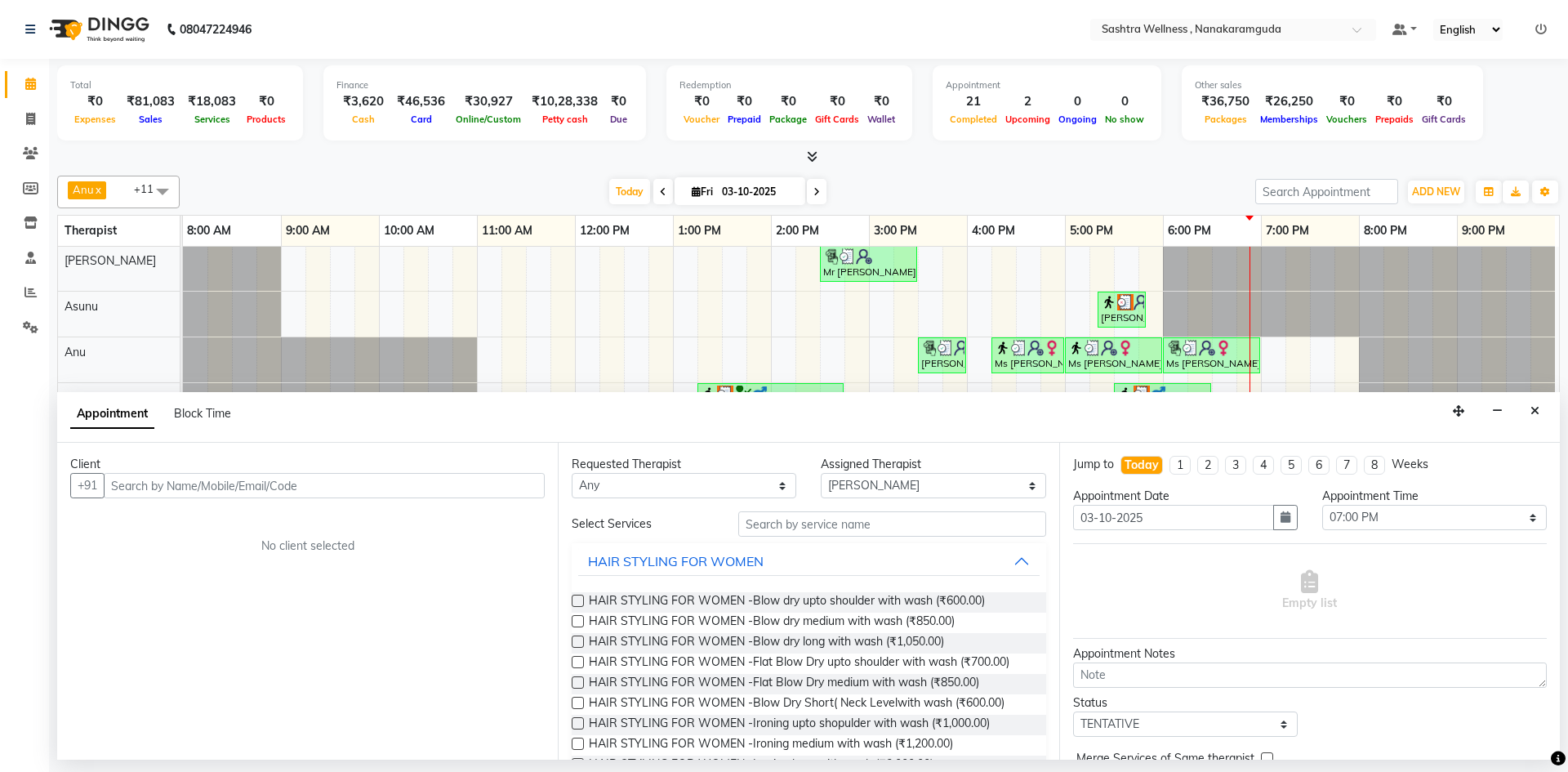
click at [225, 490] on input "text" at bounding box center [323, 485] width 441 height 26
type input "9"
type input "8790592323"
click at [516, 493] on button "Add Client" at bounding box center [511, 485] width 68 height 26
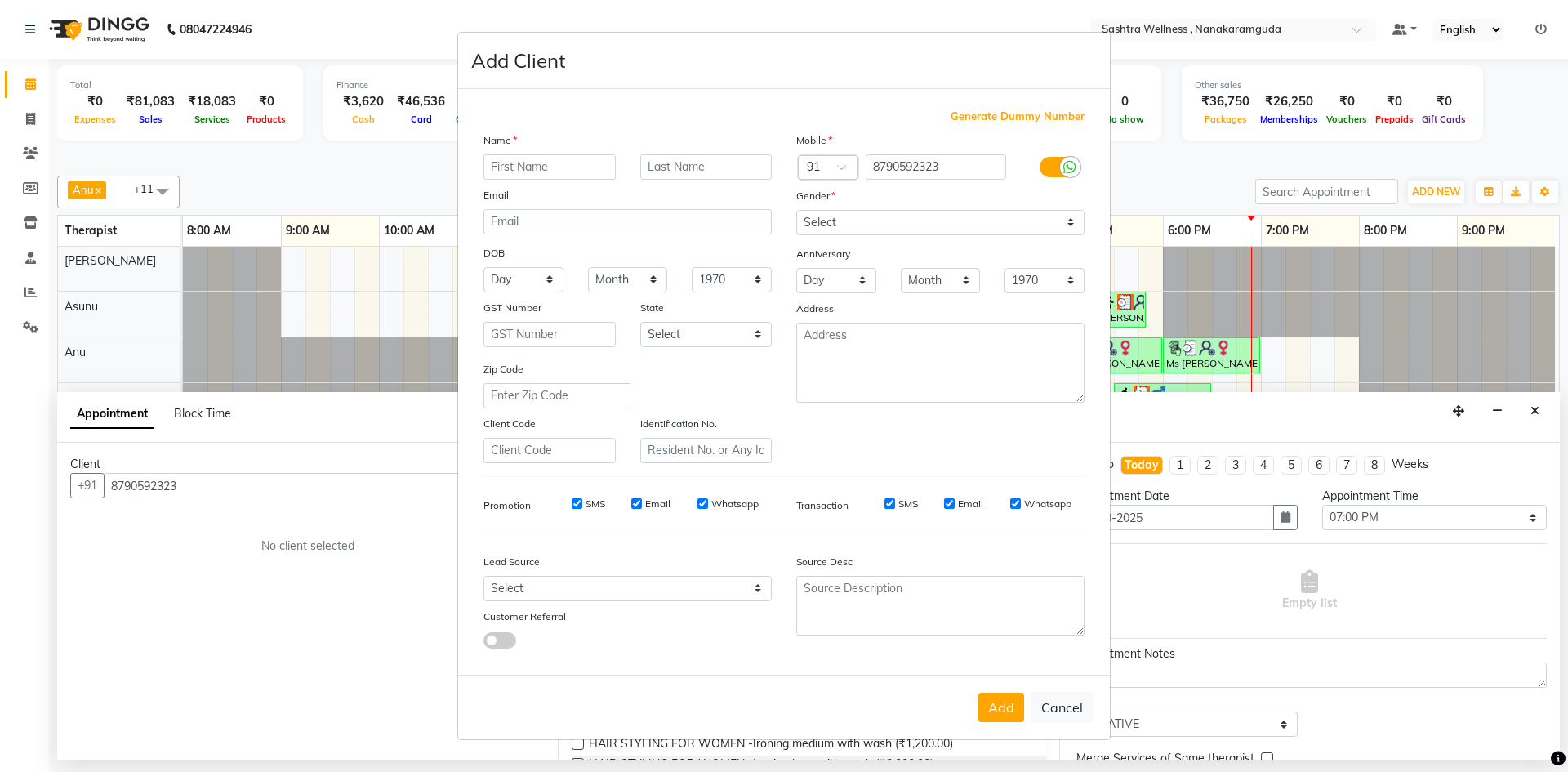
type input "r"
type input "Mr"
type input "[PERSON_NAME]"
click at [940, 227] on select "Select [DEMOGRAPHIC_DATA] [DEMOGRAPHIC_DATA] Other Prefer Not To Say" at bounding box center [940, 222] width 288 height 26
select select "[DEMOGRAPHIC_DATA]"
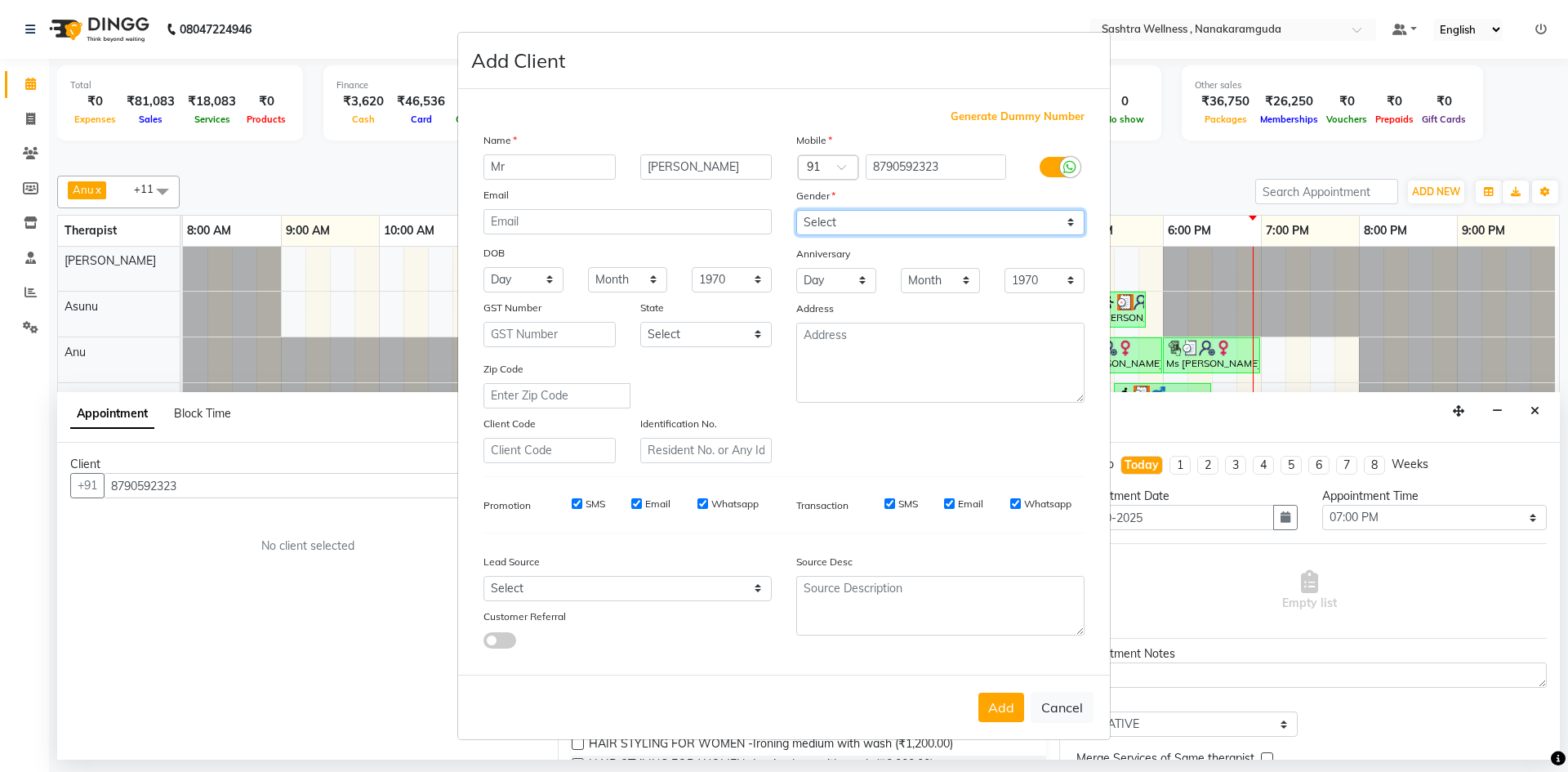
click at [796, 210] on select "Select [DEMOGRAPHIC_DATA] [DEMOGRAPHIC_DATA] Other Prefer Not To Say" at bounding box center [940, 222] width 288 height 26
click at [1009, 707] on button "Add" at bounding box center [1001, 707] width 46 height 29
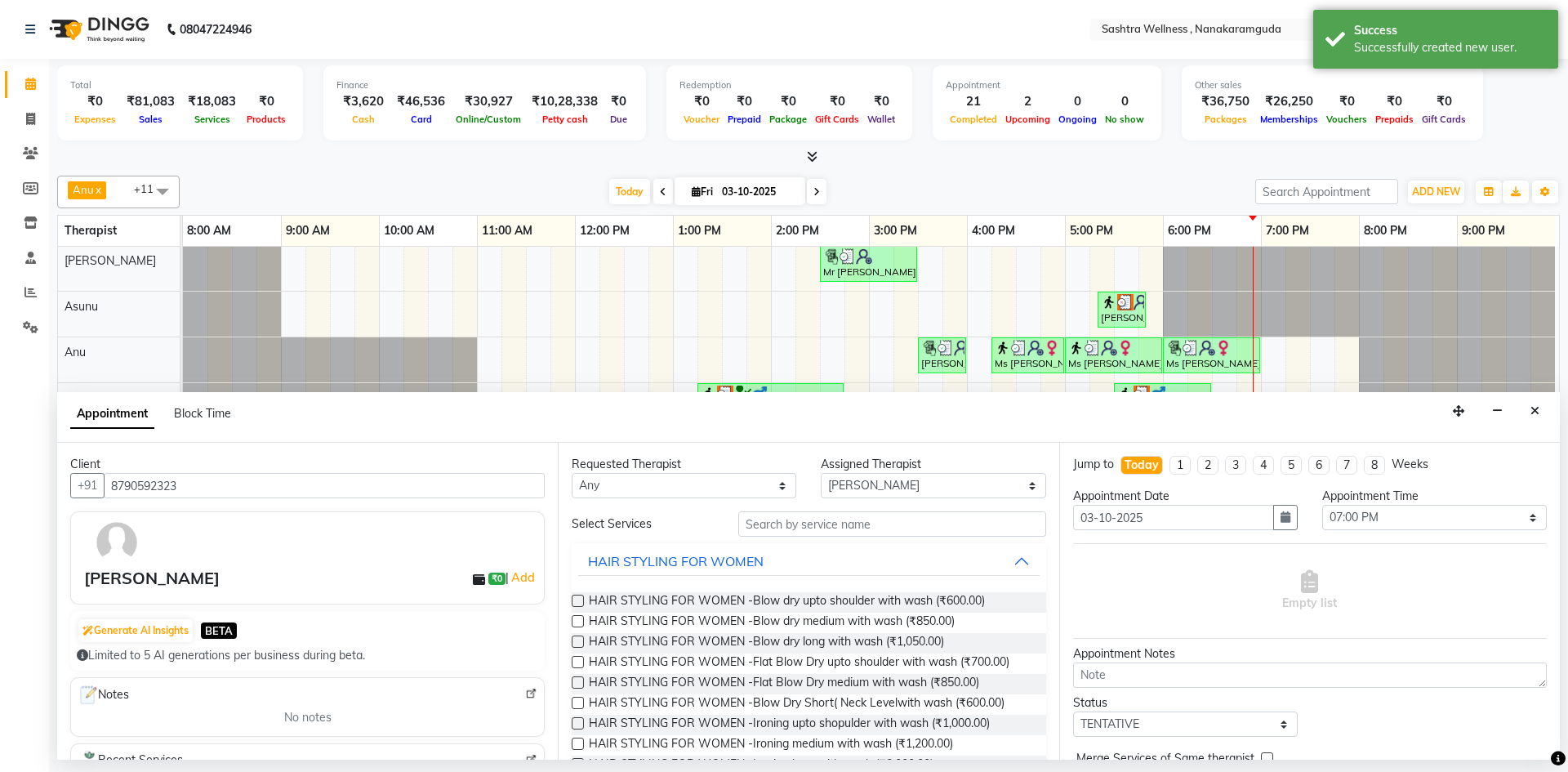
click at [804, 522] on input "text" at bounding box center [892, 524] width 308 height 26
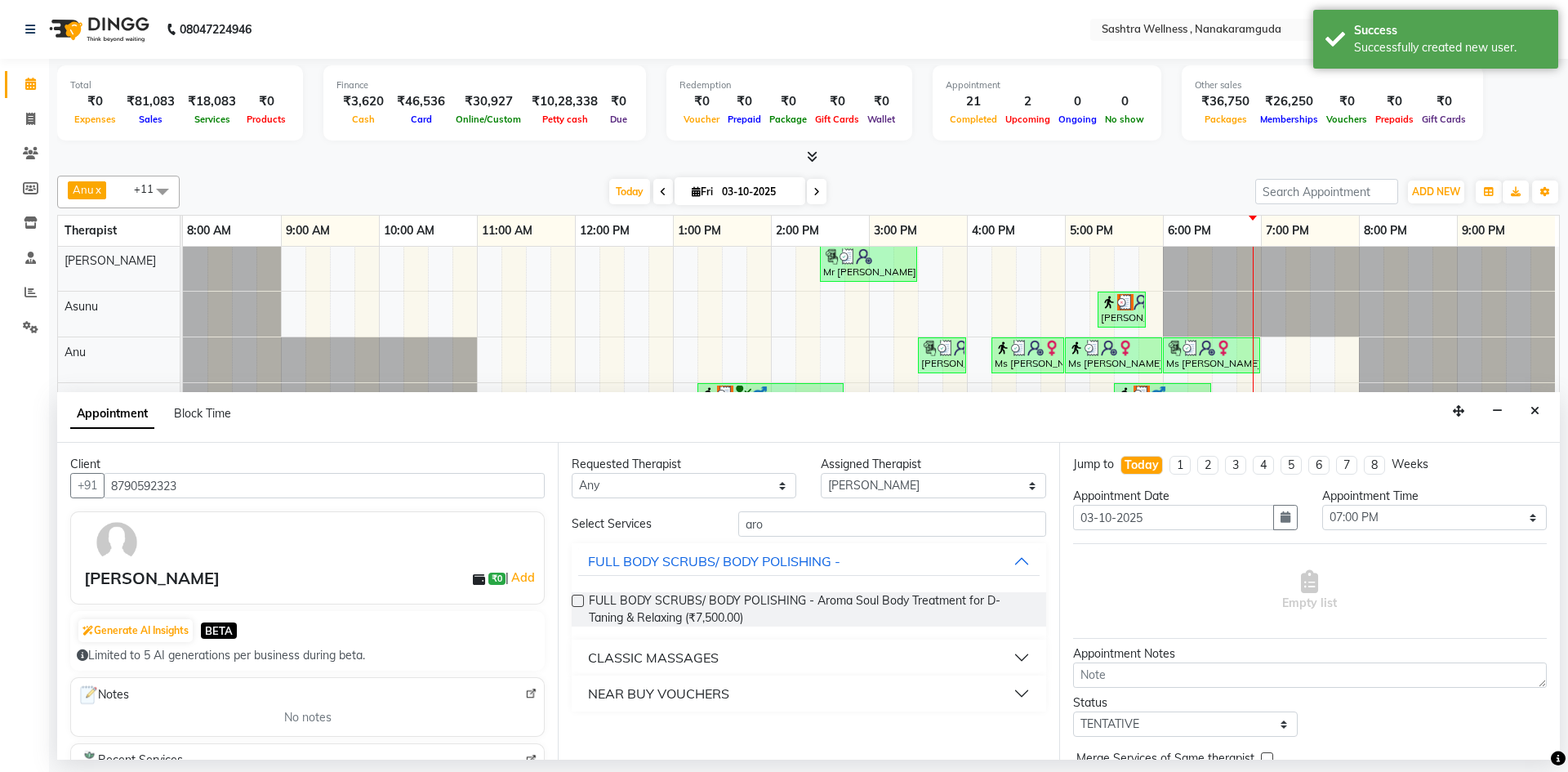
click at [712, 667] on div "CLASSIC MASSAGES" at bounding box center [653, 658] width 131 height 19
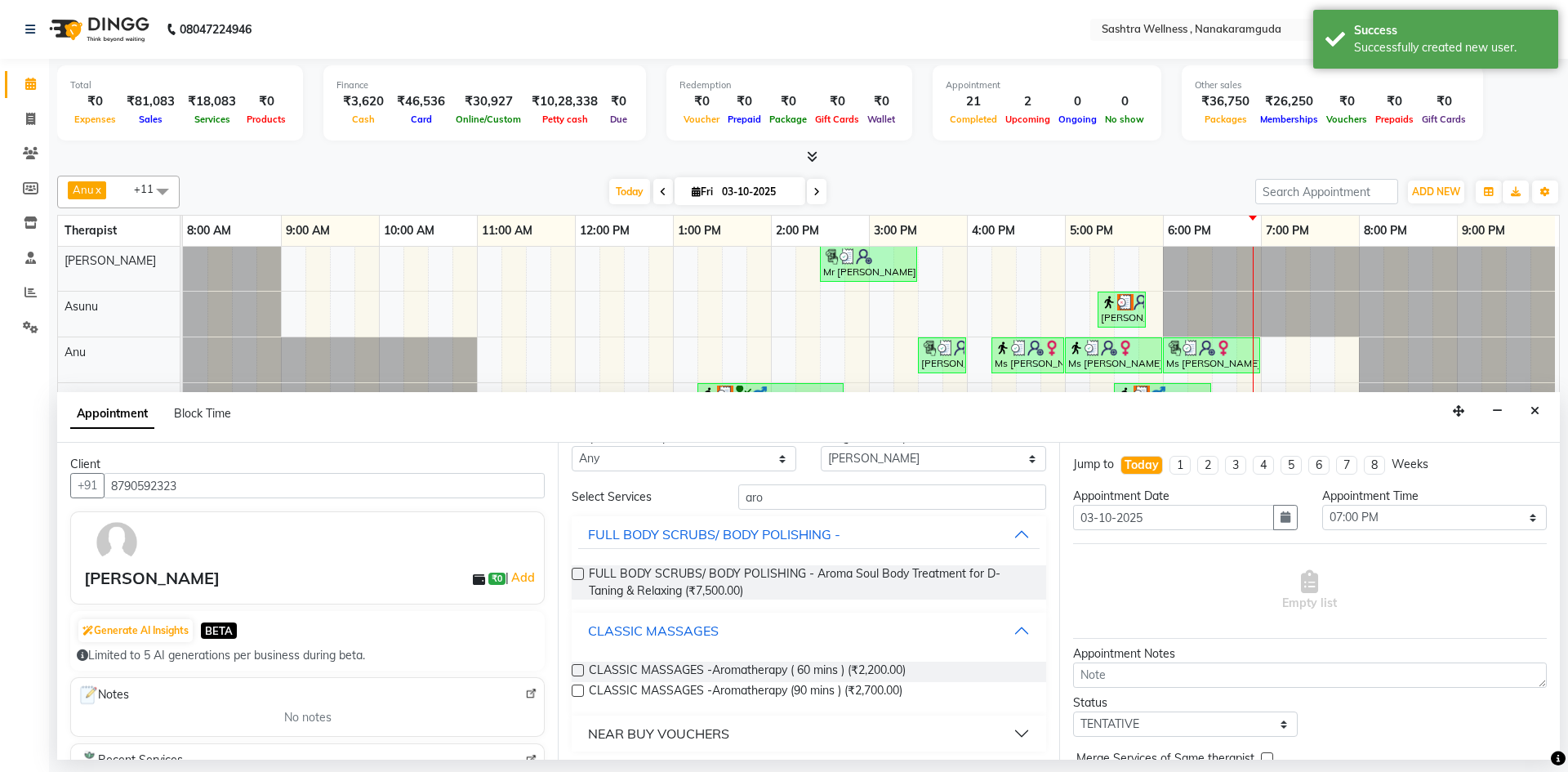
scroll to position [32, 0]
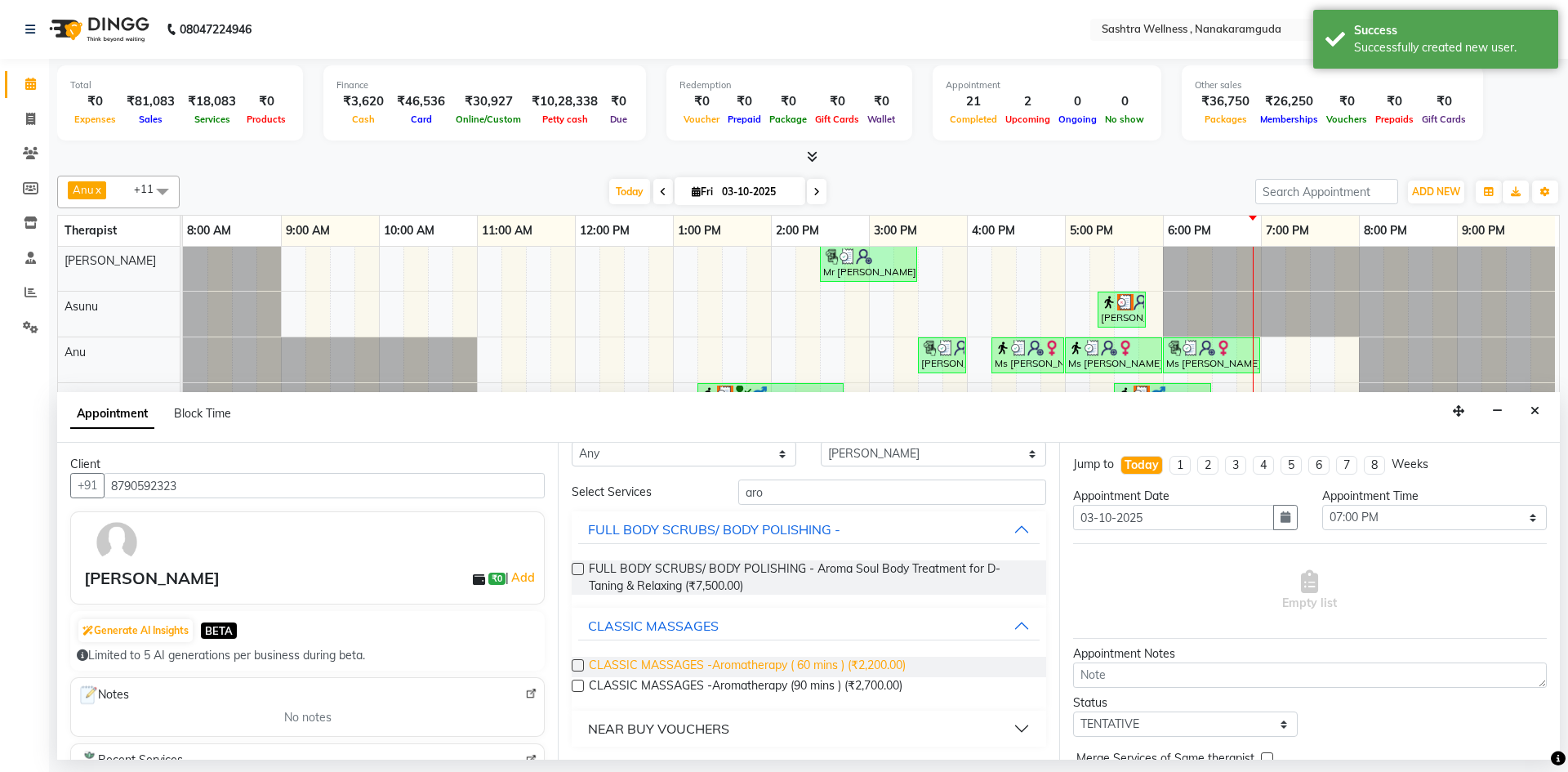
click at [720, 663] on span "CLASSIC MASSAGES -Aromatherapy ( 60 mins ) (₹2,200.00)" at bounding box center [747, 667] width 317 height 20
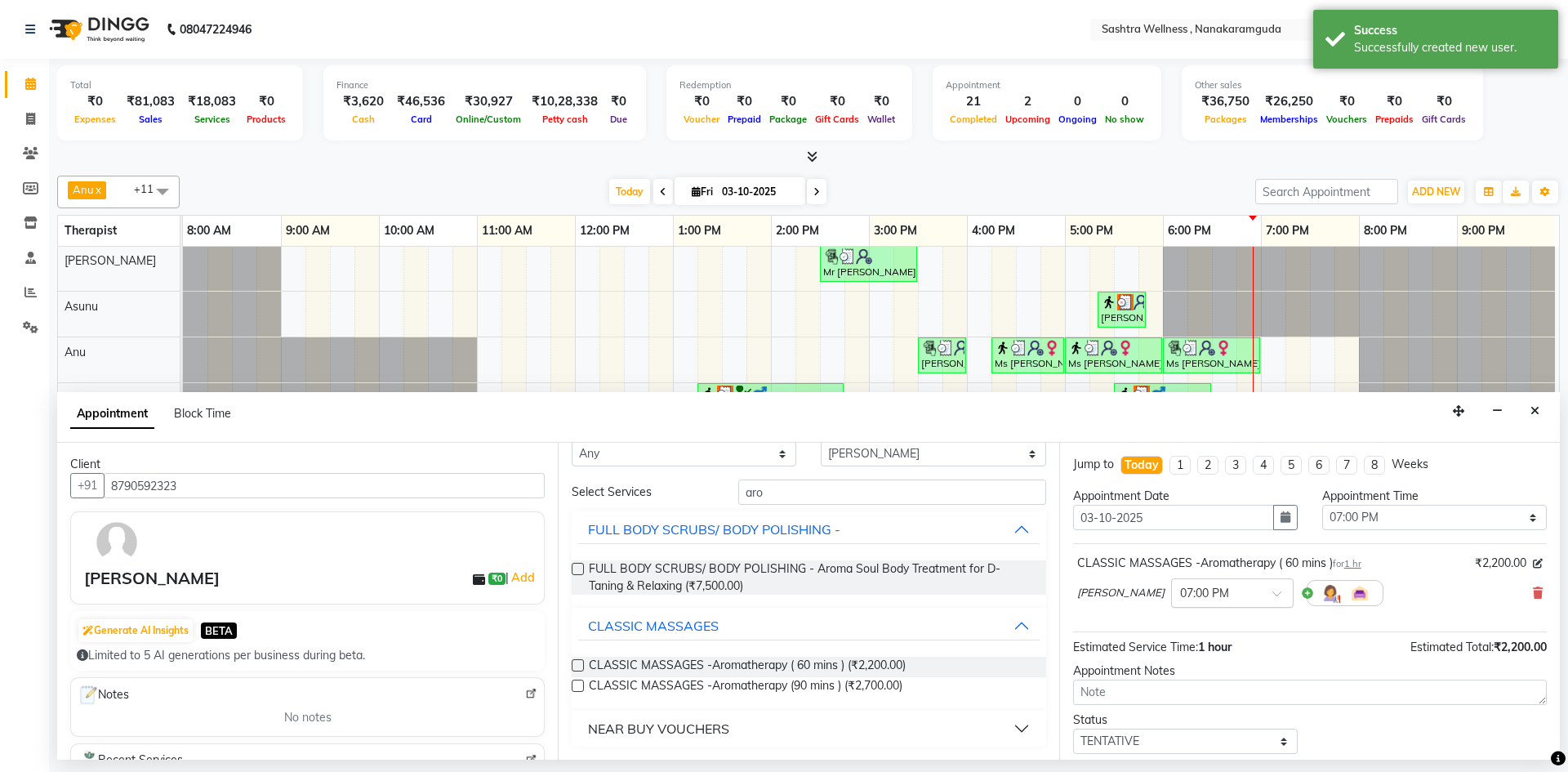
click at [1180, 598] on input "text" at bounding box center [1215, 592] width 72 height 17
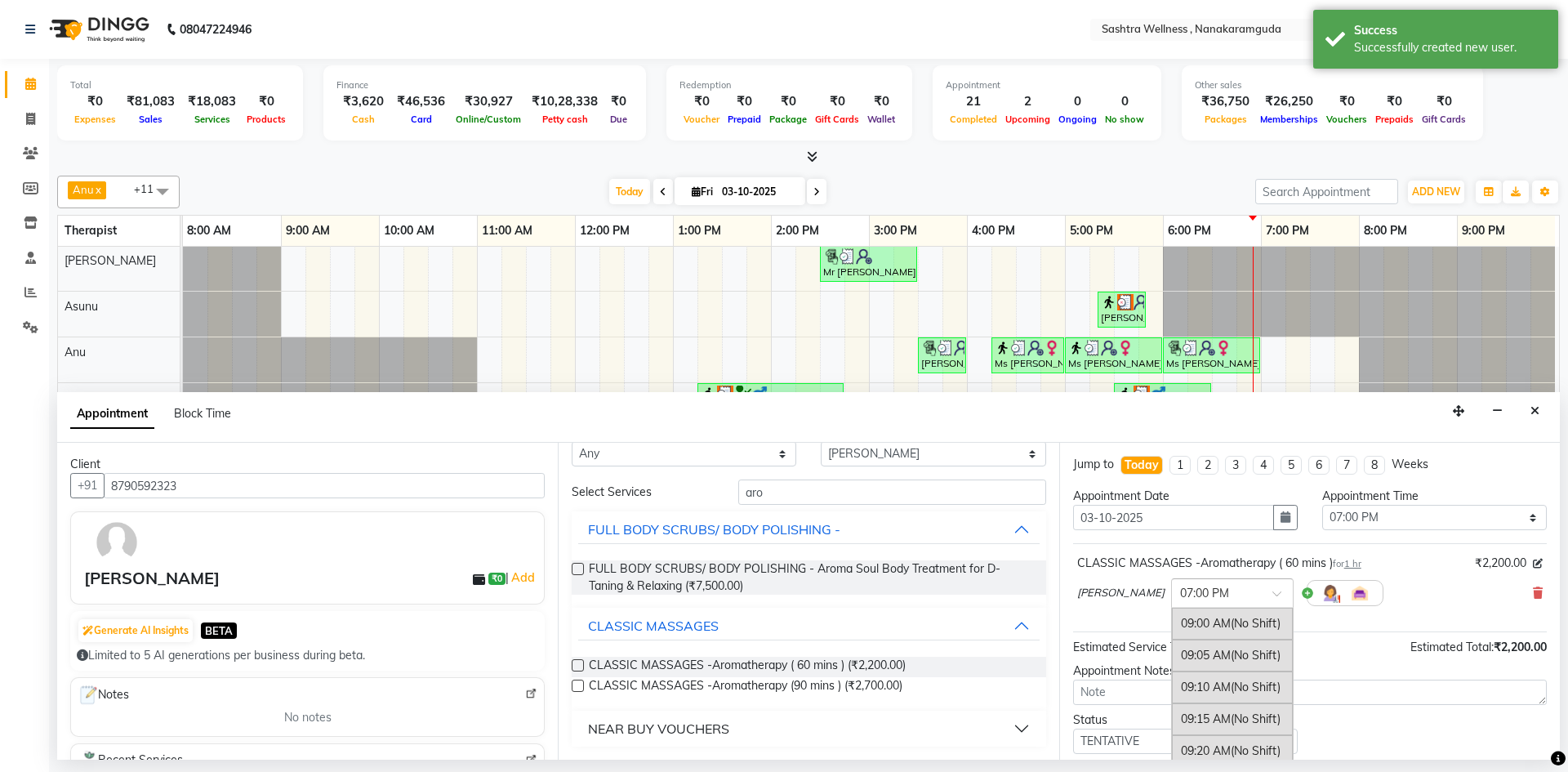
scroll to position [3736, 0]
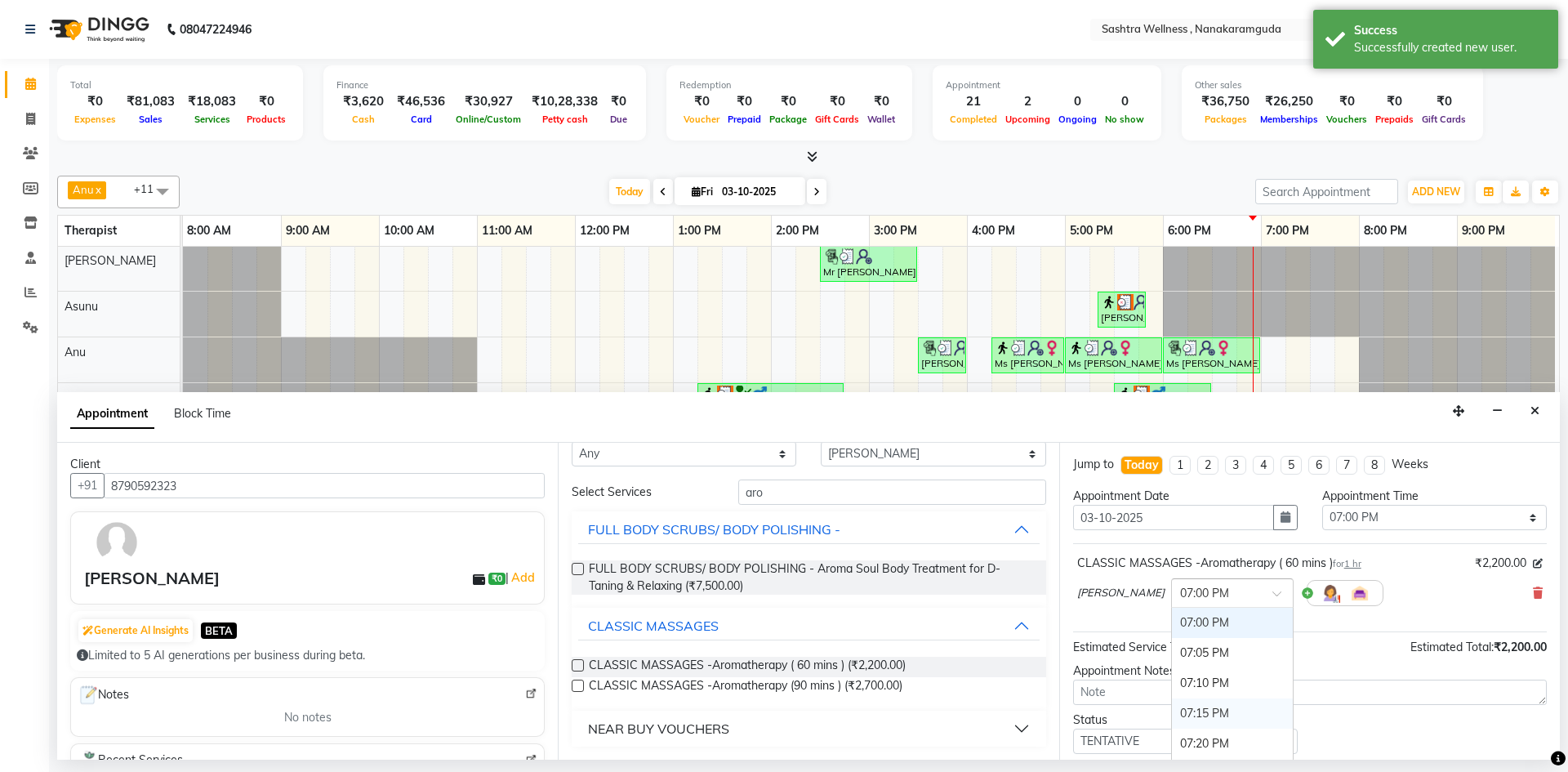
click at [1172, 706] on div "07:15 PM" at bounding box center [1232, 714] width 121 height 30
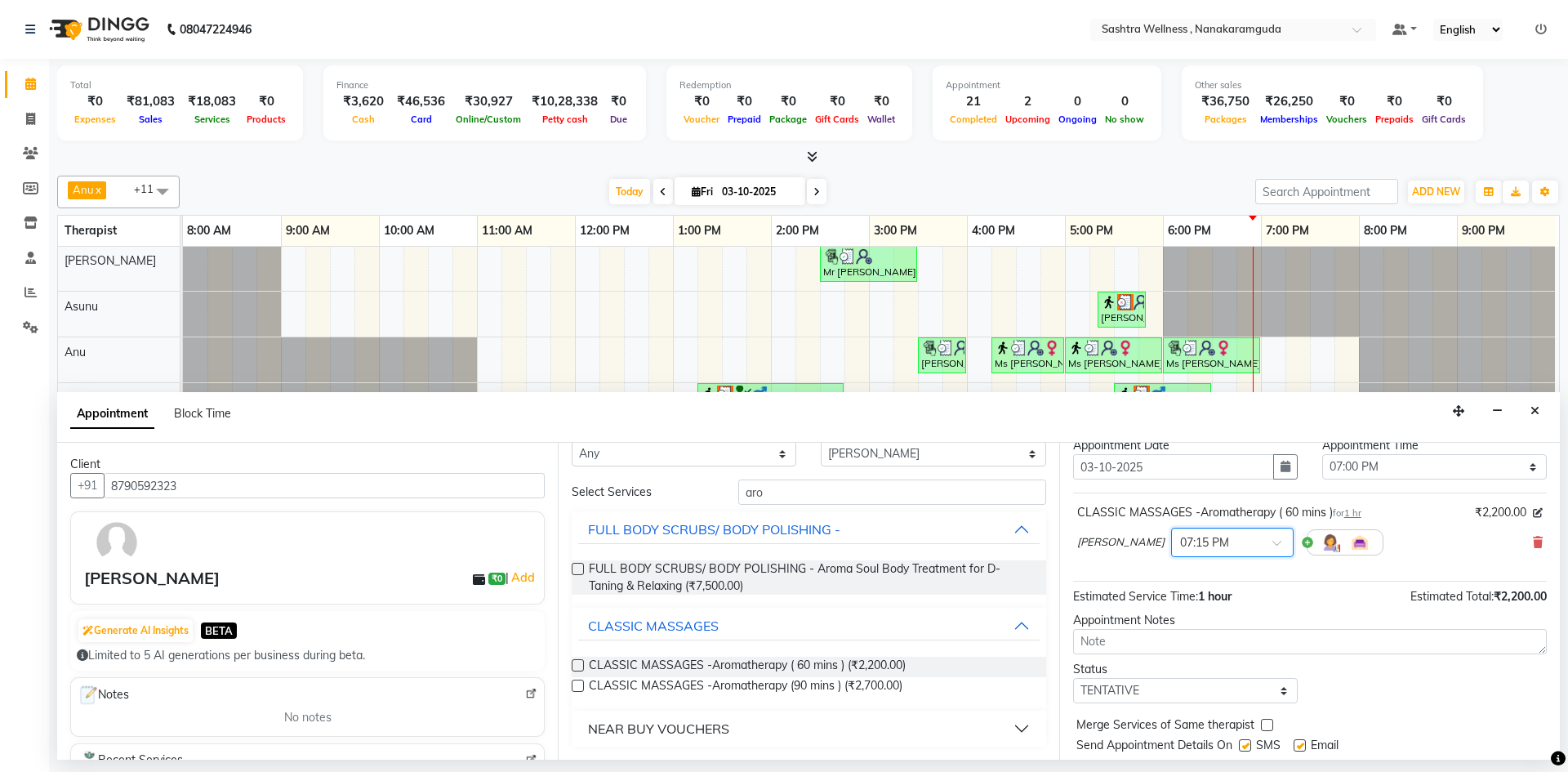
scroll to position [97, 0]
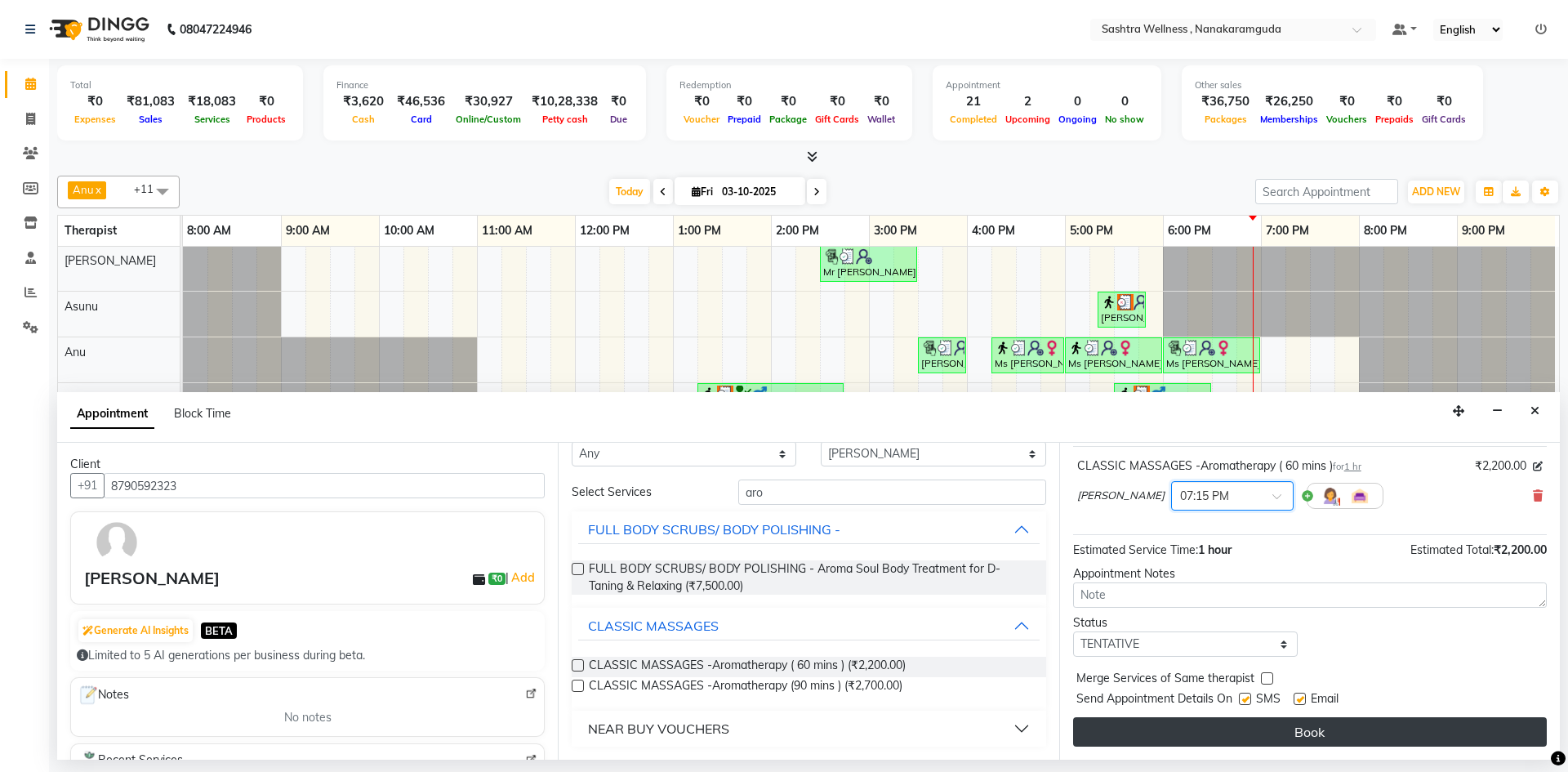
click at [1245, 730] on button "Book" at bounding box center [1310, 731] width 474 height 29
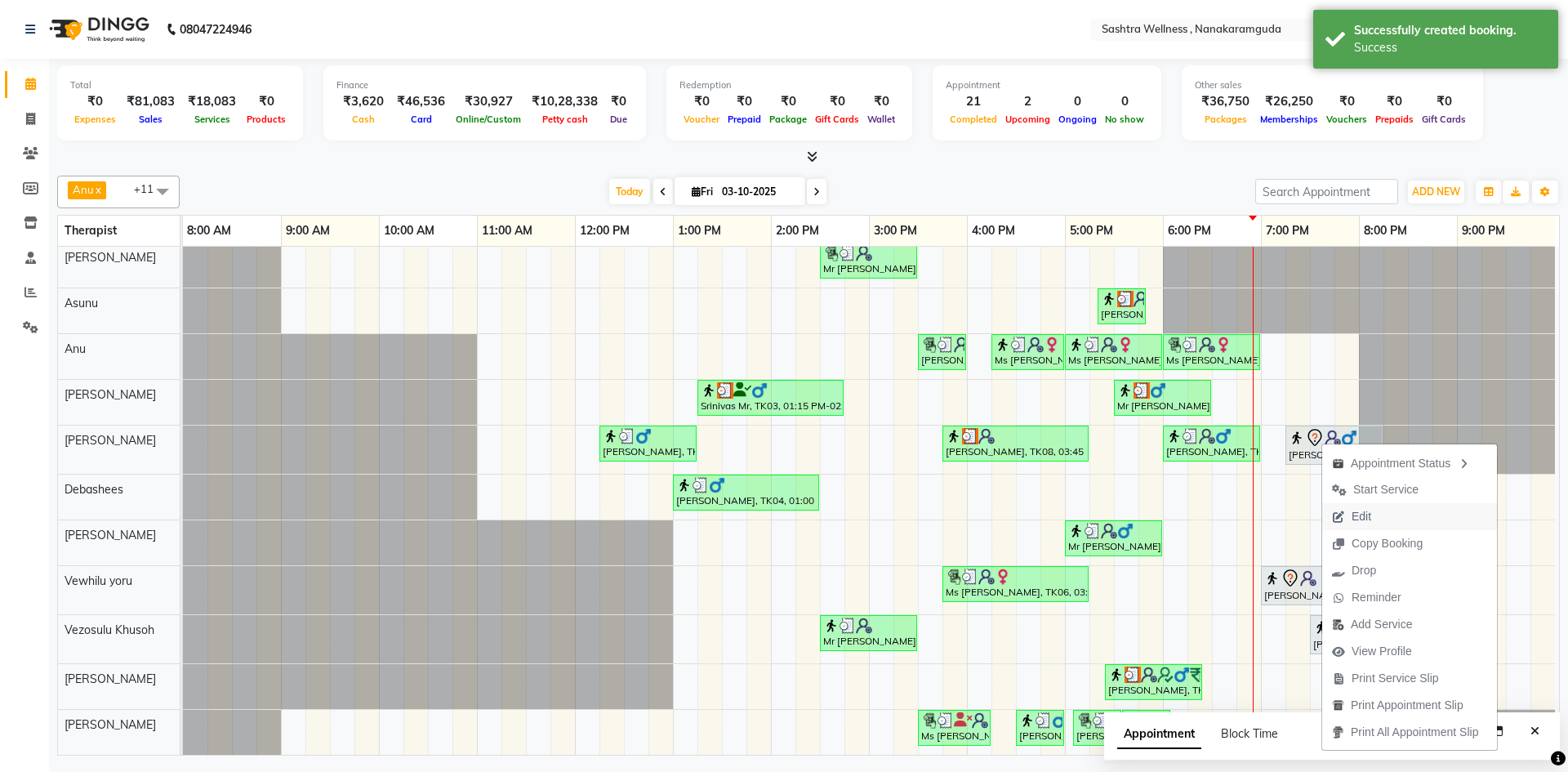
click at [1387, 510] on button "Edit" at bounding box center [1410, 516] width 175 height 27
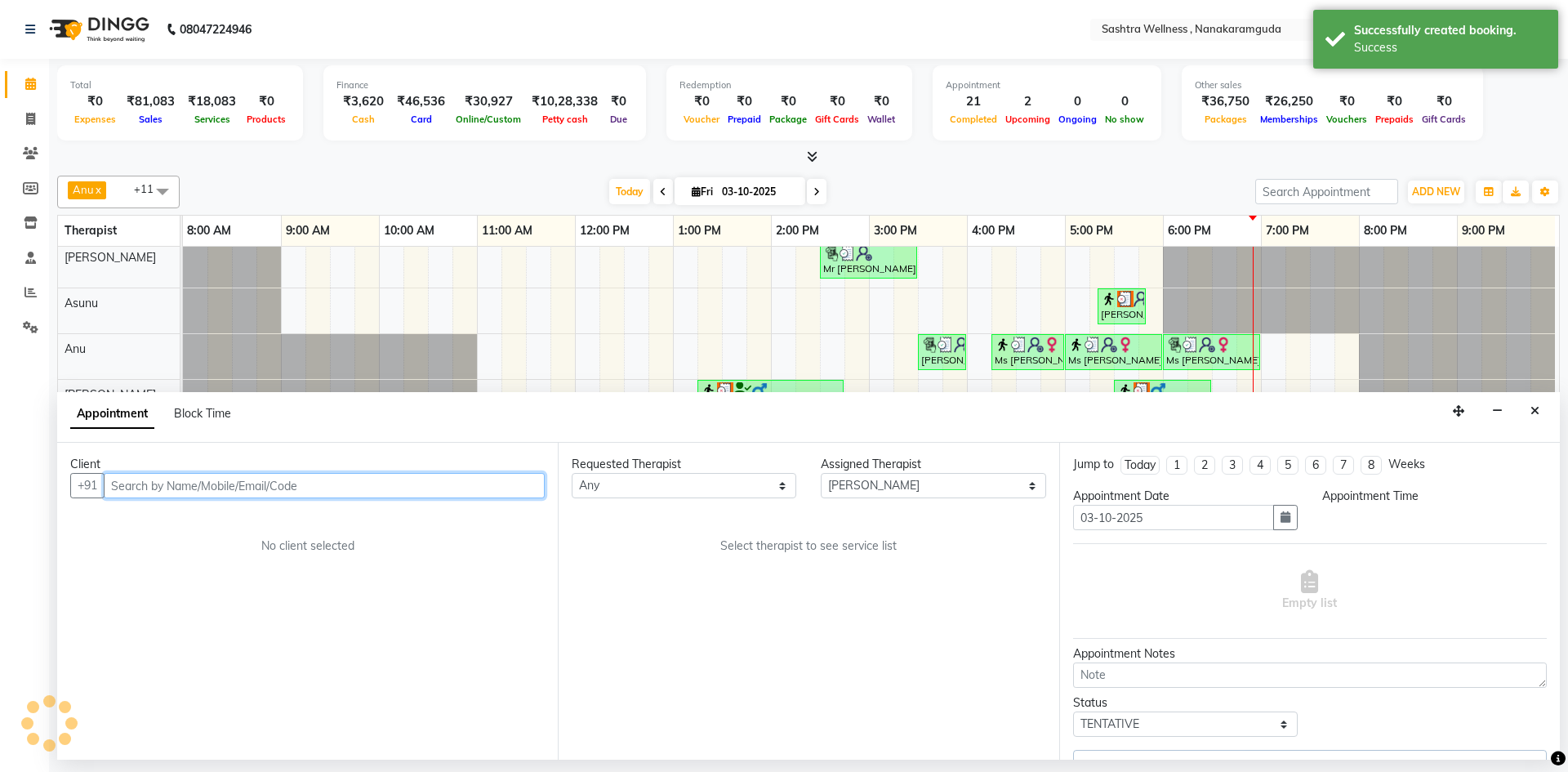
scroll to position [59, 8]
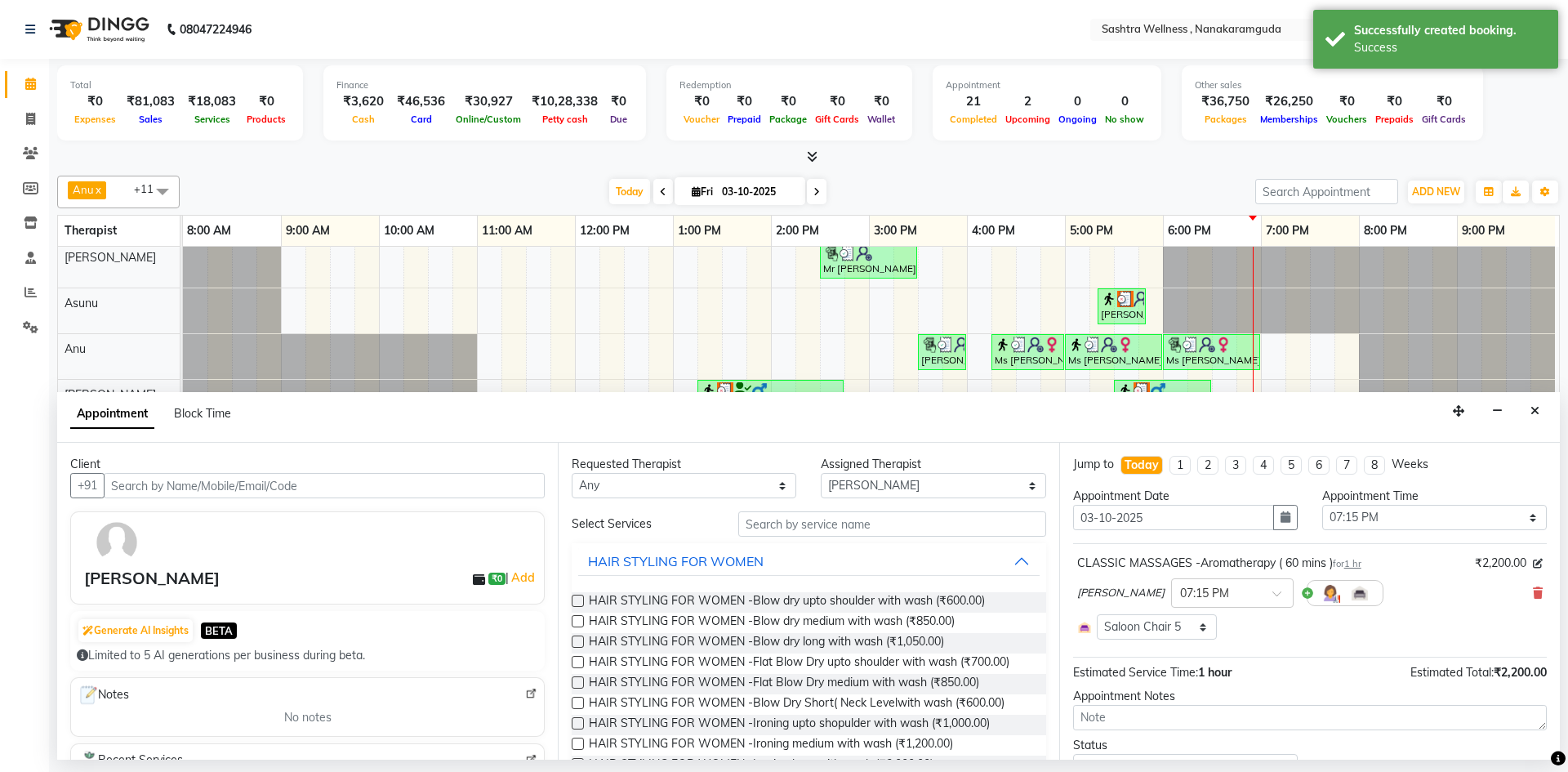
click at [1092, 591] on span "[PERSON_NAME]" at bounding box center [1121, 593] width 88 height 16
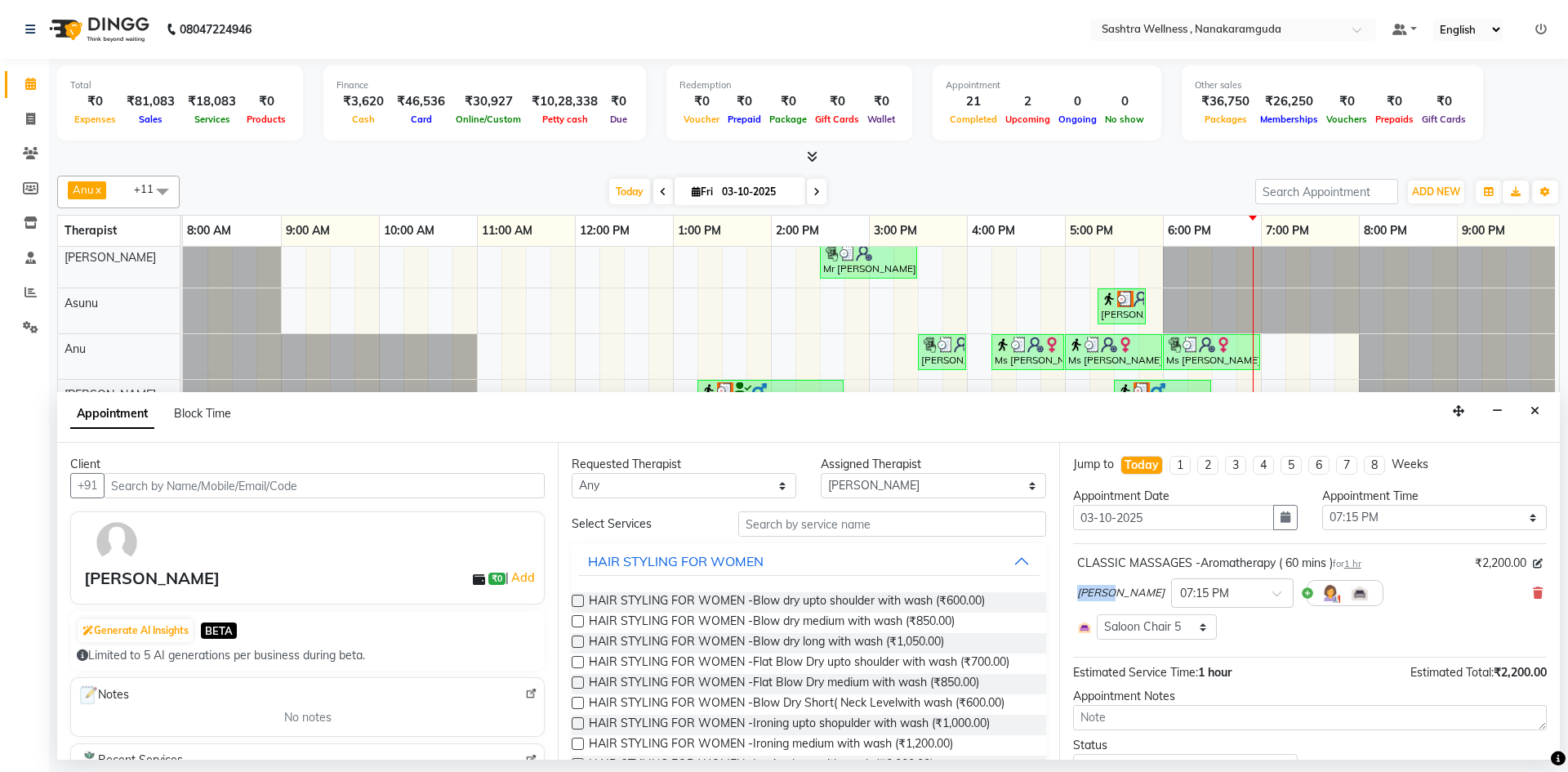
click at [1092, 591] on span "[PERSON_NAME]" at bounding box center [1121, 593] width 88 height 16
click at [1321, 600] on img at bounding box center [1330, 593] width 19 height 19
click at [1351, 596] on img at bounding box center [1360, 593] width 19 height 19
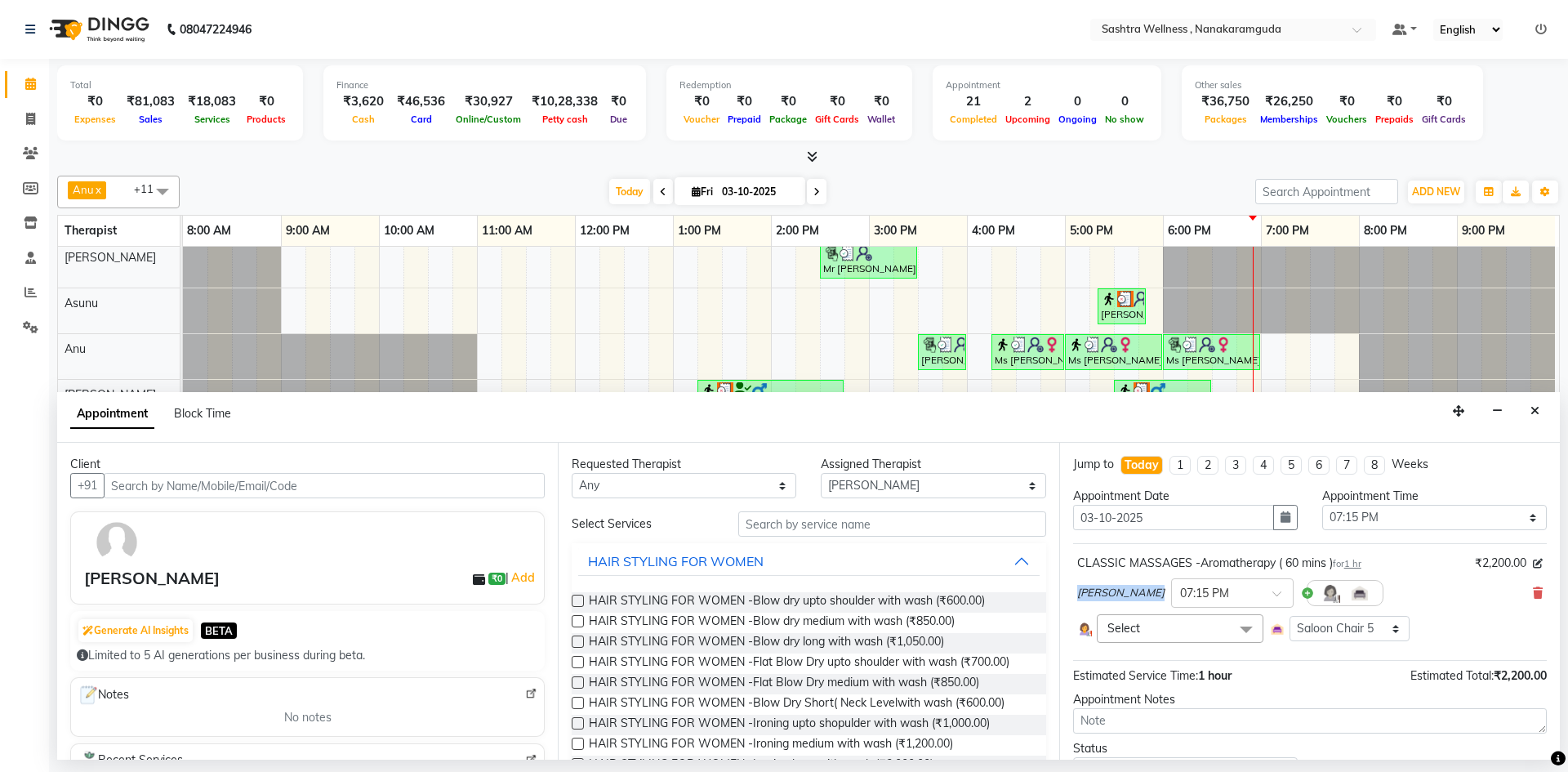
scroll to position [79, 0]
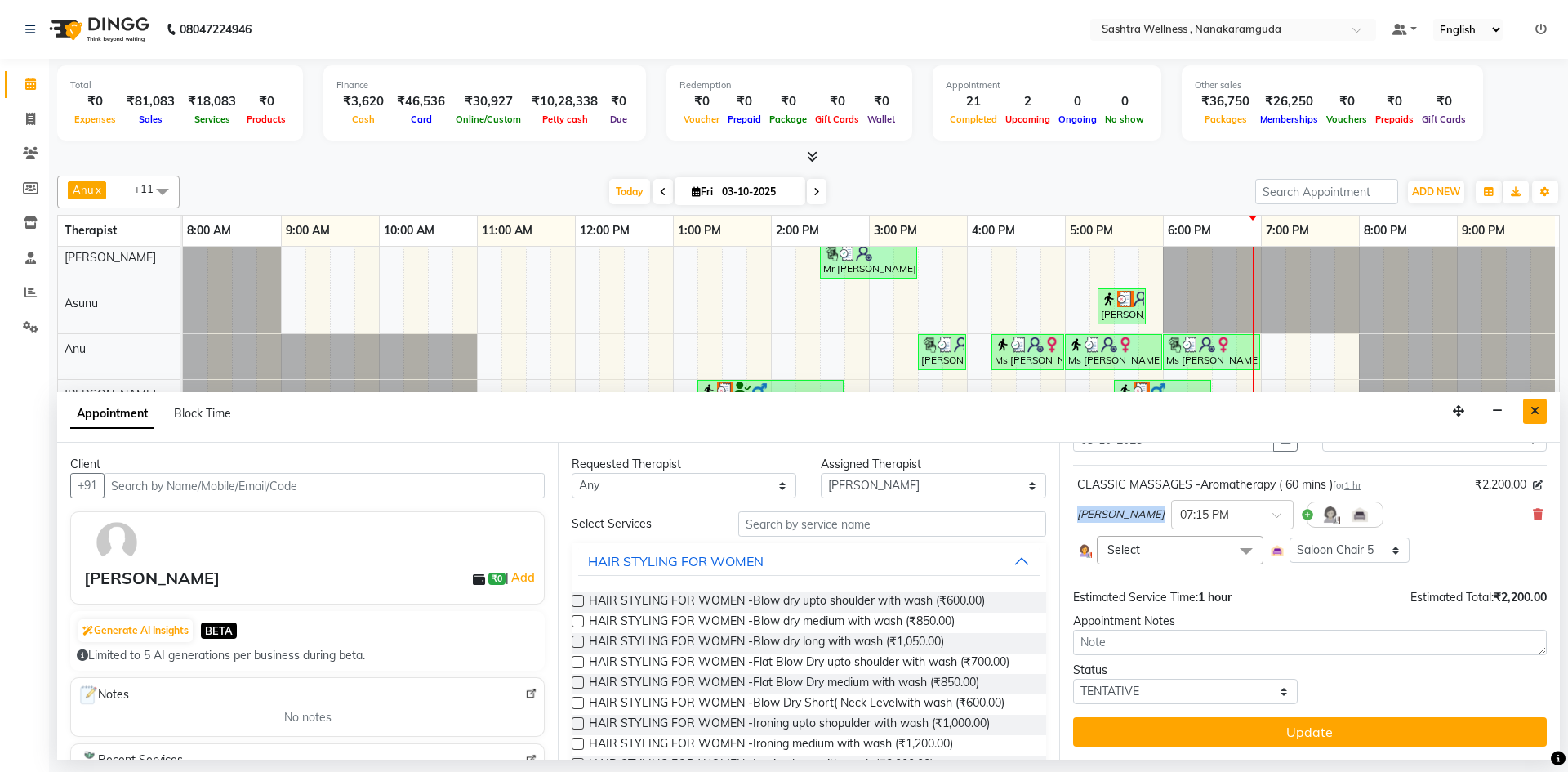
click at [1541, 399] on button "Close" at bounding box center [1534, 411] width 24 height 26
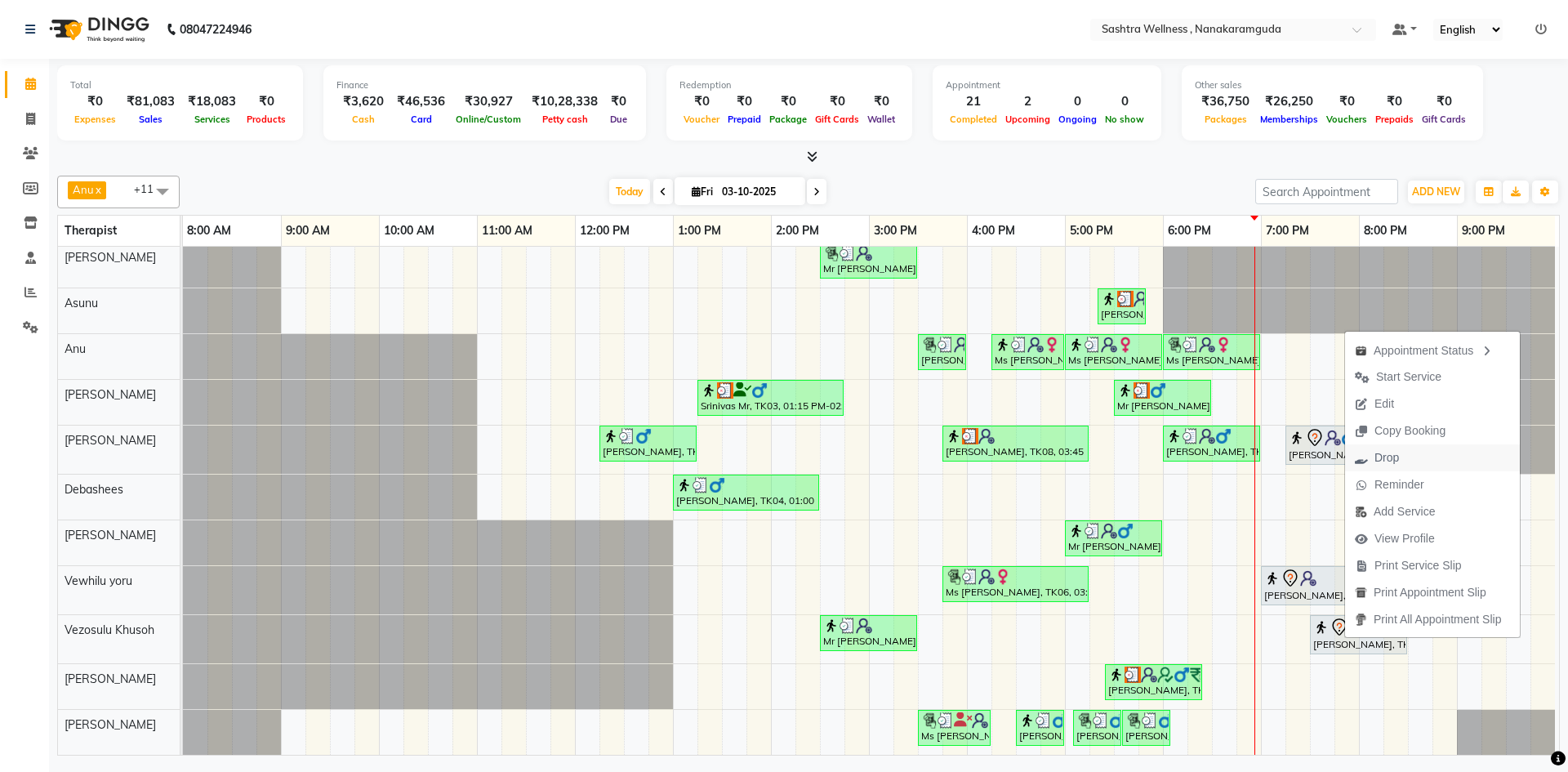
click at [1382, 451] on span "Drop" at bounding box center [1387, 457] width 25 height 17
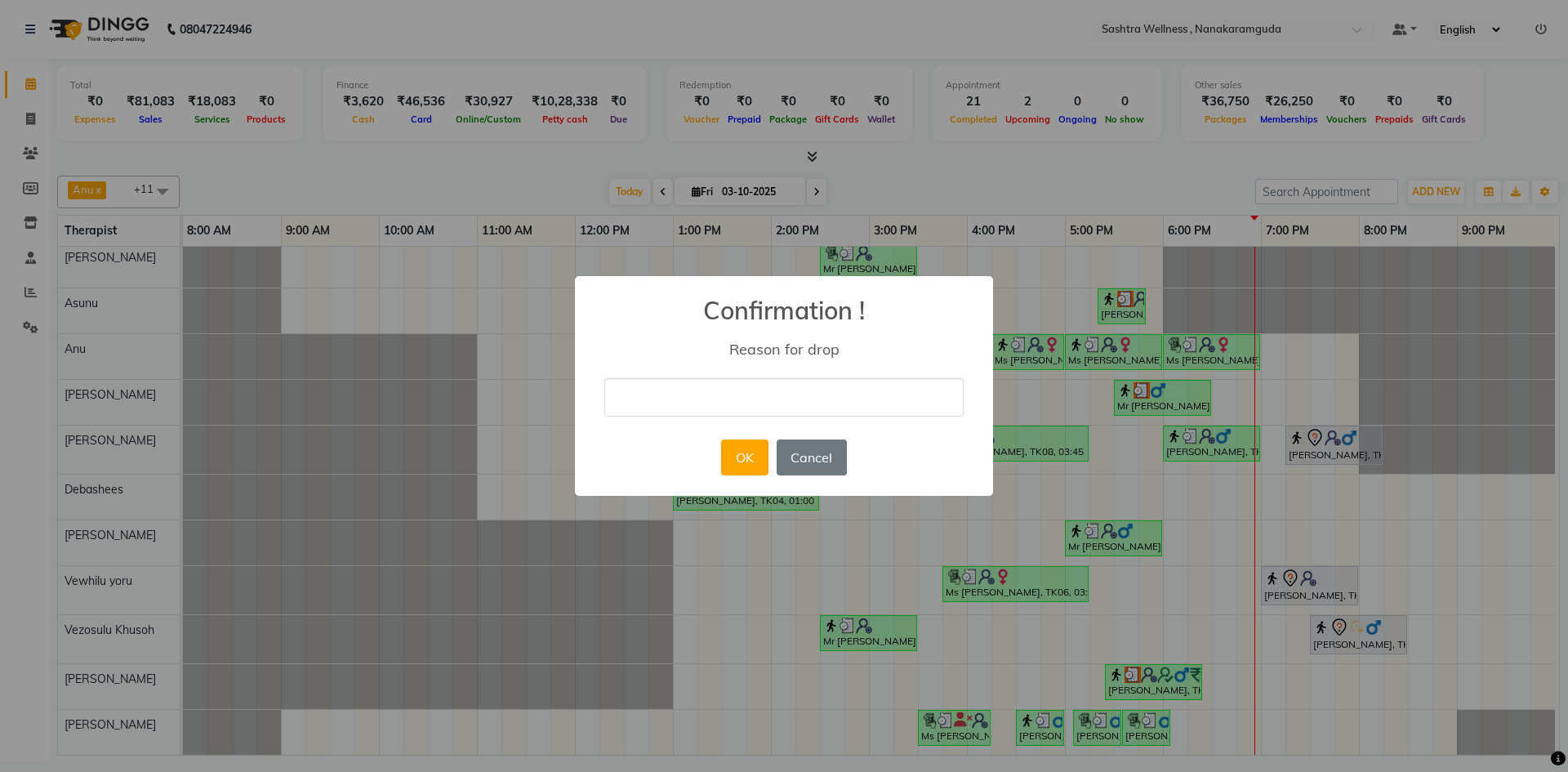
click at [825, 412] on input "text" at bounding box center [784, 397] width 360 height 38
click at [743, 462] on button "OK" at bounding box center [744, 457] width 47 height 36
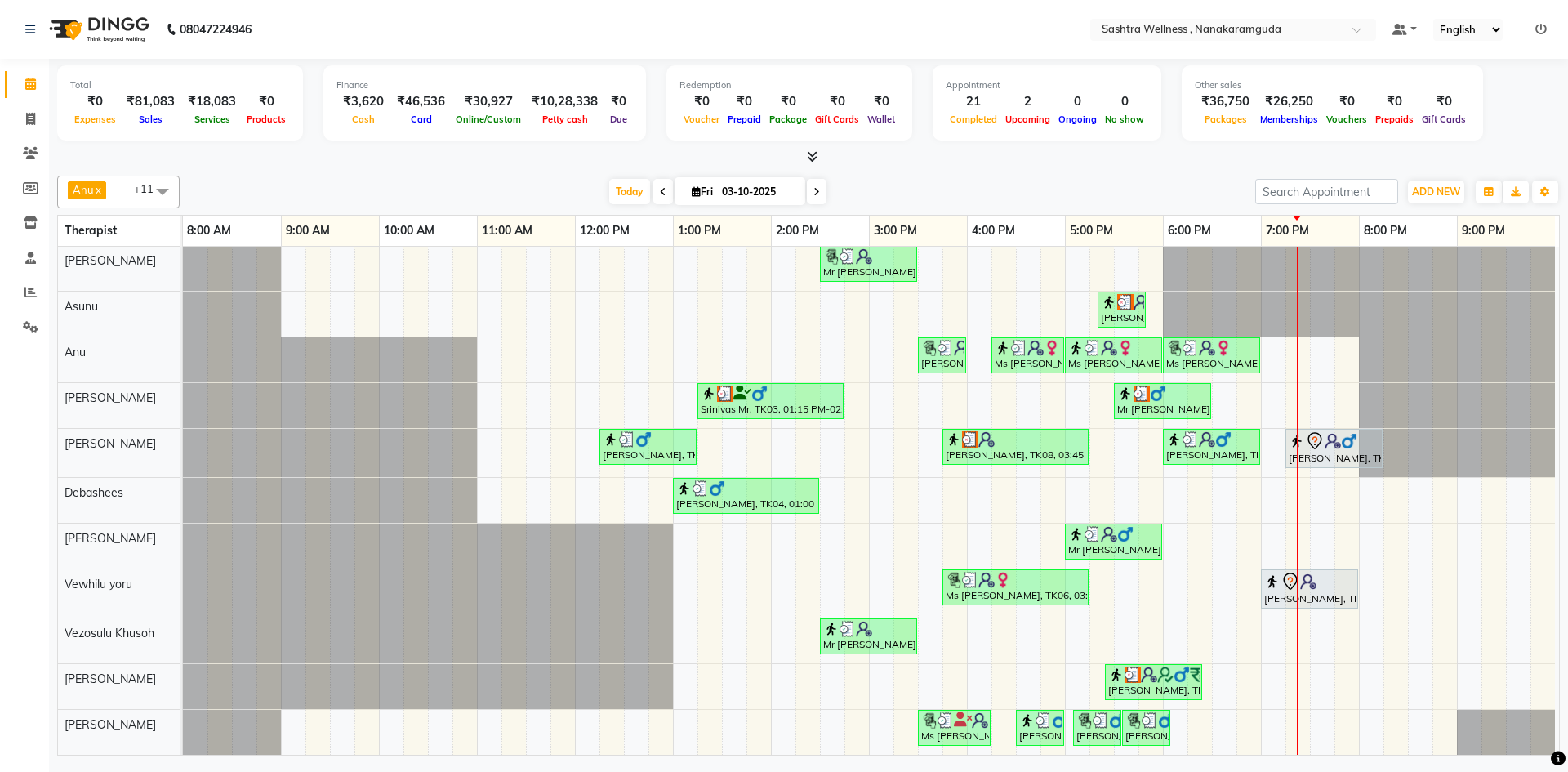
scroll to position [0, 0]
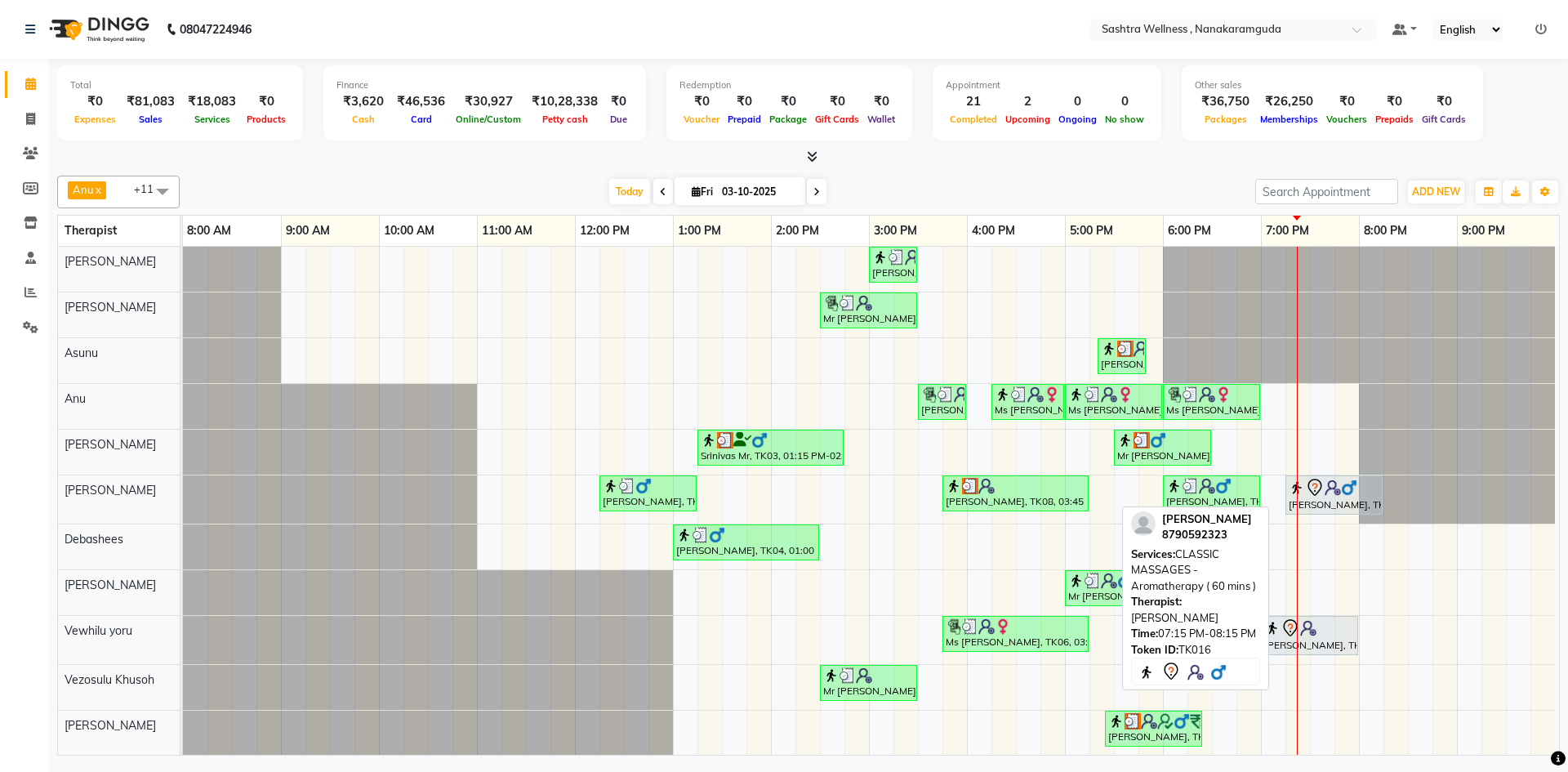
click at [1305, 503] on div "Mr Sudhakar, TK16, 07:15 PM-08:15 PM, CLASSIC MASSAGES -Aromatherapy ( 60 mins )" at bounding box center [1334, 495] width 94 height 34
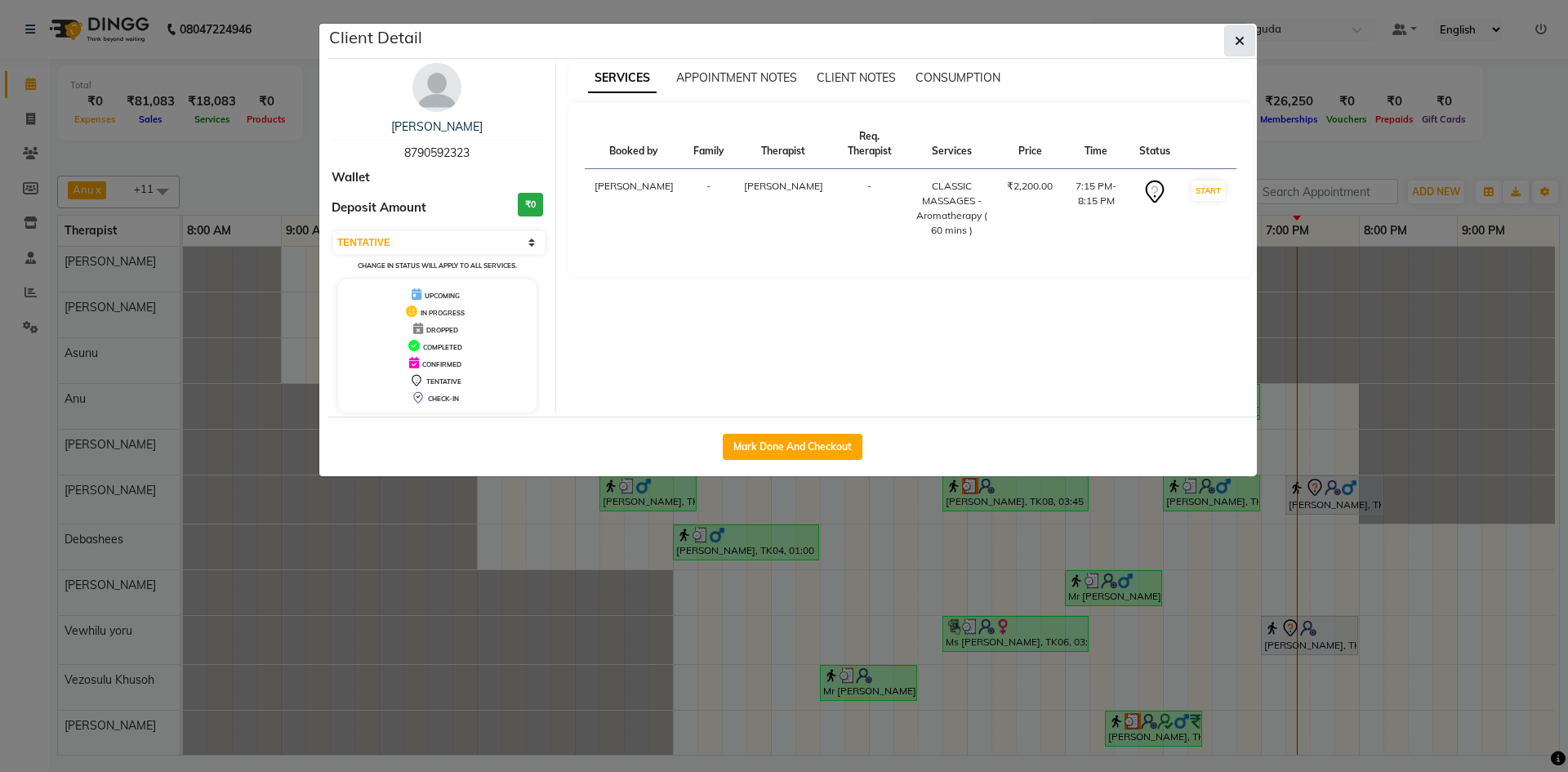
click at [1230, 45] on button "button" at bounding box center [1239, 41] width 31 height 31
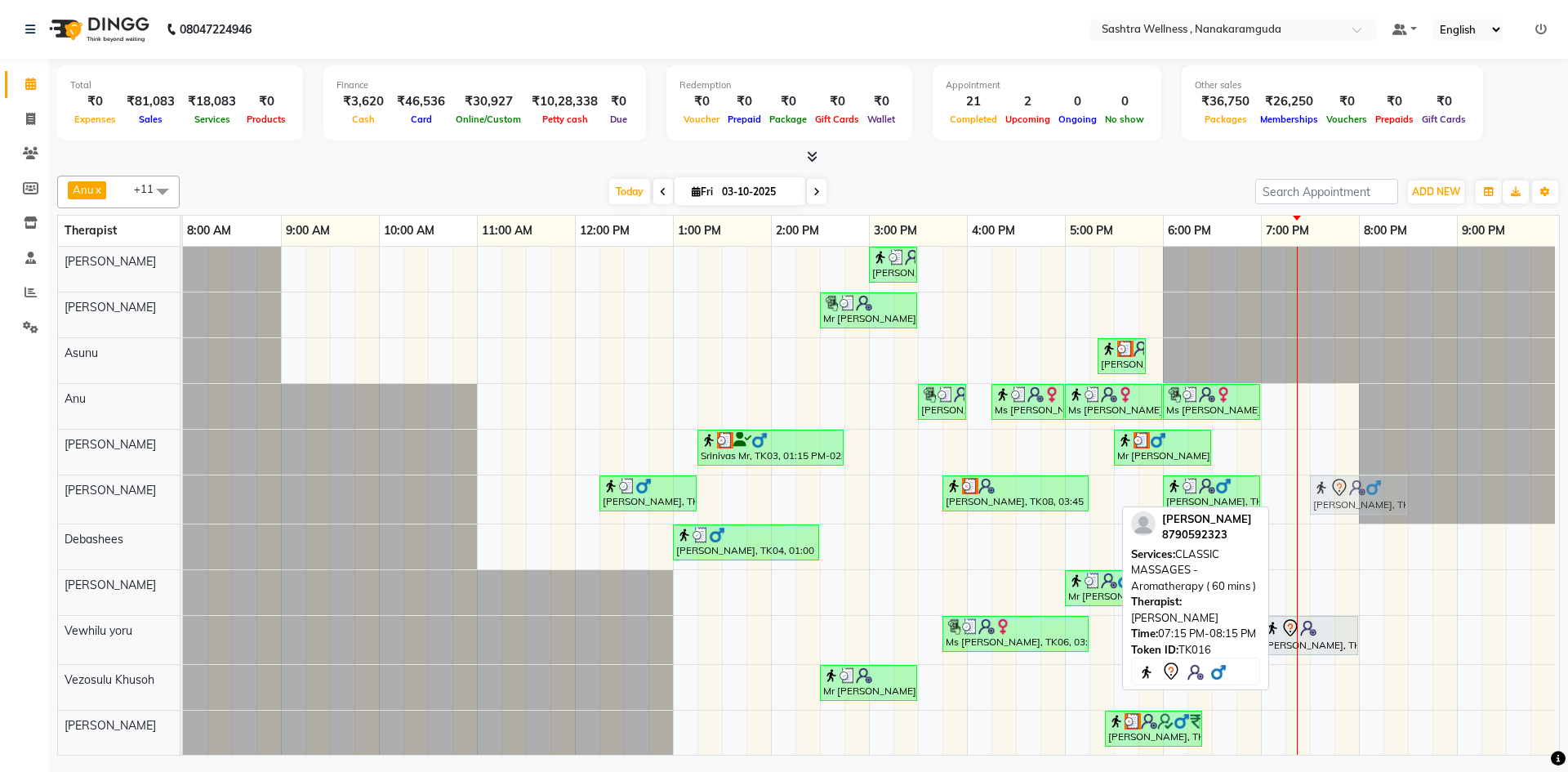
drag, startPoint x: 1299, startPoint y: 503, endPoint x: 1312, endPoint y: 503, distance: 13.0
click at [183, 503] on div "Ranjith Kumar, TK02, 12:15 PM-01:15 PM, CLASSIC MASSAGES -Aromatherapy ( 60 min…" at bounding box center [183, 500] width 0 height 49
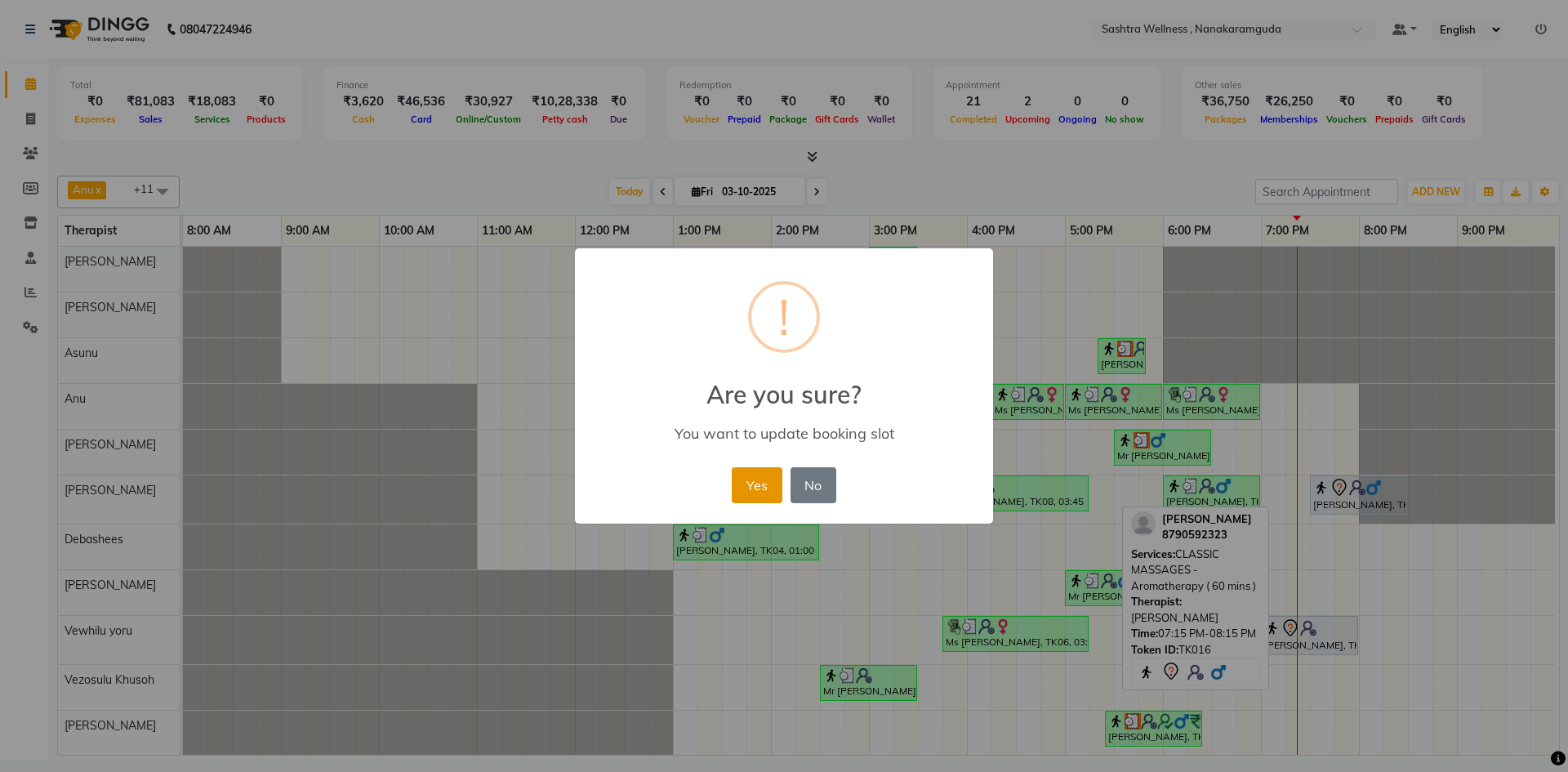
click at [748, 485] on button "Yes" at bounding box center [757, 485] width 49 height 36
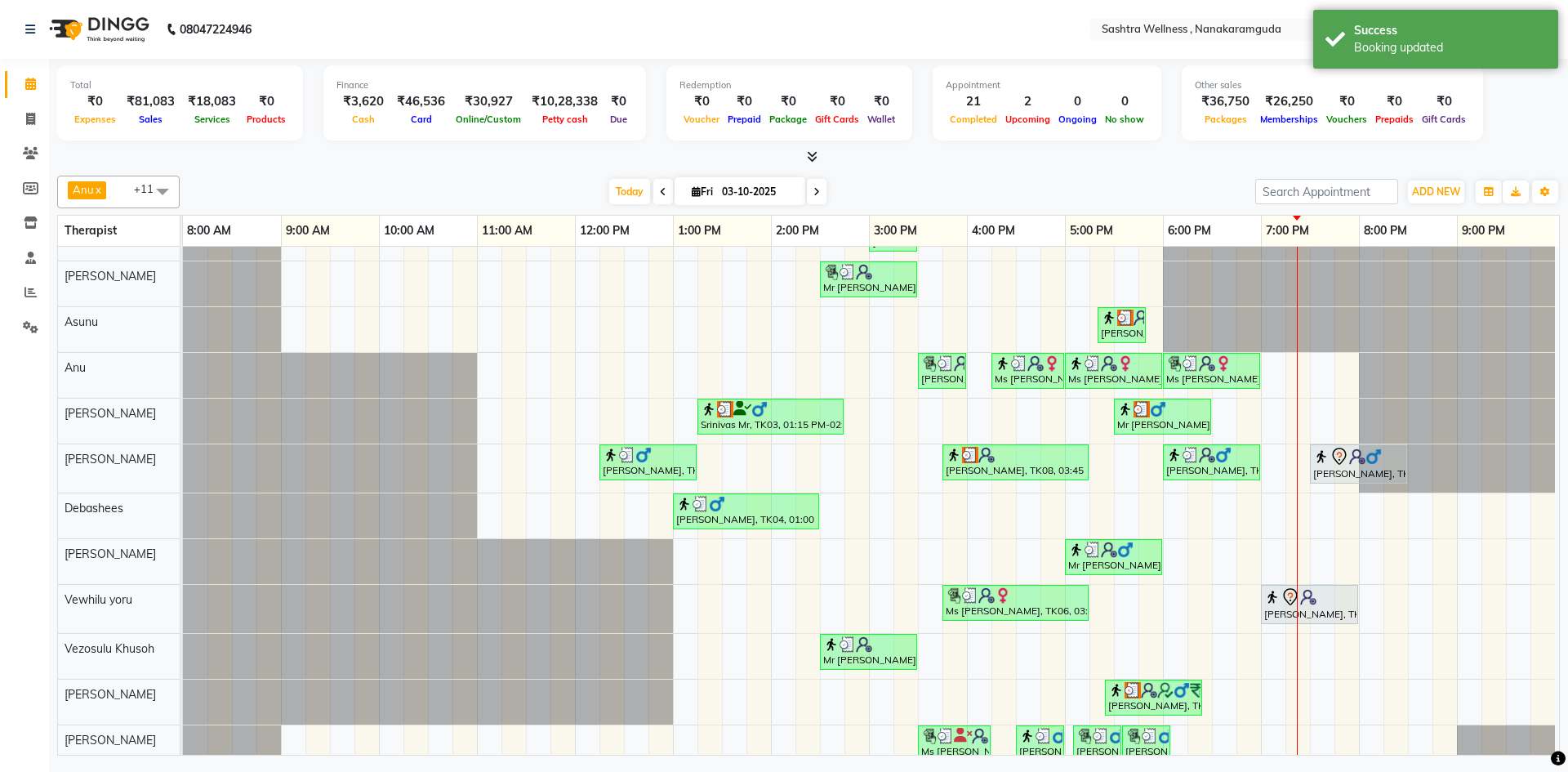
scroll to position [59, 0]
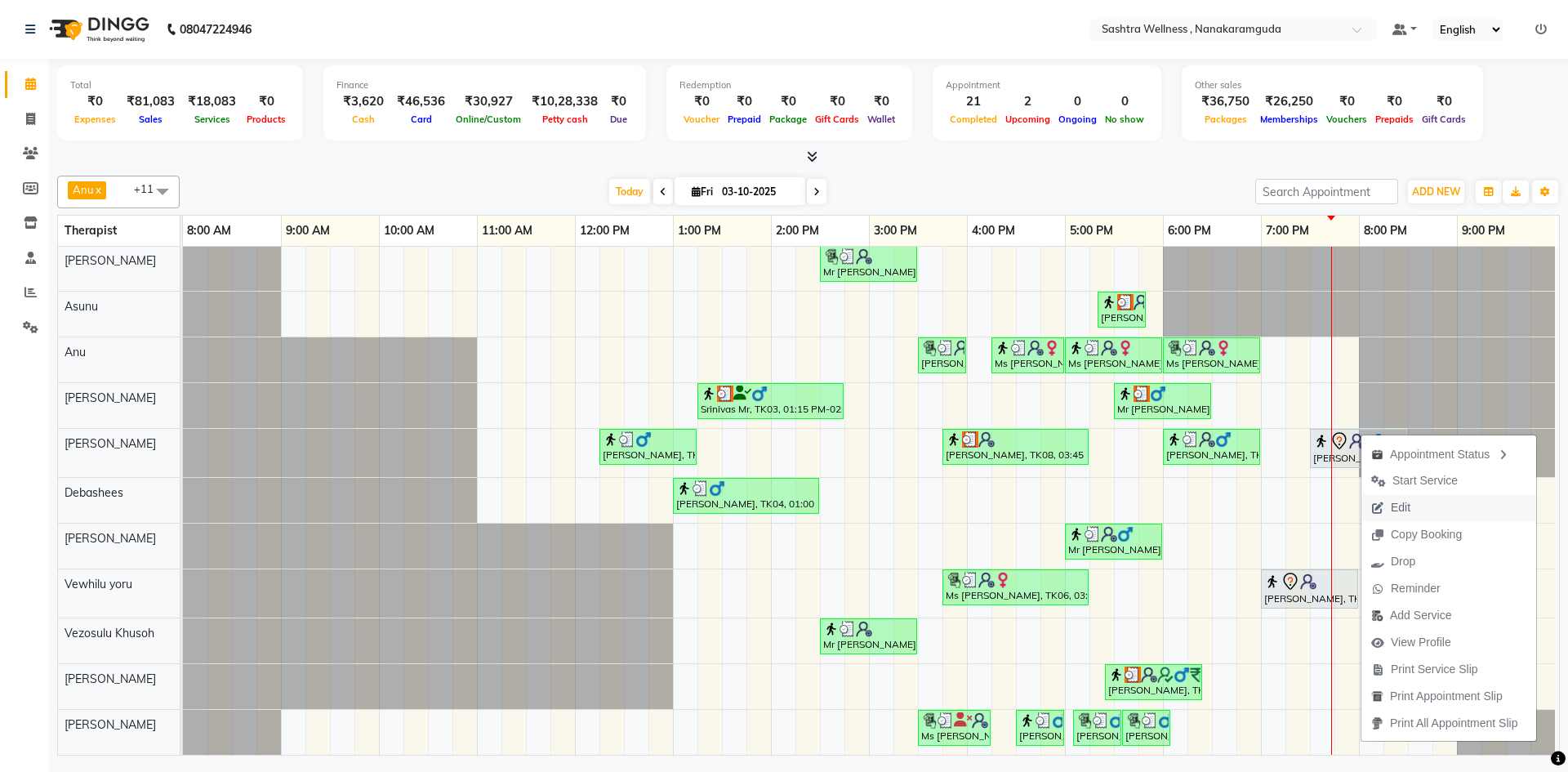
click at [1393, 508] on span "Edit" at bounding box center [1401, 508] width 19 height 17
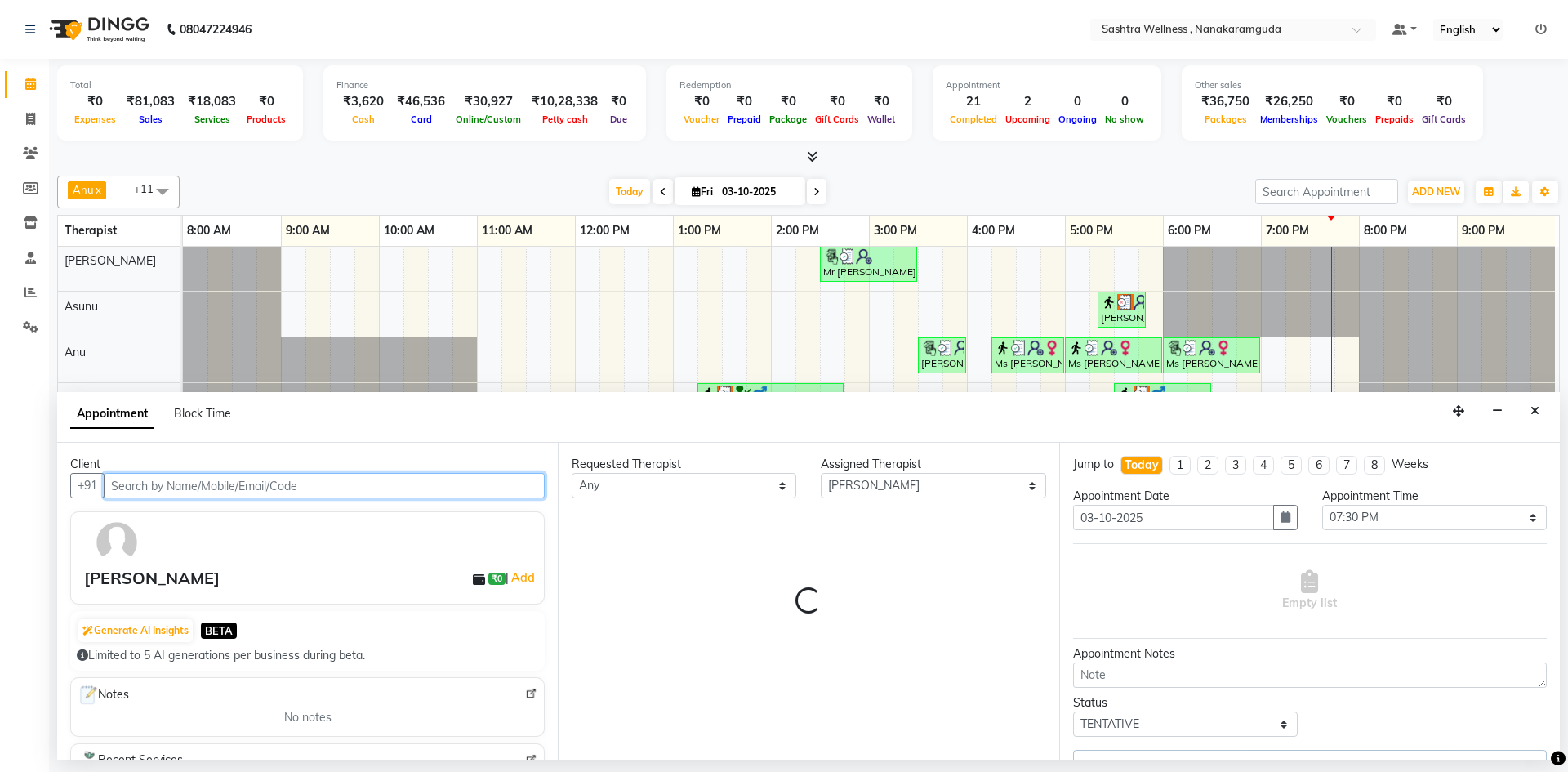
scroll to position [59, 8]
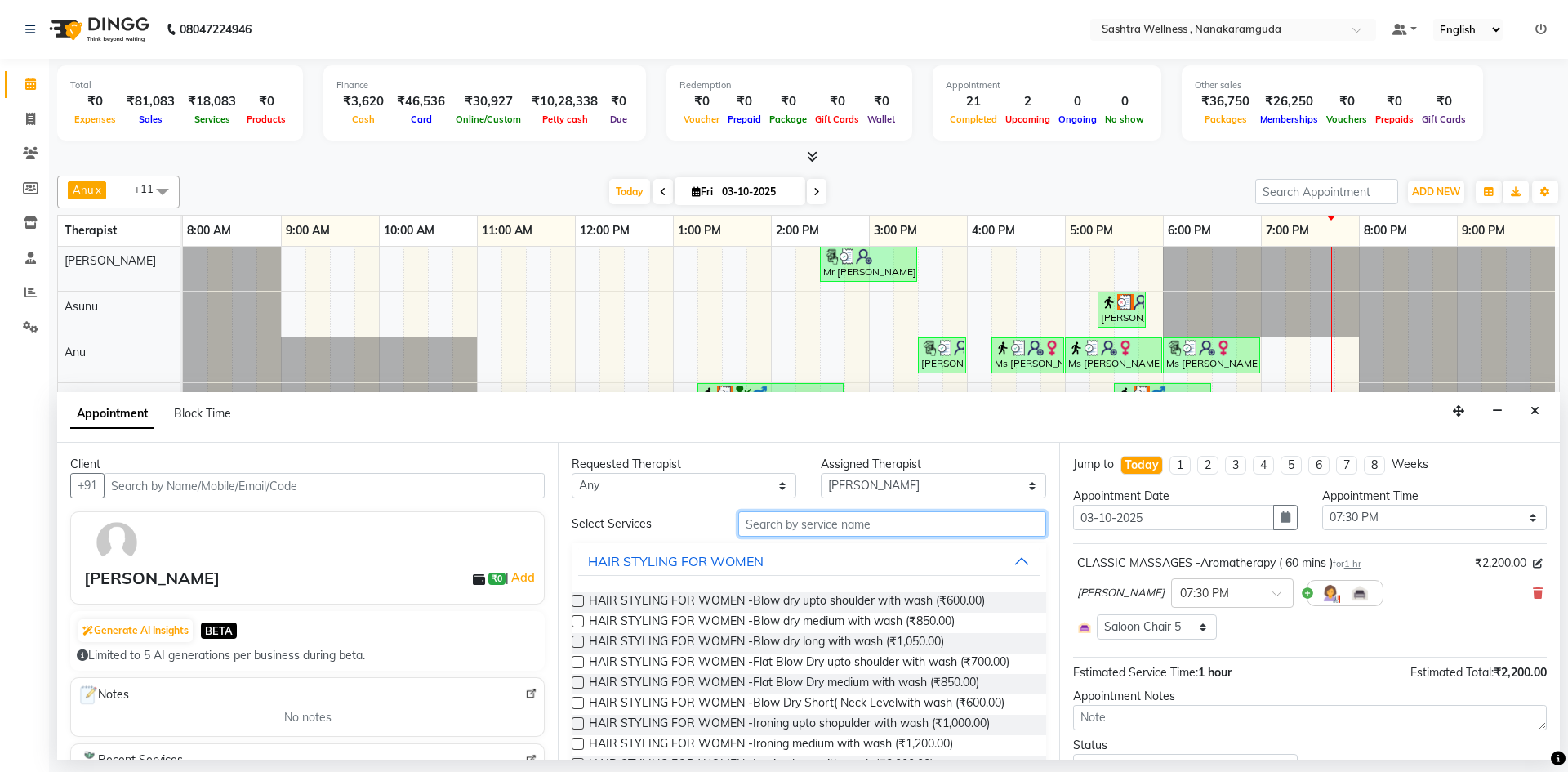
click at [833, 532] on input "text" at bounding box center [892, 524] width 308 height 26
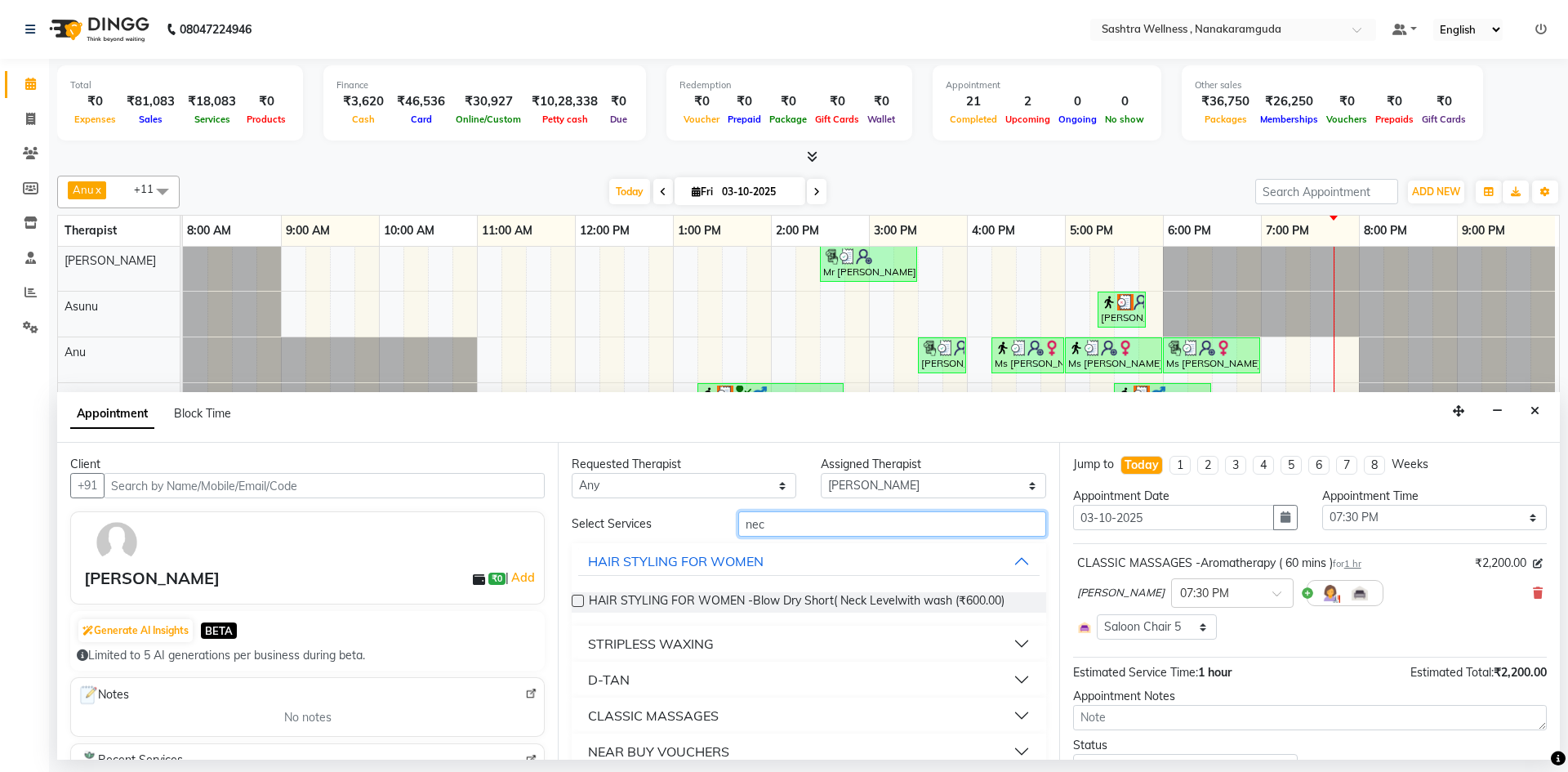
scroll to position [23, 0]
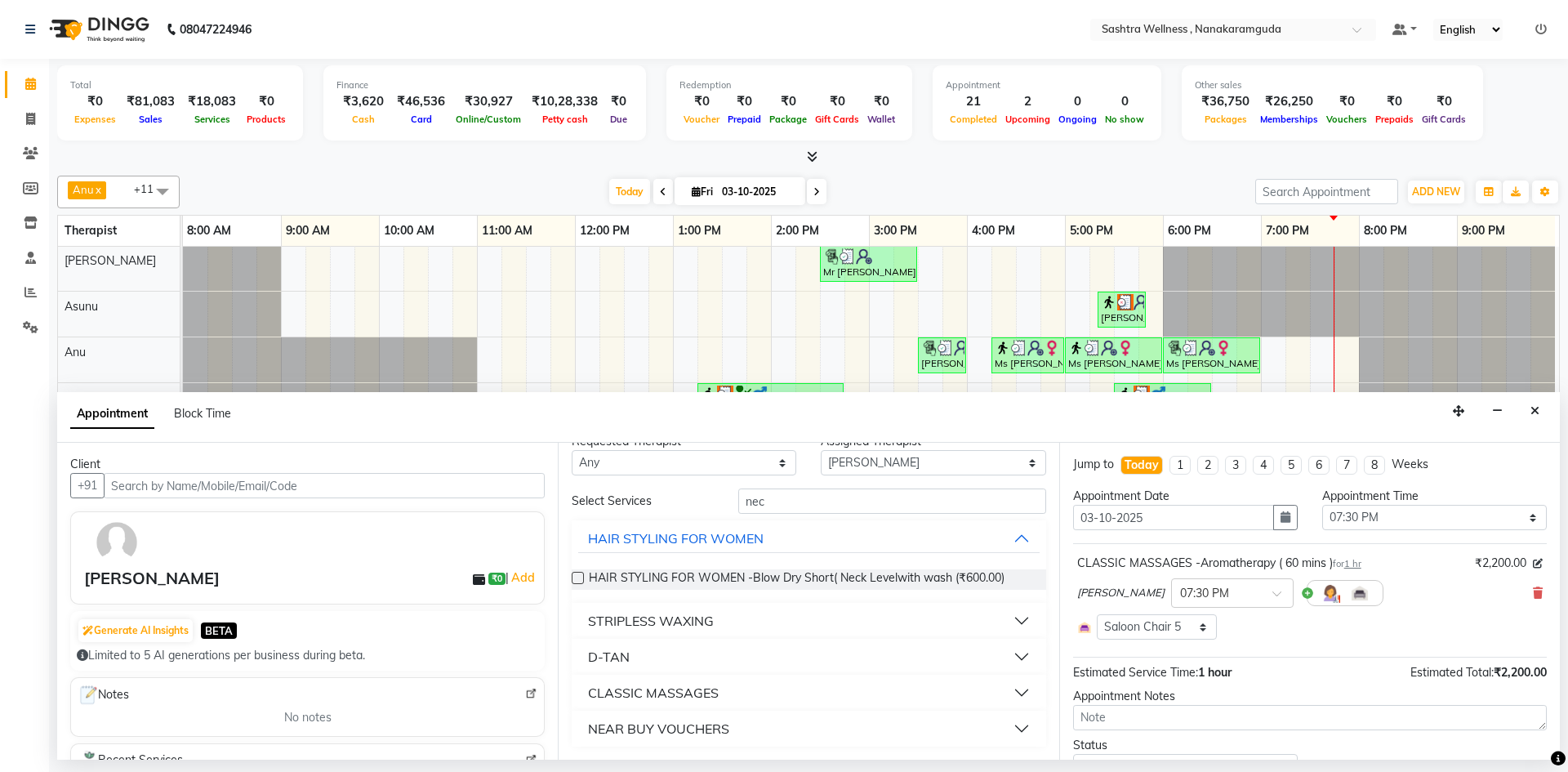
click at [756, 683] on button "CLASSIC MASSAGES" at bounding box center [808, 692] width 461 height 29
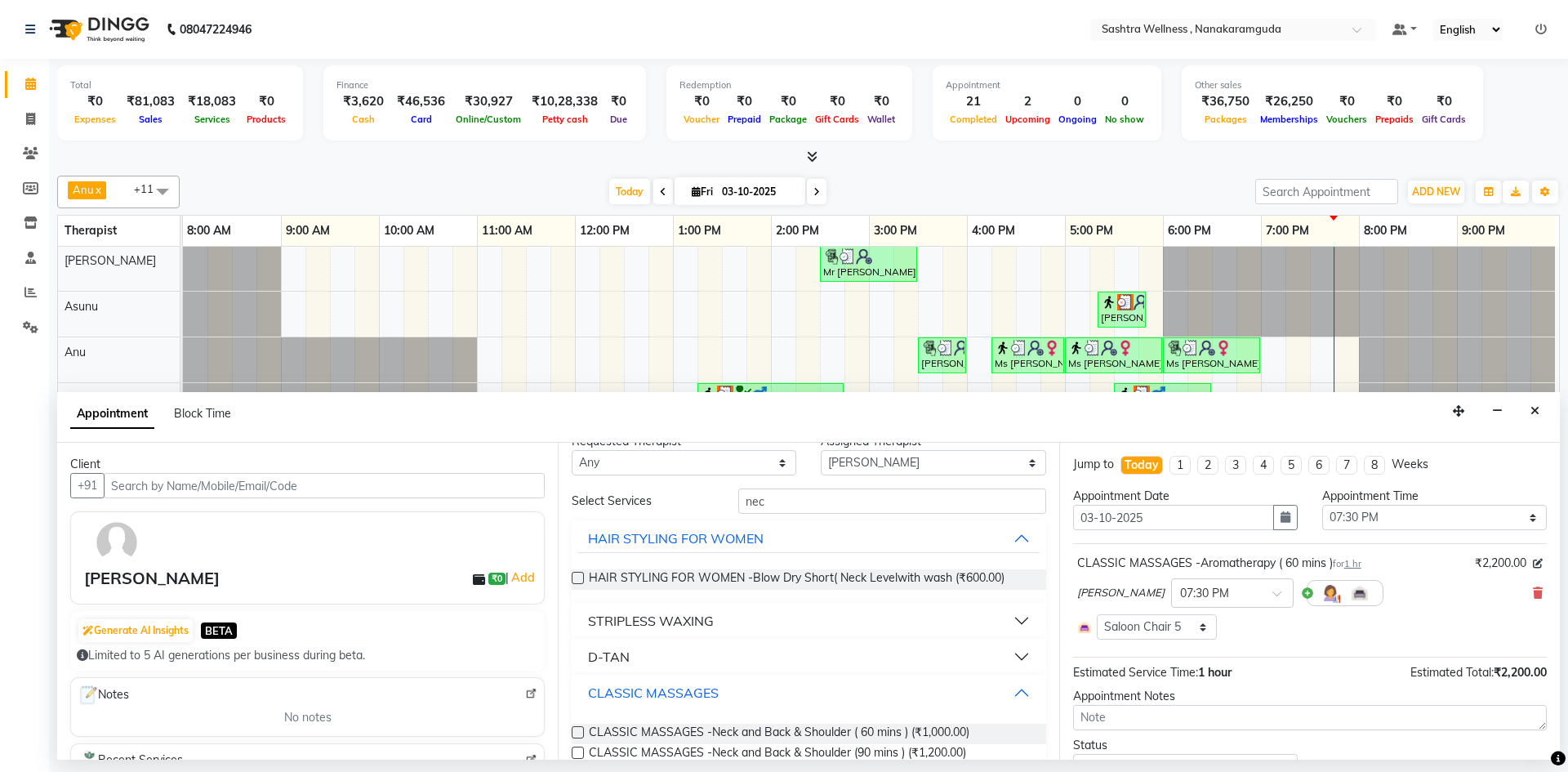
scroll to position [90, 0]
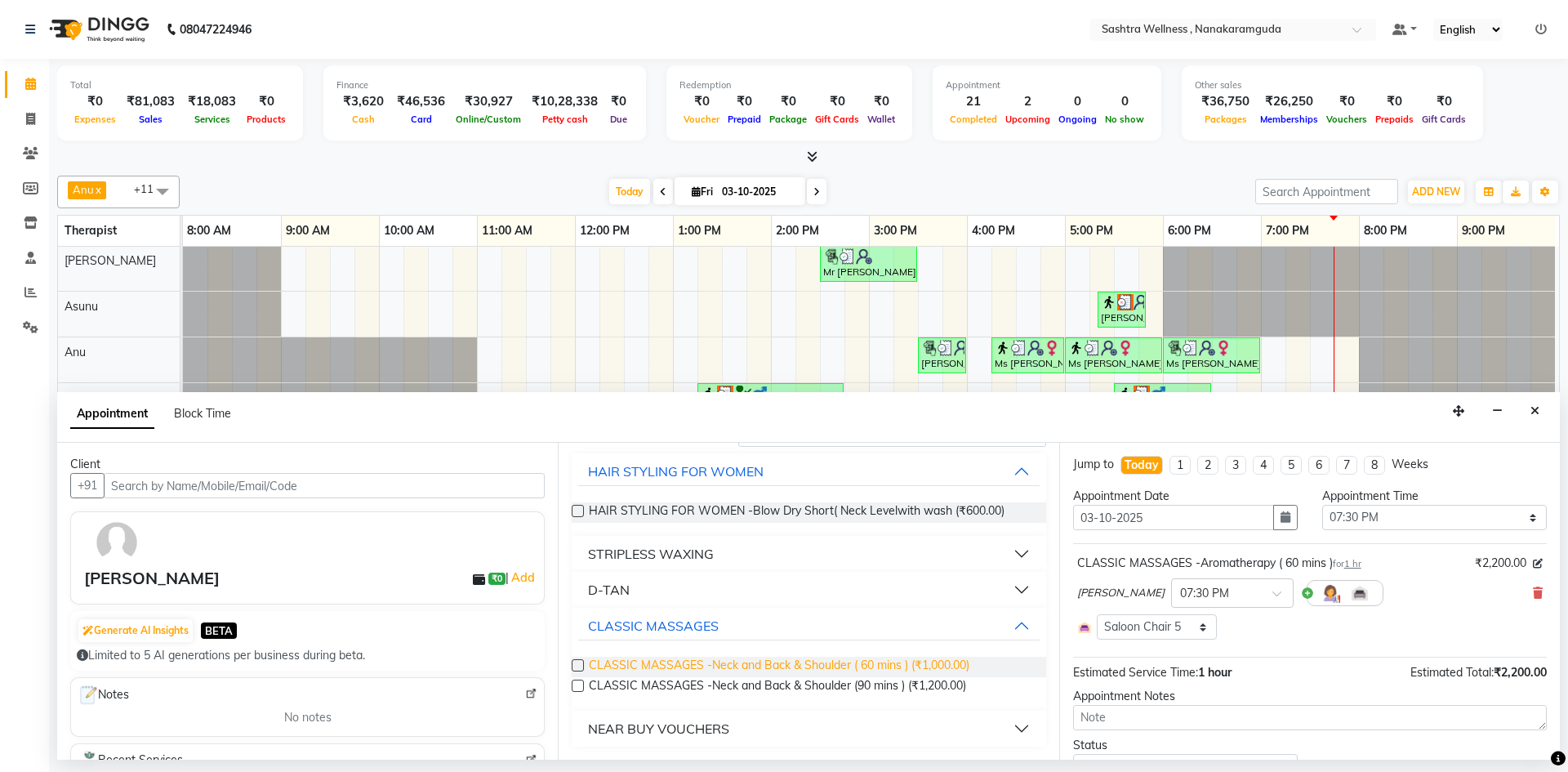
click at [872, 673] on span "CLASSIC MASSAGES -Neck and Back & Shoulder ( 60 mins ) (₹1,000.00)" at bounding box center [779, 667] width 381 height 20
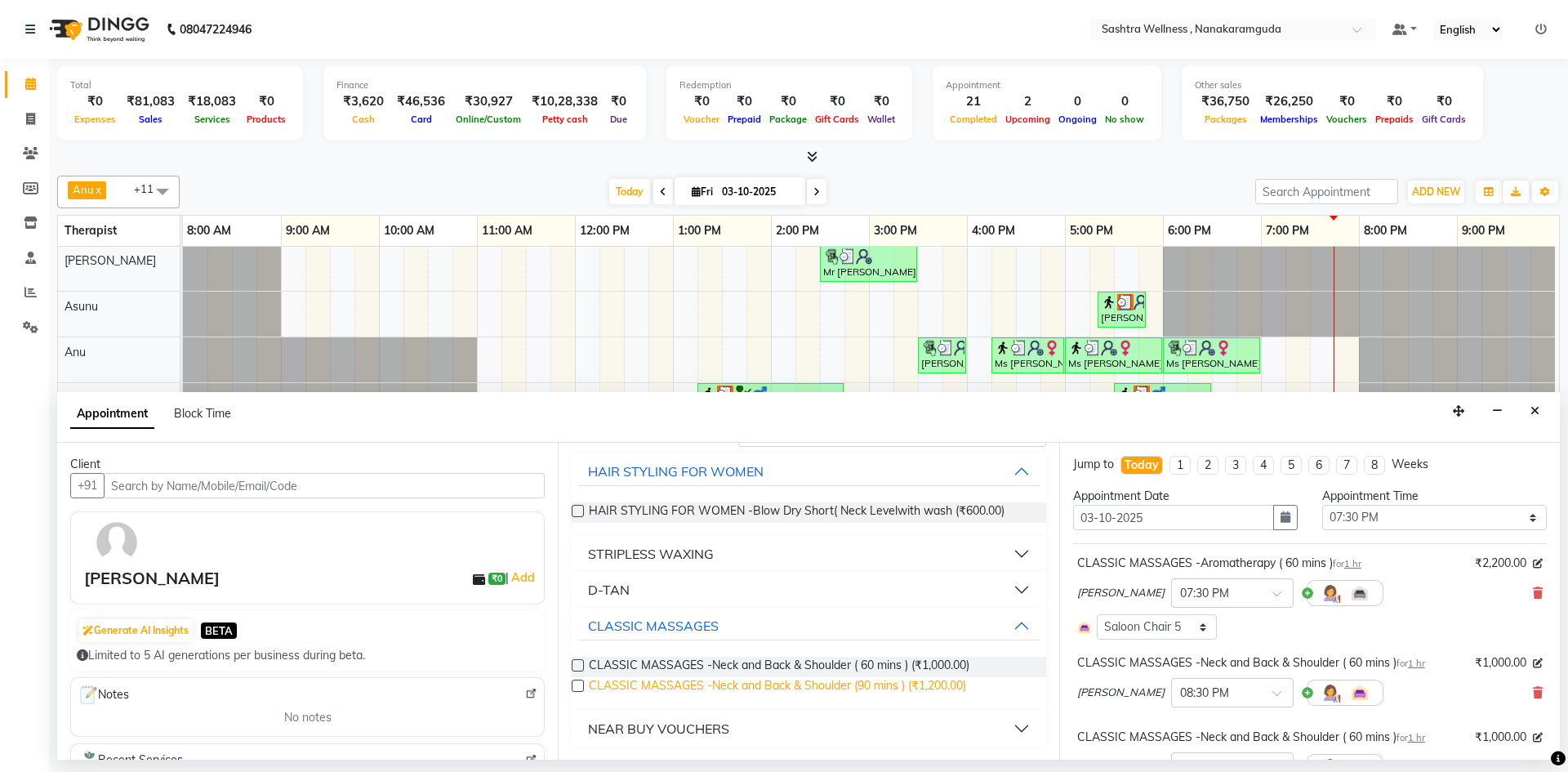
click at [872, 678] on span "CLASSIC MASSAGES -Neck and Back & Shoulder (90 mins ) (₹1,200.00)" at bounding box center [777, 687] width 377 height 20
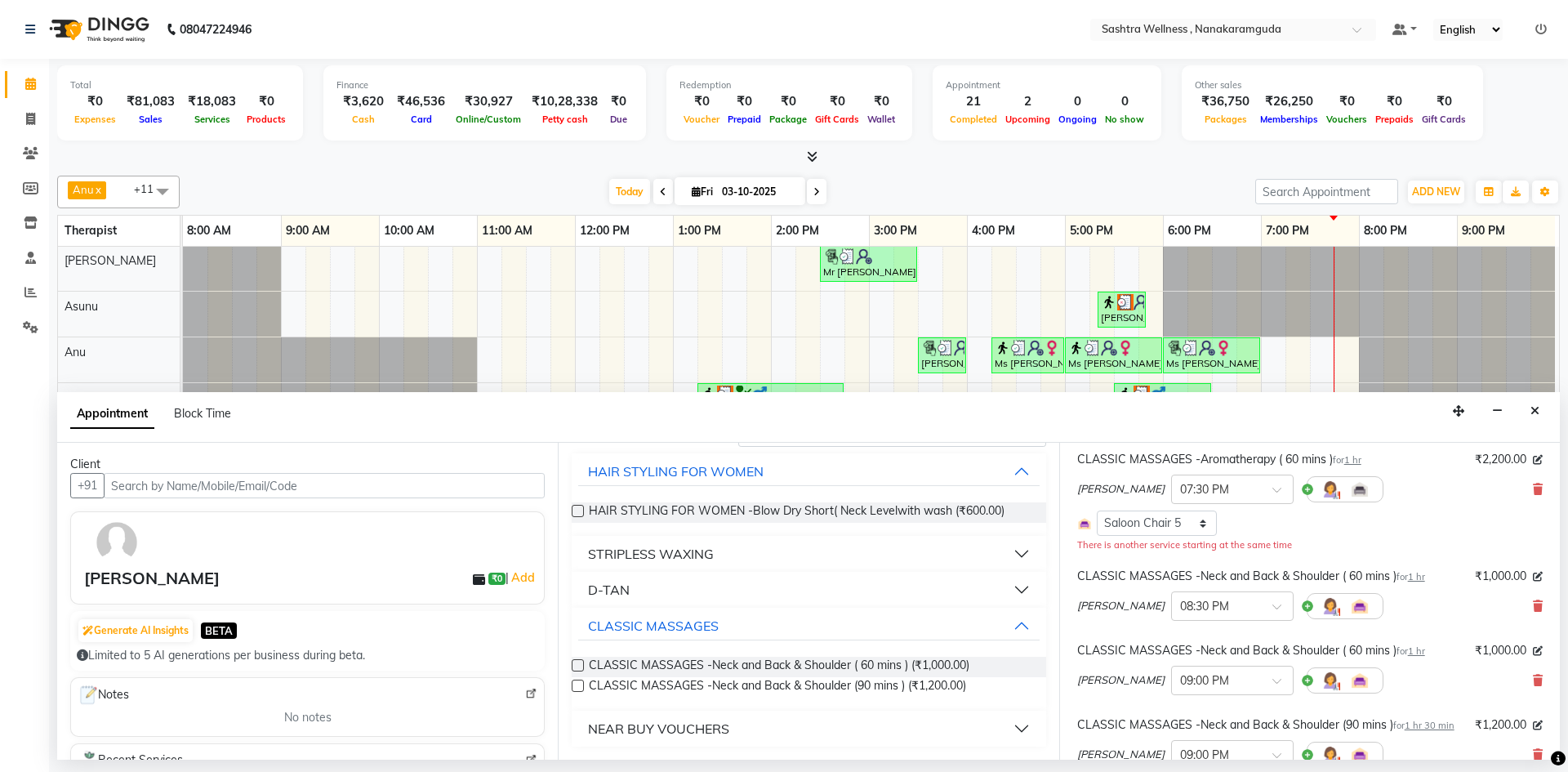
scroll to position [164, 0]
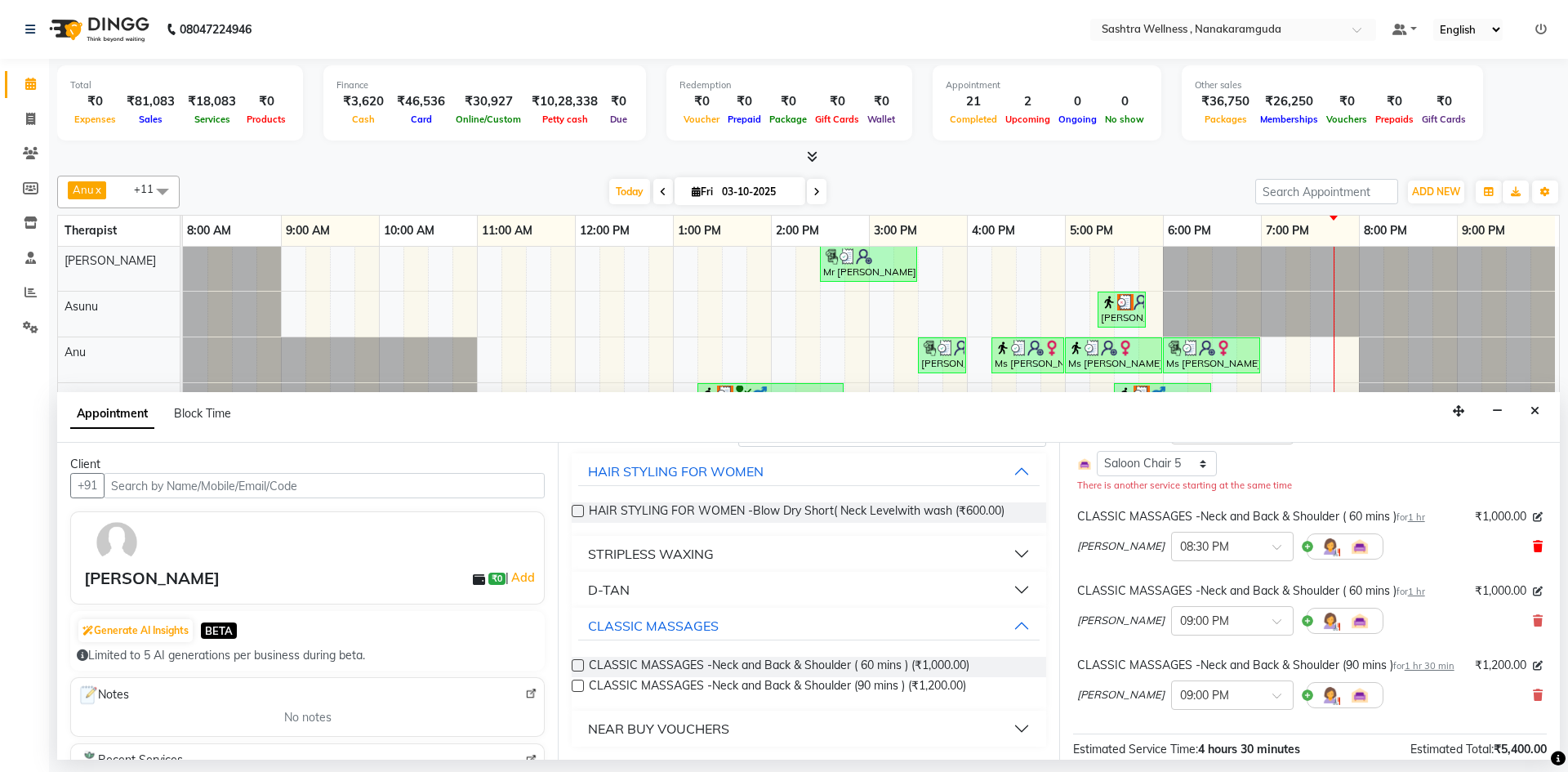
click at [1534, 539] on span at bounding box center [1538, 547] width 10 height 17
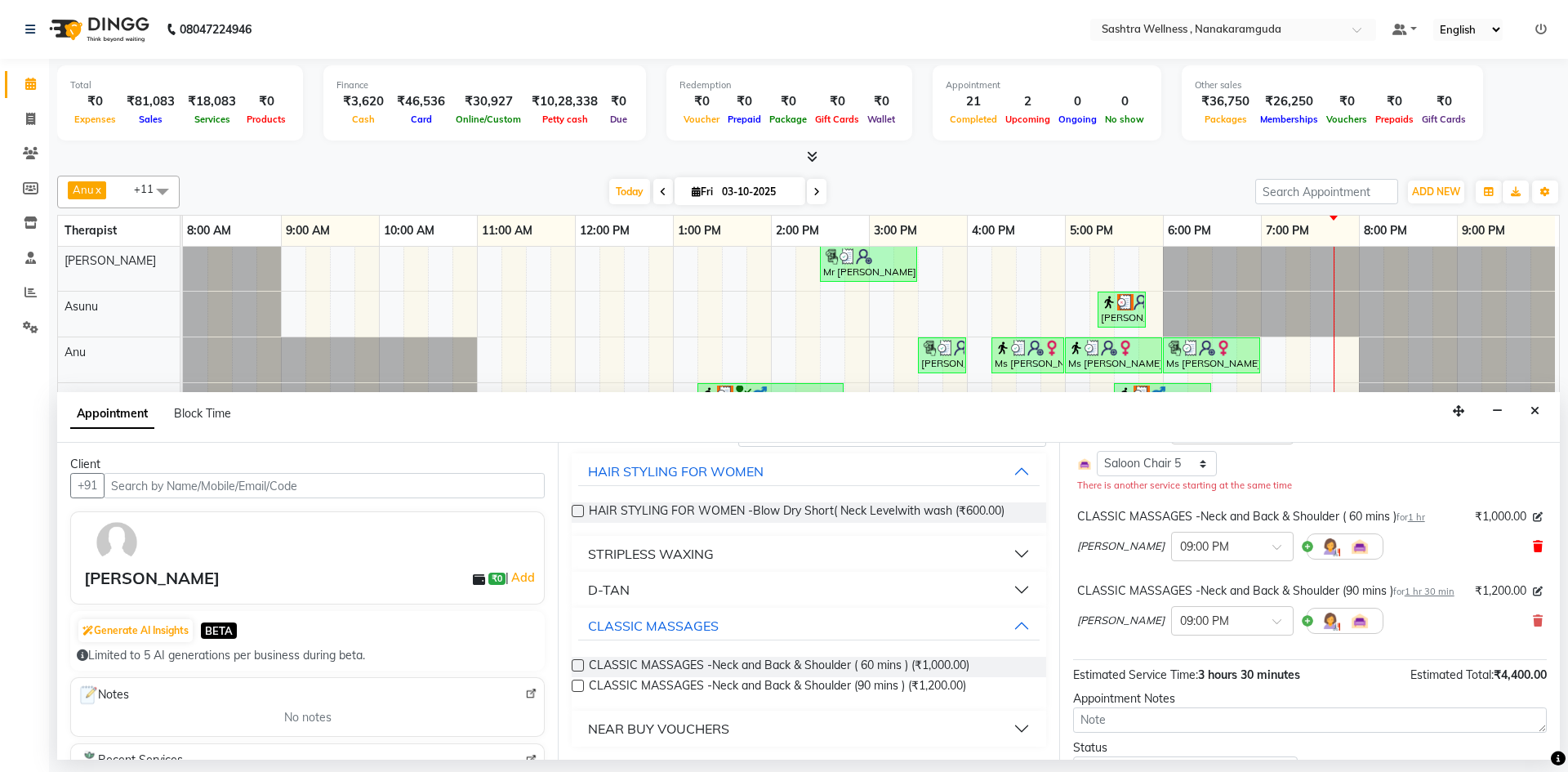
click at [1534, 543] on icon at bounding box center [1538, 547] width 10 height 11
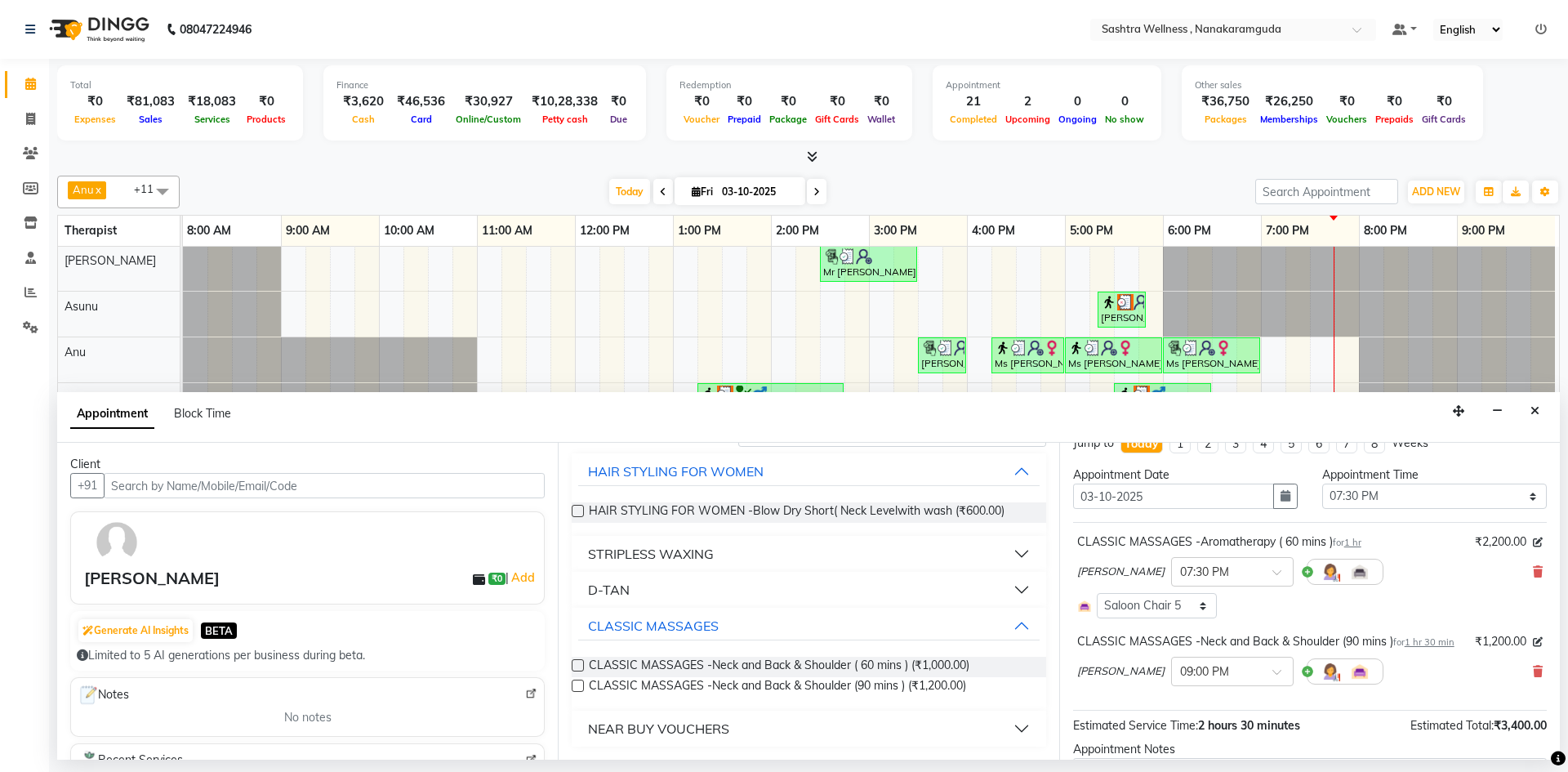
scroll to position [0, 0]
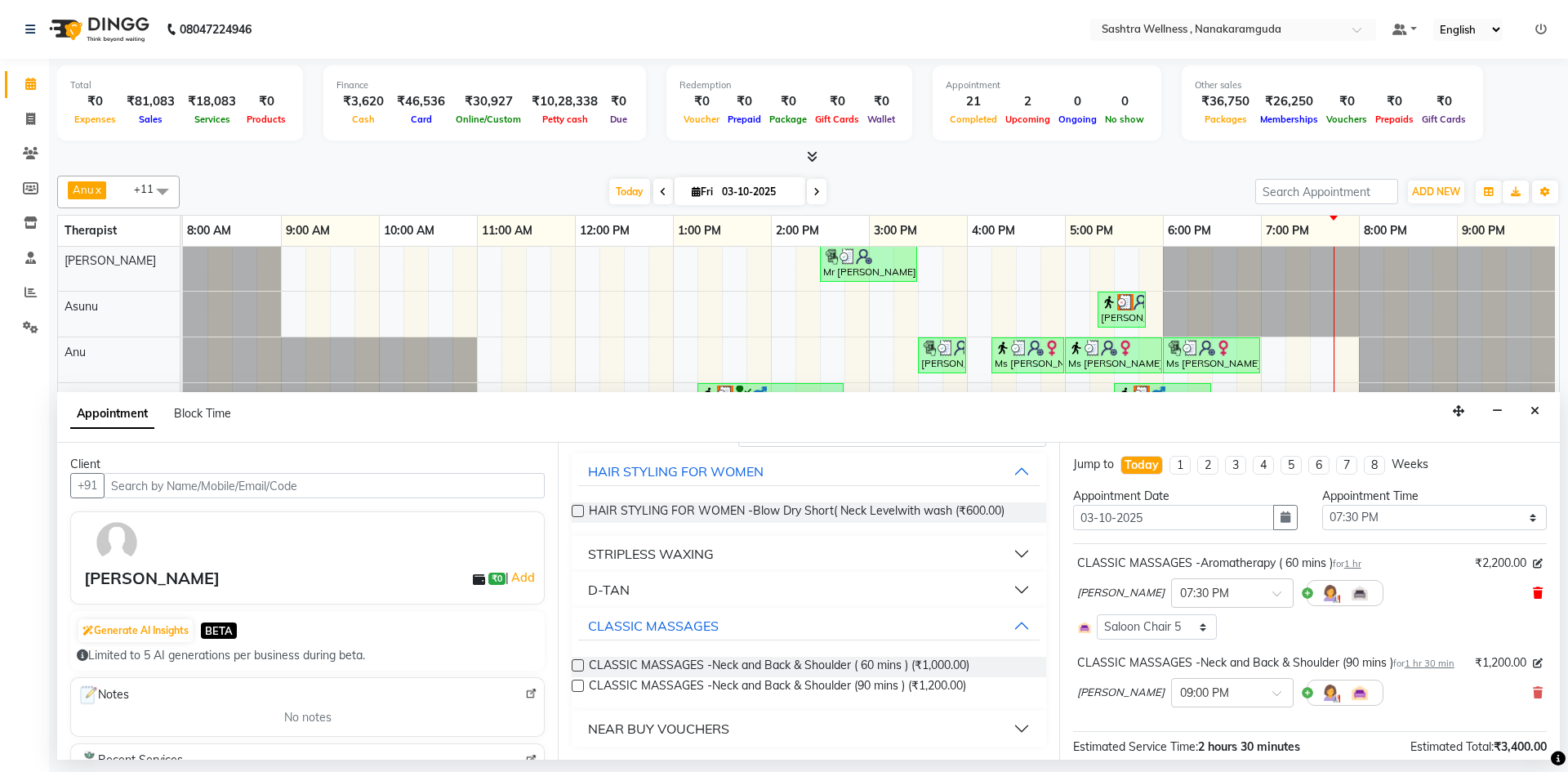
click at [1534, 585] on span at bounding box center [1538, 593] width 10 height 17
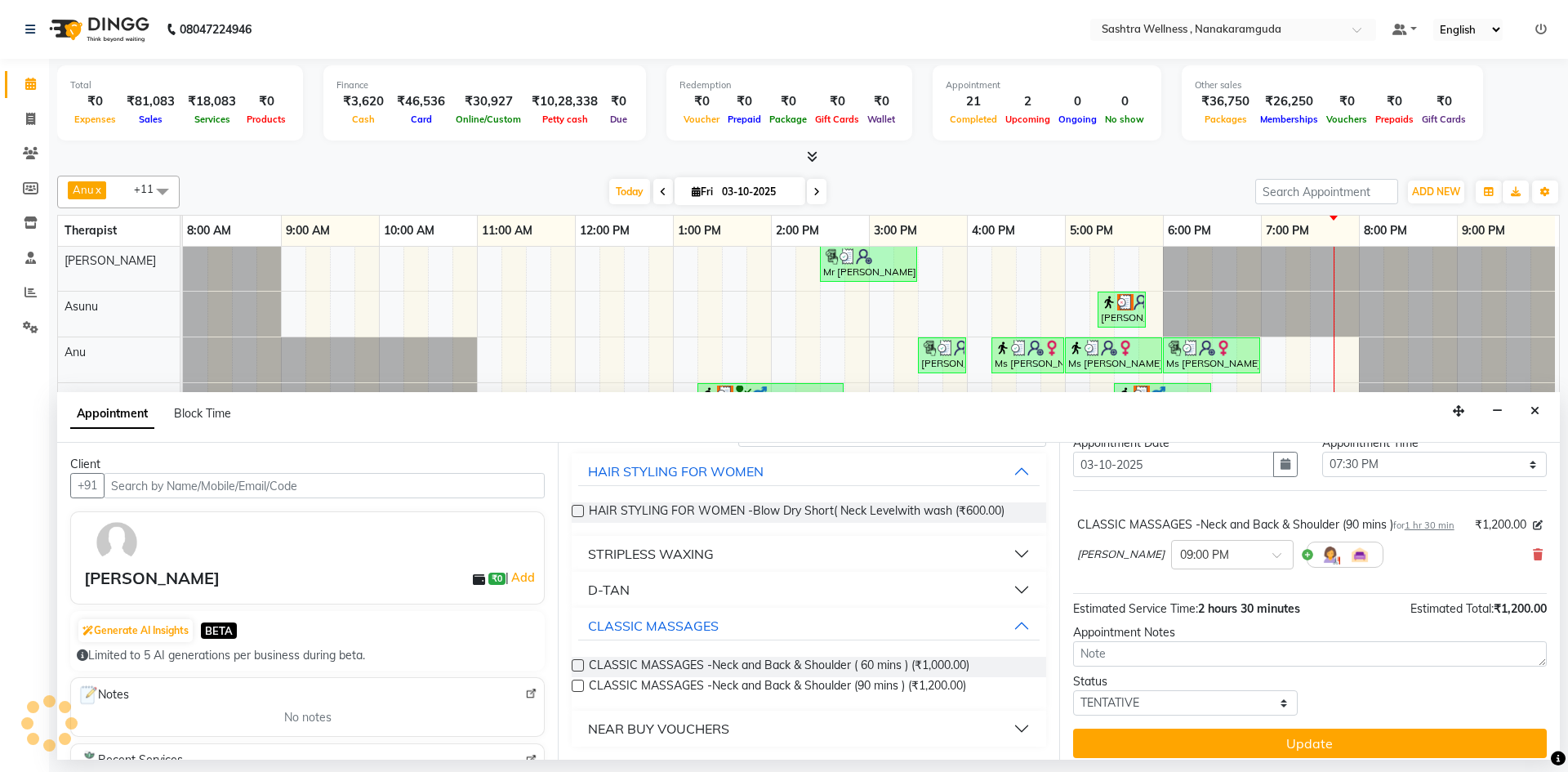
scroll to position [81, 0]
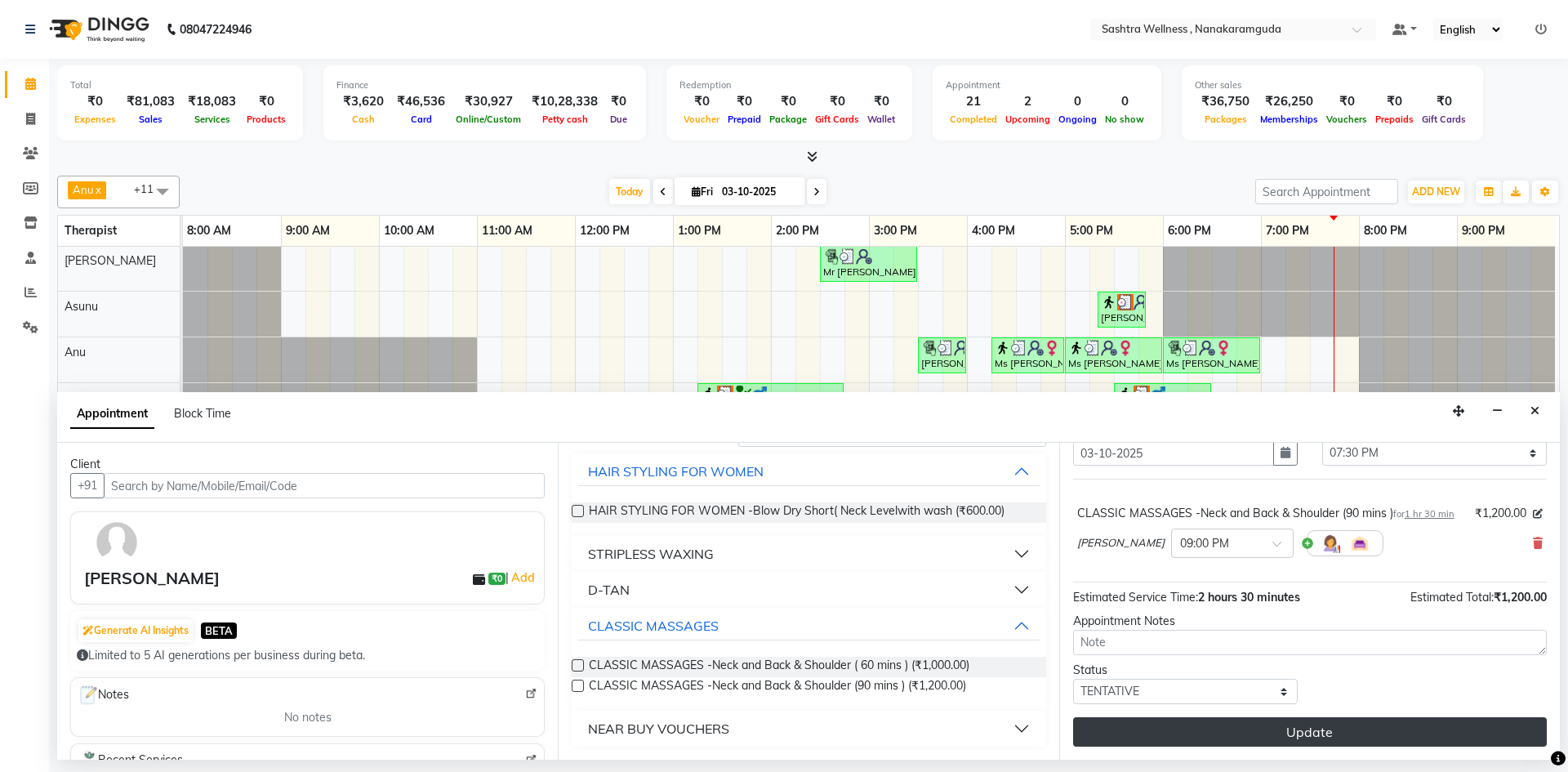
click at [1374, 730] on button "Update" at bounding box center [1310, 731] width 474 height 29
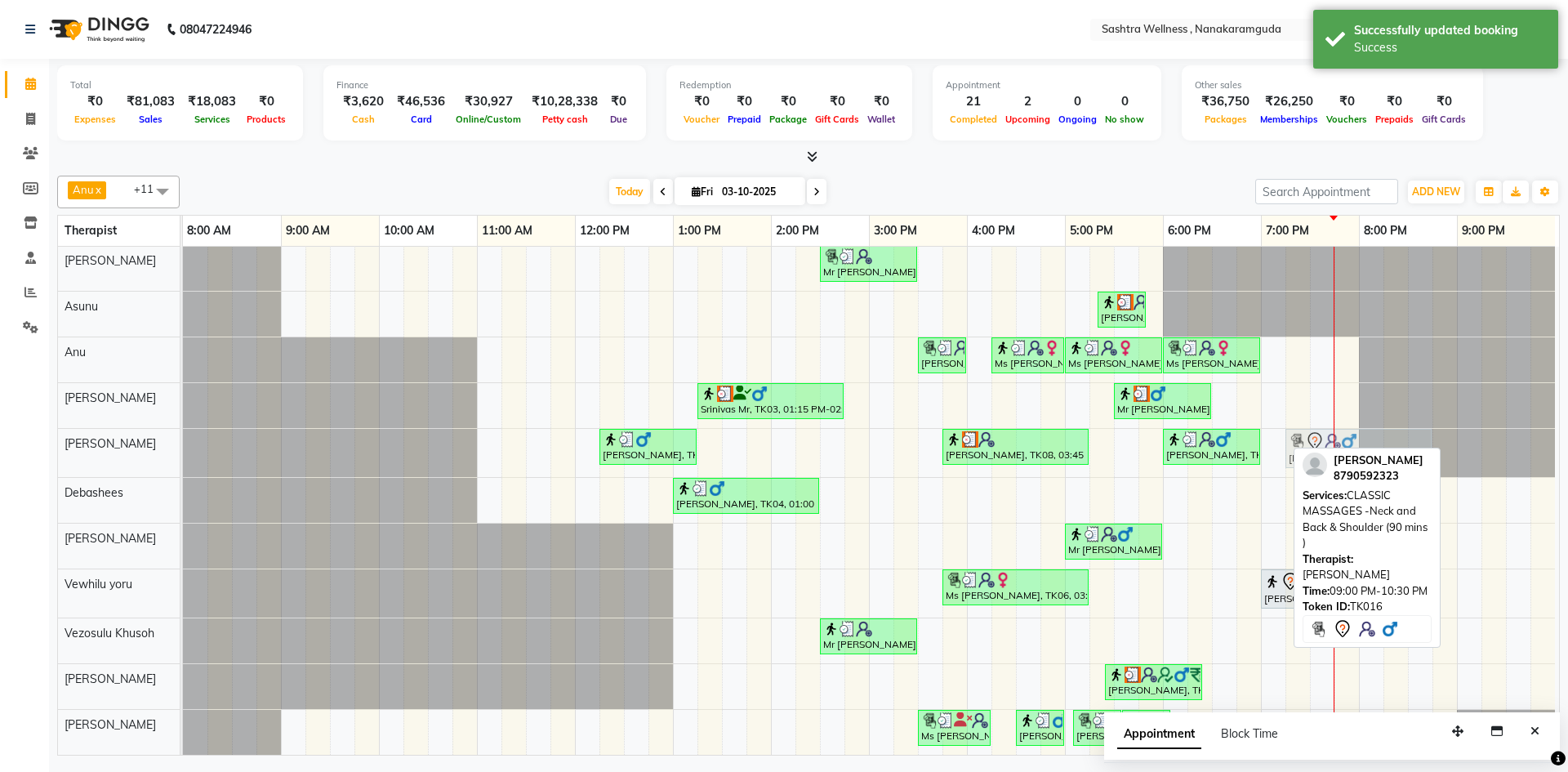
drag, startPoint x: 1493, startPoint y: 445, endPoint x: 1316, endPoint y: 434, distance: 177.3
click at [183, 434] on div "Ranjith Kumar, TK02, 12:15 PM-01:15 PM, CLASSIC MASSAGES -Aromatherapy ( 60 min…" at bounding box center [183, 453] width 0 height 49
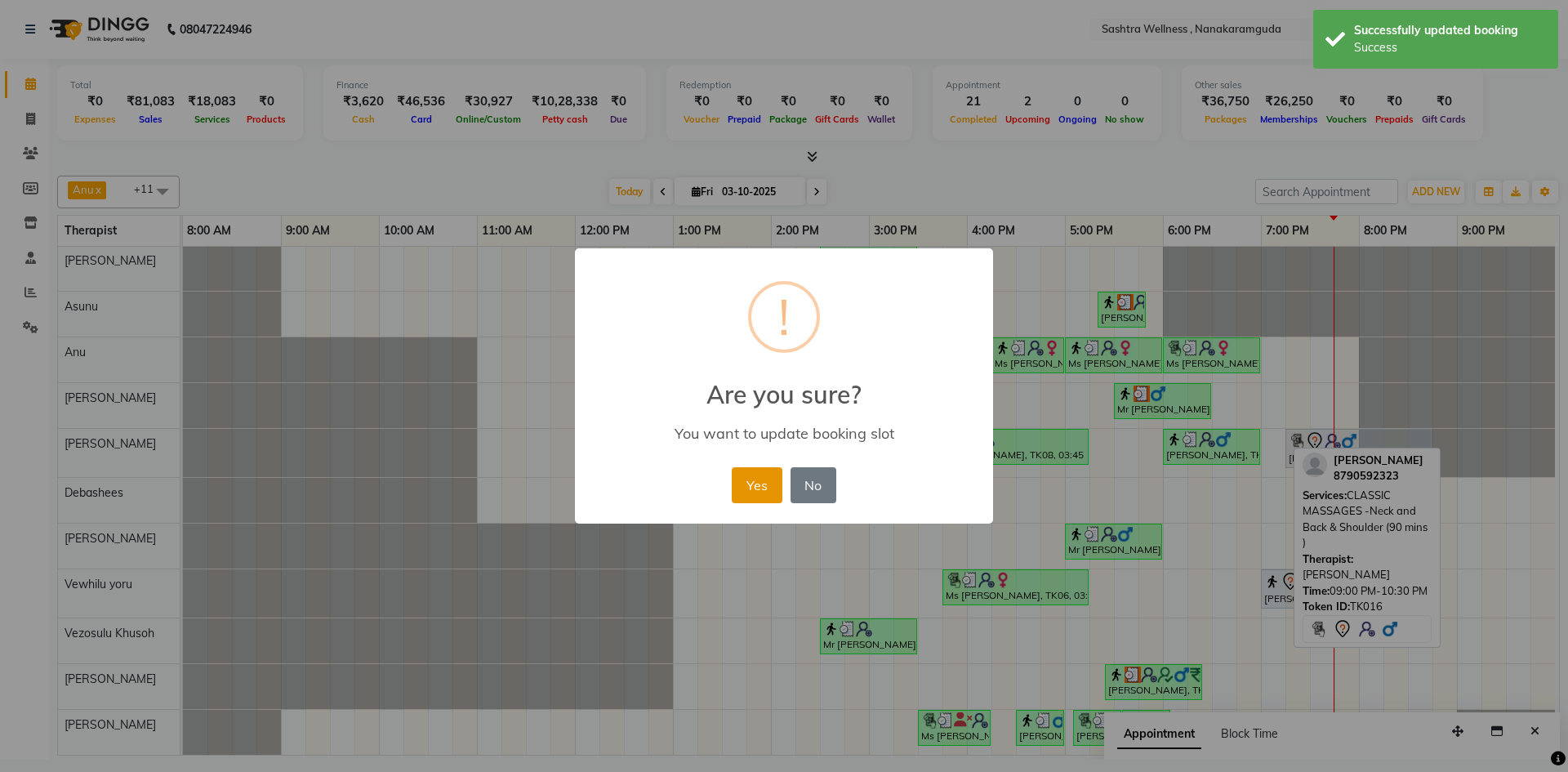
click at [765, 472] on button "Yes" at bounding box center [757, 485] width 49 height 36
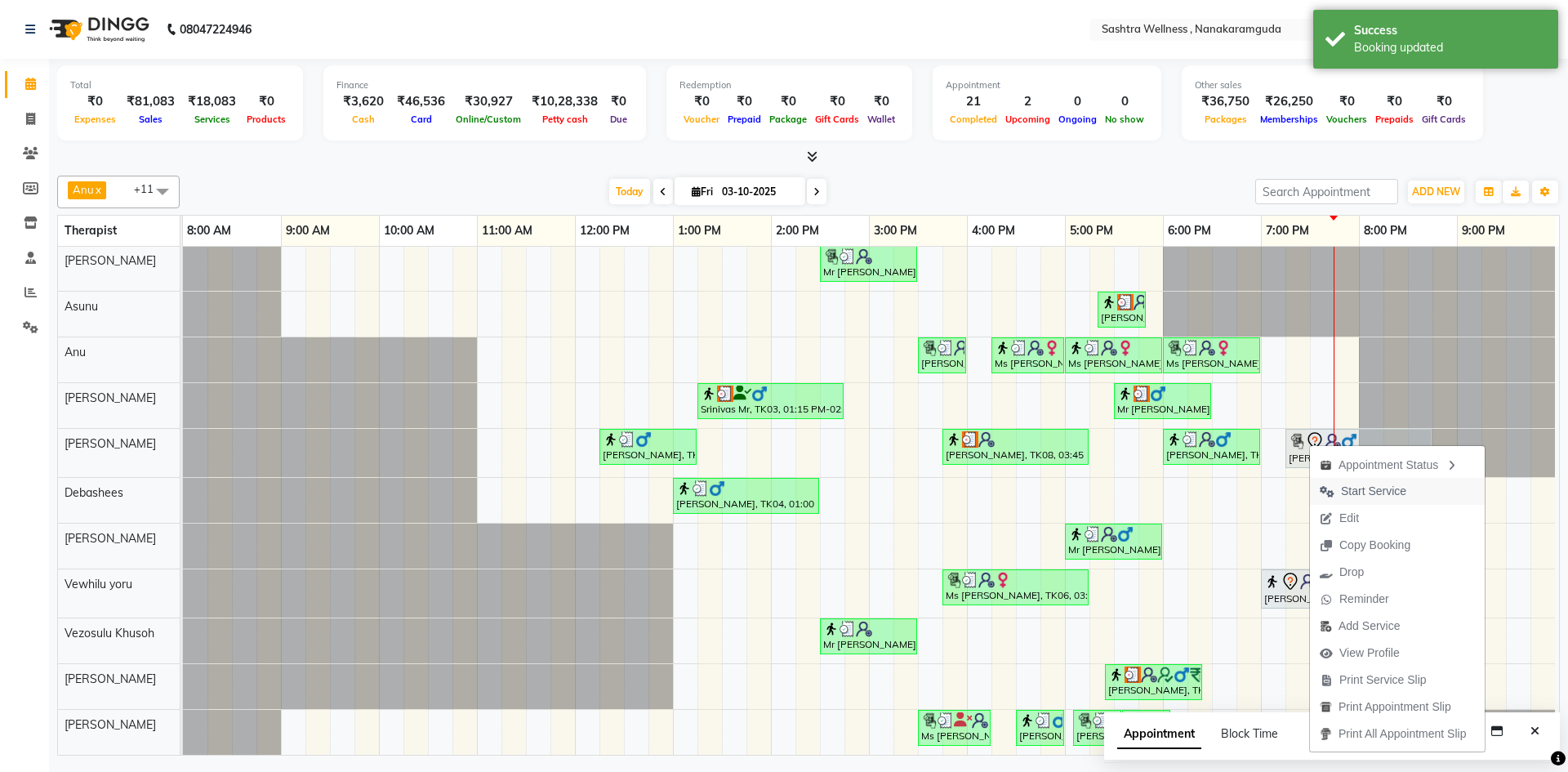
click at [1384, 488] on span "Start Service" at bounding box center [1374, 491] width 65 height 17
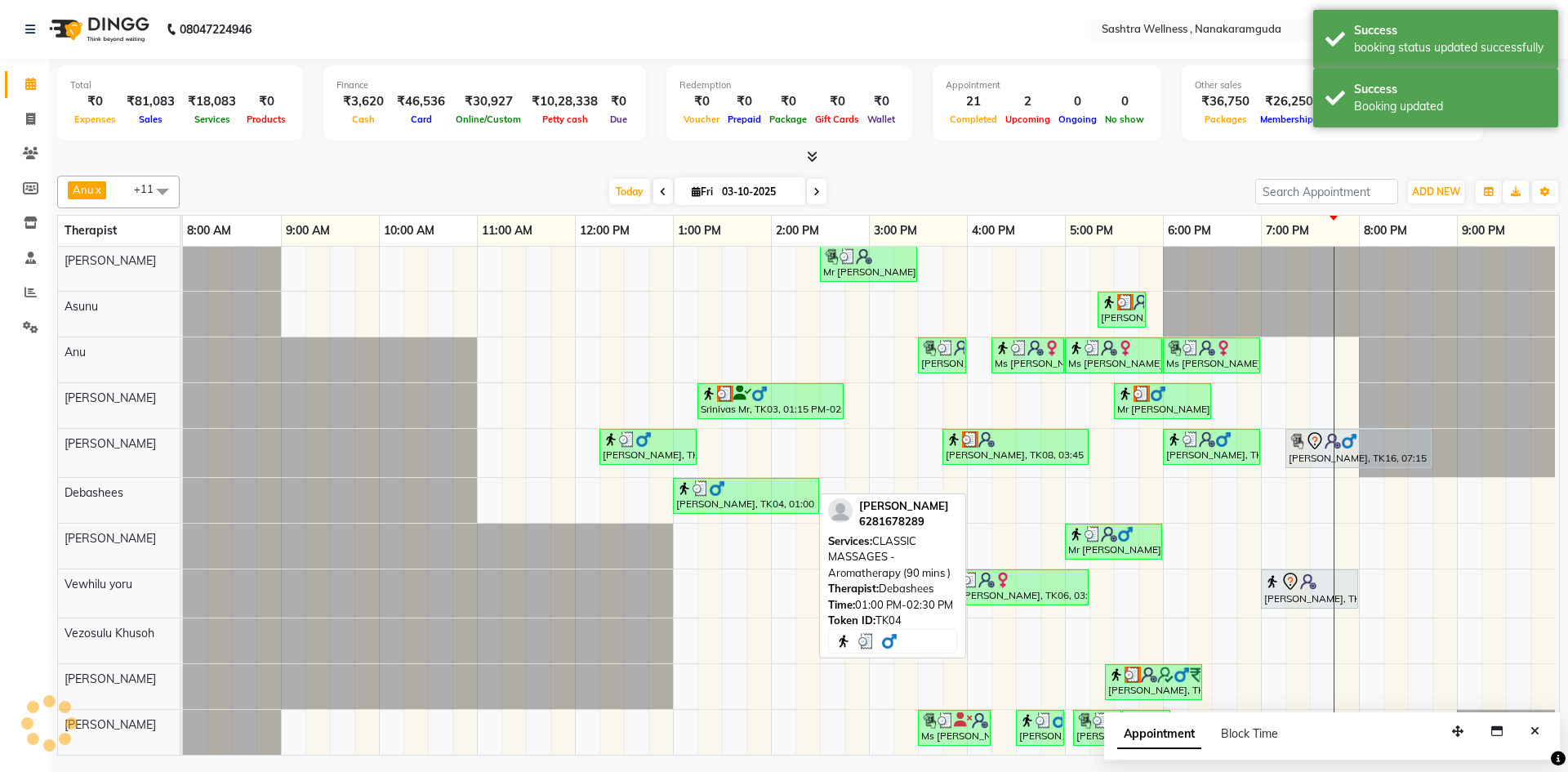
scroll to position [56, 8]
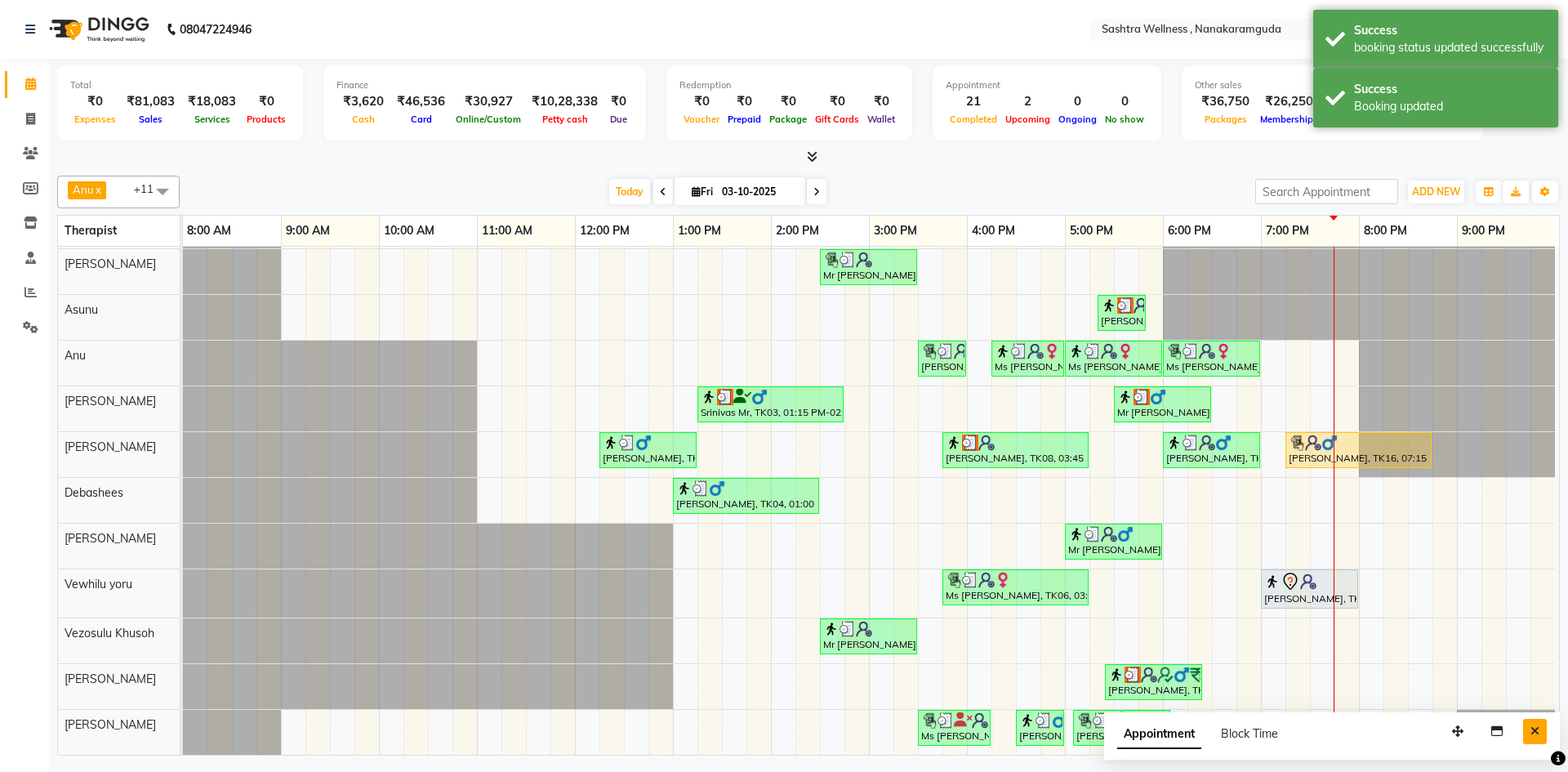
click at [1537, 728] on icon "Close" at bounding box center [1535, 731] width 9 height 11
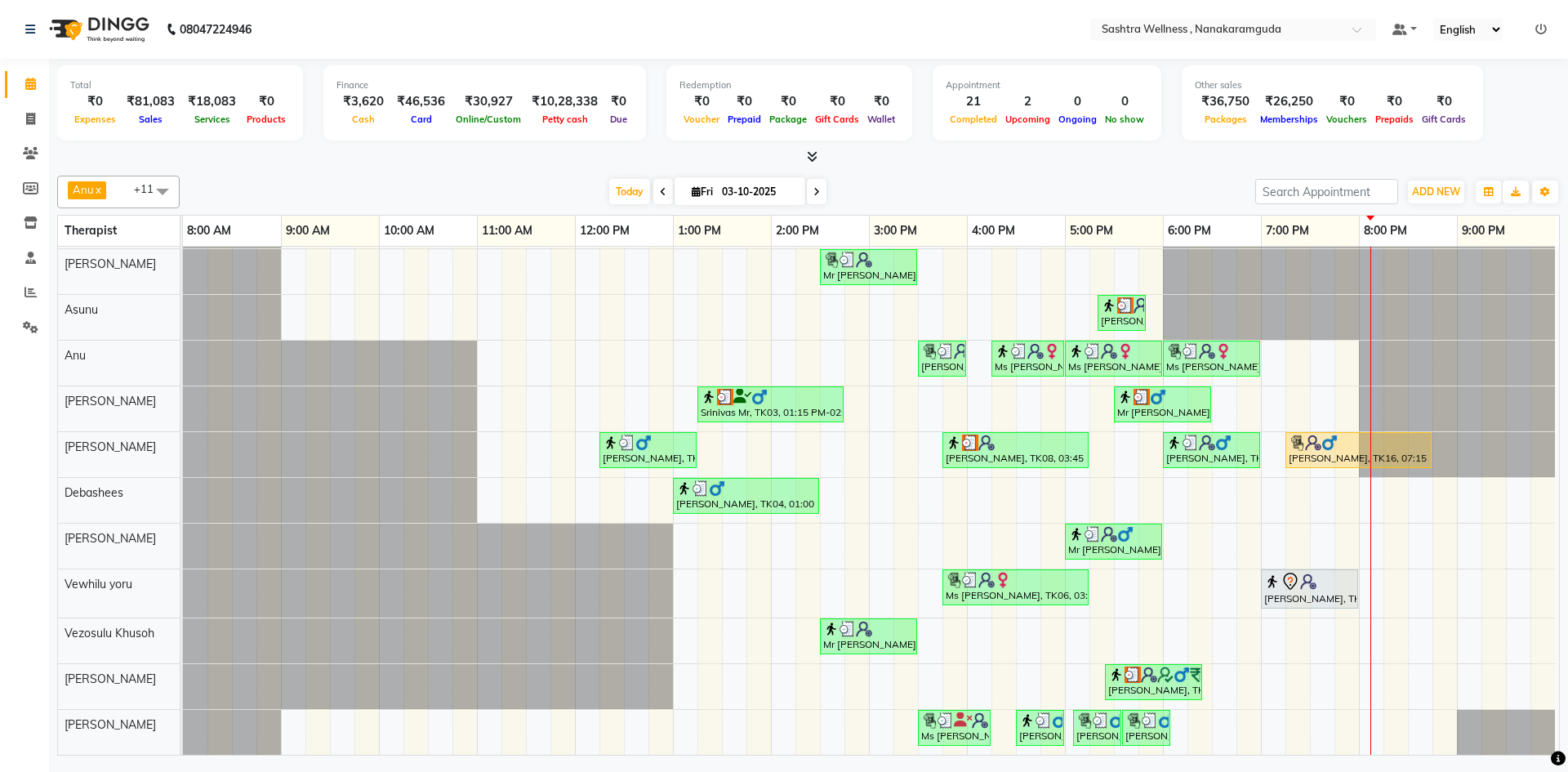
click at [817, 190] on icon at bounding box center [816, 192] width 6 height 10
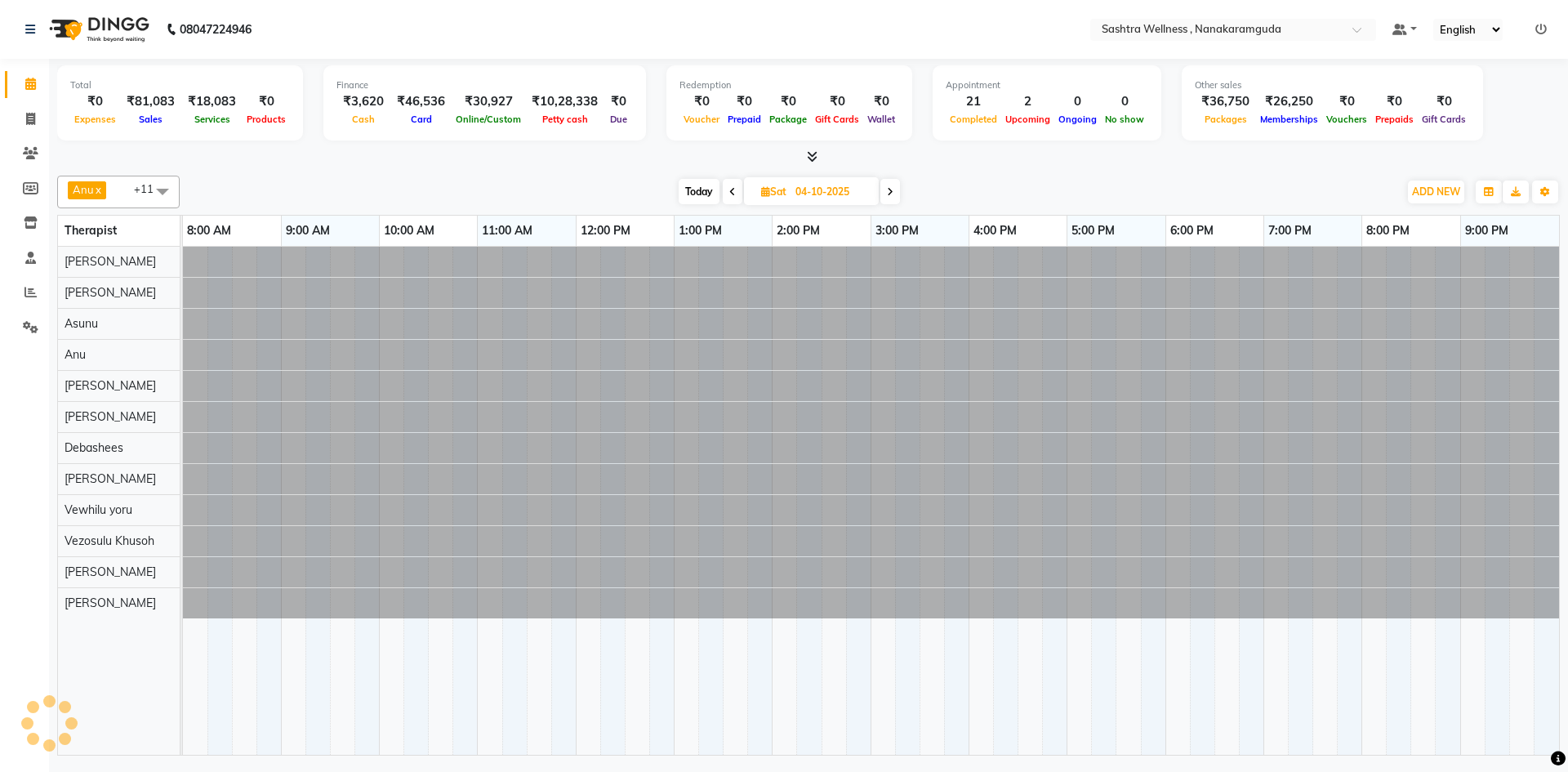
scroll to position [0, 0]
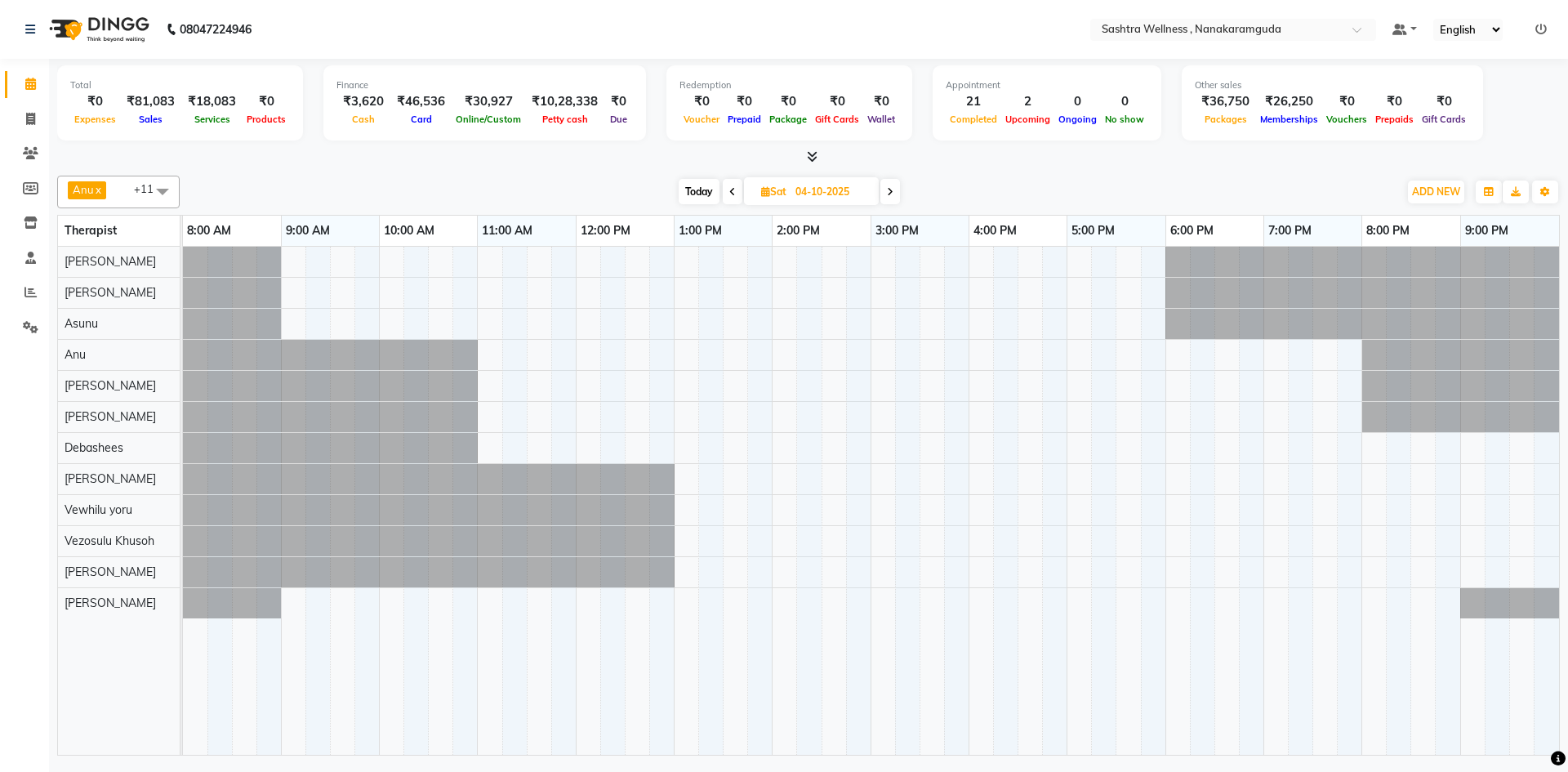
click at [723, 194] on span at bounding box center [733, 191] width 19 height 26
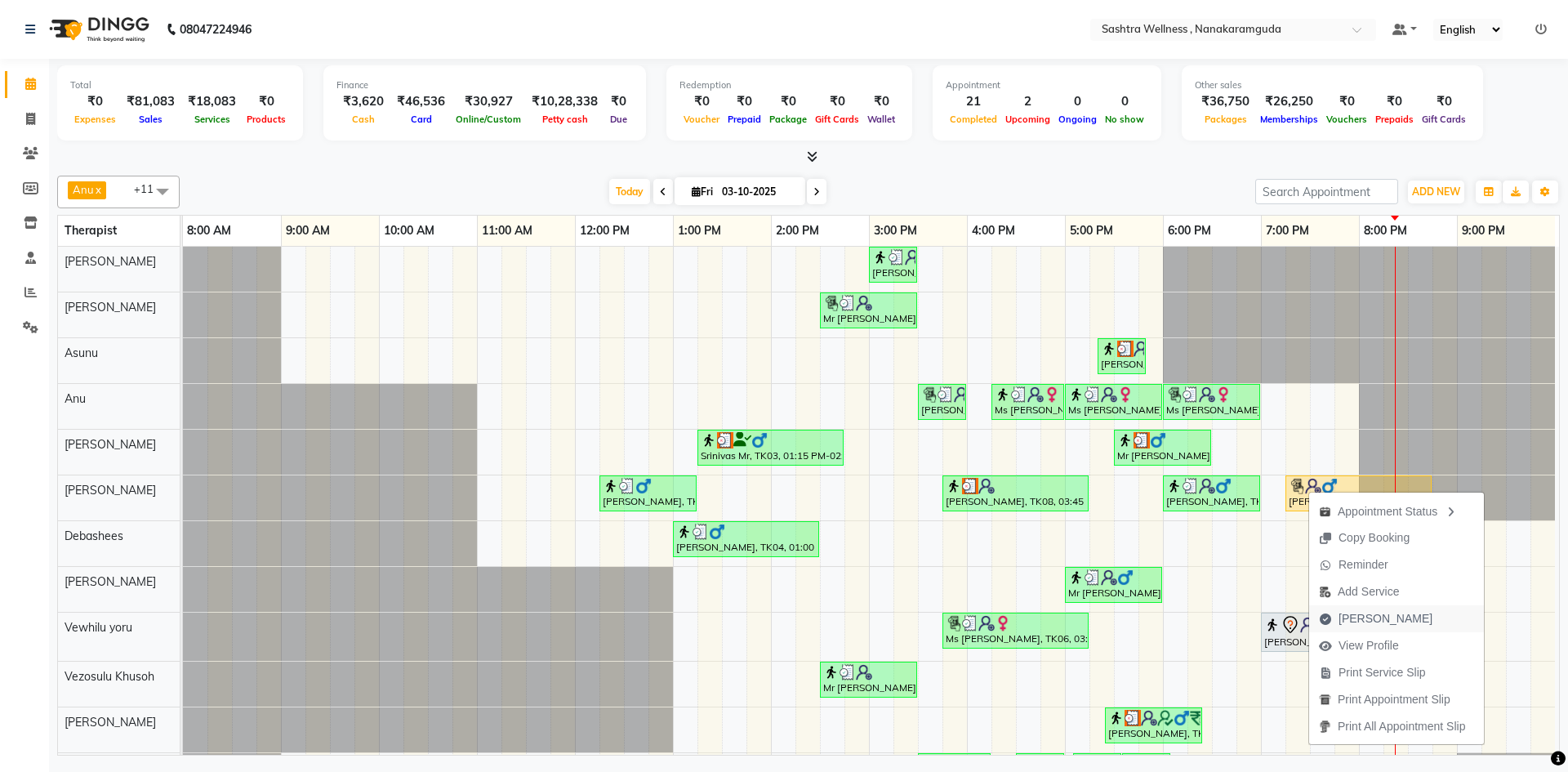
click at [1374, 616] on span "[PERSON_NAME]" at bounding box center [1386, 618] width 94 height 17
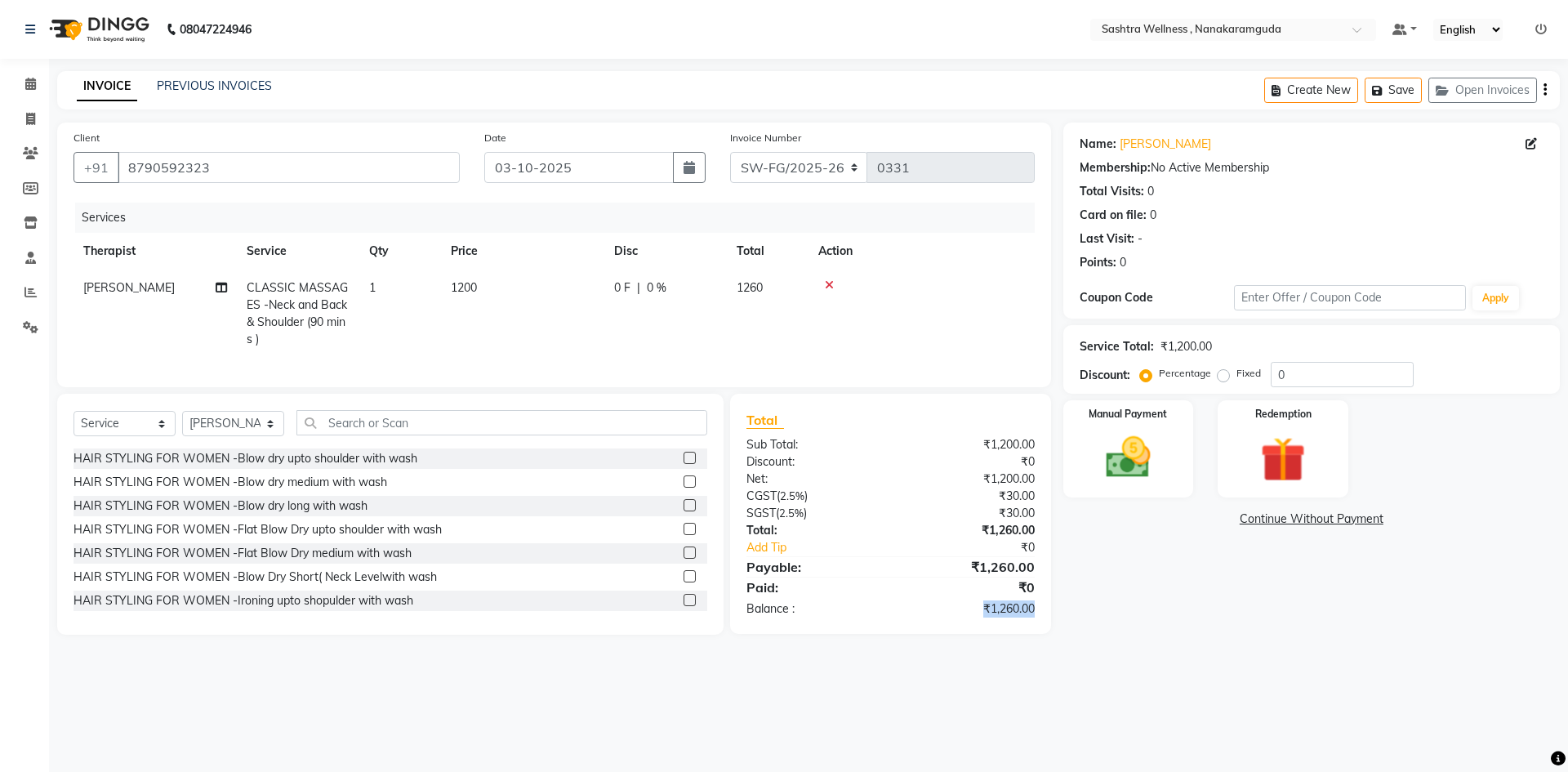
drag, startPoint x: 991, startPoint y: 618, endPoint x: 1067, endPoint y: 630, distance: 76.9
click at [1061, 623] on div "Total Sub Total: ₹1,200.00 Discount: ₹0 Net: ₹1,200.00 CGST ( 2.5% ) ₹30.00 SGS…" at bounding box center [894, 514] width 339 height 241
click at [1079, 648] on main "INVOICE PREVIOUS INVOICES Create New Save Open Invoices Client +91 8790592323 D…" at bounding box center [808, 364] width 1519 height 588
click at [1138, 457] on img at bounding box center [1129, 457] width 76 height 54
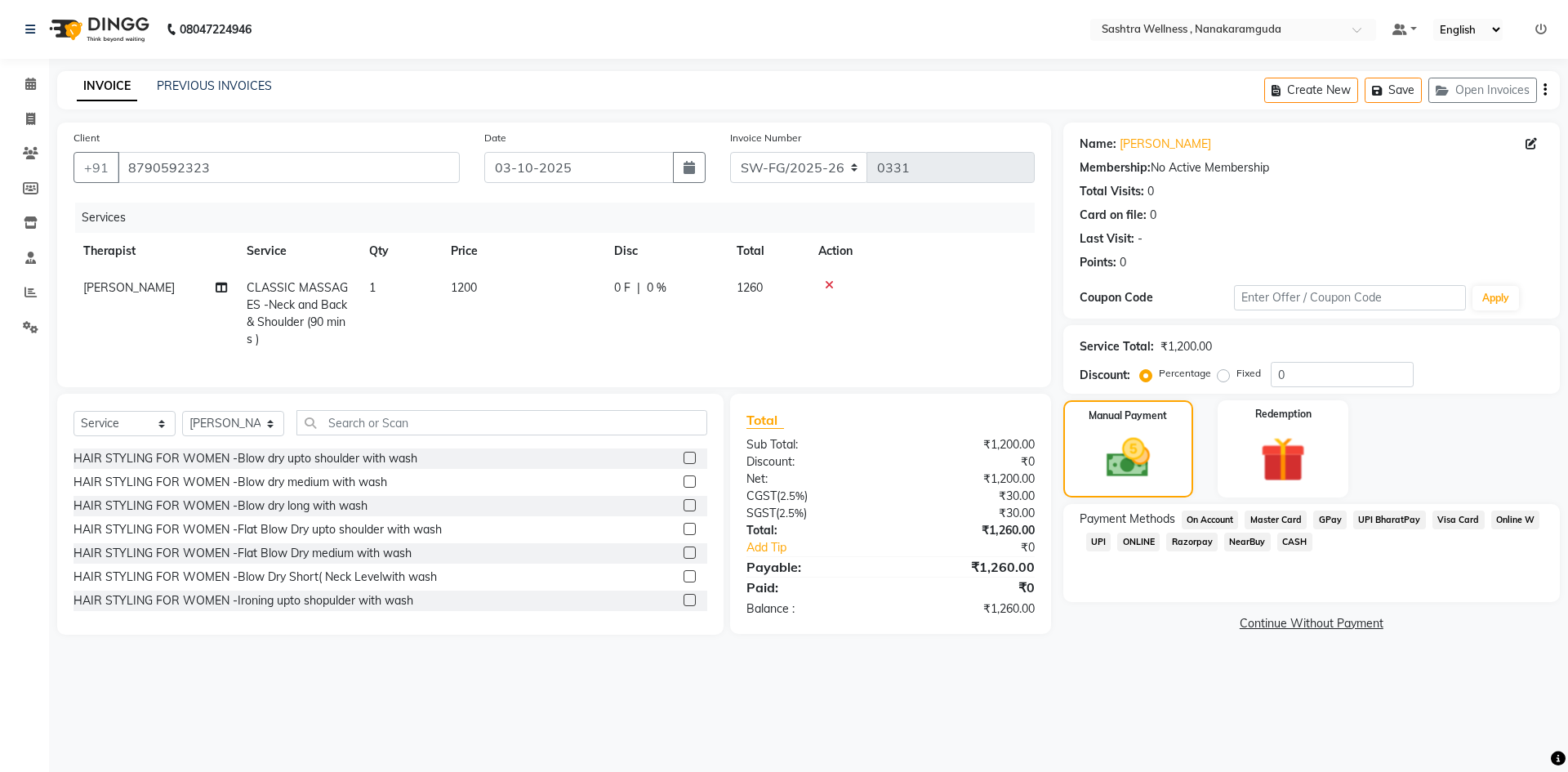
click at [1297, 535] on span "CASH" at bounding box center [1295, 542] width 35 height 19
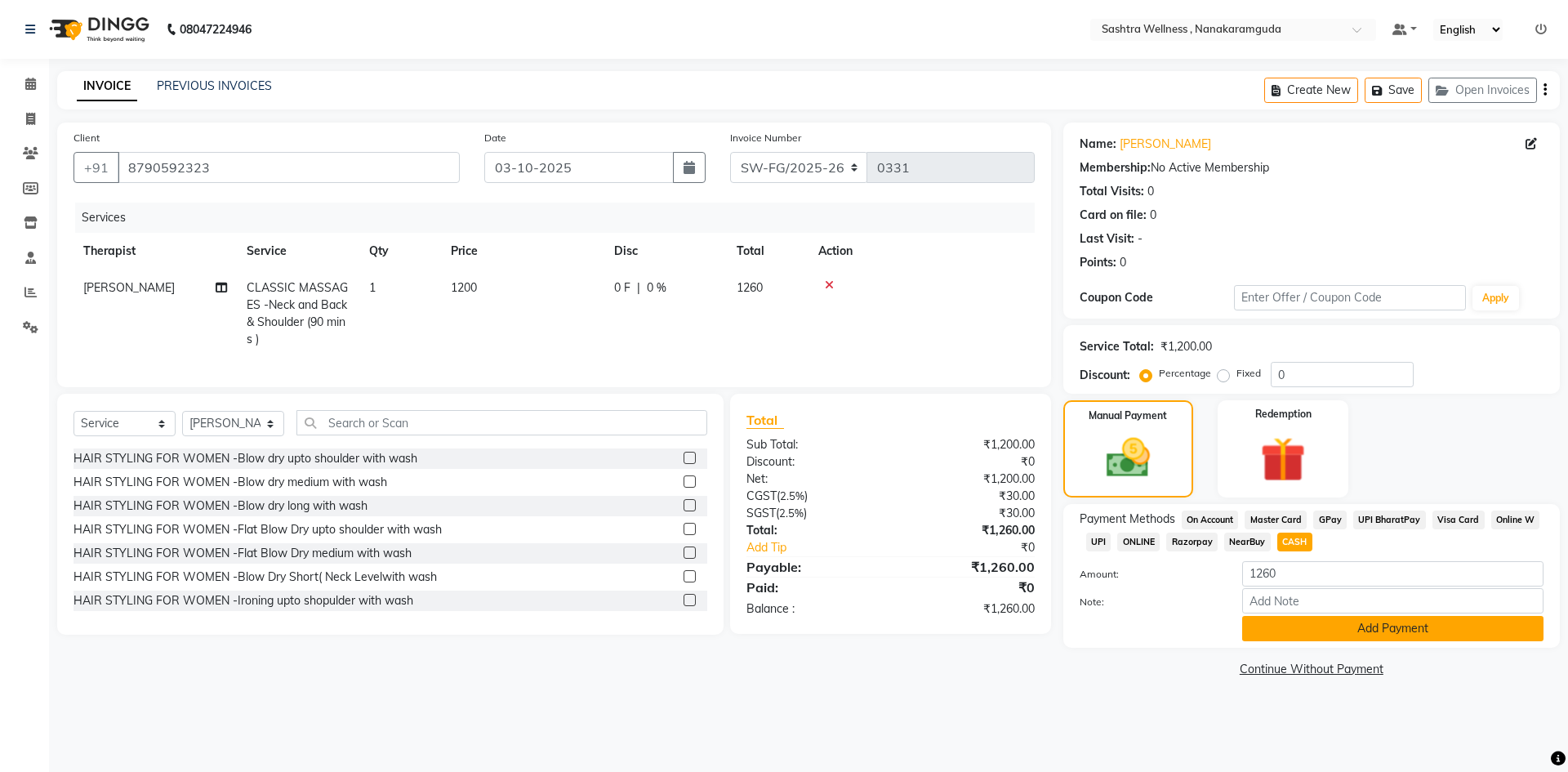
click at [1319, 624] on button "Add Payment" at bounding box center [1393, 629] width 301 height 26
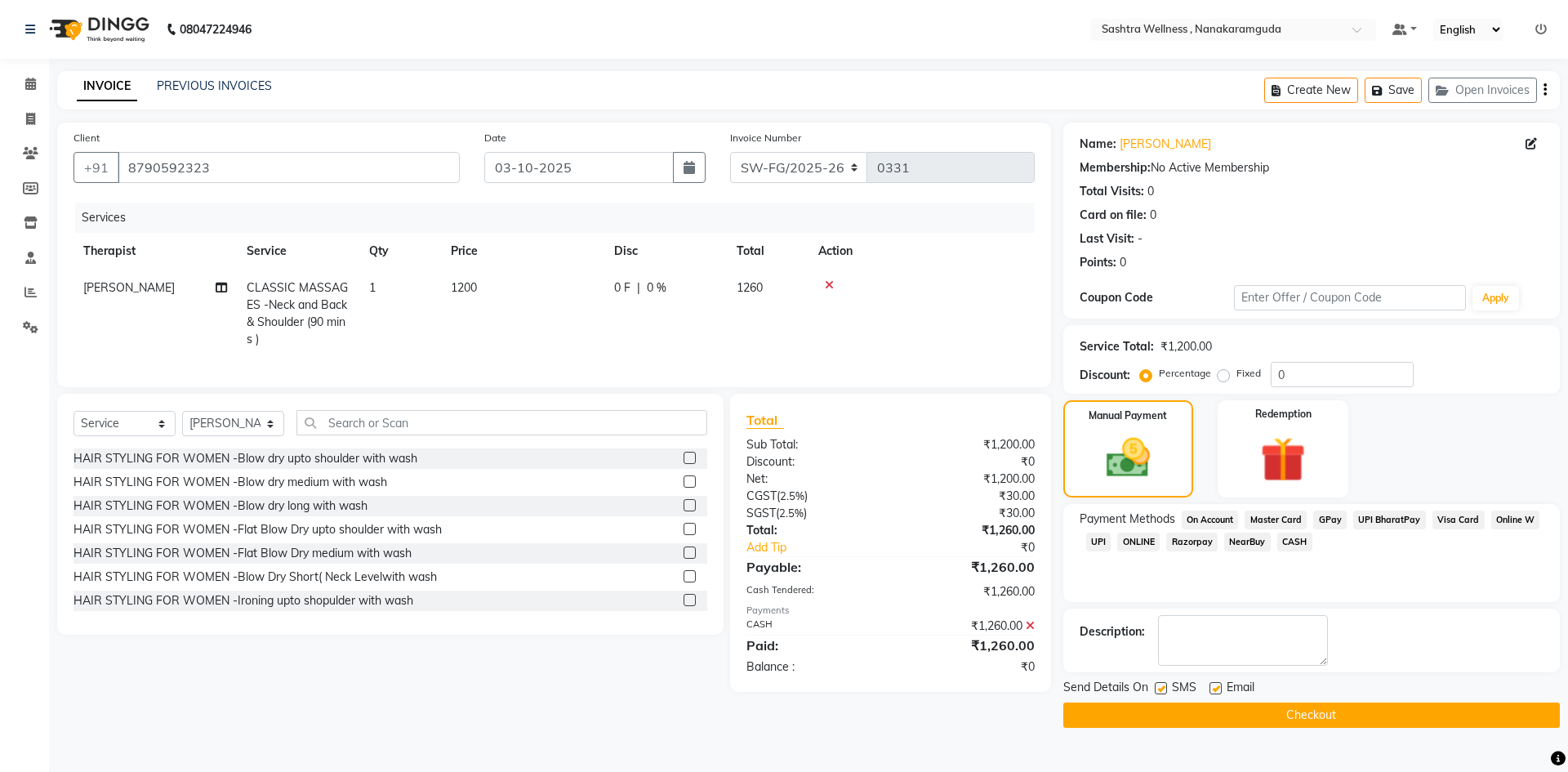
click at [1387, 711] on button "Checkout" at bounding box center [1312, 715] width 497 height 26
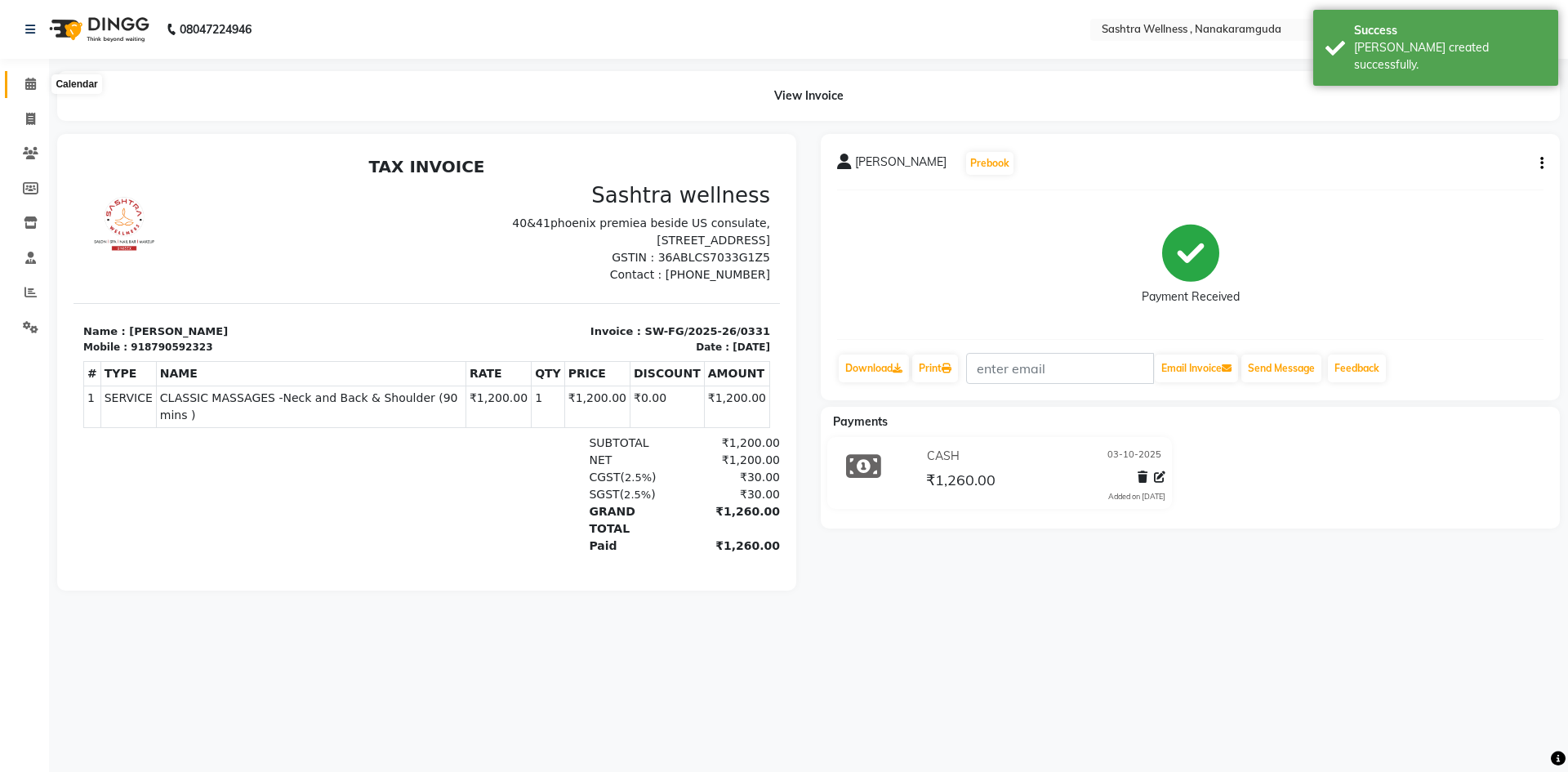
drag, startPoint x: 29, startPoint y: 75, endPoint x: 38, endPoint y: 86, distance: 14.2
click at [29, 75] on span at bounding box center [30, 84] width 28 height 19
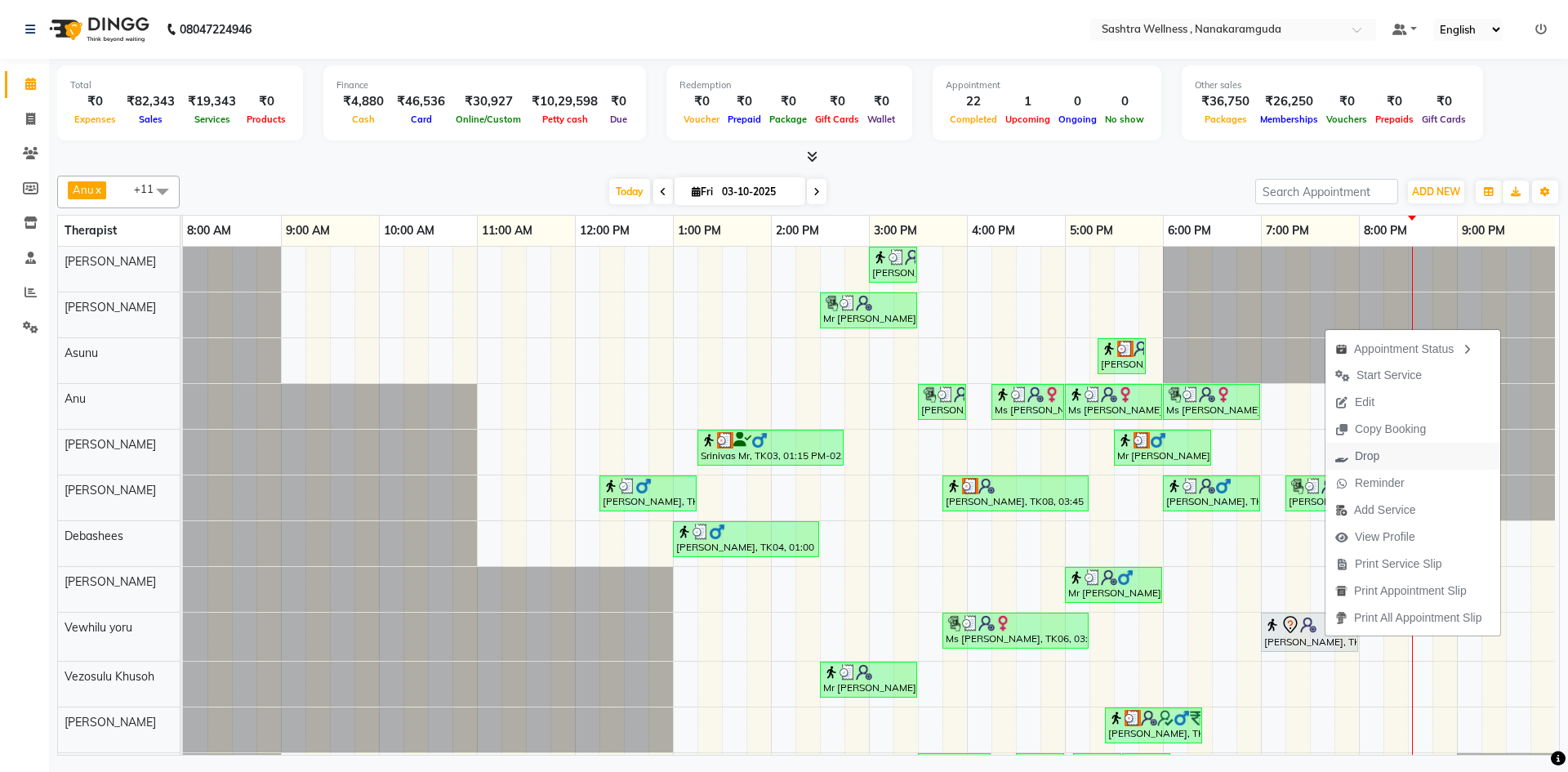
click at [1373, 455] on span "Drop" at bounding box center [1367, 455] width 25 height 17
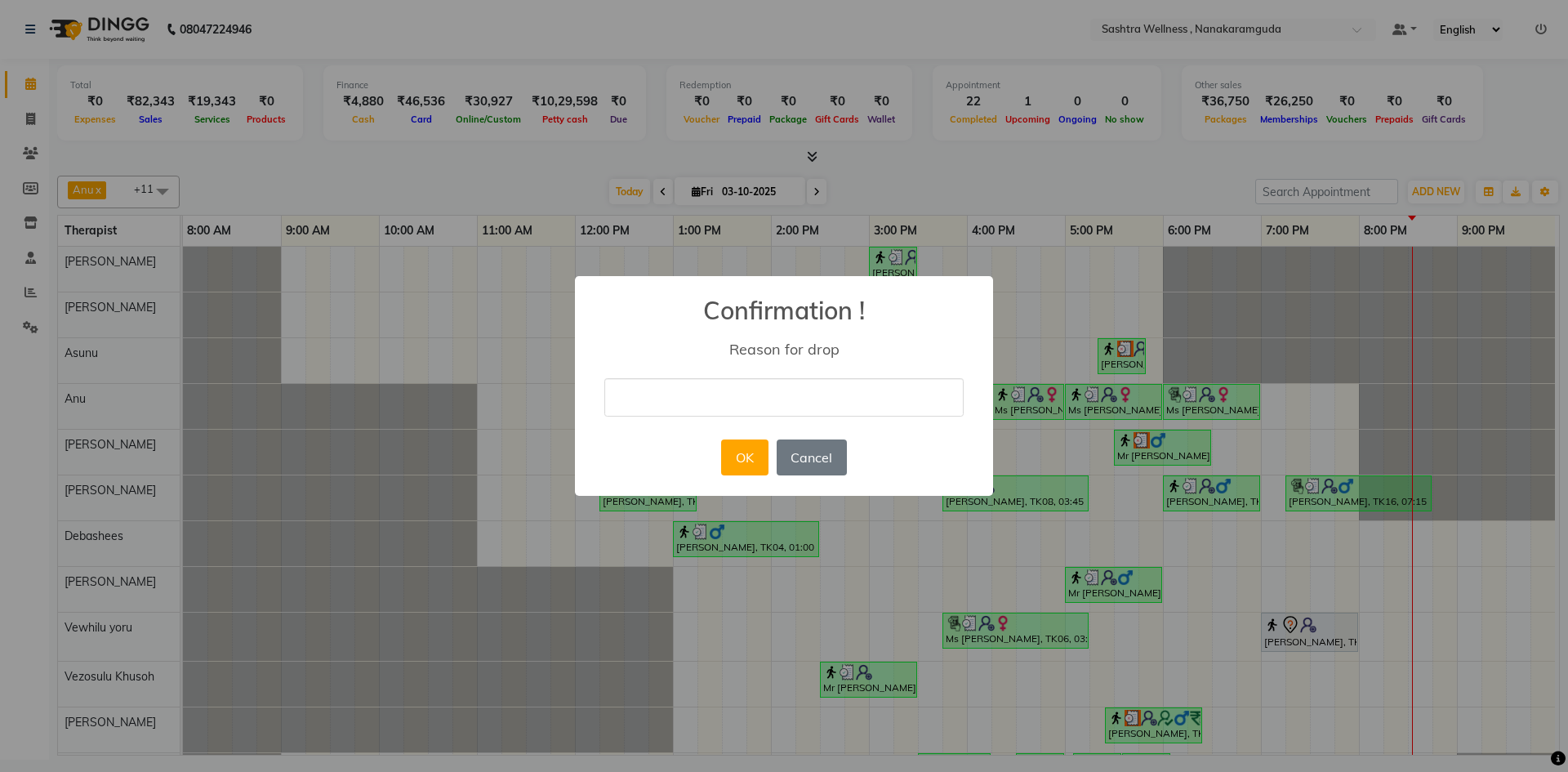
drag, startPoint x: 775, startPoint y: 394, endPoint x: 780, endPoint y: 411, distance: 17.7
click at [775, 394] on input "text" at bounding box center [784, 397] width 360 height 38
click at [753, 455] on button "OK" at bounding box center [744, 457] width 47 height 36
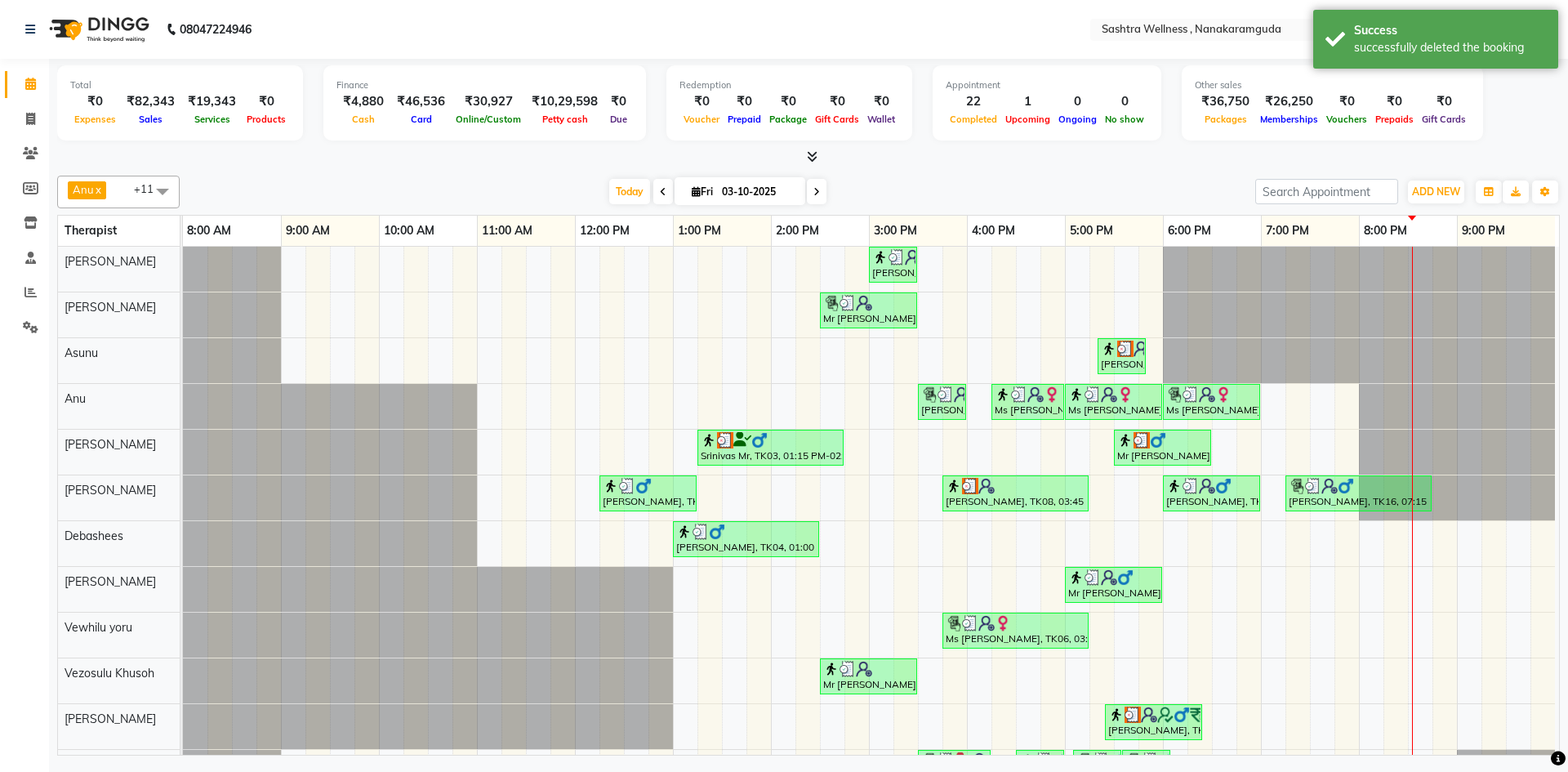
scroll to position [52, 0]
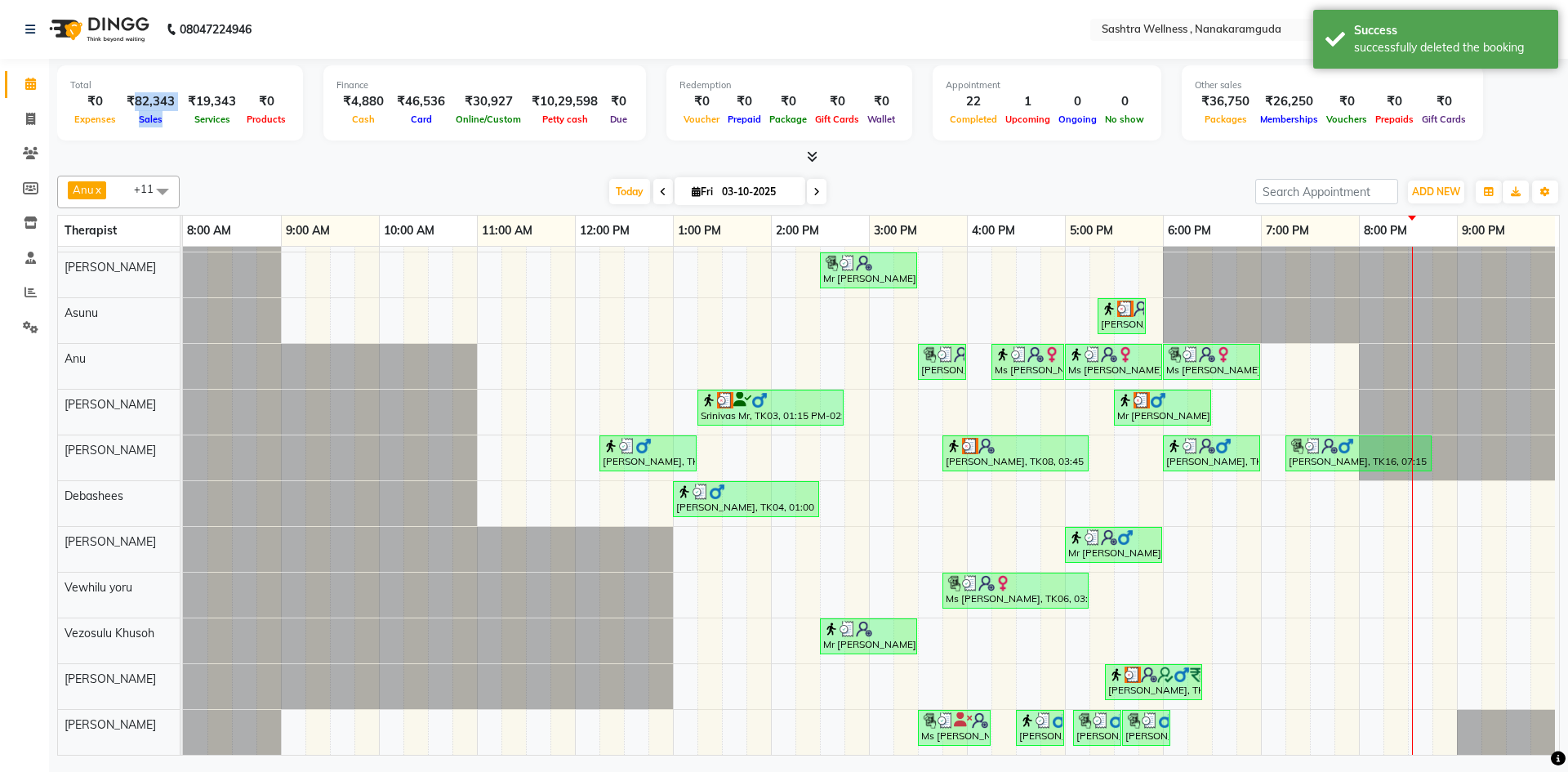
drag, startPoint x: 130, startPoint y: 99, endPoint x: 180, endPoint y: 100, distance: 50.0
click at [180, 100] on div "₹0 Expenses ₹82,343 Sales ₹19,343 Services ₹0 Products" at bounding box center [179, 110] width 220 height 36
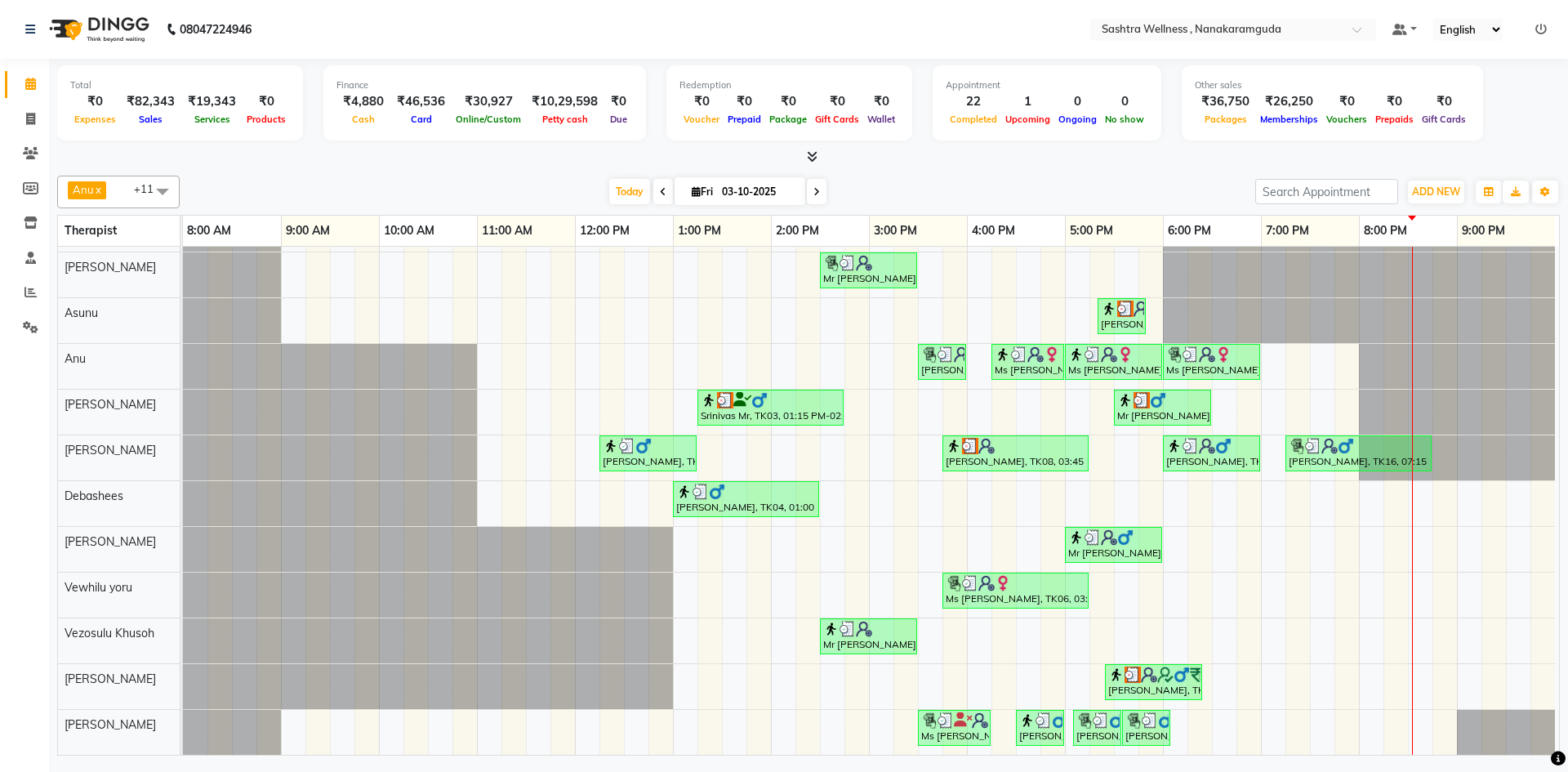
click at [296, 167] on div "Total ₹0 Expenses ₹82,343 Sales ₹19,343 Services ₹0 Products Finance ₹4,880 Cas…" at bounding box center [808, 409] width 1519 height 701
click at [31, 122] on icon at bounding box center [31, 119] width 9 height 12
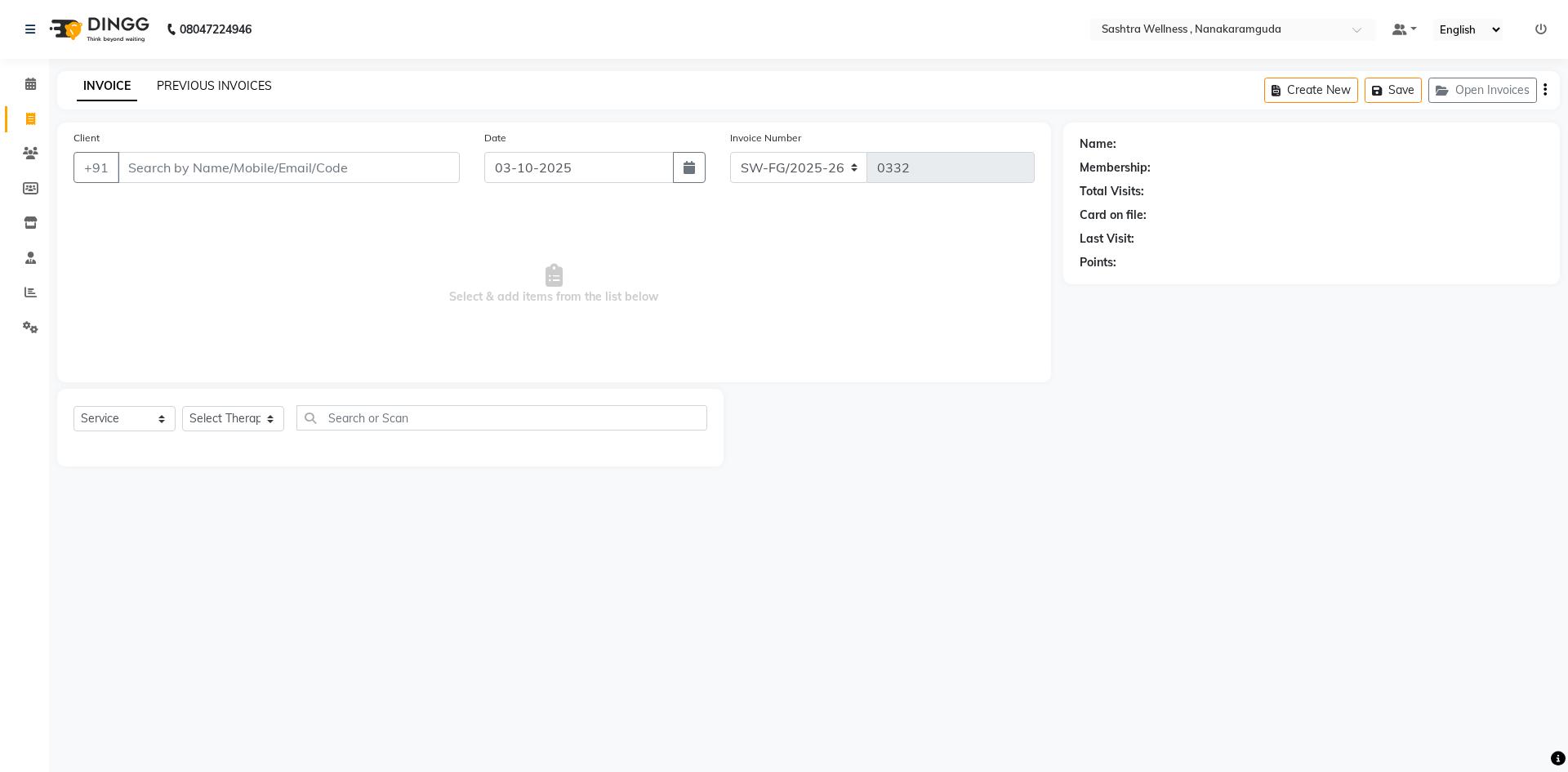
click at [221, 88] on link "PREVIOUS INVOICES" at bounding box center [214, 86] width 115 height 15
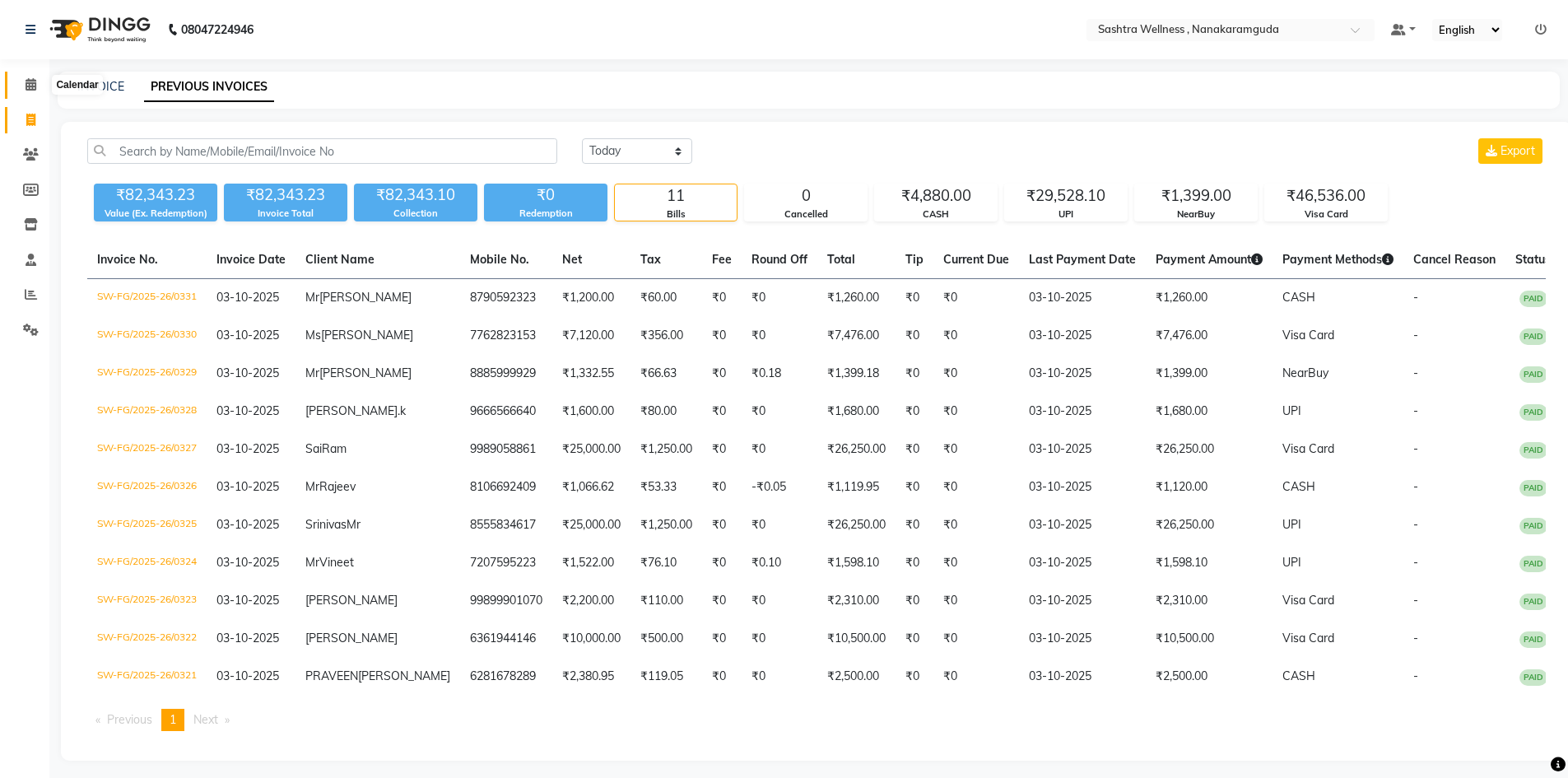
click at [28, 92] on span at bounding box center [30, 85] width 29 height 19
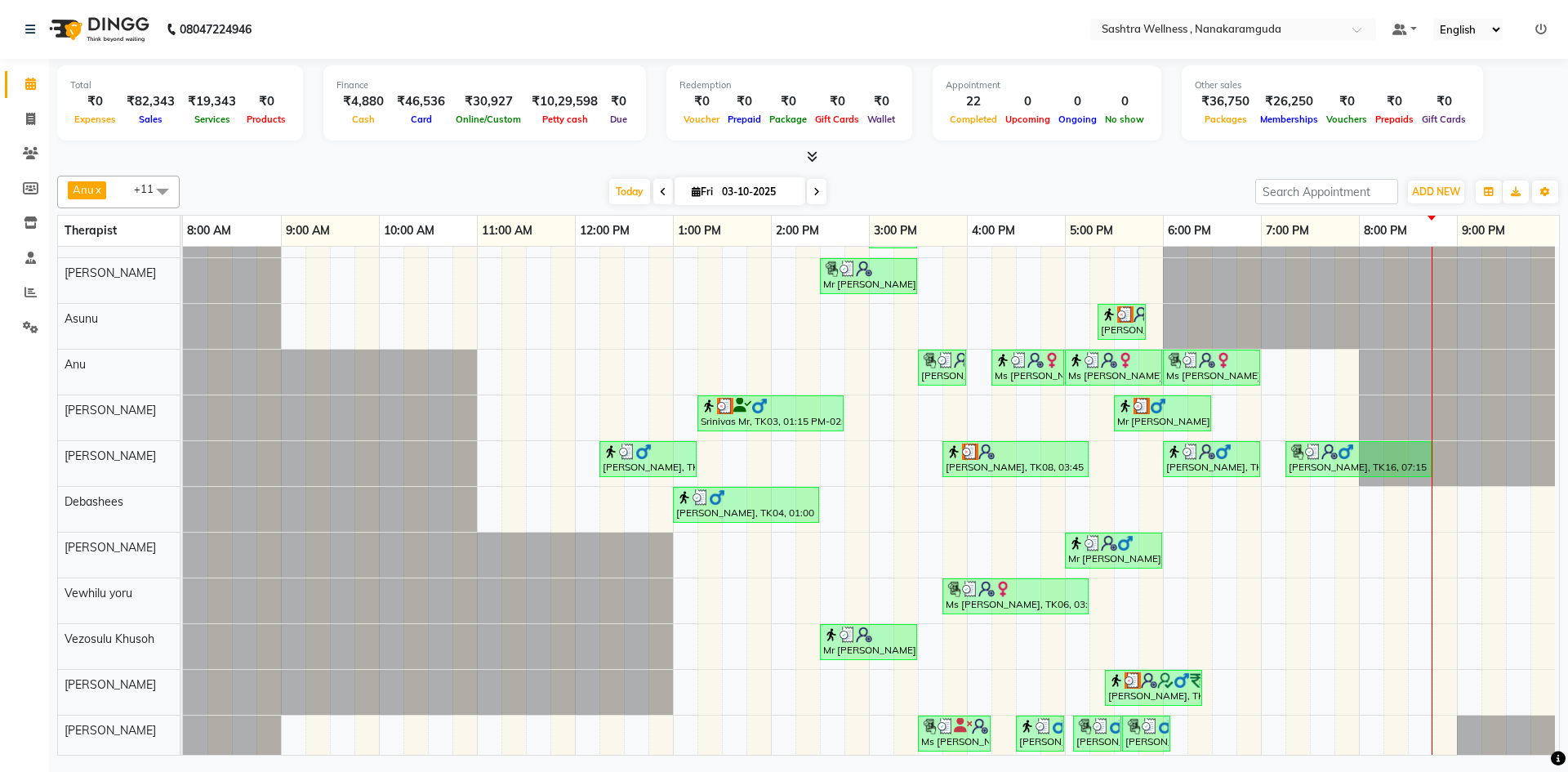
scroll to position [52, 0]
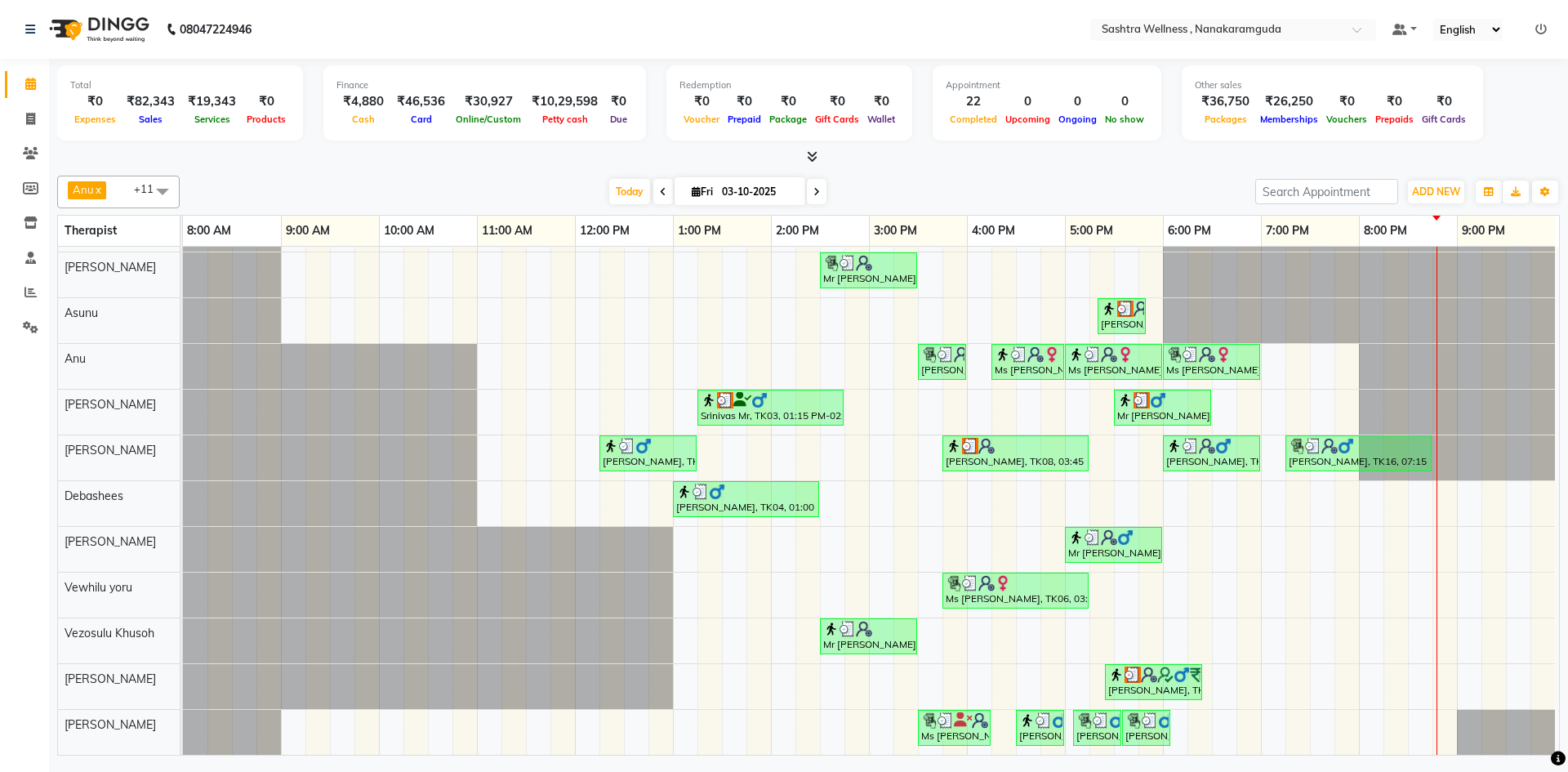
click at [134, 194] on span "+11" at bounding box center [150, 188] width 32 height 13
click at [277, 253] on div at bounding box center [232, 275] width 98 height 45
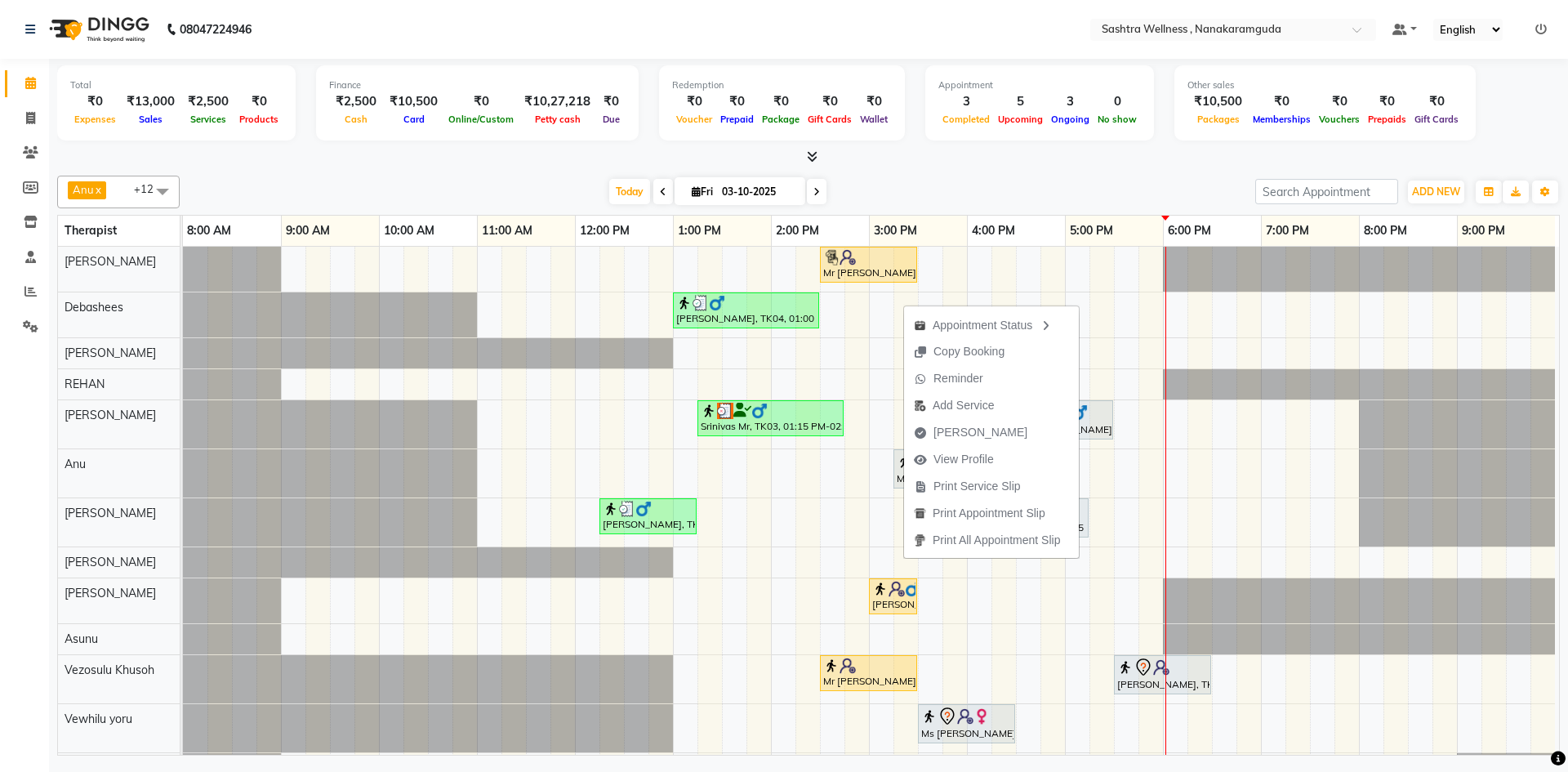
scroll to position [41, 0]
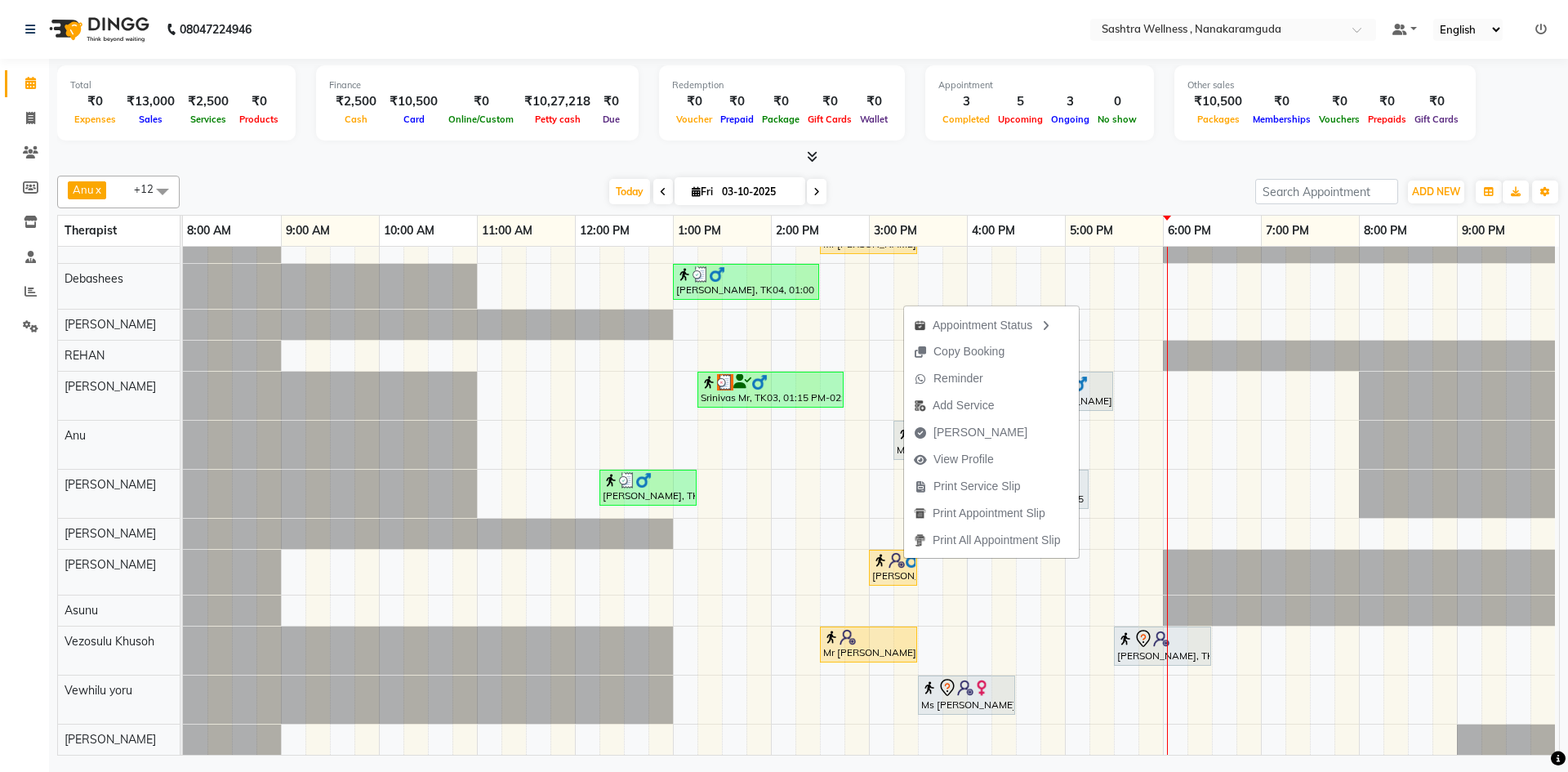
click at [1267, 684] on div "Mr [PERSON_NAME], TK05, 02:30 PM-03:30 PM, NEAR BUY VOUCHERS - Aroma Classic Fu…" at bounding box center [871, 486] width 1376 height 537
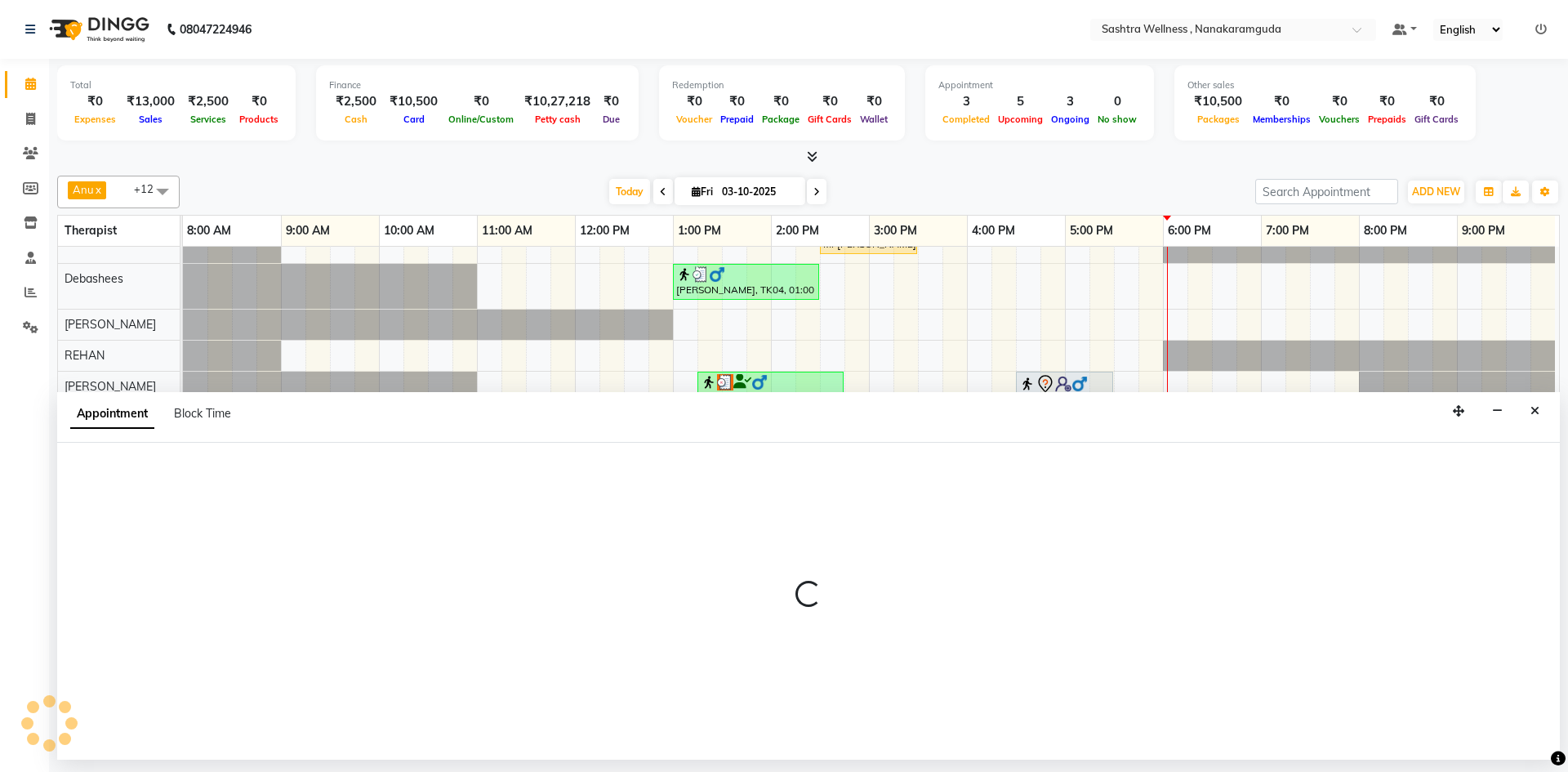
select select "92992"
select select "1140"
select select "tentative"
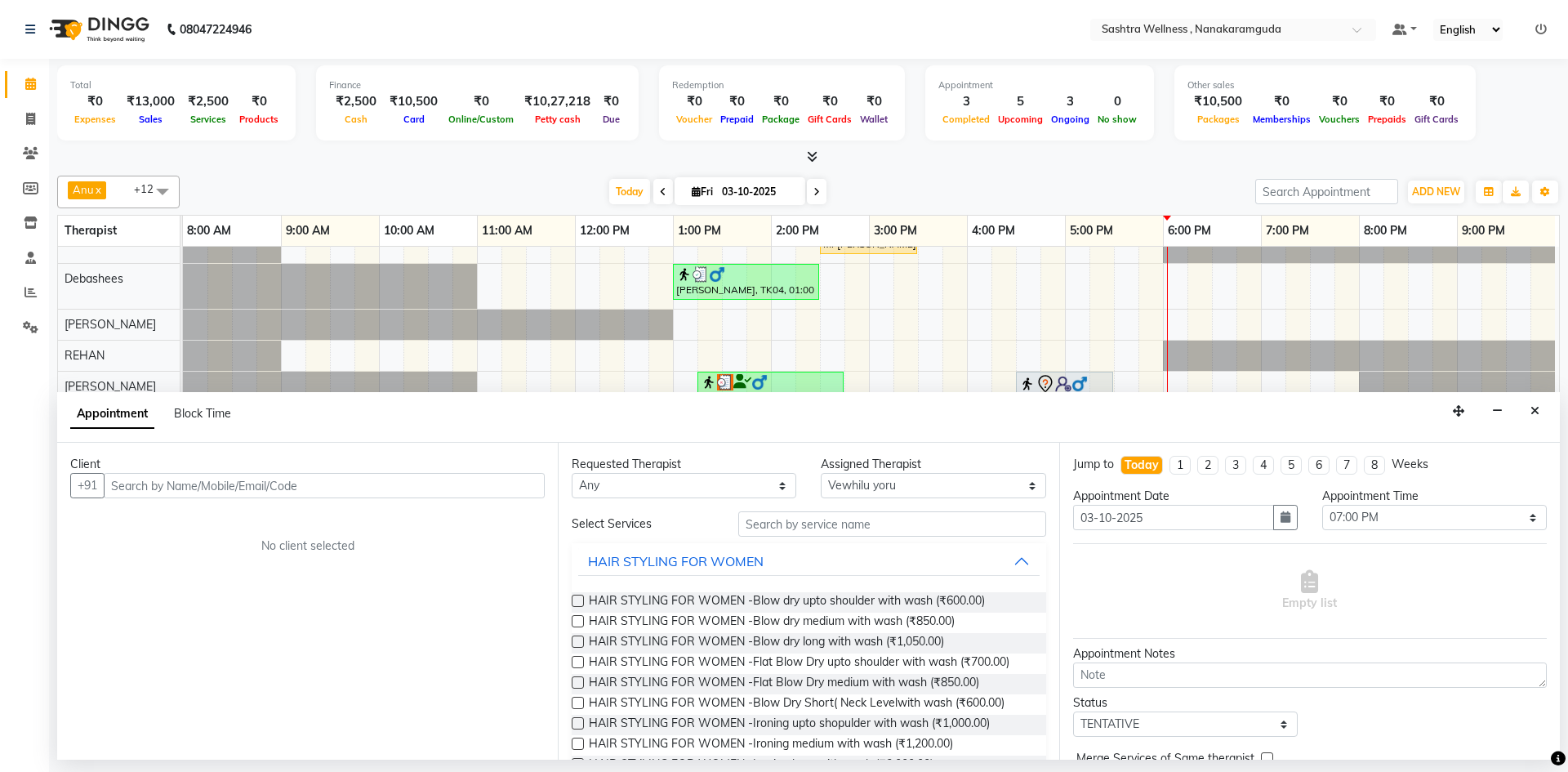
click at [181, 490] on input "text" at bounding box center [323, 485] width 441 height 26
type input "8"
type input "7995960837"
click at [487, 490] on span "Add Client" at bounding box center [511, 485] width 55 height 15
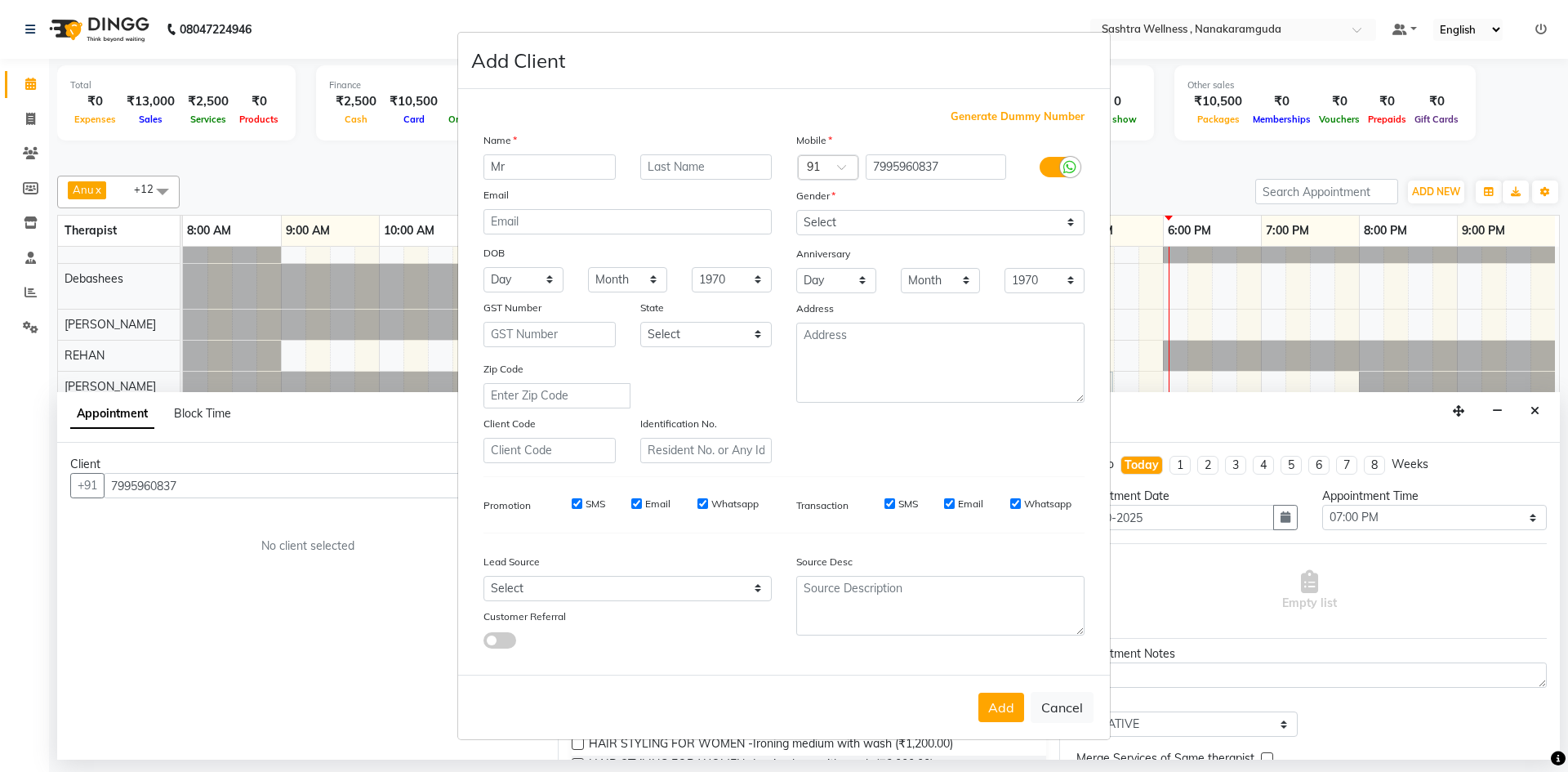
type input "Mr"
type input "[PERSON_NAME]"
click at [848, 225] on select "Select [DEMOGRAPHIC_DATA] [DEMOGRAPHIC_DATA] Other Prefer Not To Say" at bounding box center [940, 222] width 288 height 26
select select "[DEMOGRAPHIC_DATA]"
click at [796, 210] on select "Select [DEMOGRAPHIC_DATA] [DEMOGRAPHIC_DATA] Other Prefer Not To Say" at bounding box center [940, 222] width 288 height 26
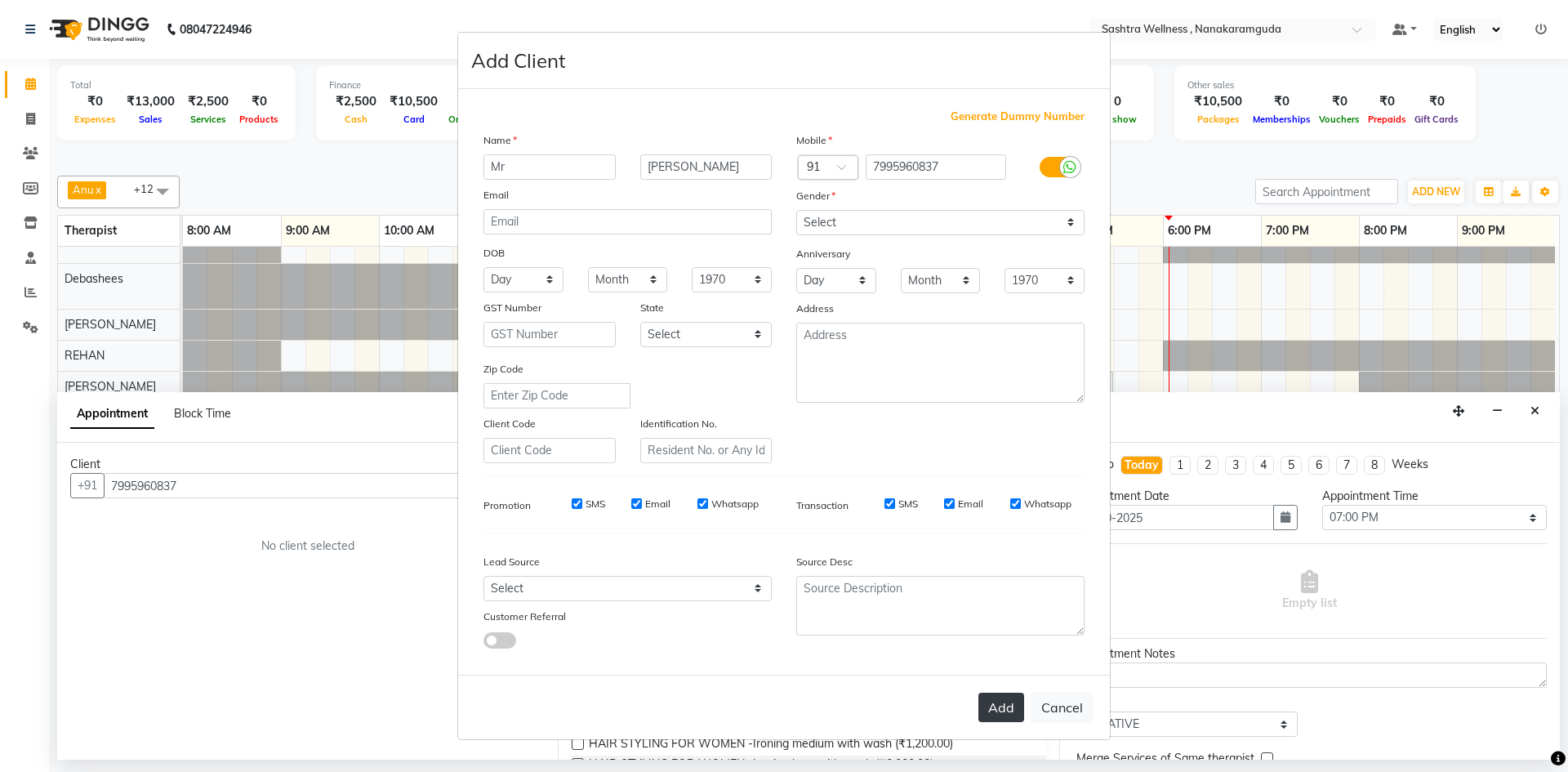
click at [1009, 706] on button "Add" at bounding box center [1001, 707] width 46 height 29
select select
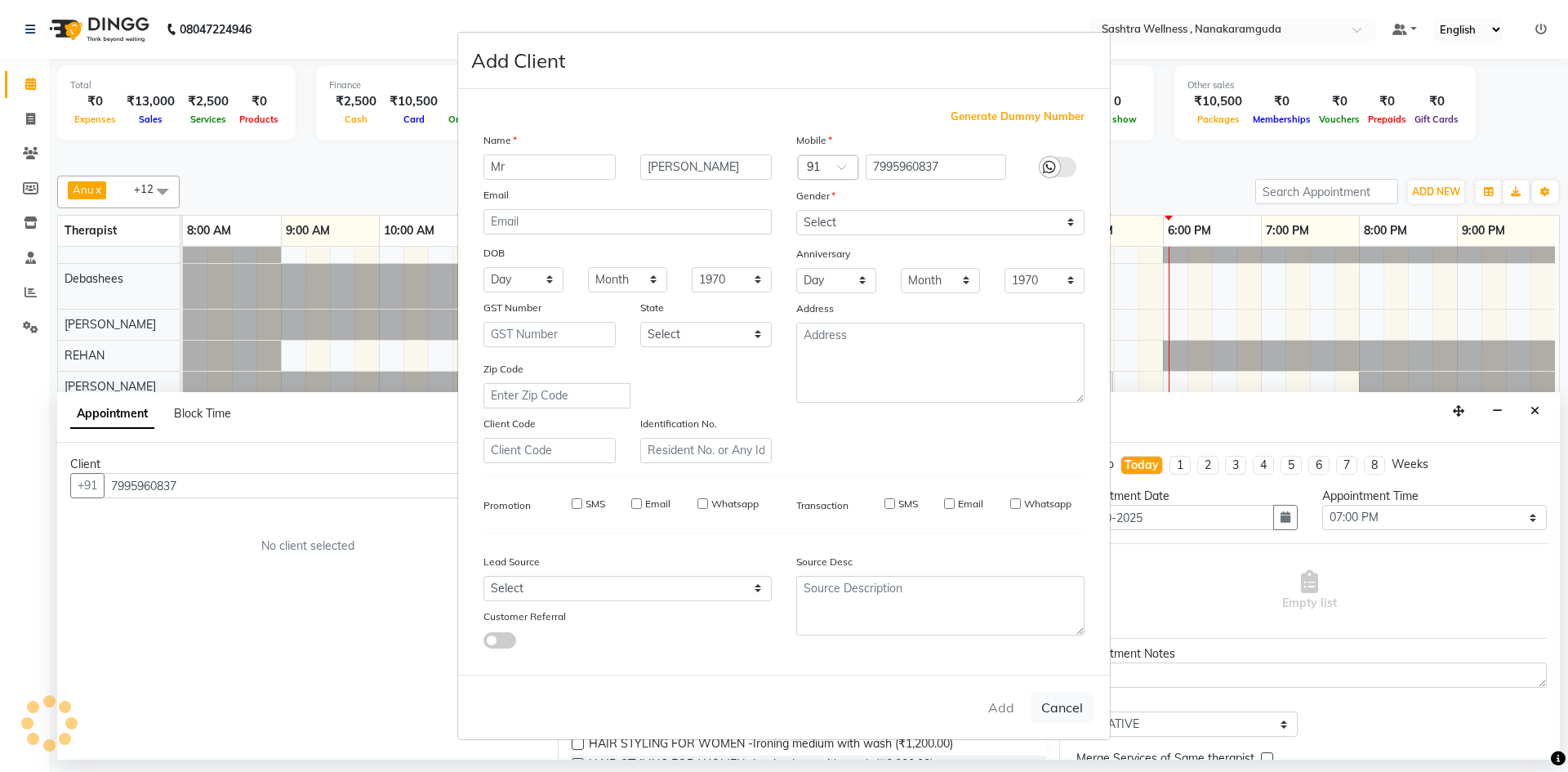
select select
checkbox input "false"
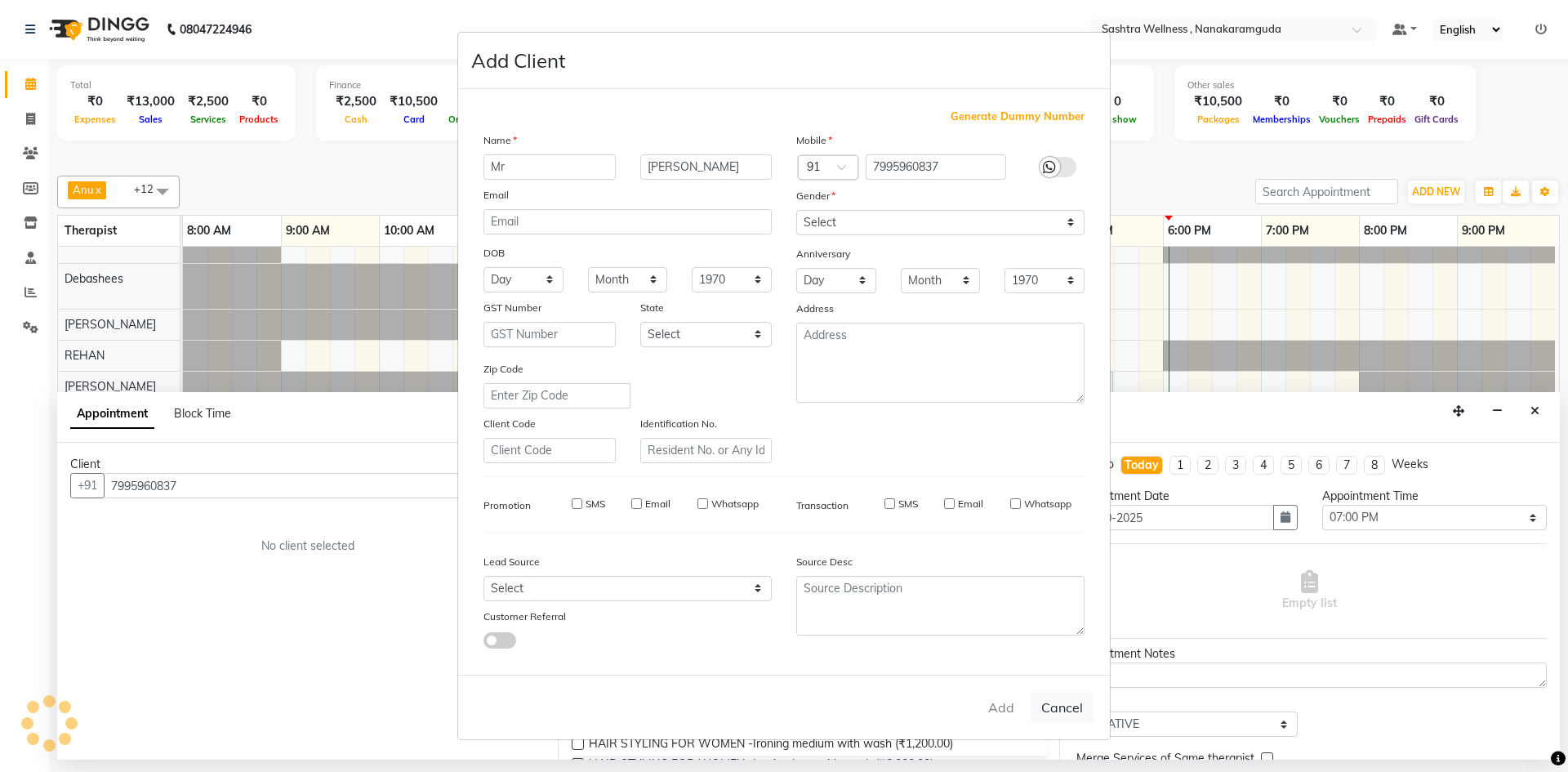
checkbox input "false"
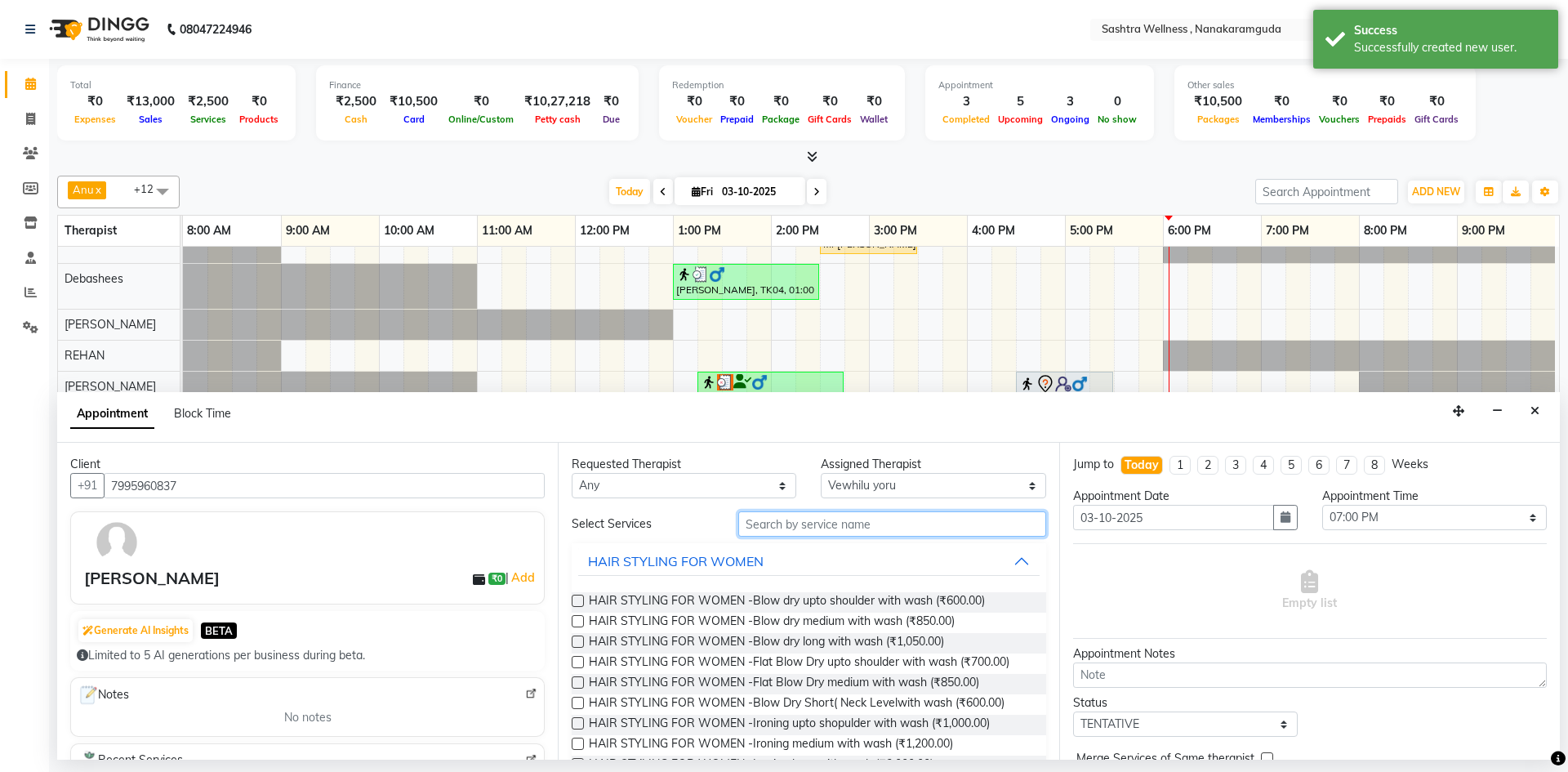
click at [924, 535] on input "text" at bounding box center [892, 524] width 308 height 26
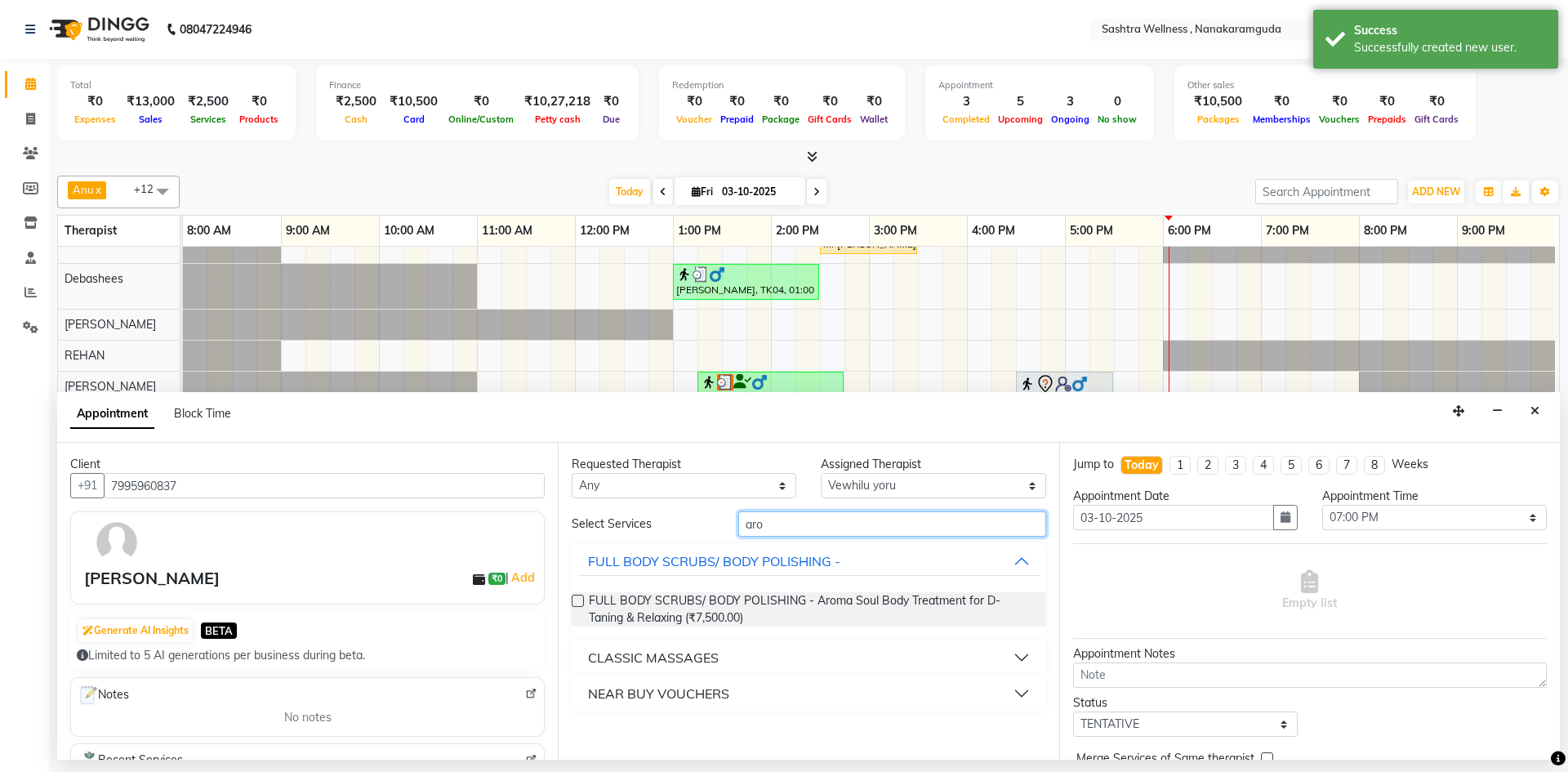
type input "aro"
click at [769, 689] on button "NEAR BUY VOUCHERS" at bounding box center [808, 693] width 461 height 29
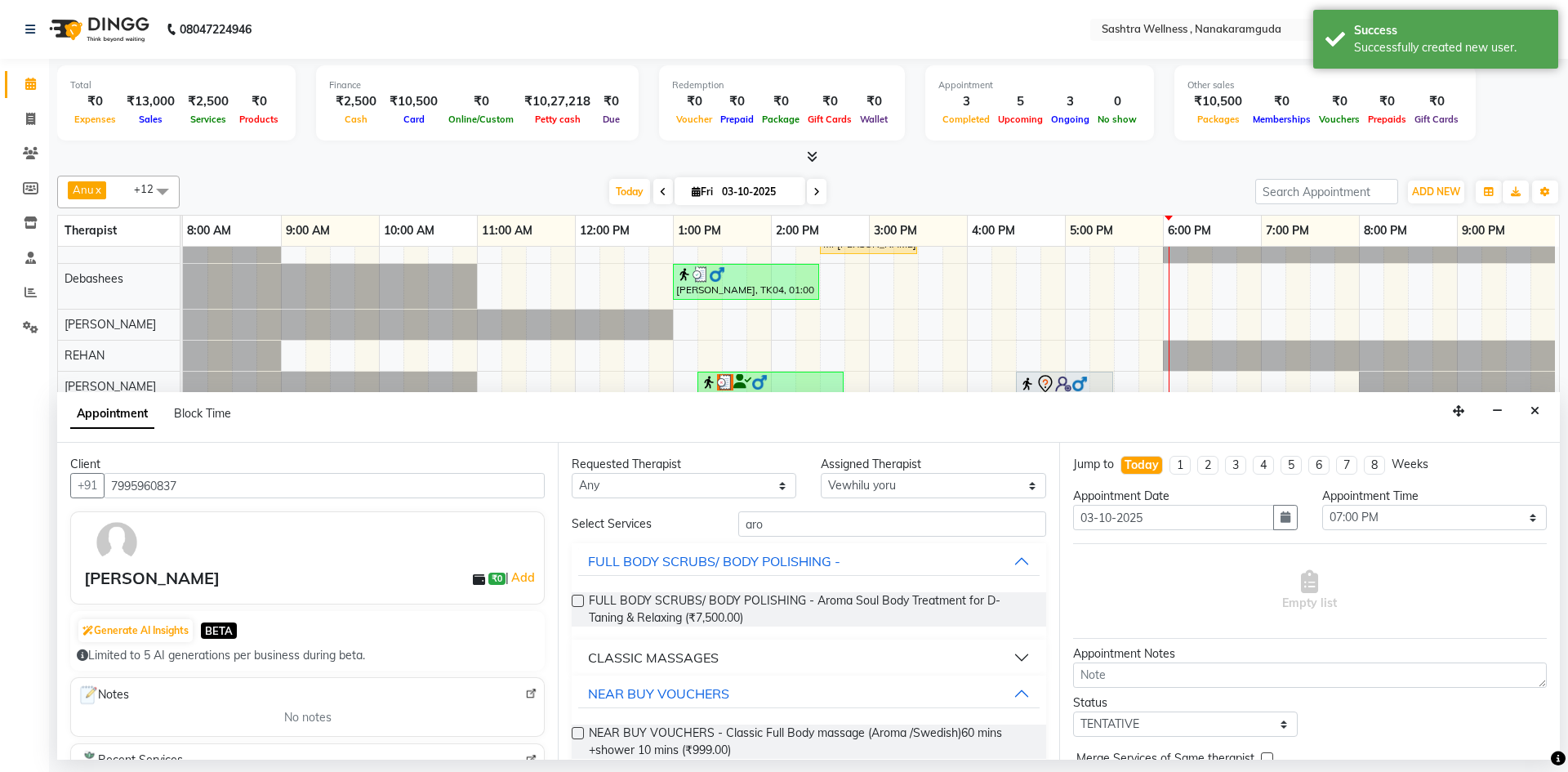
click at [797, 651] on button "CLASSIC MASSAGES" at bounding box center [808, 657] width 461 height 29
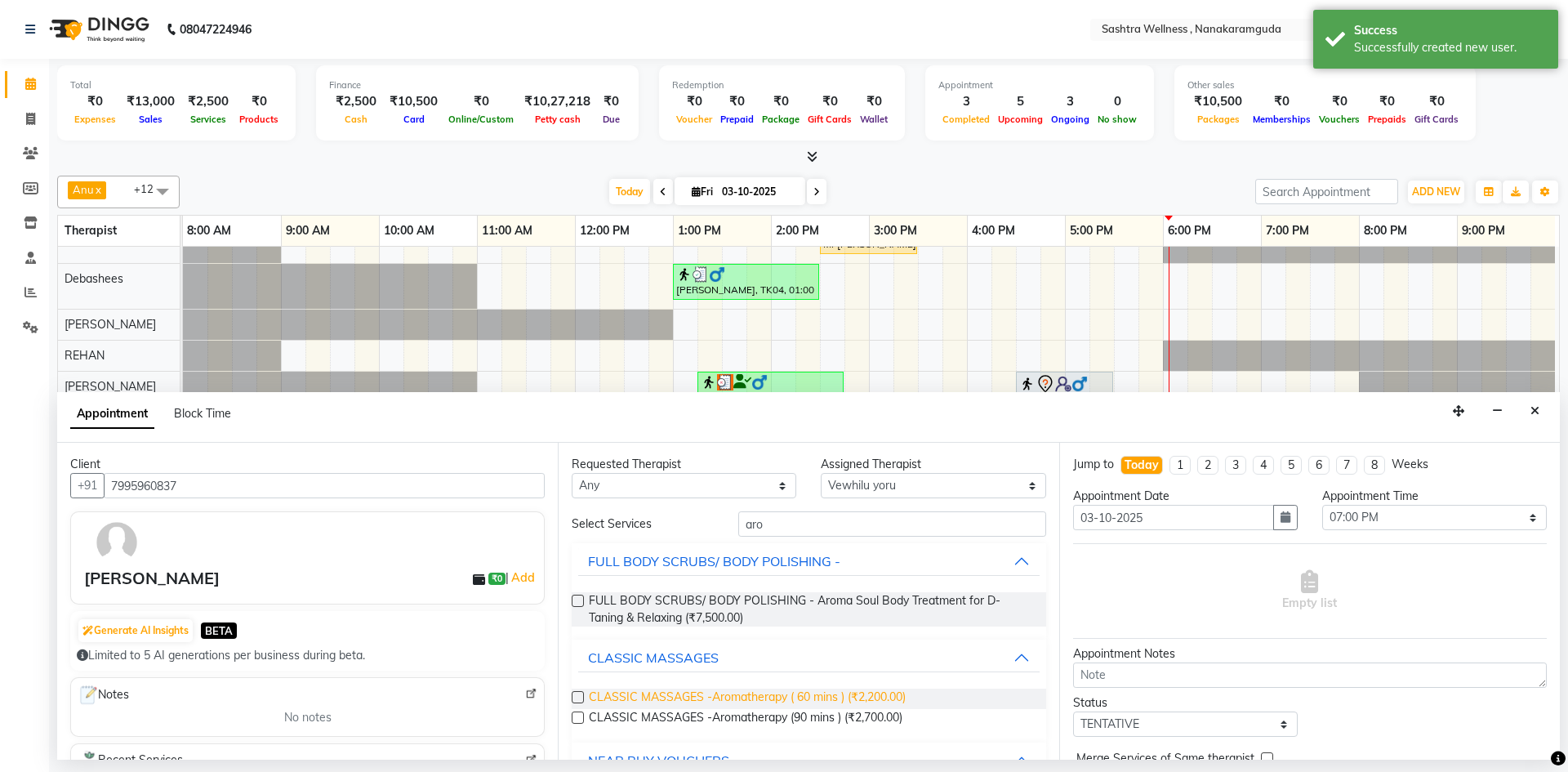
click at [811, 692] on span "CLASSIC MASSAGES -Aromatherapy ( 60 mins ) (₹2,200.00)" at bounding box center [747, 699] width 317 height 20
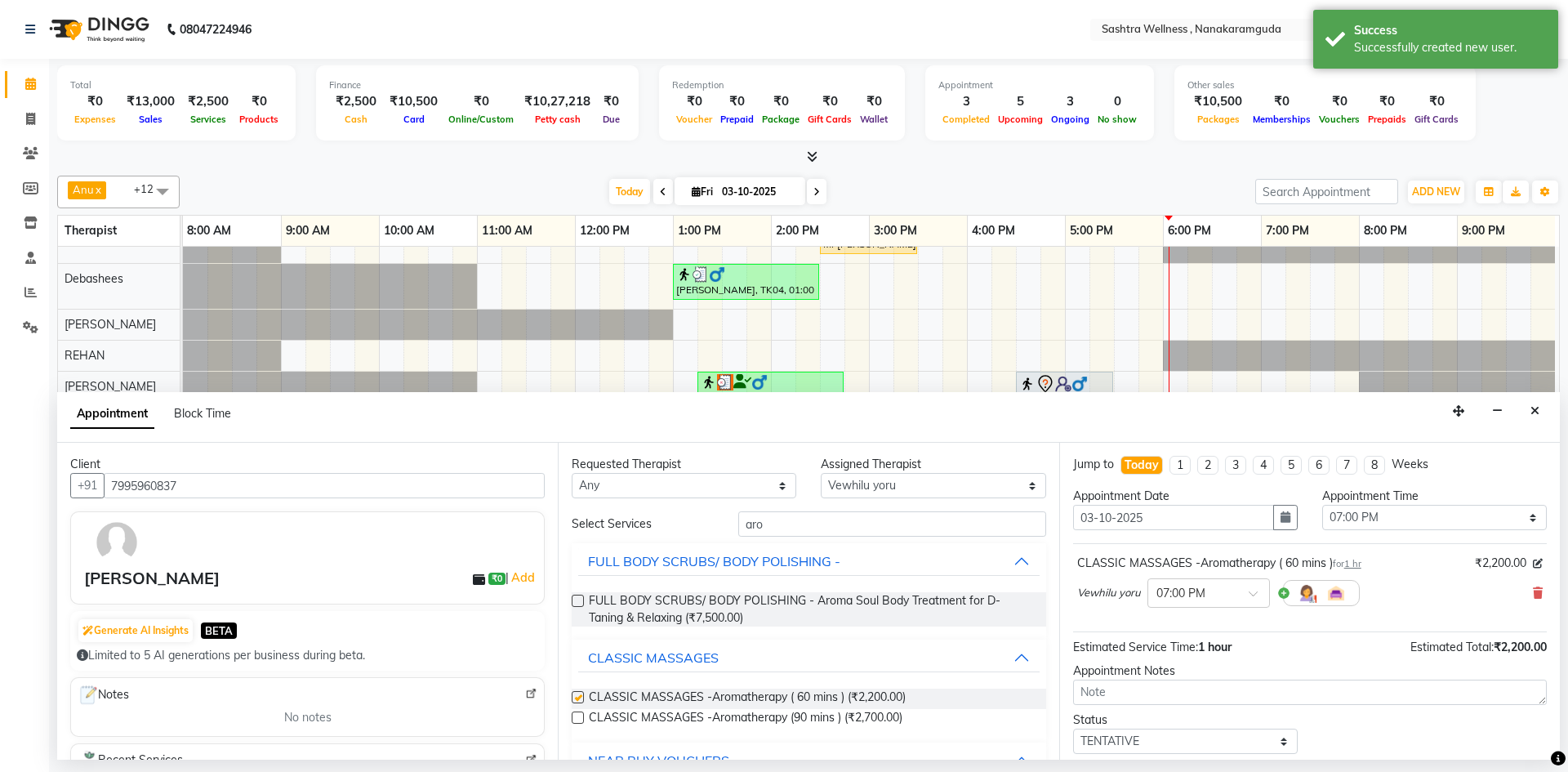
checkbox input "false"
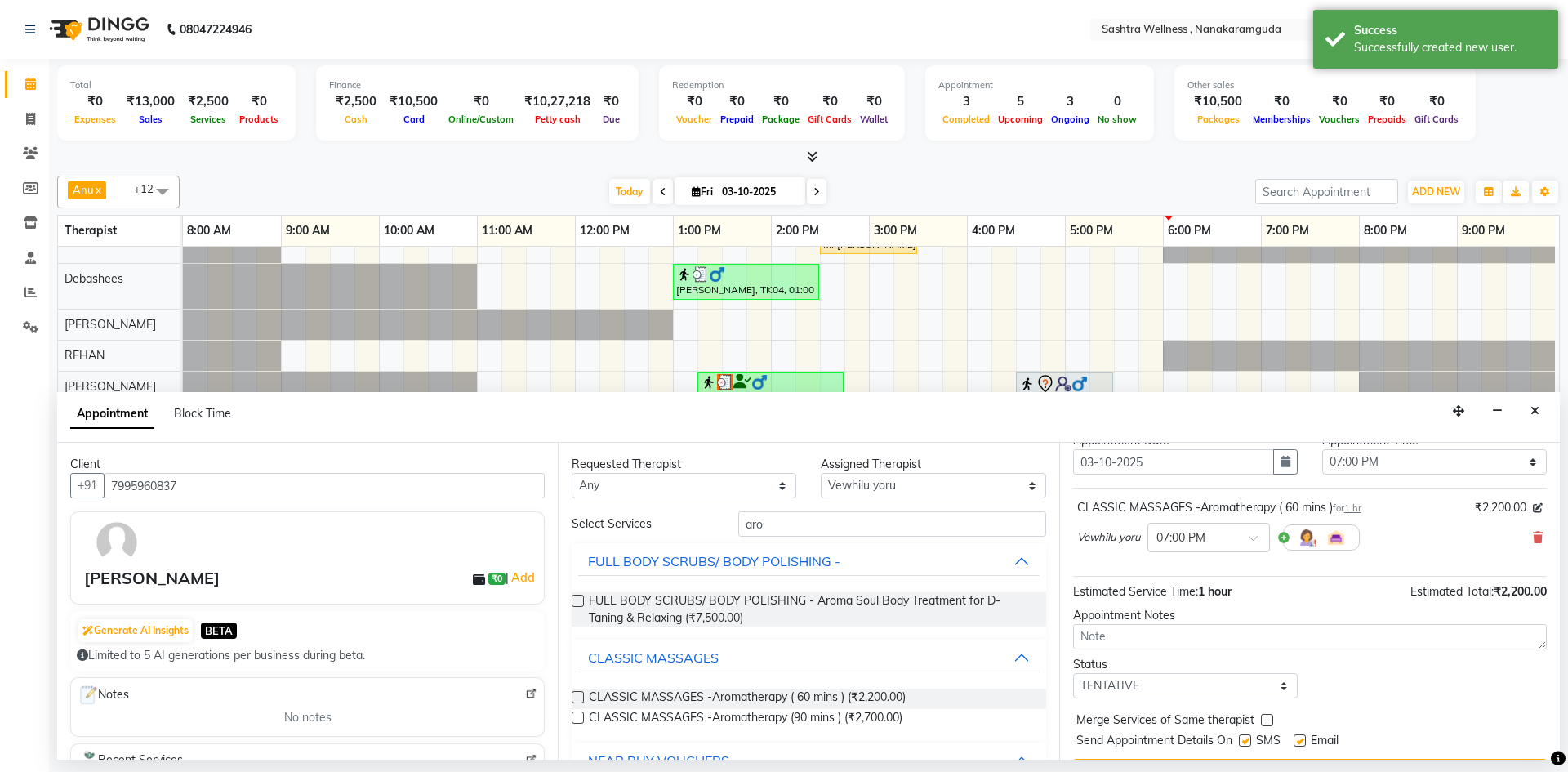
scroll to position [97, 0]
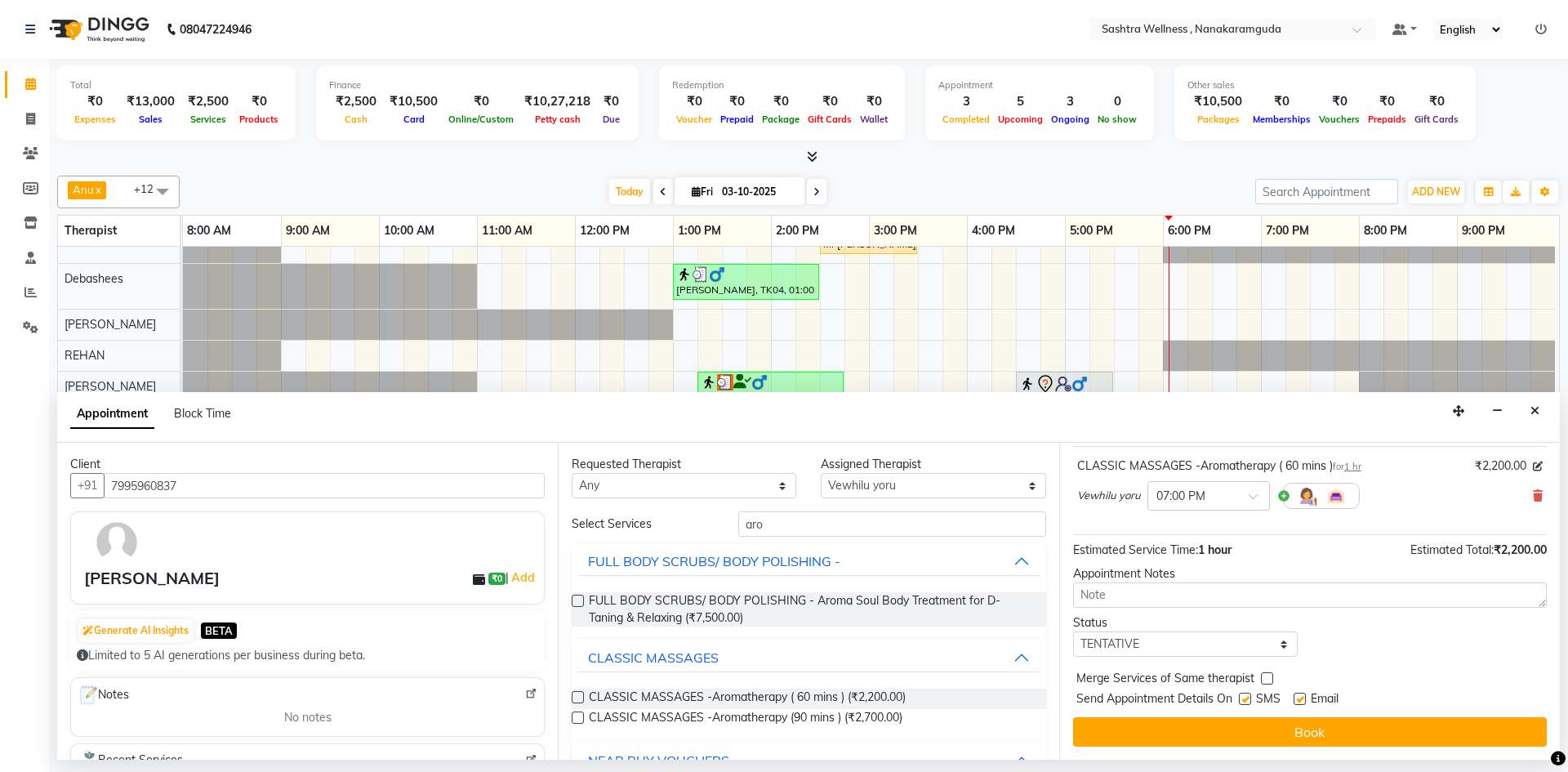
click at [1327, 727] on button "Book" at bounding box center [1310, 731] width 474 height 29
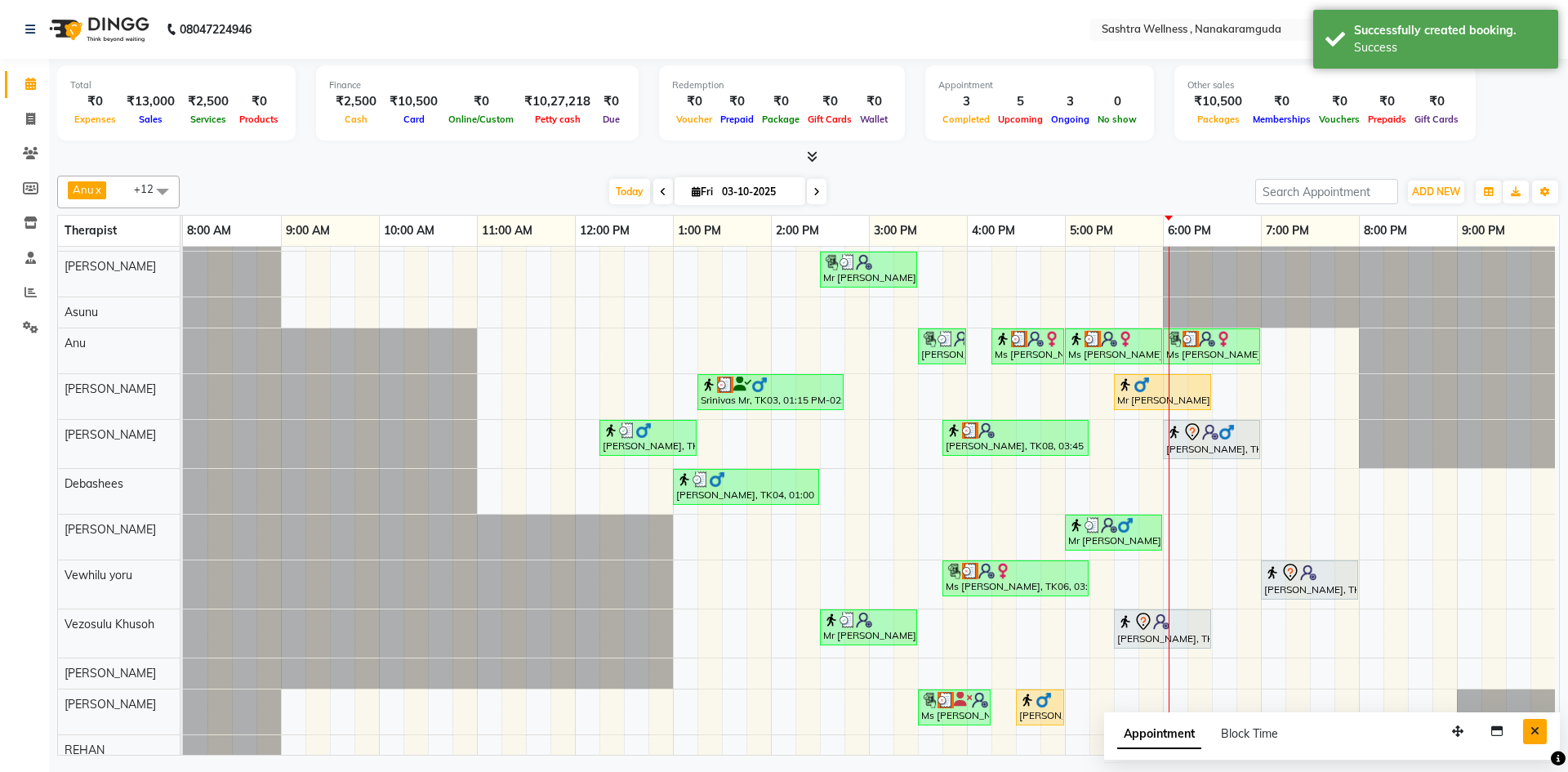
click at [1535, 727] on icon "Close" at bounding box center [1535, 731] width 9 height 11
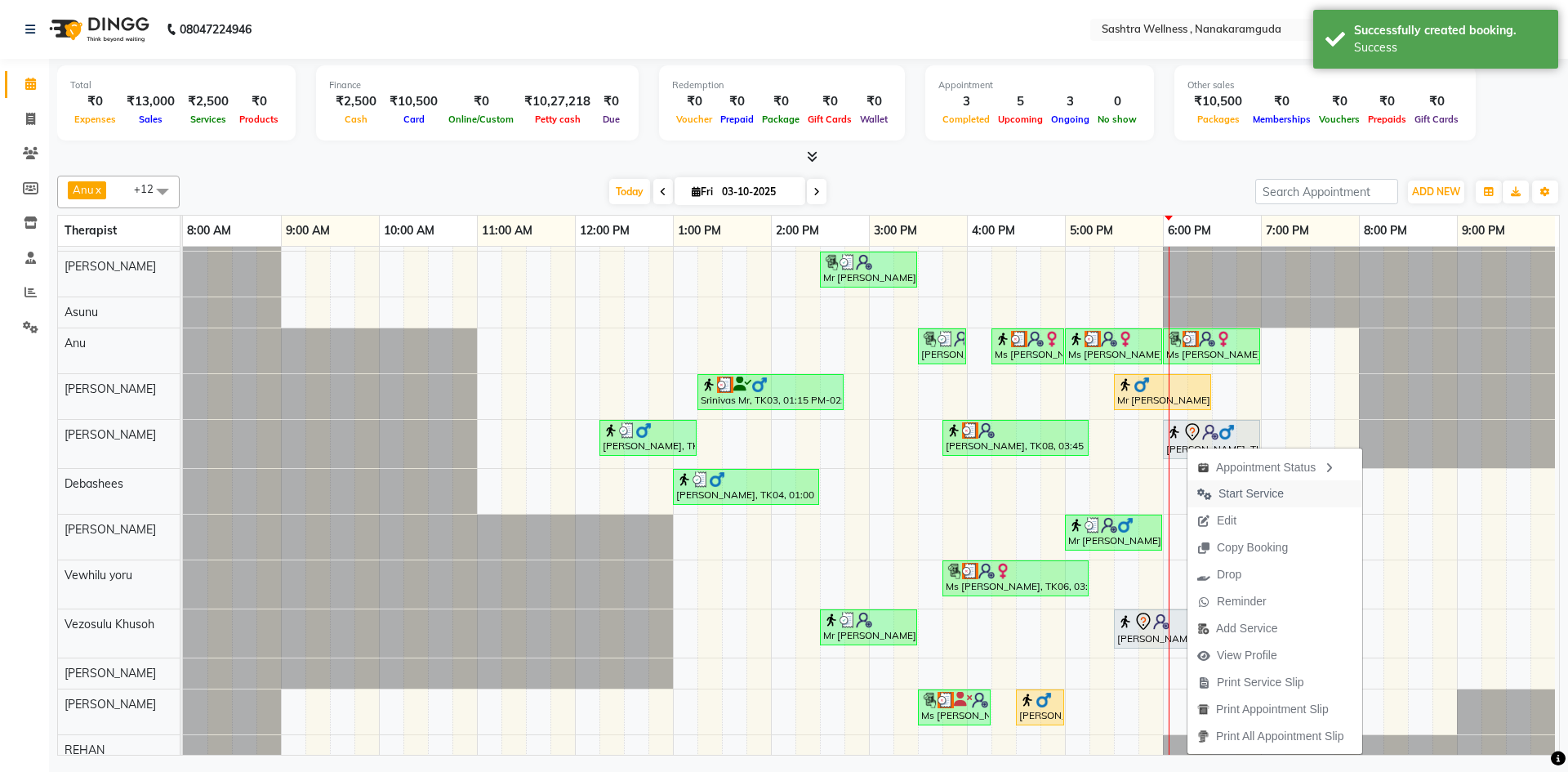
click at [1255, 486] on span "Start Service" at bounding box center [1252, 493] width 65 height 17
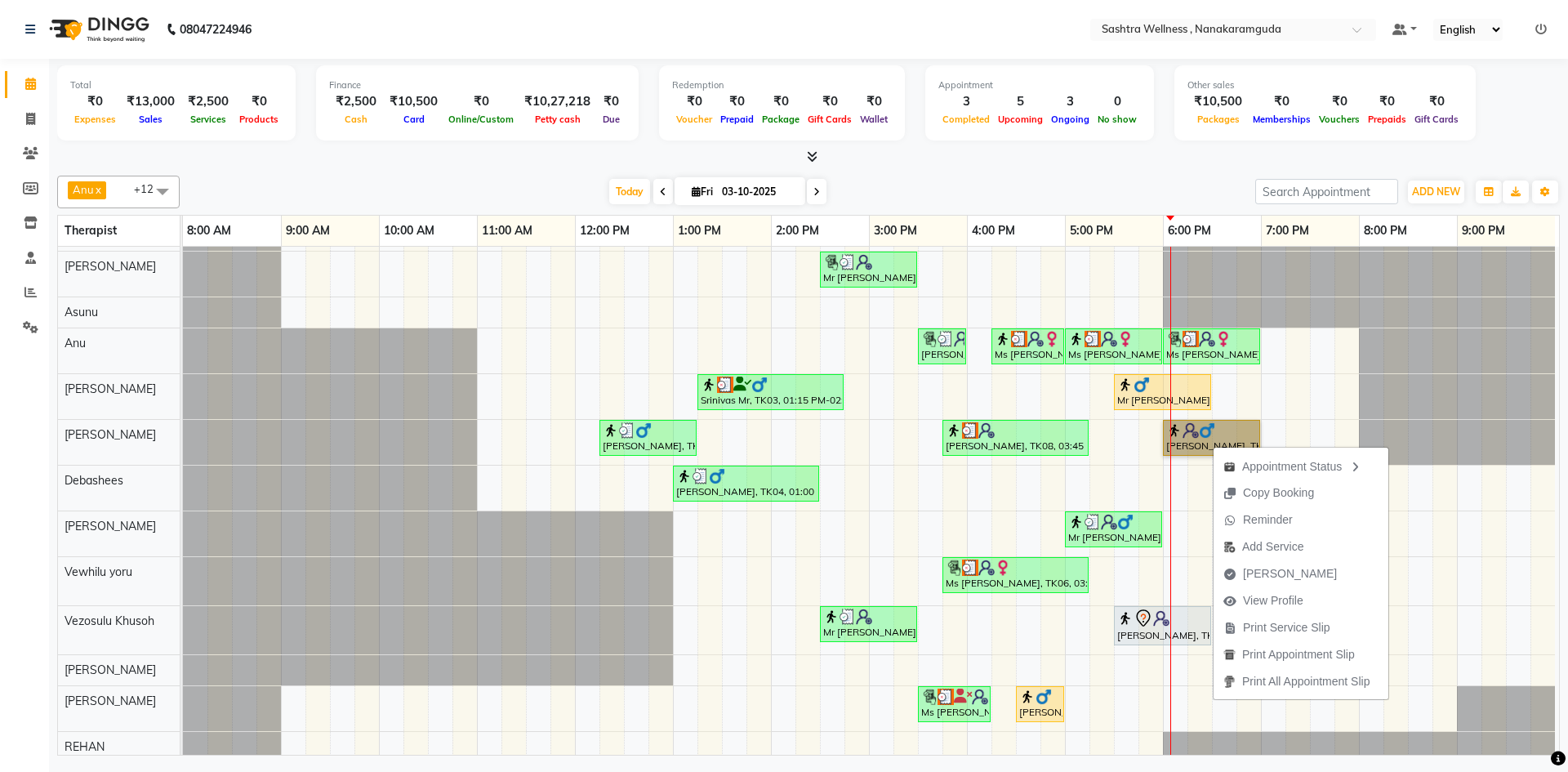
click at [1189, 481] on div "[PERSON_NAME], TK01, 03:00 PM-03:30 PM, One Level Hair Cut Mr [PERSON_NAME], TK…" at bounding box center [871, 484] width 1376 height 556
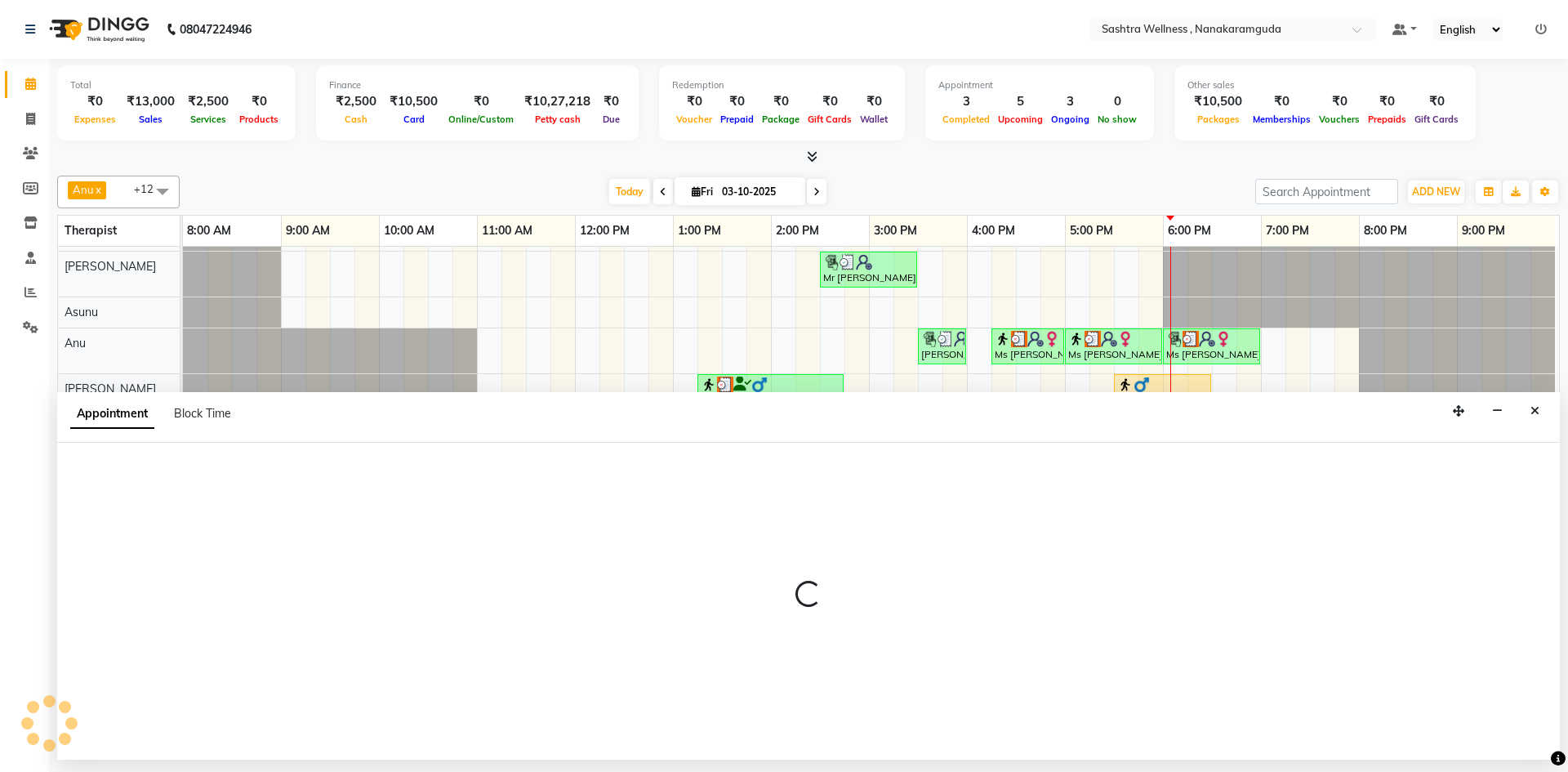
select select "75739"
select select "1095"
select select "tentative"
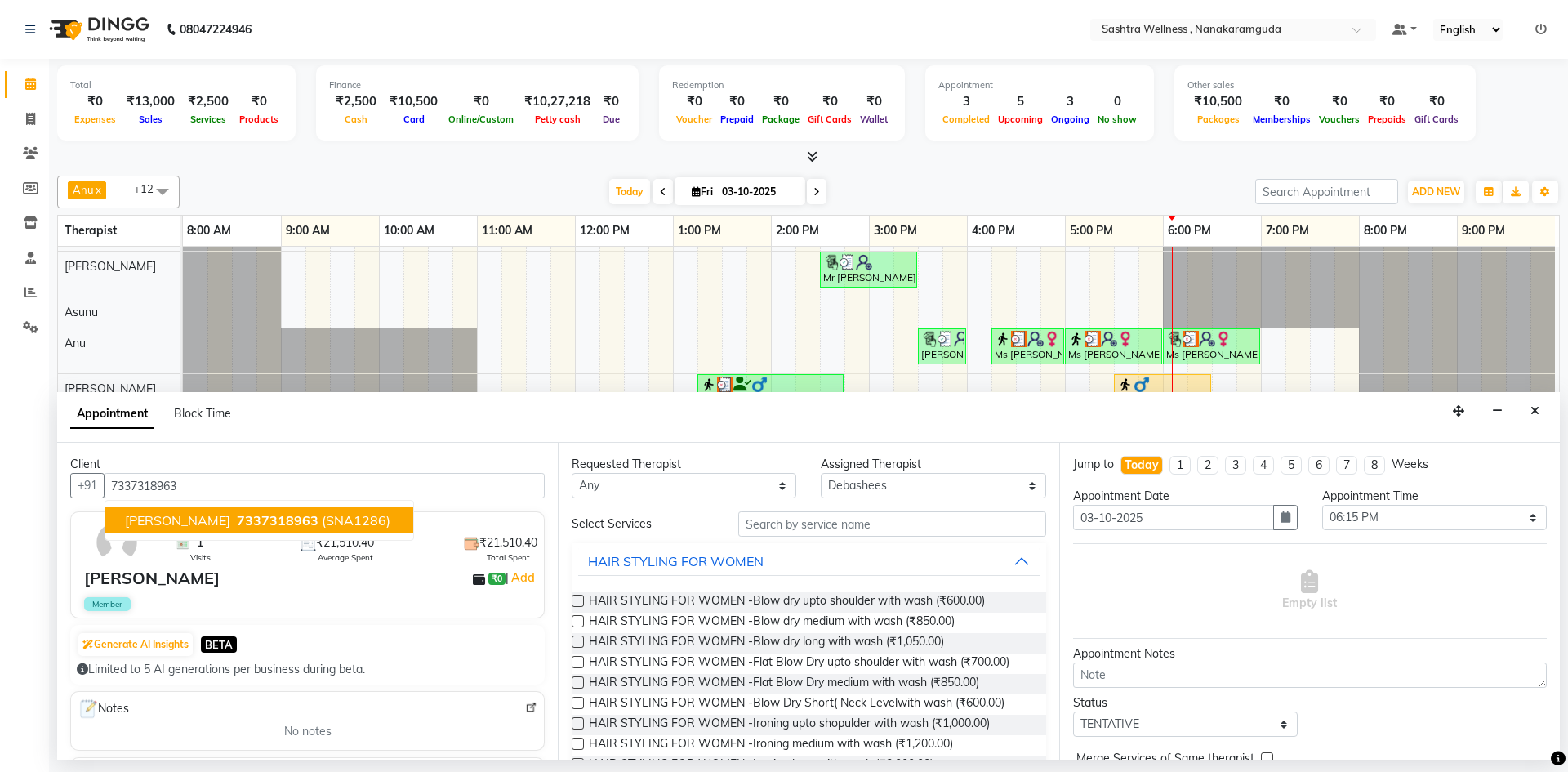
click at [240, 520] on span "7337318963" at bounding box center [278, 520] width 81 height 16
type input "7337318963"
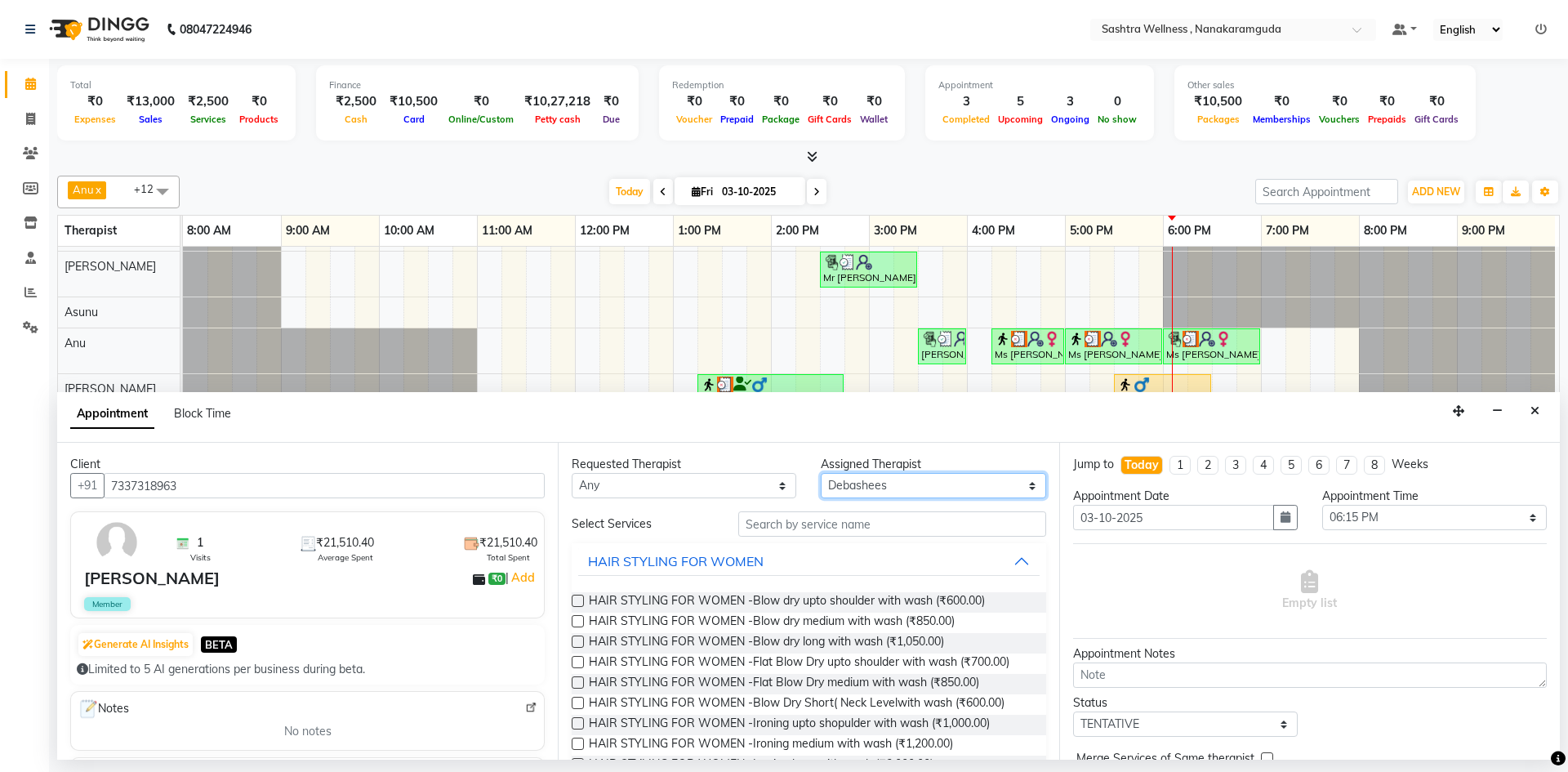
click at [915, 490] on select "Select [PERSON_NAME] [PERSON_NAME] [PERSON_NAME] [PERSON_NAME] [PERSON_NAME] [P…" at bounding box center [933, 485] width 225 height 26
select select "89156"
click at [821, 473] on select "Select [PERSON_NAME] [PERSON_NAME] [PERSON_NAME] [PERSON_NAME] [PERSON_NAME] [P…" at bounding box center [933, 485] width 225 height 26
click at [810, 535] on input "text" at bounding box center [892, 524] width 308 height 26
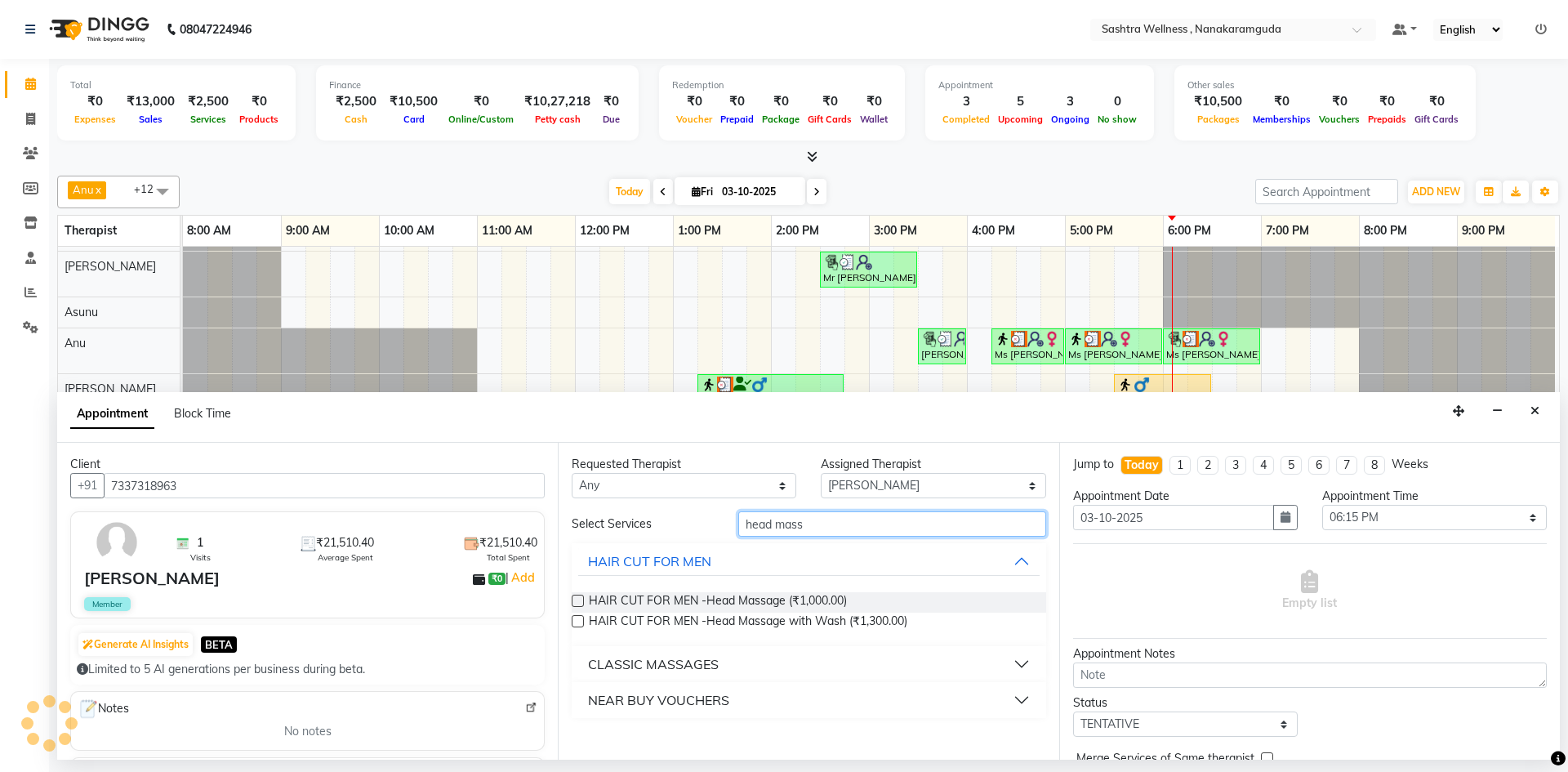
type input "head mass"
click at [575, 594] on div "HAIR CUT FOR MEN -Head Massage (₹1,000.00)" at bounding box center [809, 602] width 474 height 20
click at [583, 602] on label at bounding box center [578, 601] width 12 height 12
click at [582, 602] on input "checkbox" at bounding box center [577, 603] width 11 height 11
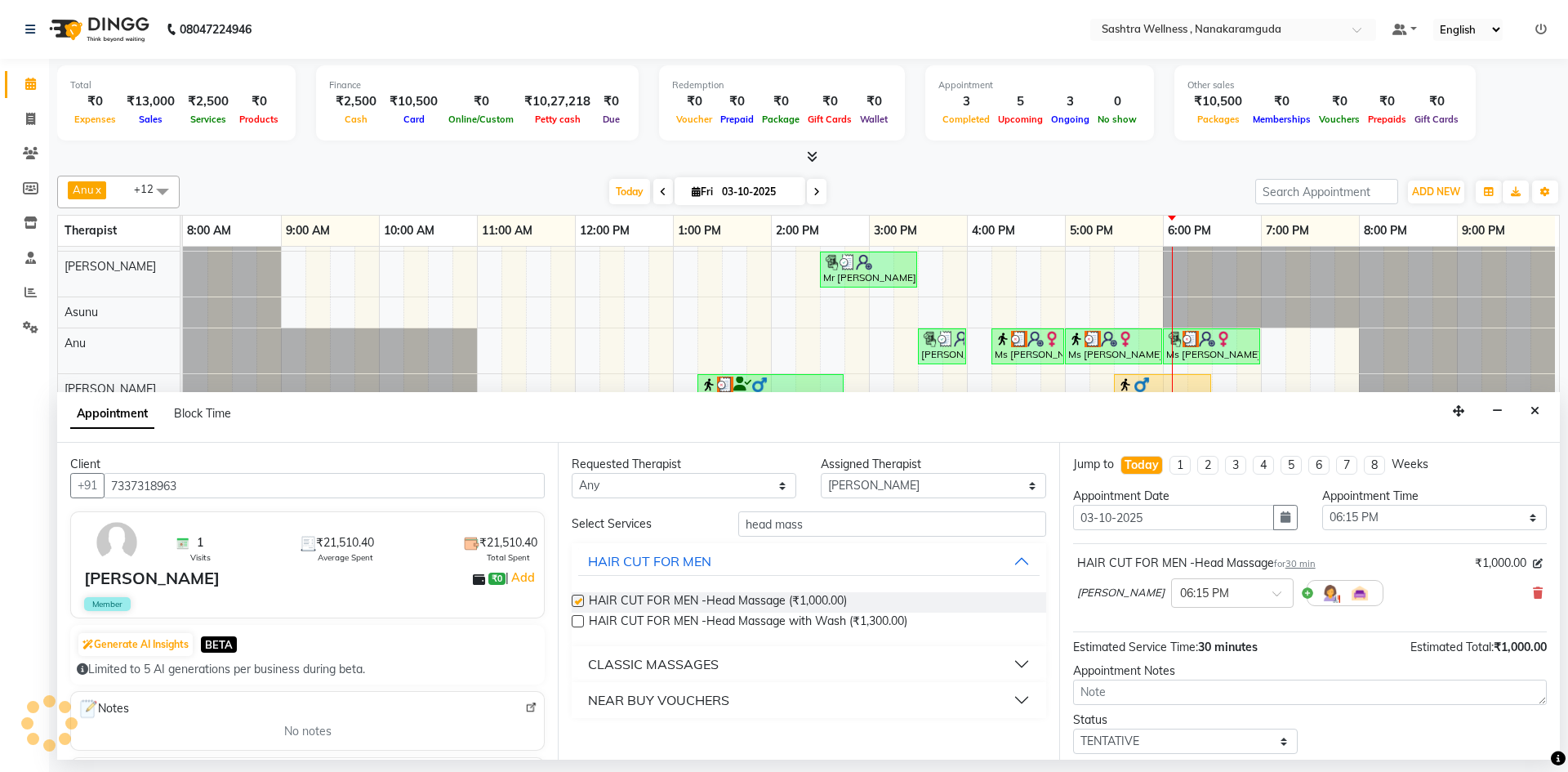
checkbox input "false"
click at [1180, 585] on input "text" at bounding box center [1215, 592] width 72 height 17
click at [1172, 699] on div "05:20 PM" at bounding box center [1232, 699] width 121 height 30
drag, startPoint x: 858, startPoint y: 523, endPoint x: 477, endPoint y: 521, distance: 381.0
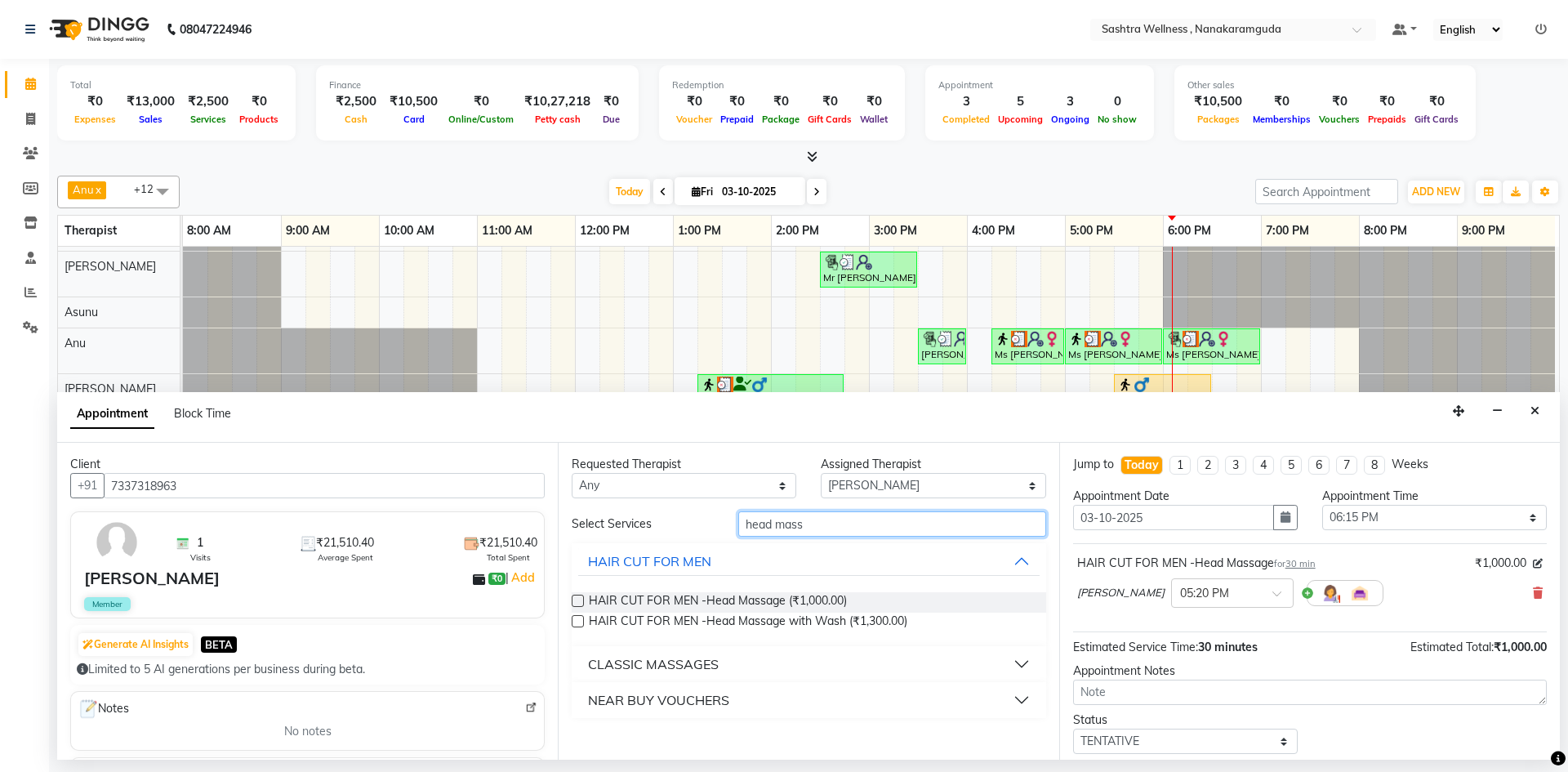
click at [486, 523] on div "Client +91 7337318963 1 Visits ₹21,510.40 Average Spent ₹21,510.40 Total Spent …" at bounding box center [809, 601] width 1503 height 317
click at [803, 664] on button "CLASSIC MASSAGES" at bounding box center [808, 664] width 461 height 29
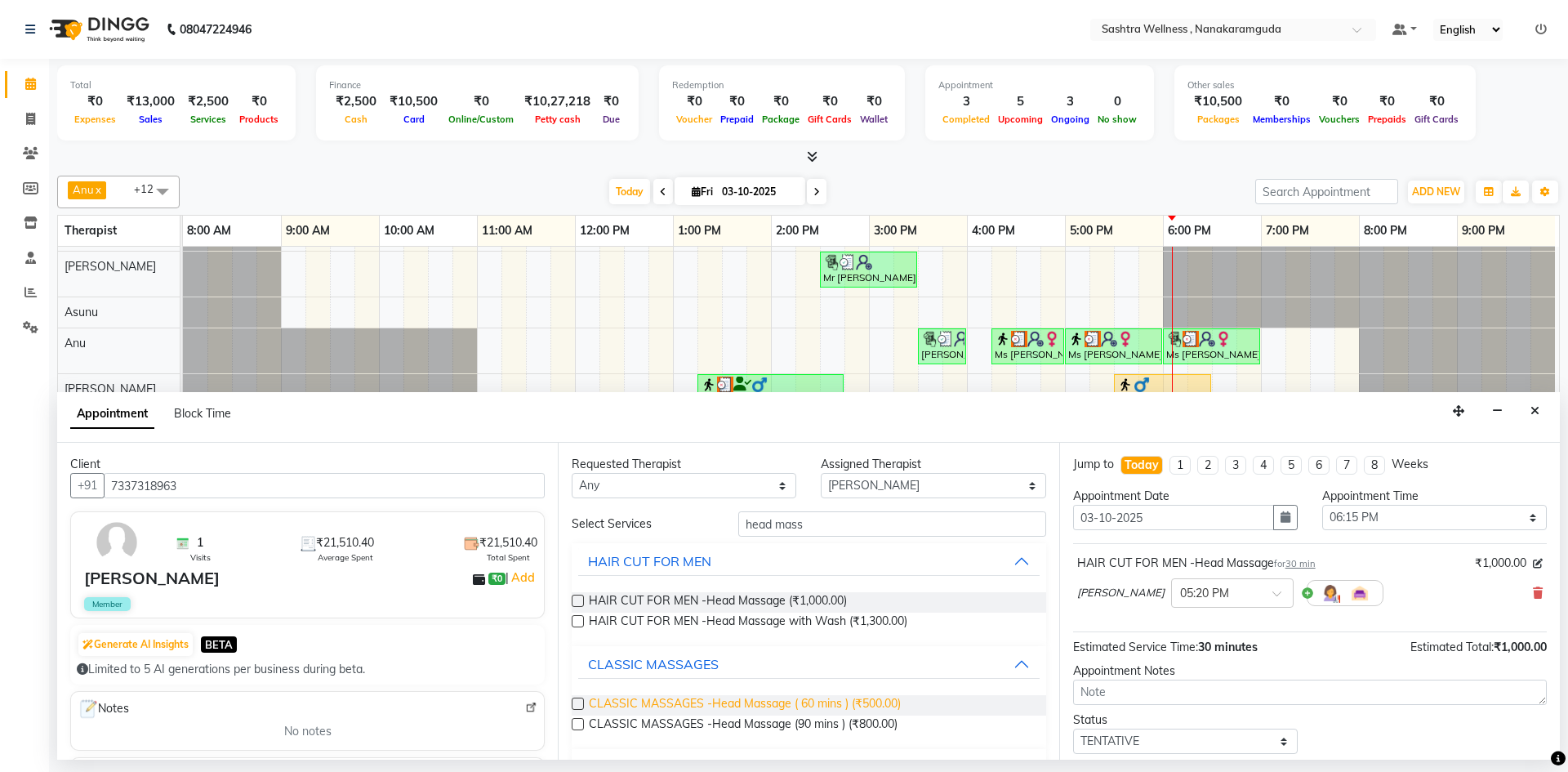
click at [807, 704] on span "CLASSIC MASSAGES -Head Massage ( 60 mins ) (₹500.00)" at bounding box center [744, 705] width 312 height 20
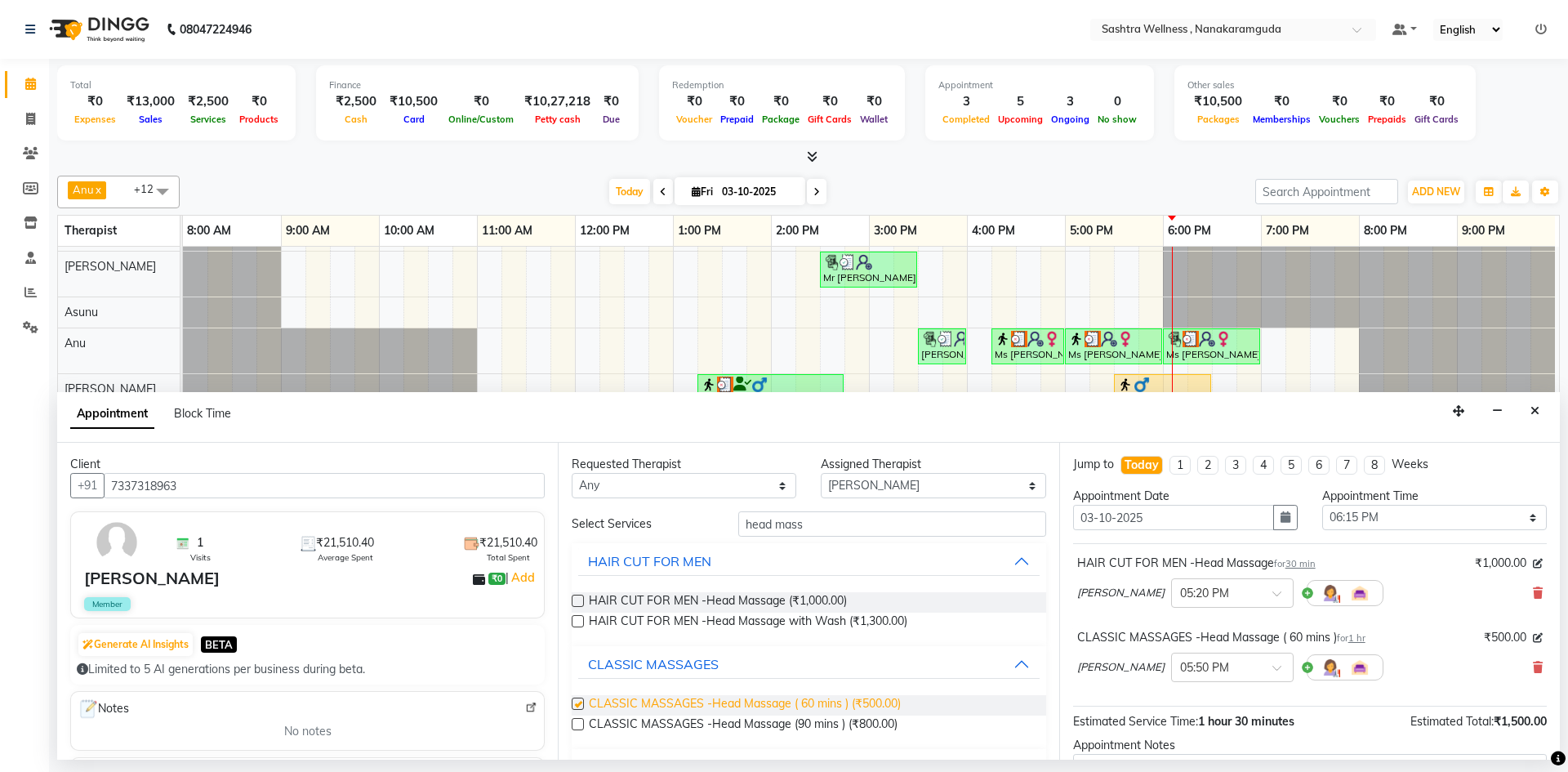
checkbox input "false"
click at [1211, 661] on div at bounding box center [1232, 666] width 121 height 17
click at [1172, 713] on div "05:25 PM" at bounding box center [1232, 709] width 121 height 30
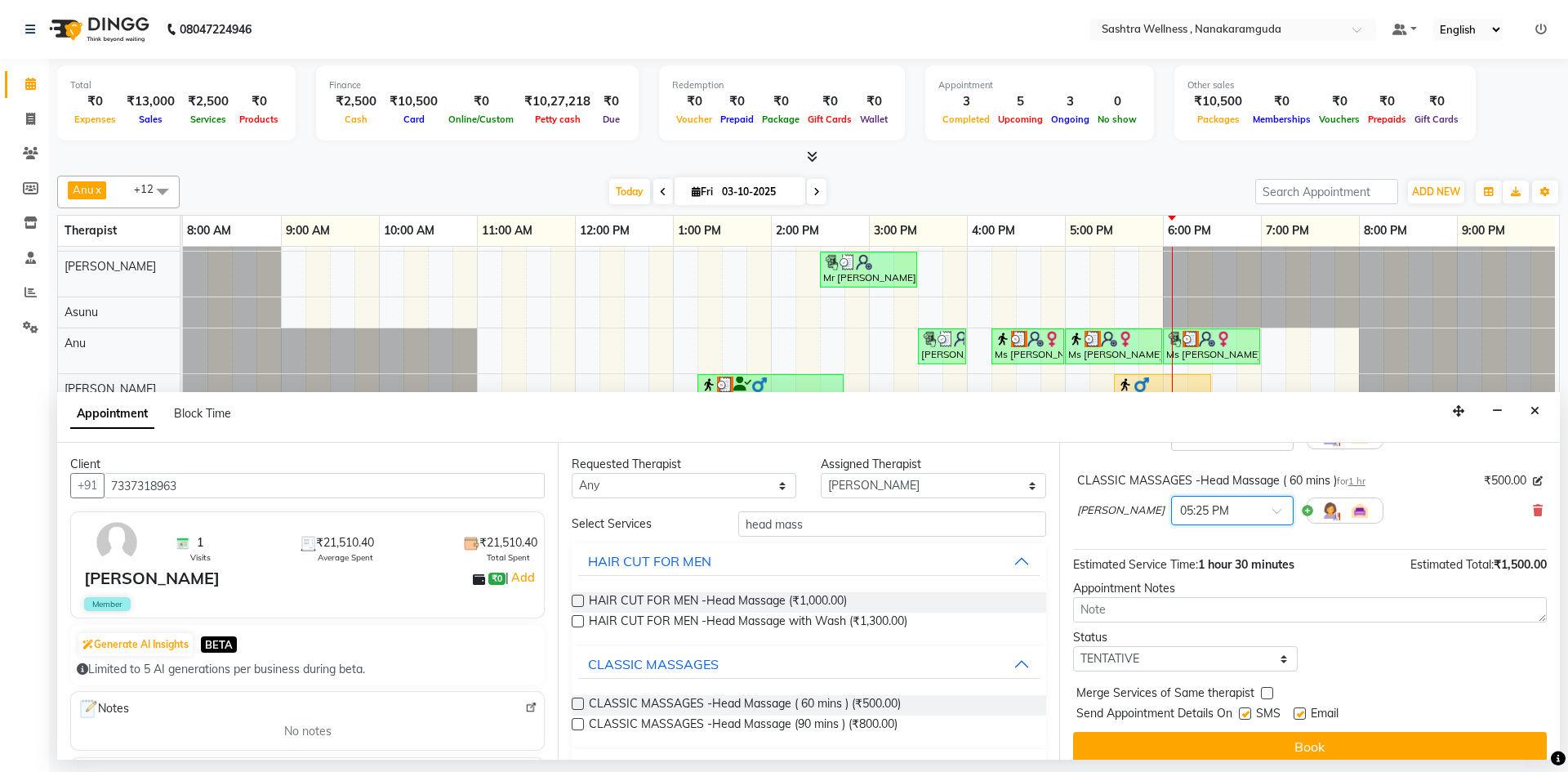
scroll to position [164, 0]
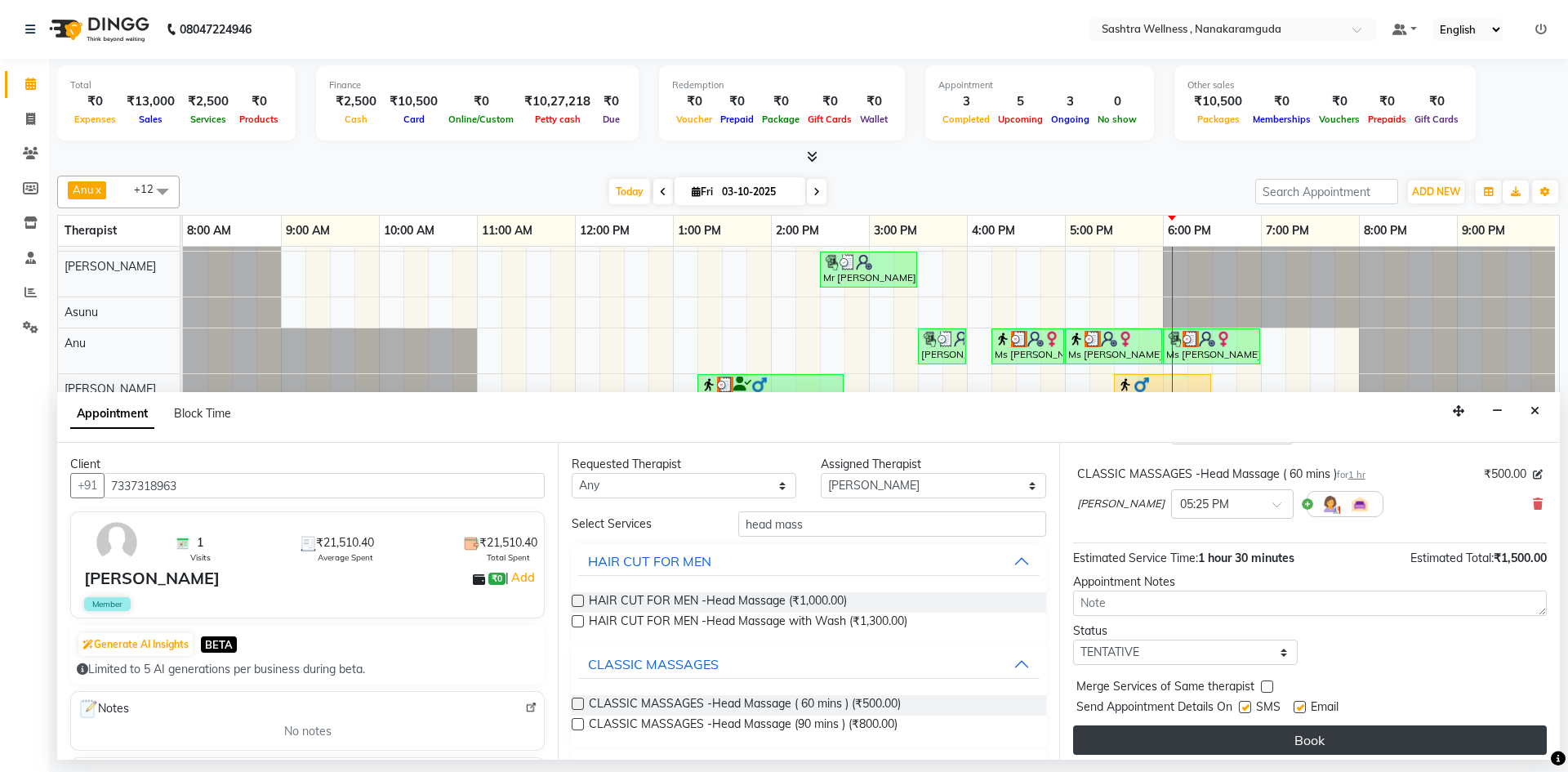
click at [1323, 741] on button "Book" at bounding box center [1310, 740] width 474 height 29
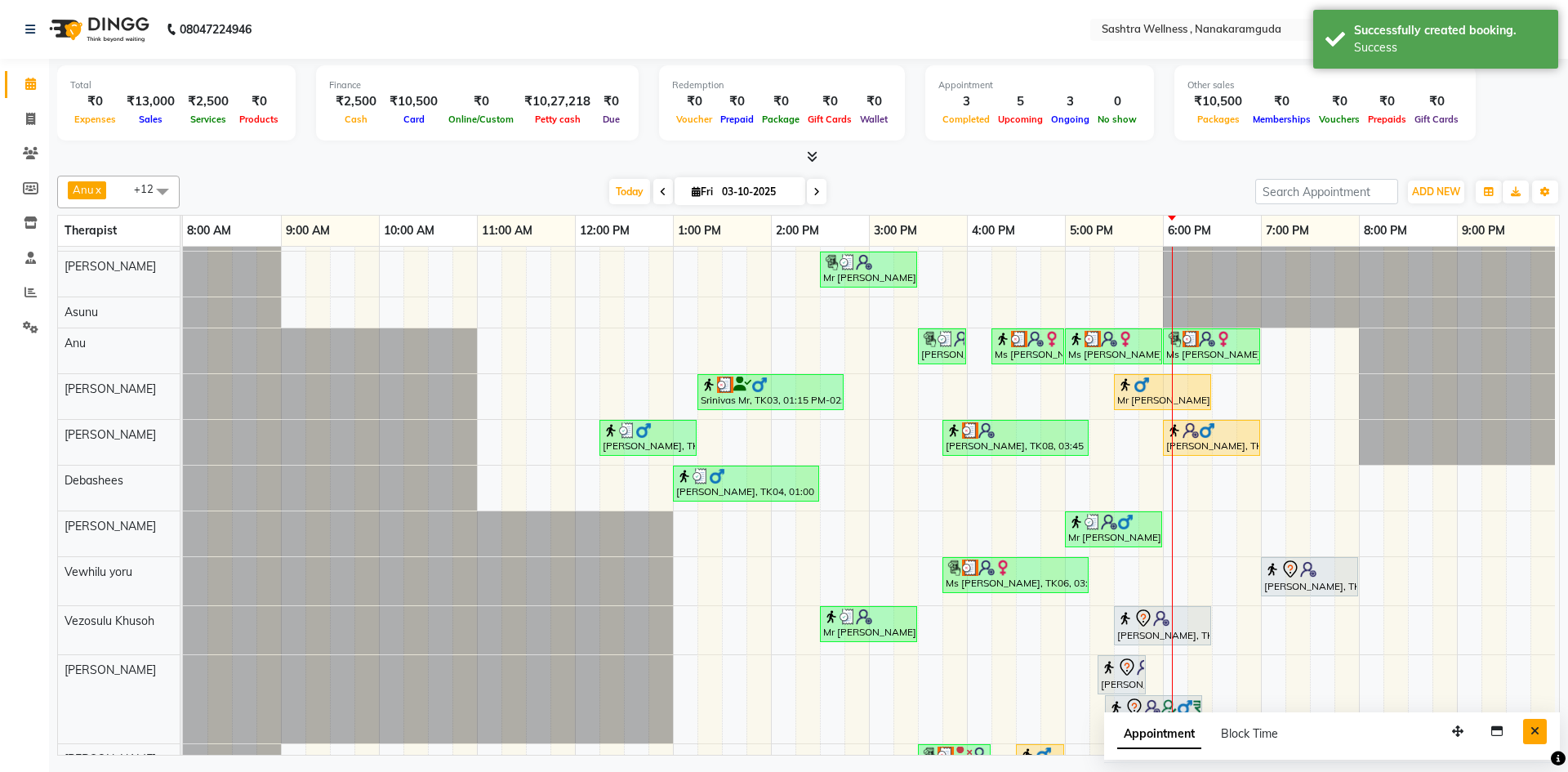
click at [1529, 735] on button "Close" at bounding box center [1534, 731] width 24 height 26
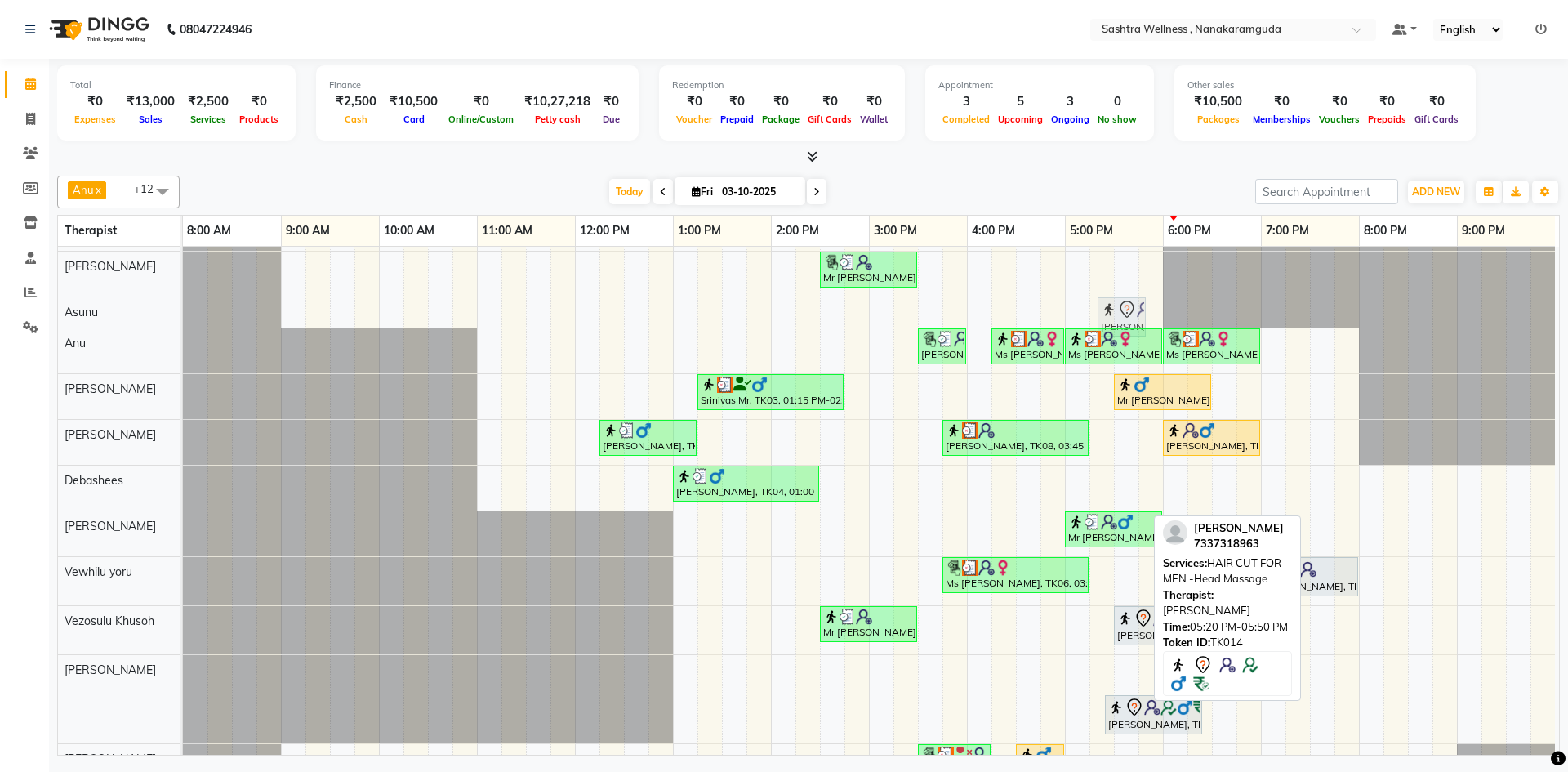
drag, startPoint x: 1126, startPoint y: 669, endPoint x: 1134, endPoint y: 302, distance: 367.1
click at [1134, 302] on tbody "[PERSON_NAME], TK01, 03:00 PM-03:30 PM, One Level Hair Cut Mr [PERSON_NAME], TK…" at bounding box center [869, 513] width 1373 height 615
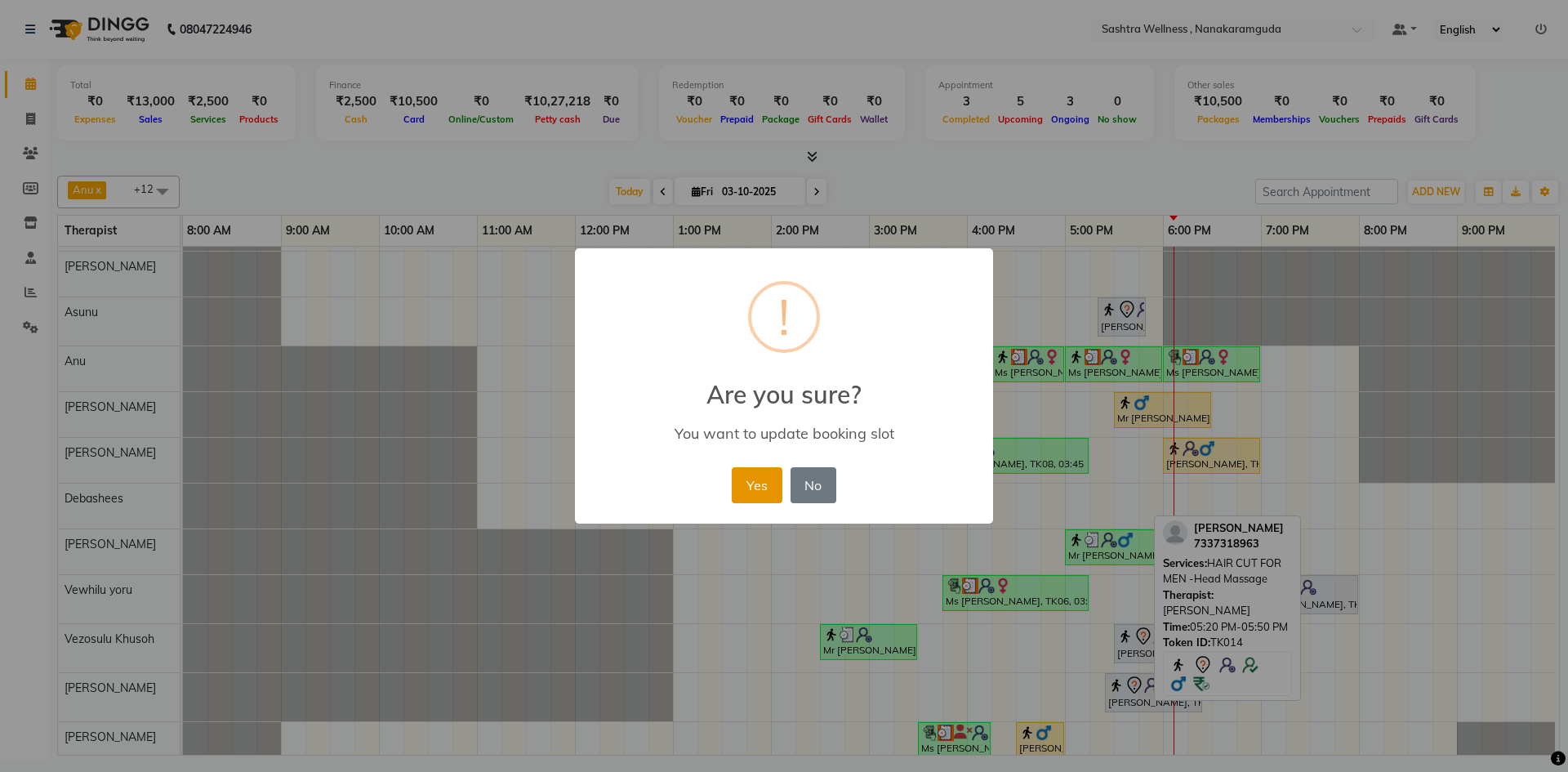
click at [761, 477] on button "Yes" at bounding box center [757, 485] width 49 height 36
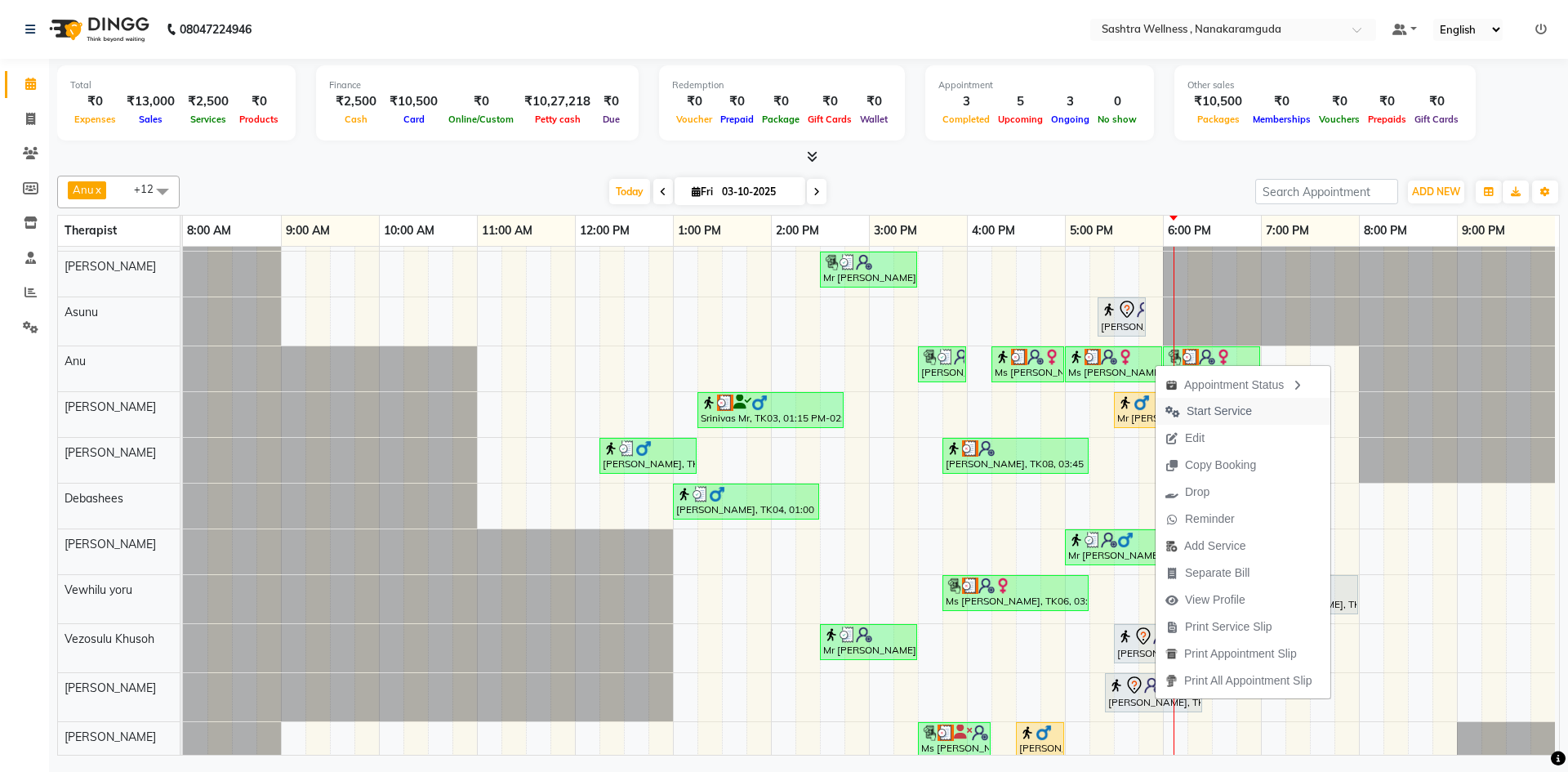
click at [1217, 404] on span "Start Service" at bounding box center [1220, 411] width 65 height 17
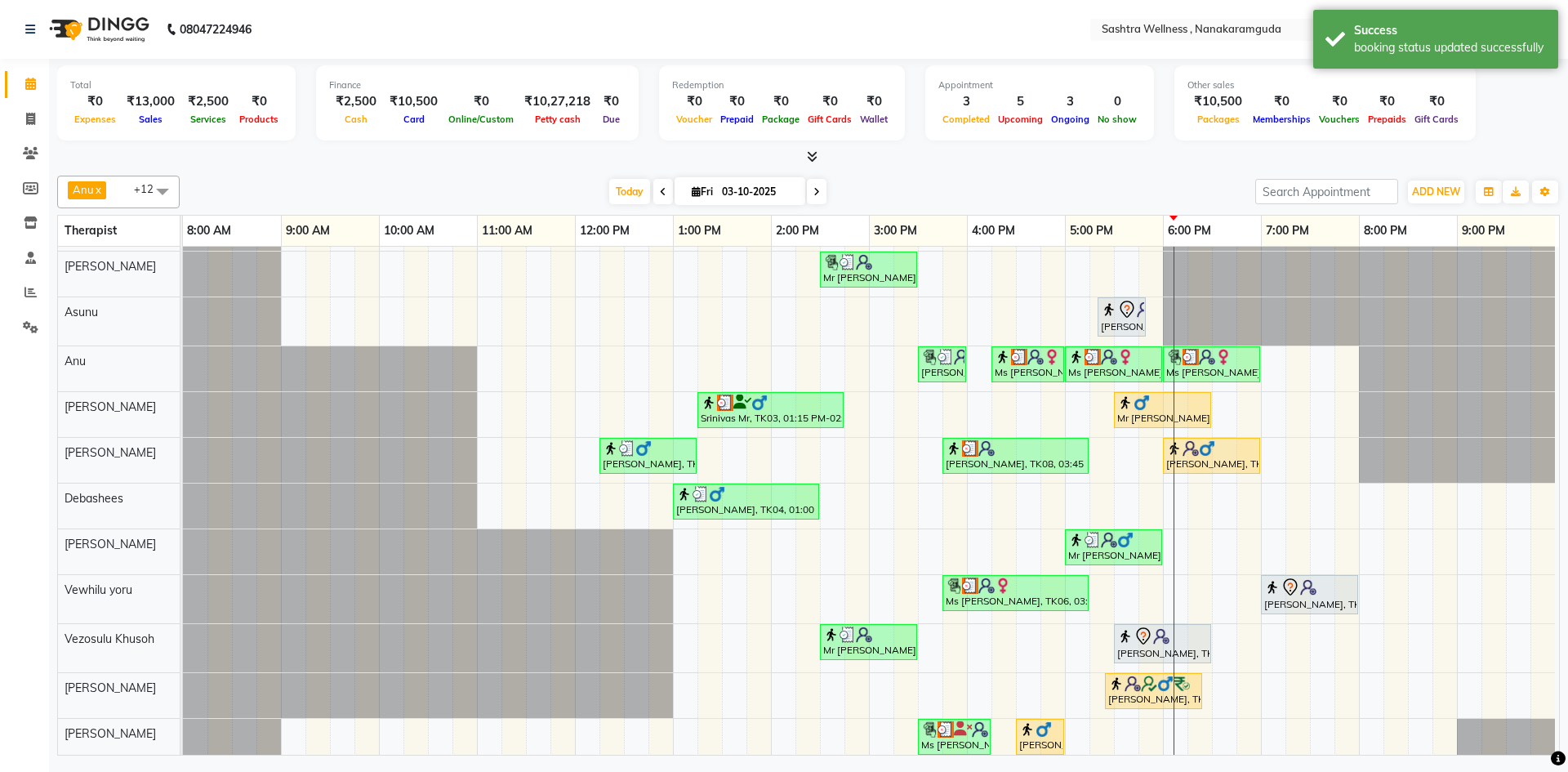
scroll to position [93, 0]
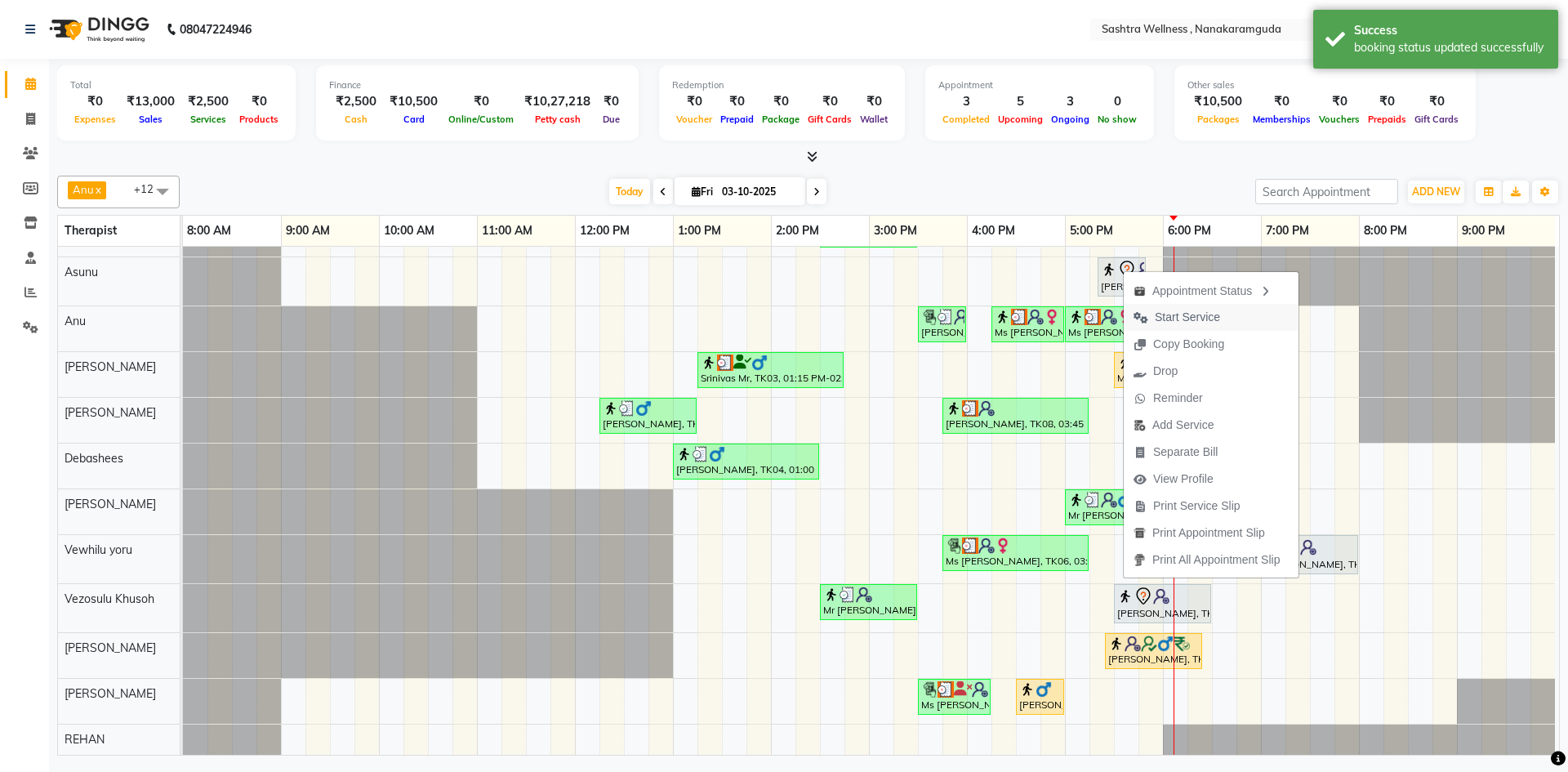
click at [1190, 318] on span "Start Service" at bounding box center [1188, 317] width 65 height 17
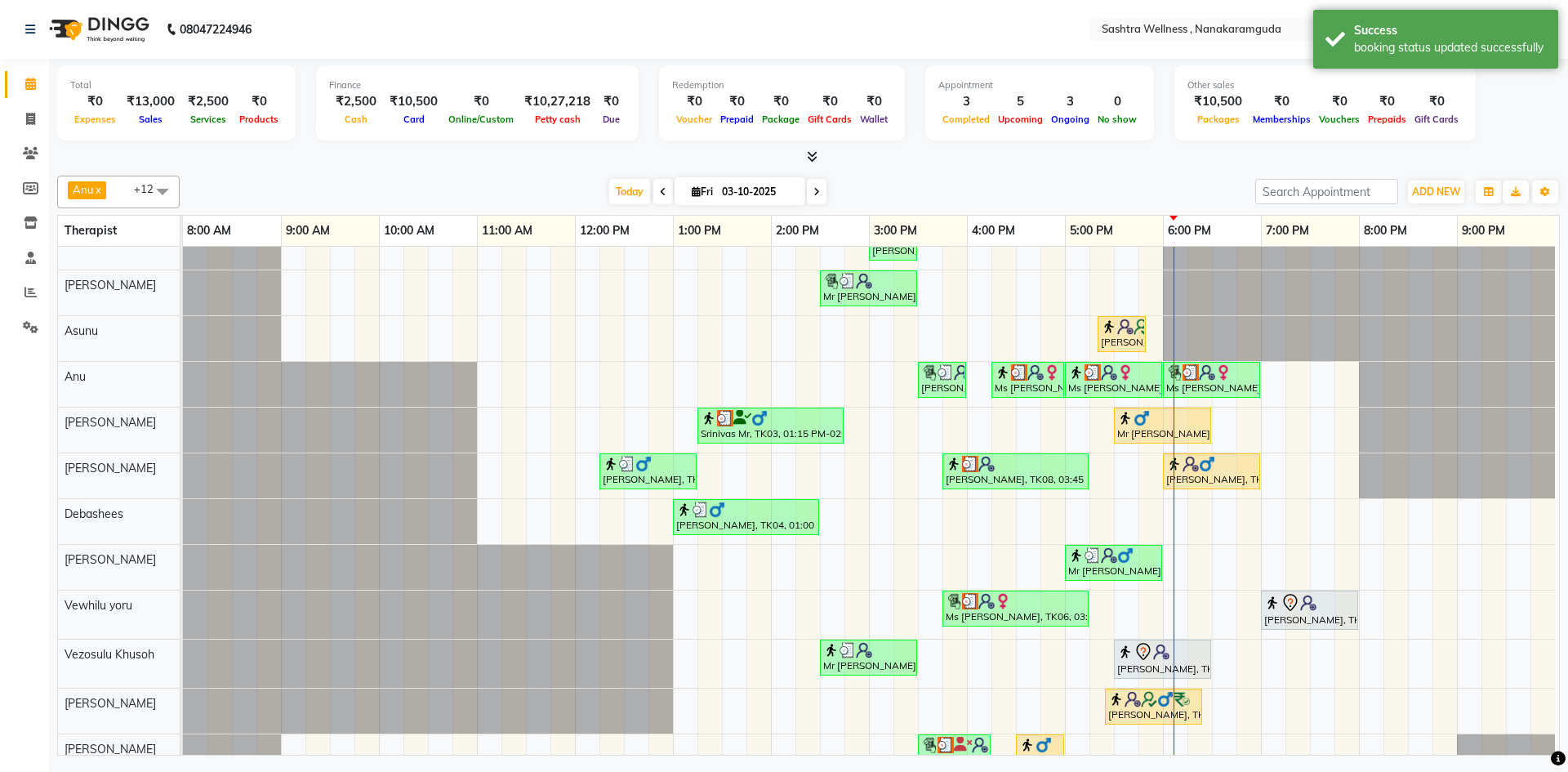
scroll to position [8, 0]
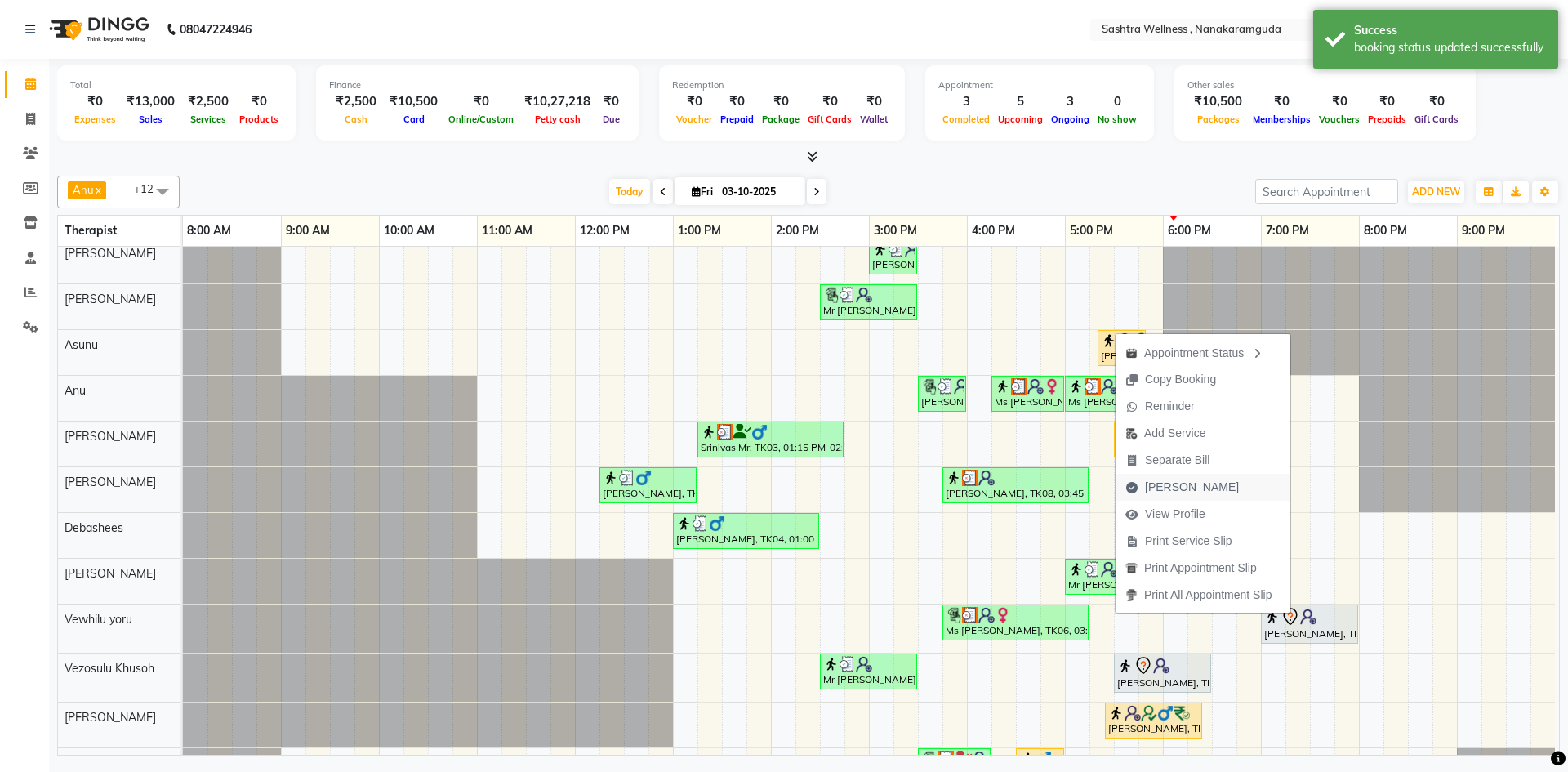
click at [1186, 487] on span "[PERSON_NAME]" at bounding box center [1192, 487] width 94 height 17
select select "service"
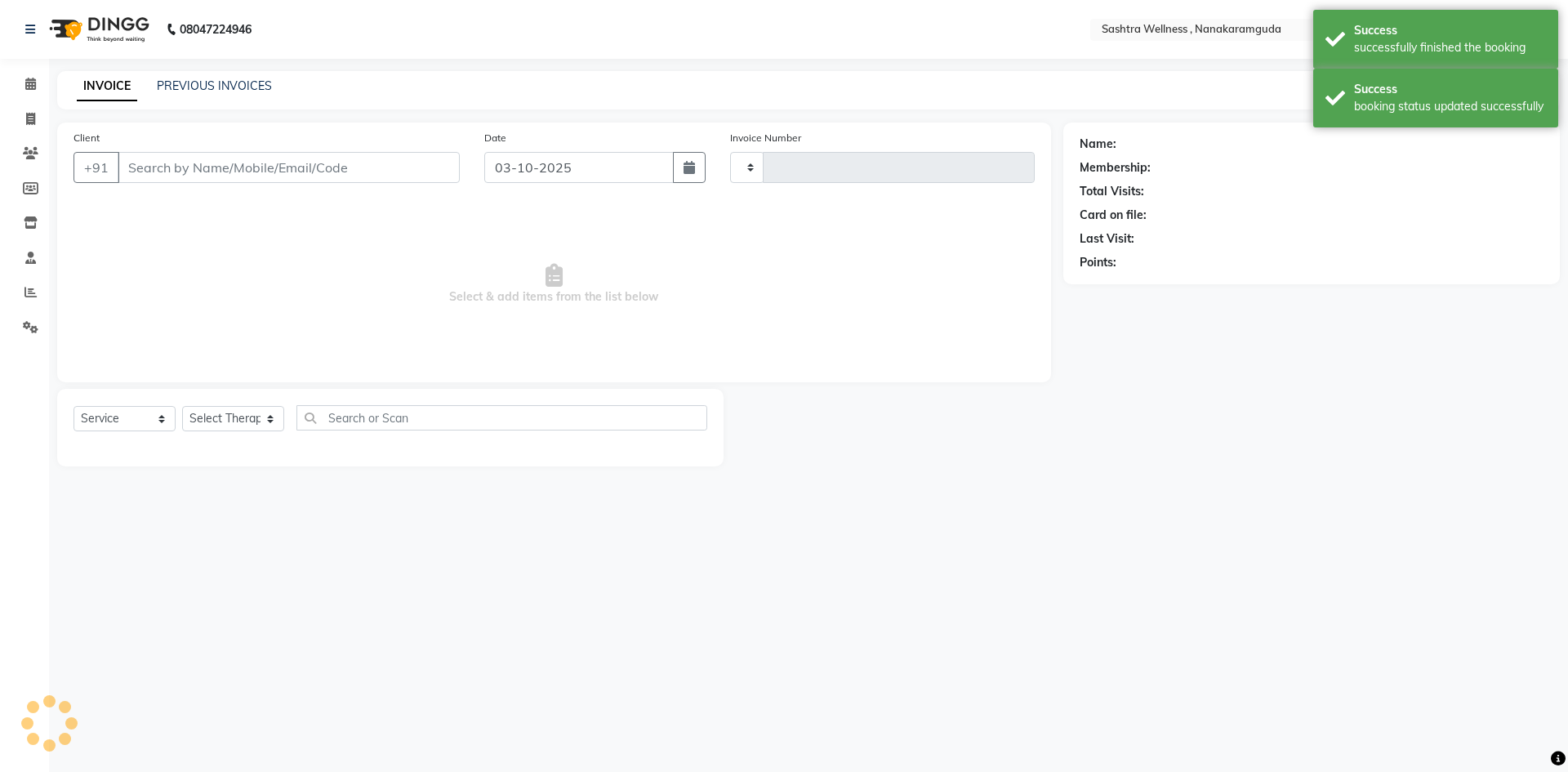
type input "0328"
select select "6669"
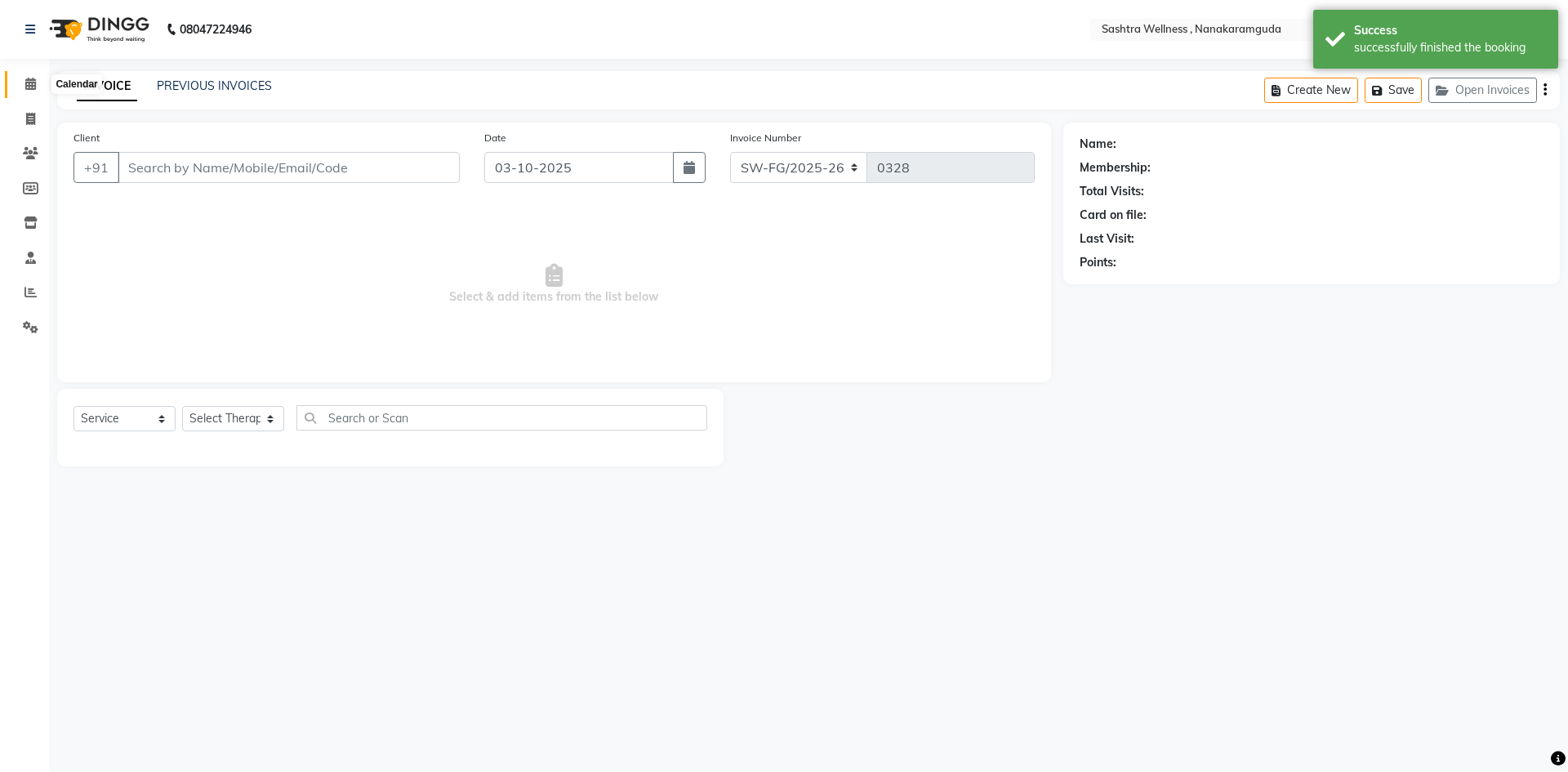
click at [34, 81] on icon at bounding box center [31, 84] width 11 height 12
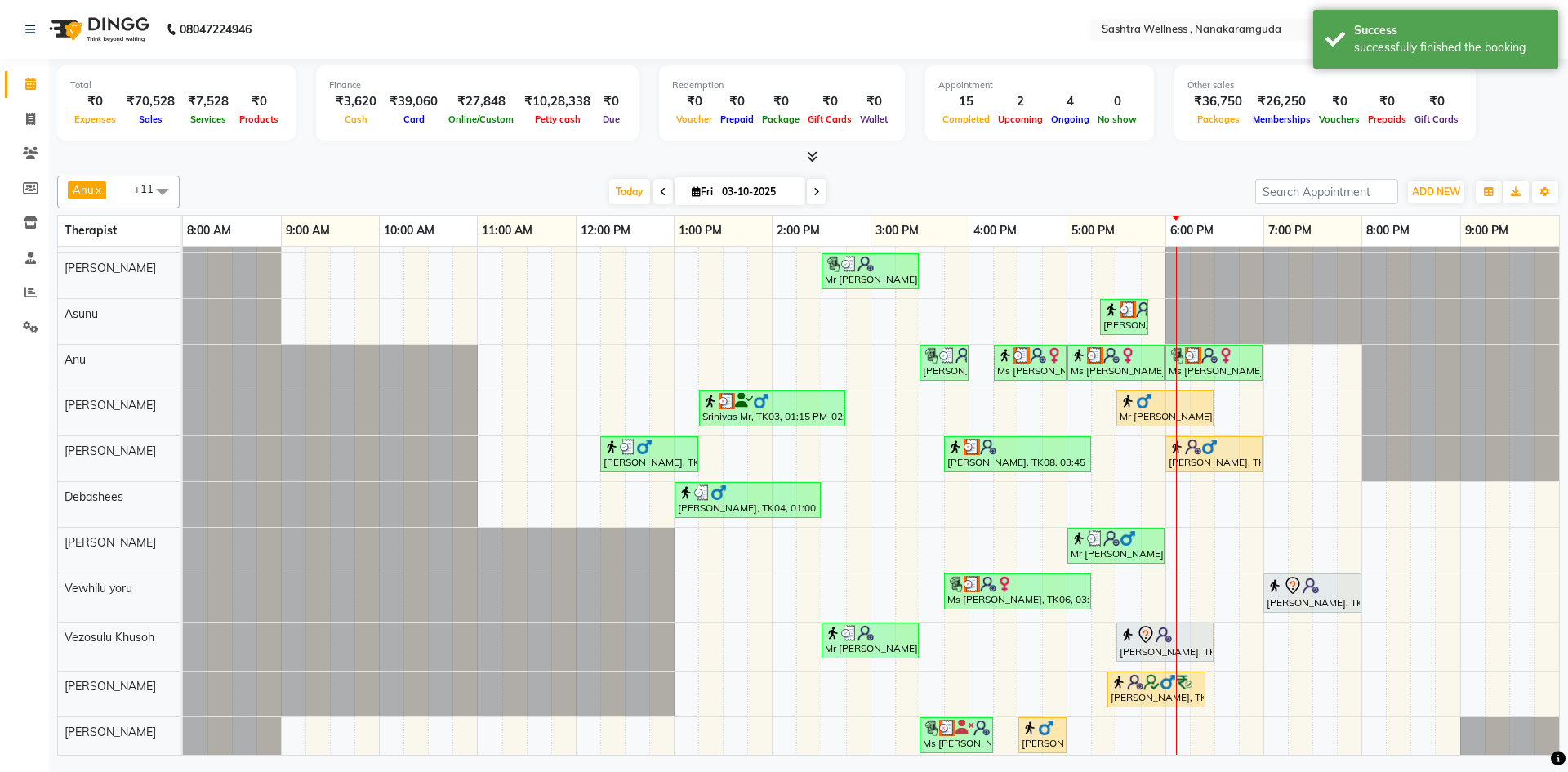
scroll to position [47, 0]
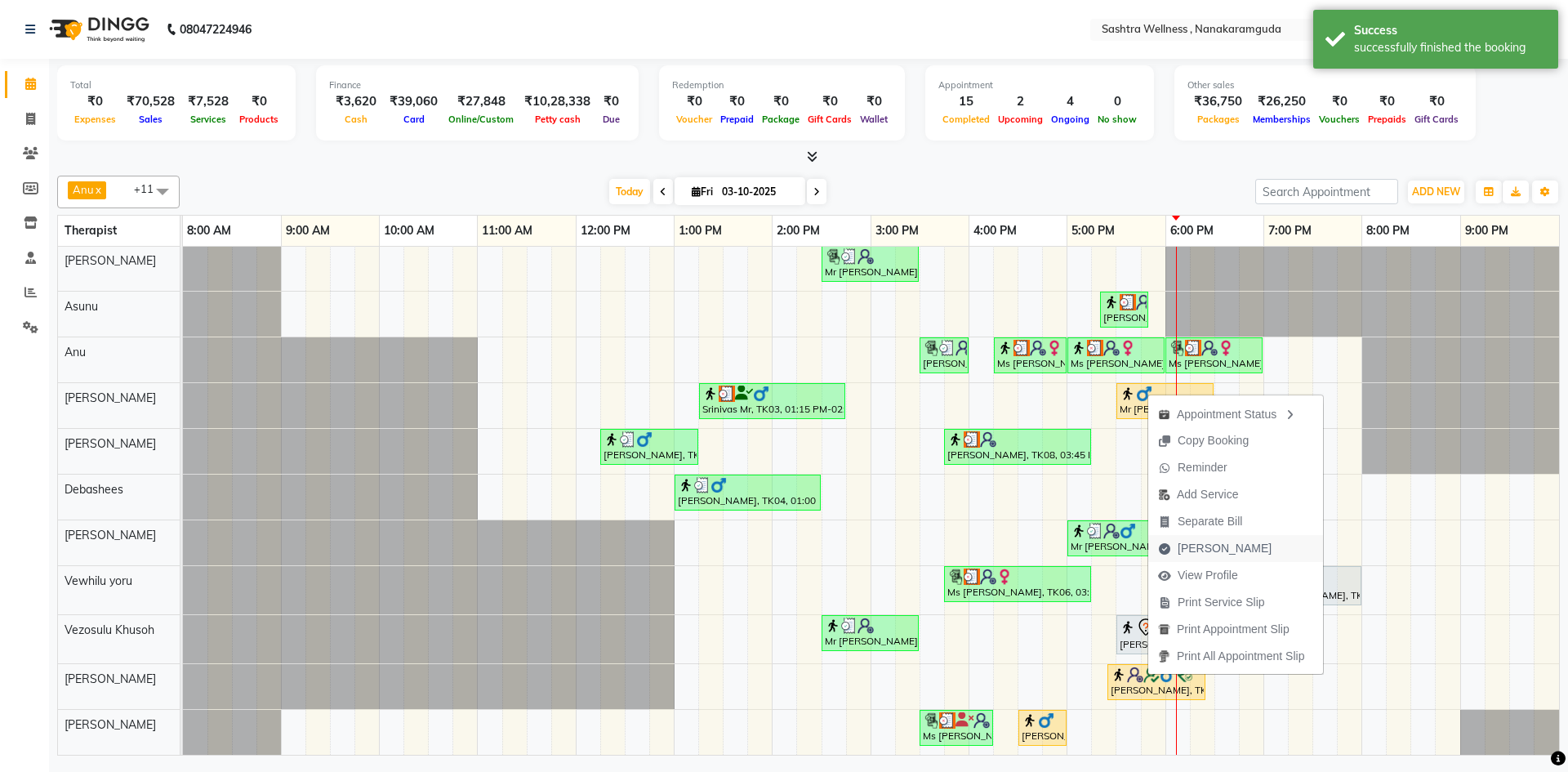
click at [1229, 546] on span "[PERSON_NAME]" at bounding box center [1225, 548] width 94 height 17
select select "service"
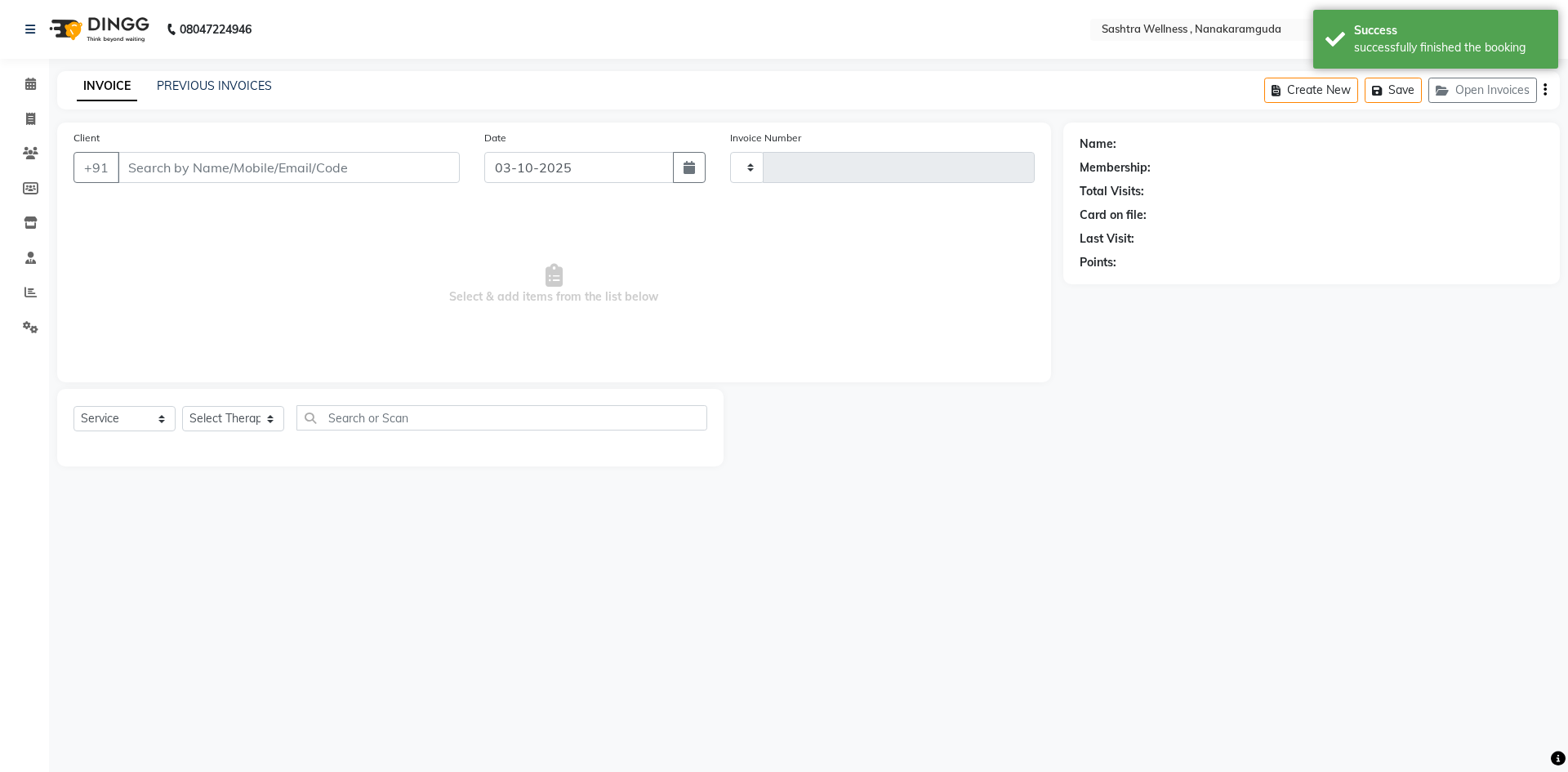
type input "0328"
select select "6669"
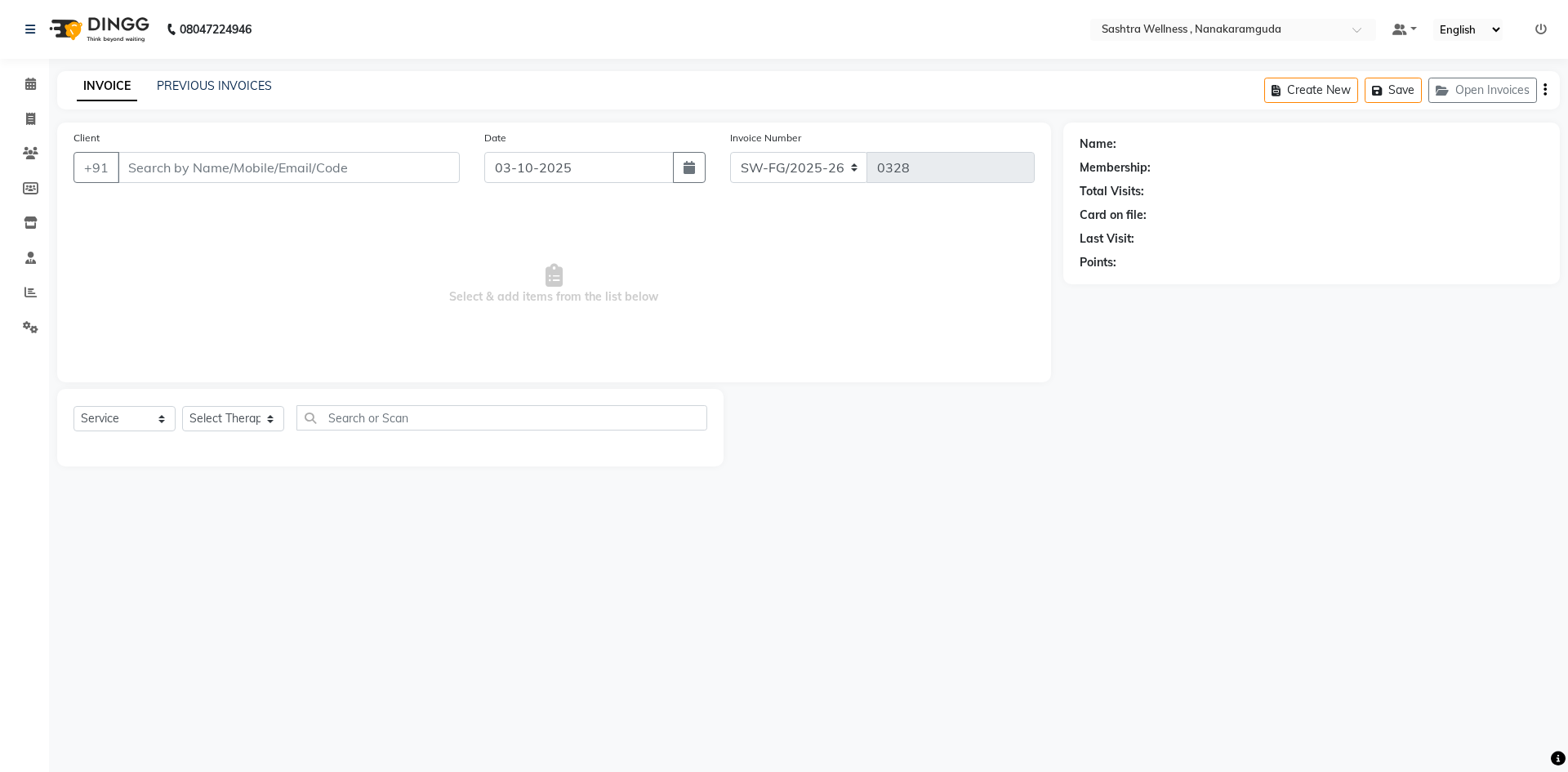
type input "7337318963"
select select "92990"
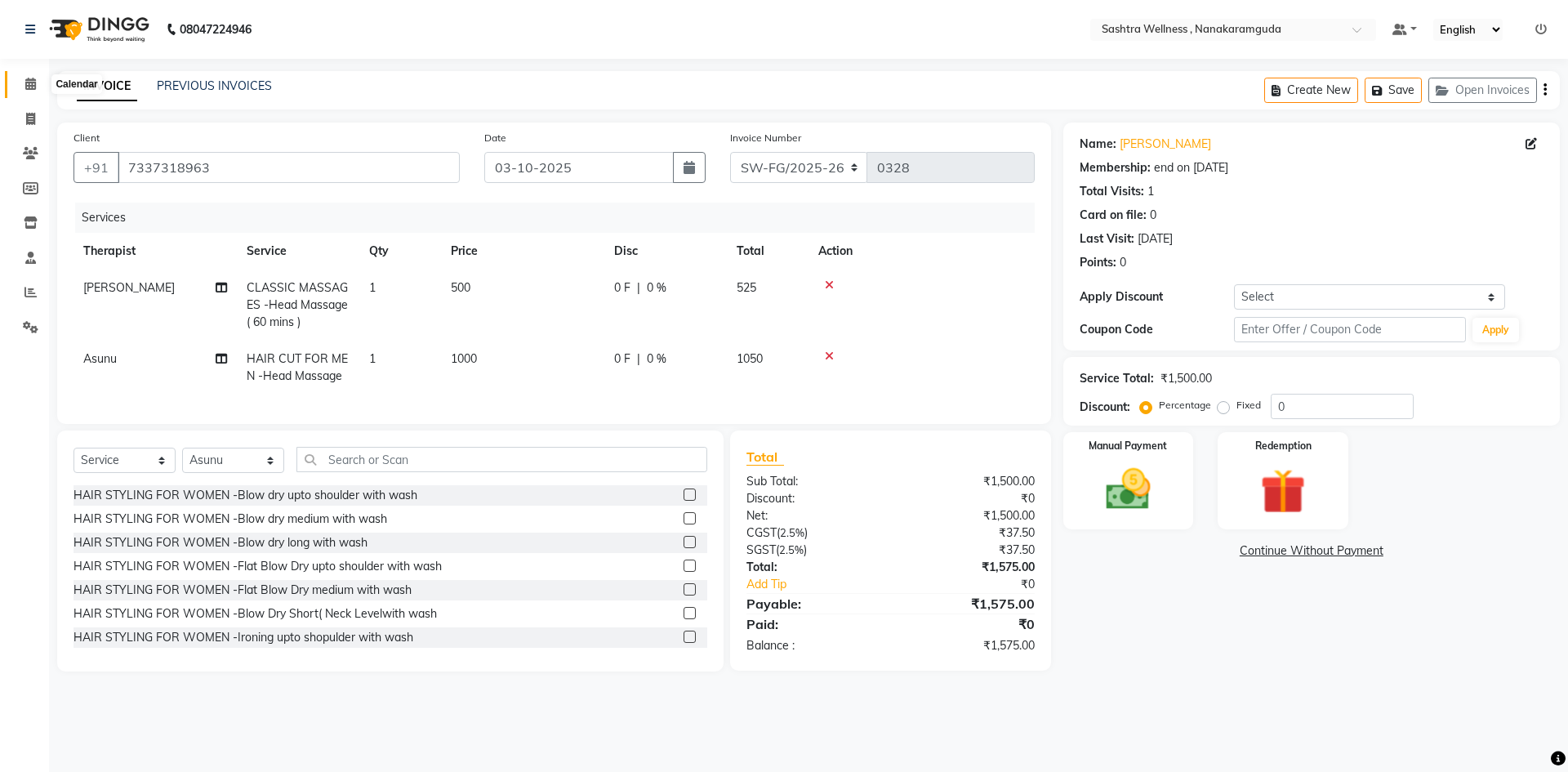
click at [29, 83] on icon at bounding box center [31, 84] width 11 height 12
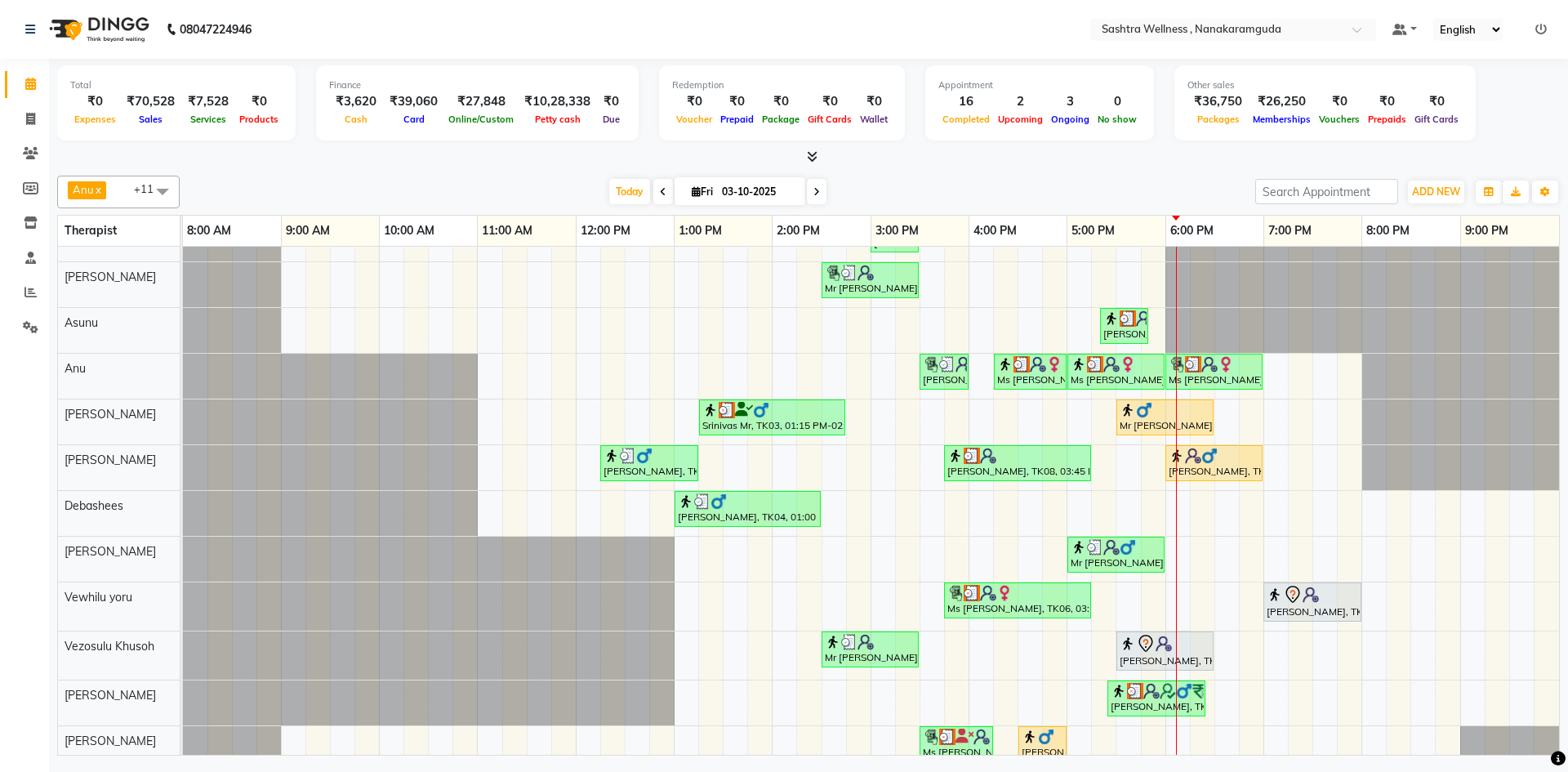
scroll to position [47, 0]
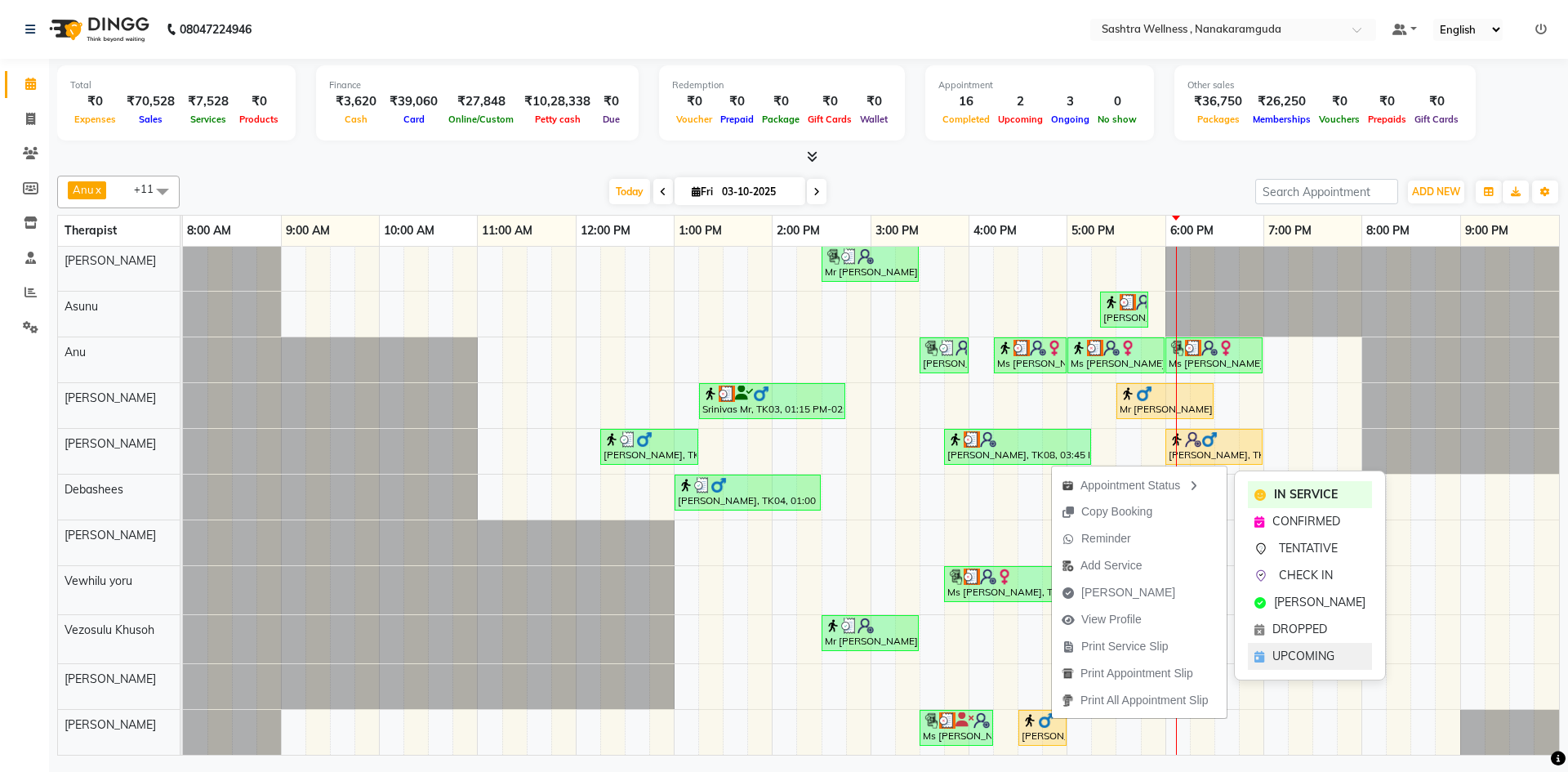
click at [1280, 663] on span "UPCOMING" at bounding box center [1304, 656] width 62 height 17
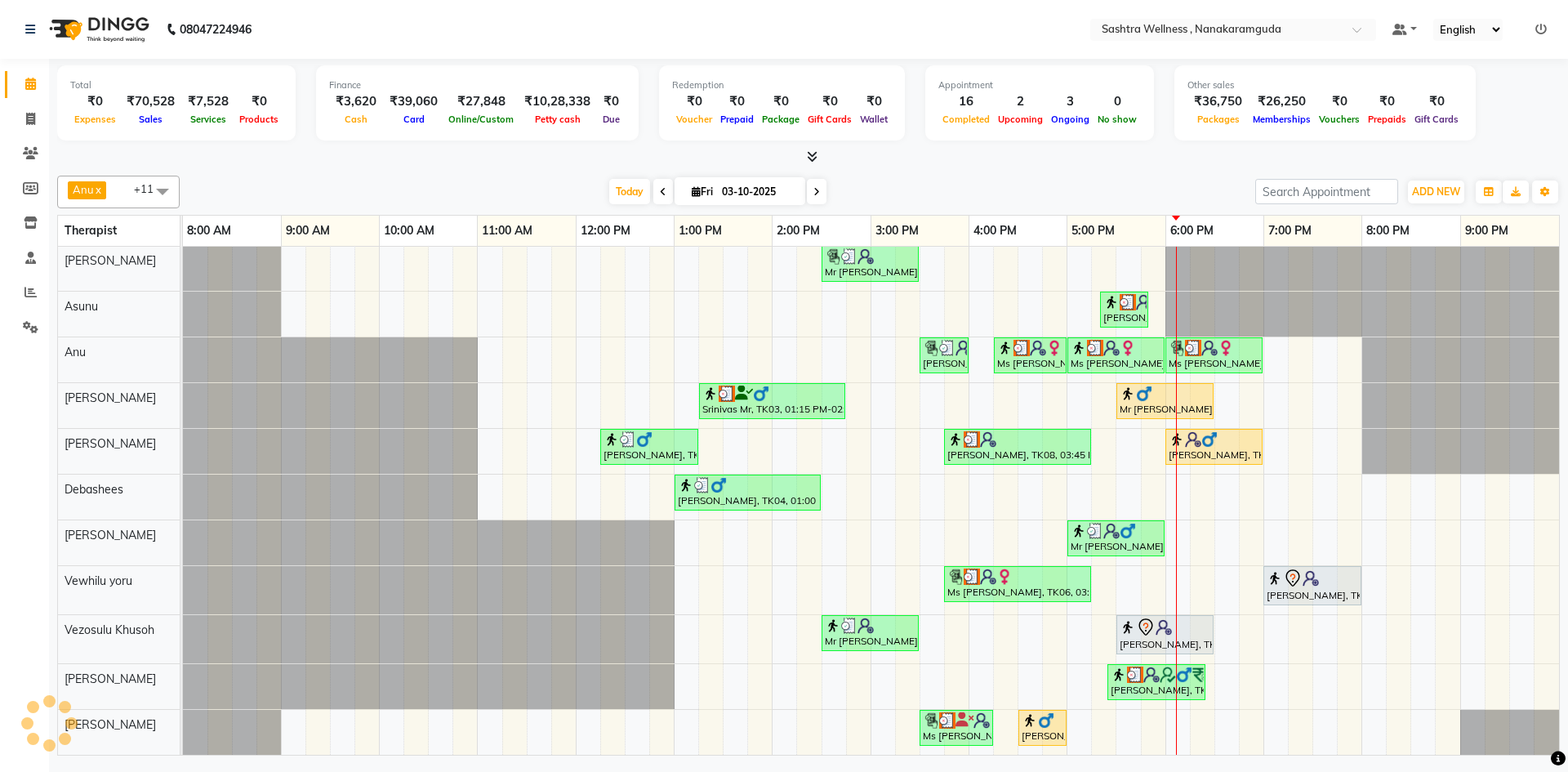
scroll to position [59, 0]
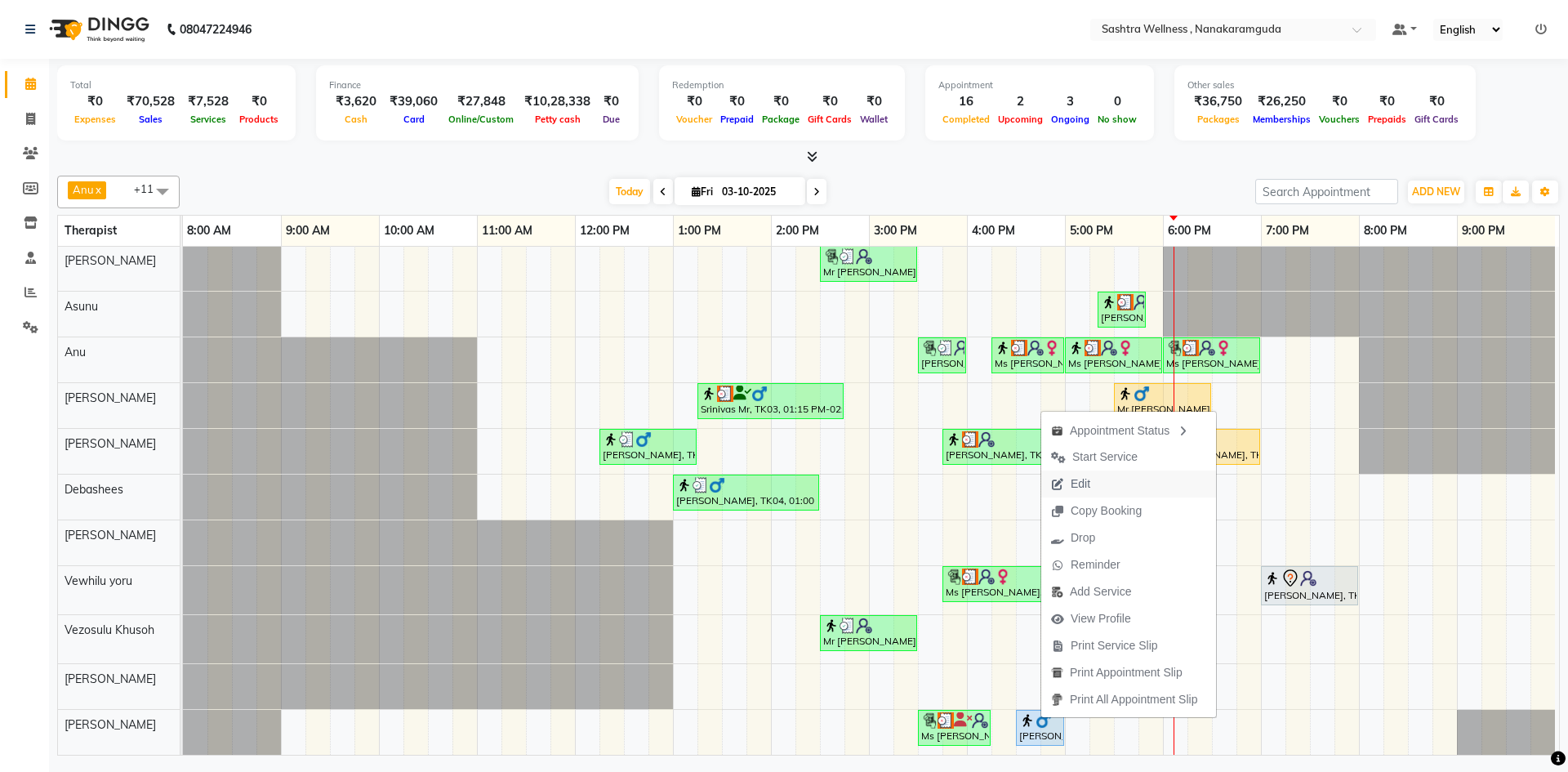
click at [1088, 479] on span "Edit" at bounding box center [1081, 484] width 19 height 17
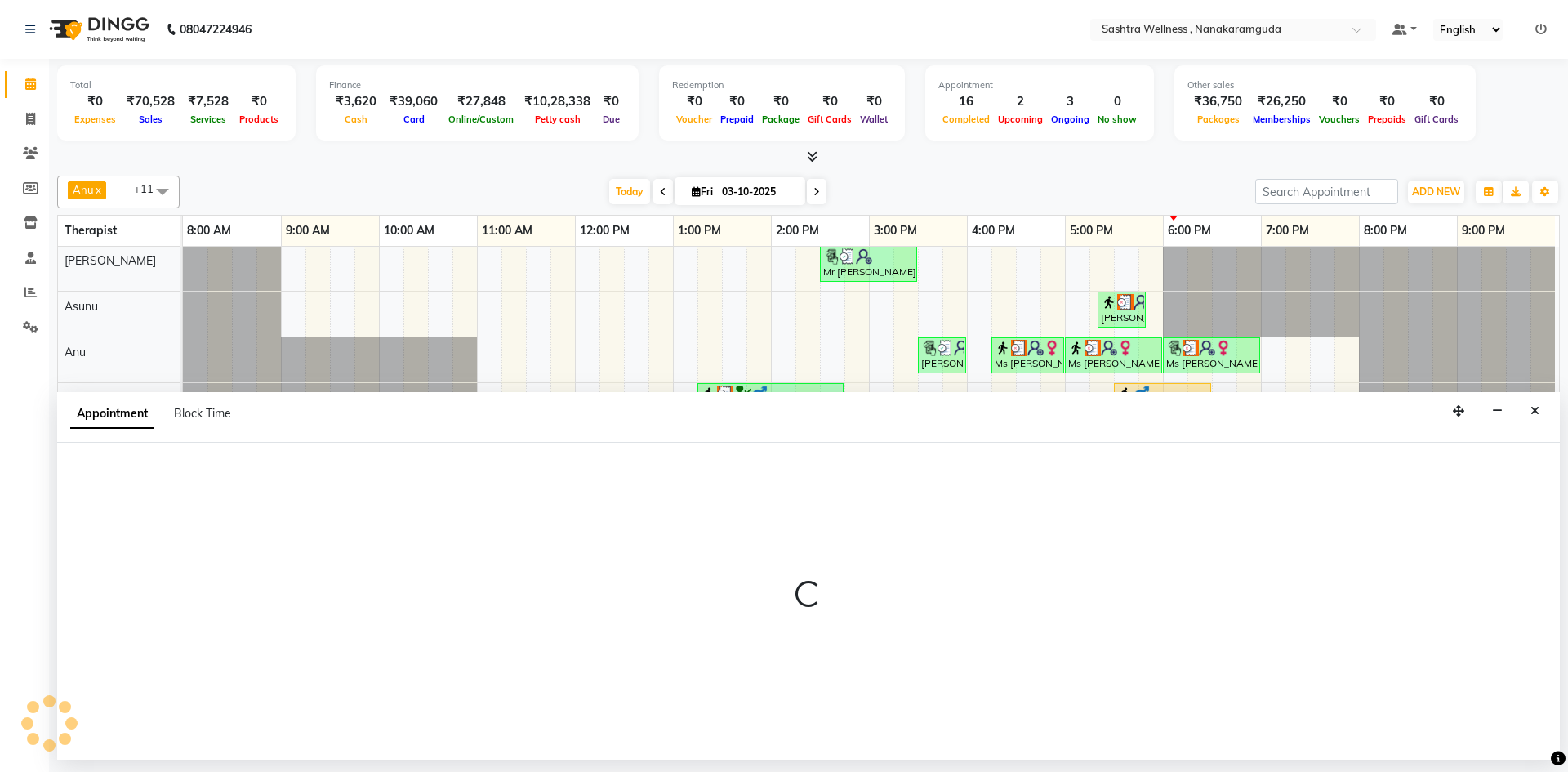
select select "93245"
select select "990"
select select "upcoming"
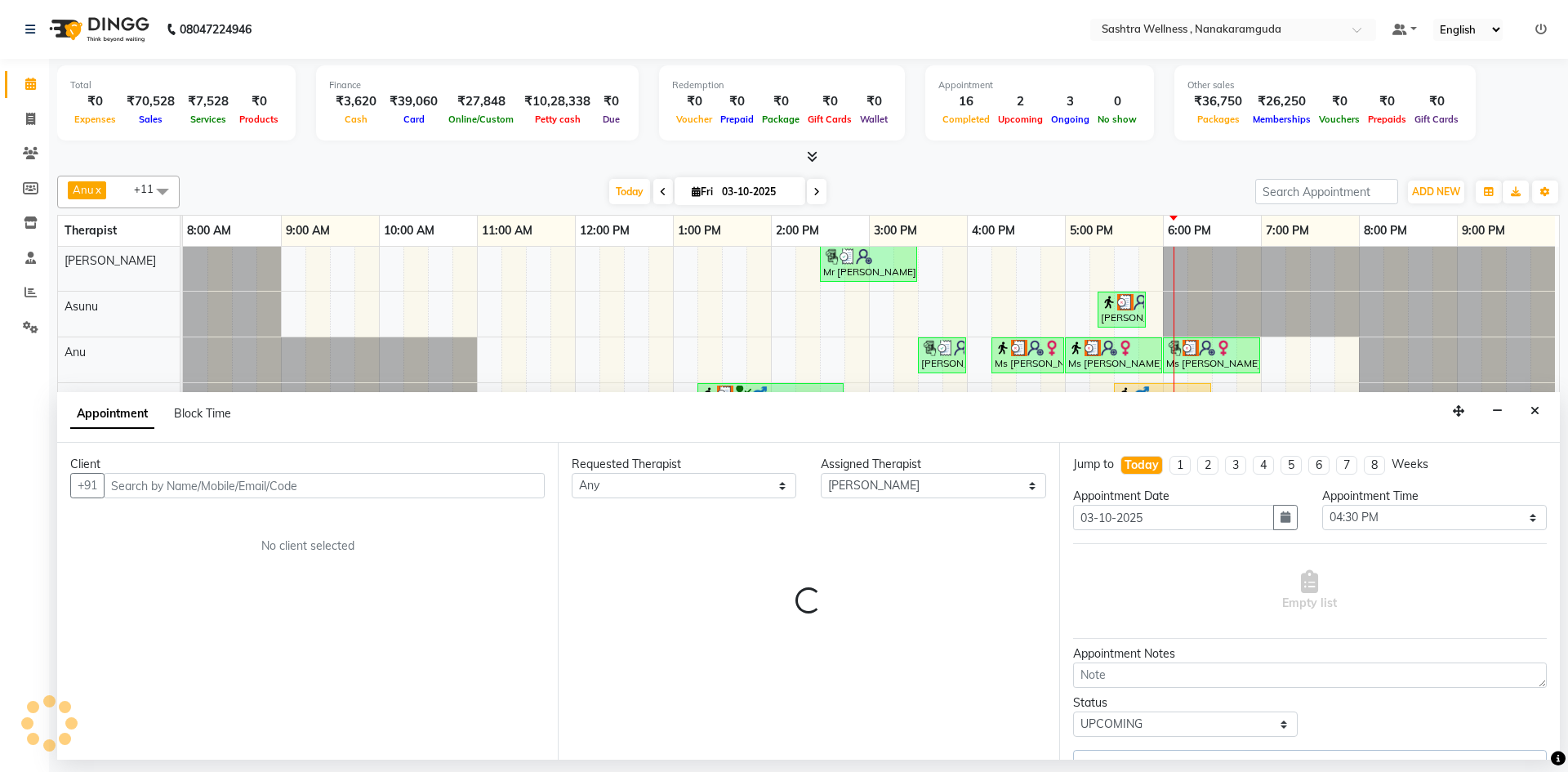
scroll to position [59, 8]
select select "4463"
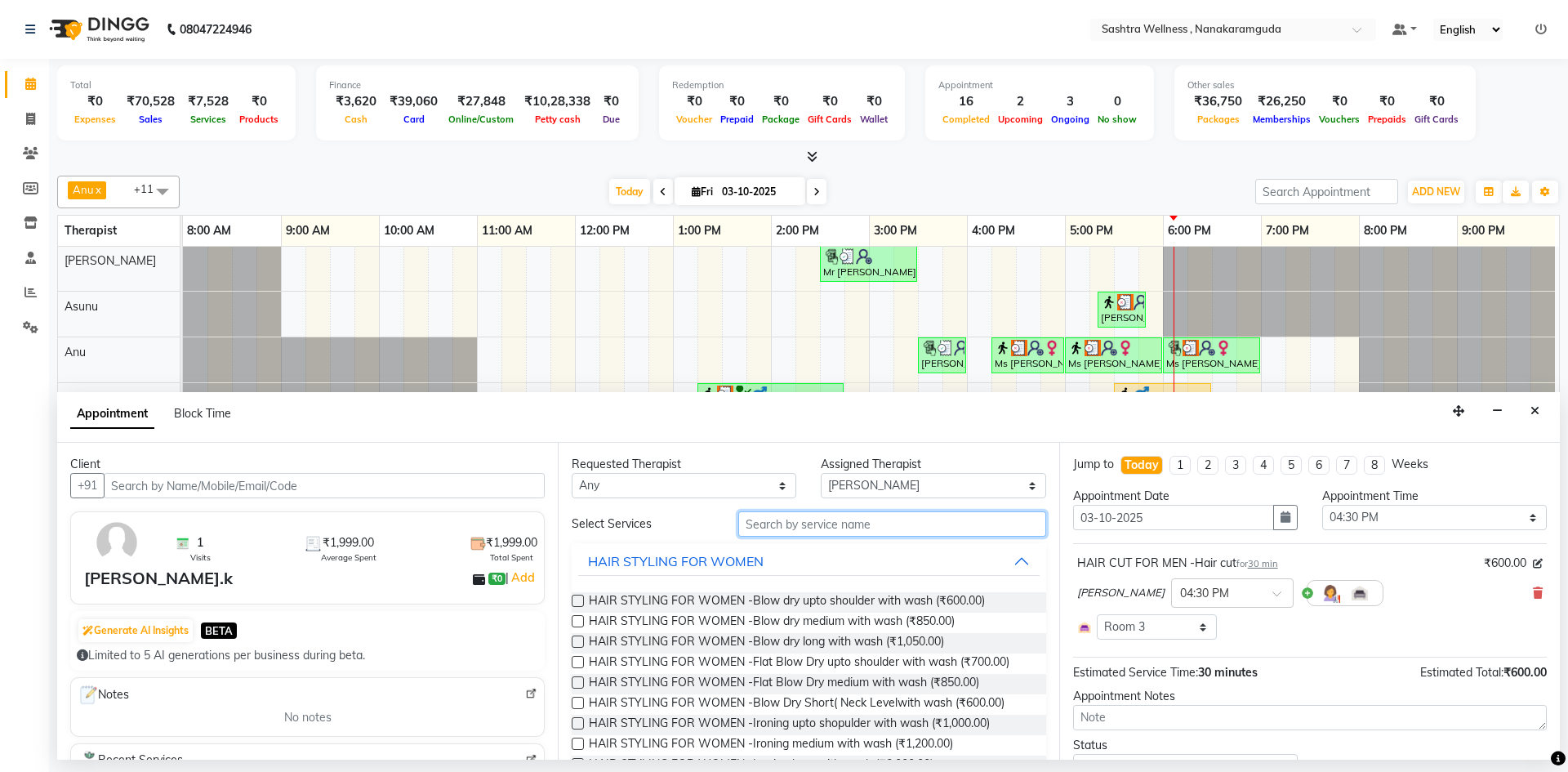
click at [846, 532] on input "text" at bounding box center [892, 524] width 308 height 26
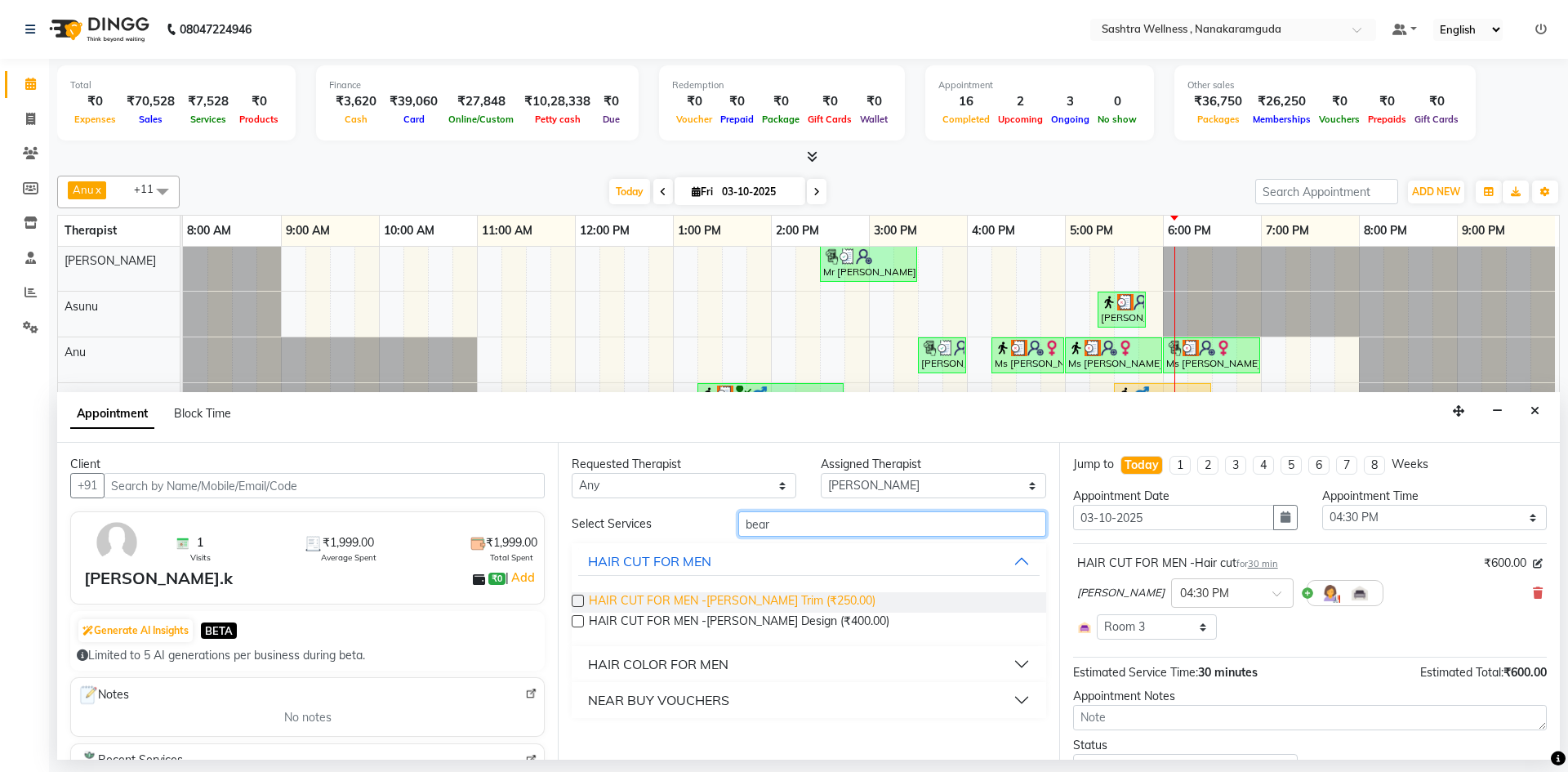
type input "bear"
click at [764, 601] on span "HAIR CUT FOR MEN -[PERSON_NAME] Trim (₹250.00)" at bounding box center [732, 602] width 286 height 20
checkbox input "false"
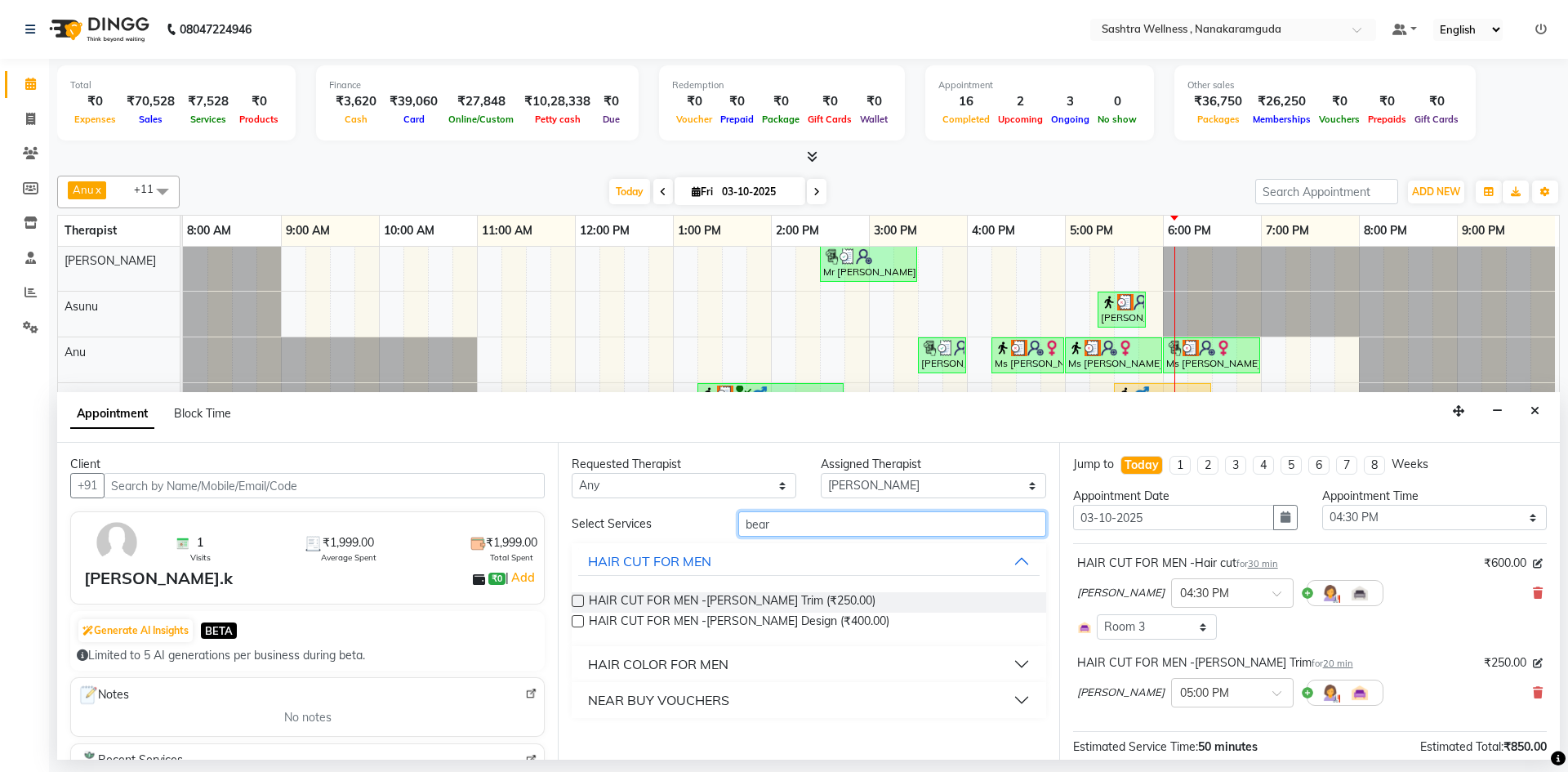
drag, startPoint x: 837, startPoint y: 523, endPoint x: 691, endPoint y: 533, distance: 146.3
click at [691, 533] on div "Select Services bear" at bounding box center [809, 524] width 499 height 26
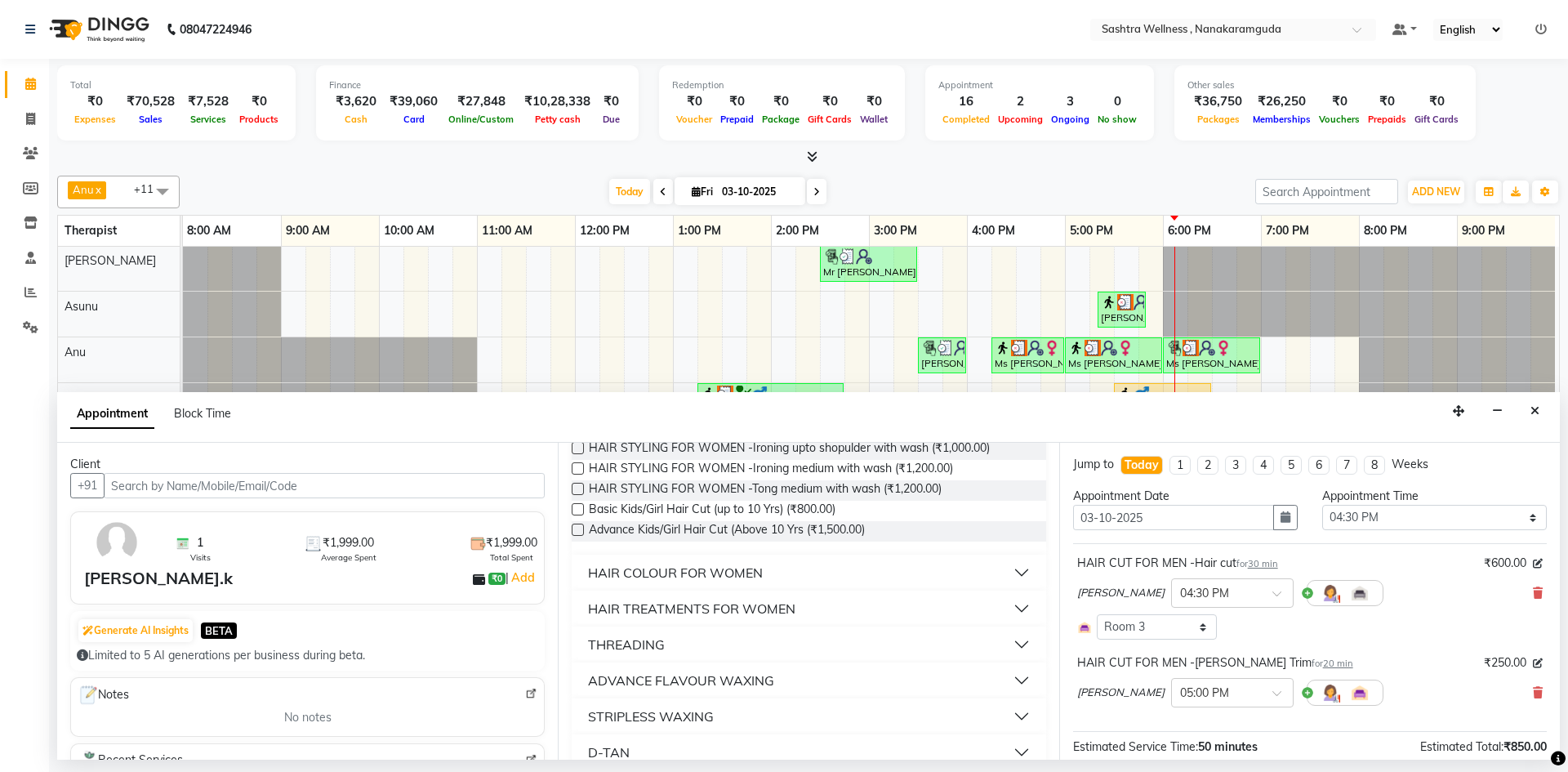
scroll to position [409, 0]
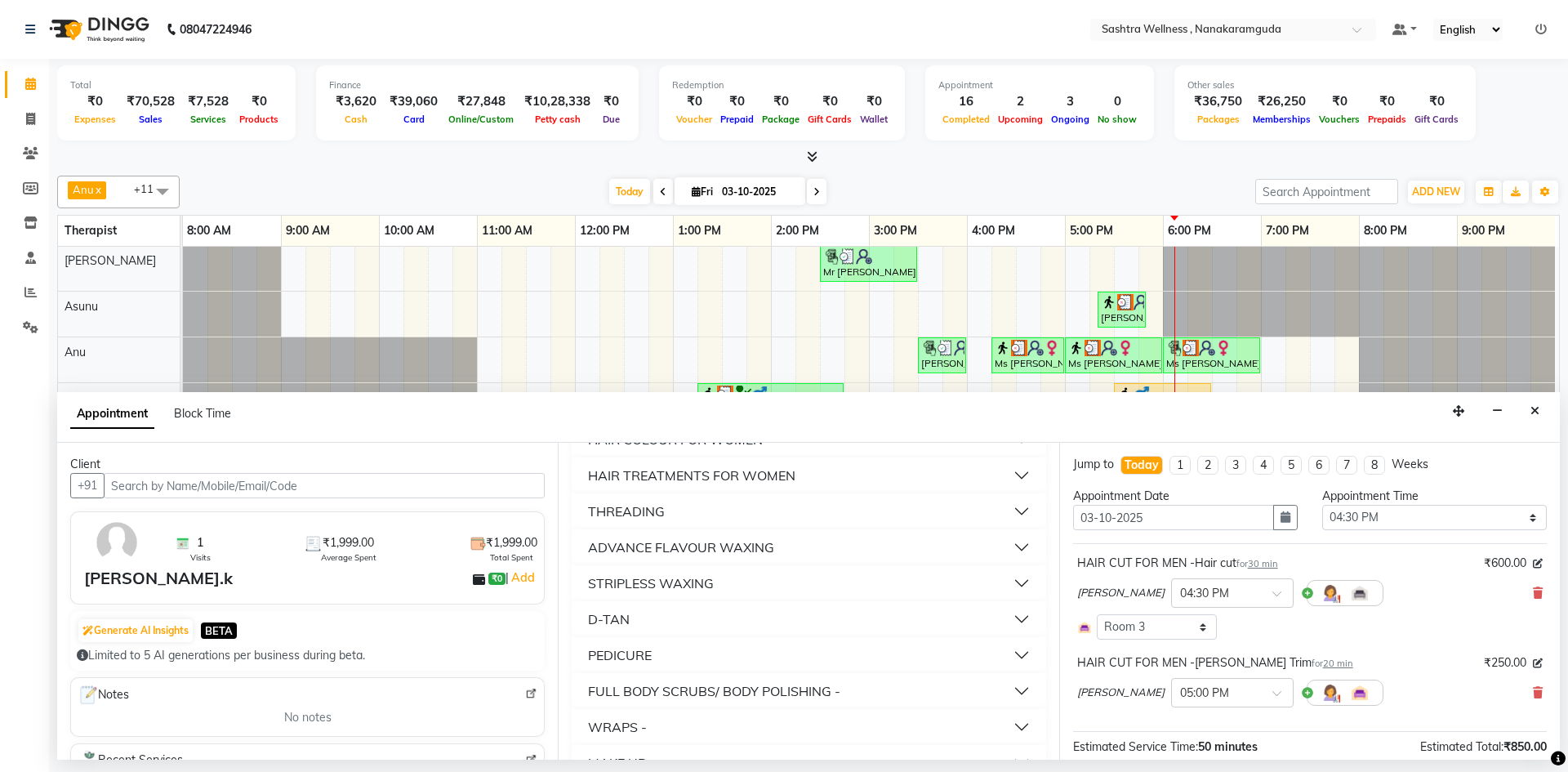
type input "d"
click at [737, 615] on button "D-TAN" at bounding box center [808, 619] width 461 height 29
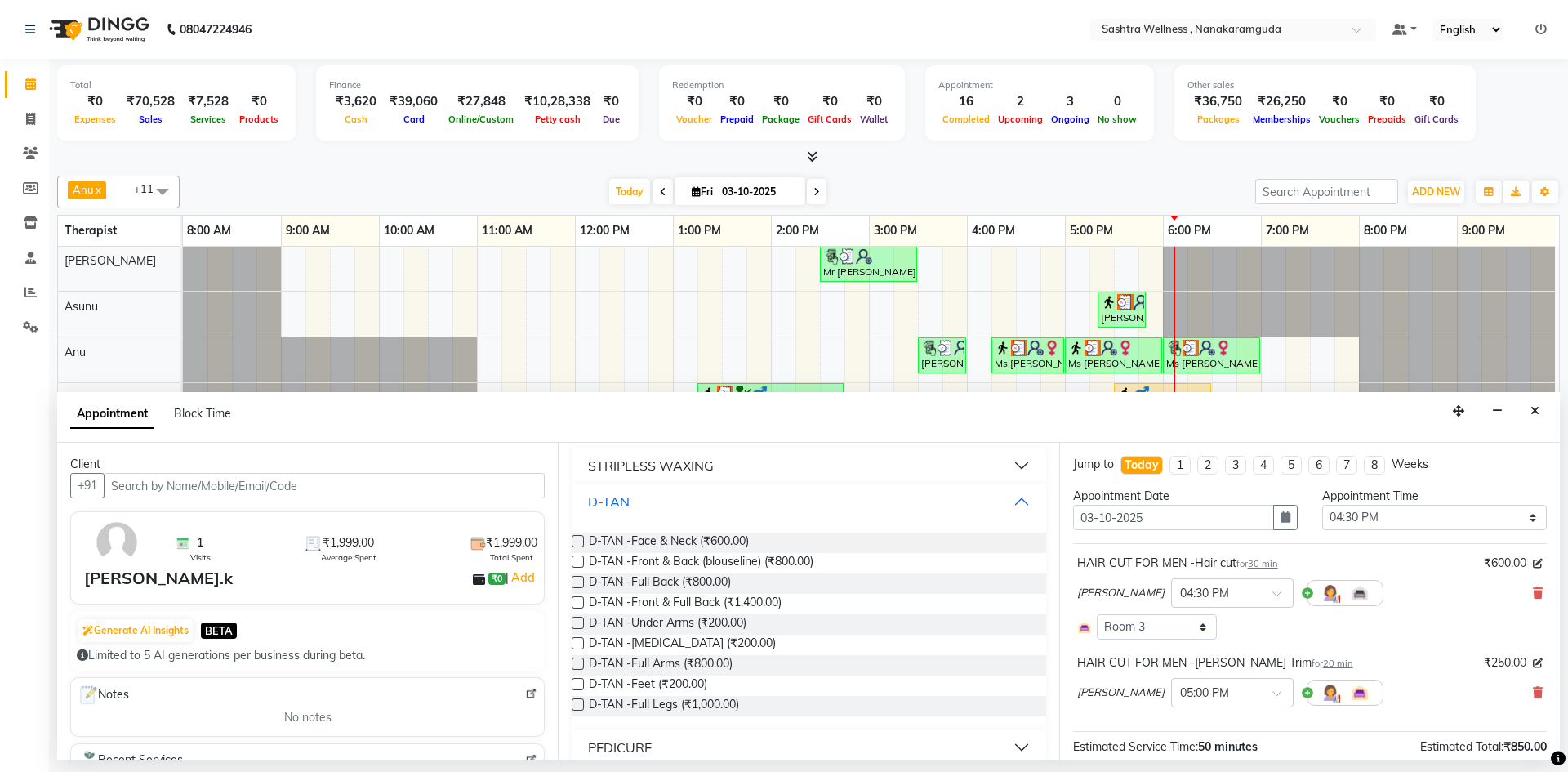
scroll to position [572, 0]
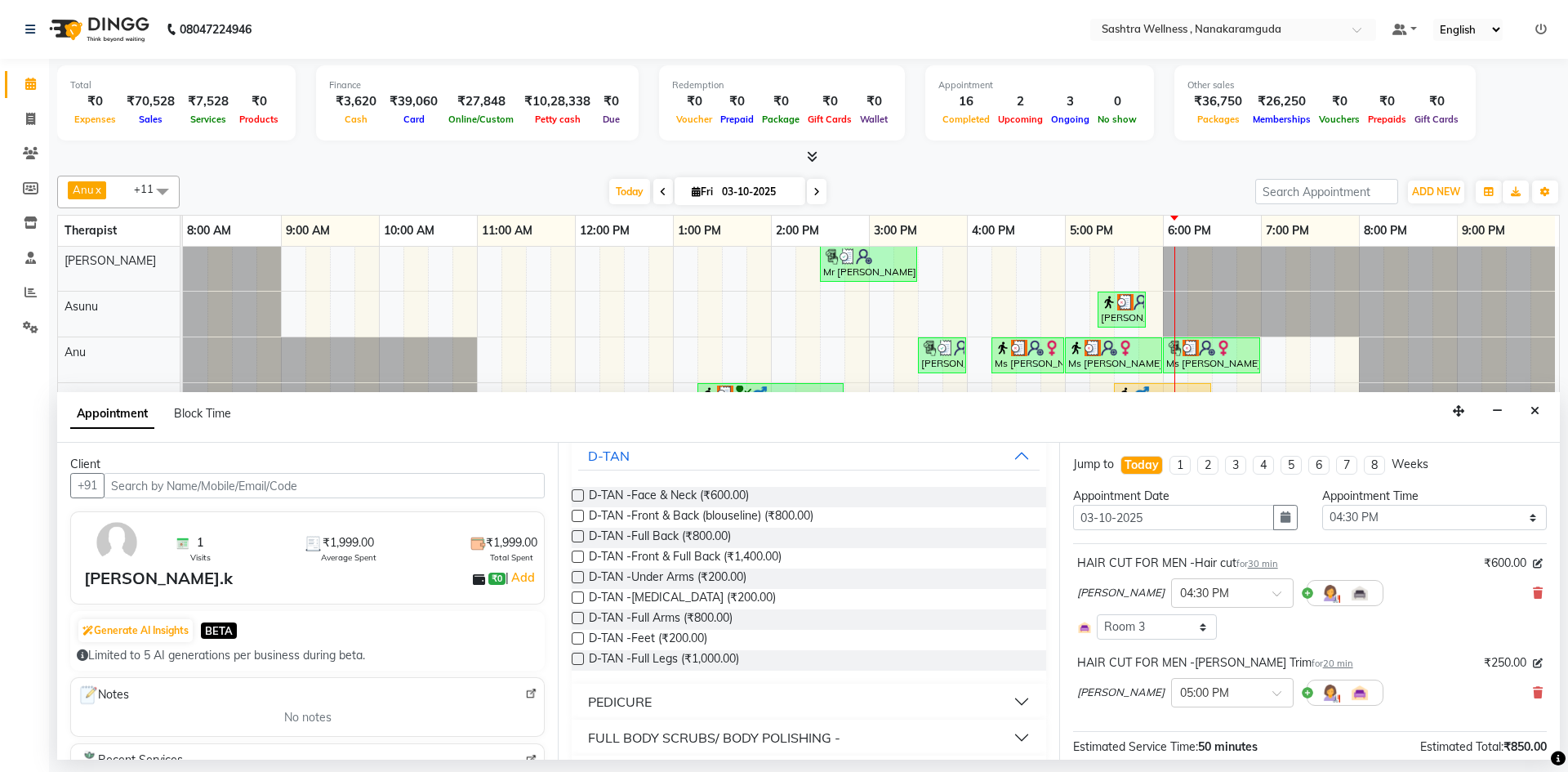
click at [579, 498] on label at bounding box center [578, 496] width 12 height 12
click at [579, 498] on input "checkbox" at bounding box center [577, 497] width 11 height 11
checkbox input "false"
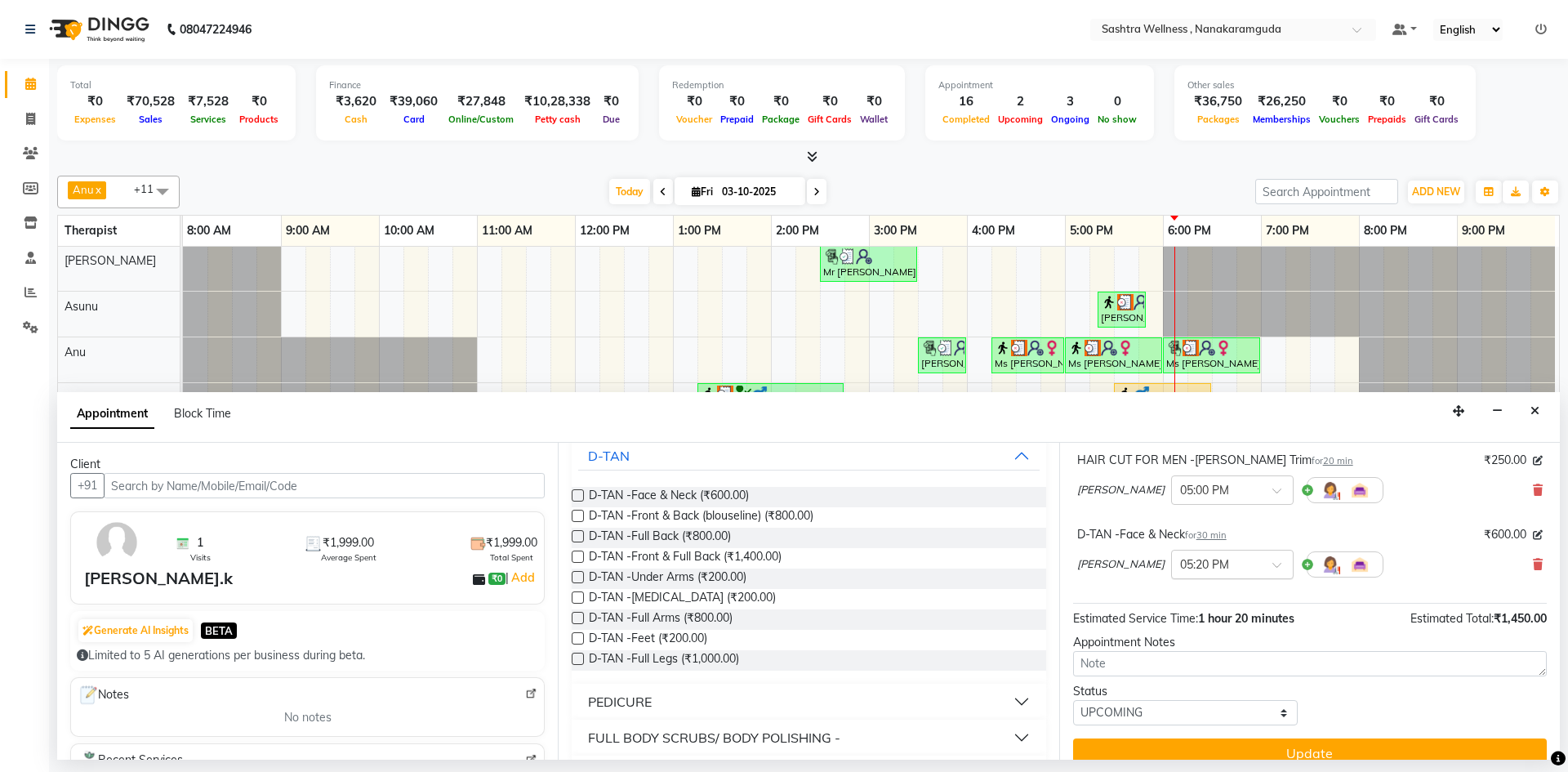
scroll to position [224, 0]
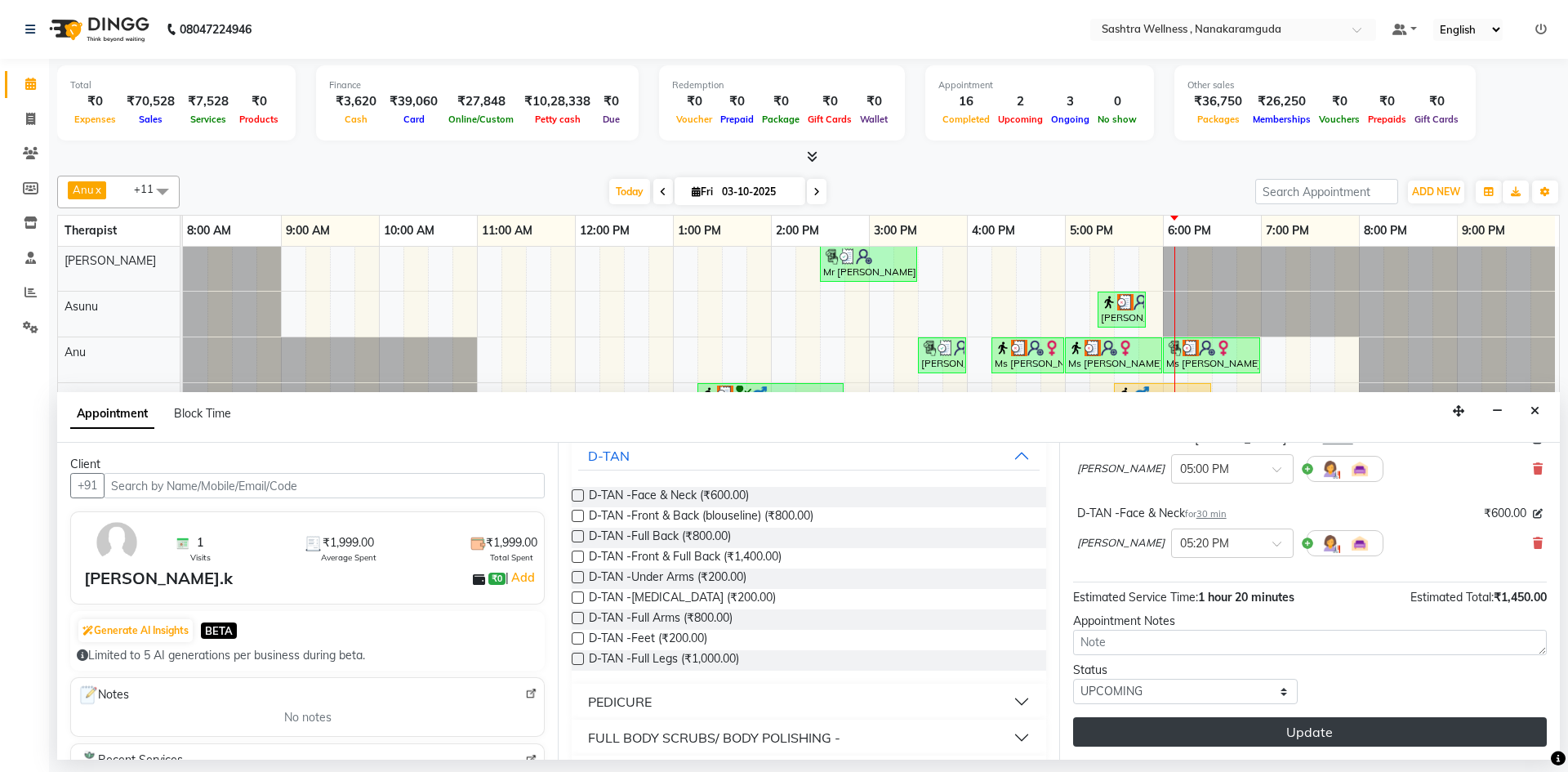
click at [1250, 739] on button "Update" at bounding box center [1310, 731] width 474 height 29
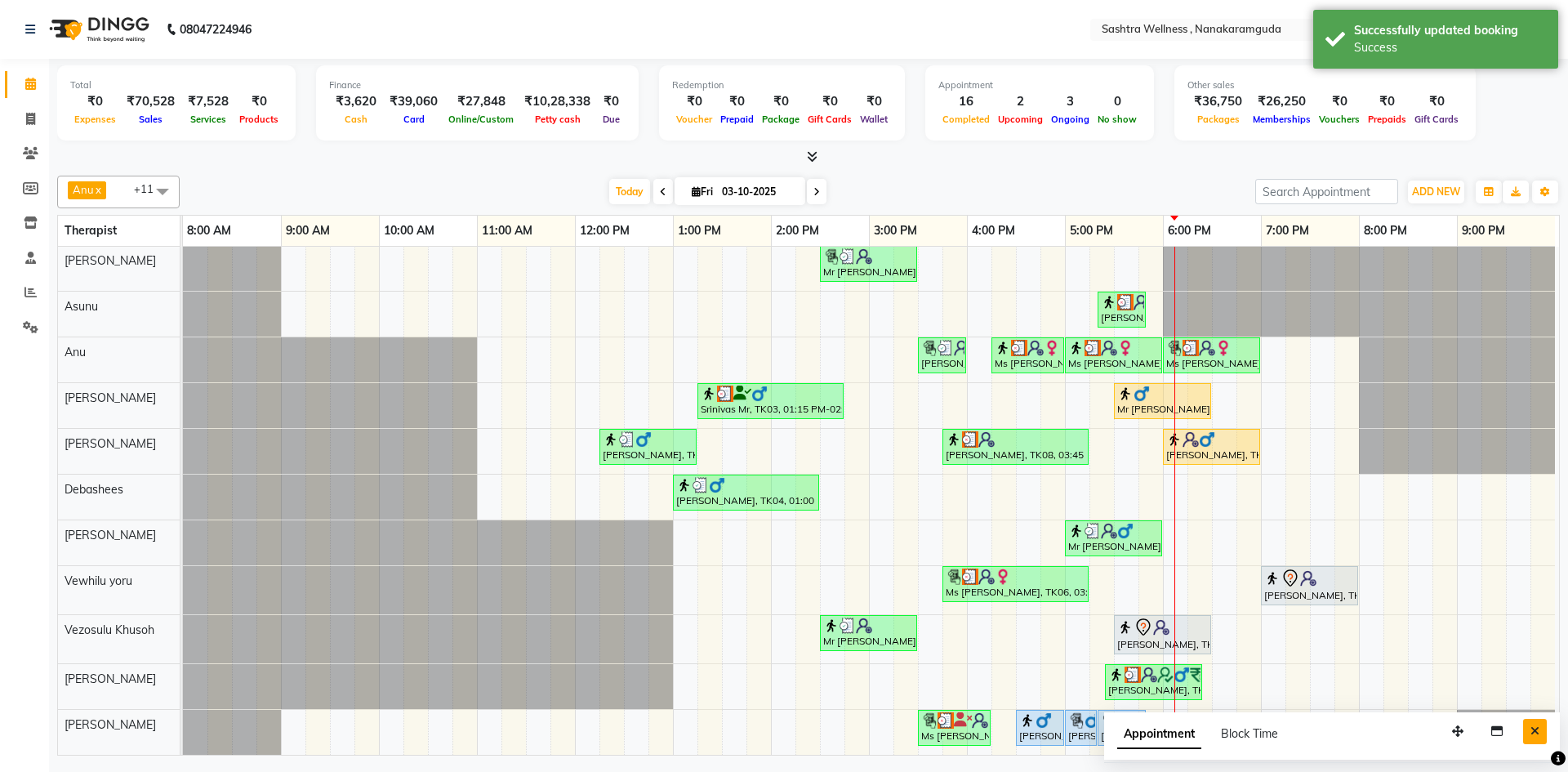
click at [1540, 732] on button "Close" at bounding box center [1534, 731] width 24 height 26
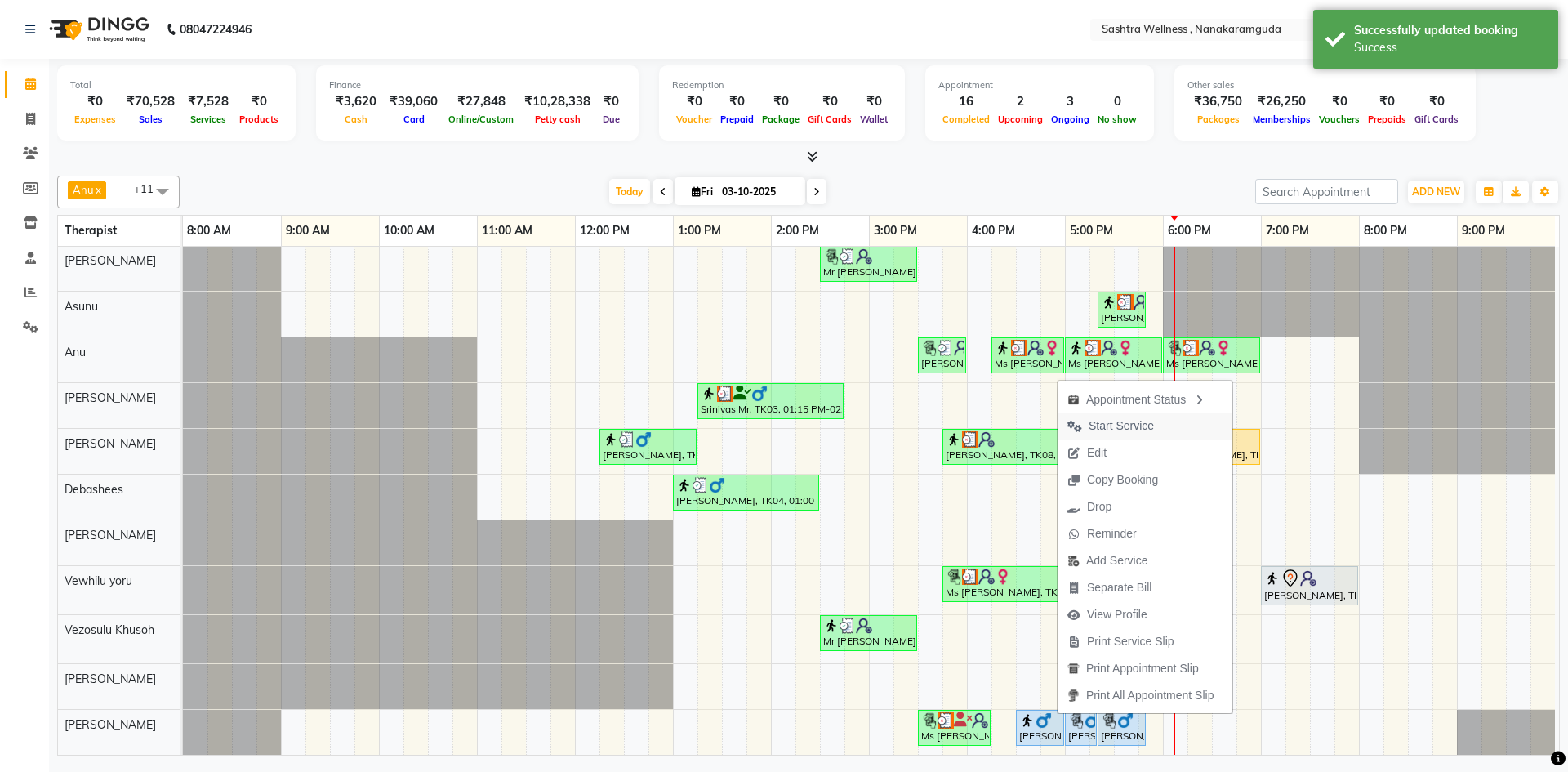
click at [1115, 421] on span "Start Service" at bounding box center [1122, 425] width 65 height 17
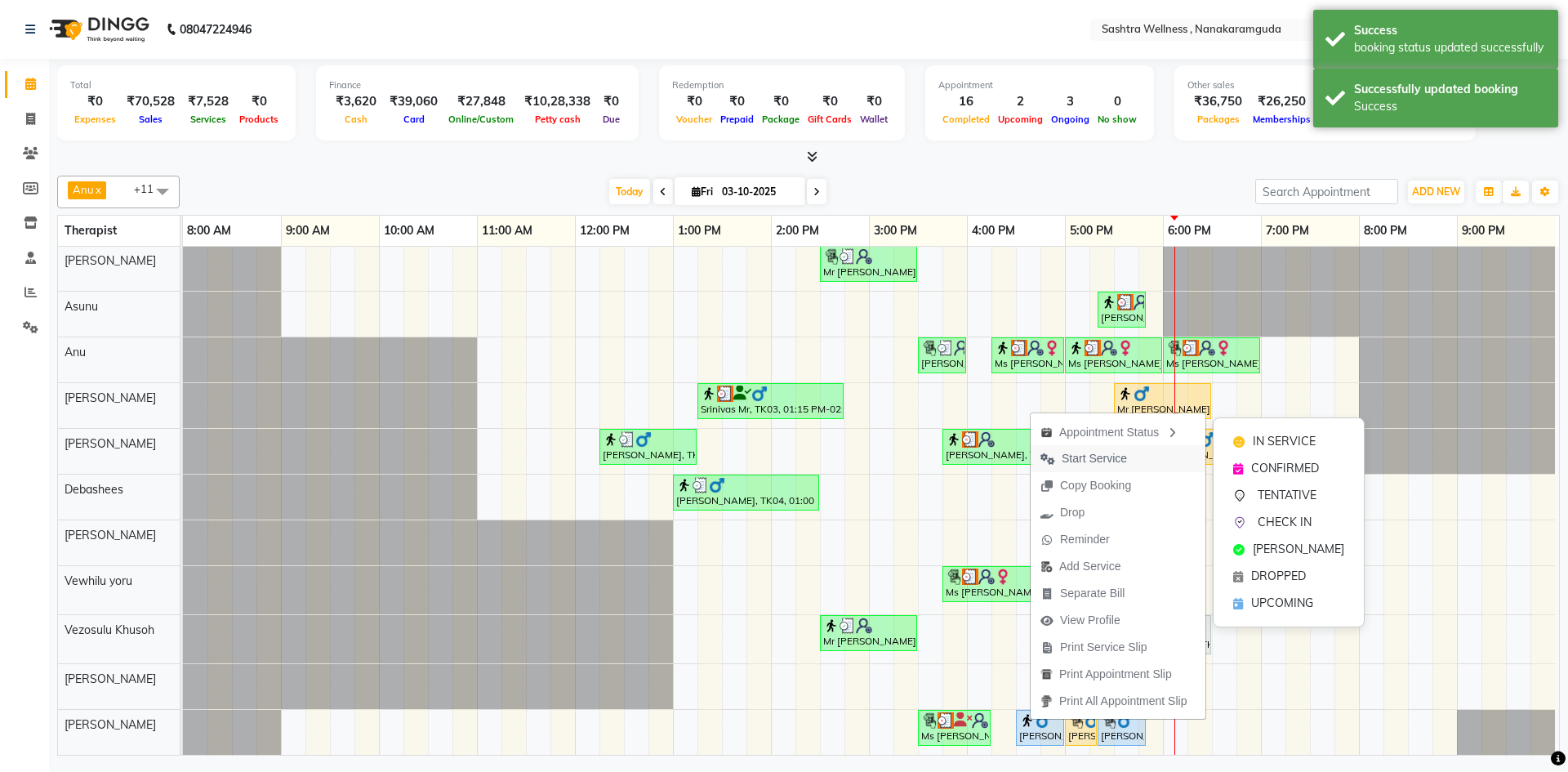
click at [1087, 458] on span "Start Service" at bounding box center [1094, 458] width 65 height 17
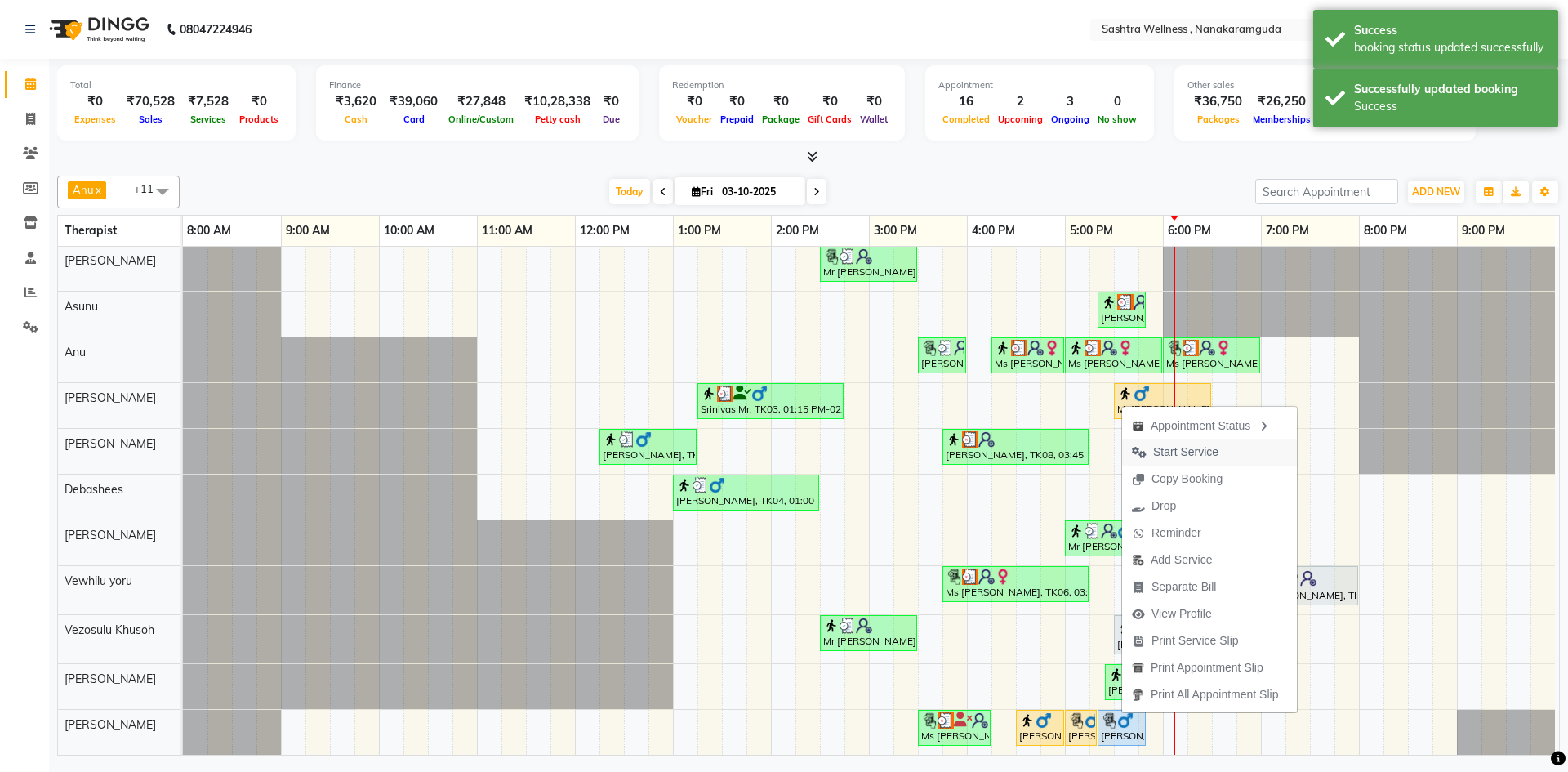
click at [1177, 448] on span "Start Service" at bounding box center [1186, 452] width 65 height 17
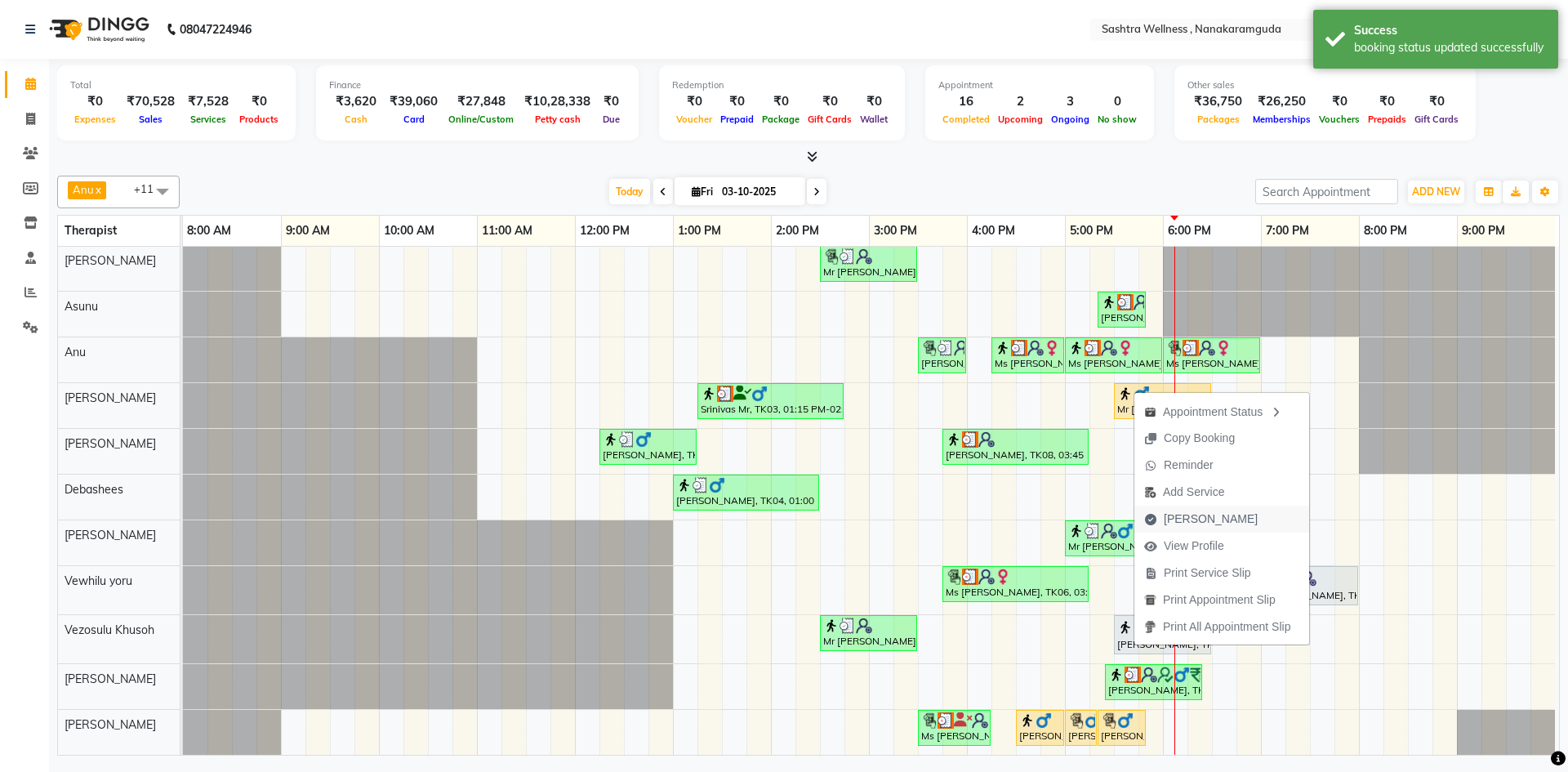
click at [1178, 523] on span "[PERSON_NAME]" at bounding box center [1211, 519] width 94 height 17
select select "service"
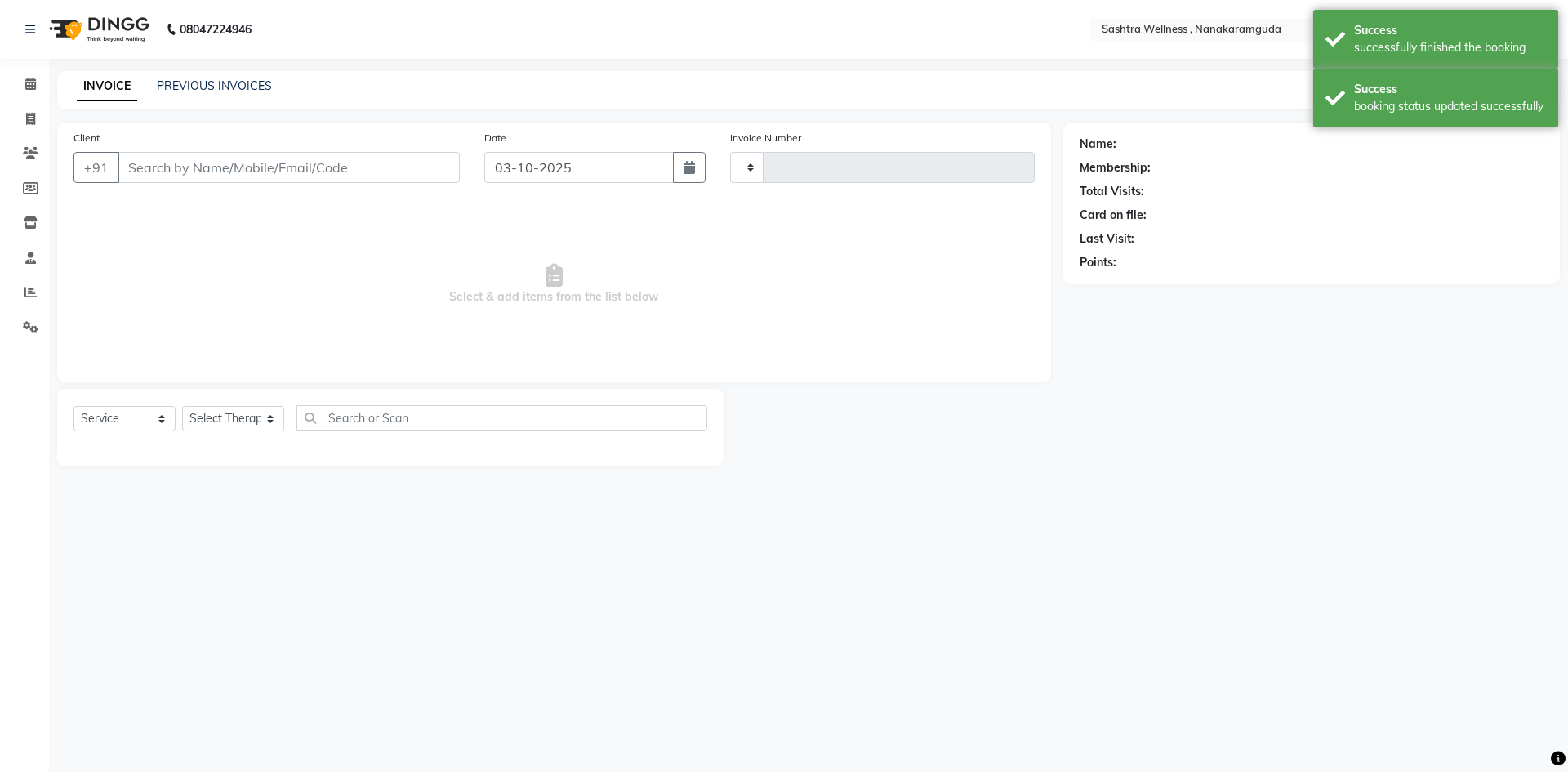
type input "0328"
select select "6669"
type input "9866007888"
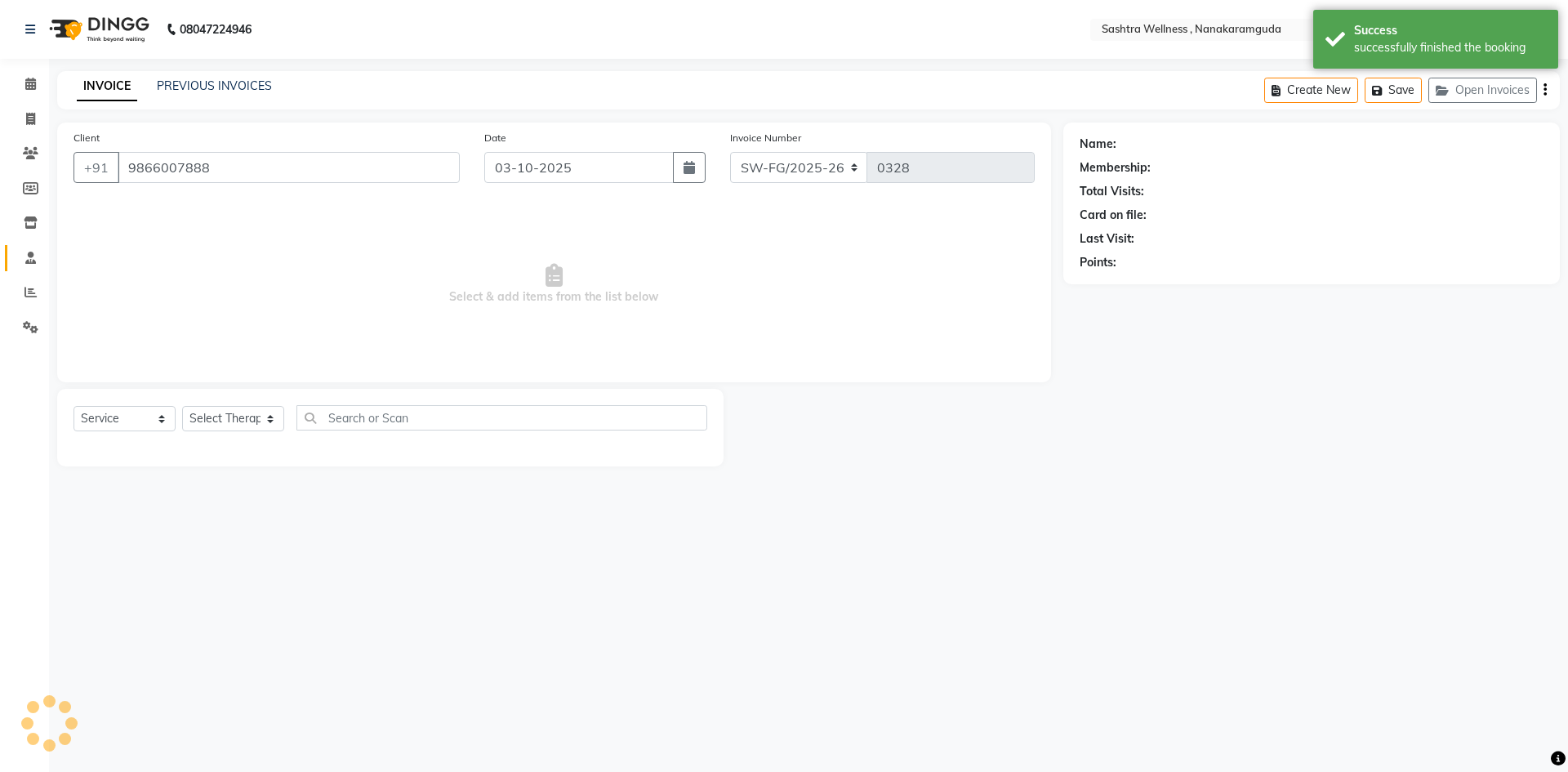
select select "88331"
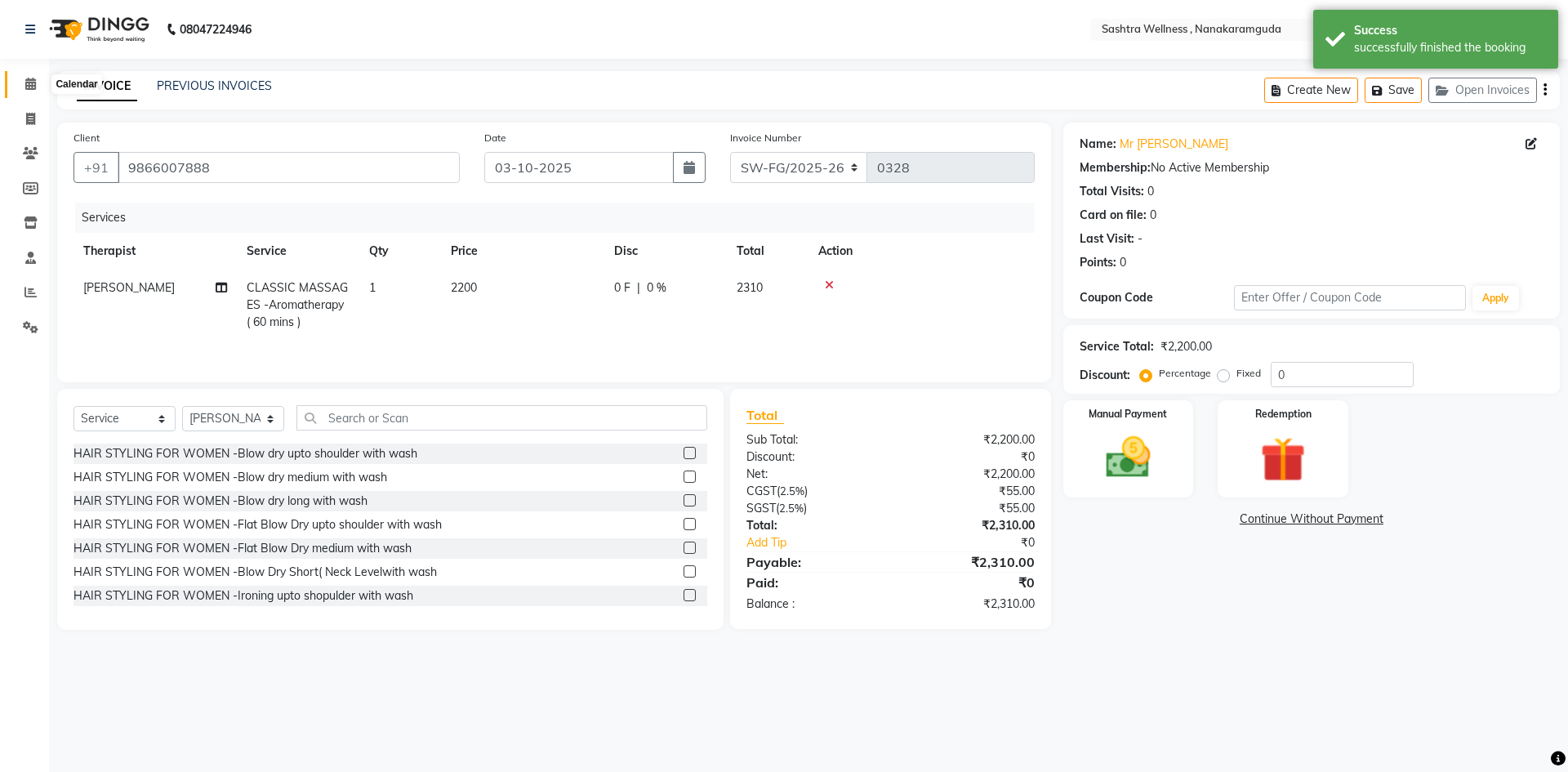
click at [27, 92] on span at bounding box center [30, 84] width 28 height 19
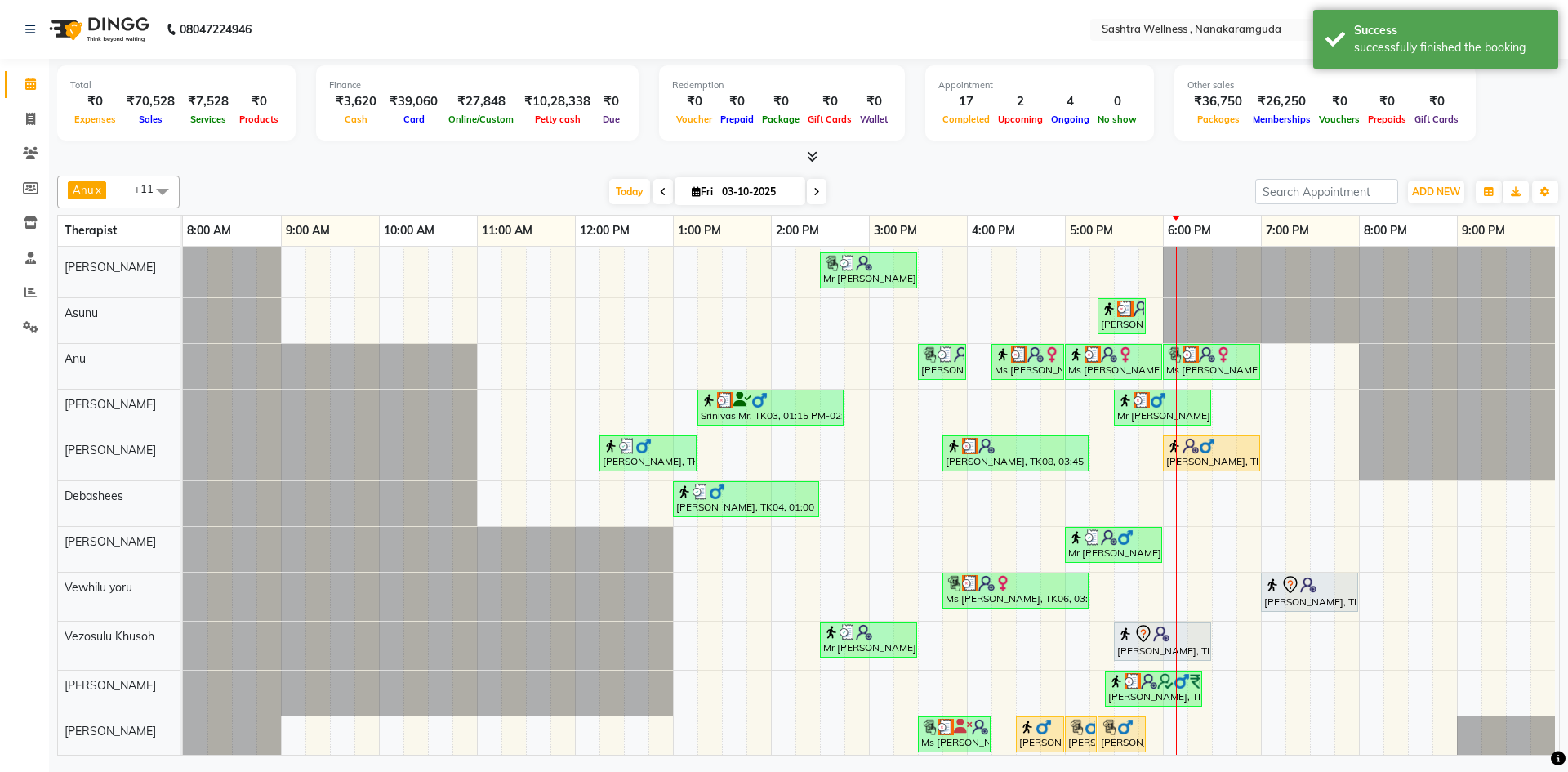
scroll to position [59, 0]
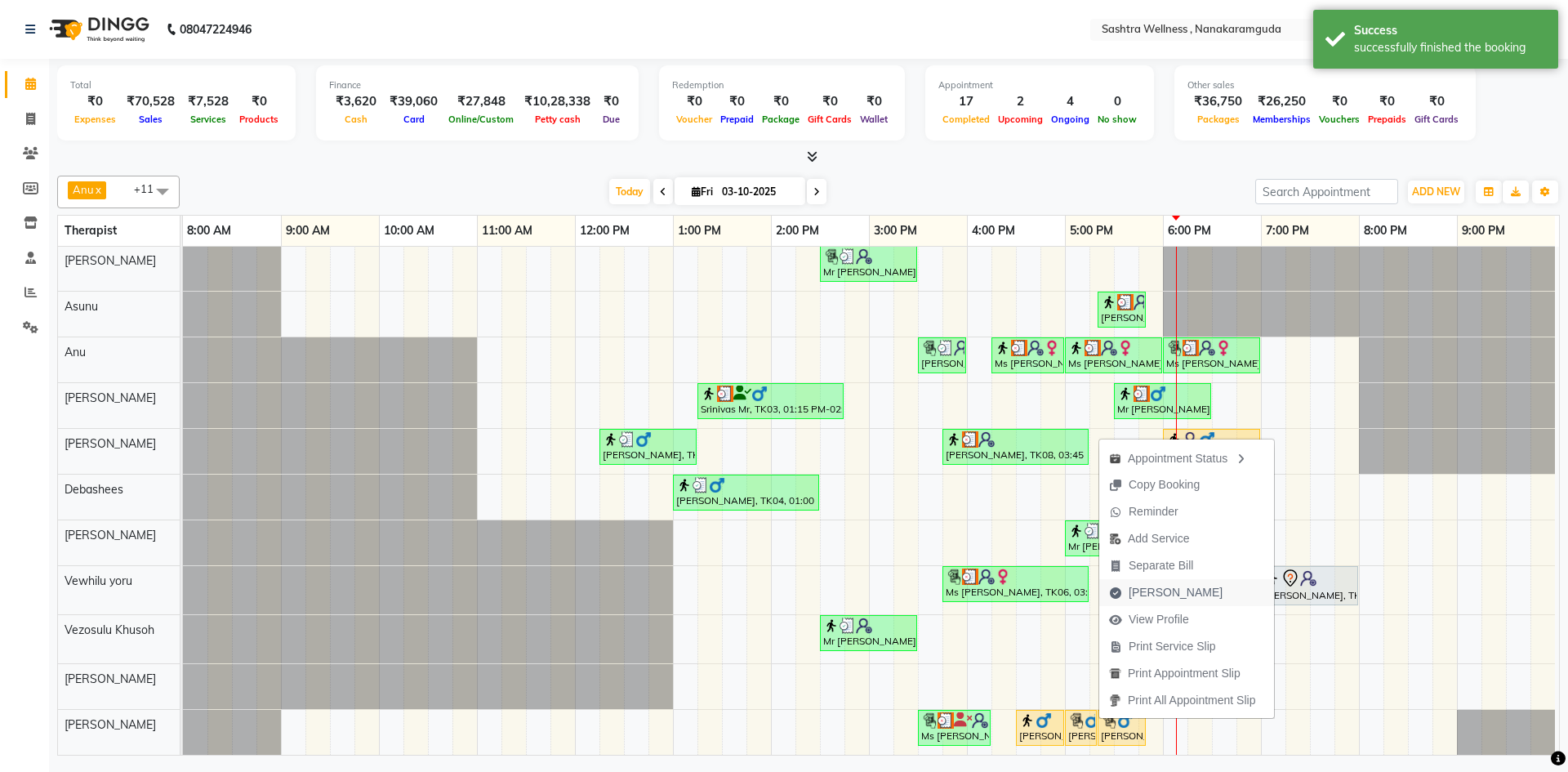
click at [1177, 588] on span "[PERSON_NAME]" at bounding box center [1176, 592] width 94 height 17
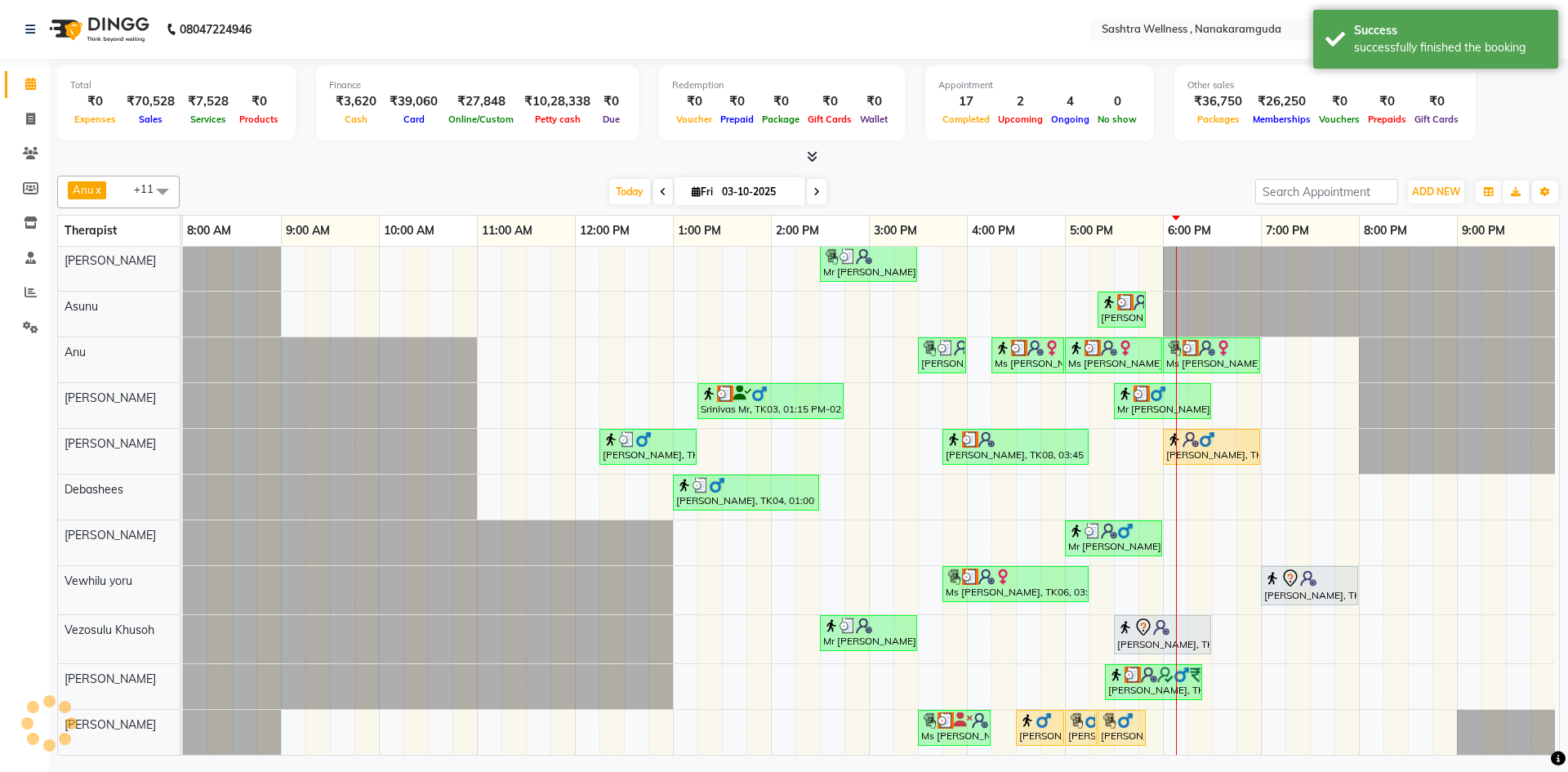
select select "service"
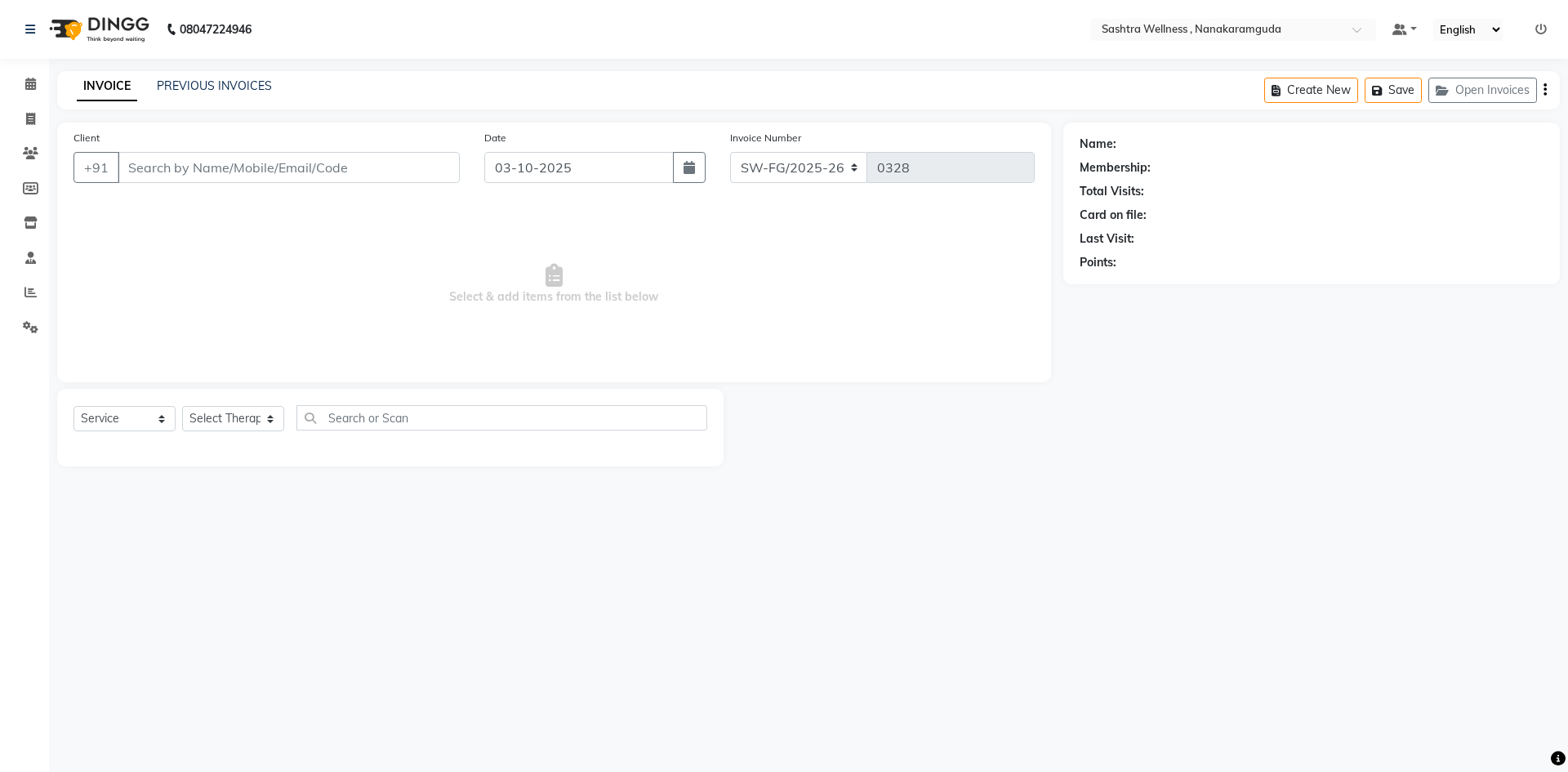
type input "9666566640"
select select "93245"
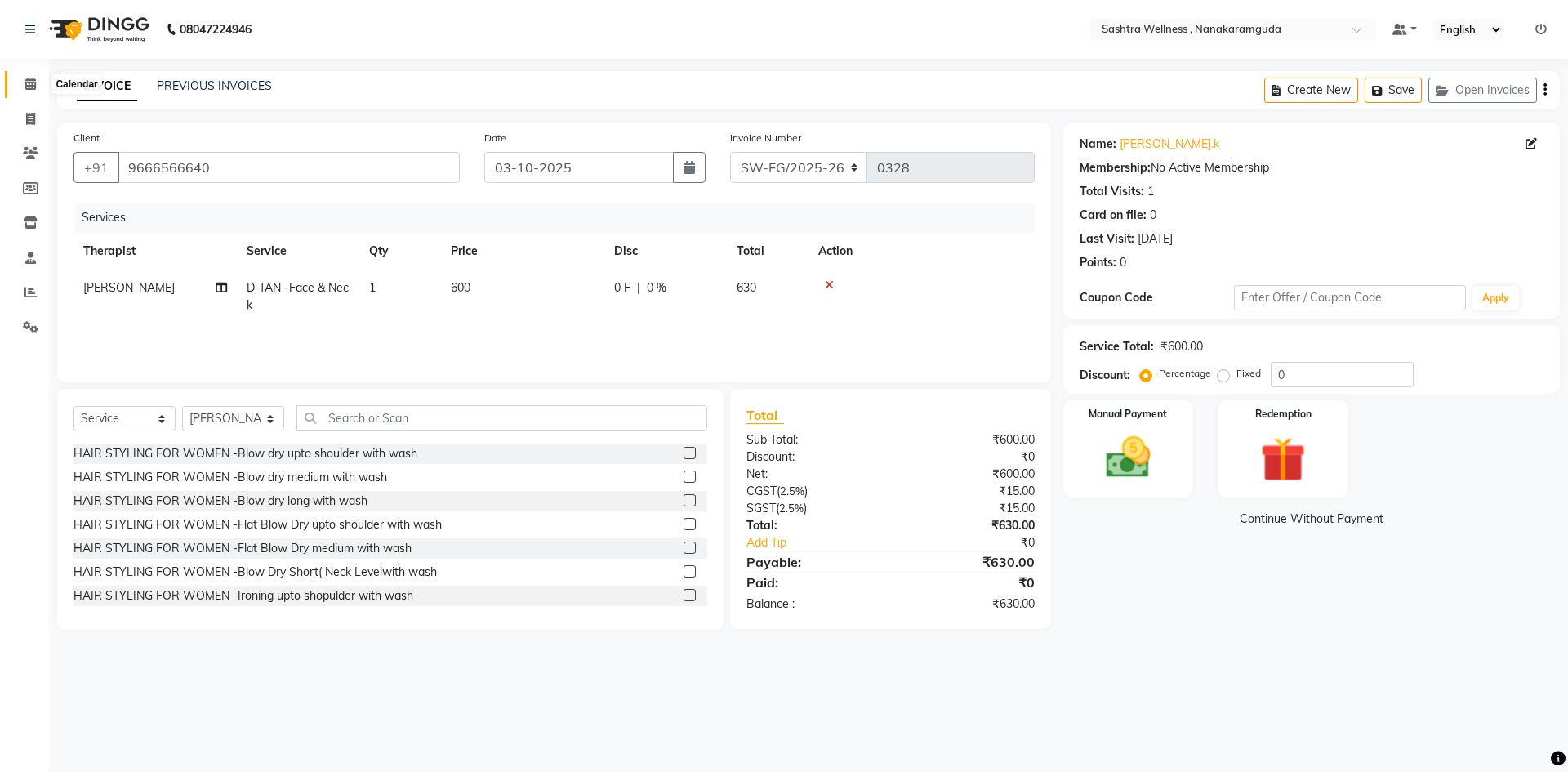
click at [24, 93] on span at bounding box center [30, 84] width 28 height 19
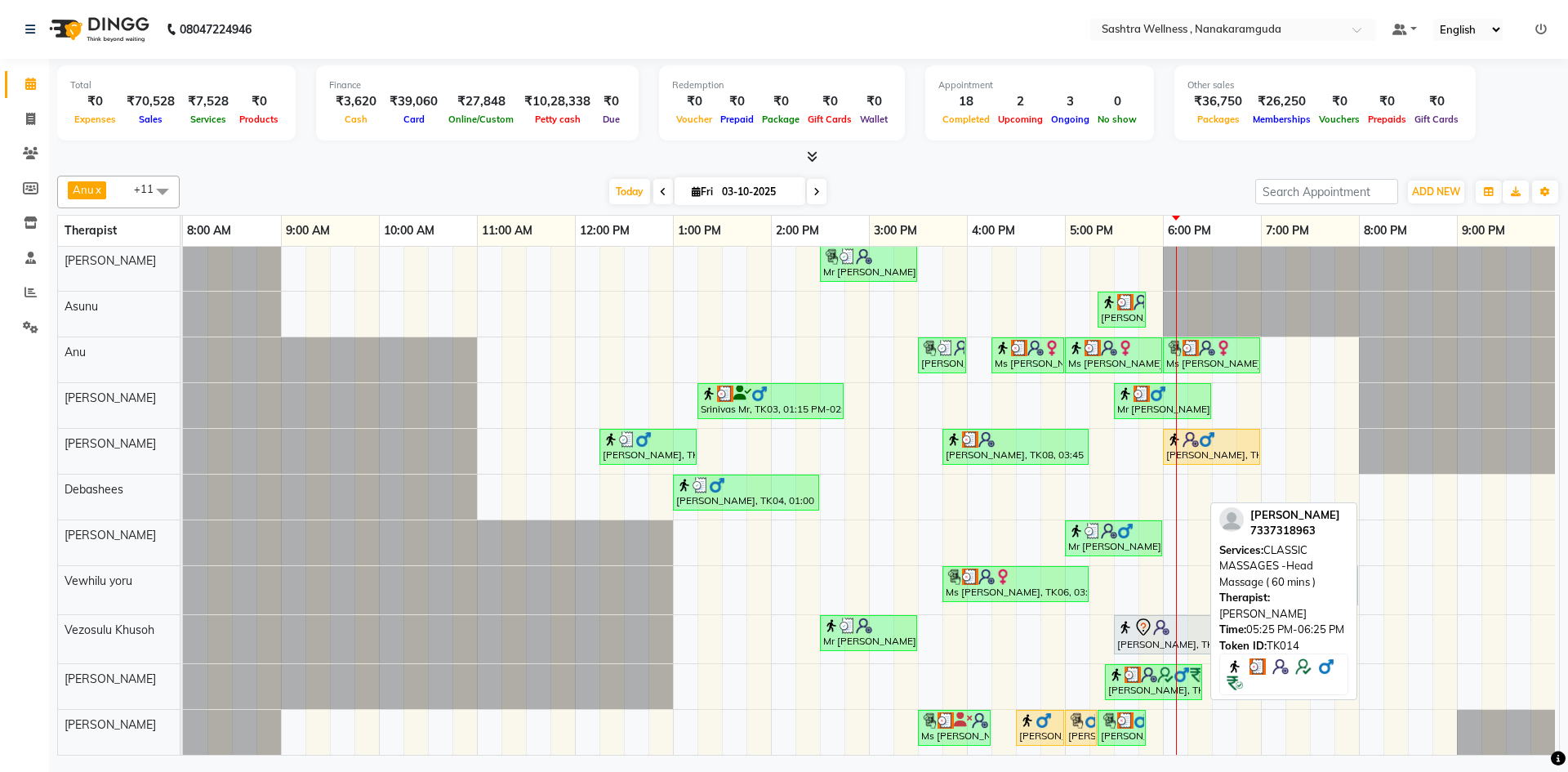
scroll to position [59, 0]
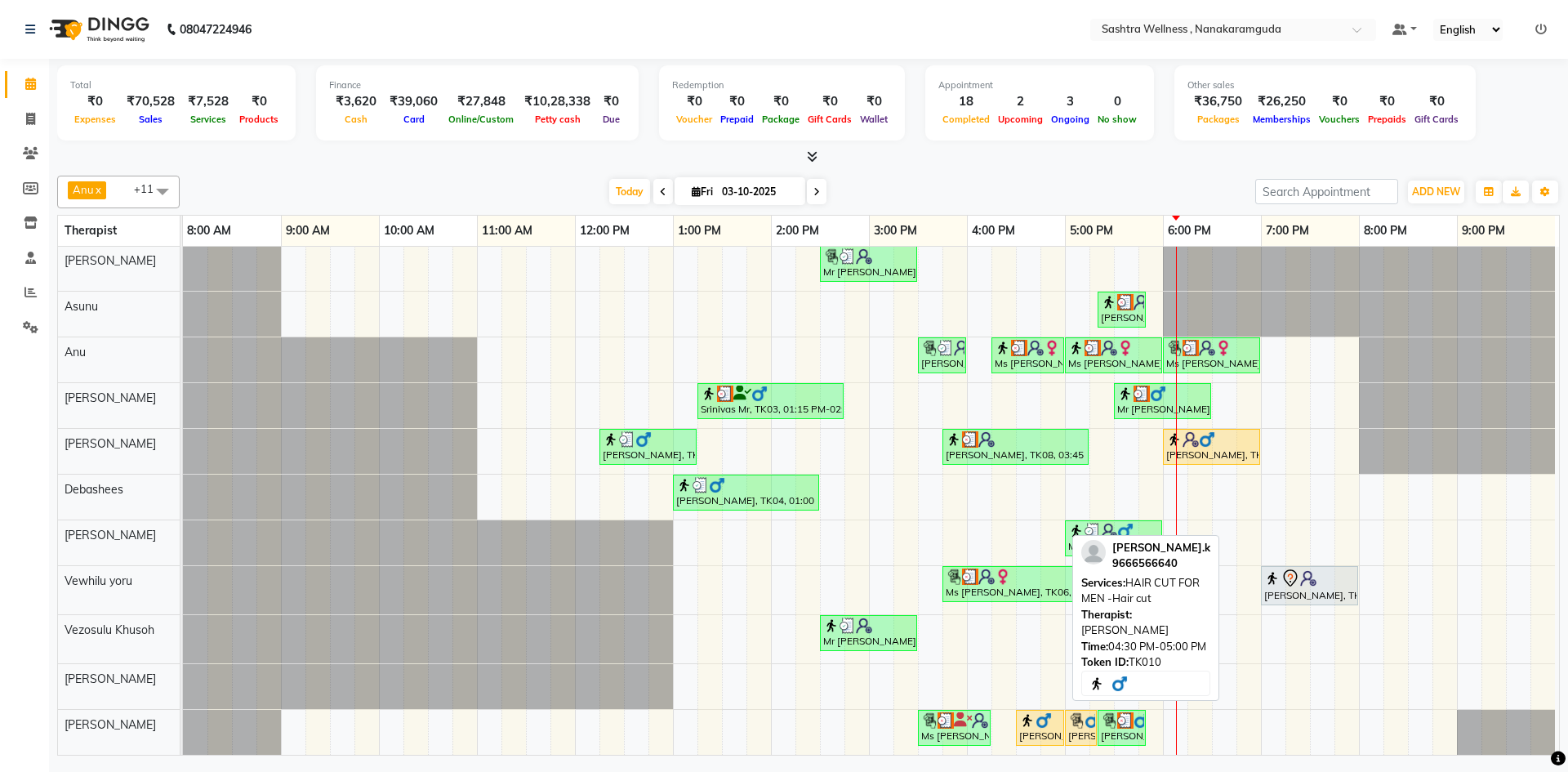
click at [1026, 727] on div "[PERSON_NAME].k, TK10, 04:30 PM-05:00 PM, HAIR CUT FOR MEN -Hair cut" at bounding box center [1039, 728] width 45 height 31
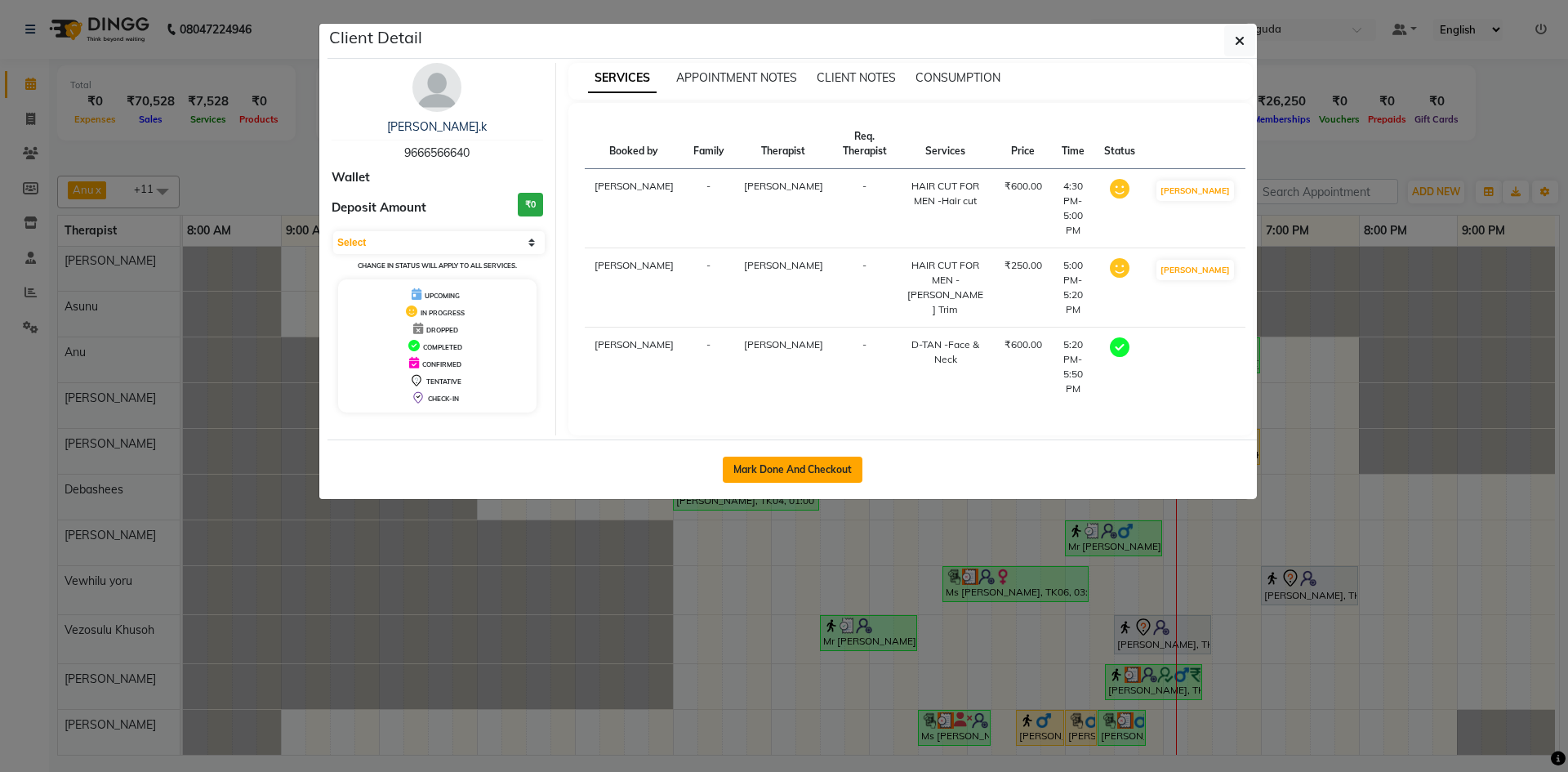
click at [760, 457] on button "Mark Done And Checkout" at bounding box center [793, 470] width 140 height 27
select select "service"
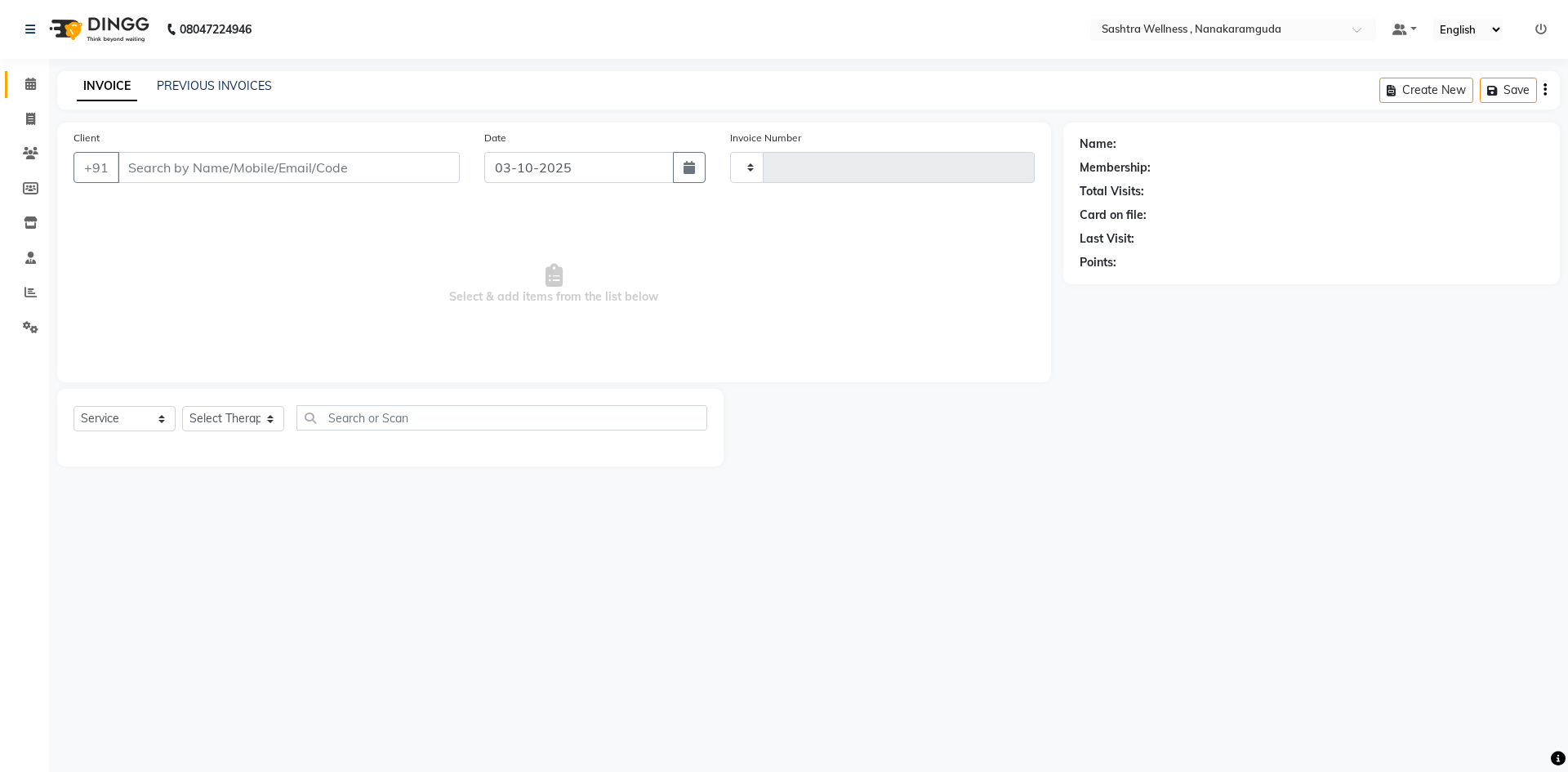
type input "0328"
select select "6669"
type input "9666566640"
select select "93245"
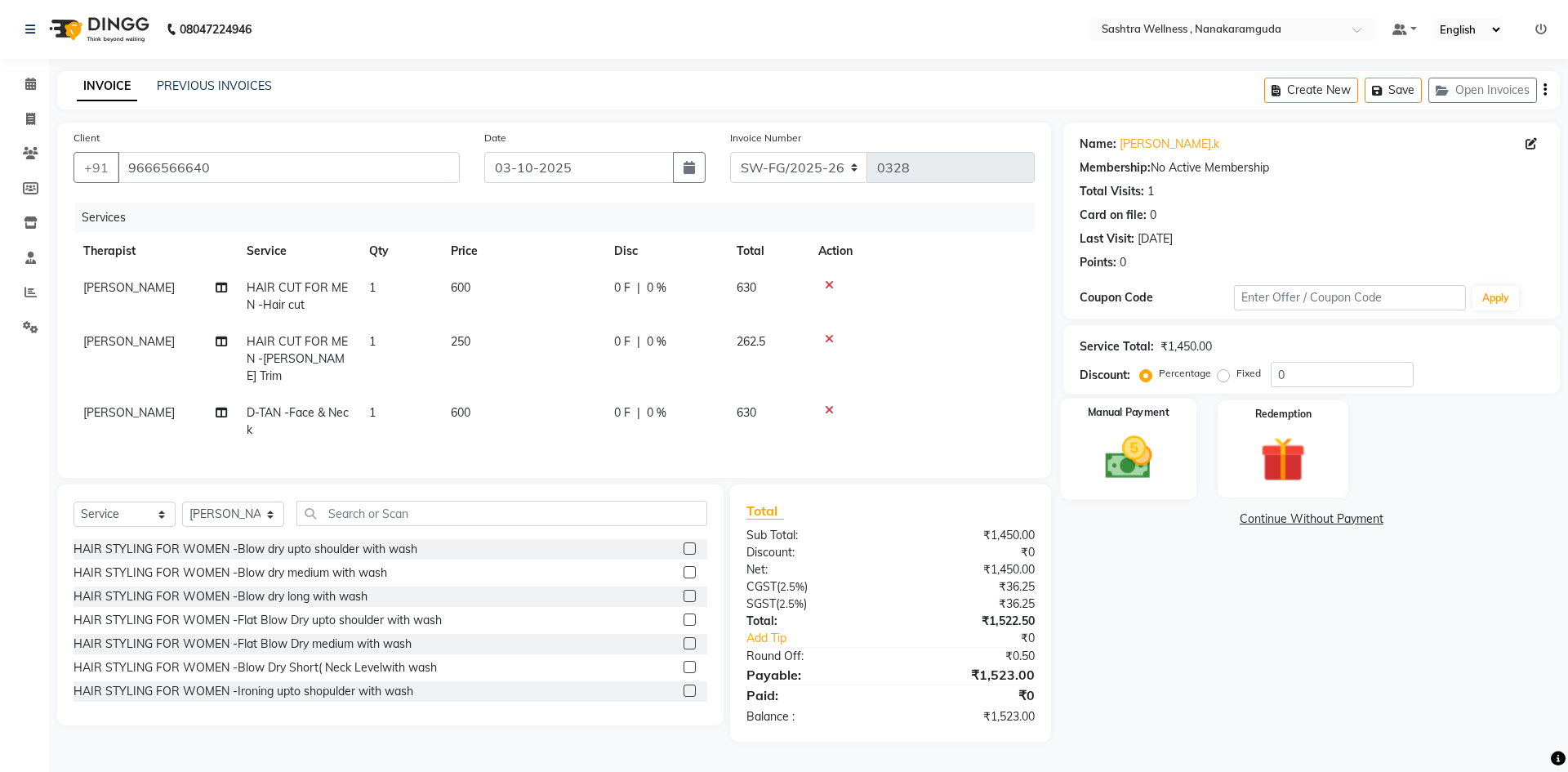
click at [1153, 463] on img at bounding box center [1129, 457] width 76 height 54
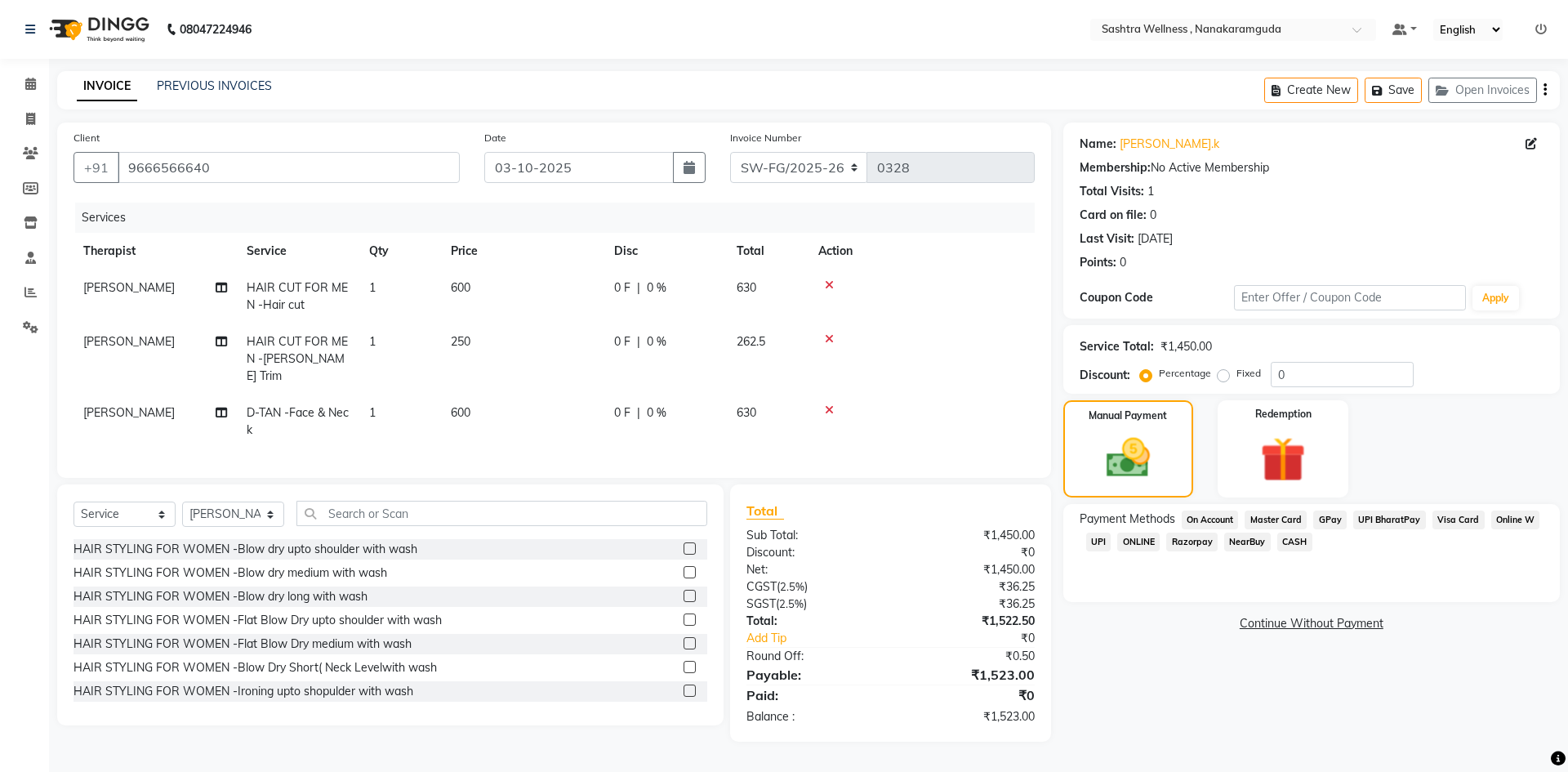
select select "service"
select select "93245"
click at [27, 92] on span at bounding box center [30, 84] width 28 height 19
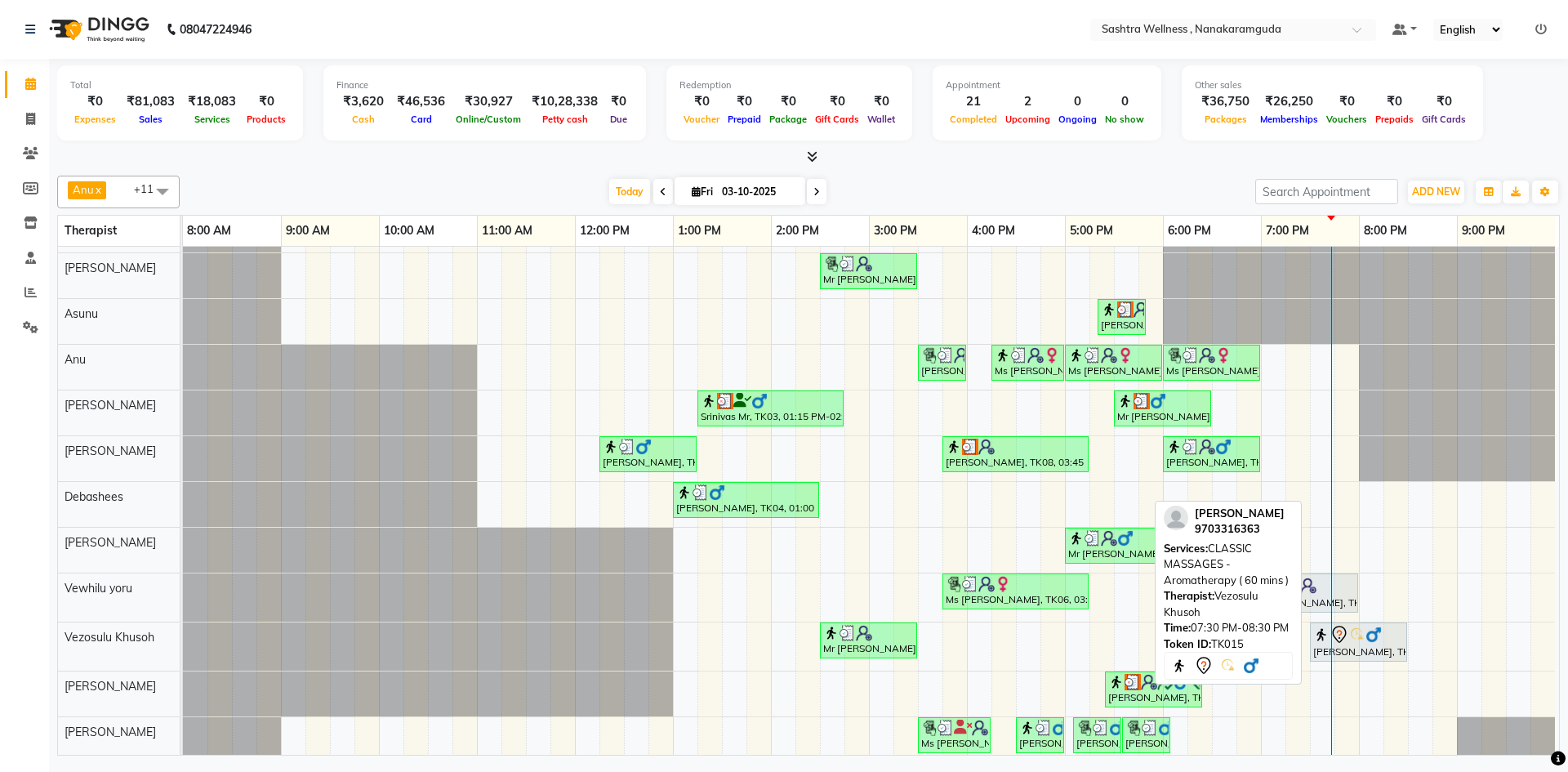
scroll to position [59, 0]
